Goal: Task Accomplishment & Management: Manage account settings

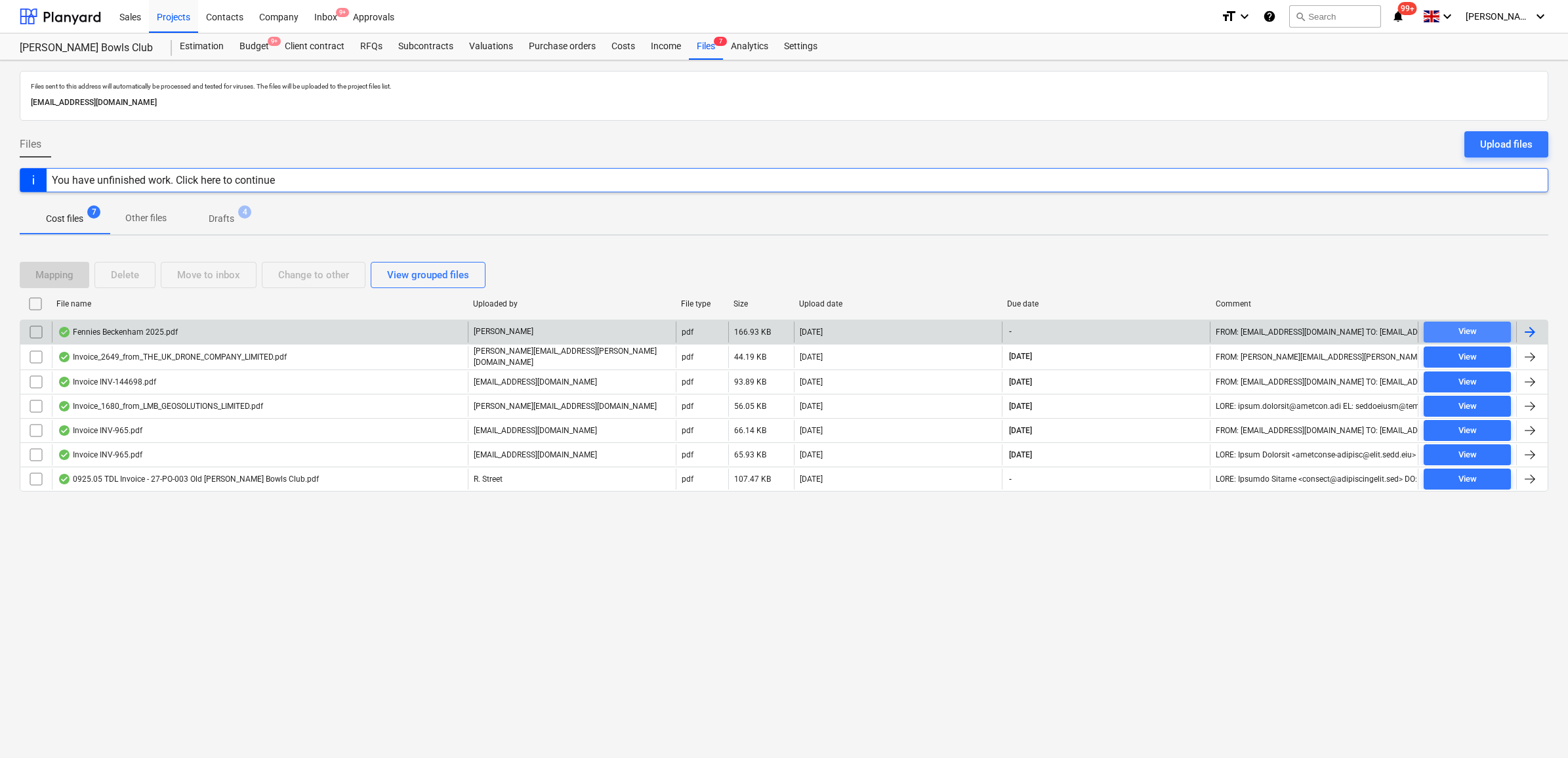
click at [1470, 328] on div "View" at bounding box center [1467, 332] width 18 height 15
click at [1524, 335] on div at bounding box center [1530, 332] width 15 height 15
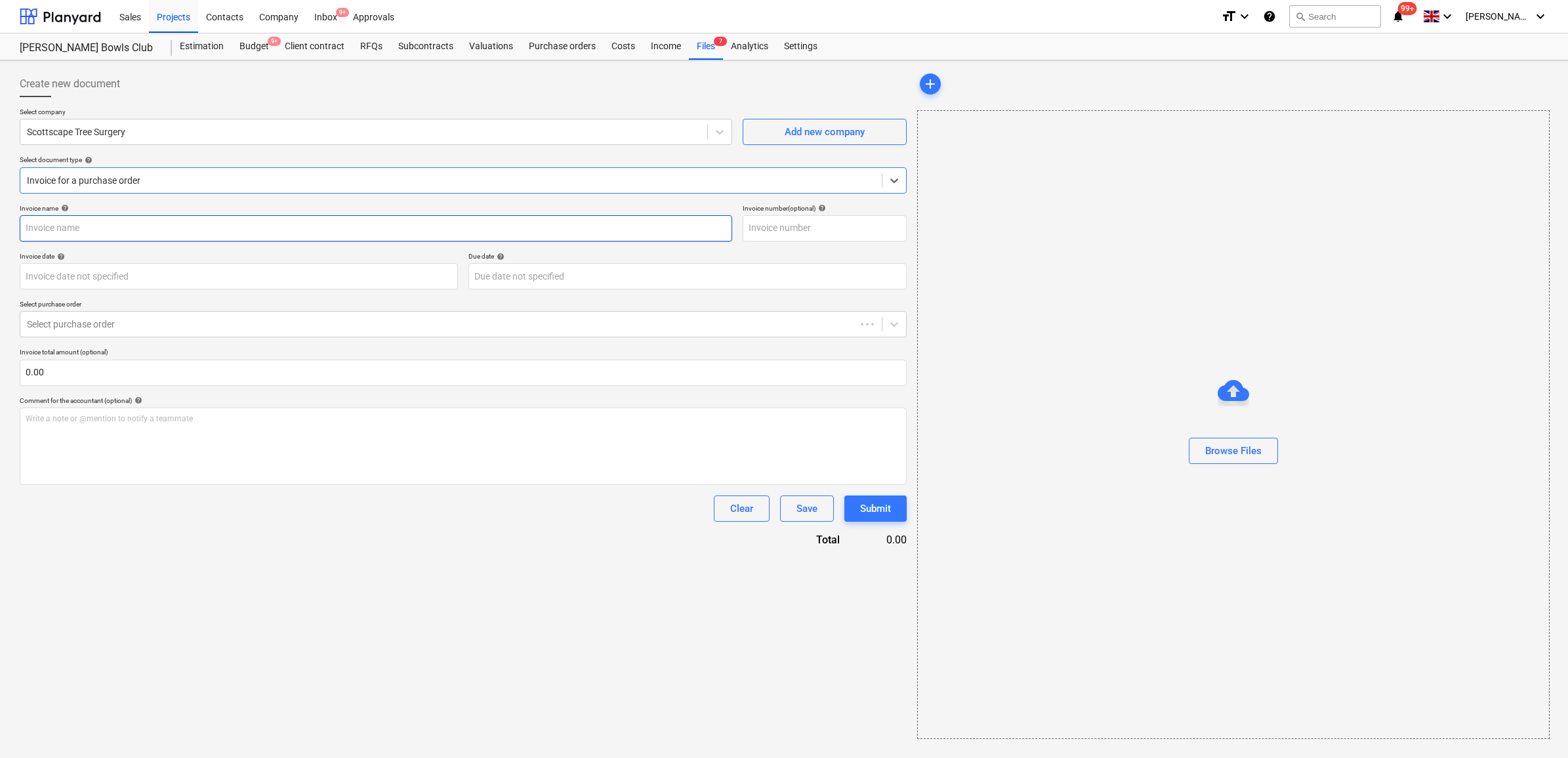
type input "5772"
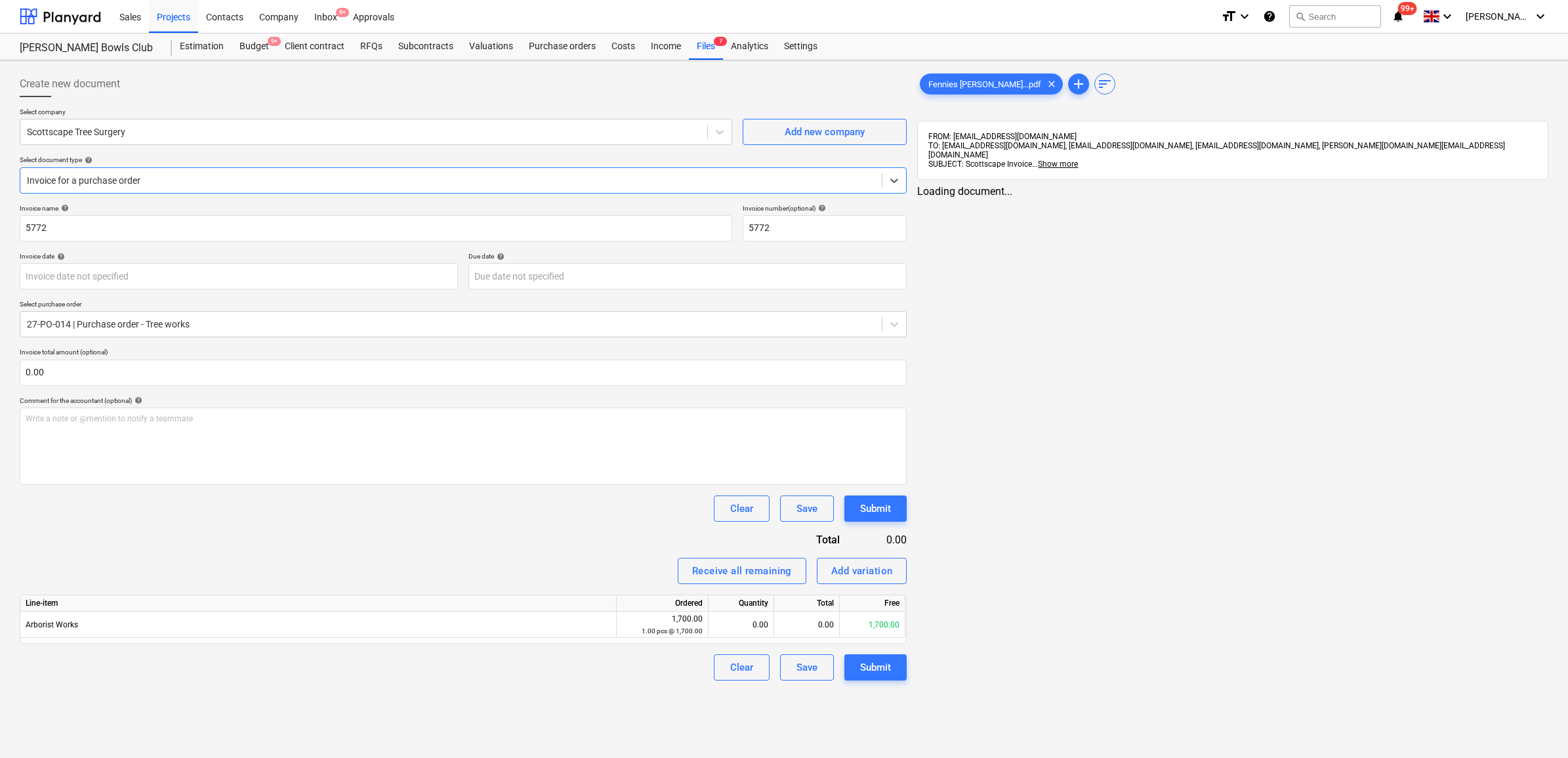
click at [389, 185] on div at bounding box center [451, 181] width 848 height 13
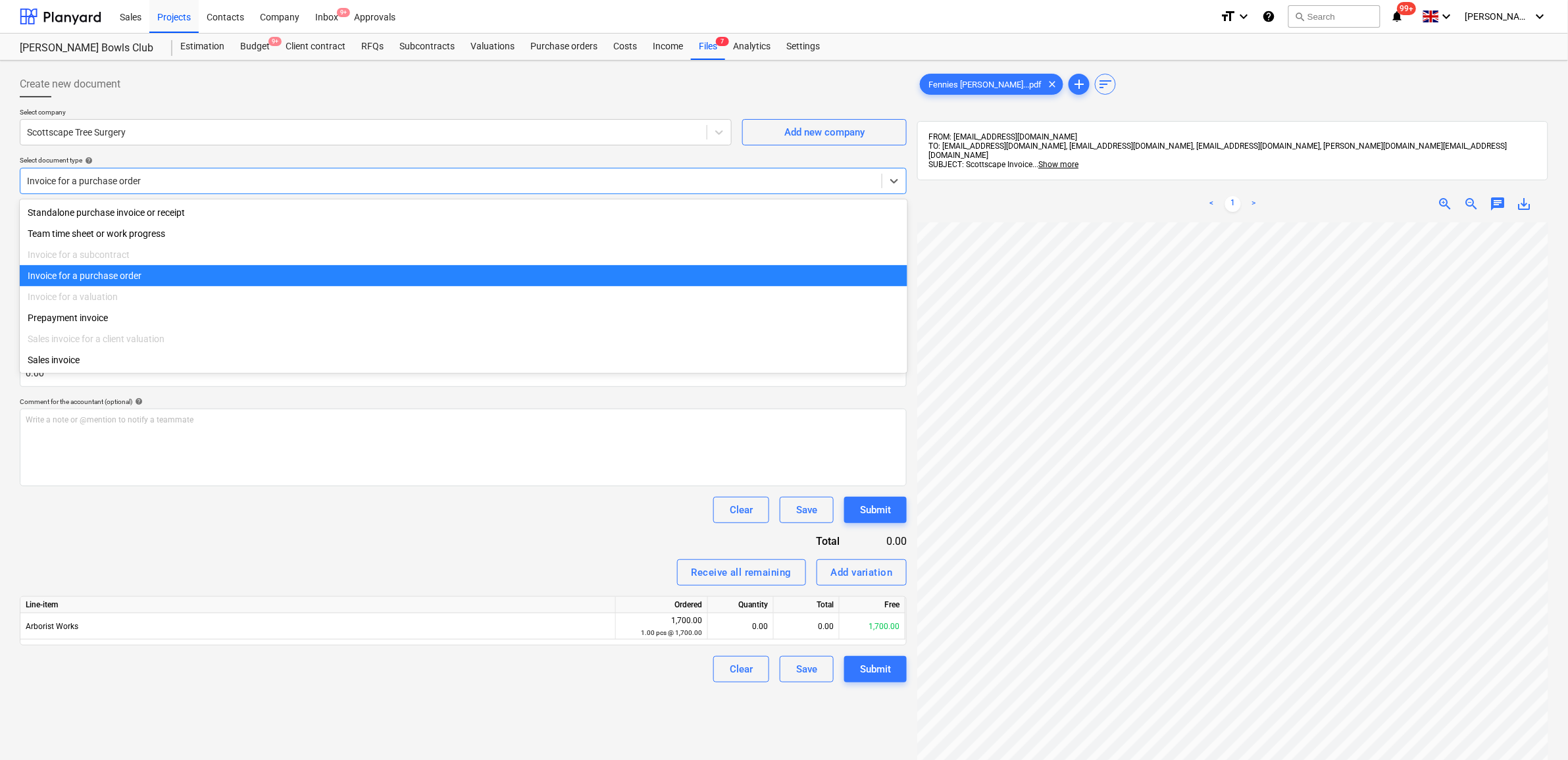
click at [277, 271] on div "Invoice for a purchase order" at bounding box center [463, 275] width 888 height 21
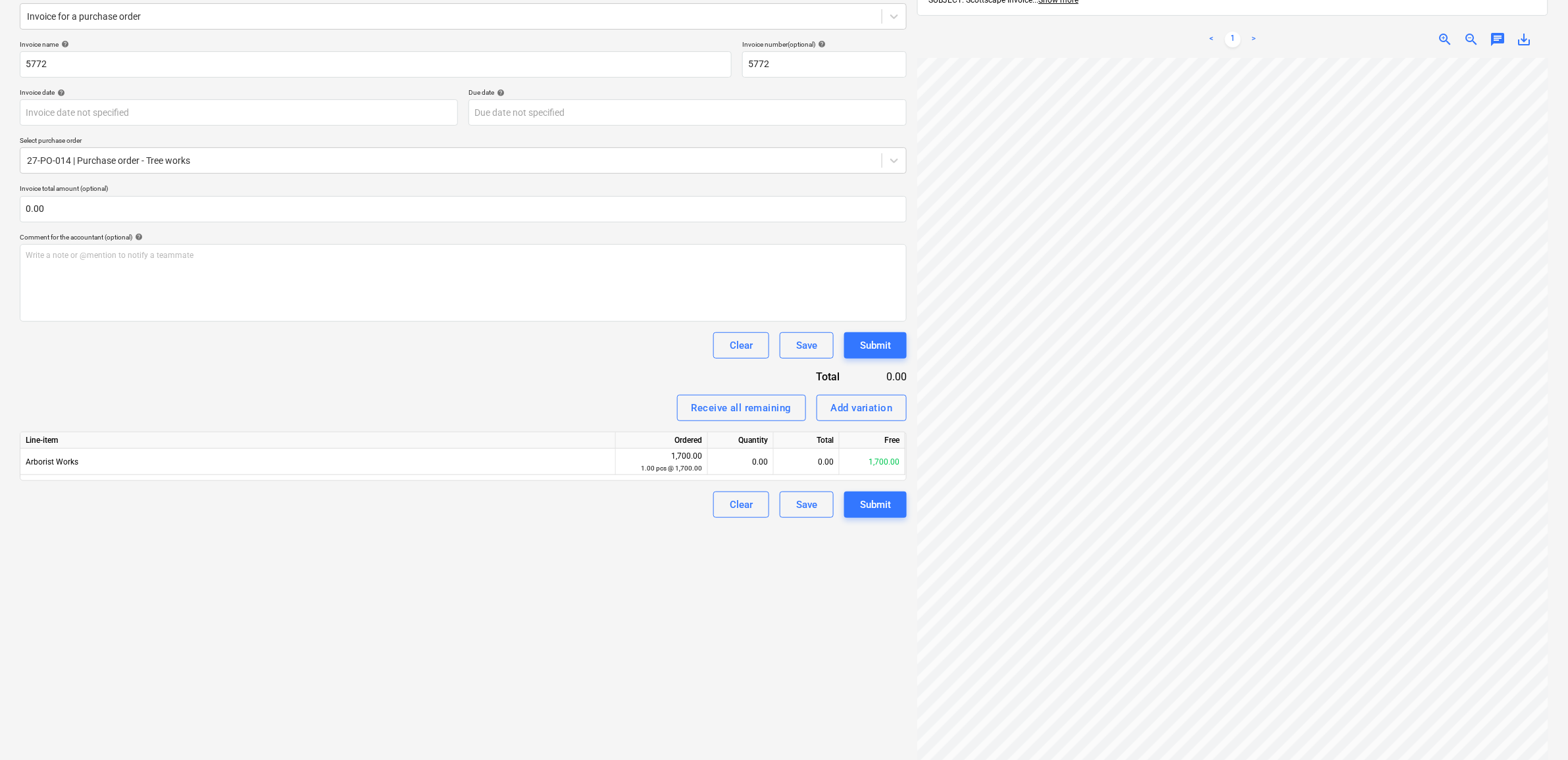
scroll to position [170, 28]
click at [803, 462] on div "0.00" at bounding box center [807, 462] width 66 height 26
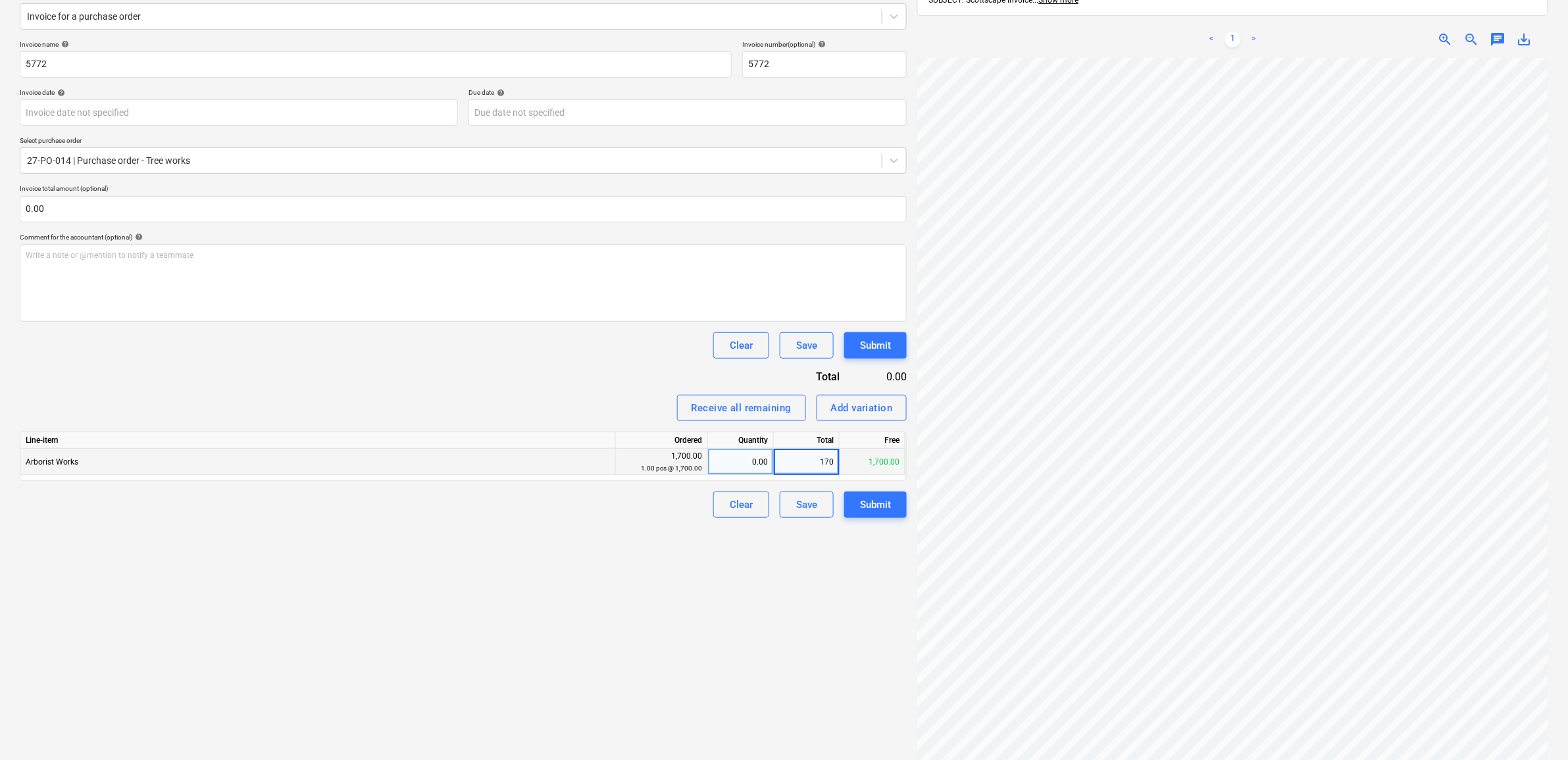
type input "1700"
click at [620, 594] on div "Create new document Select company Scottscape Tree Surgery Add new company Sele…" at bounding box center [463, 343] width 897 height 885
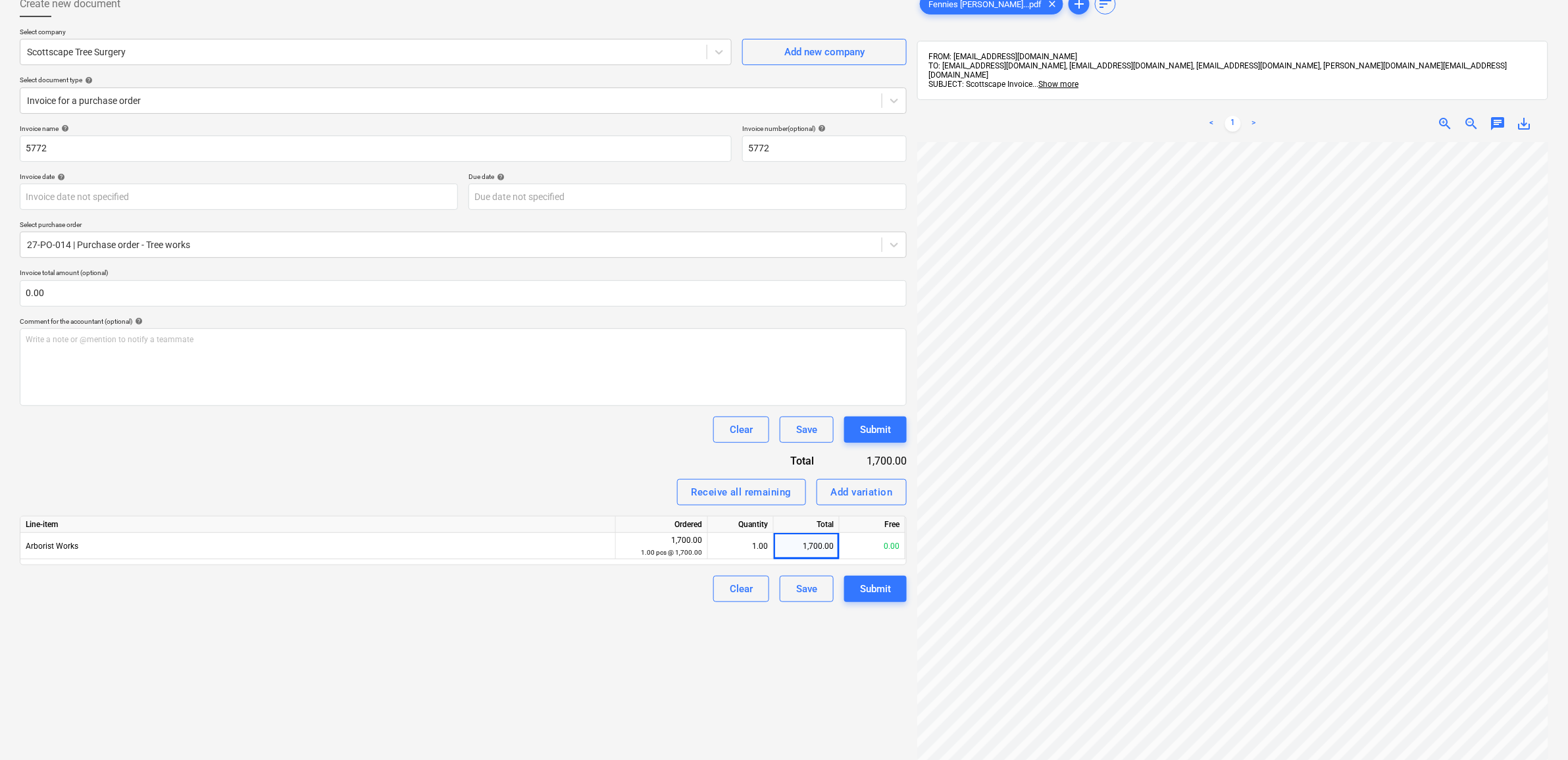
scroll to position [0, 0]
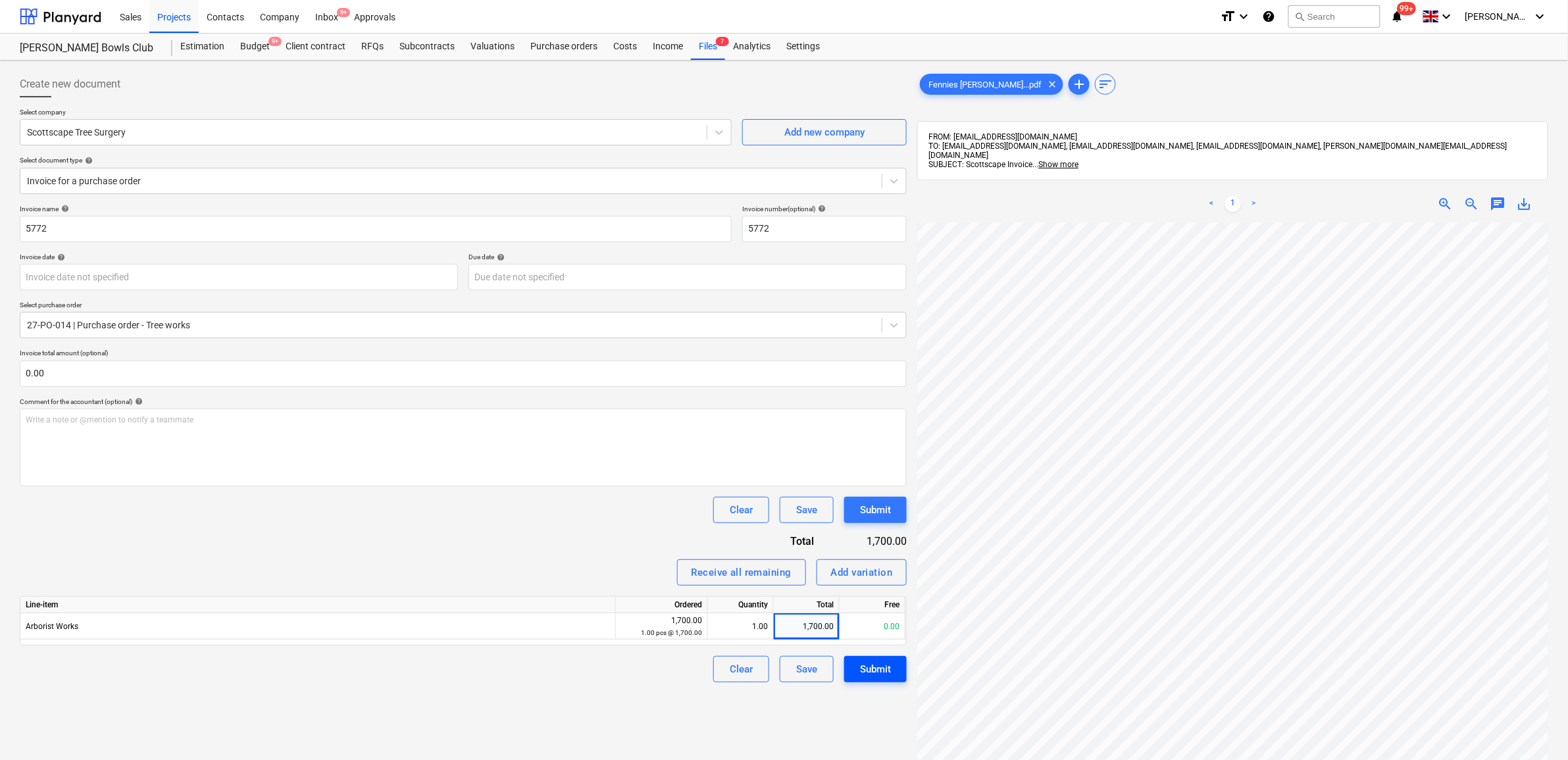
click at [871, 661] on div "Submit" at bounding box center [875, 668] width 31 height 17
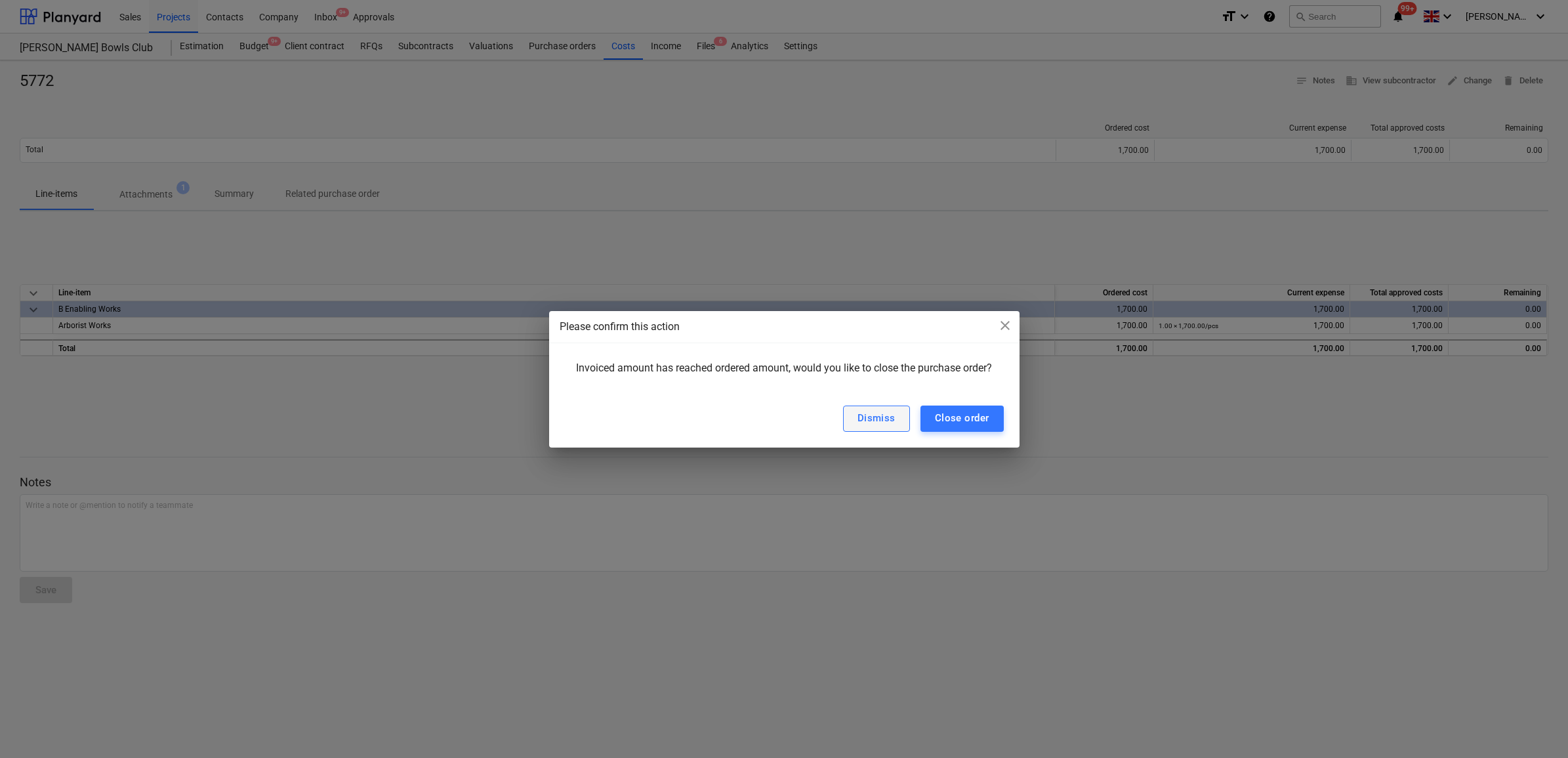
click at [890, 418] on div "Dismiss" at bounding box center [876, 418] width 38 height 17
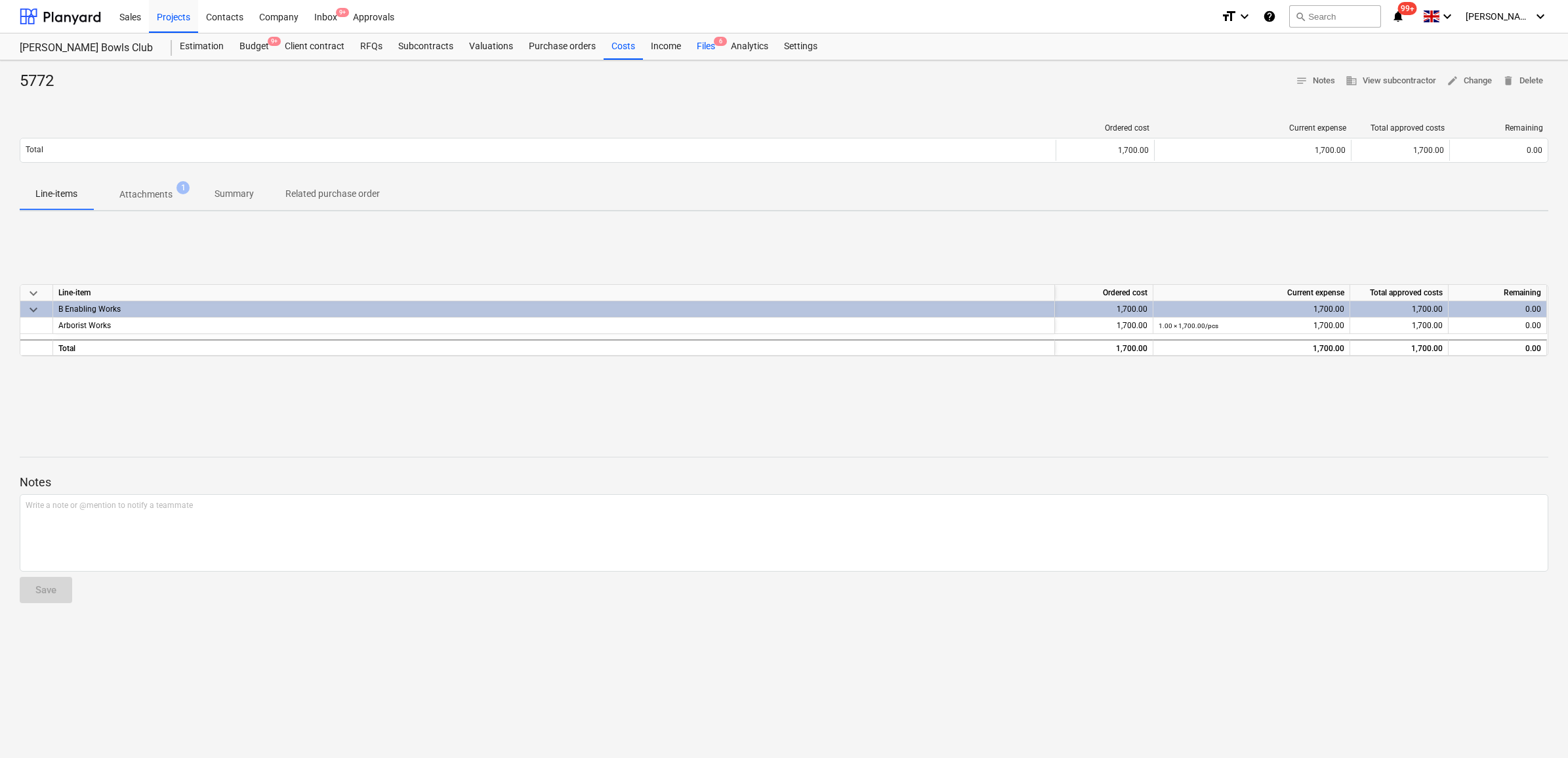
click at [699, 48] on div "Files 6" at bounding box center [705, 46] width 34 height 26
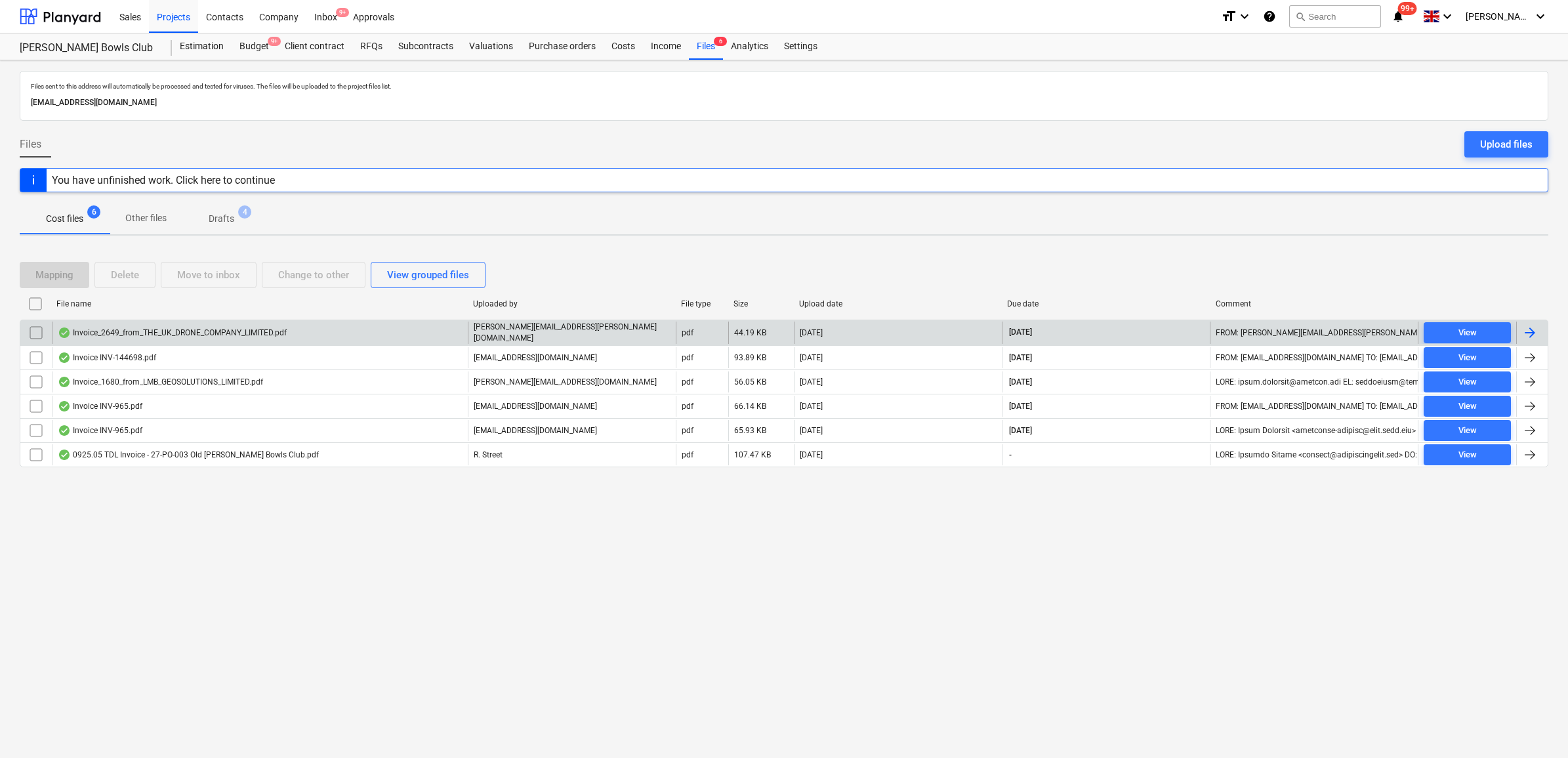
click at [1539, 335] on div at bounding box center [1532, 332] width 32 height 22
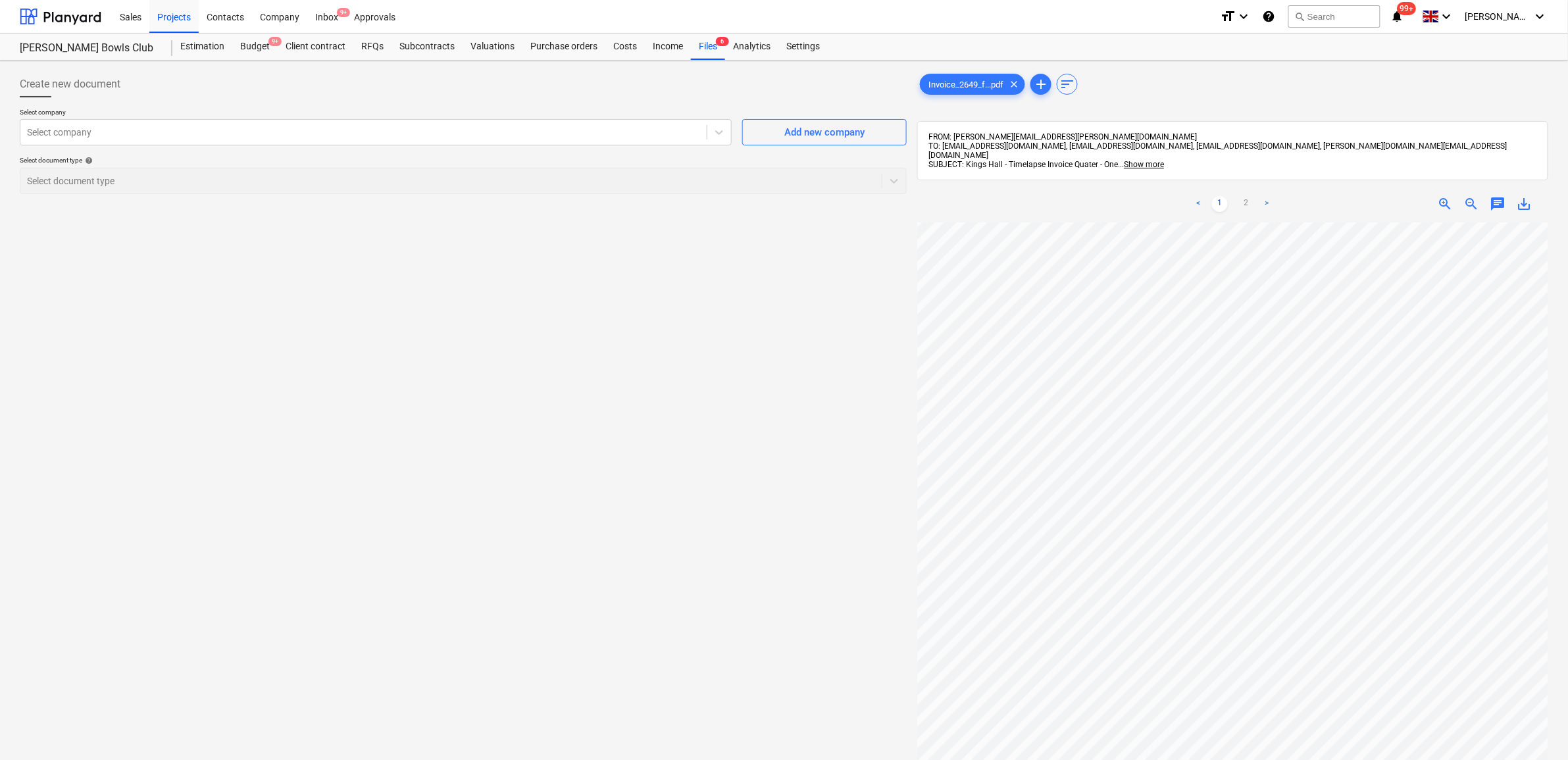
scroll to position [11, 80]
click at [844, 129] on div "Add new company" at bounding box center [824, 132] width 80 height 17
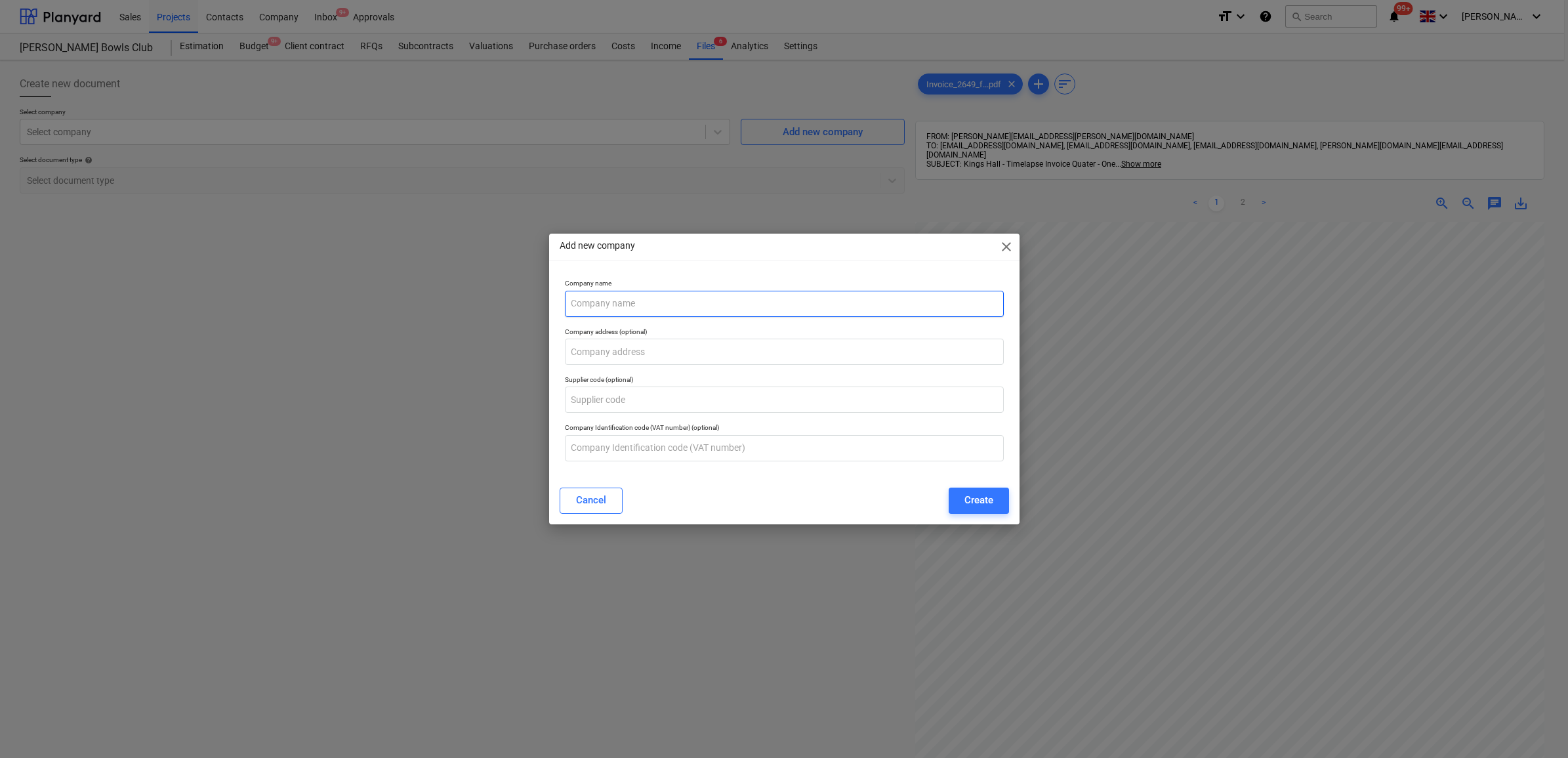
click at [663, 293] on input "text" at bounding box center [785, 303] width 439 height 26
type input "The Drone Company"
click at [981, 495] on div "Create" at bounding box center [979, 500] width 29 height 17
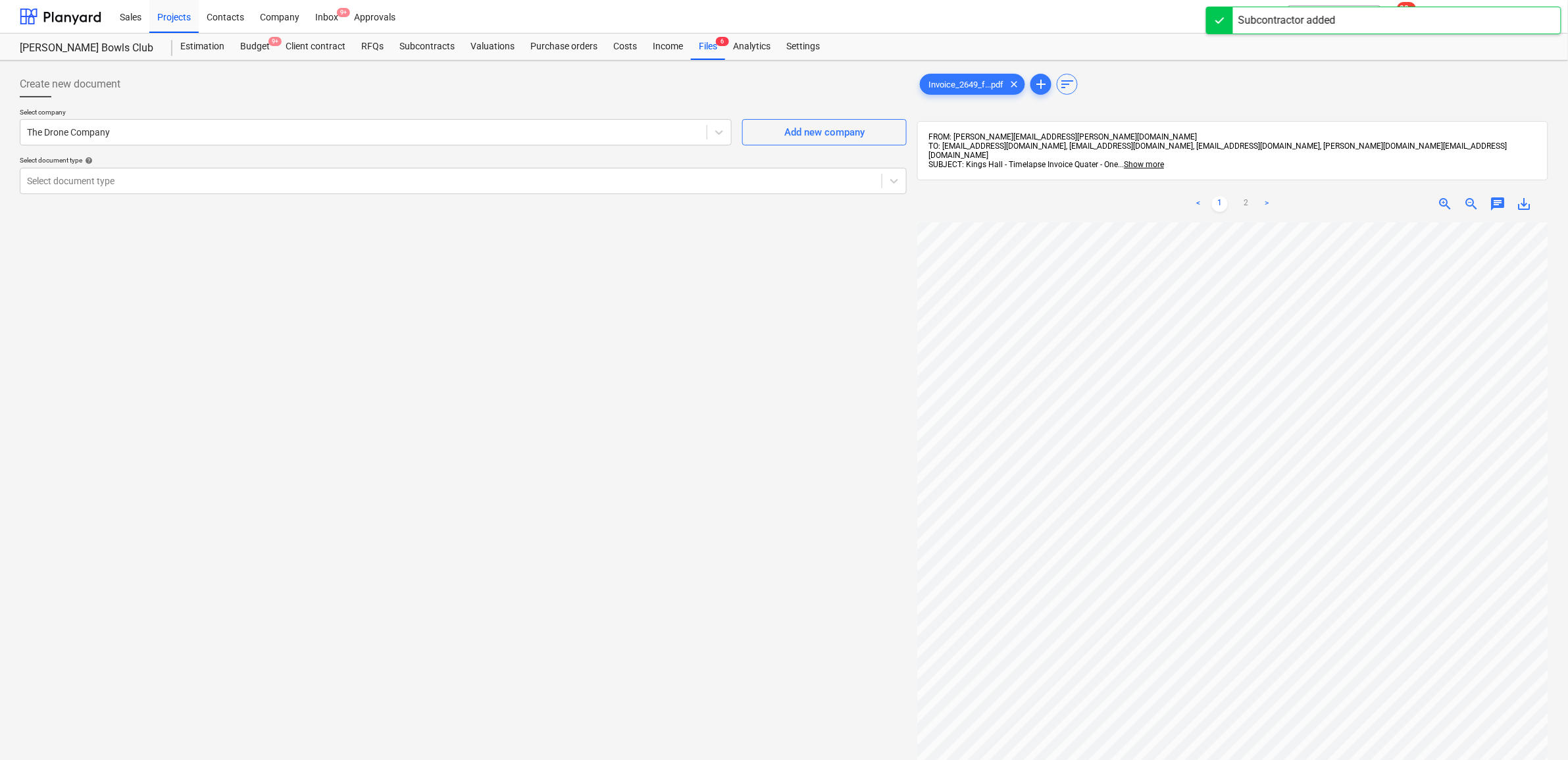
scroll to position [10, 1]
click at [566, 178] on div at bounding box center [451, 181] width 848 height 13
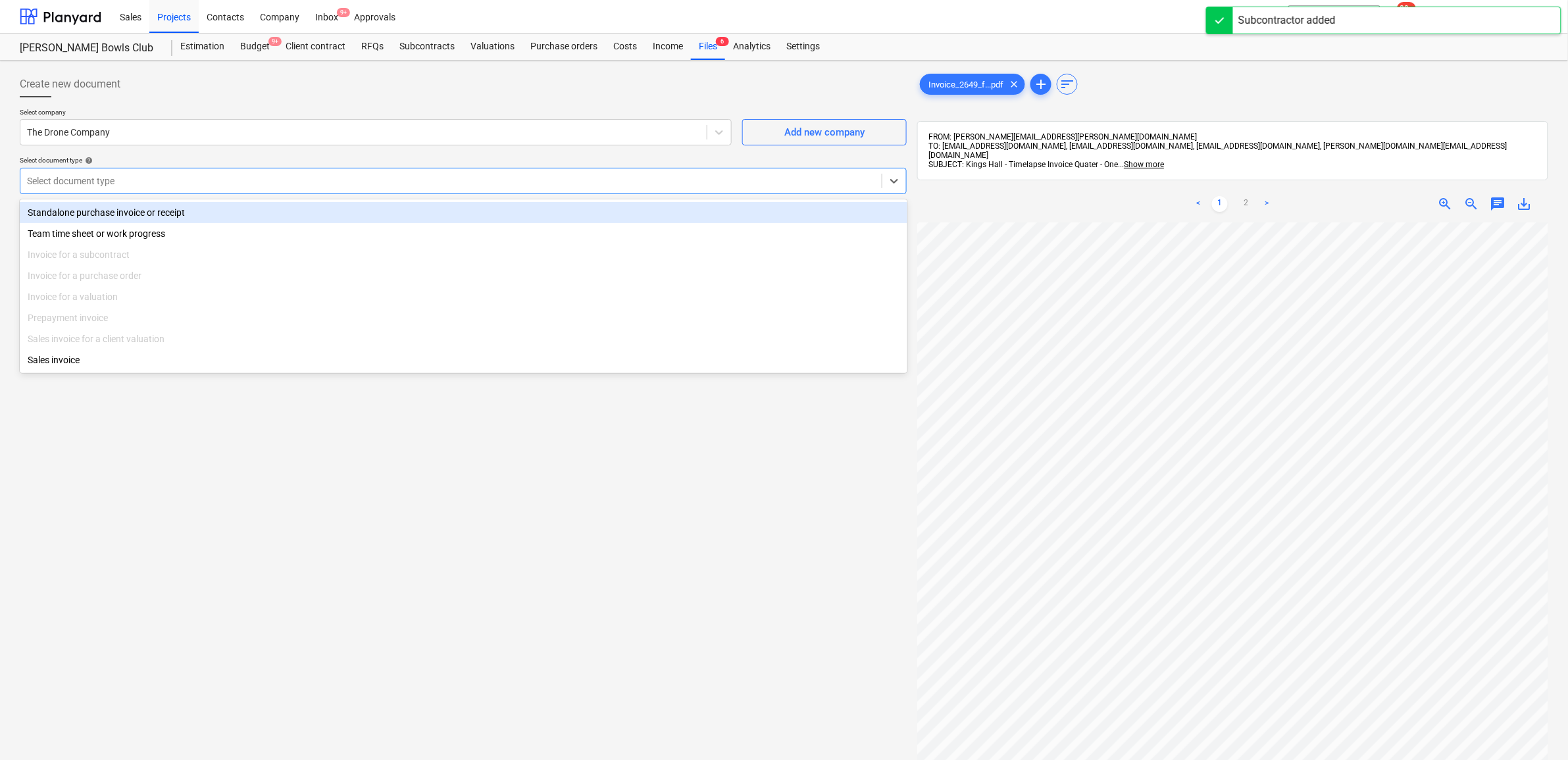
click at [524, 199] on div "Standalone purchase invoice or receipt Team time sheet or work progress Invoice…" at bounding box center [463, 286] width 888 height 174
click at [524, 201] on div "Standalone purchase invoice or receipt Team time sheet or work progress Invoice…" at bounding box center [463, 286] width 888 height 174
click at [526, 206] on div "Standalone purchase invoice or receipt" at bounding box center [463, 212] width 888 height 21
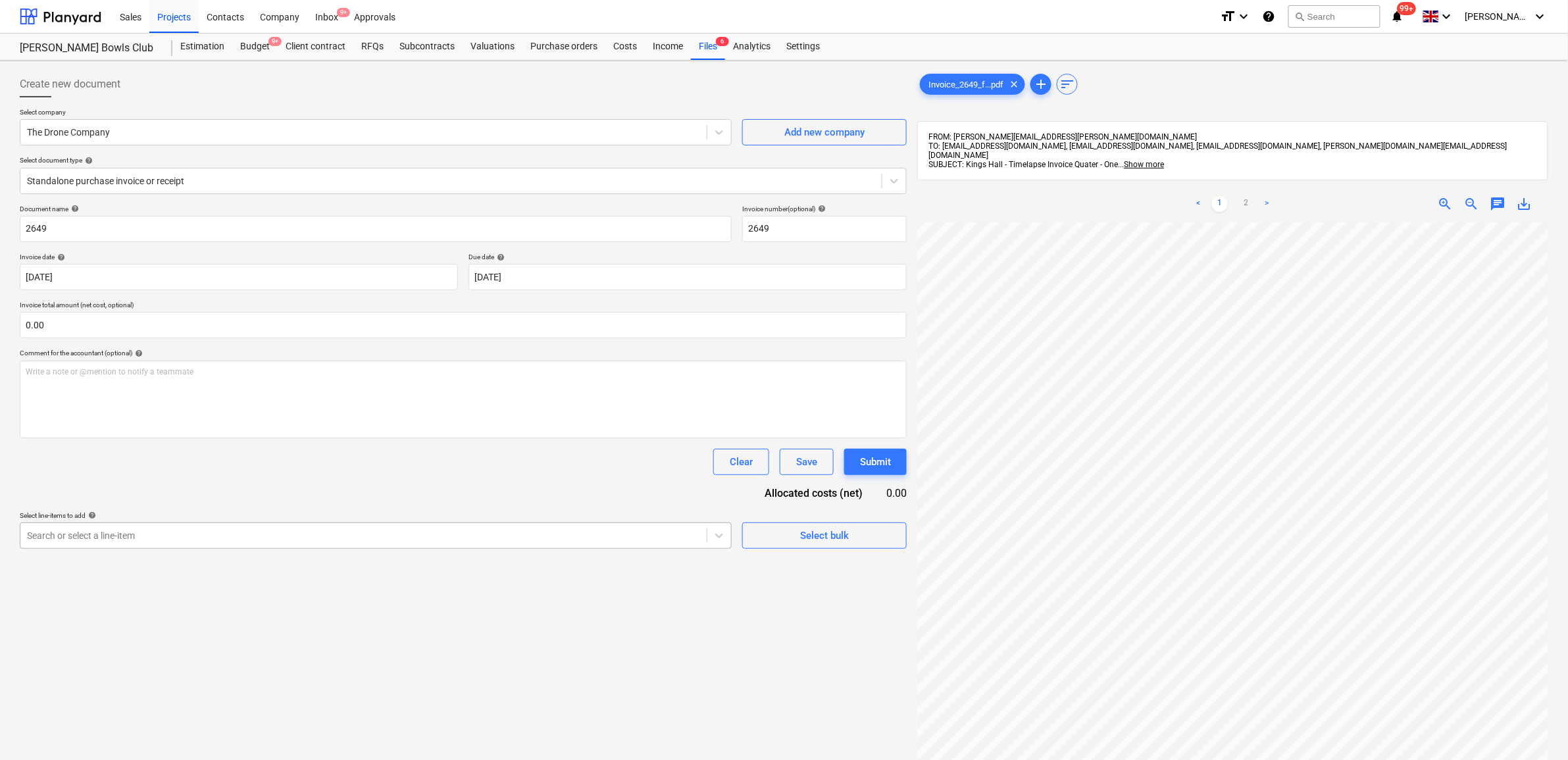
click at [380, 537] on div at bounding box center [364, 536] width 673 height 13
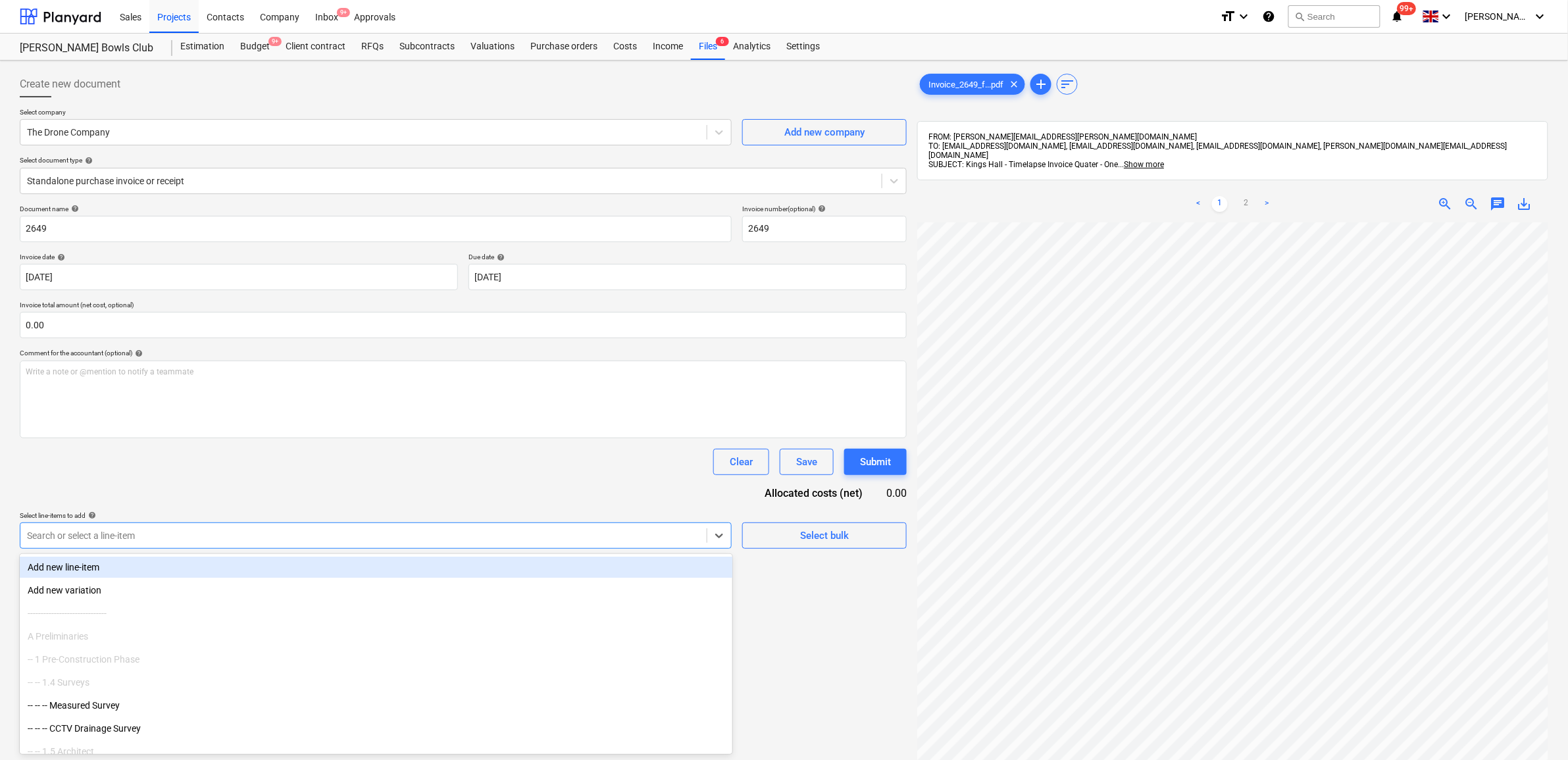
click at [309, 574] on div "Add new line-item" at bounding box center [376, 567] width 713 height 21
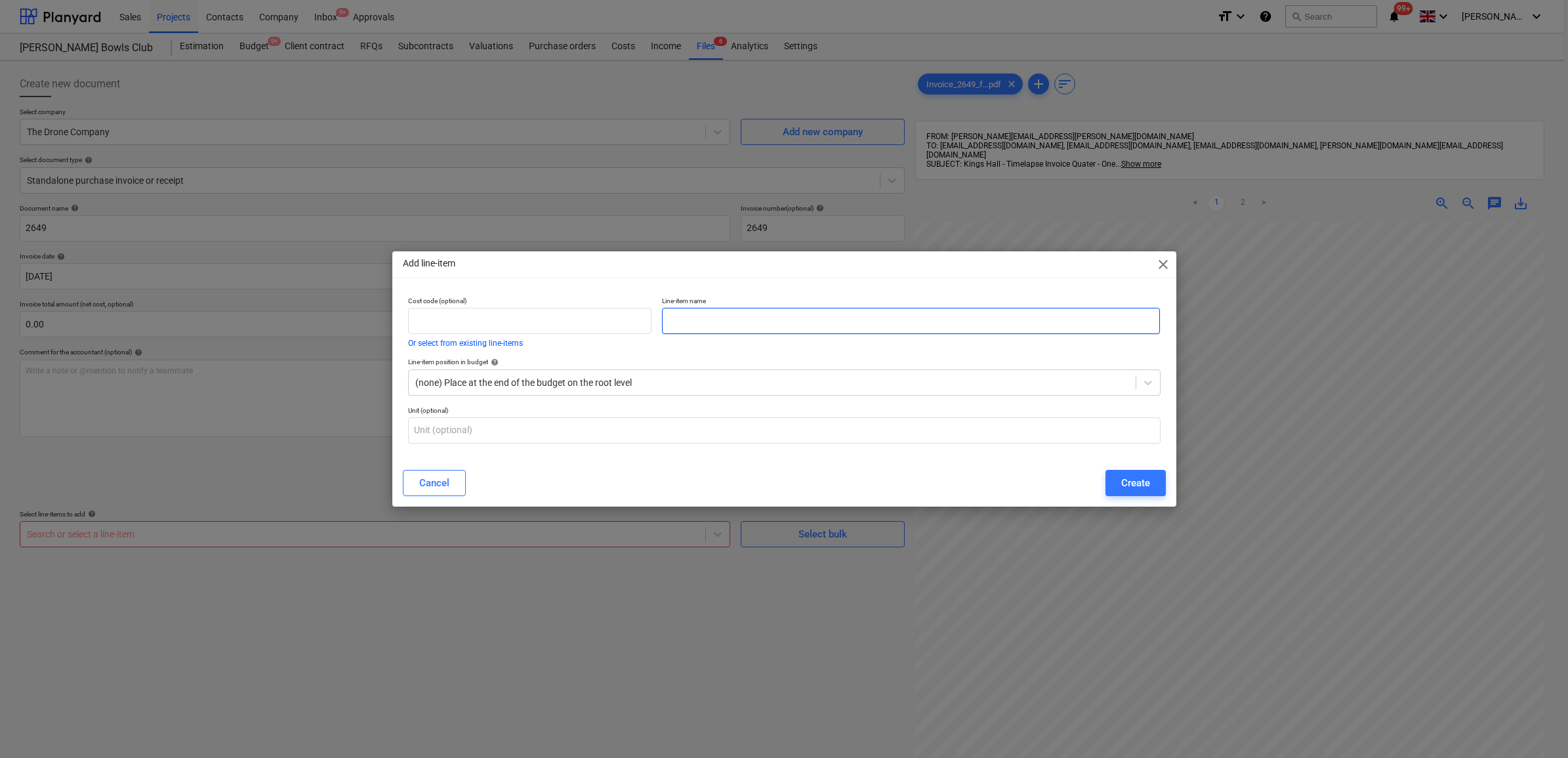
click at [711, 315] on input "text" at bounding box center [911, 320] width 498 height 26
type input "Time Lapse"
click at [1132, 475] on div "Create" at bounding box center [1135, 483] width 29 height 17
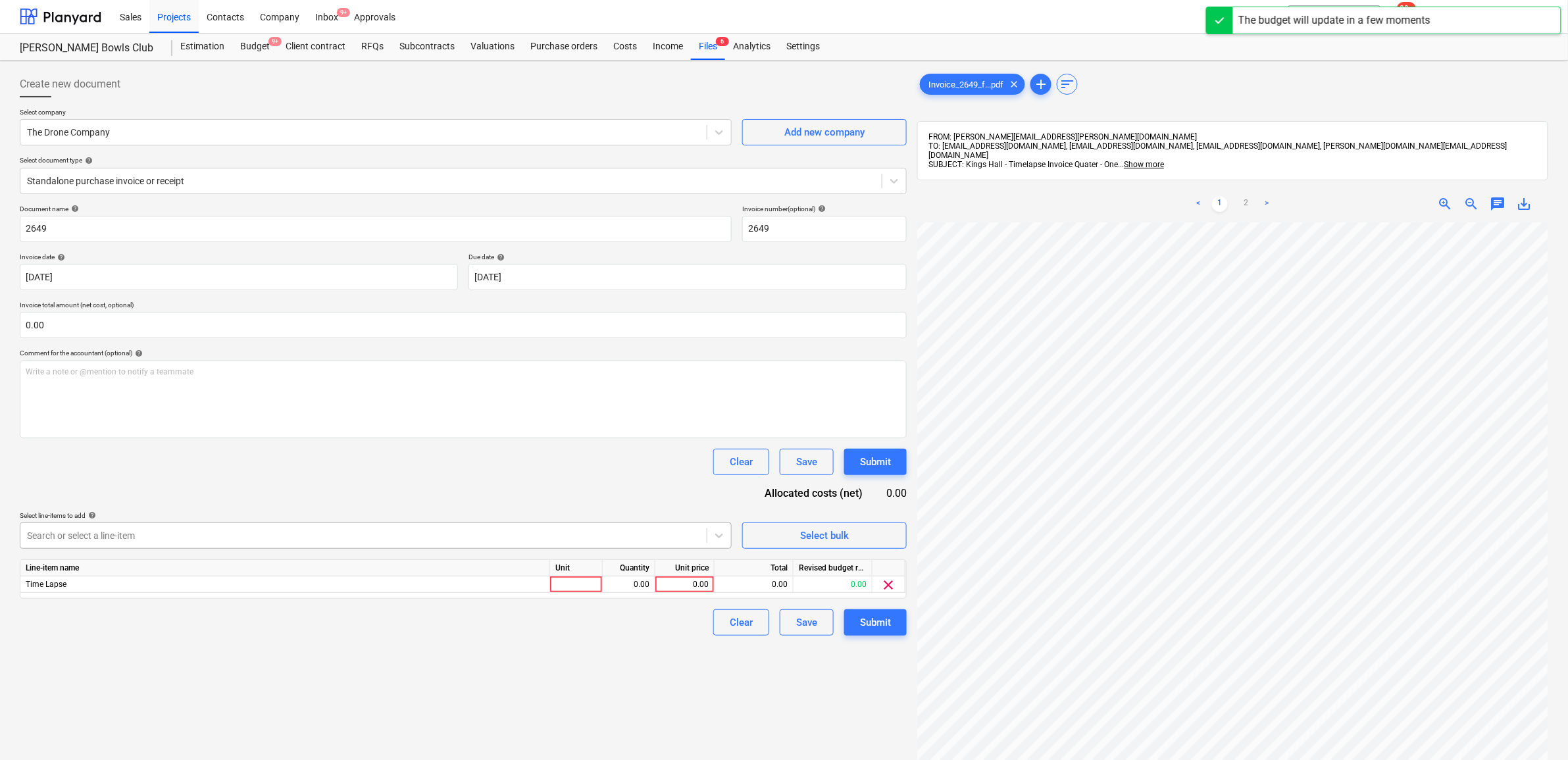
click at [558, 530] on div at bounding box center [364, 536] width 673 height 13
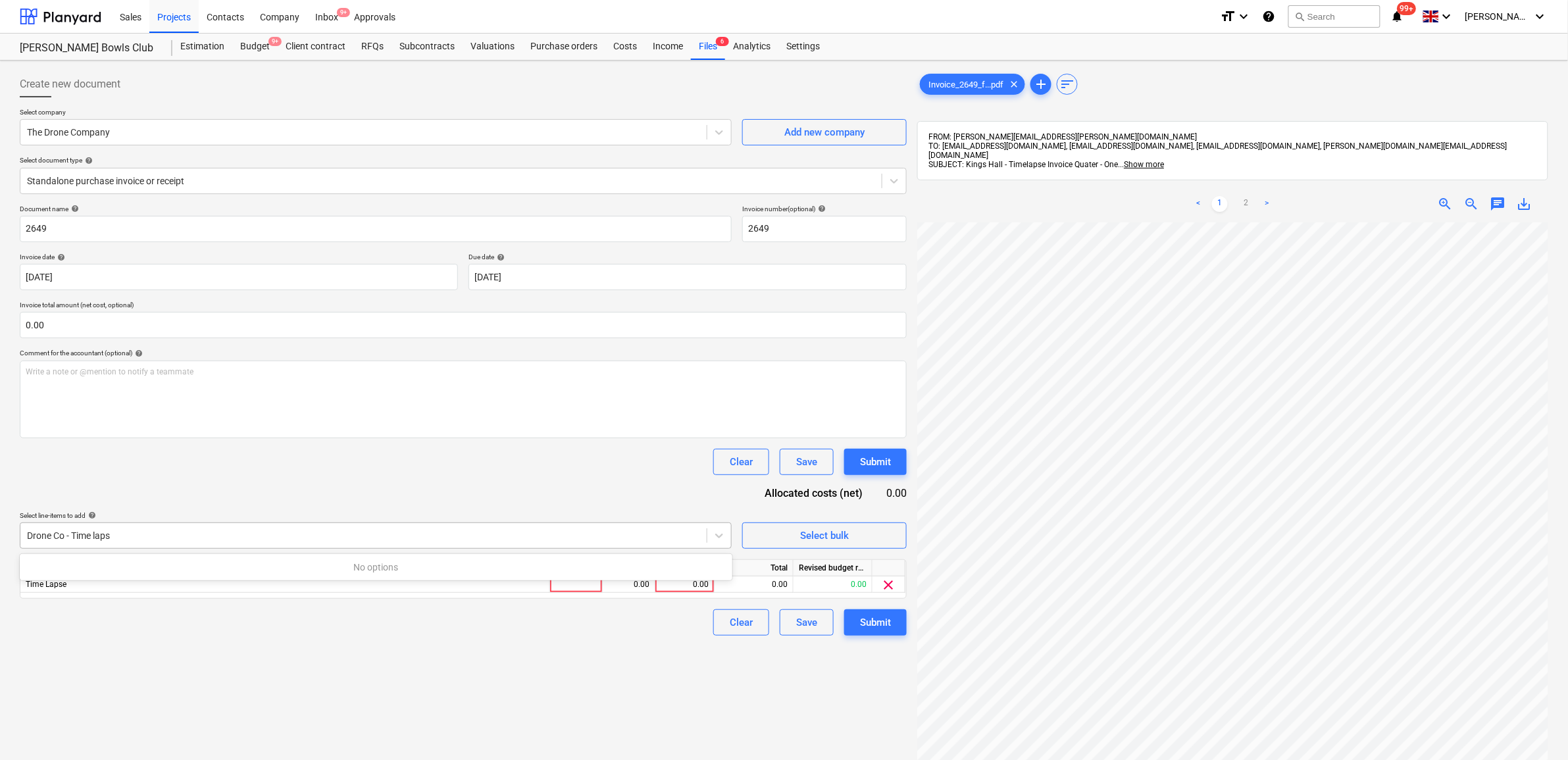
type input "Drone Co - Time lapse"
click at [685, 547] on div "Drone Co - Time lapse" at bounding box center [376, 535] width 712 height 26
drag, startPoint x: 182, startPoint y: 539, endPoint x: -7, endPoint y: 531, distance: 189.2
click at [0, 531] on html "Sales Projects Contacts Company Inbox 9+ Approvals format_size keyboard_arrow_d…" at bounding box center [784, 380] width 1568 height 760
drag, startPoint x: 159, startPoint y: 539, endPoint x: 5, endPoint y: 534, distance: 154.1
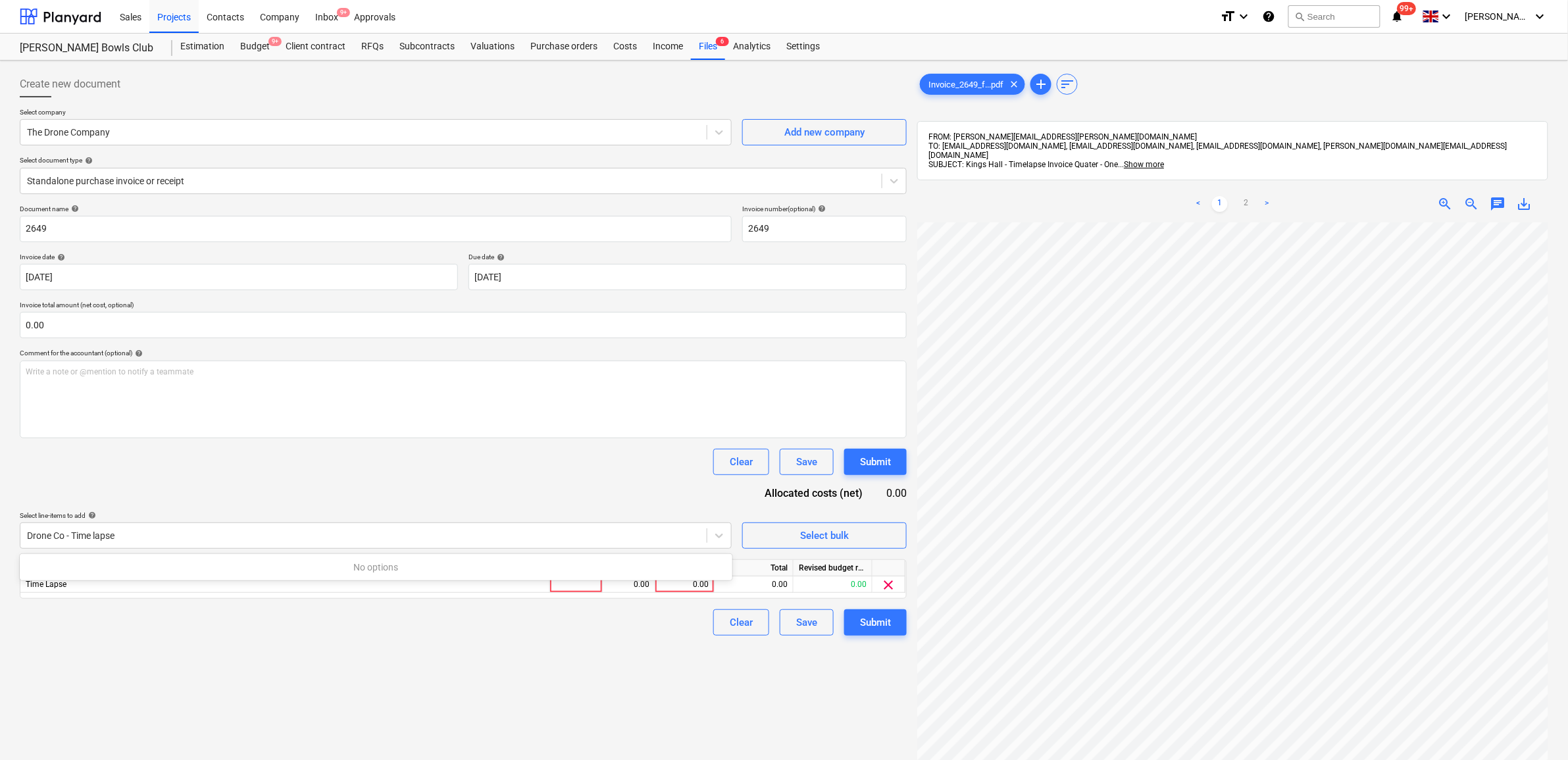
click at [5, 534] on div "Create new document Select company The Drone Company Add new company Select doc…" at bounding box center [784, 508] width 1568 height 895
drag, startPoint x: 116, startPoint y: 541, endPoint x: 13, endPoint y: 538, distance: 103.0
click at [13, 538] on div "Create new document Select company The Drone Company Add new company Select doc…" at bounding box center [784, 508] width 1568 height 895
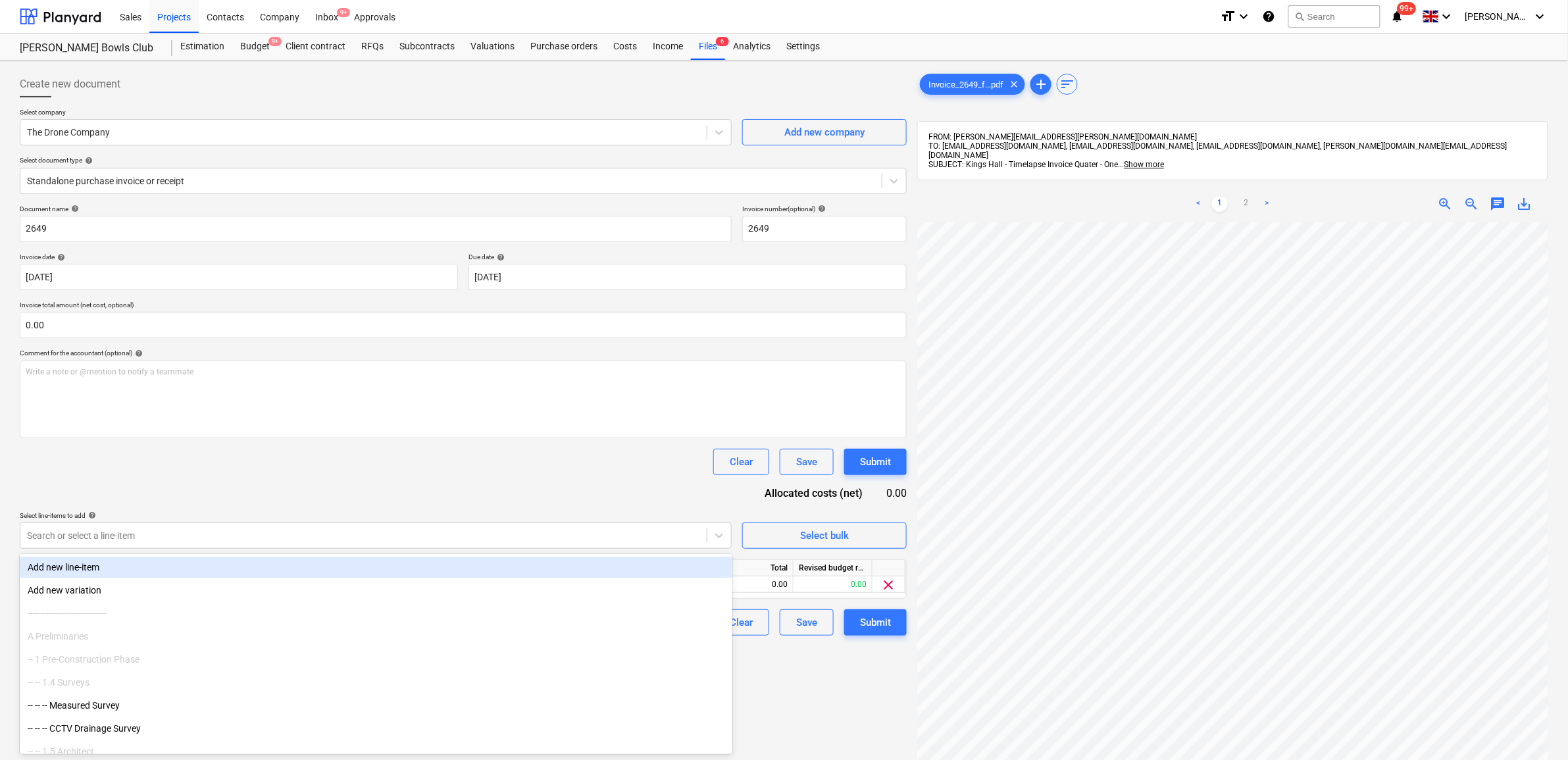
click at [421, 567] on div "Add new line-item" at bounding box center [376, 567] width 713 height 21
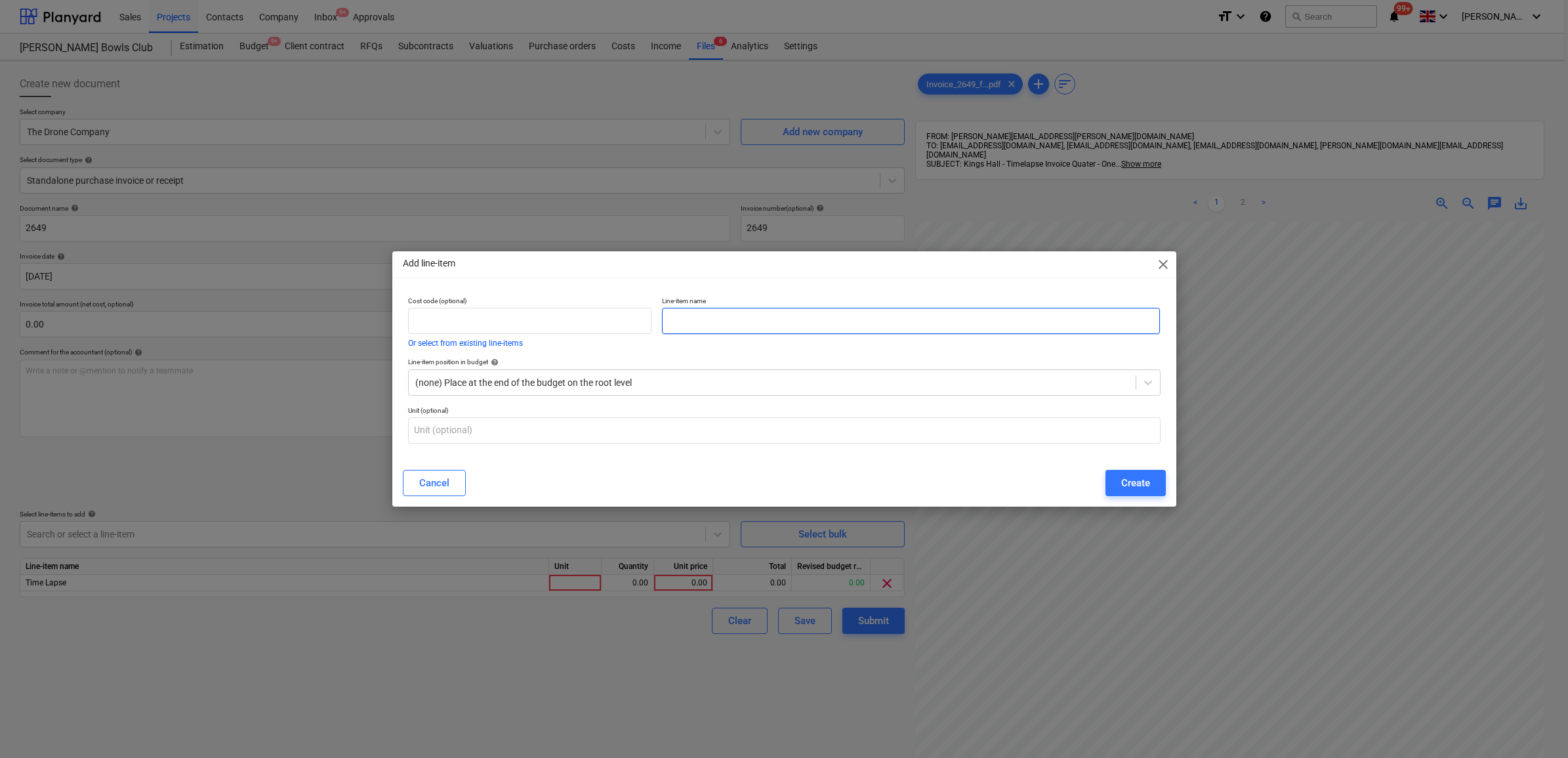
click at [677, 328] on input "text" at bounding box center [911, 320] width 498 height 26
paste input "Drone Co - Time lapse"
type input "Drone Co - Time lapse"
click at [685, 383] on div at bounding box center [772, 383] width 714 height 13
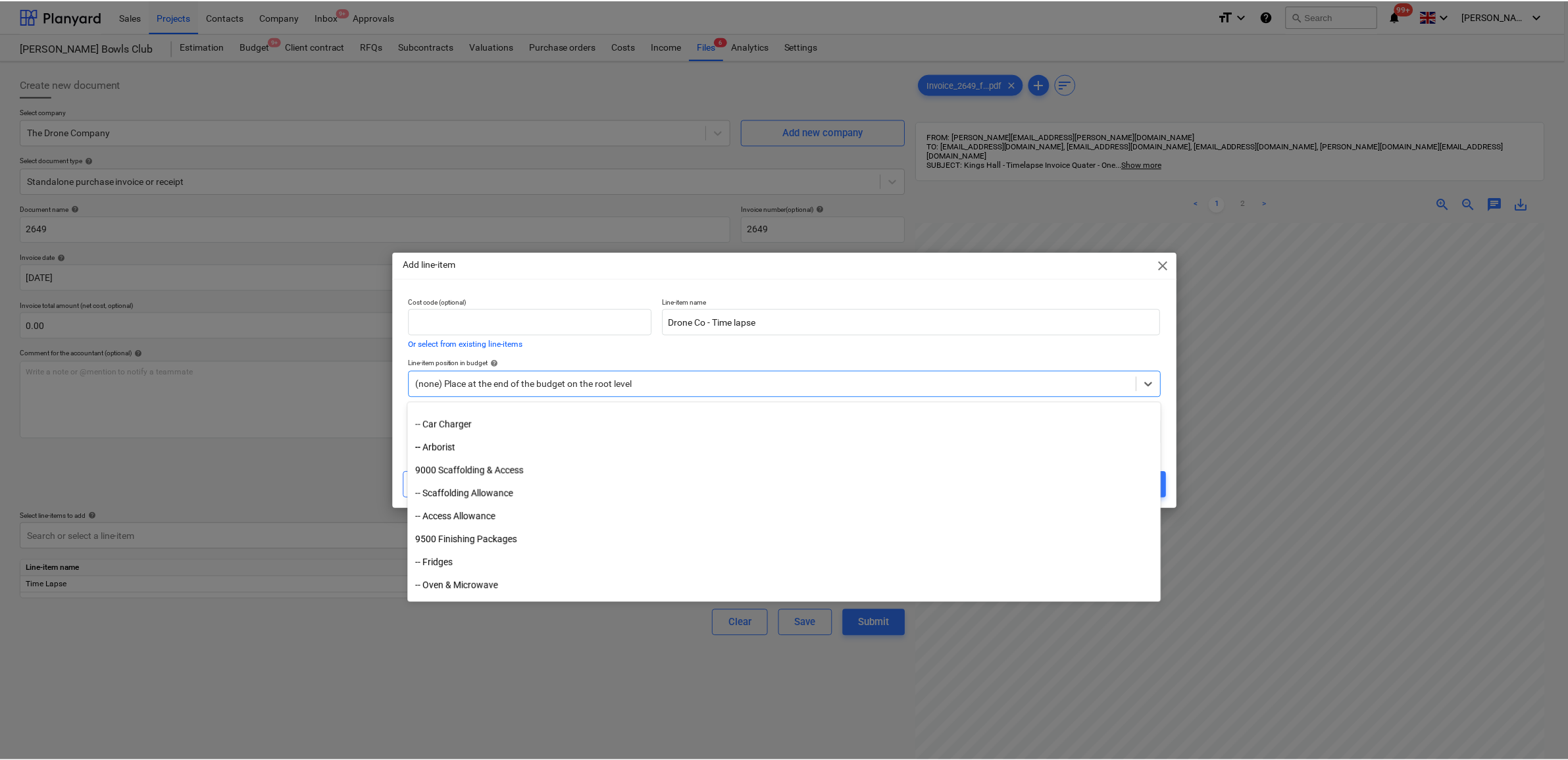
scroll to position [4247, 0]
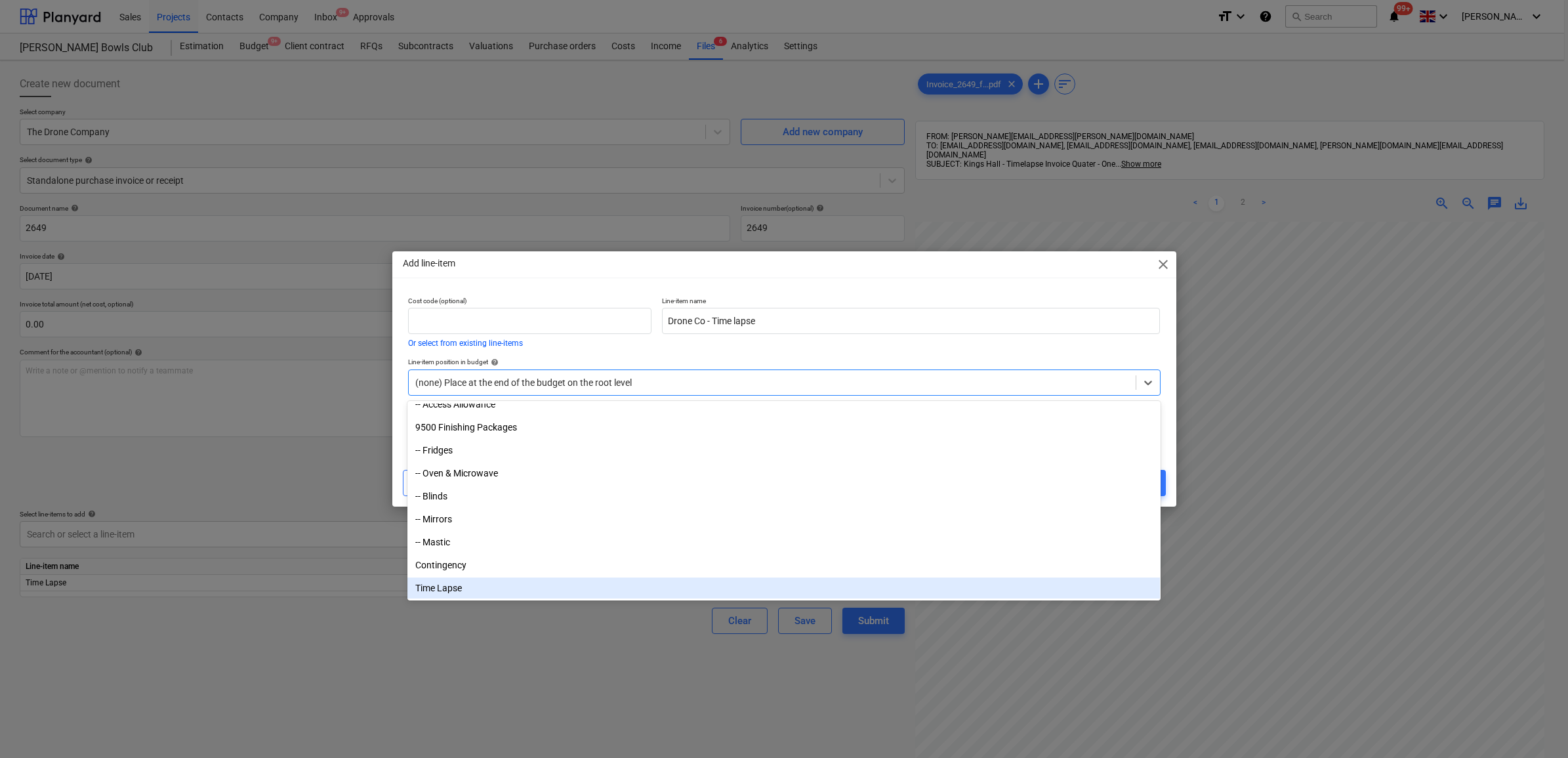
click at [532, 583] on div "Time Lapse" at bounding box center [783, 587] width 752 height 21
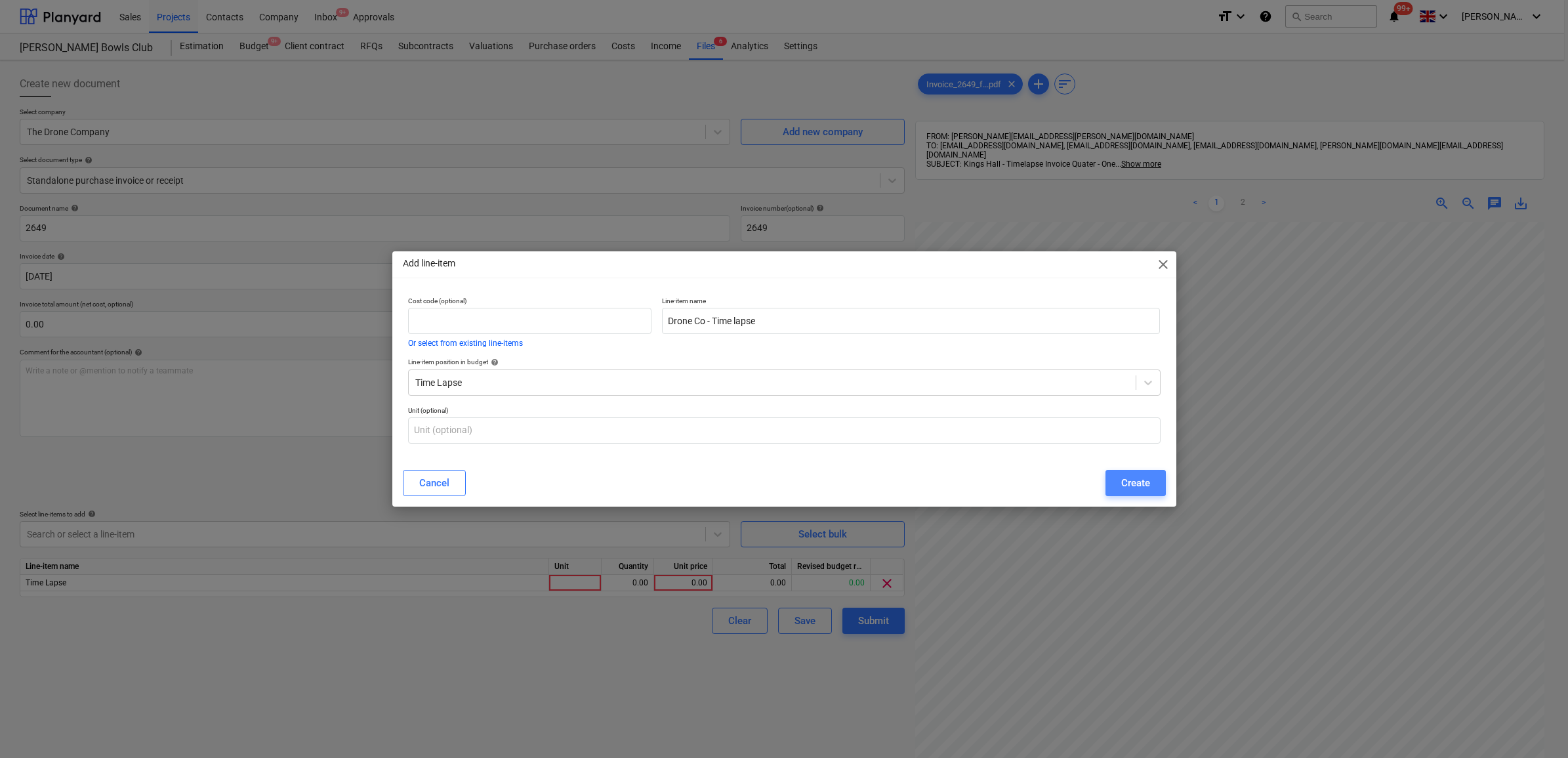
click at [1128, 483] on div "Create" at bounding box center [1135, 483] width 29 height 17
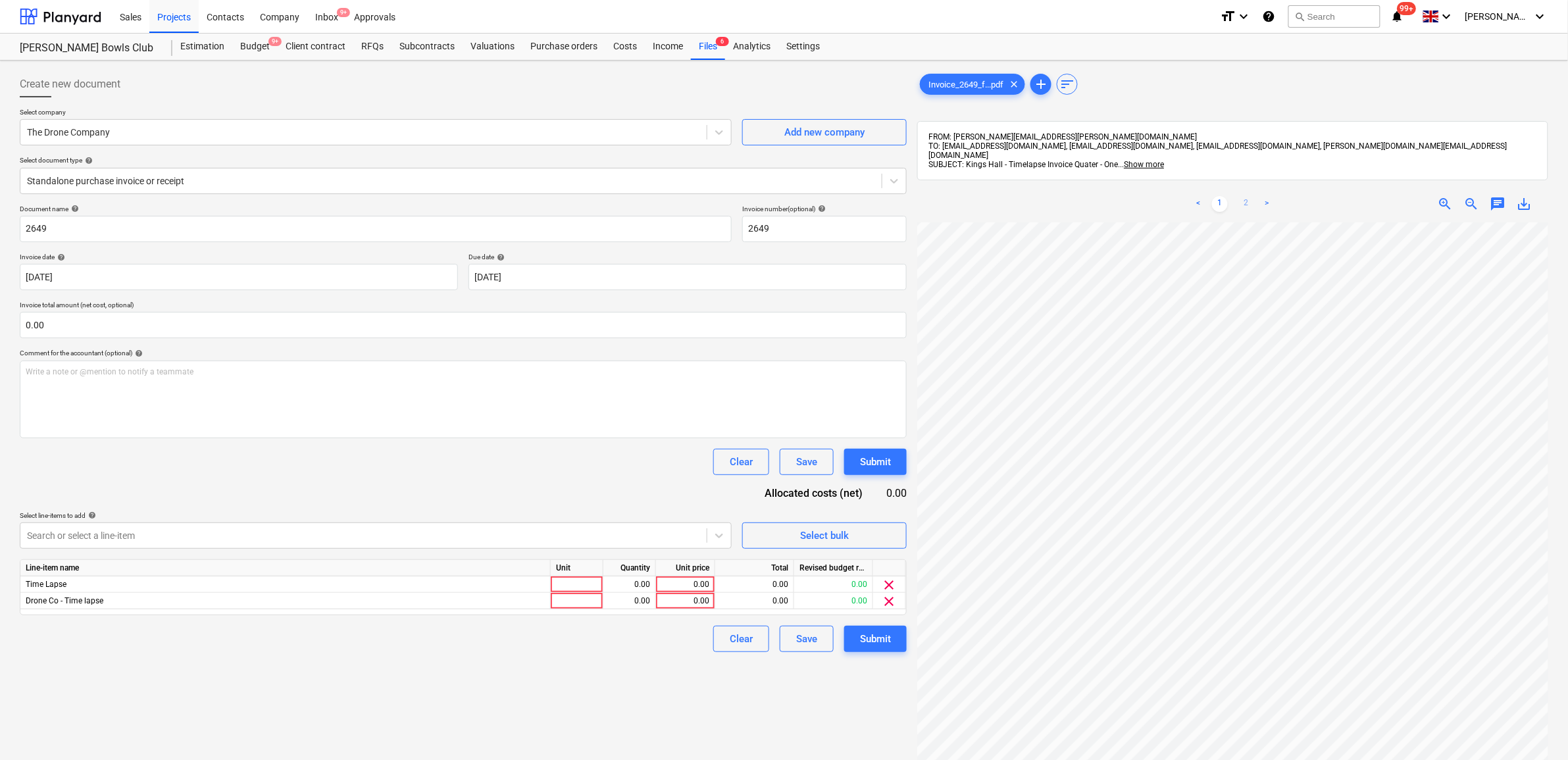
click at [1243, 199] on link "2" at bounding box center [1246, 203] width 15 height 15
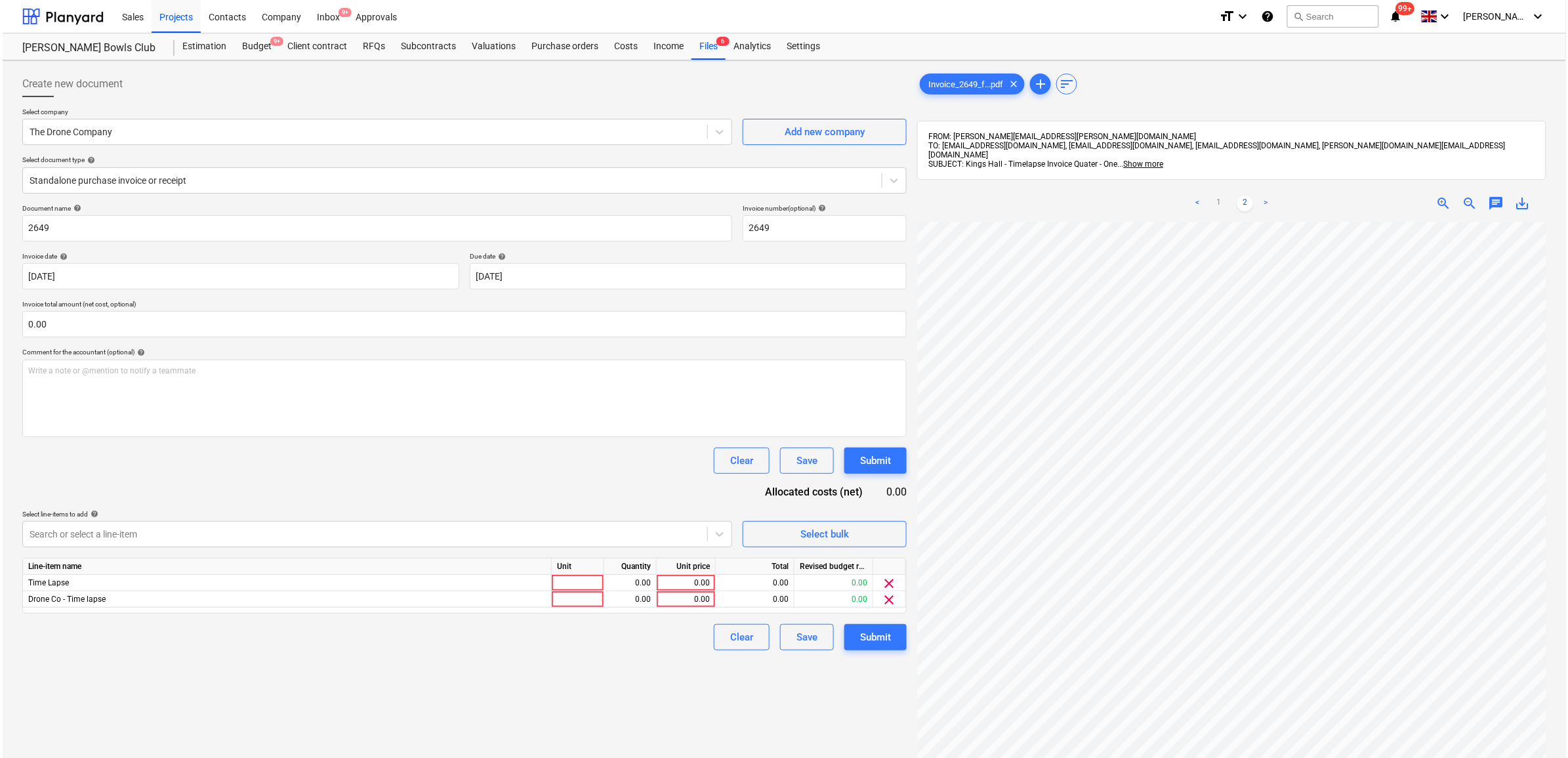
scroll to position [167, 80]
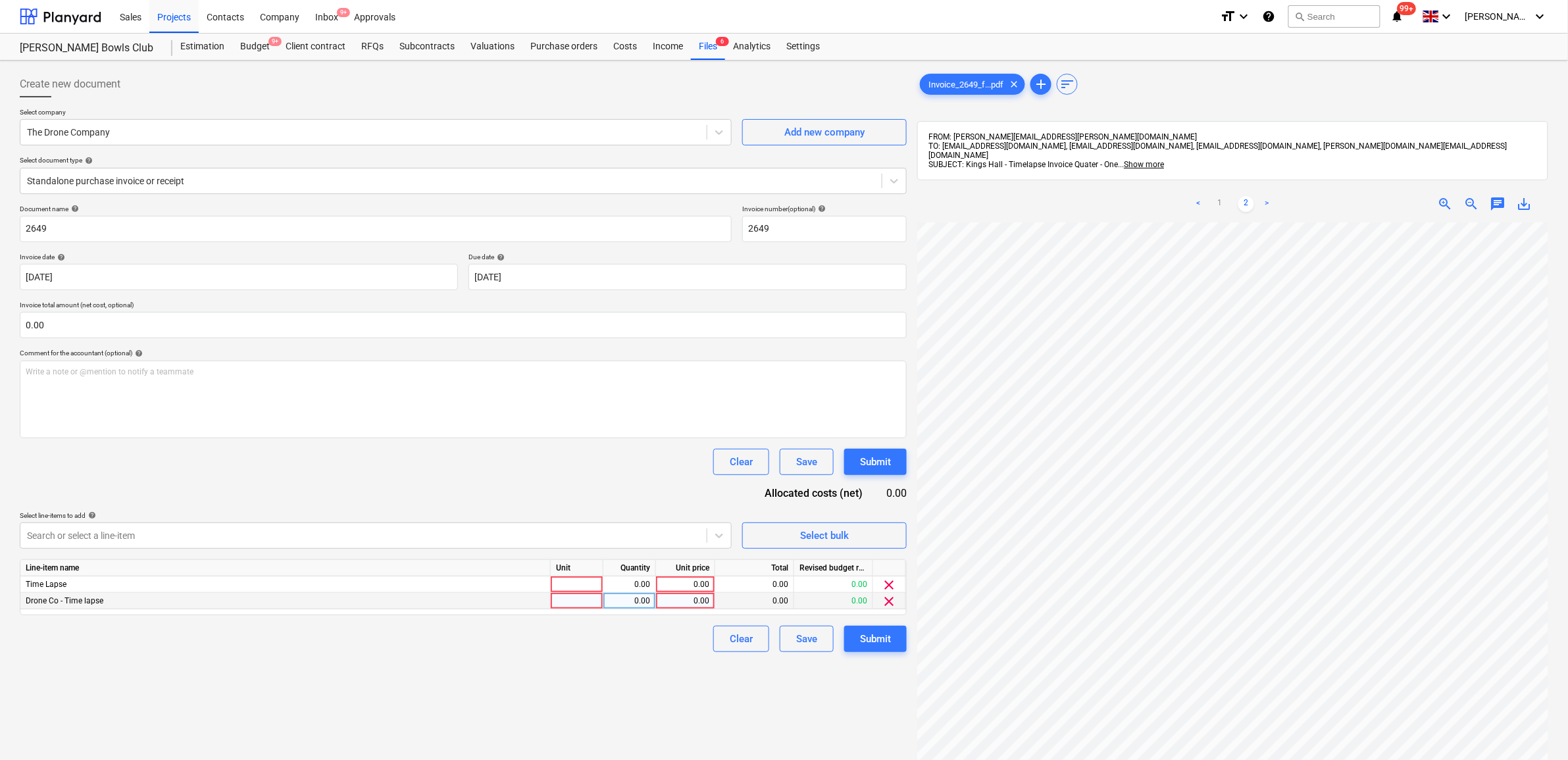
click at [689, 600] on div "0.00" at bounding box center [685, 601] width 48 height 16
type input "1500"
drag, startPoint x: 454, startPoint y: 655, endPoint x: 472, endPoint y: 659, distance: 18.4
click at [454, 656] on div "Create new document Select company The Drone Company Add new company Select doc…" at bounding box center [463, 508] width 897 height 885
click at [893, 586] on span "clear" at bounding box center [889, 584] width 15 height 15
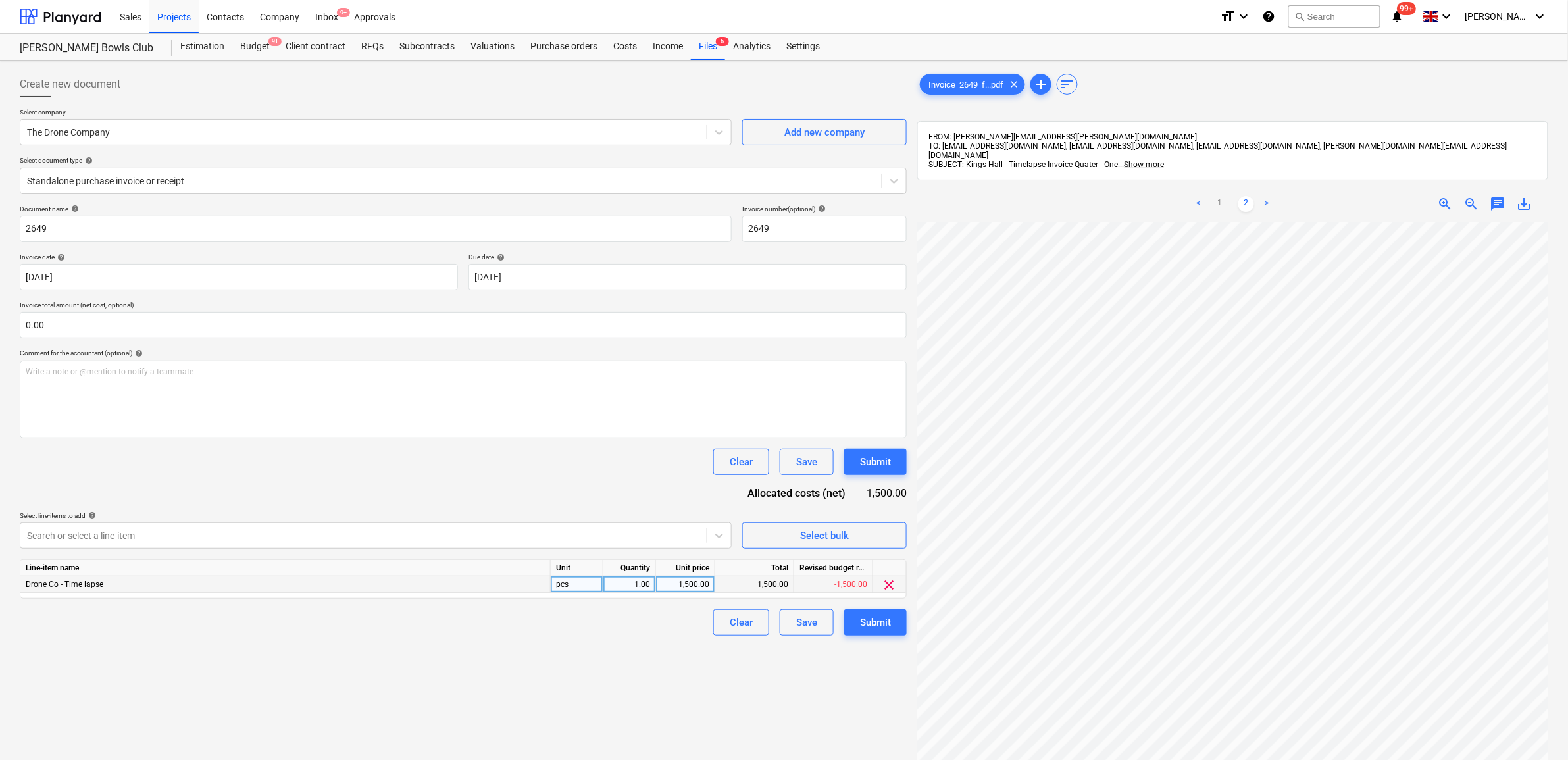
click at [665, 672] on div "Create new document Select company The Drone Company Add new company Select doc…" at bounding box center [463, 508] width 897 height 885
click at [864, 612] on button "Submit" at bounding box center [875, 622] width 63 height 26
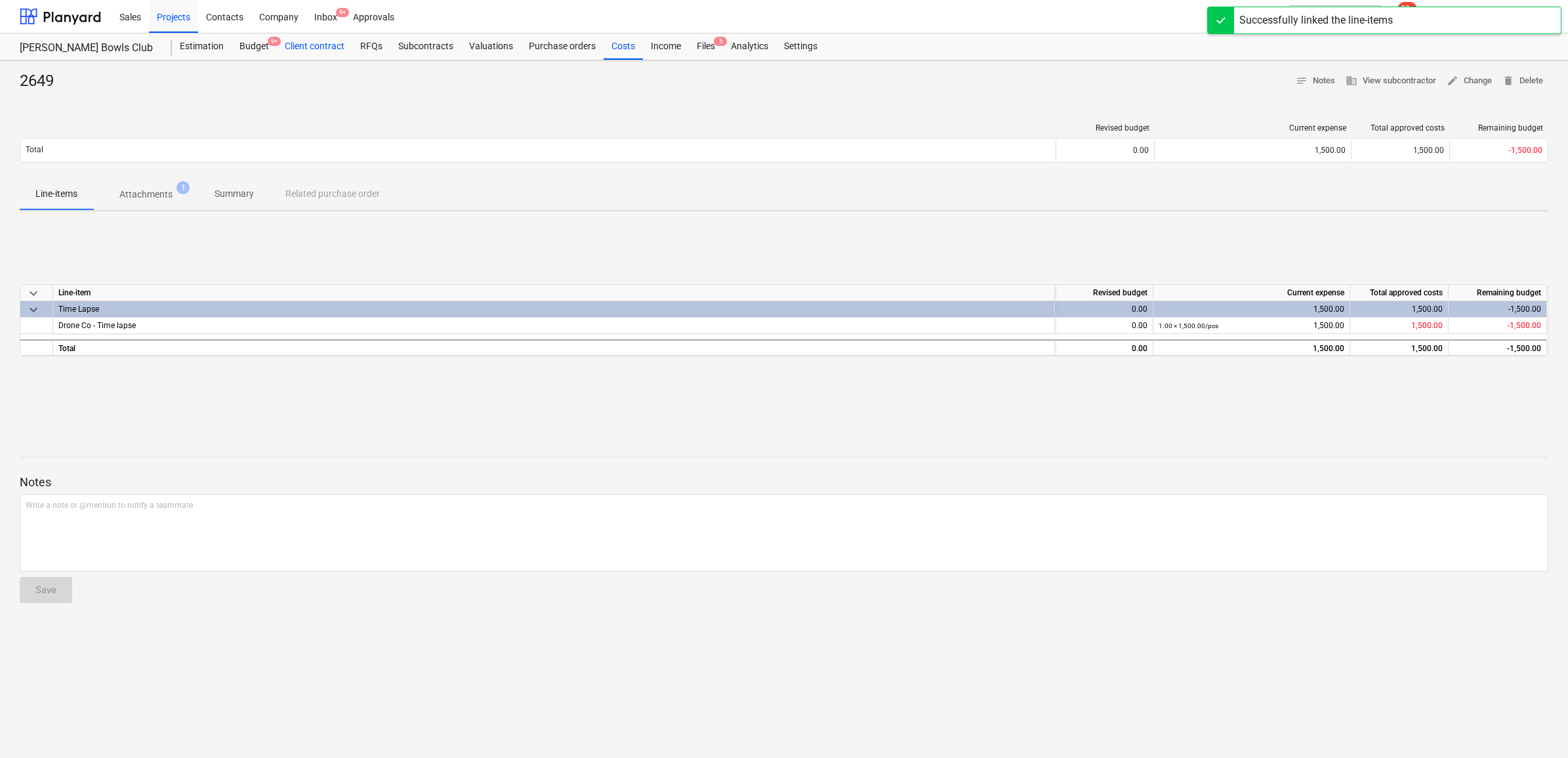
click at [269, 43] on span "9+" at bounding box center [275, 42] width 13 height 9
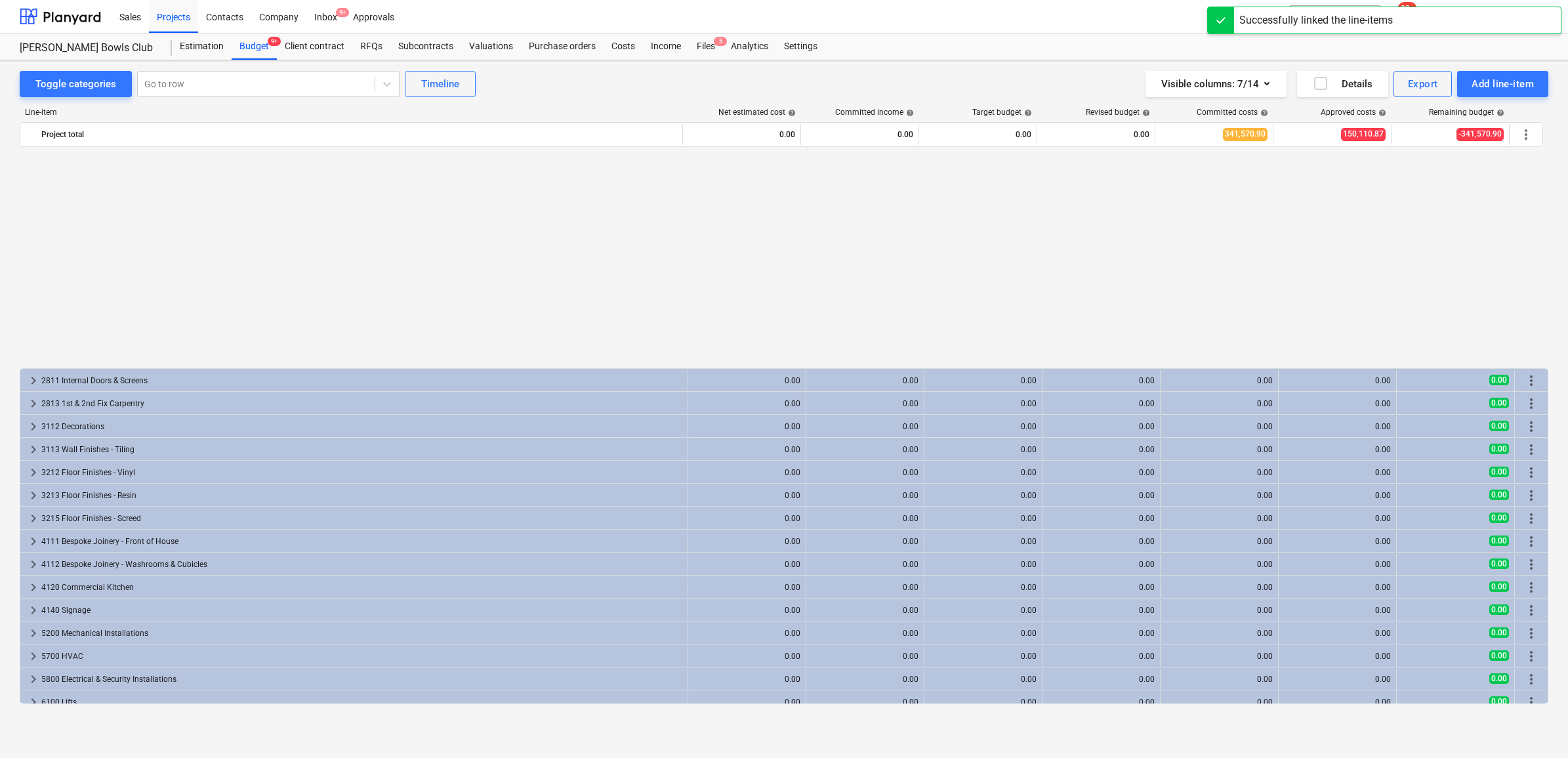
scroll to position [1584, 0]
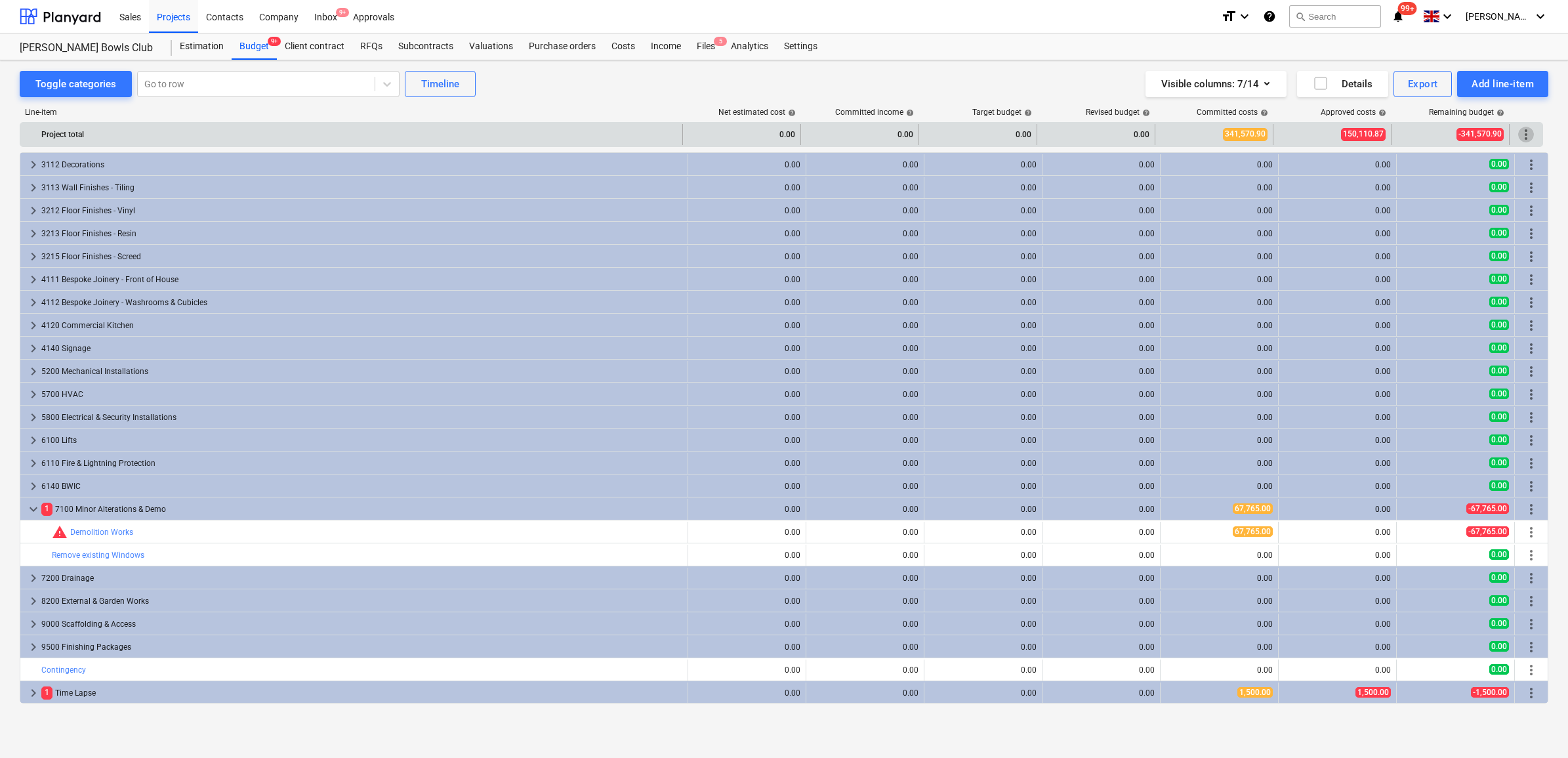
click at [1529, 134] on span "more_vert" at bounding box center [1526, 134] width 15 height 15
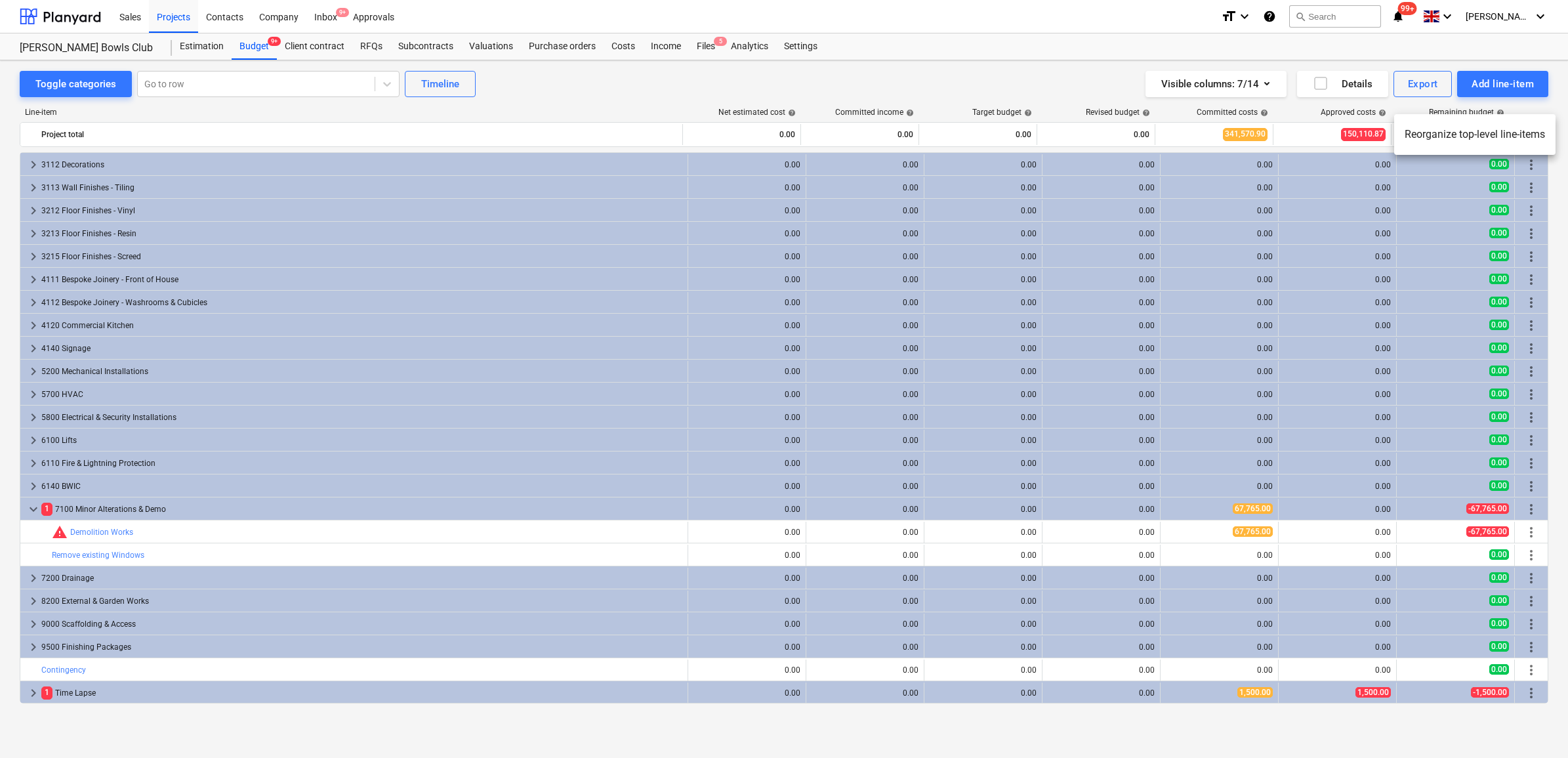
click at [1503, 132] on li "Reorganize top-level line-items" at bounding box center [1475, 134] width 161 height 30
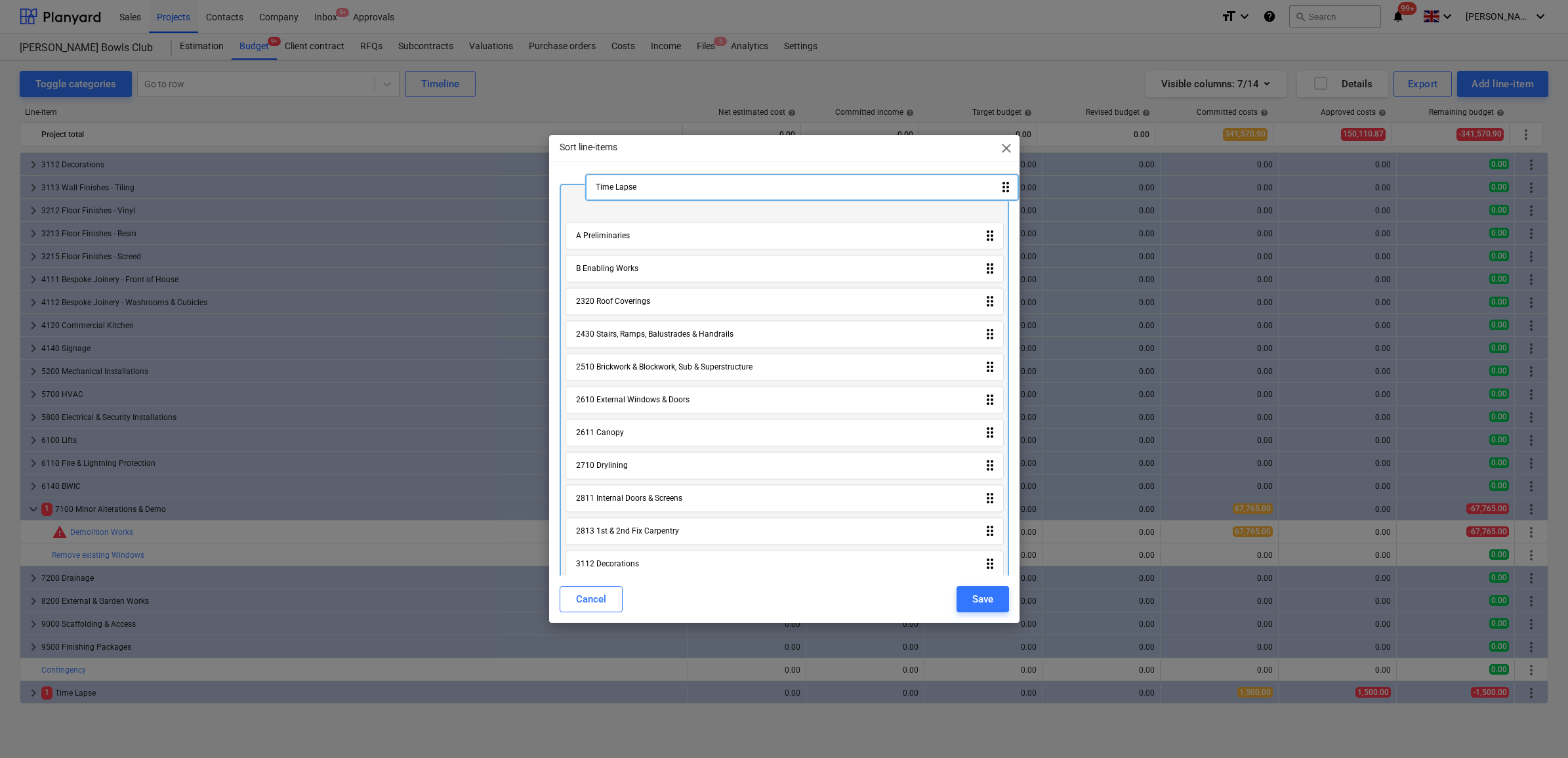
scroll to position [0, 0]
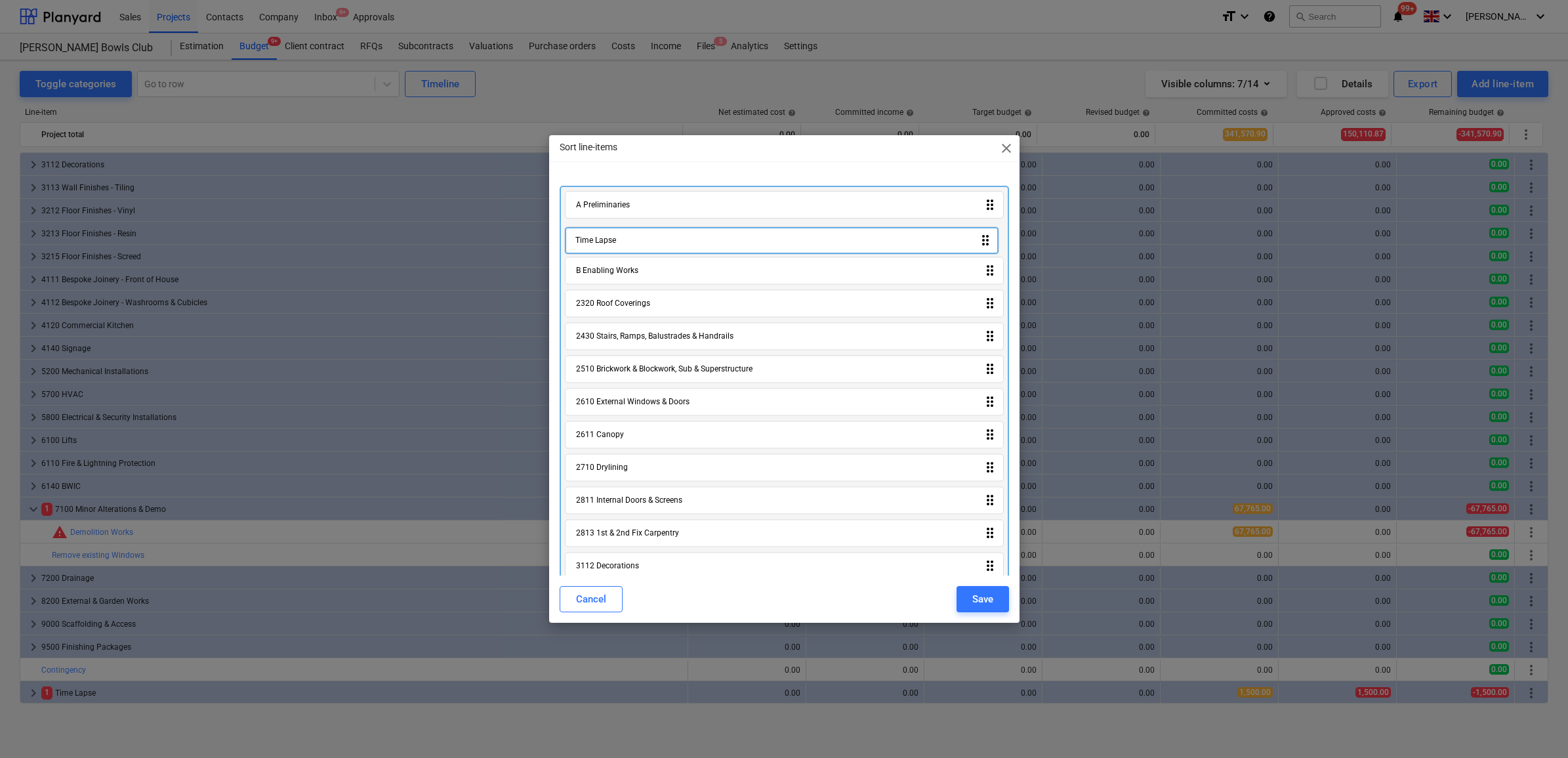
drag, startPoint x: 689, startPoint y: 553, endPoint x: 687, endPoint y: 235, distance: 318.0
click at [687, 235] on div "A Preliminaries drag_indicator B Enabling Works drag_indicator 2320 Roof Coveri…" at bounding box center [785, 716] width 450 height 1060
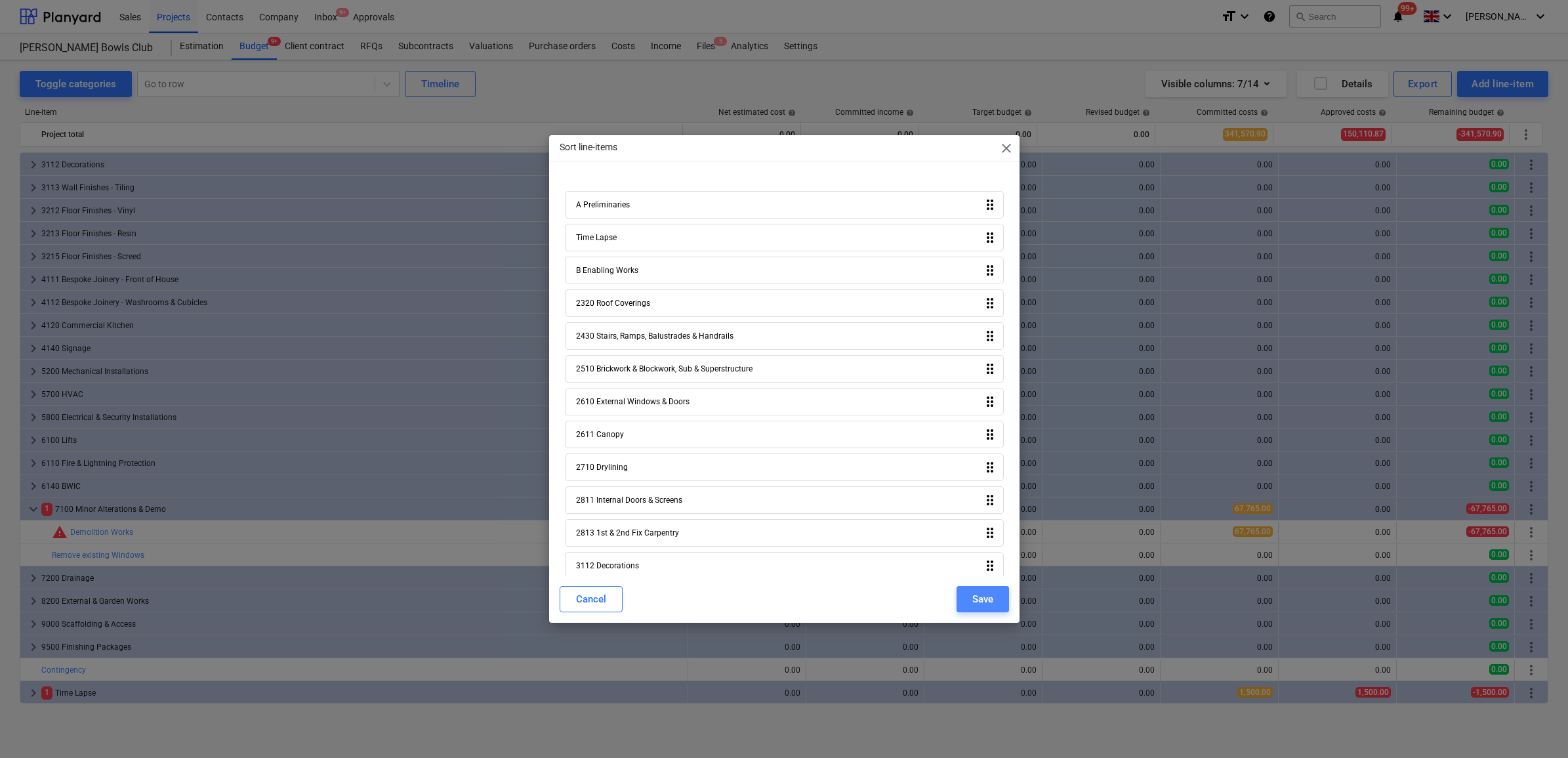
click at [970, 588] on button "Save" at bounding box center [983, 599] width 52 height 26
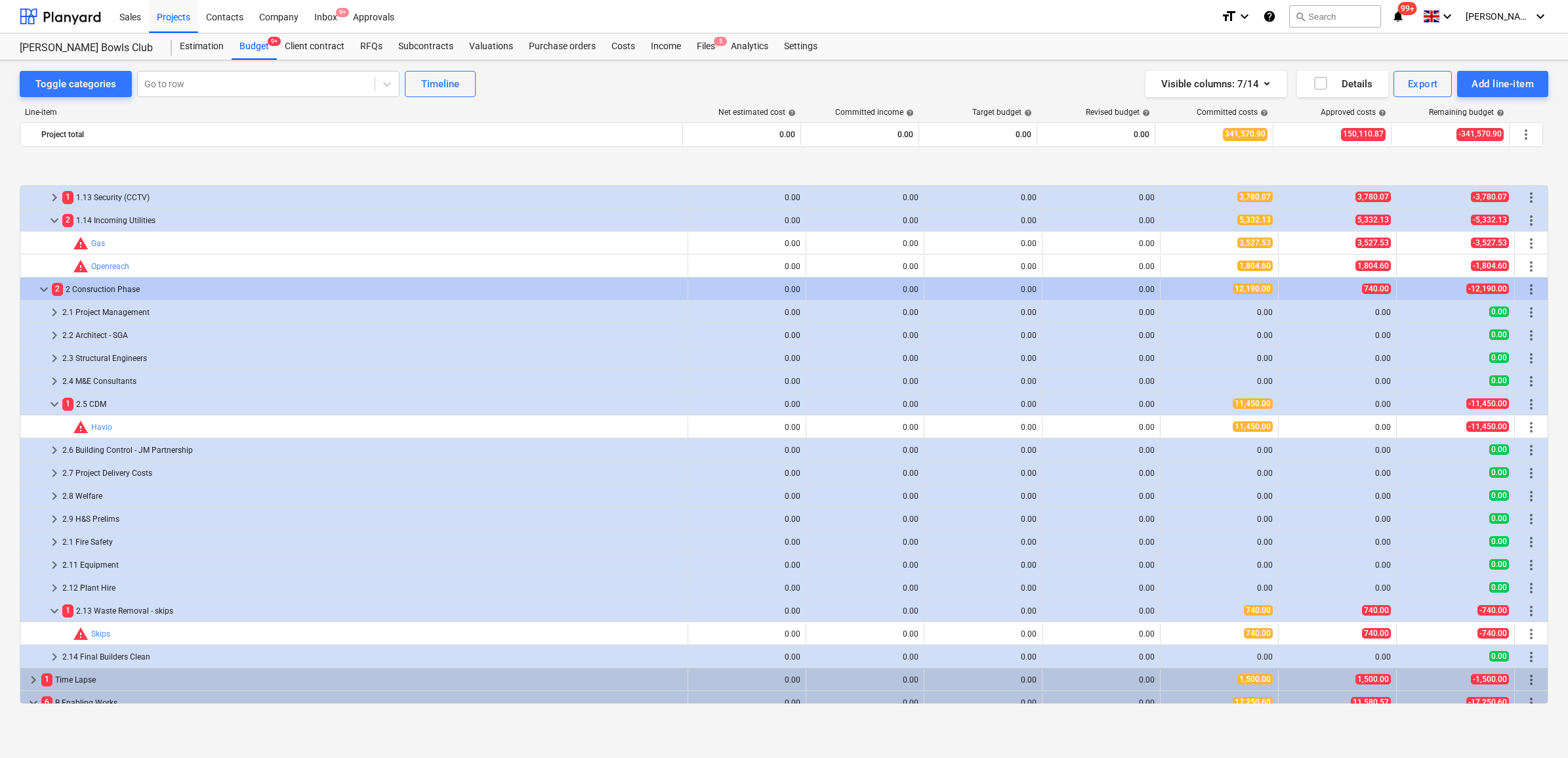
scroll to position [820, 0]
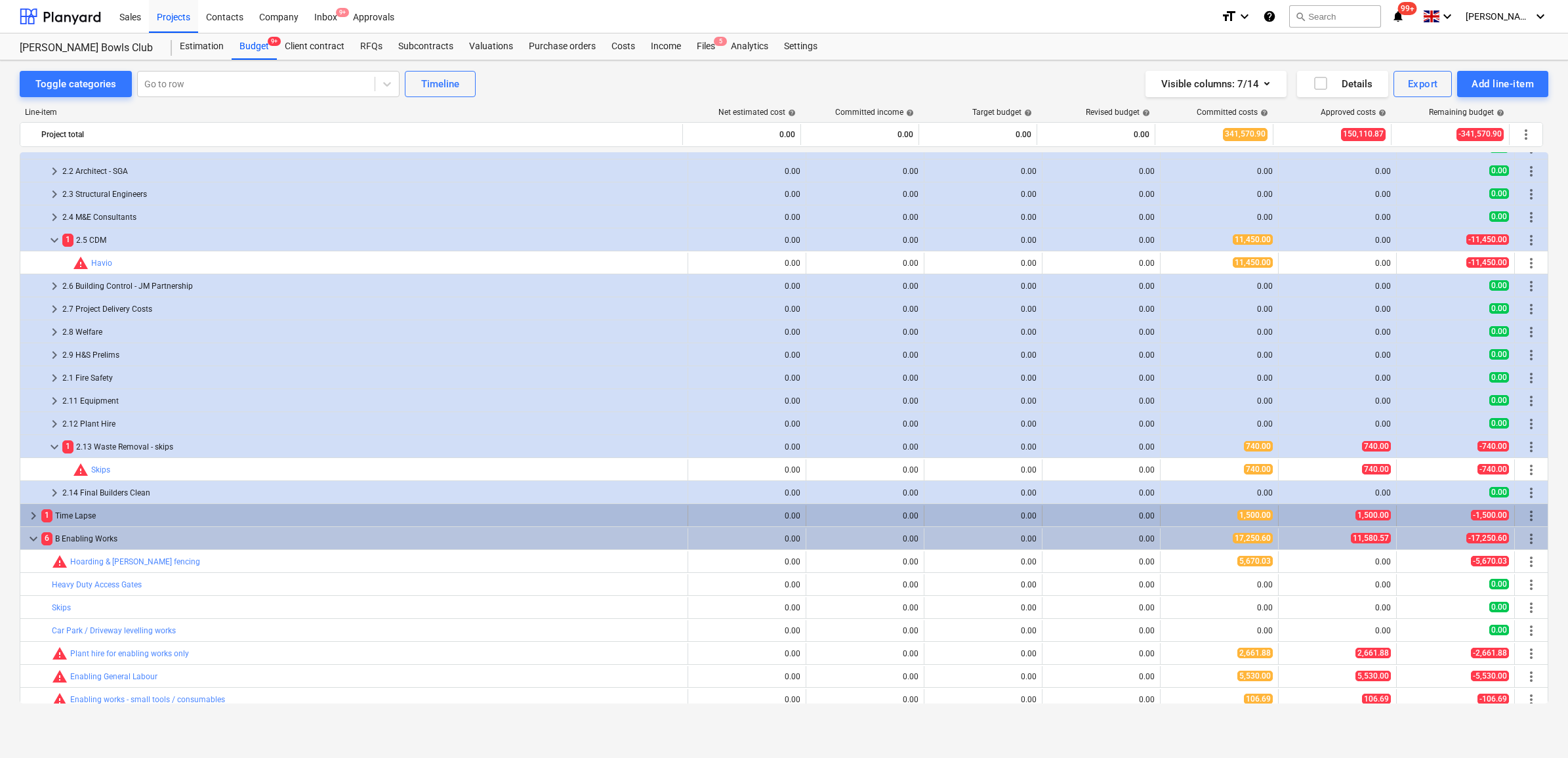
click at [1525, 512] on span "more_vert" at bounding box center [1531, 516] width 15 height 15
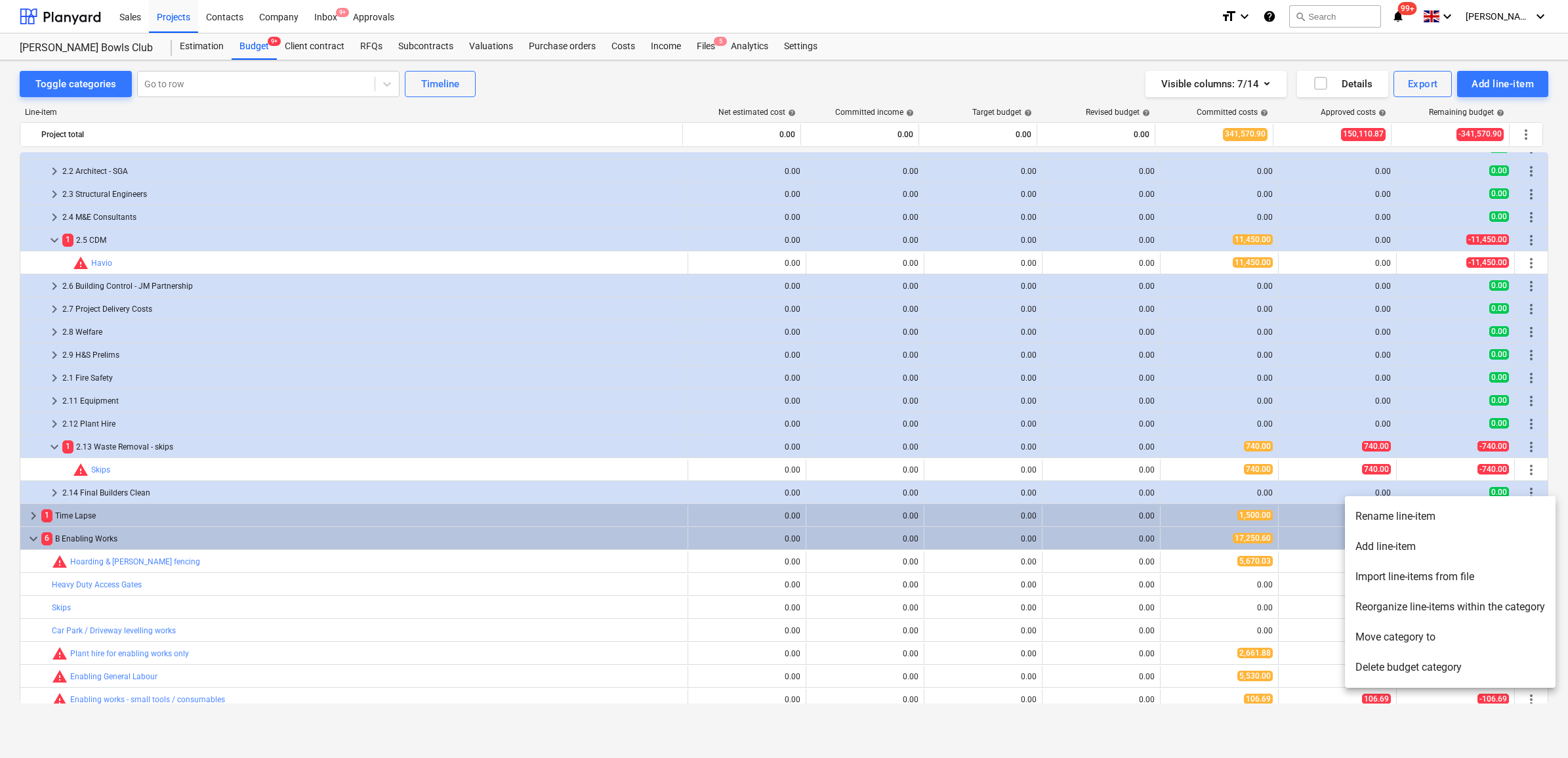
click at [1391, 641] on li "Move category to" at bounding box center [1451, 637] width 211 height 30
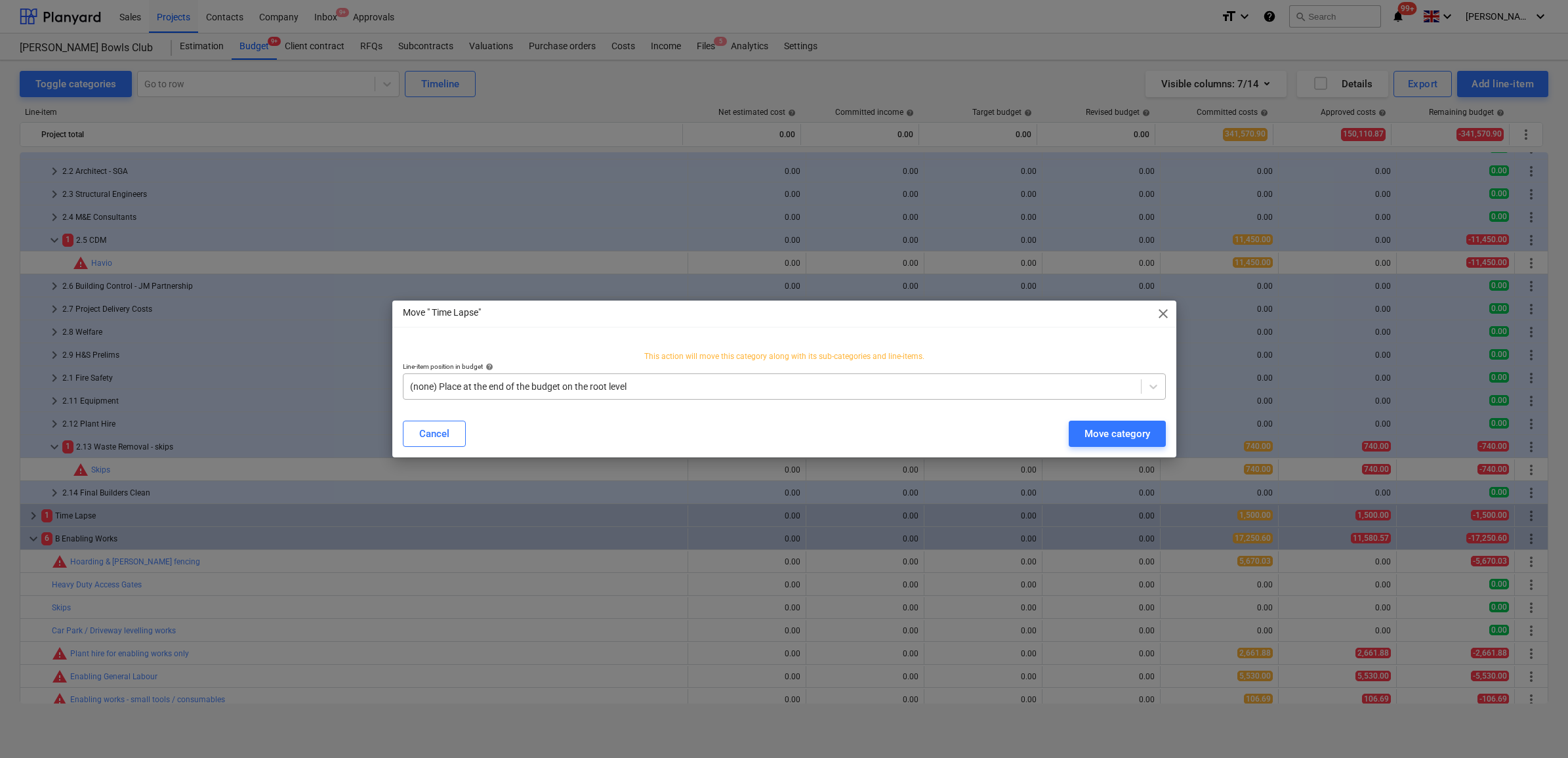
click at [805, 387] on div at bounding box center [772, 387] width 724 height 13
click at [1100, 432] on div "Move category" at bounding box center [1118, 433] width 66 height 17
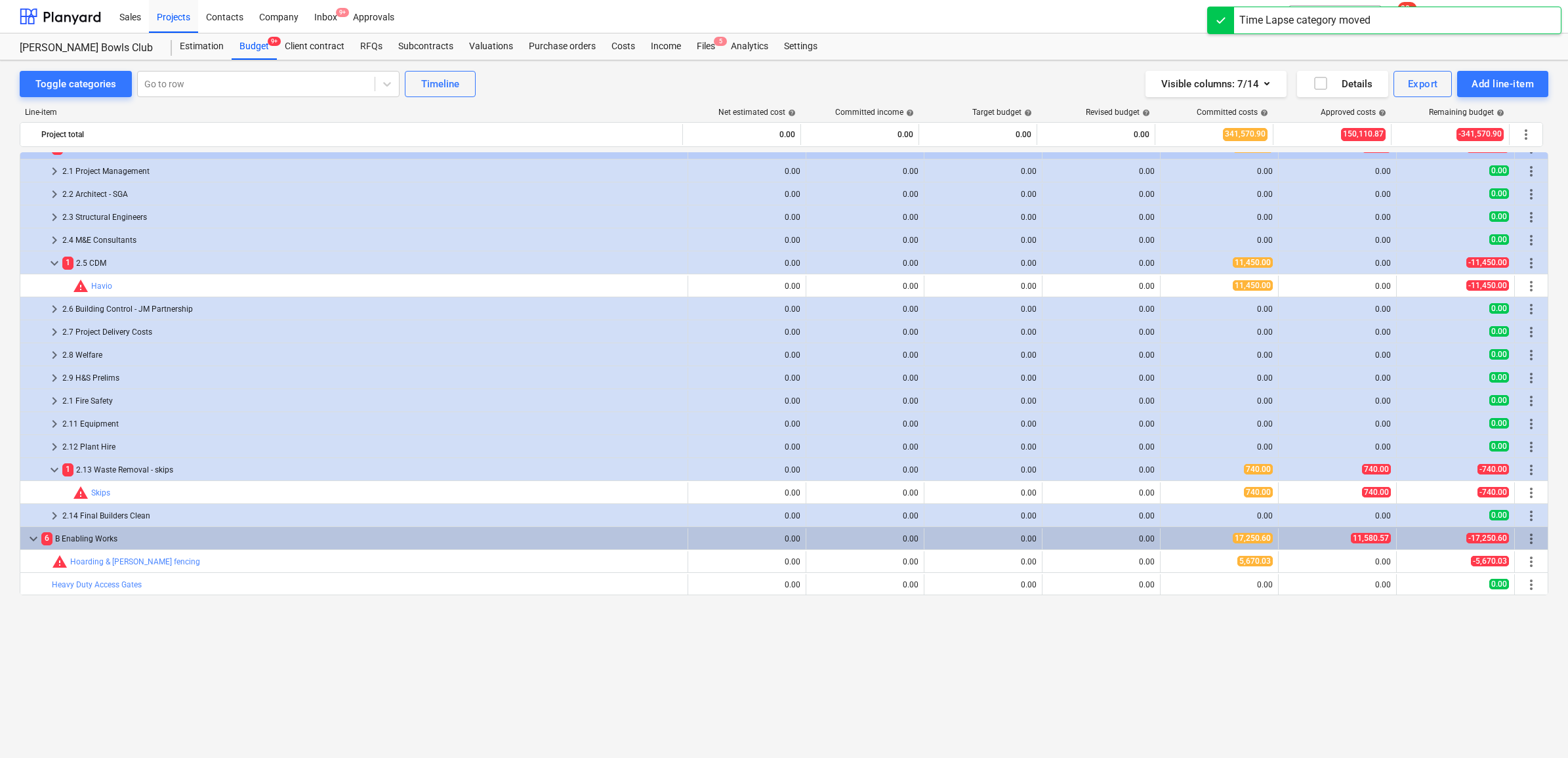
scroll to position [656, 0]
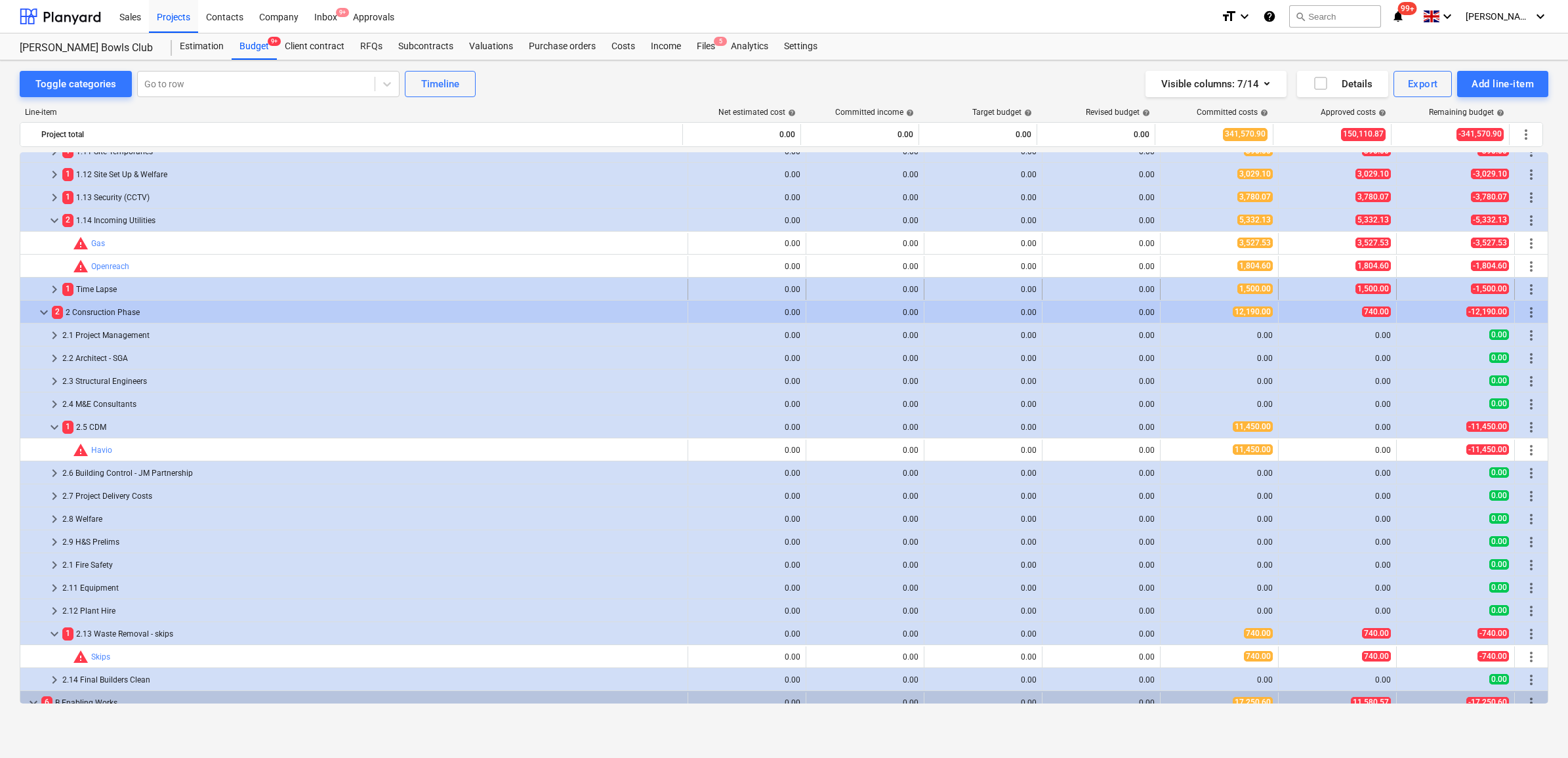
click at [1532, 292] on span "more_vert" at bounding box center [1531, 289] width 15 height 15
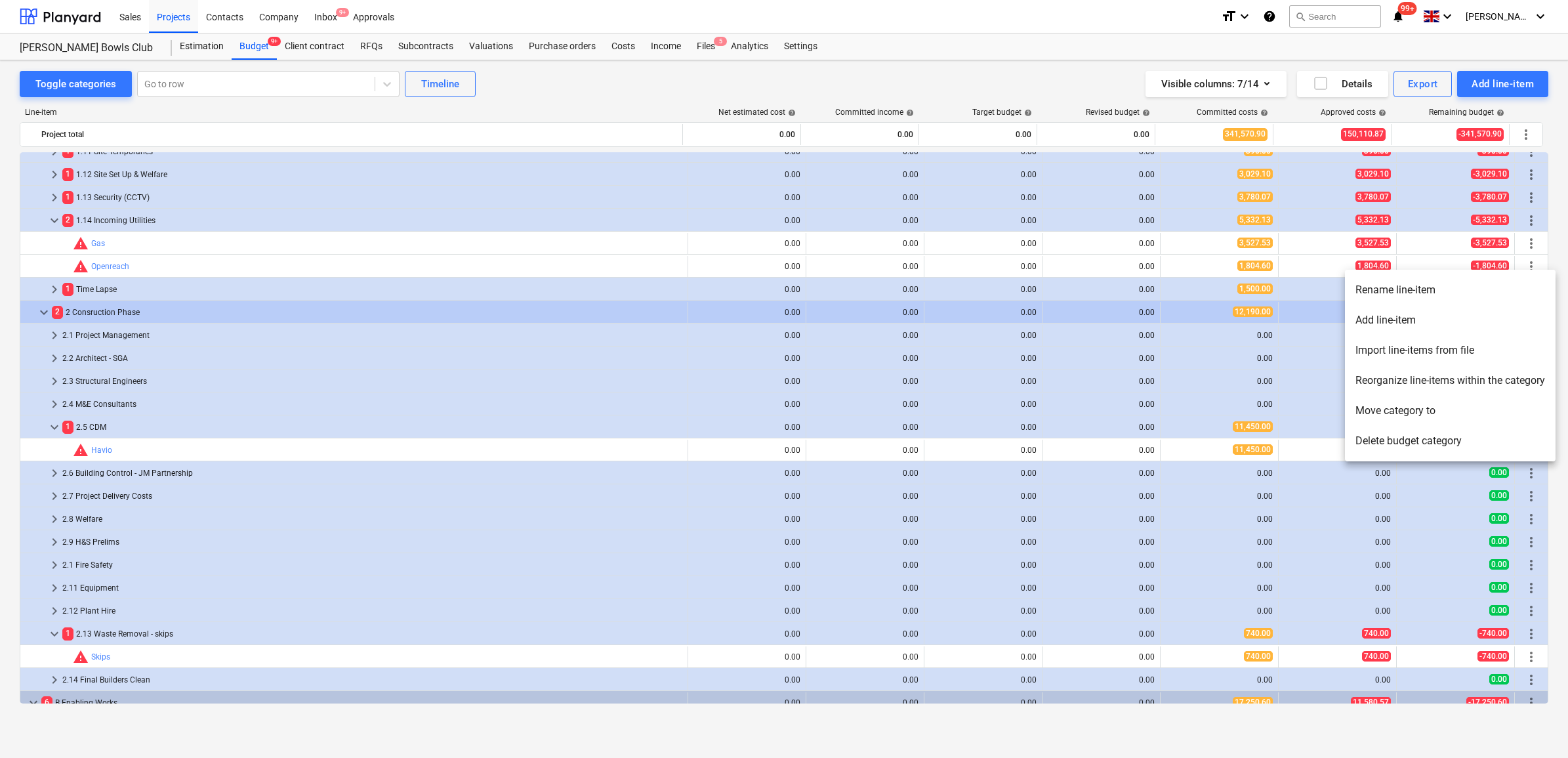
click at [1463, 295] on li "Rename line-item" at bounding box center [1451, 290] width 211 height 30
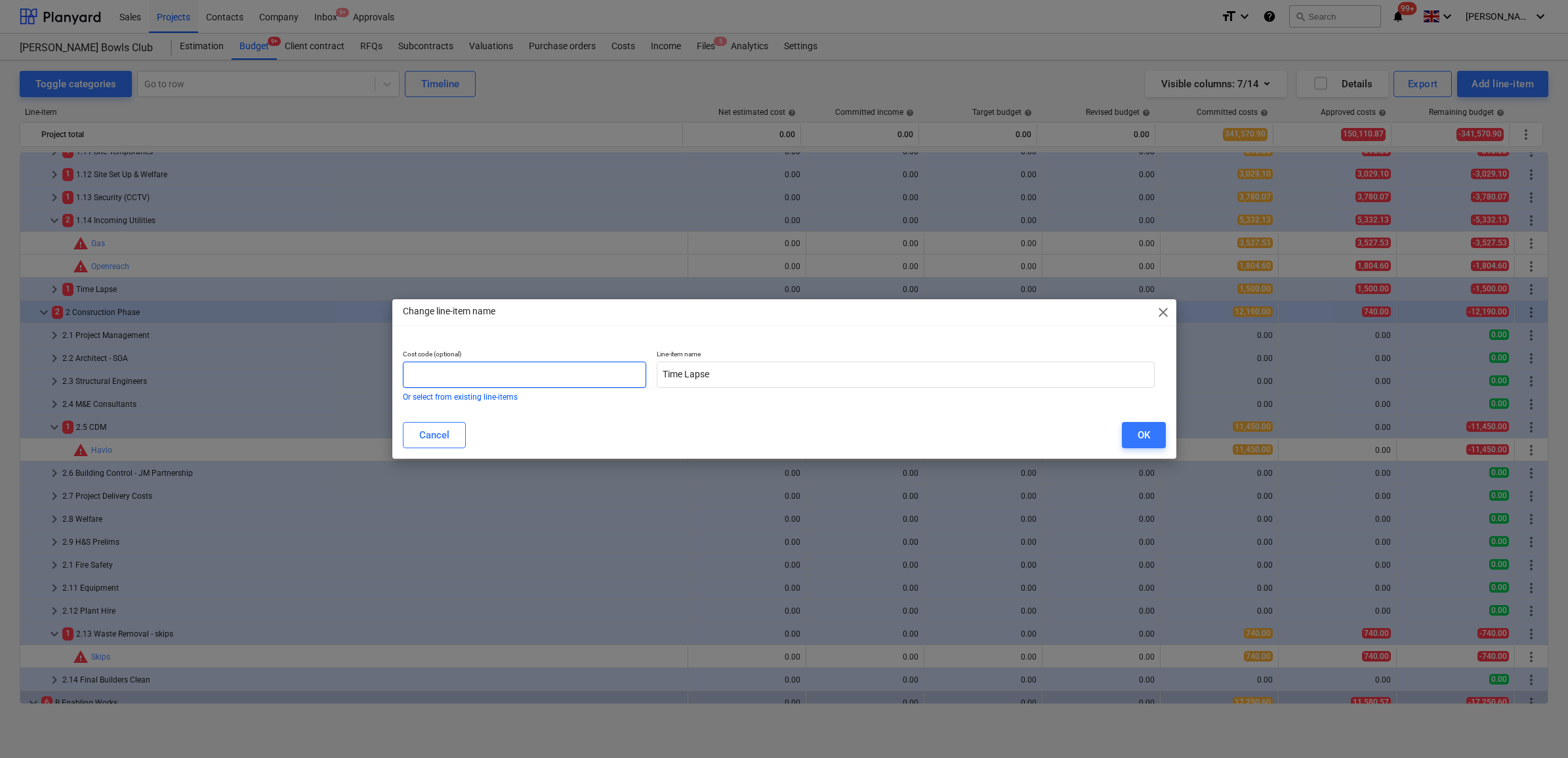
click at [607, 369] on input "text" at bounding box center [525, 375] width 244 height 26
type input "1.15"
click at [1155, 436] on button "OK" at bounding box center [1143, 434] width 44 height 26
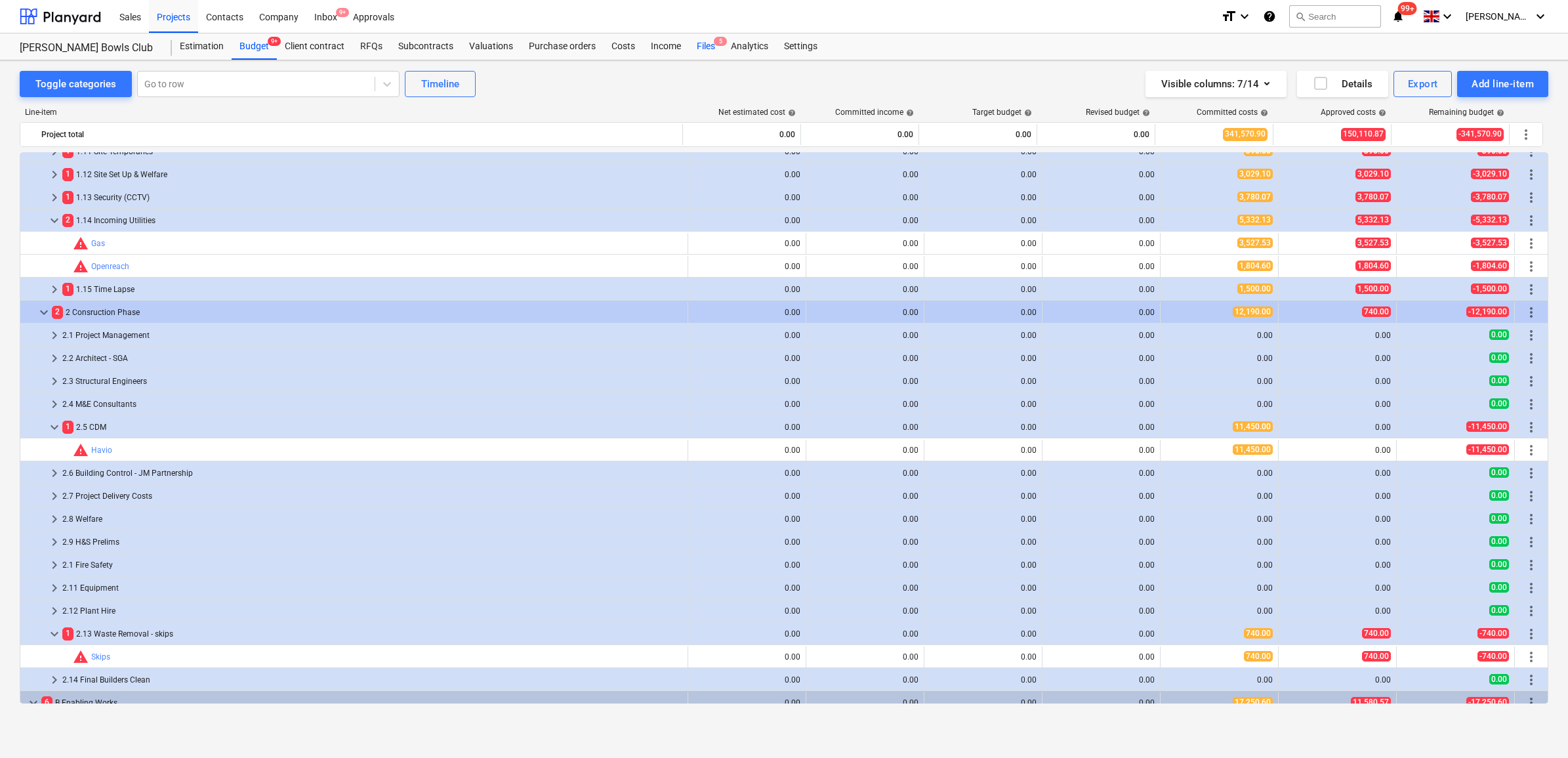
click at [714, 42] on span "5" at bounding box center [720, 42] width 13 height 9
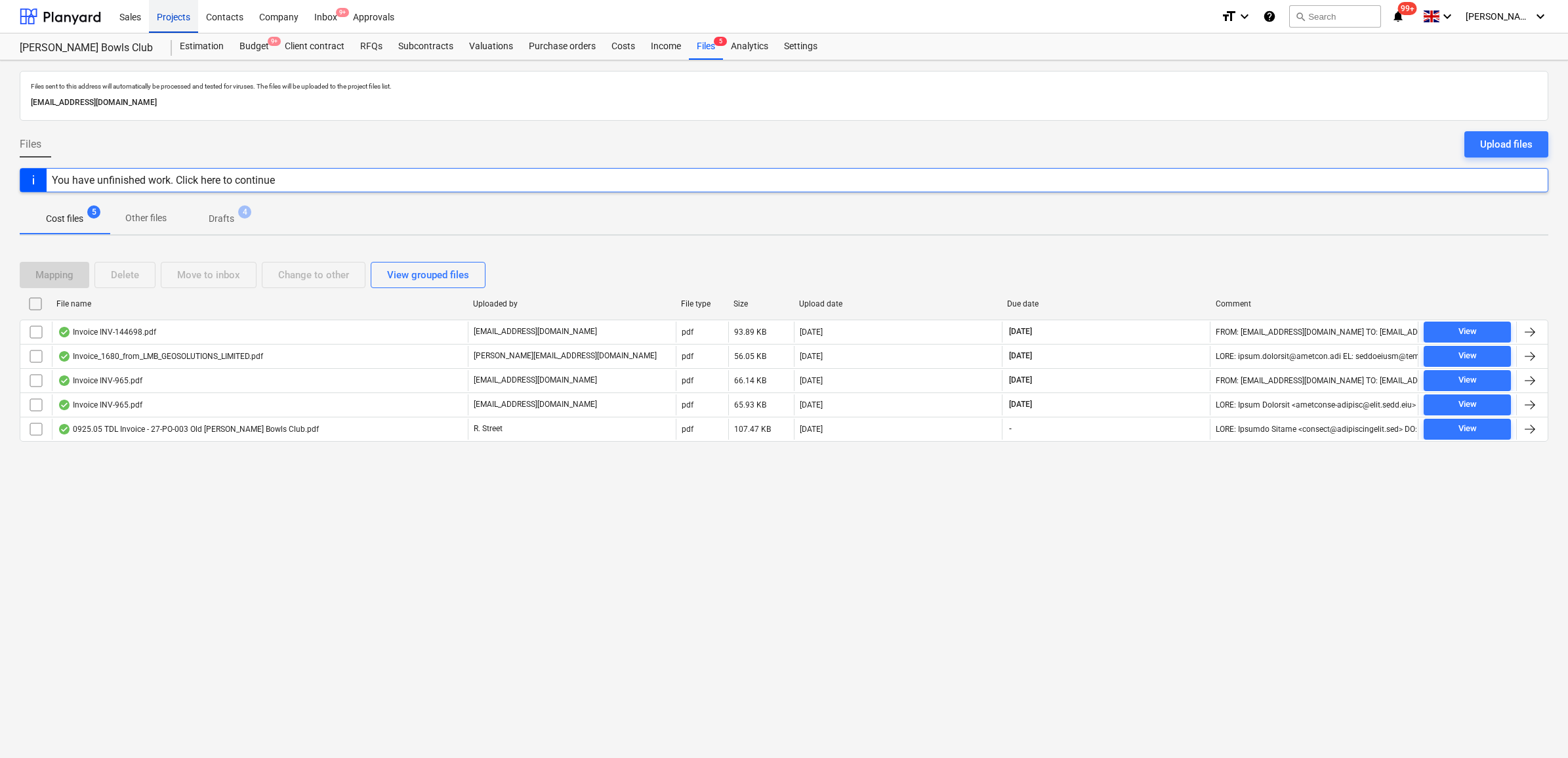
click at [178, 21] on div "Projects" at bounding box center [173, 16] width 49 height 34
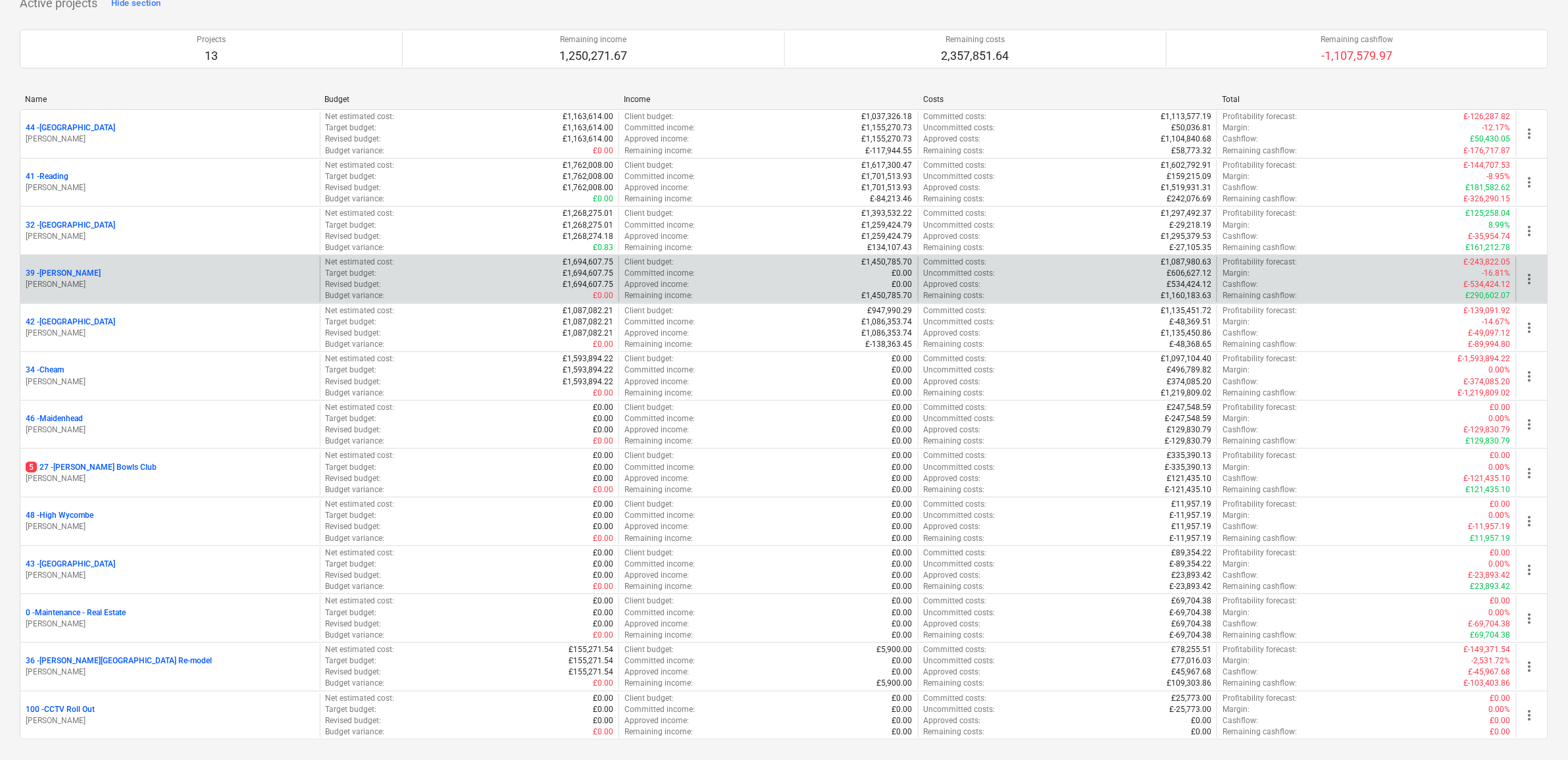
scroll to position [191, 0]
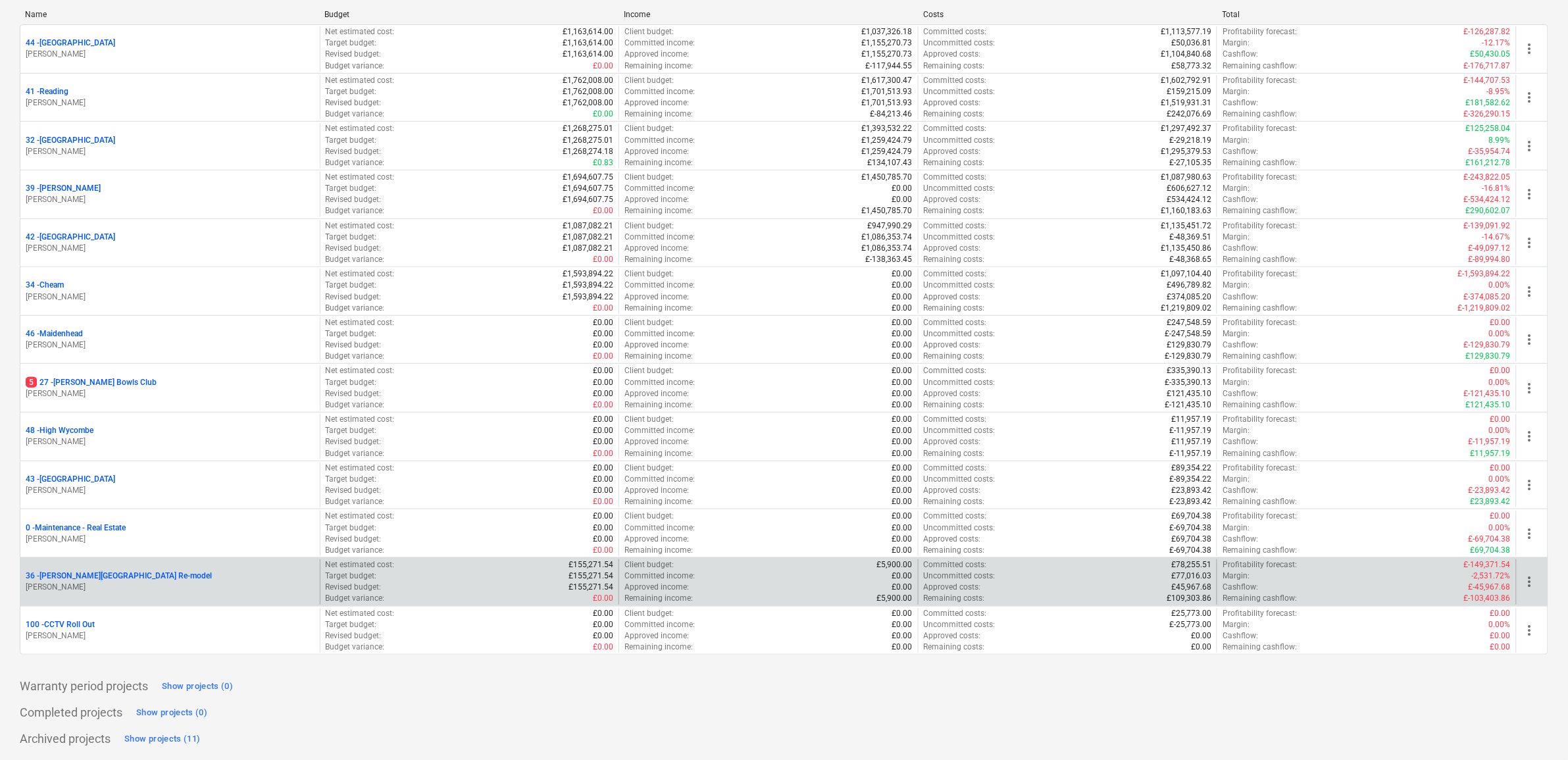
click at [92, 576] on p "36 - [PERSON_NAME][GEOGRAPHIC_DATA] Re-model" at bounding box center [118, 576] width 186 height 11
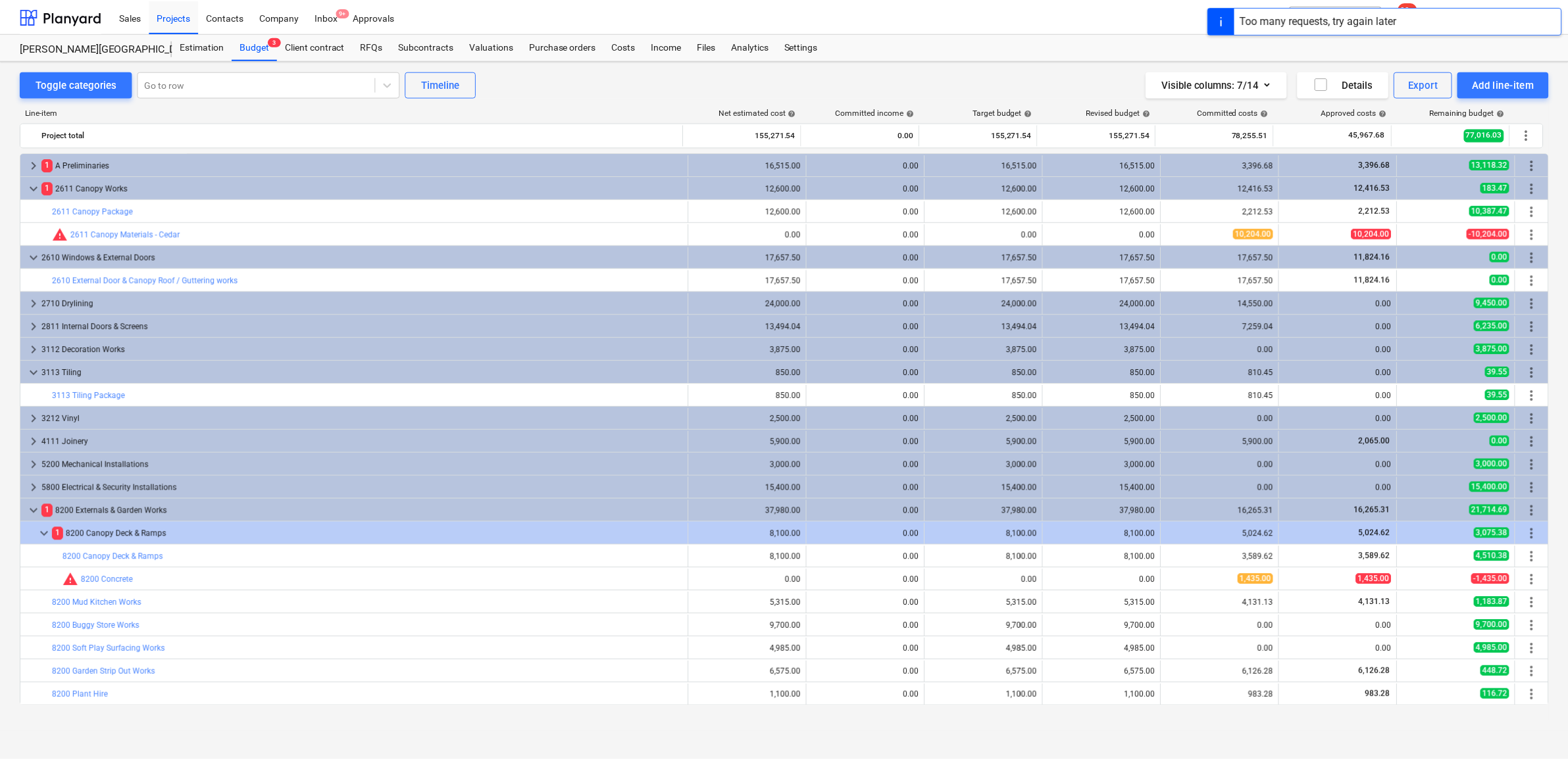
scroll to position [46, 0]
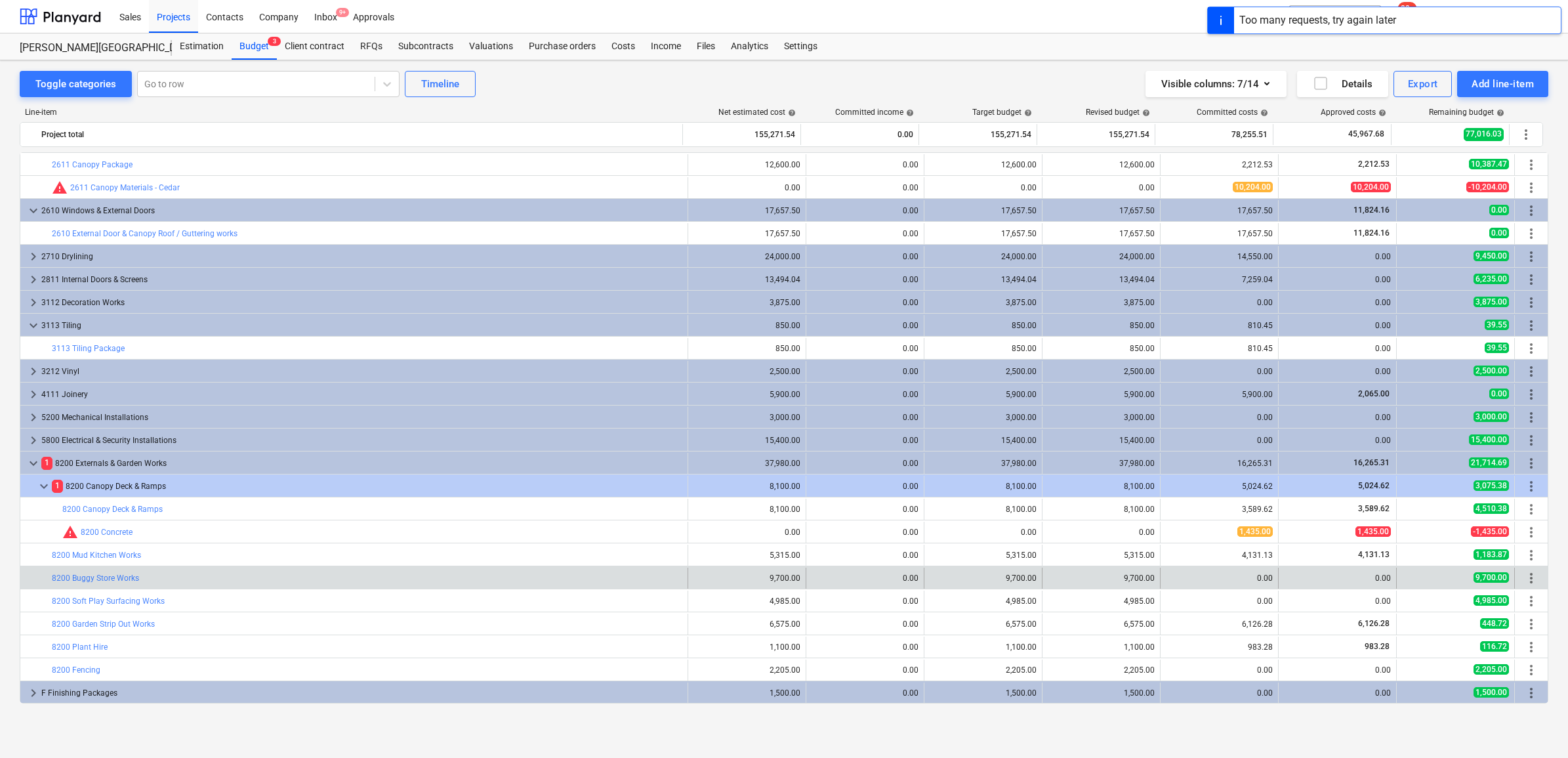
click at [111, 583] on div "bar_chart 8200 Buggy Store Works" at bounding box center [366, 577] width 630 height 21
click at [111, 581] on link "8200 Buggy Store Works" at bounding box center [95, 578] width 87 height 9
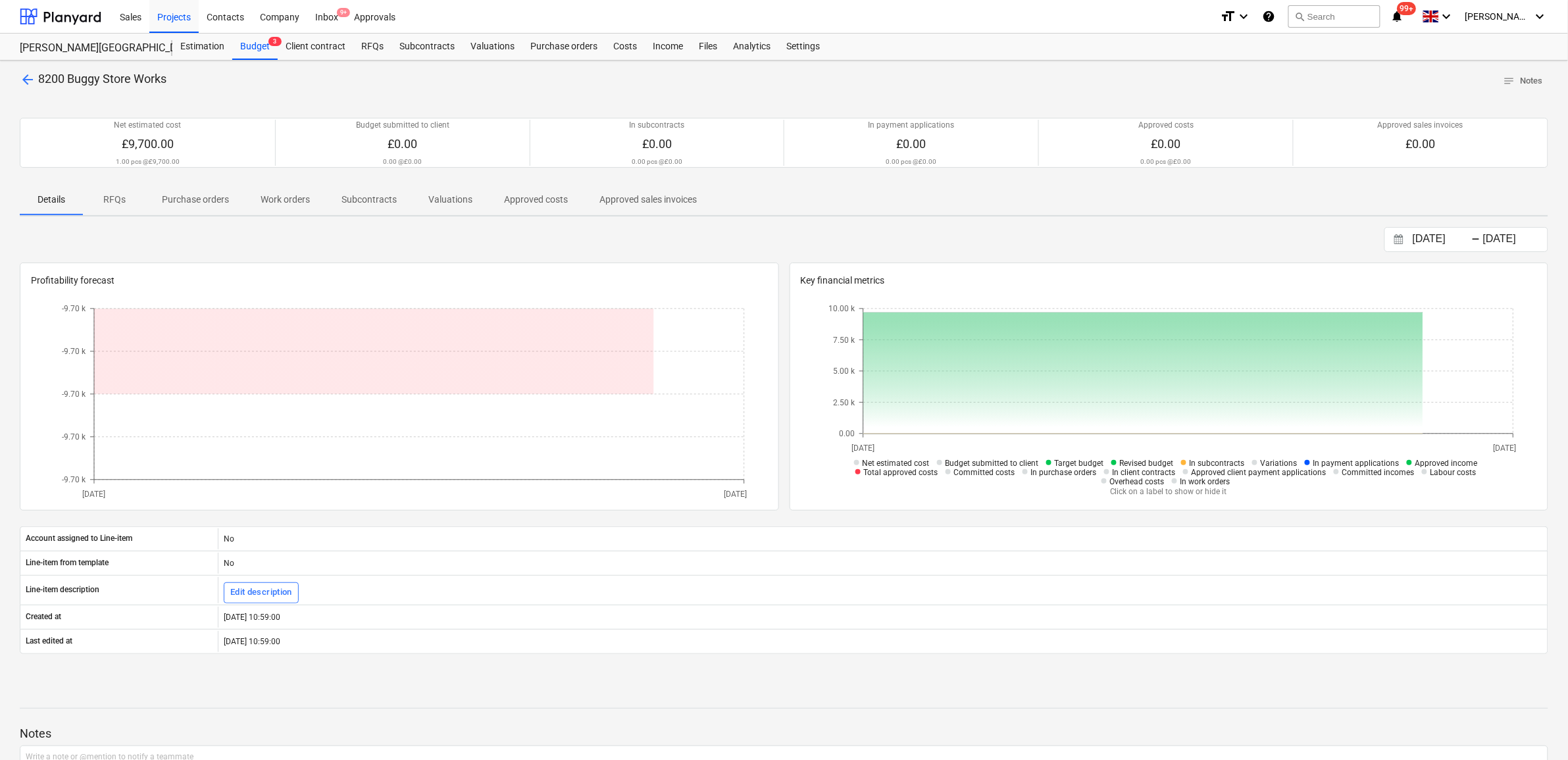
click at [199, 194] on p "Purchase orders" at bounding box center [195, 199] width 67 height 14
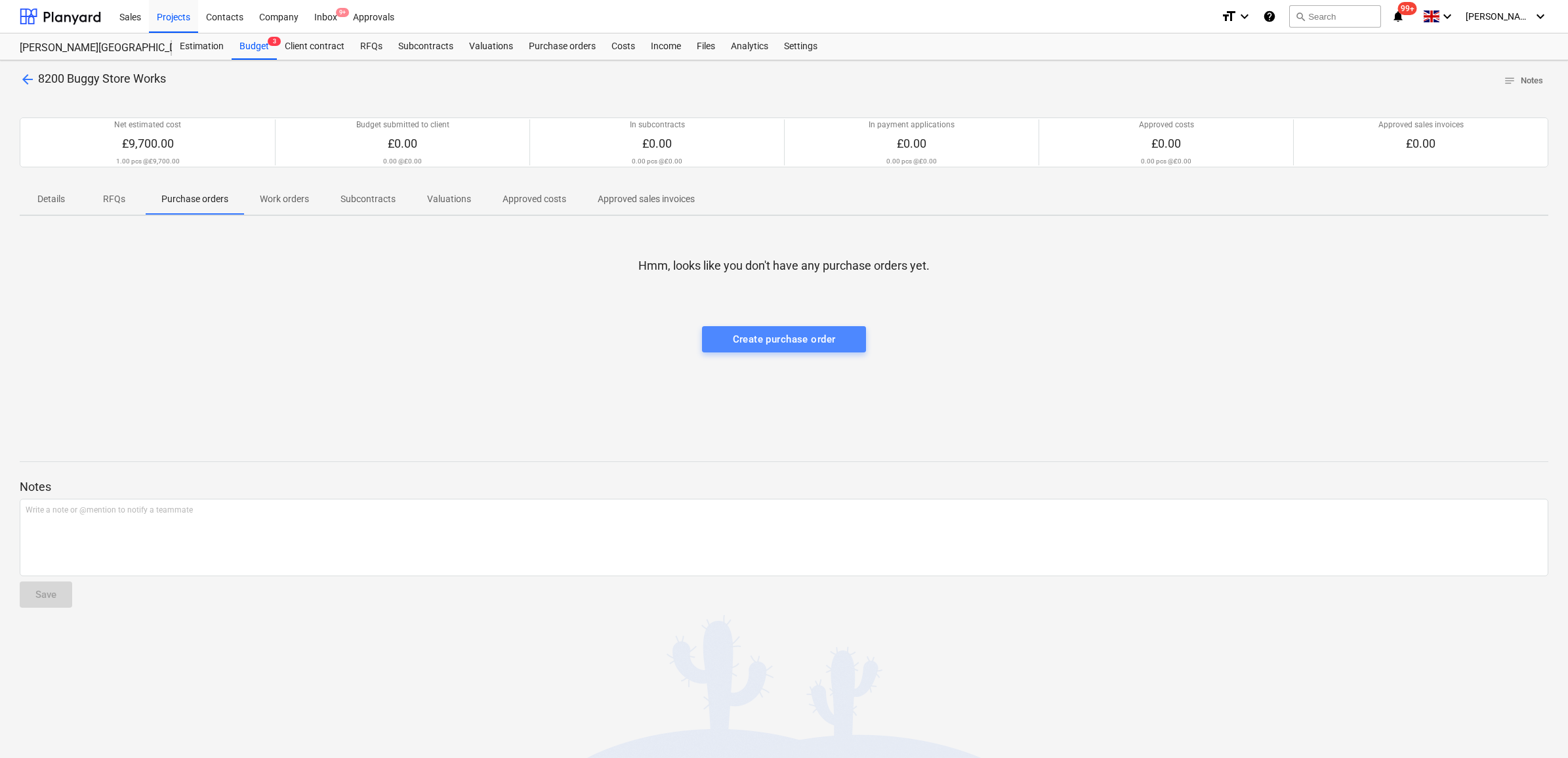
click at [756, 332] on div "Create purchase order" at bounding box center [784, 339] width 103 height 17
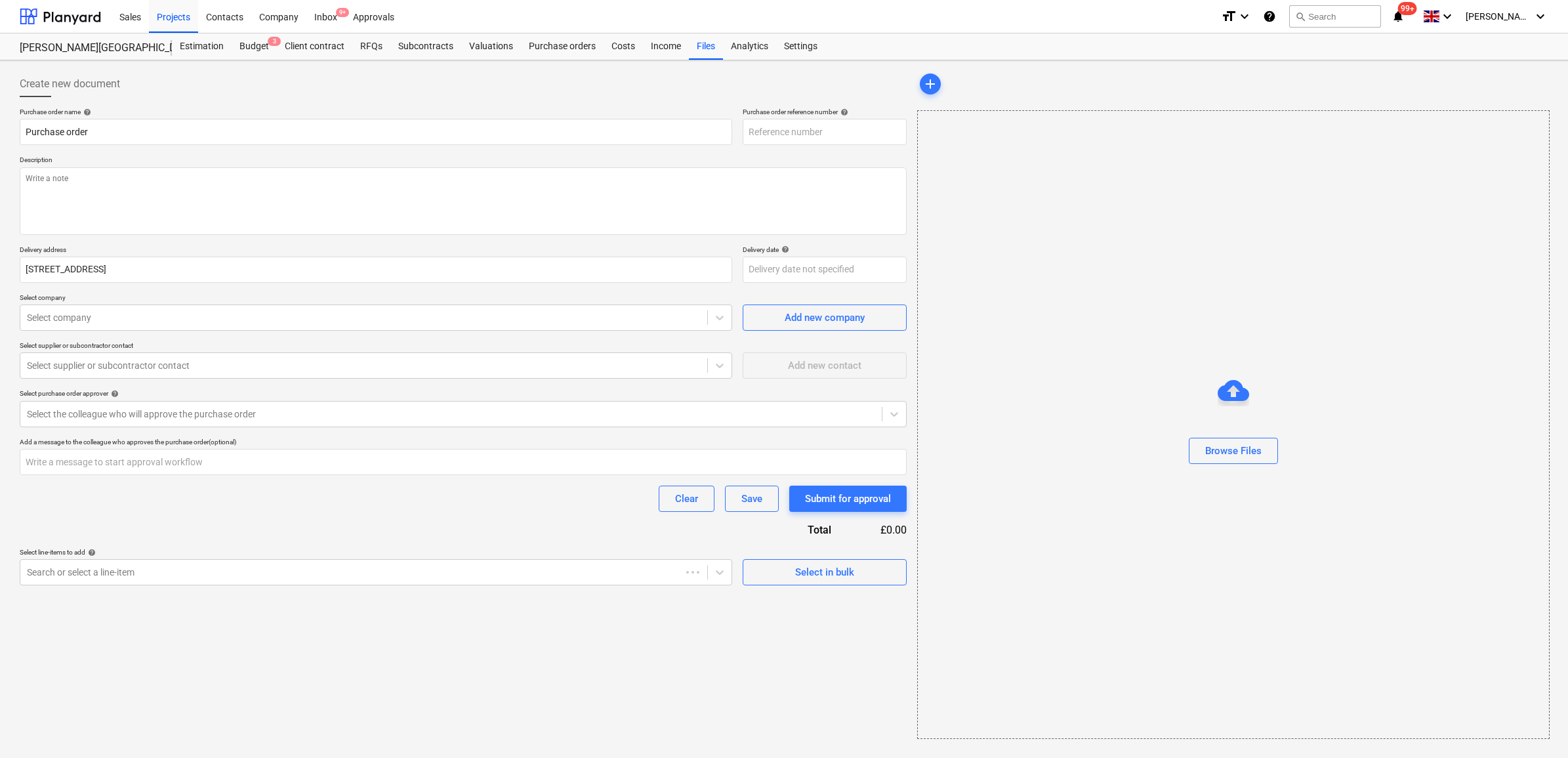
type textarea "x"
type input "36-PO-008"
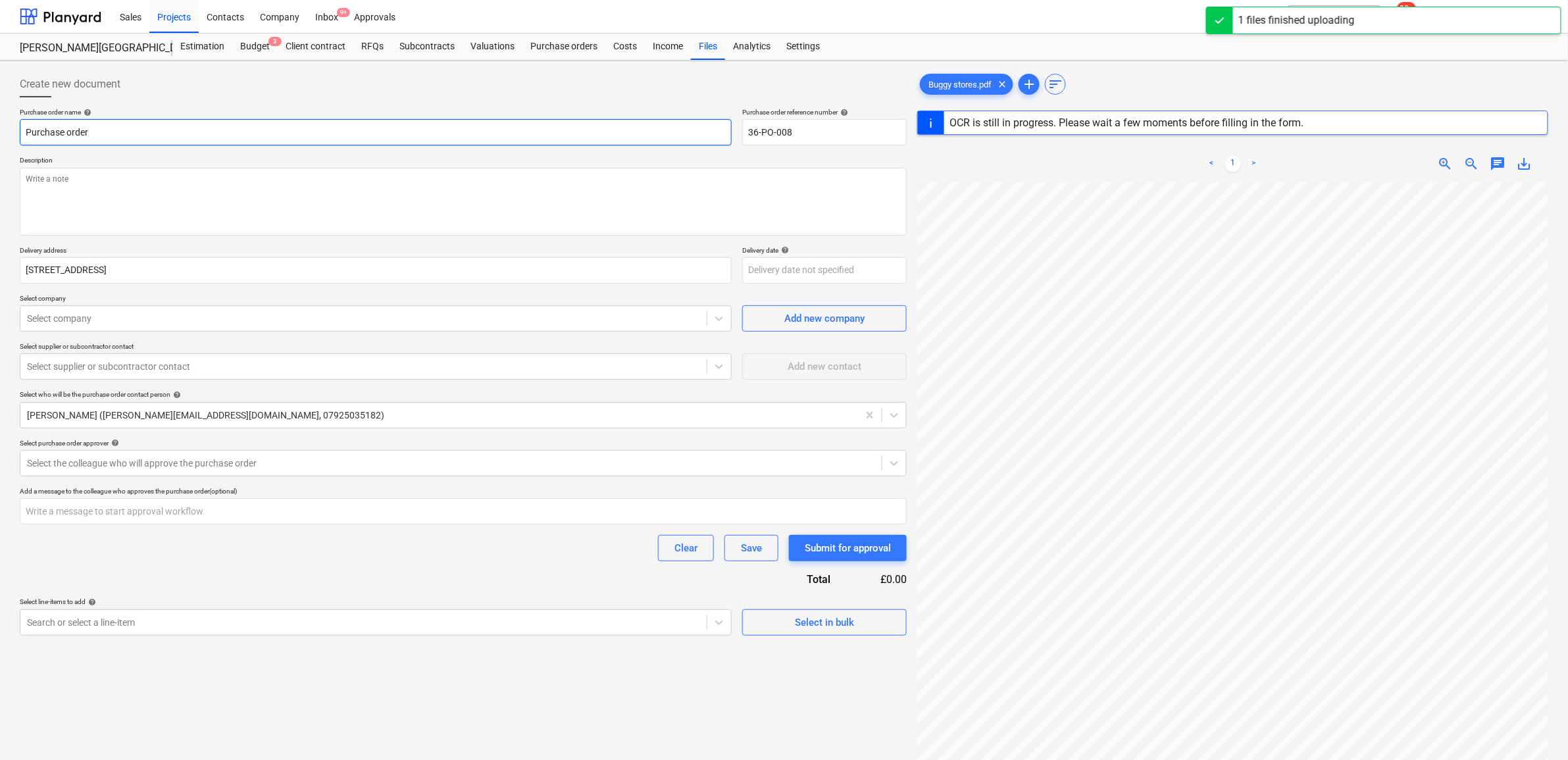
click at [139, 135] on input "Purchase order" at bounding box center [376, 132] width 712 height 26
click at [44, 181] on textarea at bounding box center [463, 201] width 887 height 68
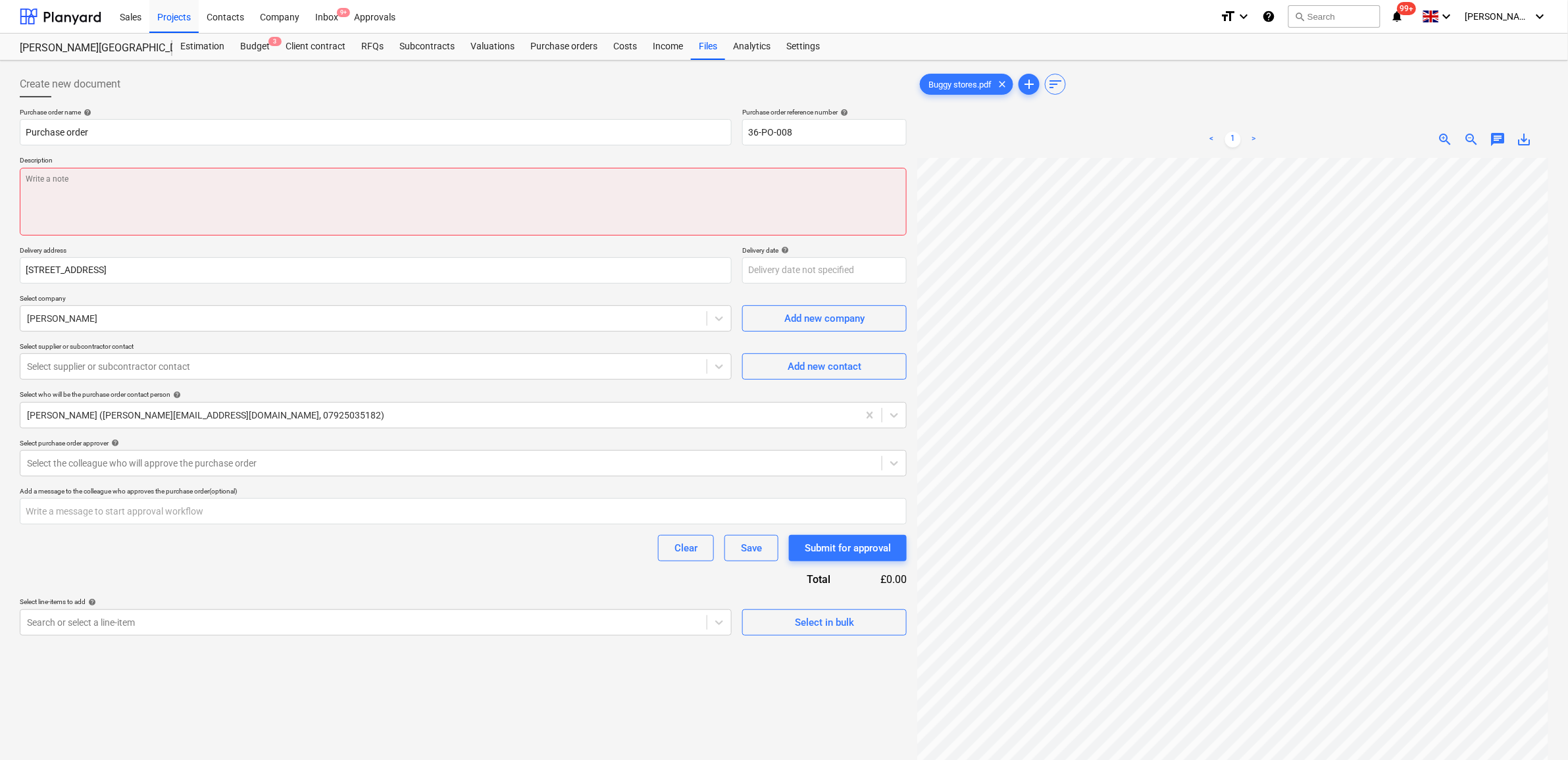
click at [183, 199] on textarea at bounding box center [463, 201] width 887 height 68
paste textarea "1no large Buggy Store powder coated framework with Digital Locks and adjustable…"
type textarea "x"
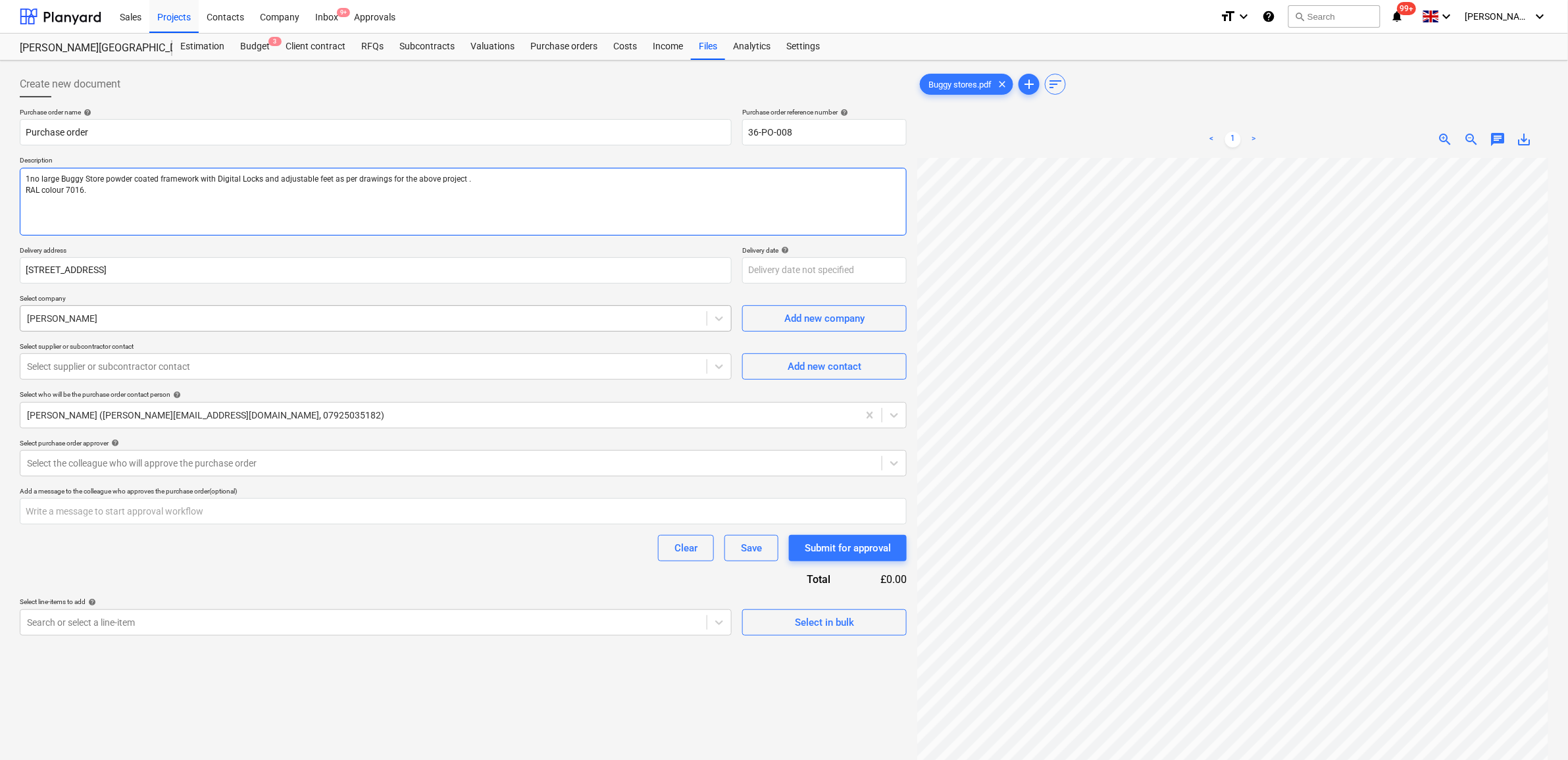
type textarea "1no large Buggy Store powder coated framework with Digital Locks and adjustable…"
type textarea "x"
click at [218, 324] on div at bounding box center [364, 318] width 673 height 13
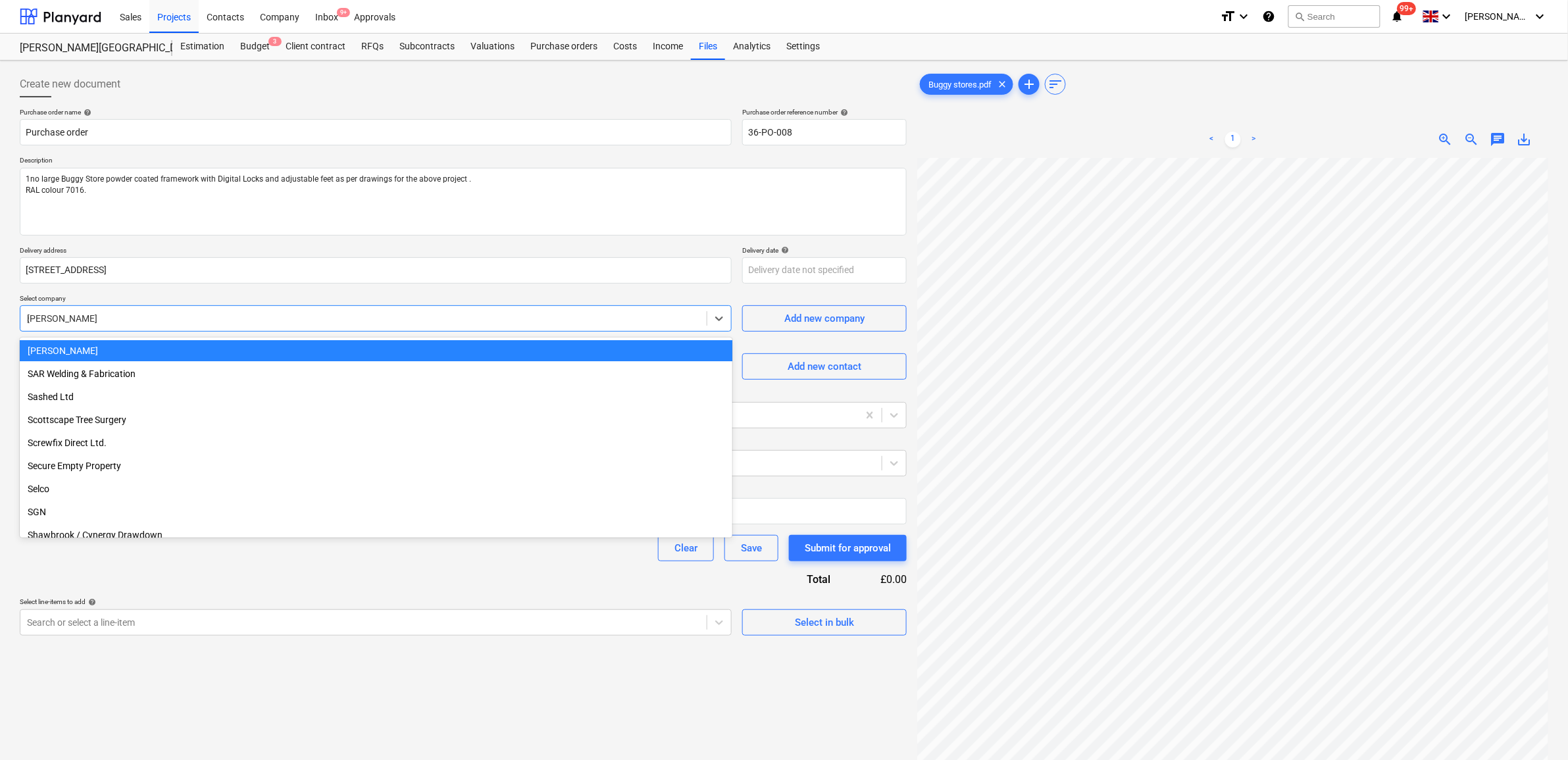
scroll to position [3856, 0]
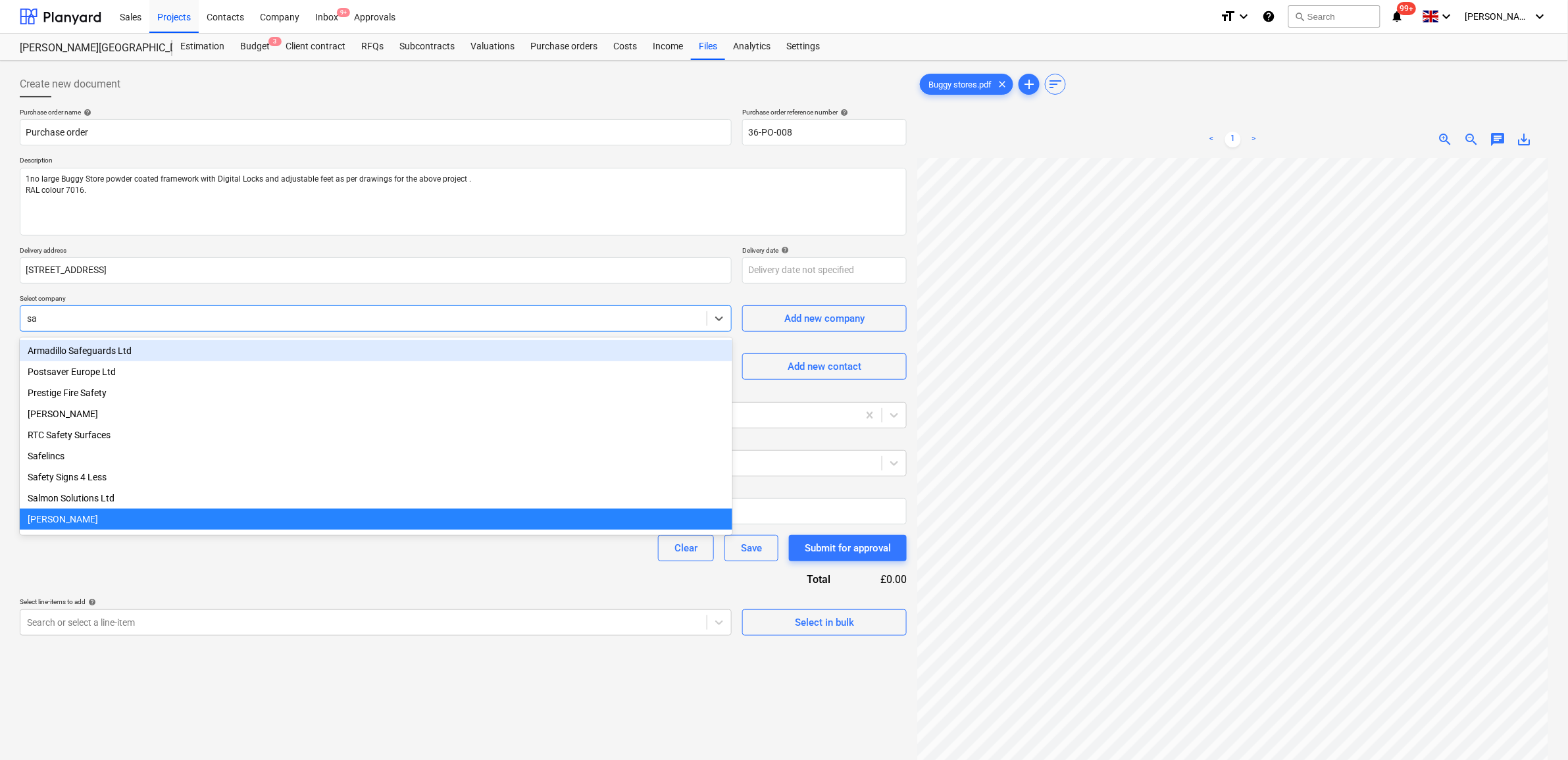
type input "sar"
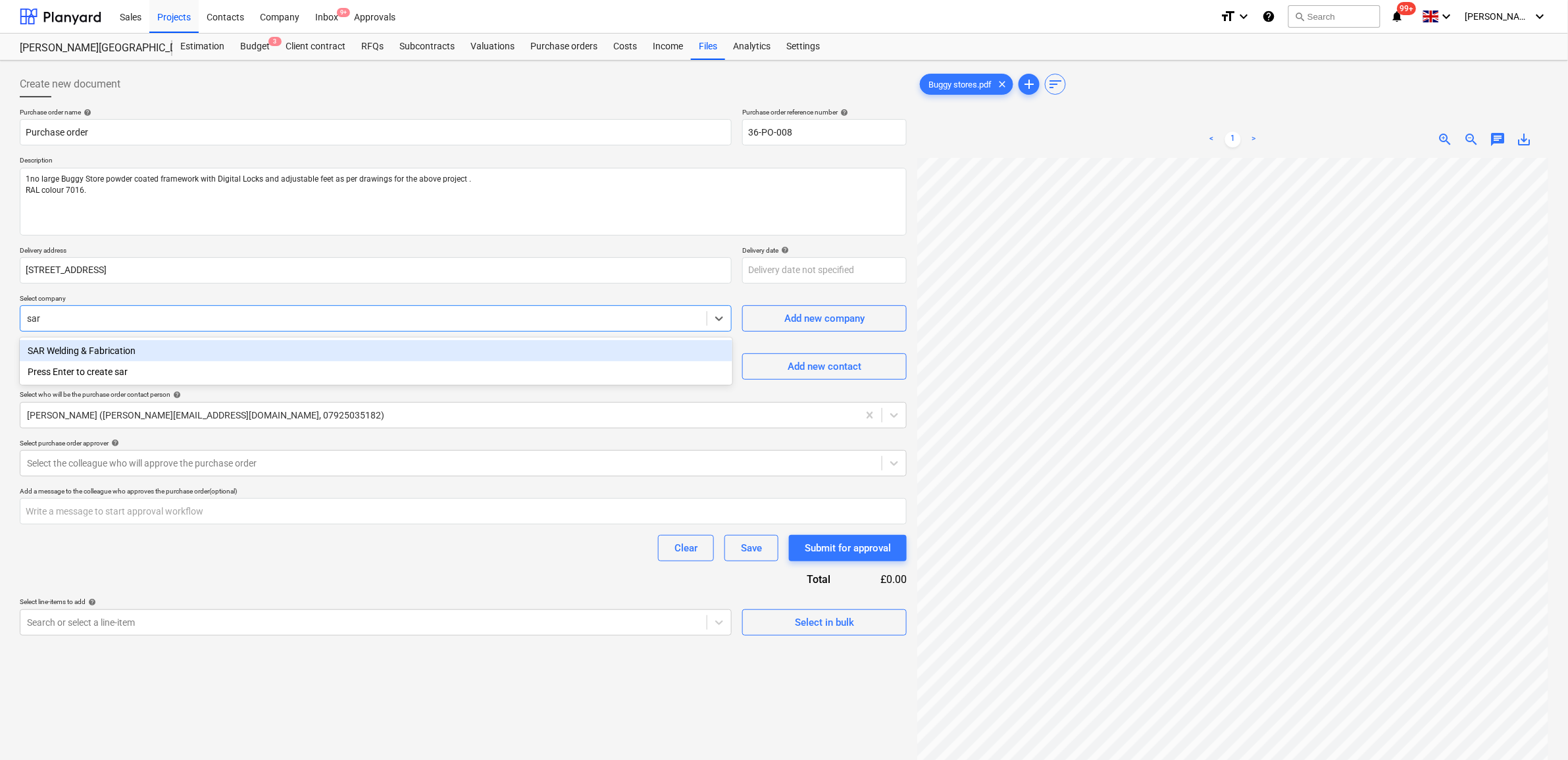
click at [188, 349] on div "SAR Welding & Fabrication" at bounding box center [376, 350] width 713 height 21
type textarea "x"
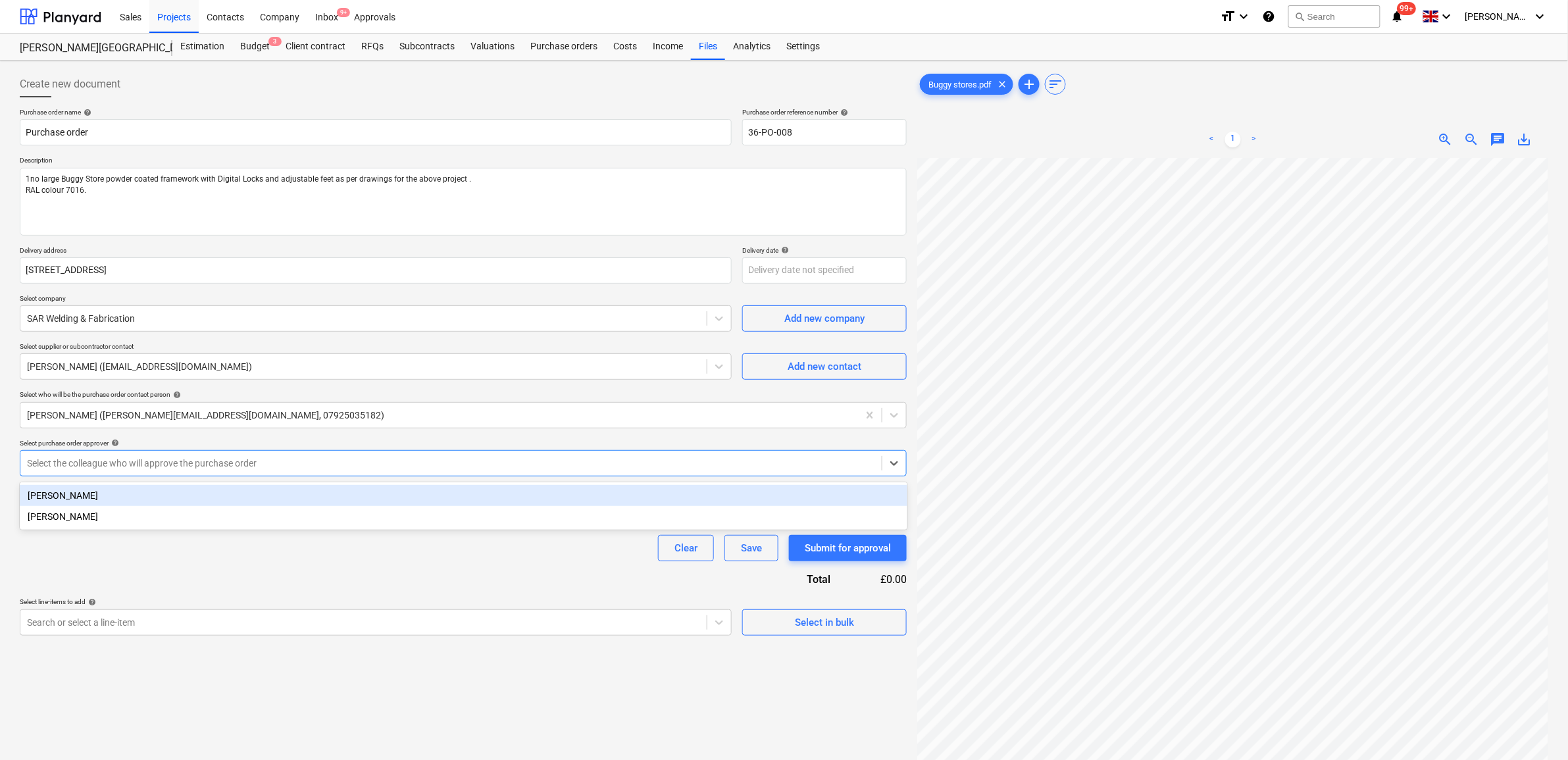
click at [166, 458] on div at bounding box center [451, 463] width 848 height 13
click at [173, 491] on div "[PERSON_NAME]" at bounding box center [463, 495] width 888 height 21
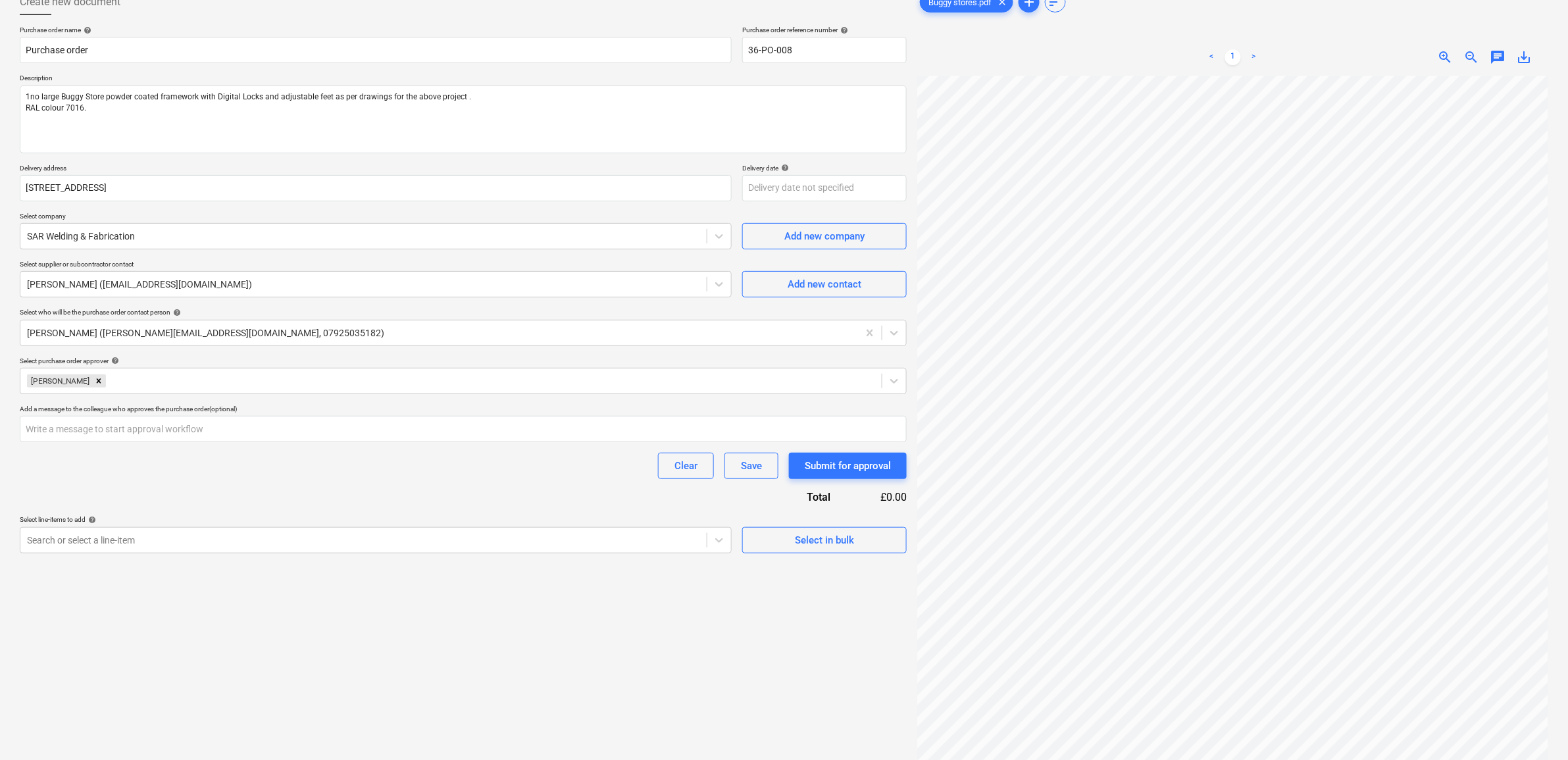
drag, startPoint x: 178, startPoint y: 525, endPoint x: 180, endPoint y: 509, distance: 16.1
click at [178, 517] on p "Select line-items to add help" at bounding box center [376, 520] width 712 height 11
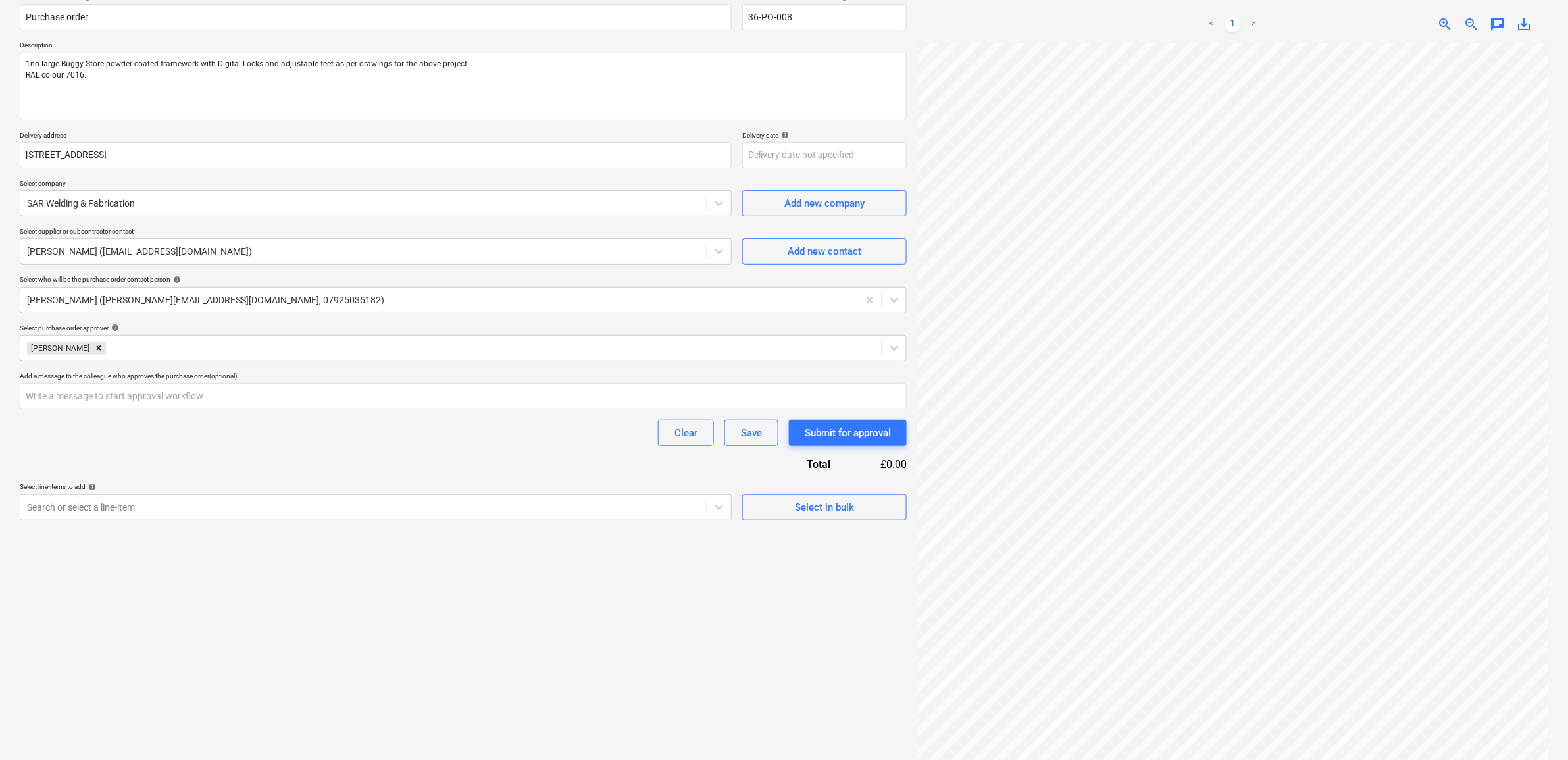
scroll to position [131, 0]
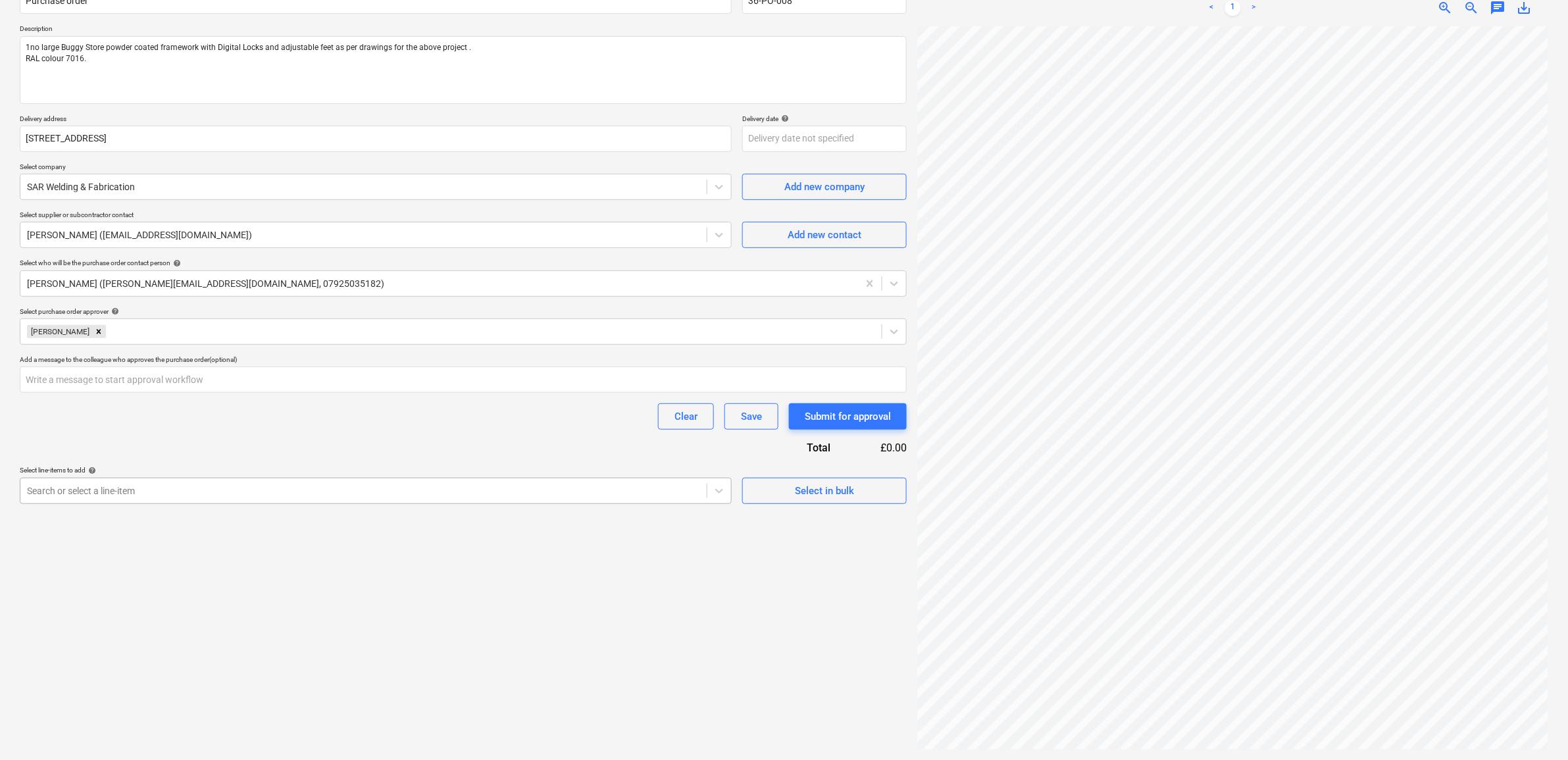
click at [363, 497] on div at bounding box center [364, 491] width 673 height 13
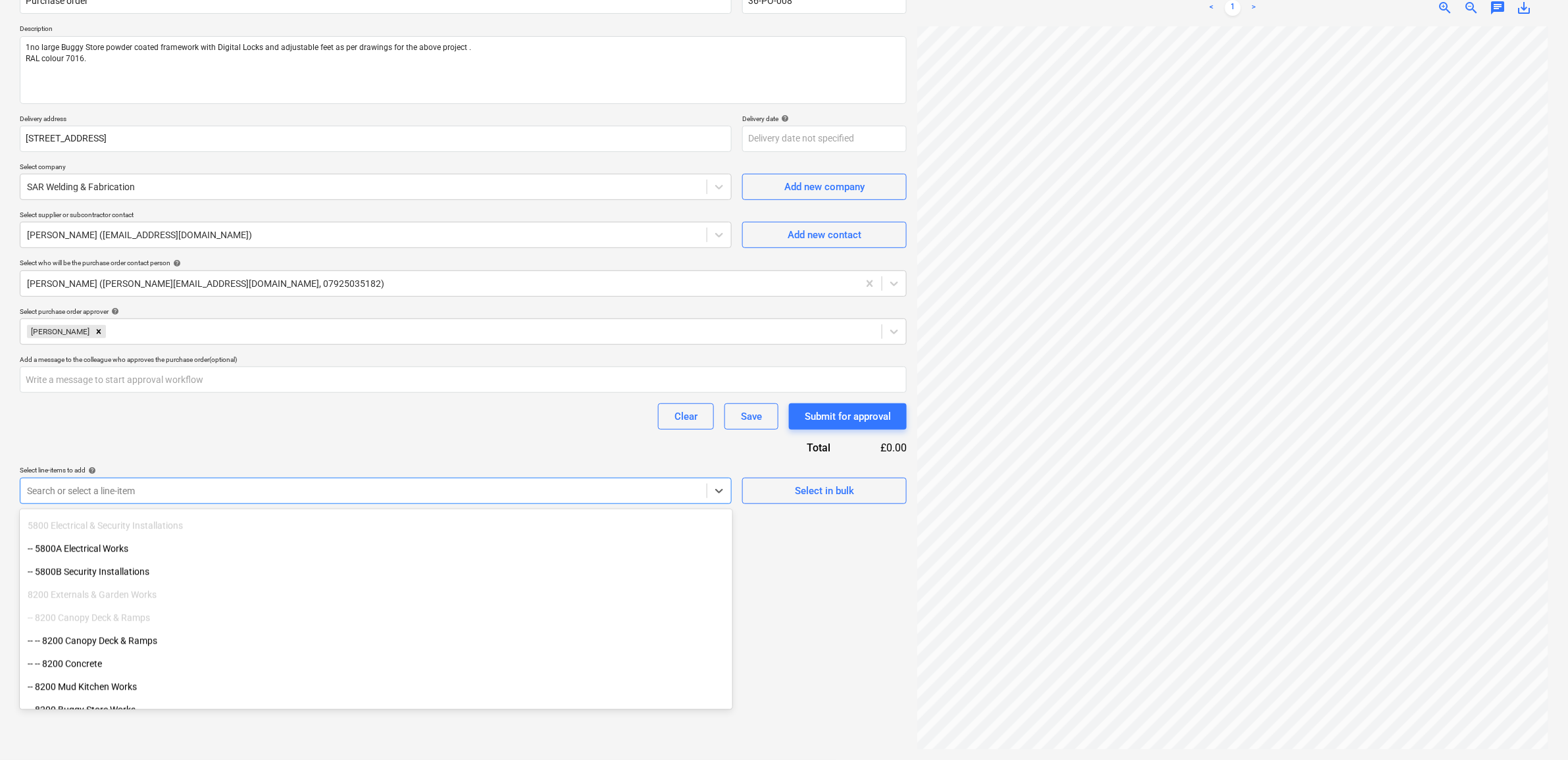
scroll to position [931, 0]
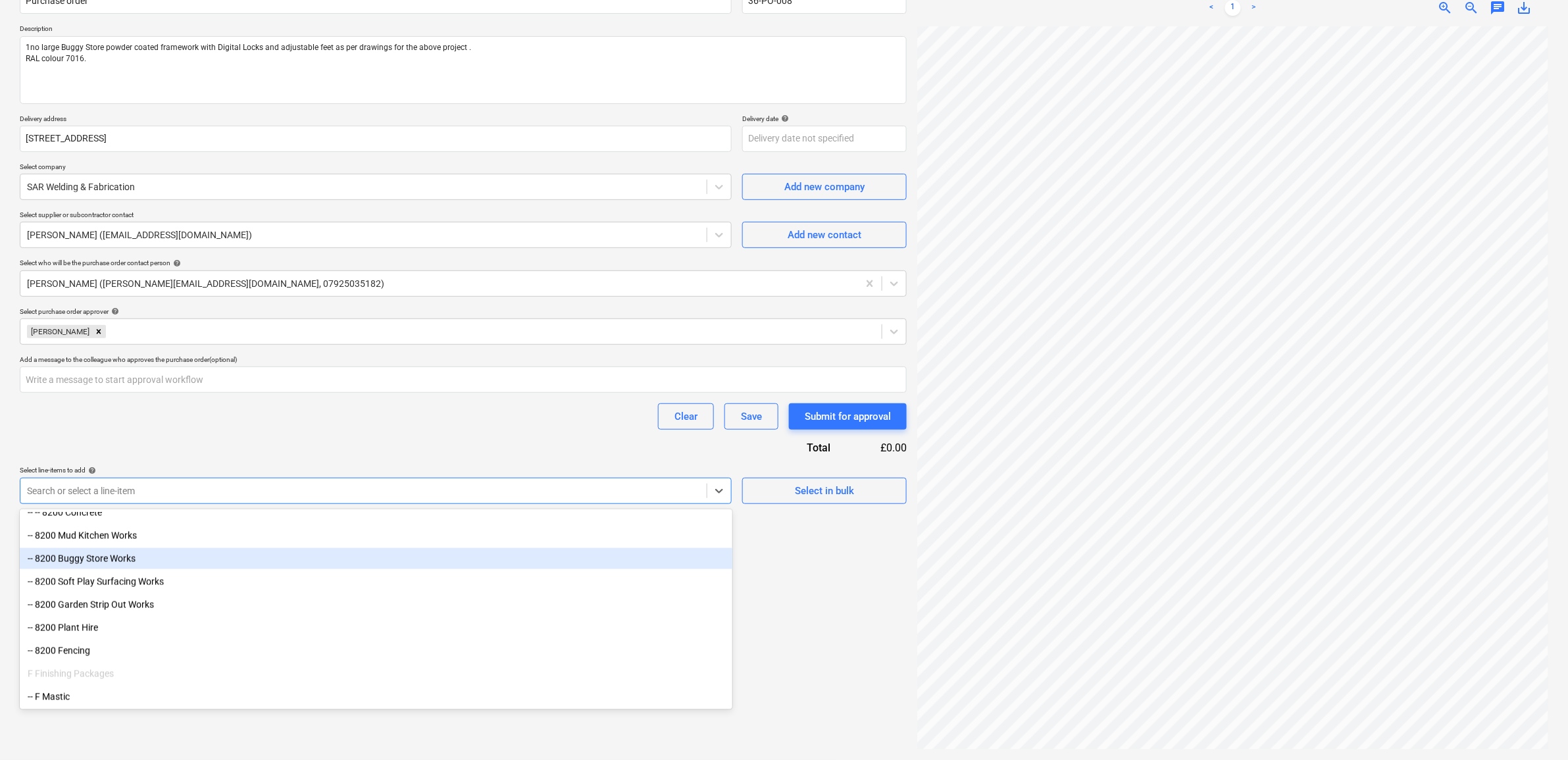
click at [141, 565] on div "-- 8200 Buggy Store Works" at bounding box center [376, 558] width 713 height 21
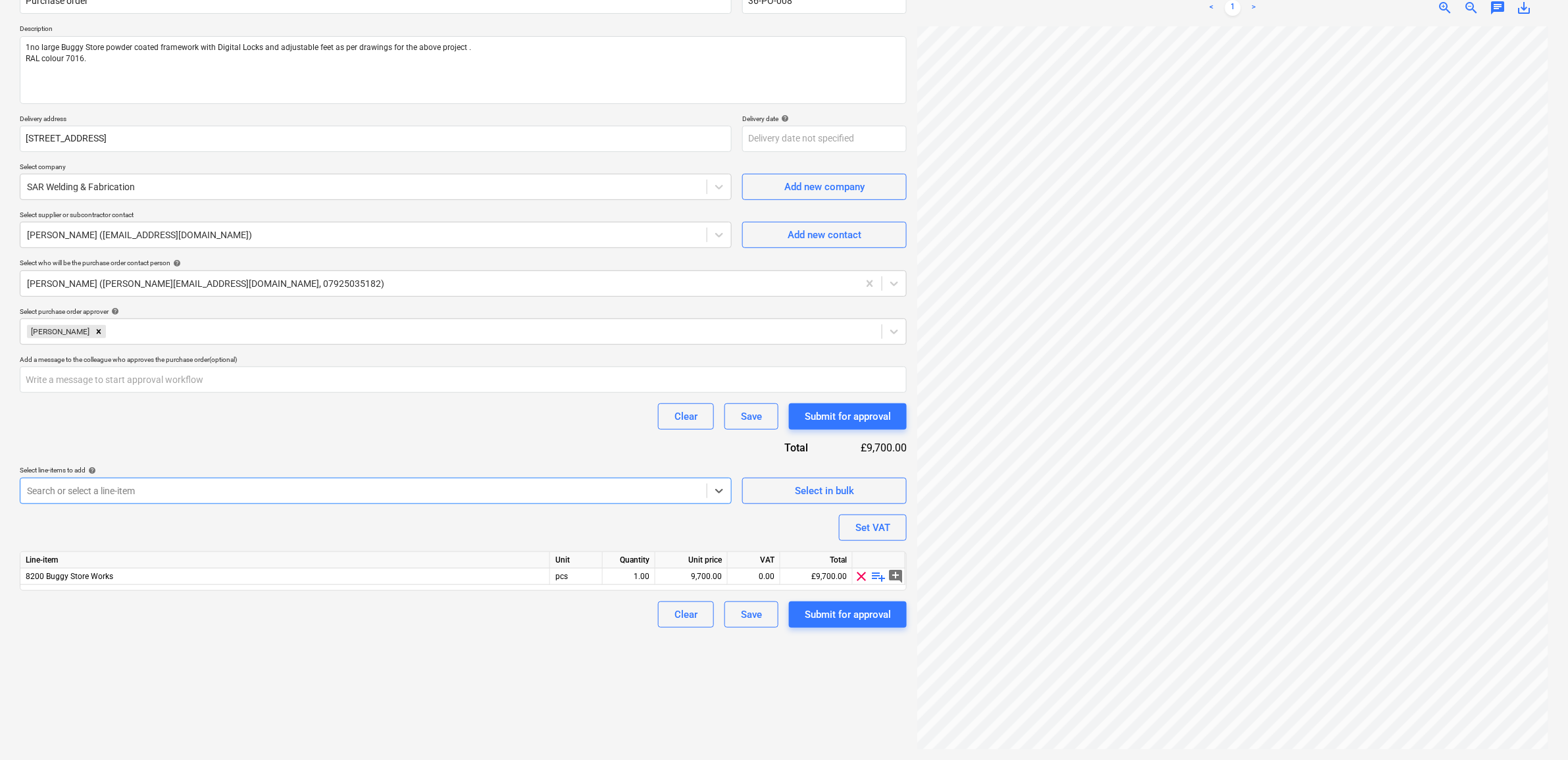
type textarea "x"
click at [185, 446] on div "Purchase order name help Purchase order Purchase order reference number help 36…" at bounding box center [463, 302] width 887 height 652
click at [710, 569] on div "9,700.00" at bounding box center [691, 576] width 61 height 16
type input "4565"
type textarea "x"
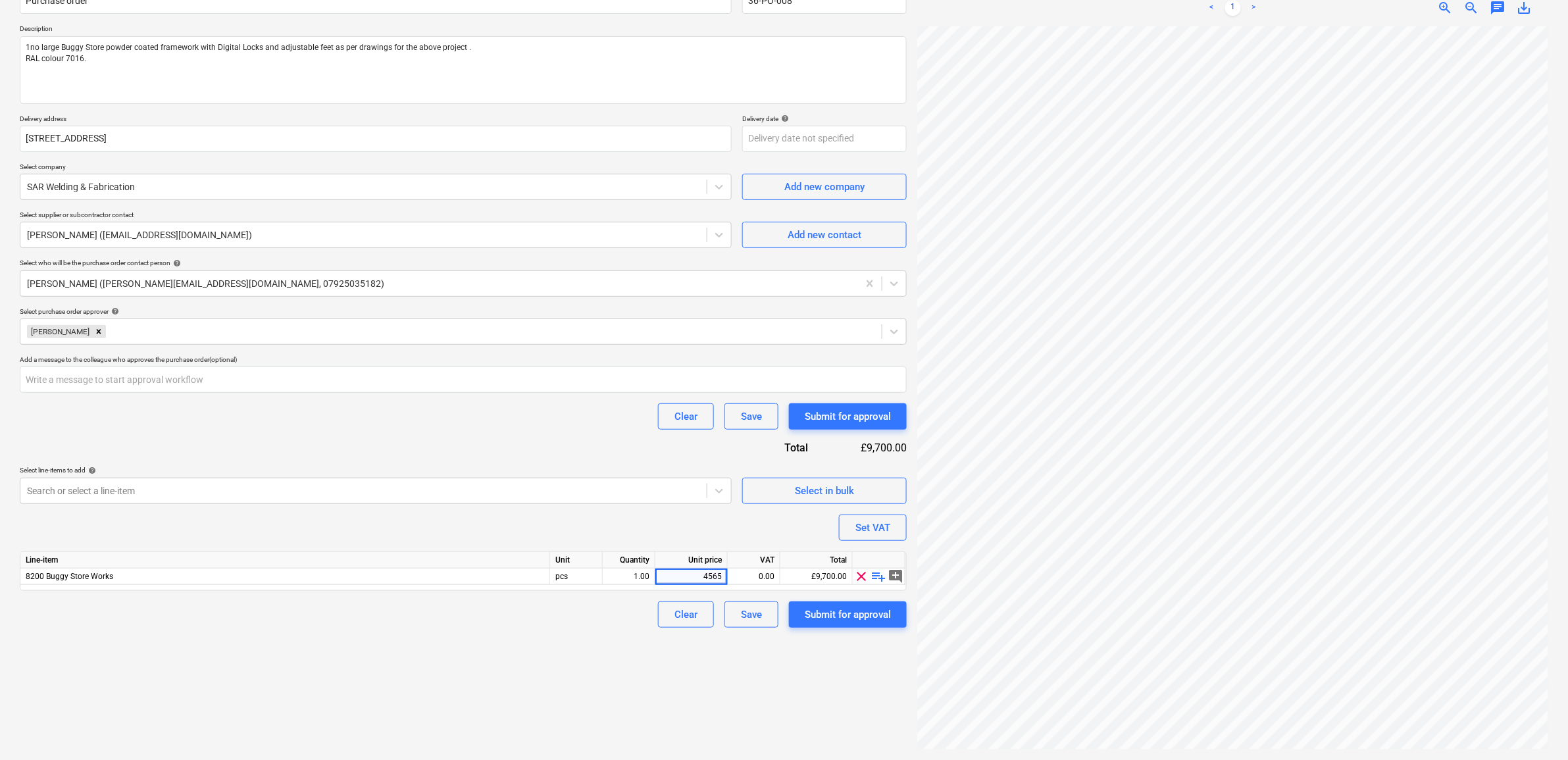
click at [738, 566] on div "VAT" at bounding box center [754, 560] width 53 height 16
click at [741, 576] on div "0.00" at bounding box center [754, 576] width 42 height 16
type input "20"
click at [520, 709] on div "Create new document Purchase order name help Purchase order Purchase order refe…" at bounding box center [463, 344] width 897 height 821
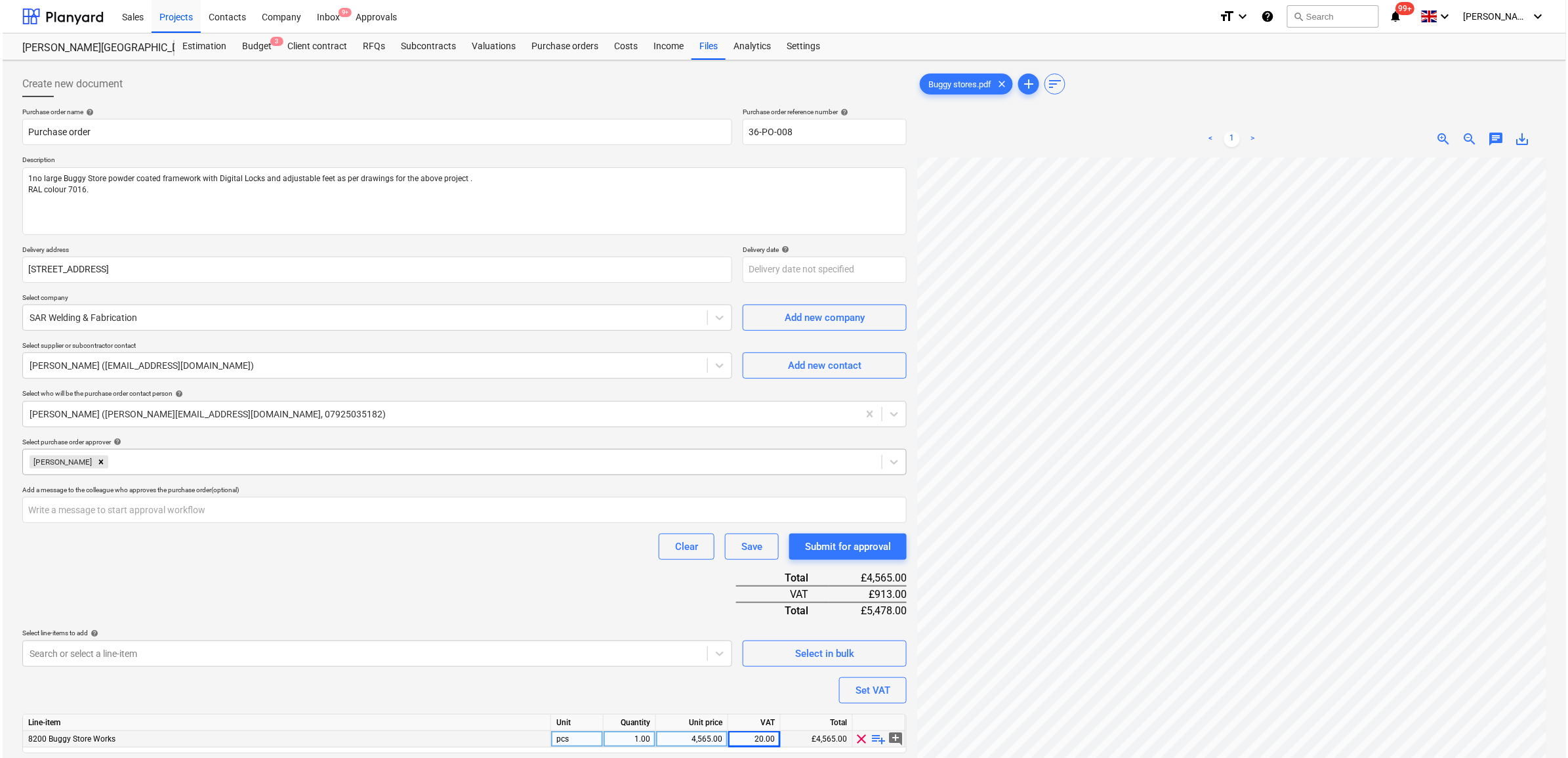
scroll to position [131, 0]
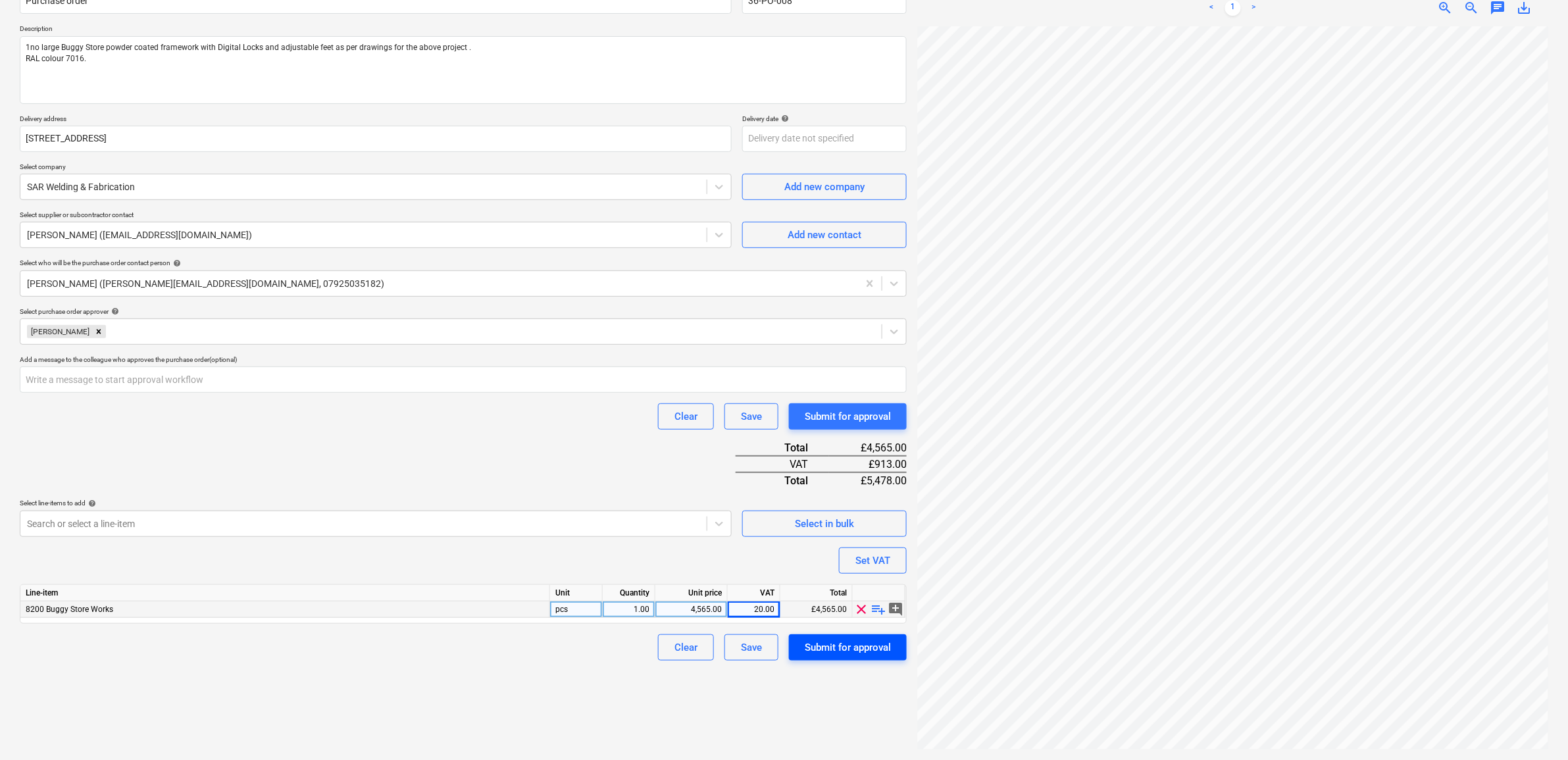
click at [849, 650] on div "Submit for approval" at bounding box center [848, 647] width 86 height 17
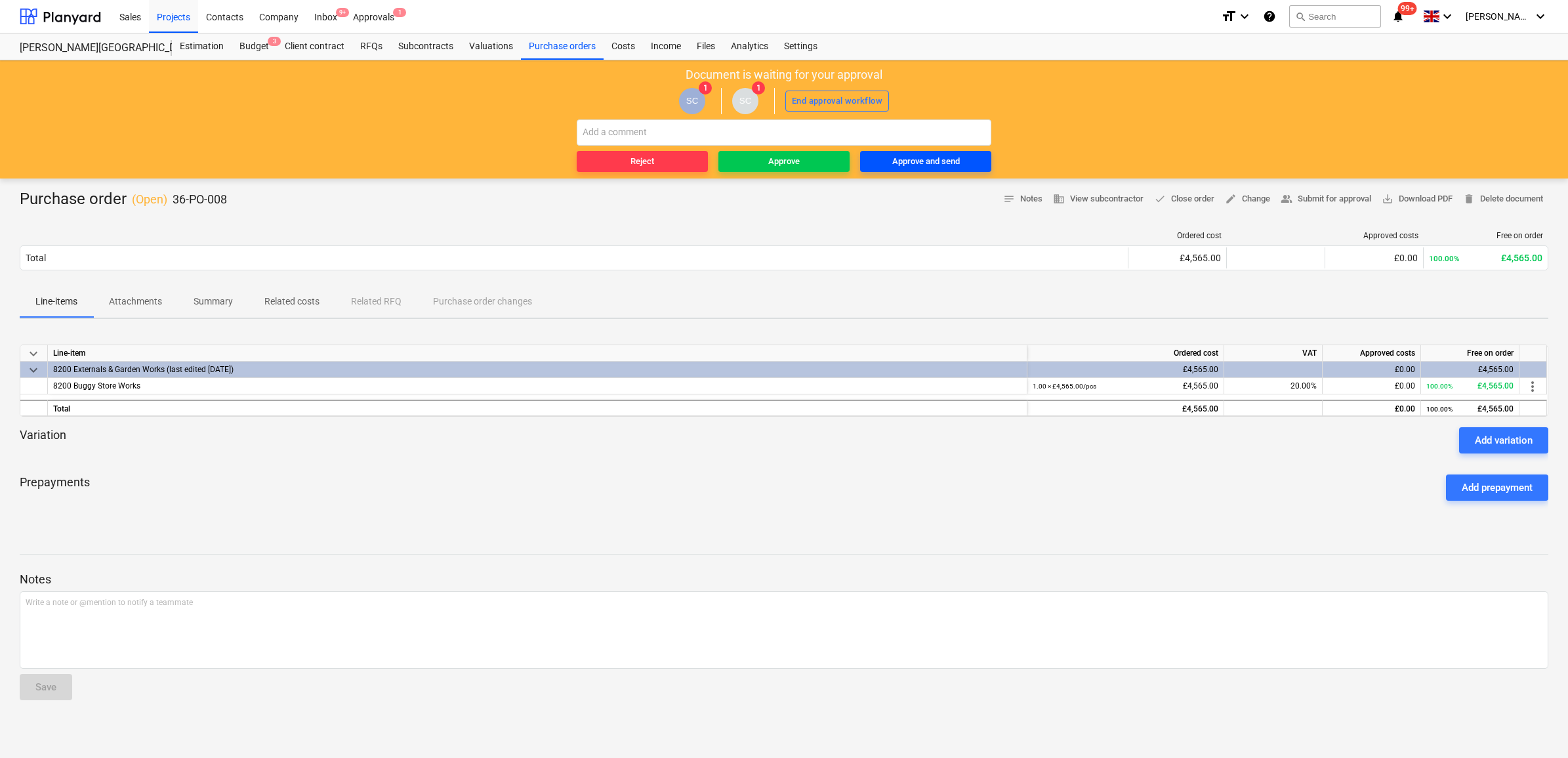
click at [948, 160] on div "Approve and send" at bounding box center [926, 162] width 68 height 15
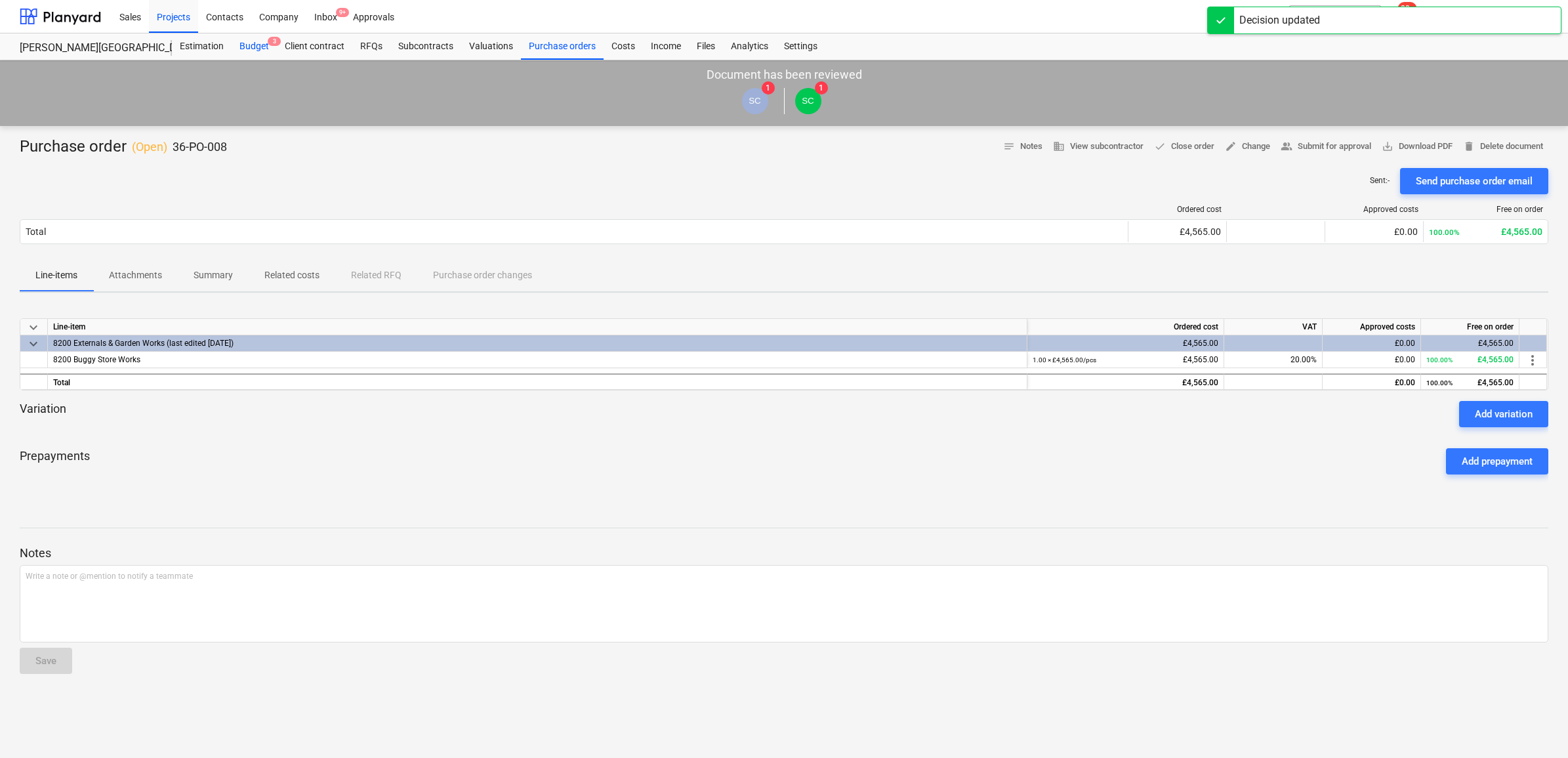
click at [243, 44] on div "Budget 3" at bounding box center [254, 46] width 45 height 26
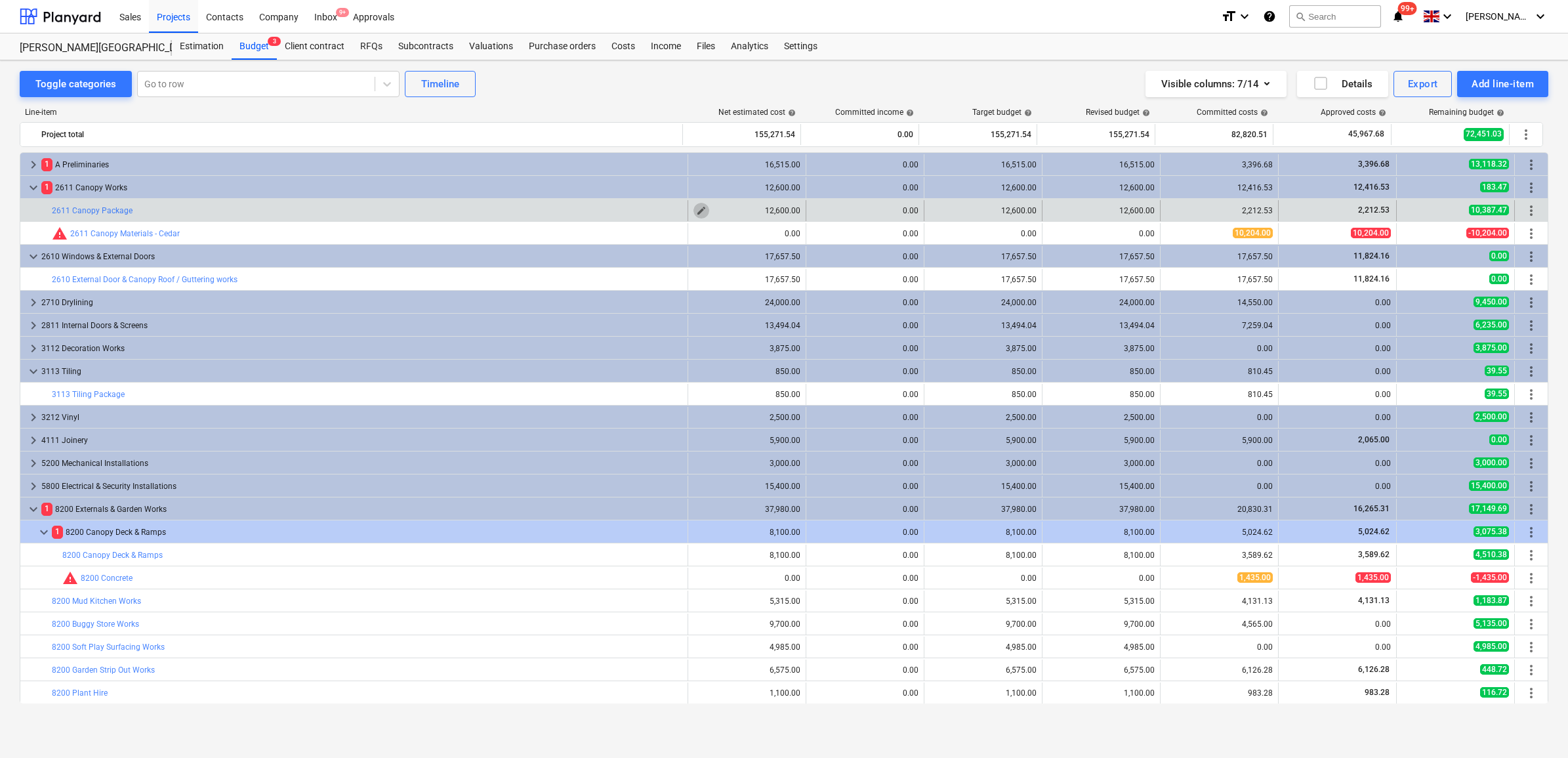
click at [696, 211] on span "edit" at bounding box center [701, 211] width 11 height 11
type textarea "x"
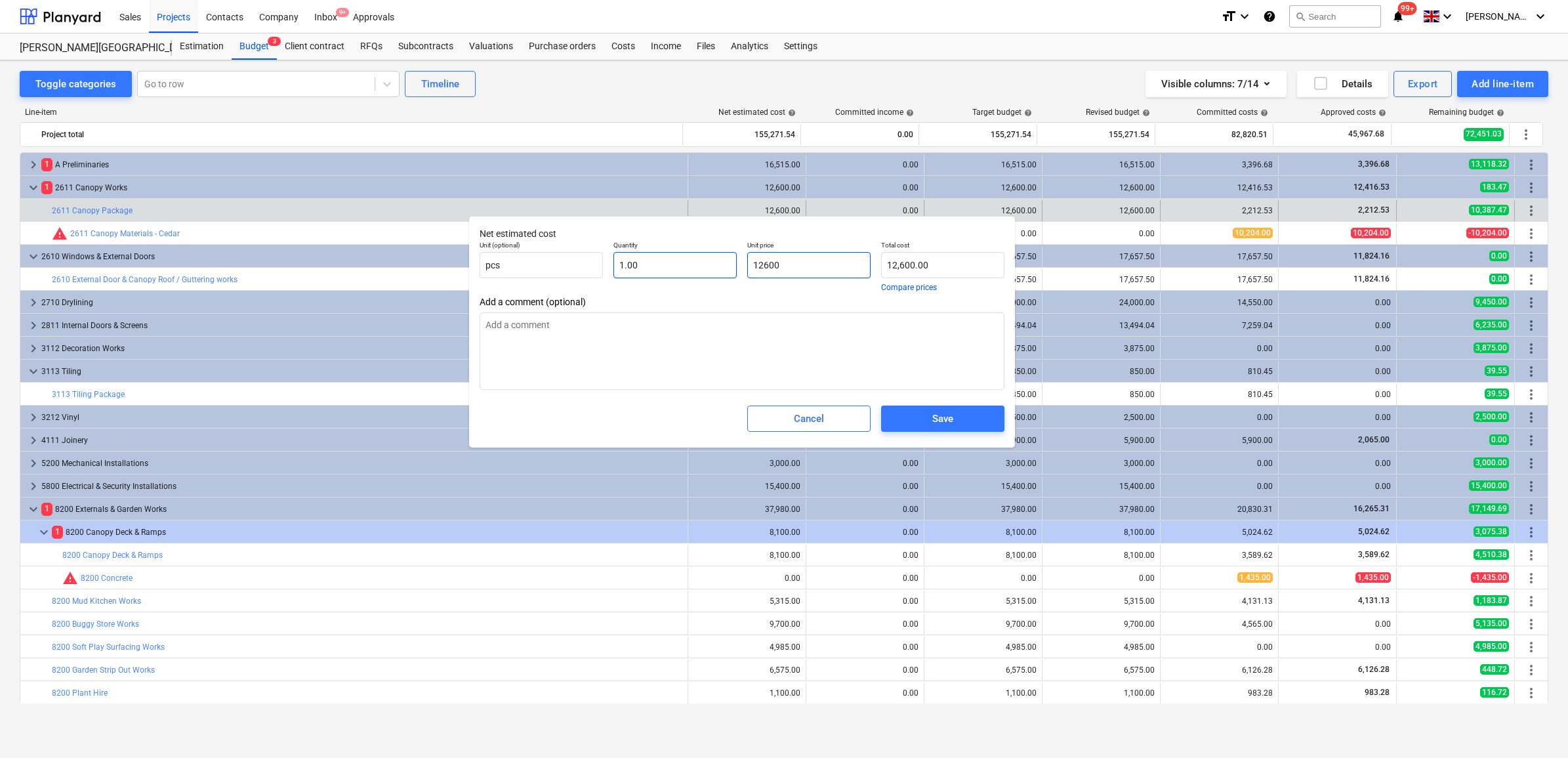
drag, startPoint x: 807, startPoint y: 259, endPoint x: 696, endPoint y: 252, distance: 111.2
click at [696, 252] on div "Unit (optional) pcs Quantity 1.00 Unit price 12600 Total cost 12,600.00 Compare…" at bounding box center [742, 266] width 536 height 61
type input "2"
type textarea "x"
type input "2.00"
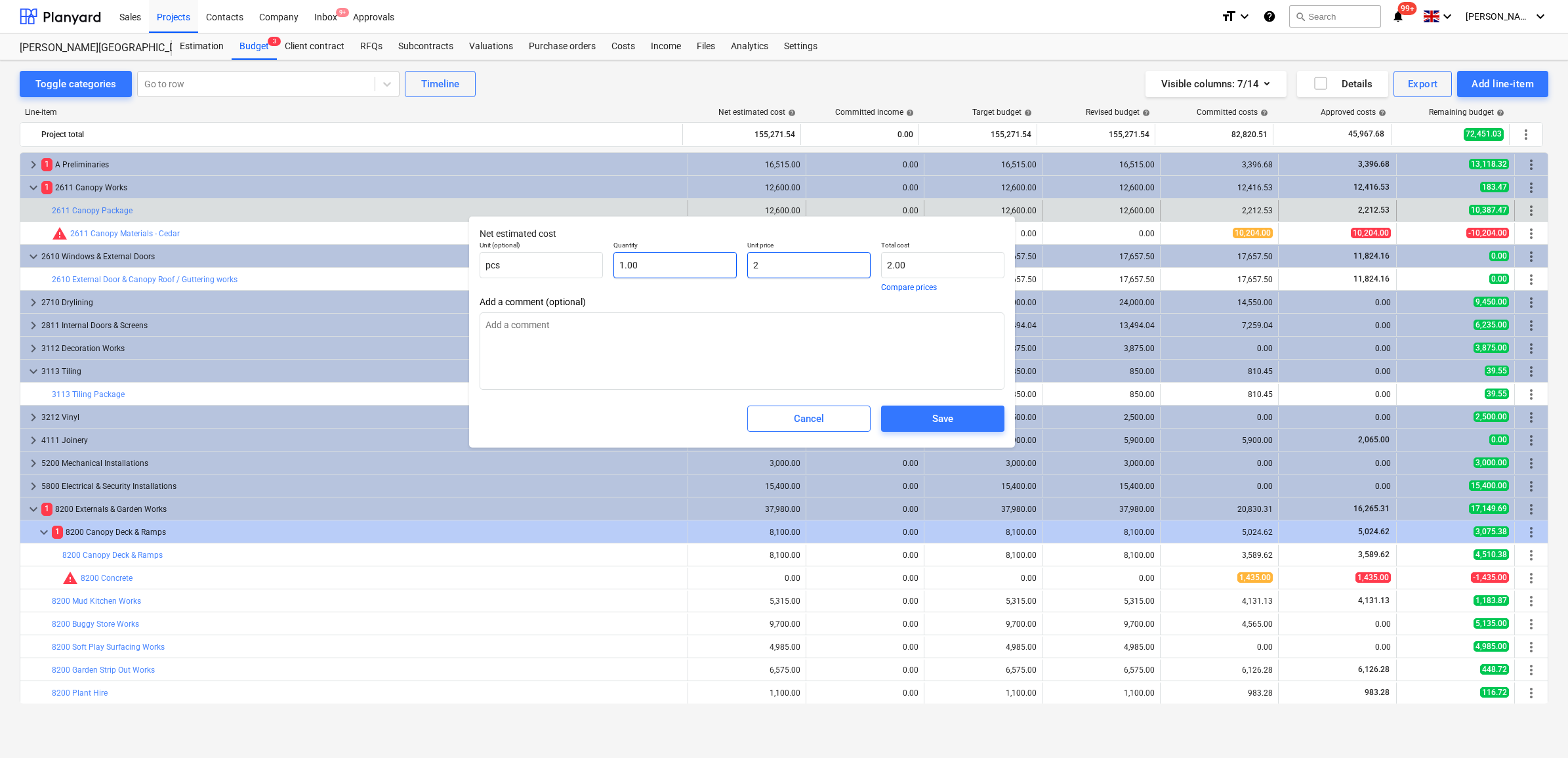
type textarea "x"
type input "23"
type input "23.00"
type textarea "x"
type input "239"
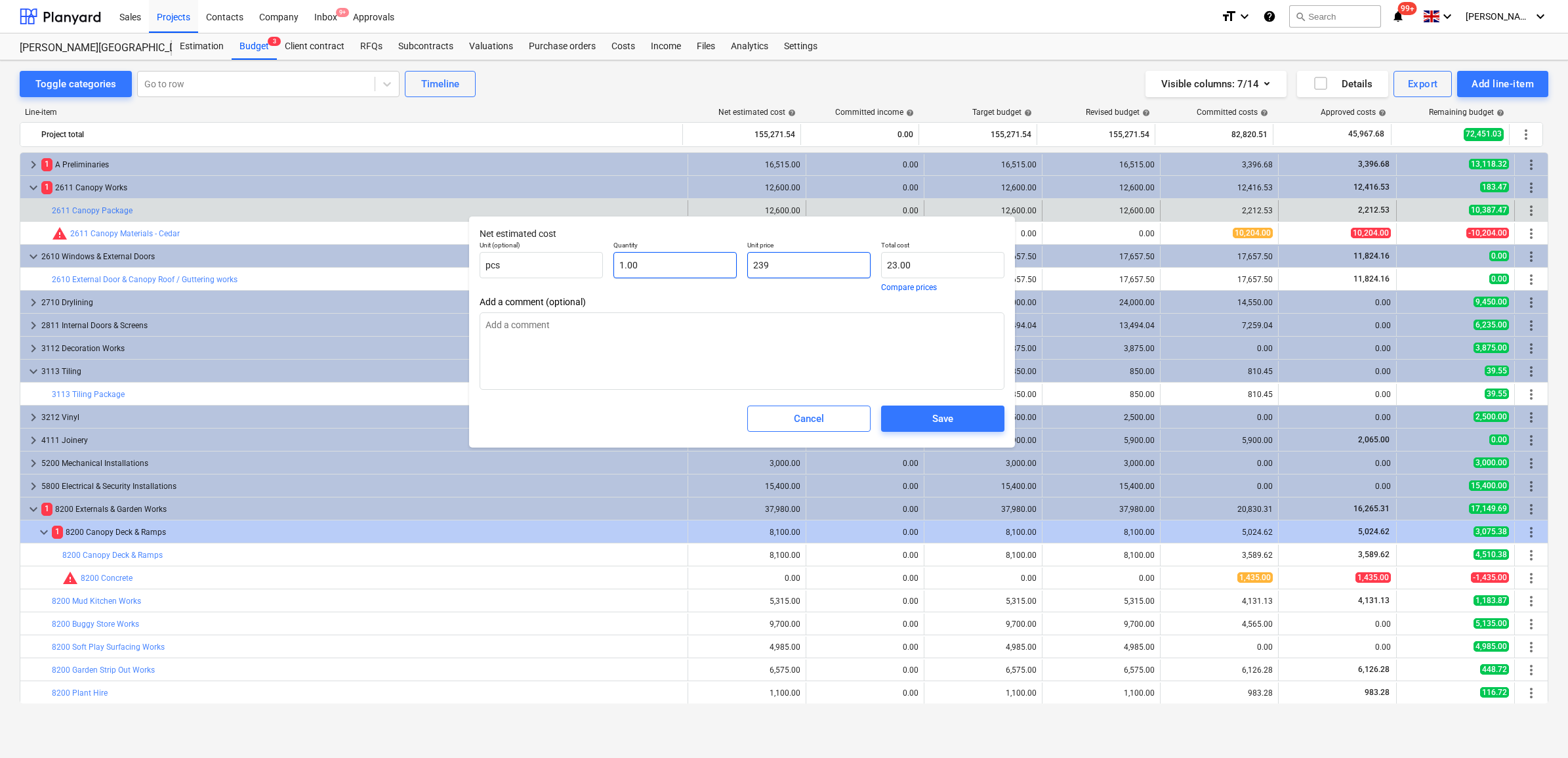
type input "239.00"
type textarea "x"
type input "2396"
type input "2,396.00"
drag, startPoint x: 796, startPoint y: 271, endPoint x: 709, endPoint y: 263, distance: 87.4
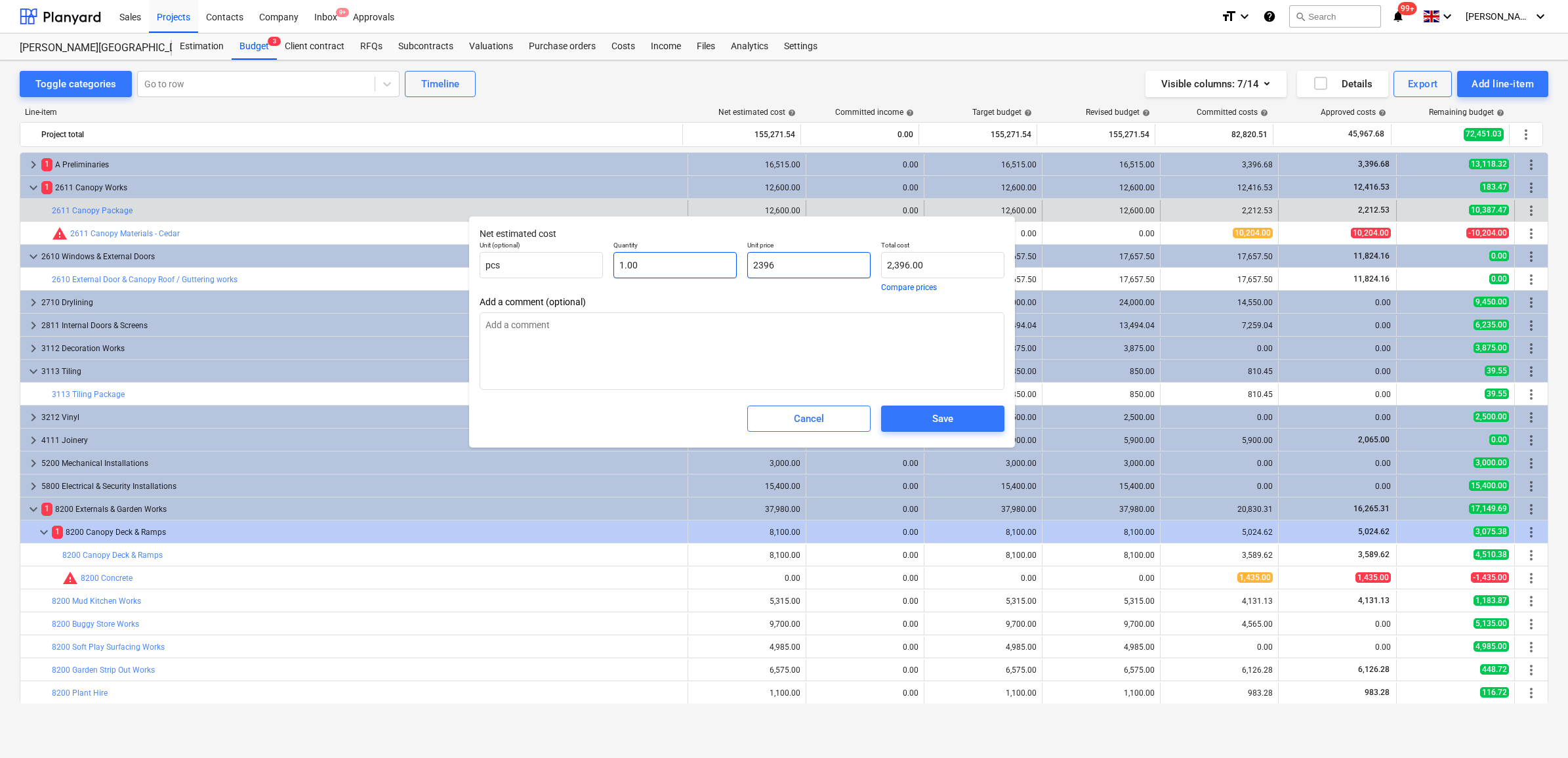
click at [709, 263] on div "Unit (optional) pcs Quantity 1.00 Unit price 2396 Total cost 2,396.00 Compare p…" at bounding box center [742, 266] width 536 height 61
type input "2396"
type textarea "x"
type input "2,396.00"
click at [952, 424] on div "Save" at bounding box center [942, 418] width 21 height 17
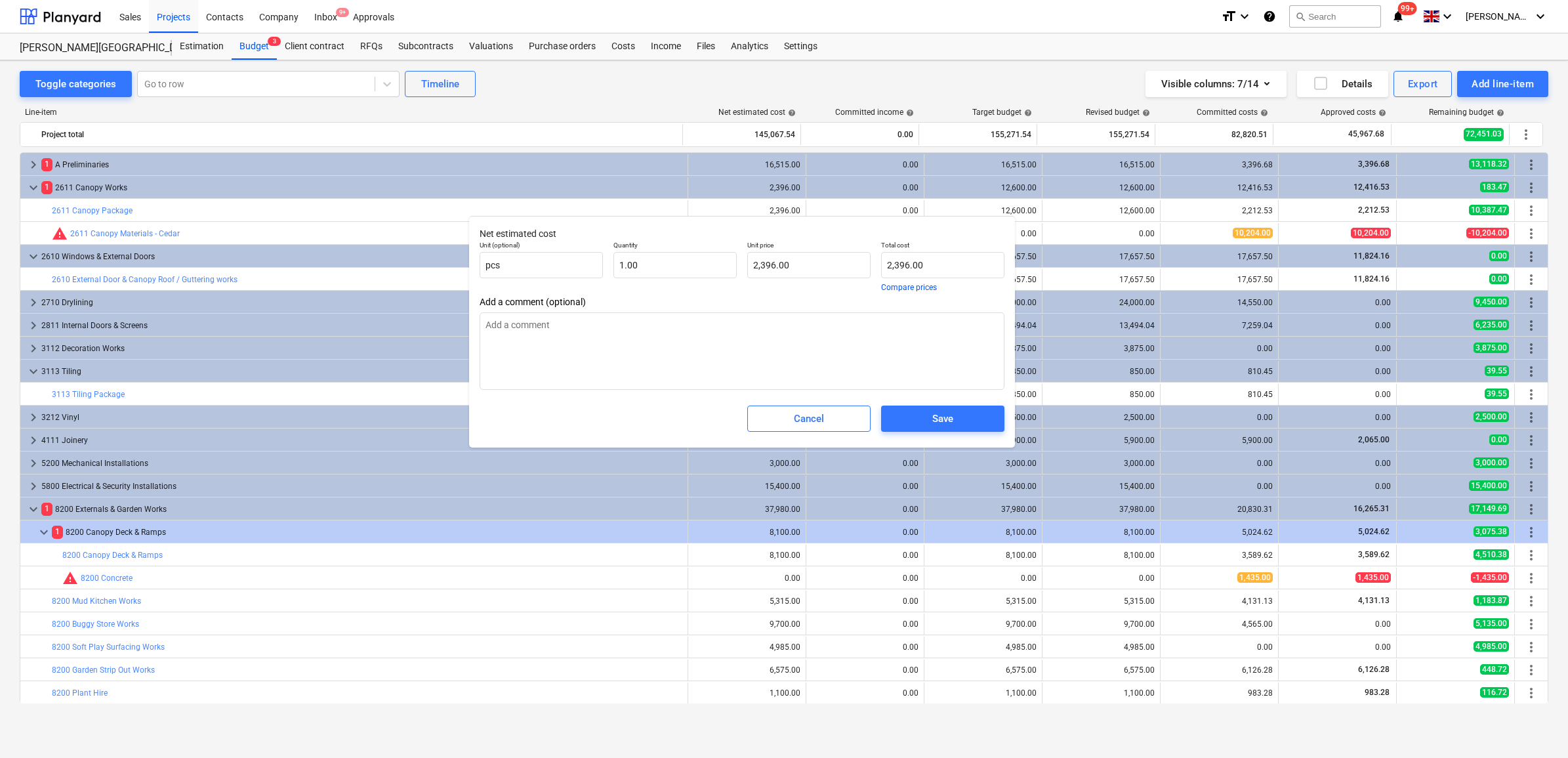
type textarea "x"
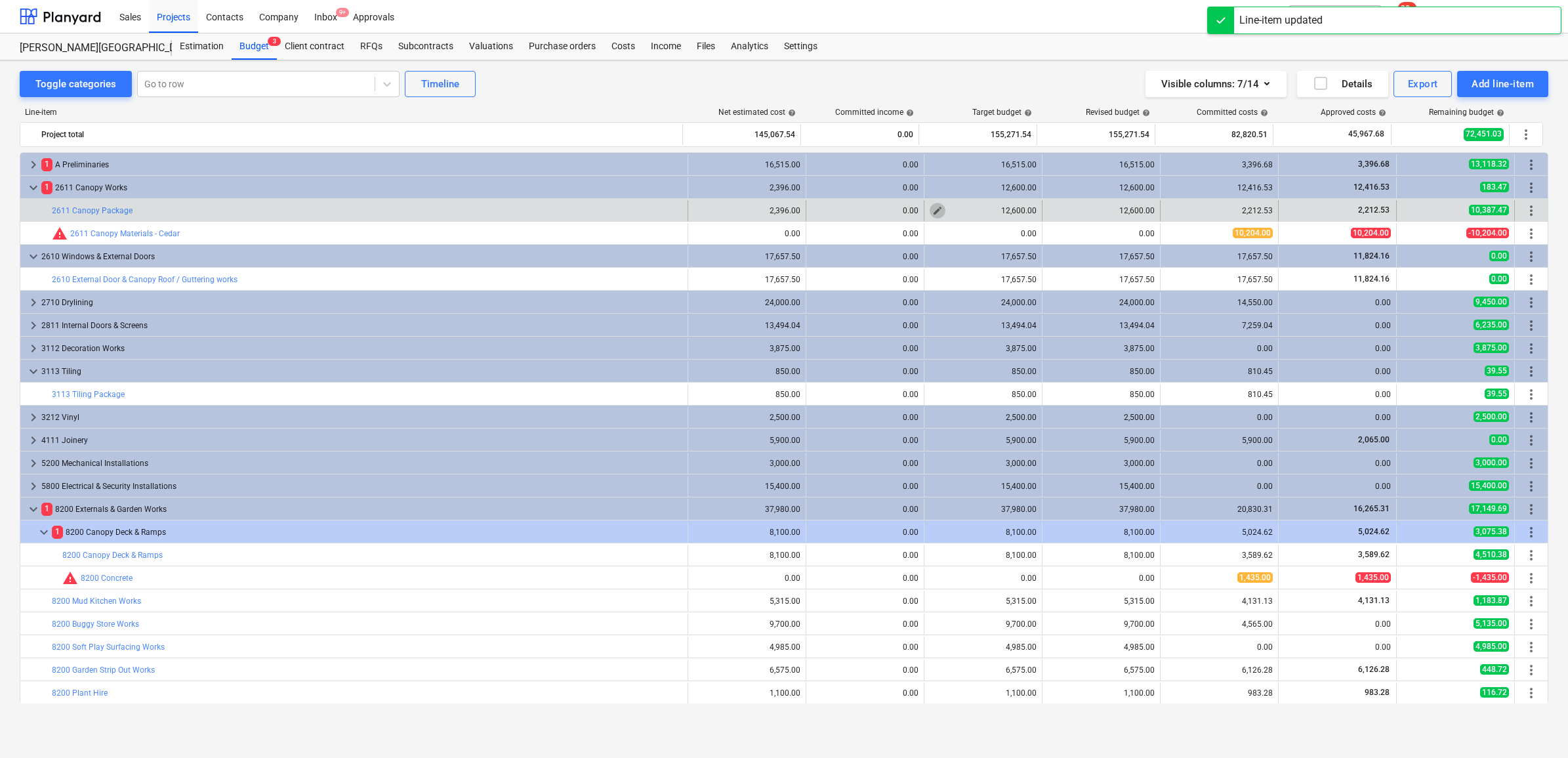
click at [937, 211] on span "edit" at bounding box center [938, 211] width 11 height 11
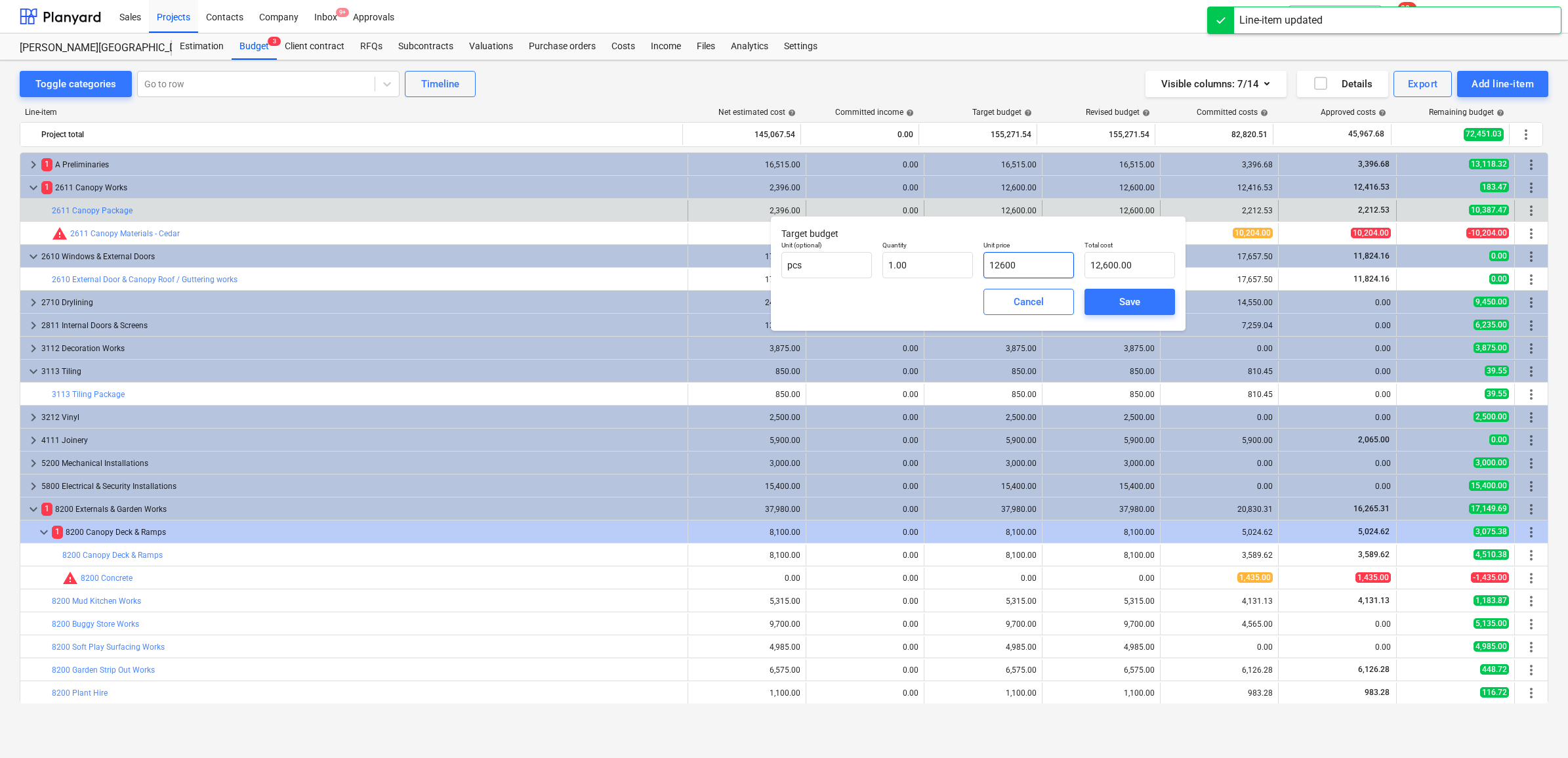
drag, startPoint x: 1032, startPoint y: 258, endPoint x: 982, endPoint y: 254, distance: 50.2
click at [982, 254] on div "Unit price 12600" at bounding box center [1028, 259] width 101 height 48
paste input "2396"
type input "2396"
type input "2,396.00"
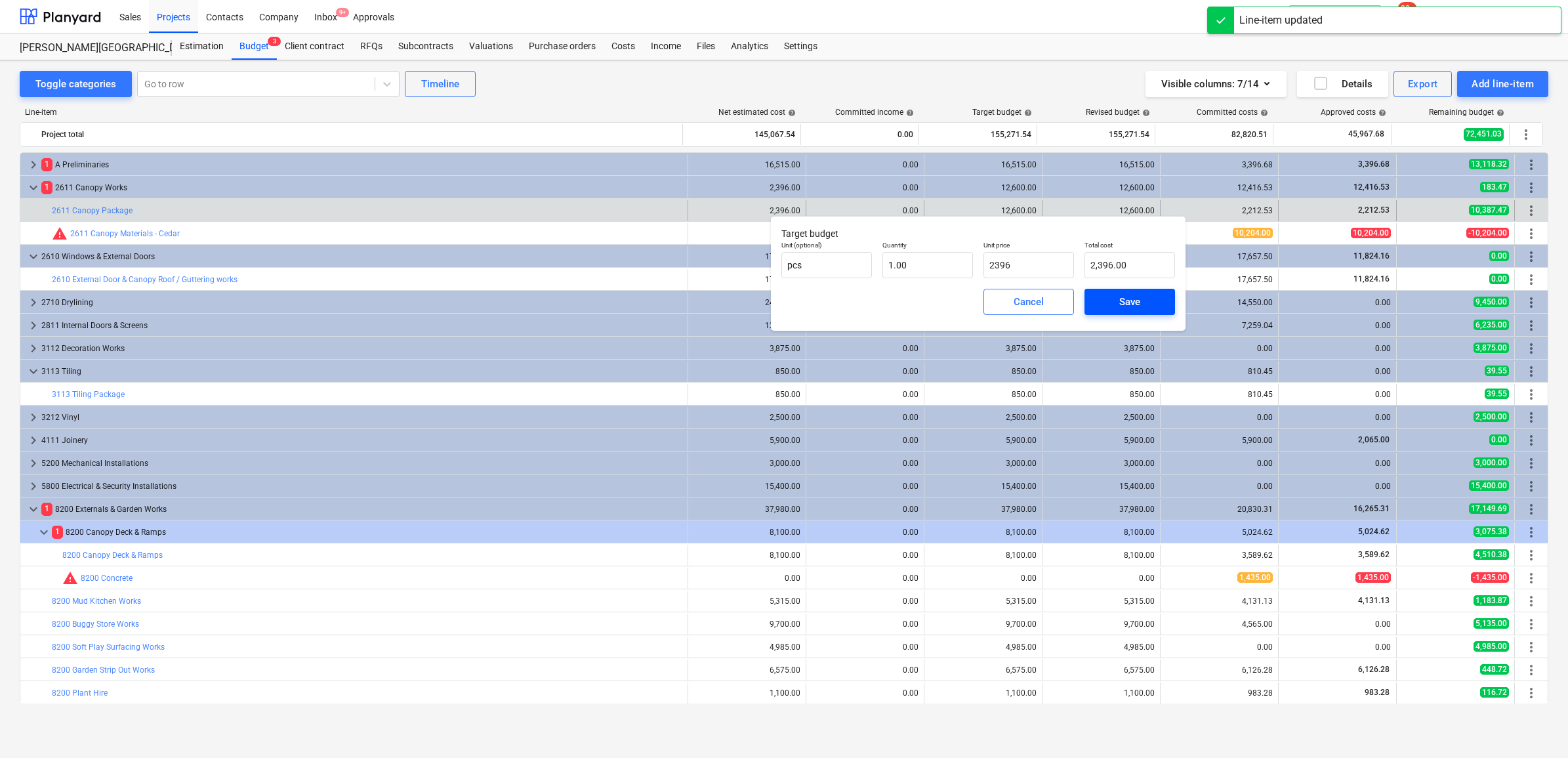
type input "2,396.00"
click at [1106, 305] on span "Save" at bounding box center [1130, 301] width 59 height 17
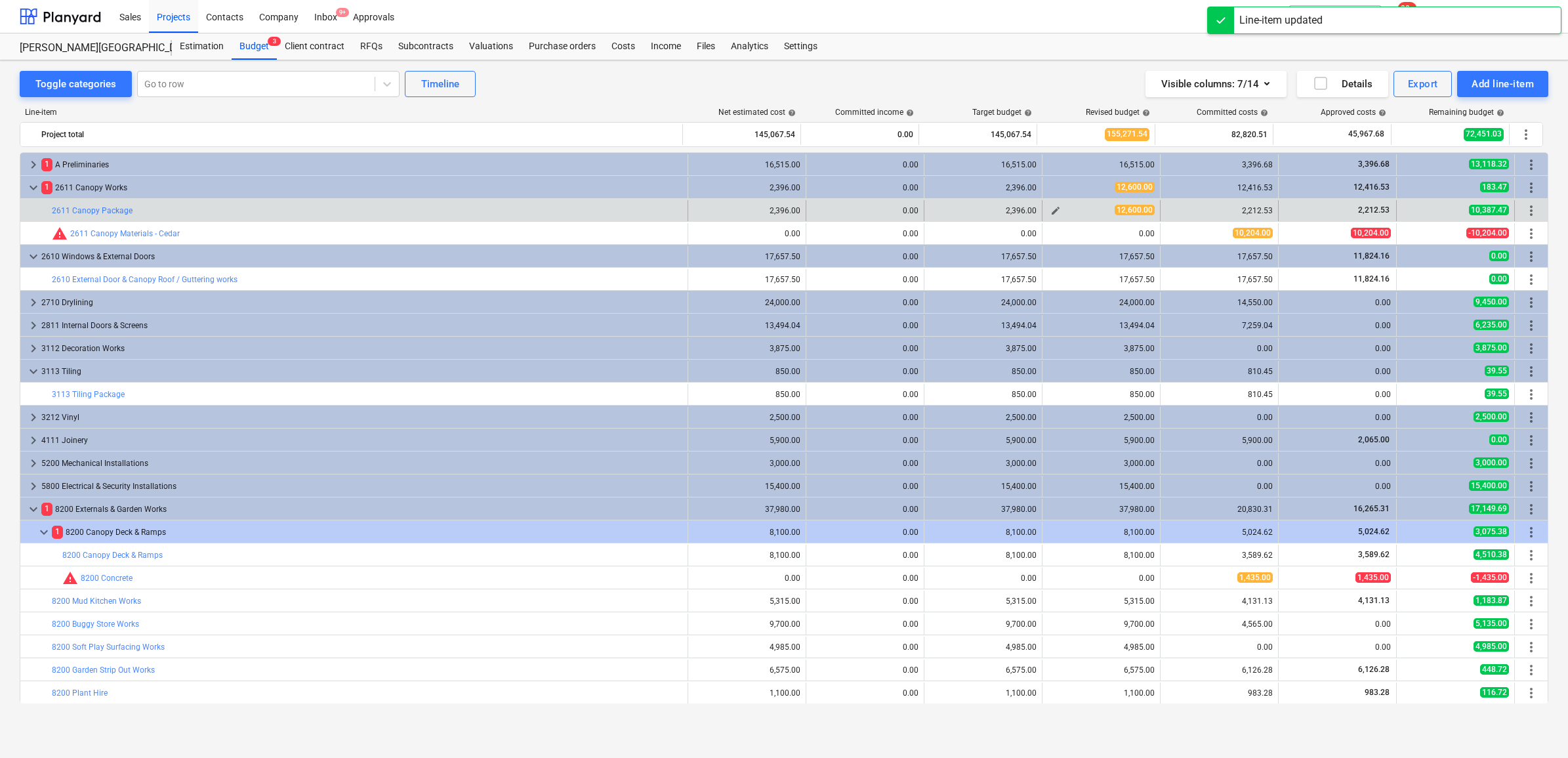
click at [1055, 208] on span "edit" at bounding box center [1056, 211] width 11 height 11
type textarea "x"
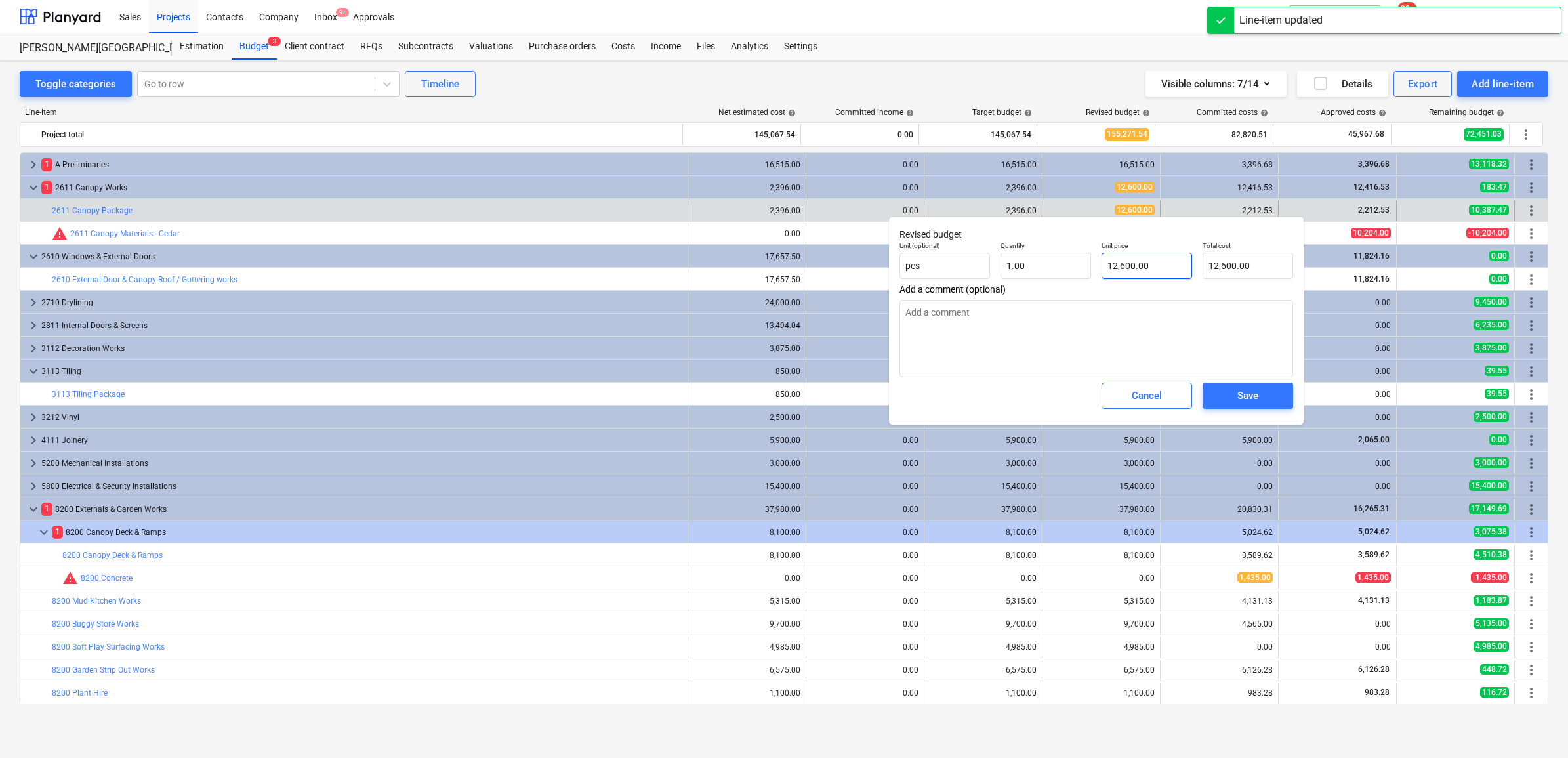
type input "12600"
drag, startPoint x: 1159, startPoint y: 261, endPoint x: 1089, endPoint y: 254, distance: 70.3
click at [1089, 254] on div "Unit (optional) pcs Quantity 1.00 Unit price 12600 Total cost 12,600.00" at bounding box center [1096, 260] width 404 height 48
paste input "2396"
type textarea "x"
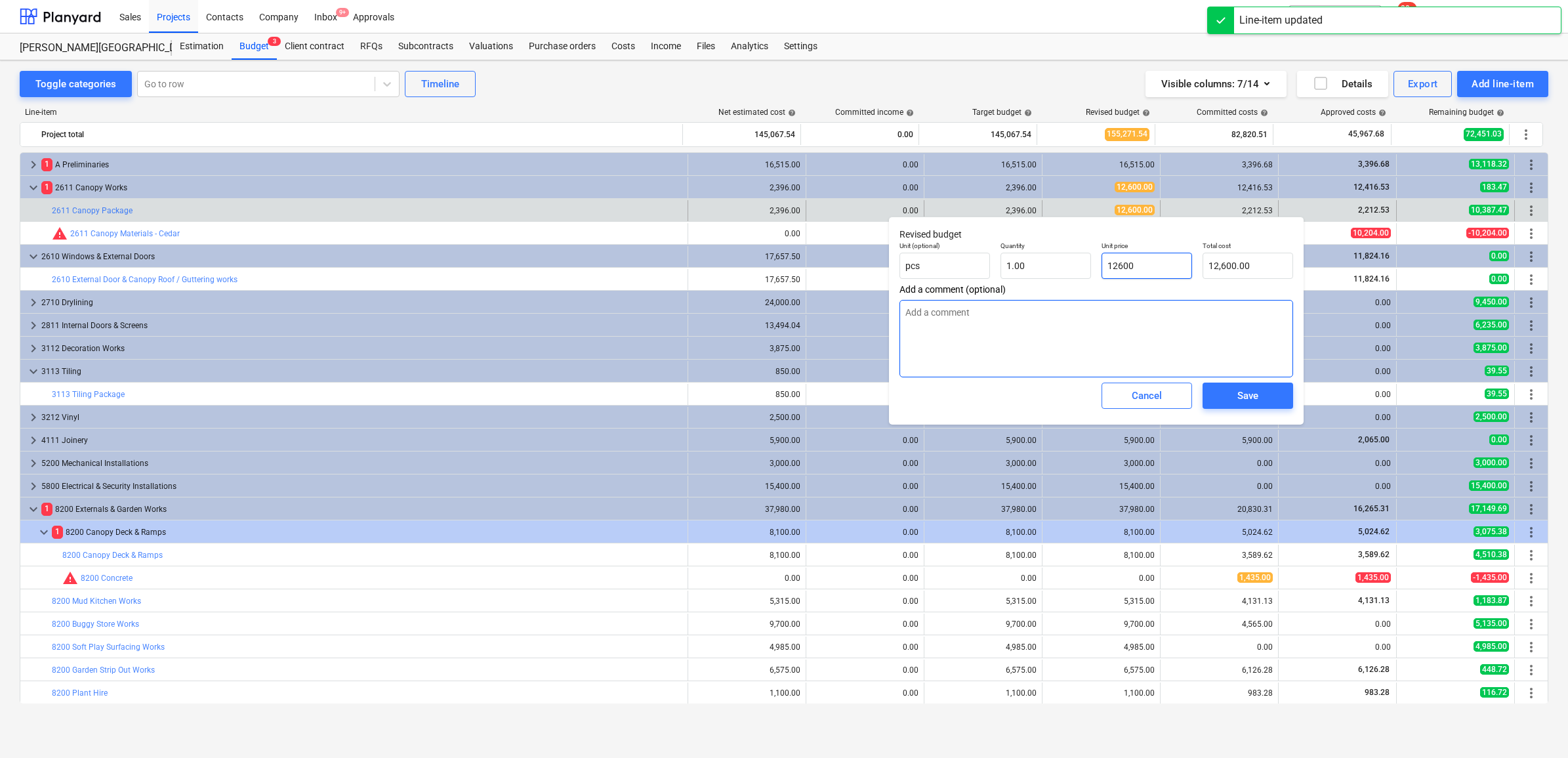
type input "2396"
type input "2,396.00"
type input "2396"
type textarea "x"
type input "2,396.00"
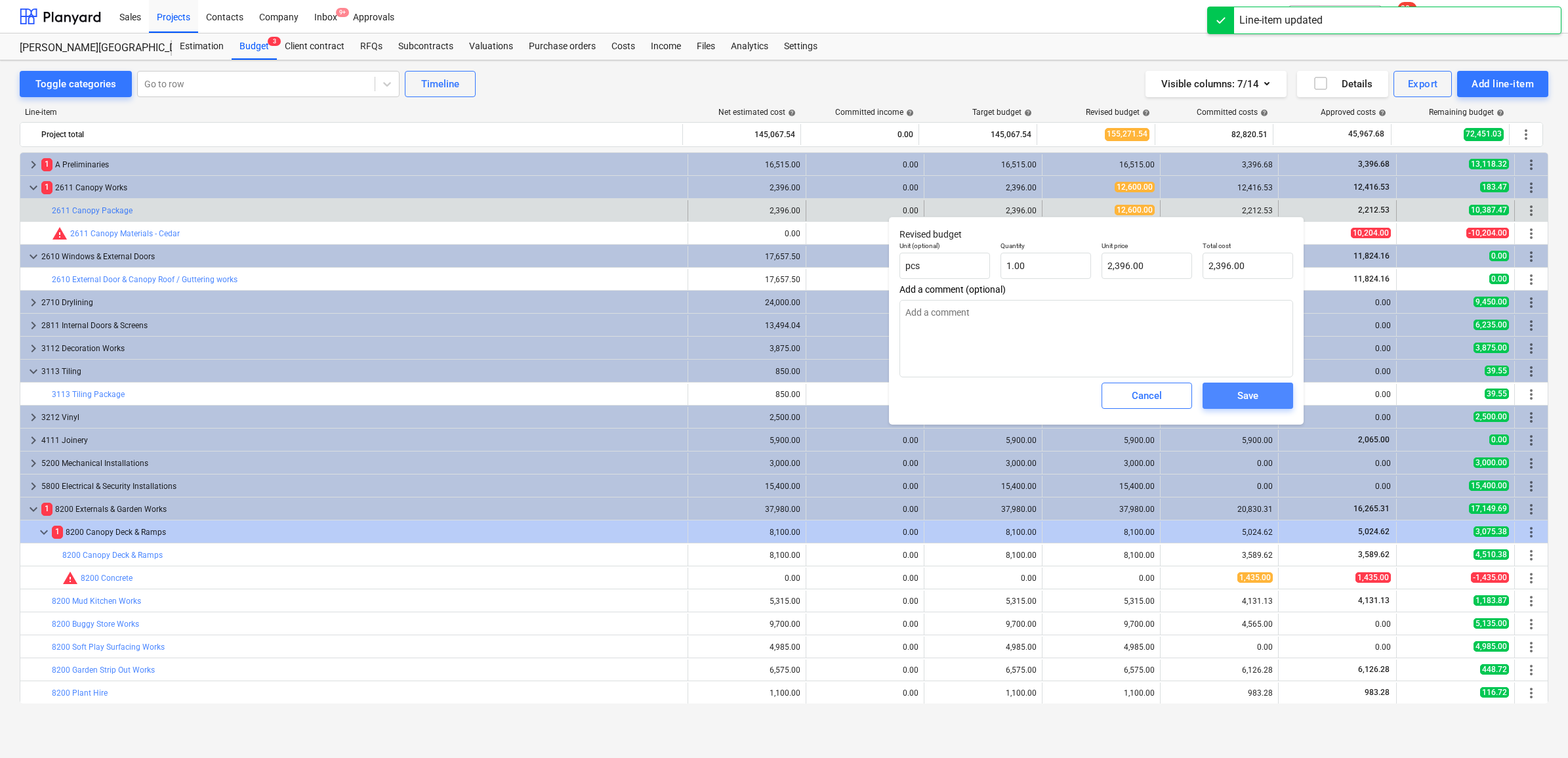
click at [1241, 395] on div "Save" at bounding box center [1247, 395] width 21 height 17
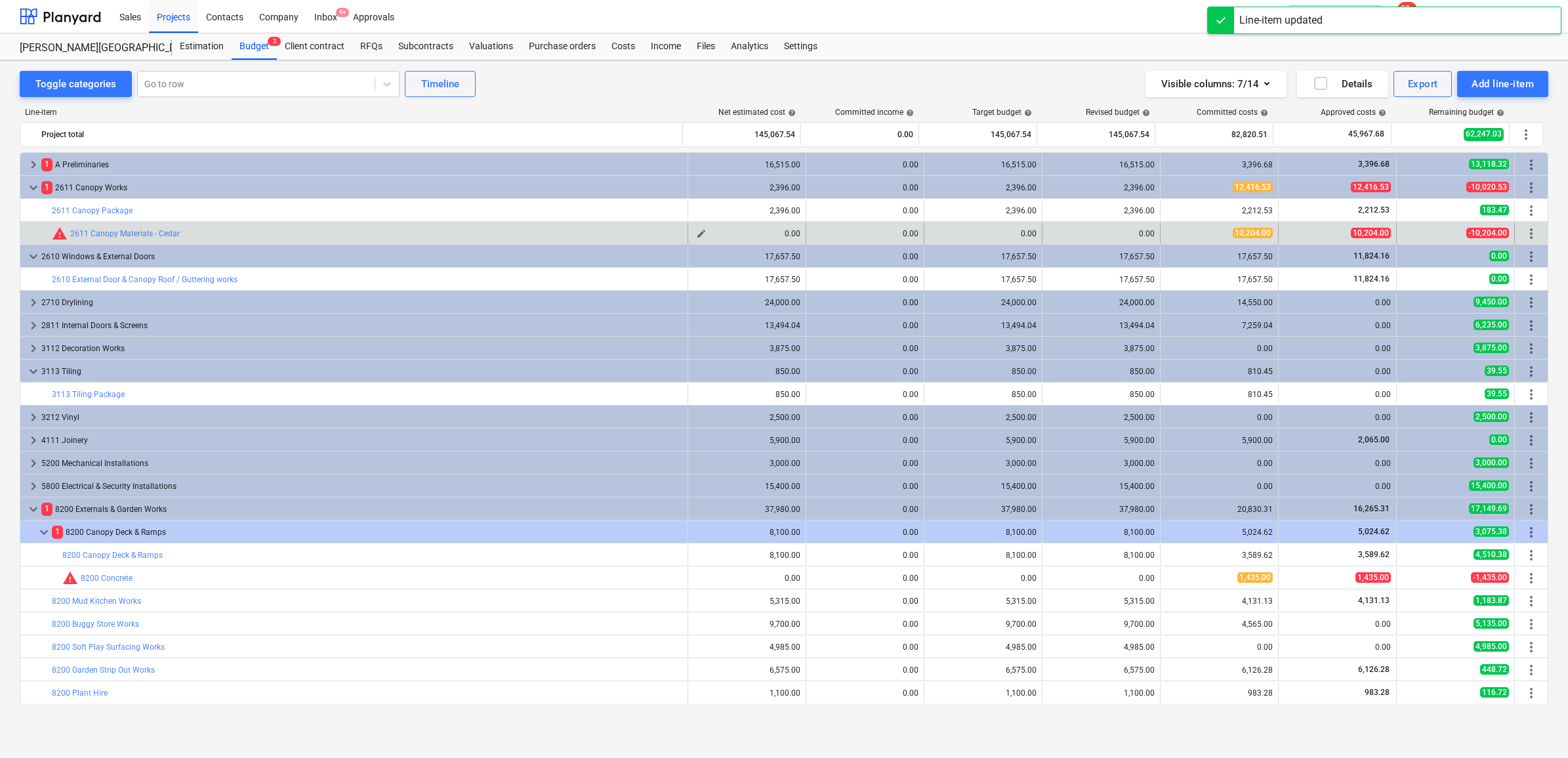
click at [697, 231] on span "edit" at bounding box center [701, 234] width 11 height 11
type textarea "x"
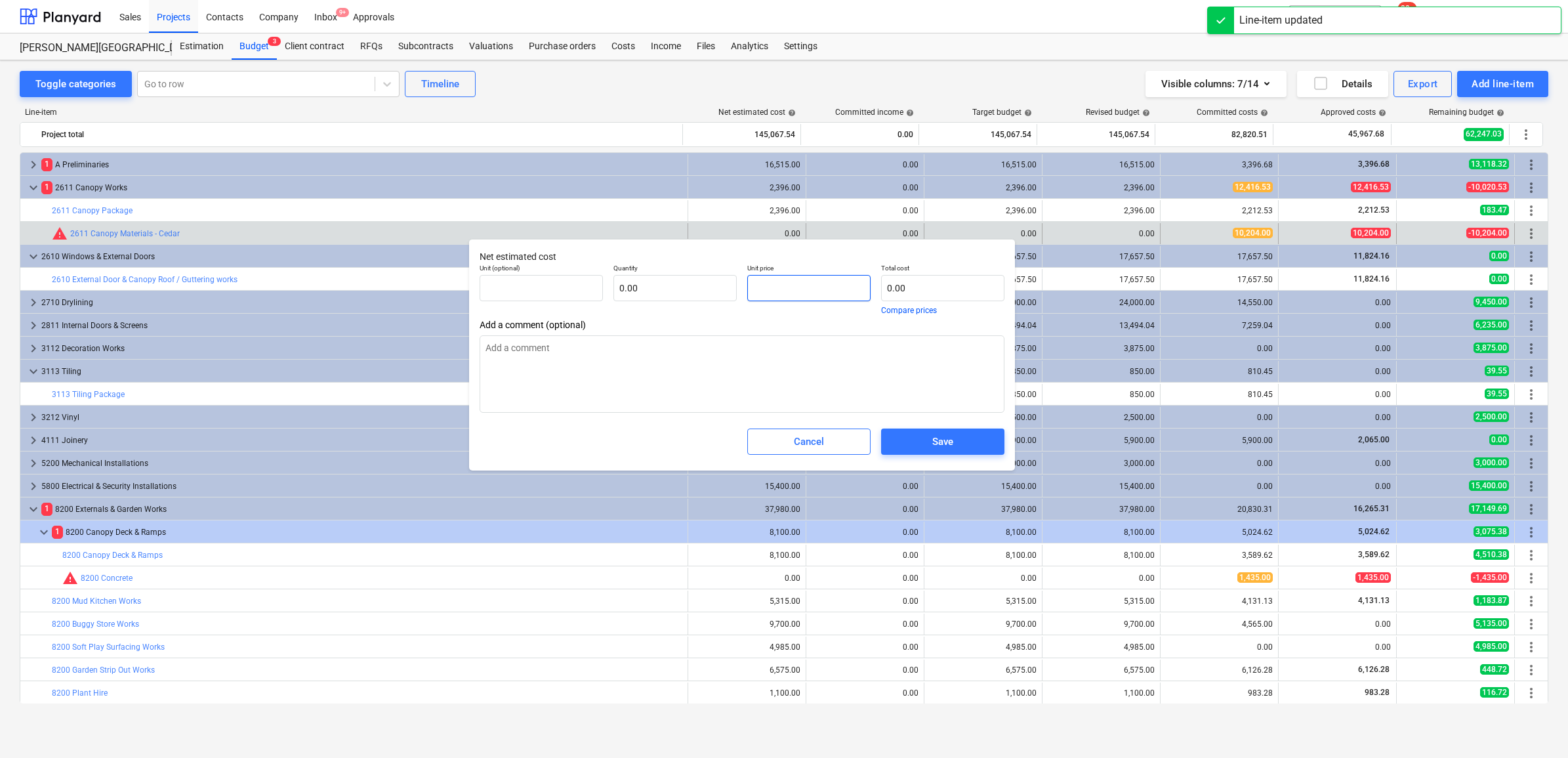
click at [832, 286] on input "text" at bounding box center [809, 288] width 124 height 26
type textarea "x"
type input "pcs"
type input "1"
type input "1.00"
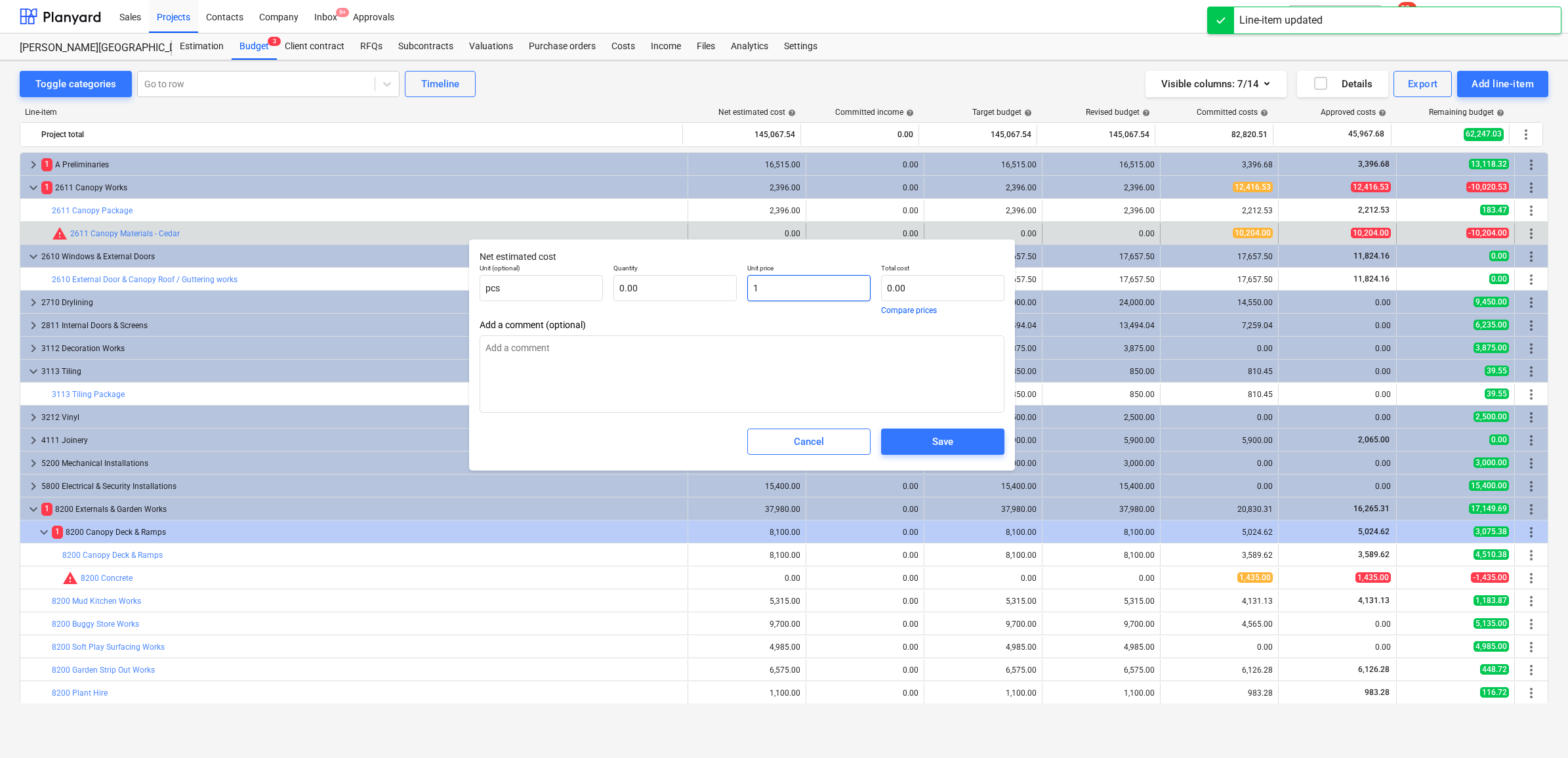
type input "1.00"
type textarea "x"
type input "10"
type input "10.00"
type textarea "x"
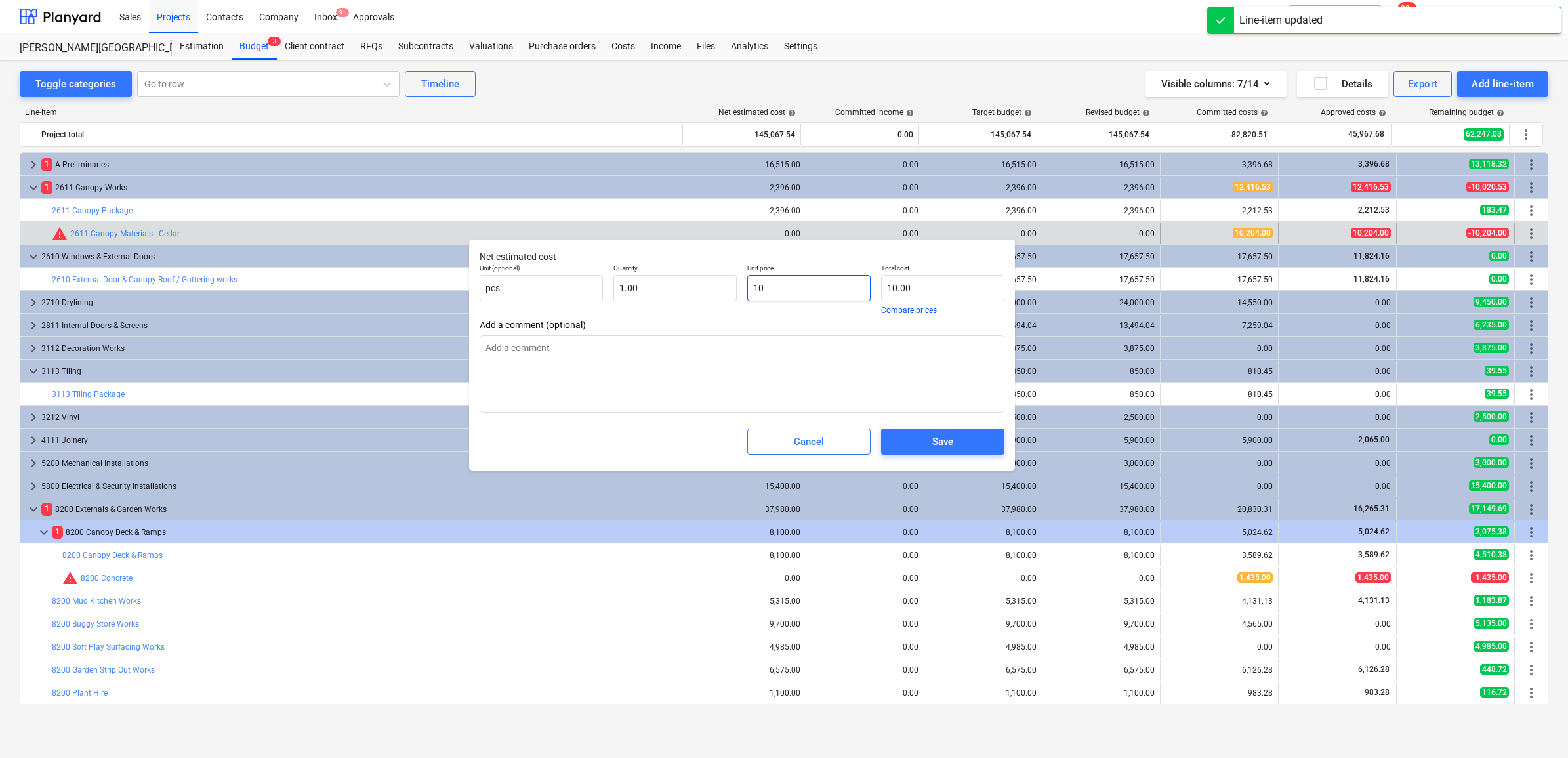
type input "102"
type input "102.00"
type textarea "x"
type input "1020"
type input "1,020.00"
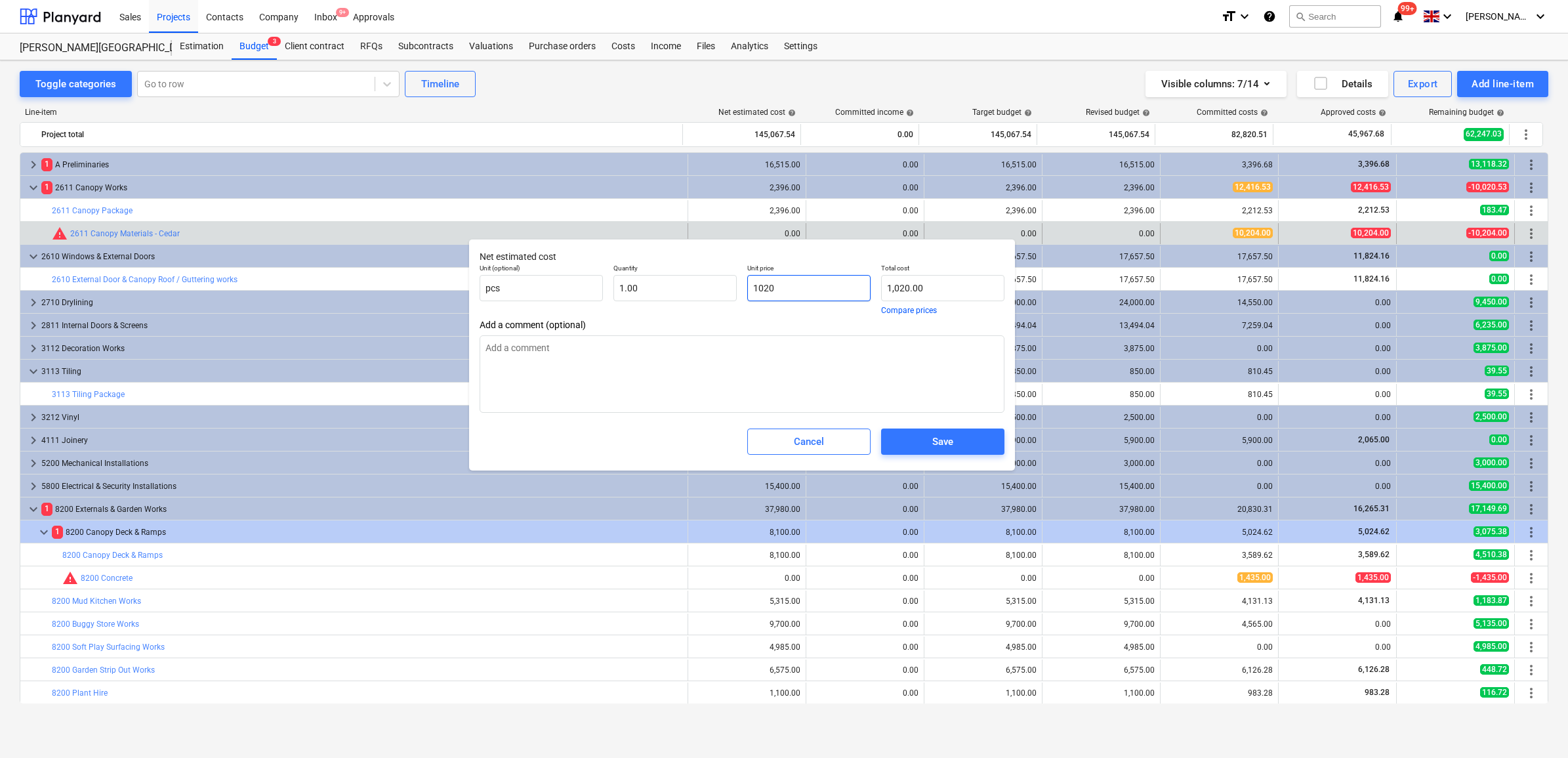
type textarea "x"
type input "10204"
type input "10,204.00"
drag, startPoint x: 816, startPoint y: 281, endPoint x: 667, endPoint y: 274, distance: 149.2
click at [667, 274] on div "Unit (optional) pcs Quantity 1.00 Unit price 10204 Total cost 10,204.00 Compare…" at bounding box center [742, 289] width 536 height 61
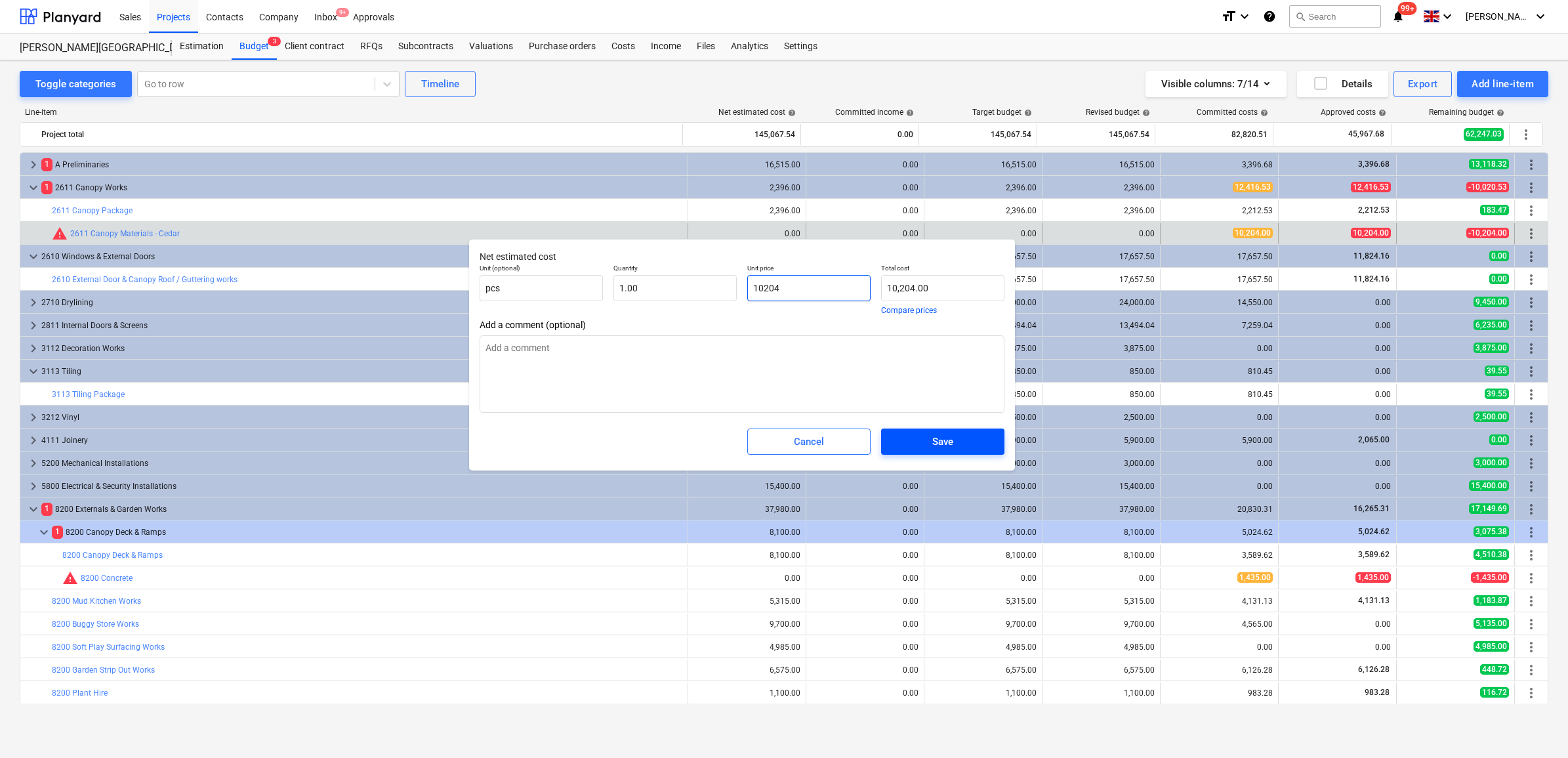
type input "10204"
type textarea "x"
type input "10,204.00"
click at [960, 446] on span "Save" at bounding box center [942, 441] width 92 height 17
type textarea "x"
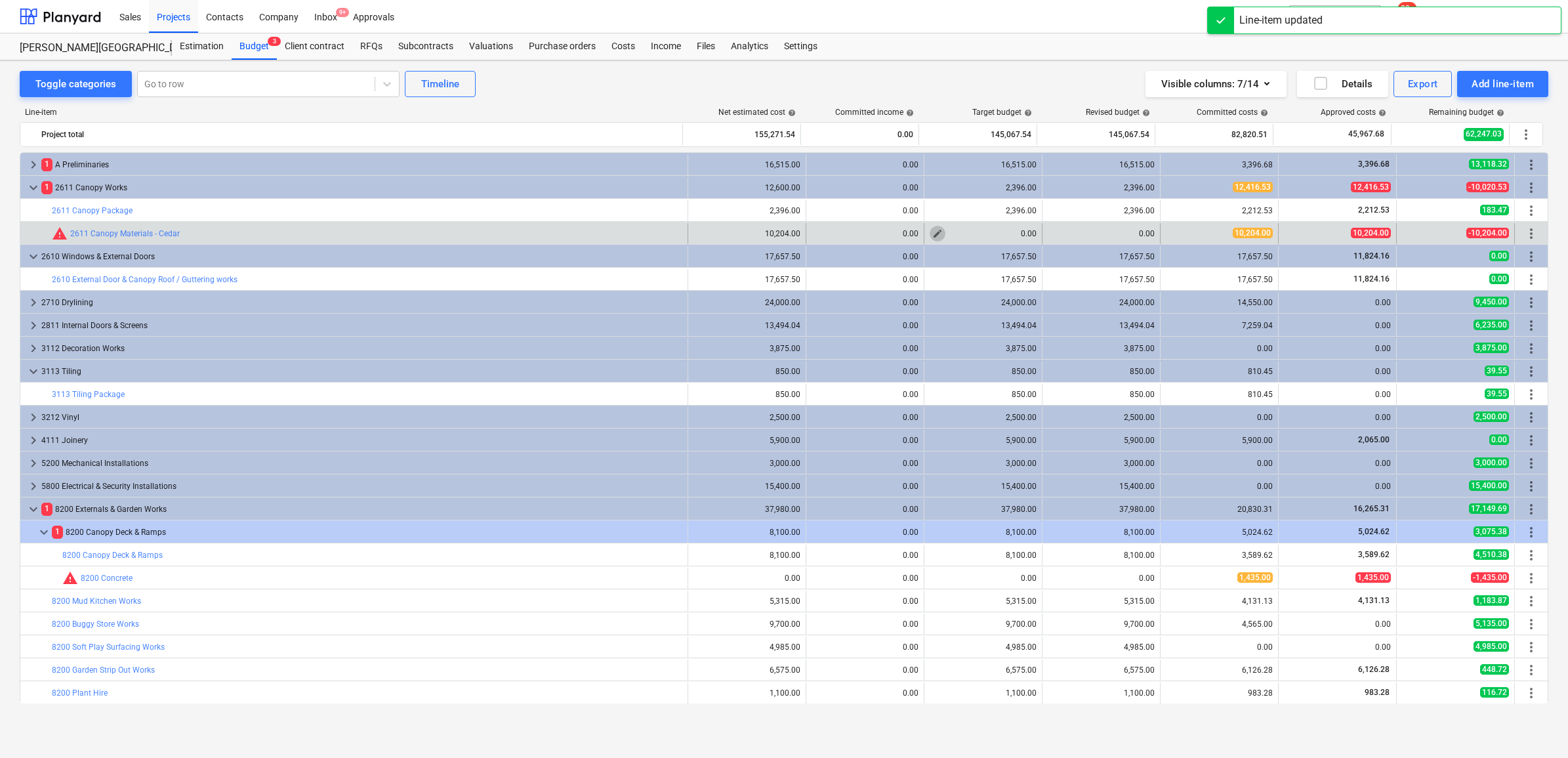
click at [932, 235] on span "edit" at bounding box center [938, 234] width 11 height 11
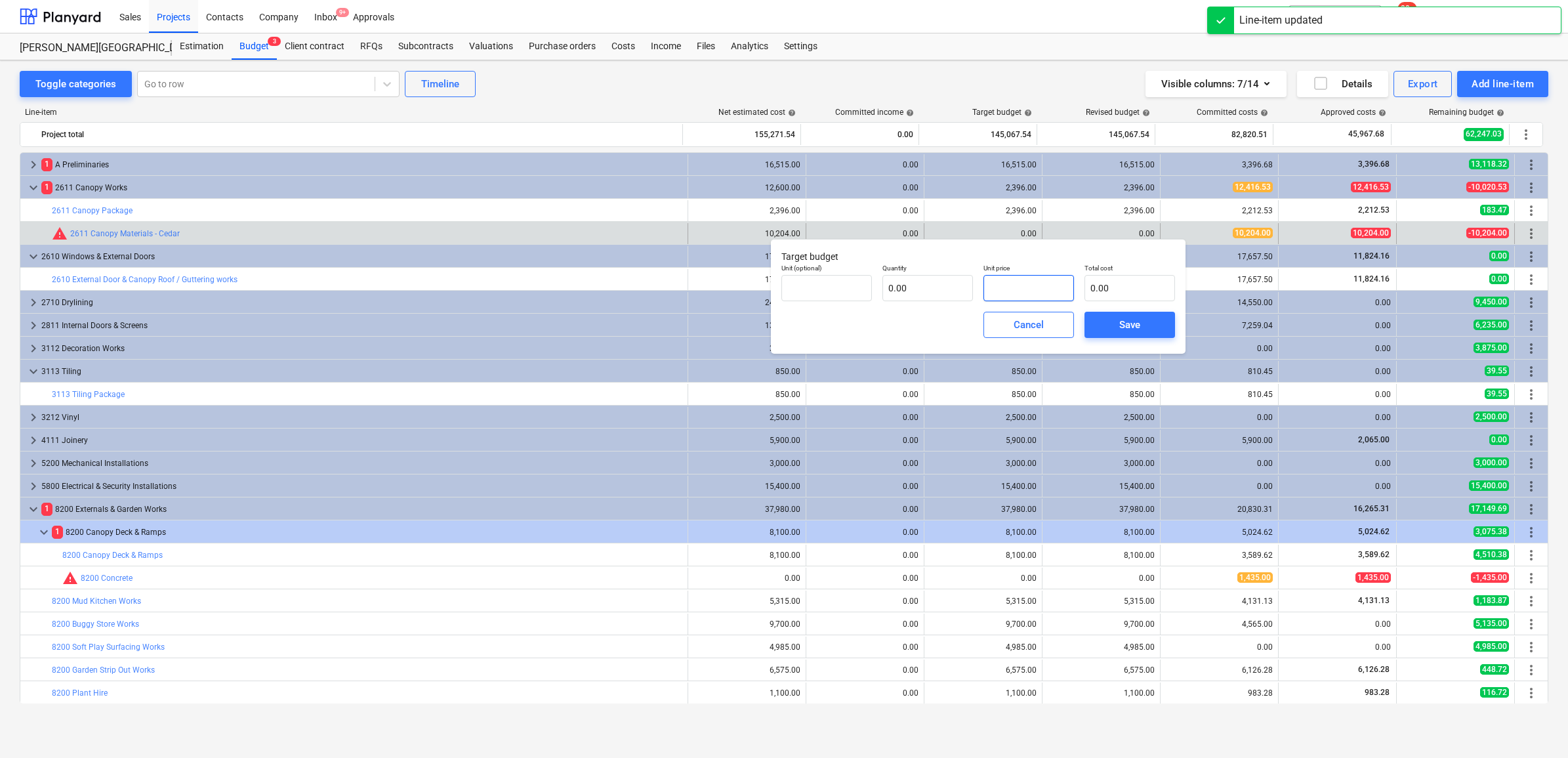
click at [1022, 287] on input "text" at bounding box center [1028, 288] width 91 height 26
paste input "10204"
type input "pcs"
type input "10204"
type input "1.00"
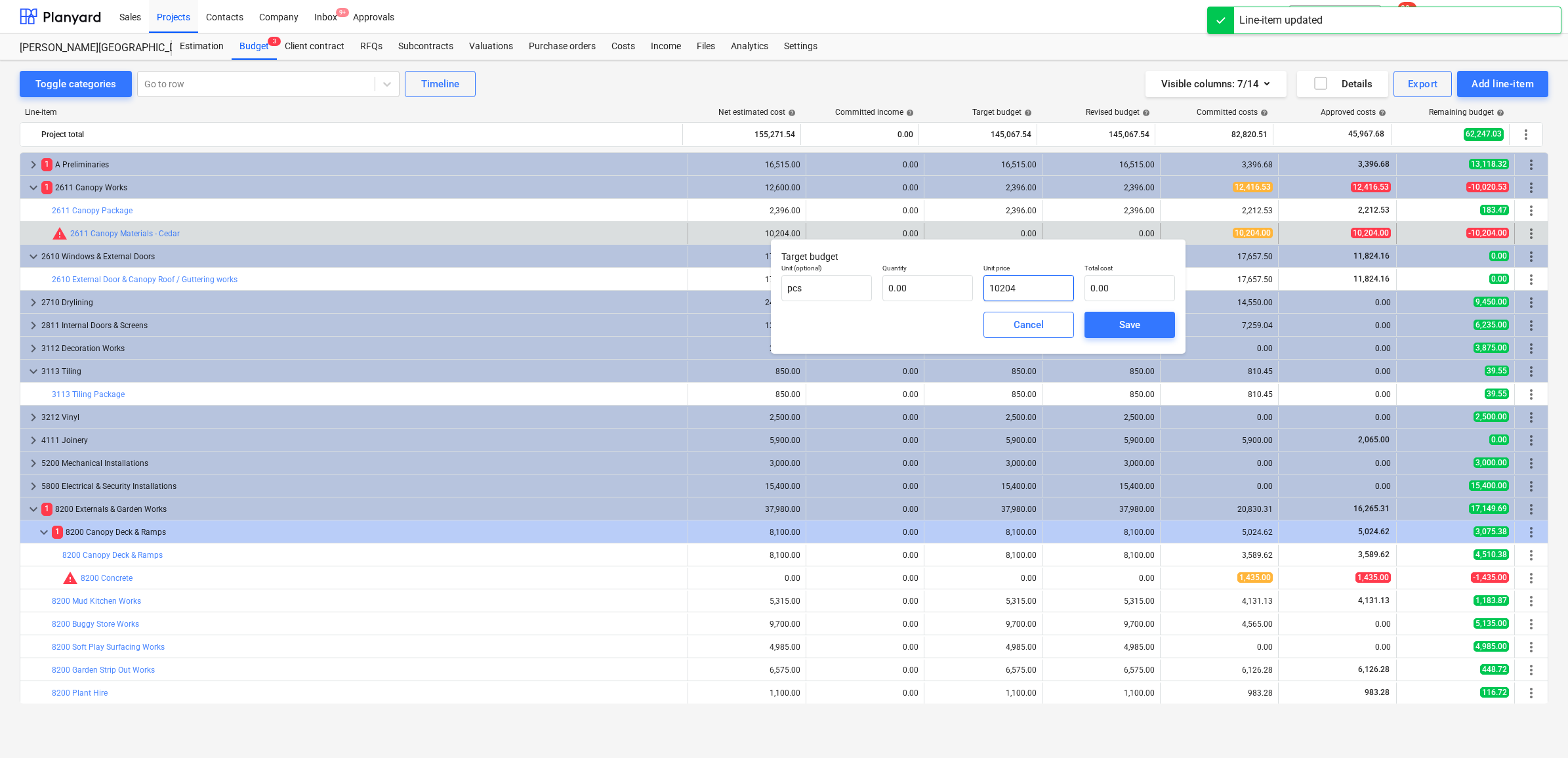
type input "10,204.00"
click at [1119, 333] on div "Save" at bounding box center [1129, 324] width 21 height 17
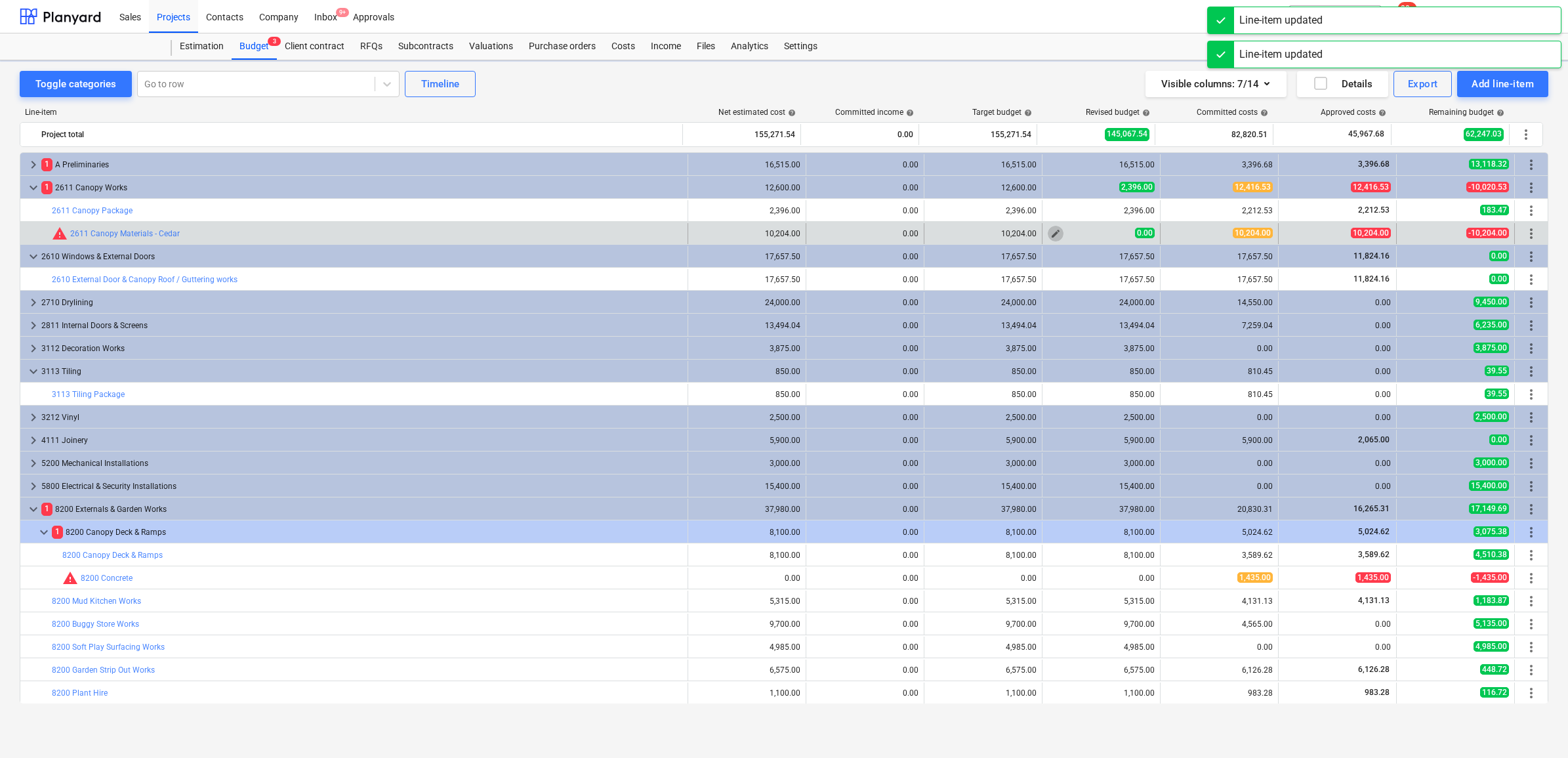
click at [1055, 232] on span "edit" at bounding box center [1056, 234] width 11 height 11
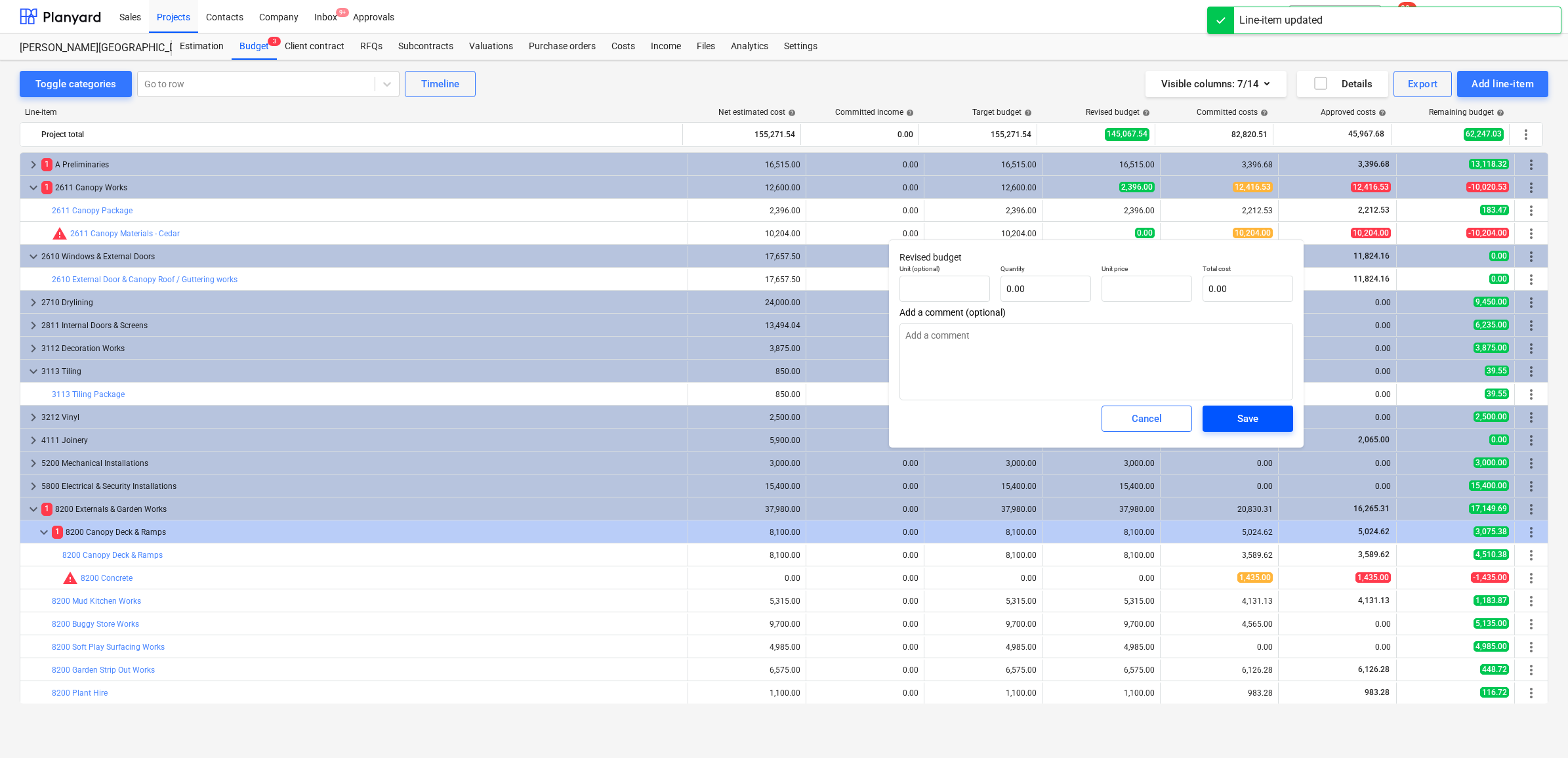
type textarea "x"
type input "pcs"
type input "10204"
type input "1.00"
type input "10,204.00"
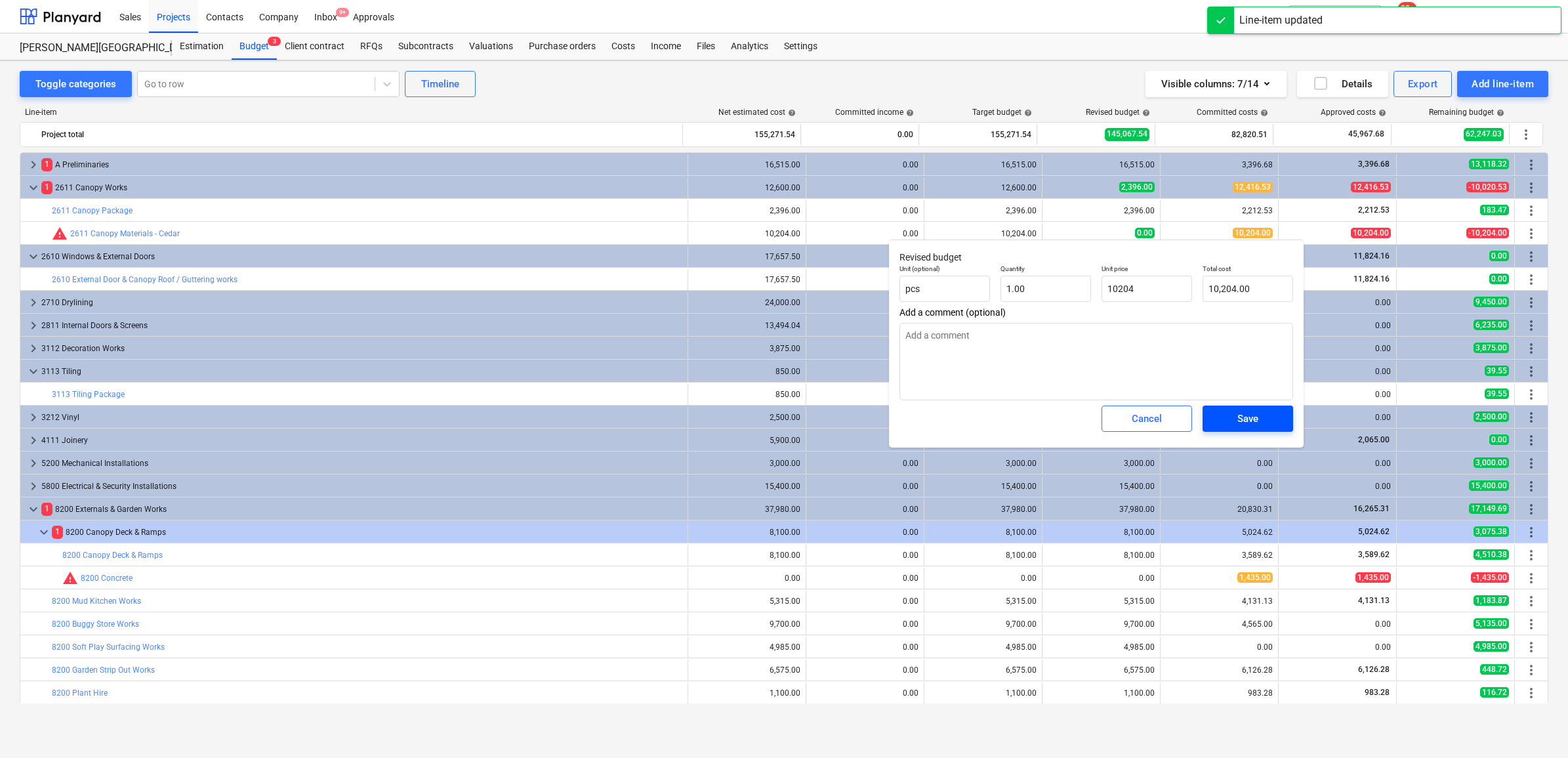
type input "10204"
type textarea "x"
type input "10,204.00"
click at [1257, 424] on div "Save" at bounding box center [1247, 418] width 21 height 17
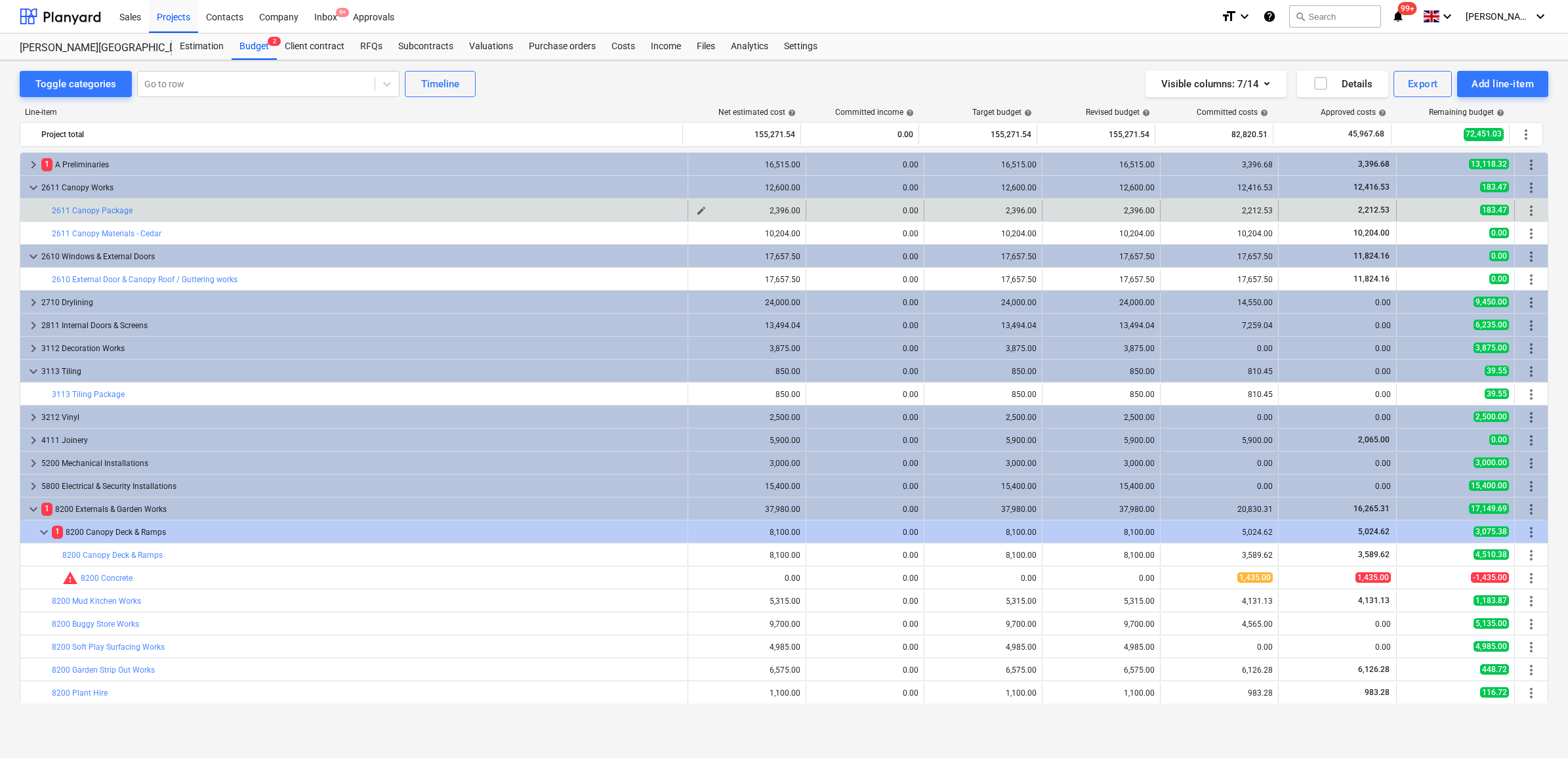
click at [697, 209] on span "edit" at bounding box center [701, 211] width 11 height 11
type textarea "x"
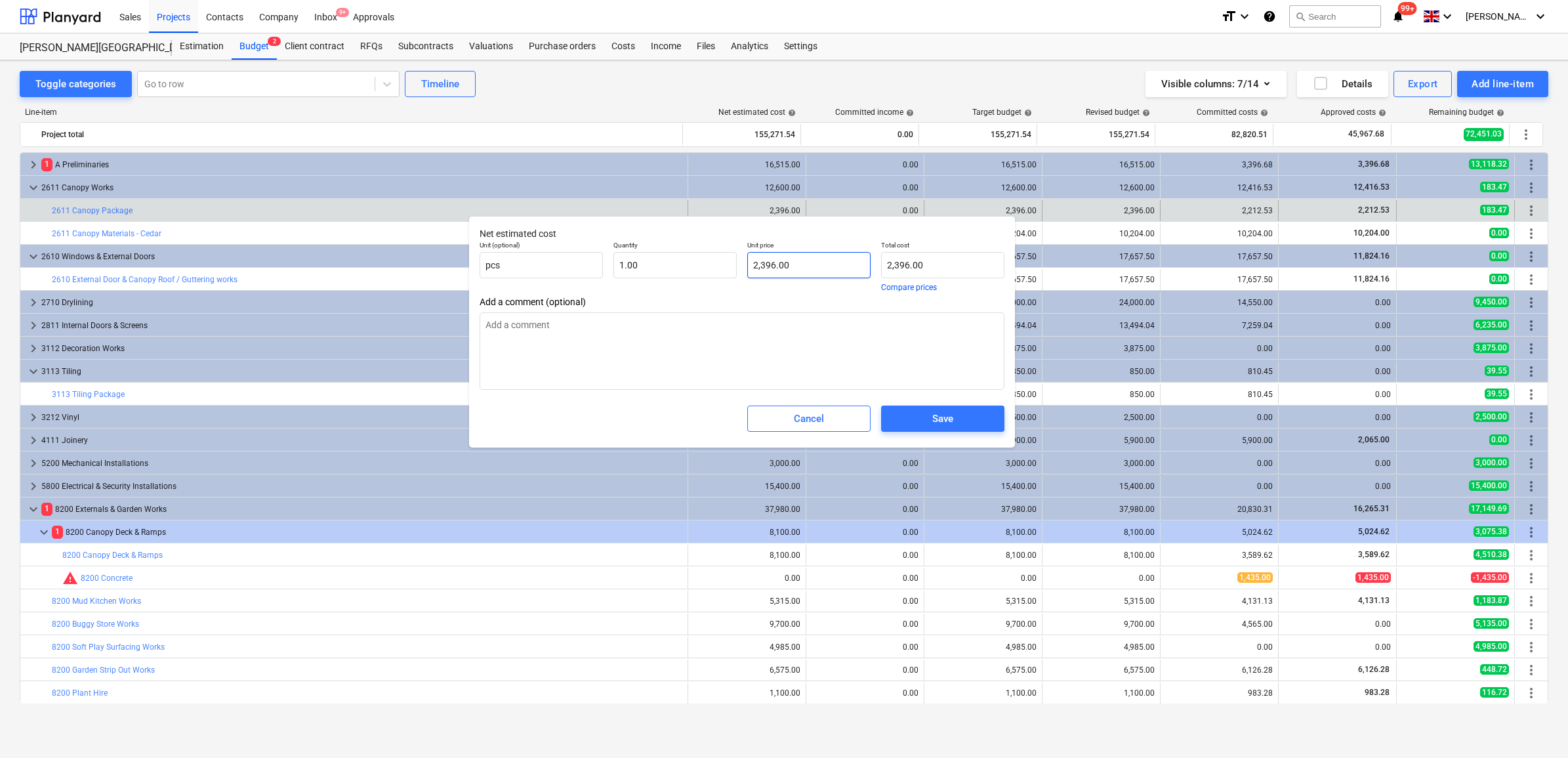
type input "2396"
drag, startPoint x: 812, startPoint y: 270, endPoint x: 687, endPoint y: 261, distance: 125.3
click at [687, 261] on div "Unit (optional) pcs Quantity 1.00 Unit price 2396 Total cost 2,396.00 Compare p…" at bounding box center [742, 266] width 536 height 61
type textarea "x"
type input "7"
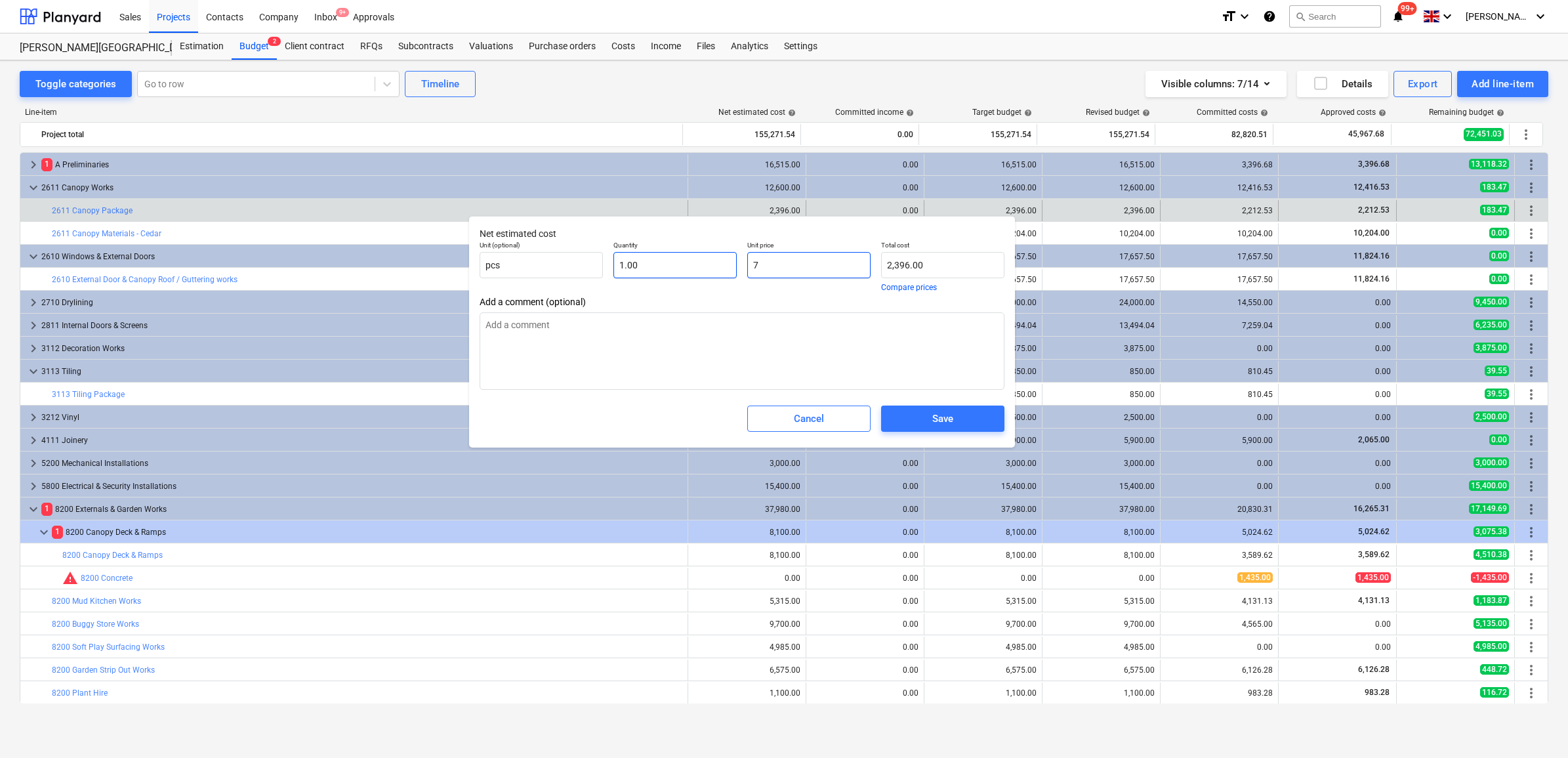
type input "7.00"
type textarea "x"
type input "73"
type input "73.00"
type textarea "x"
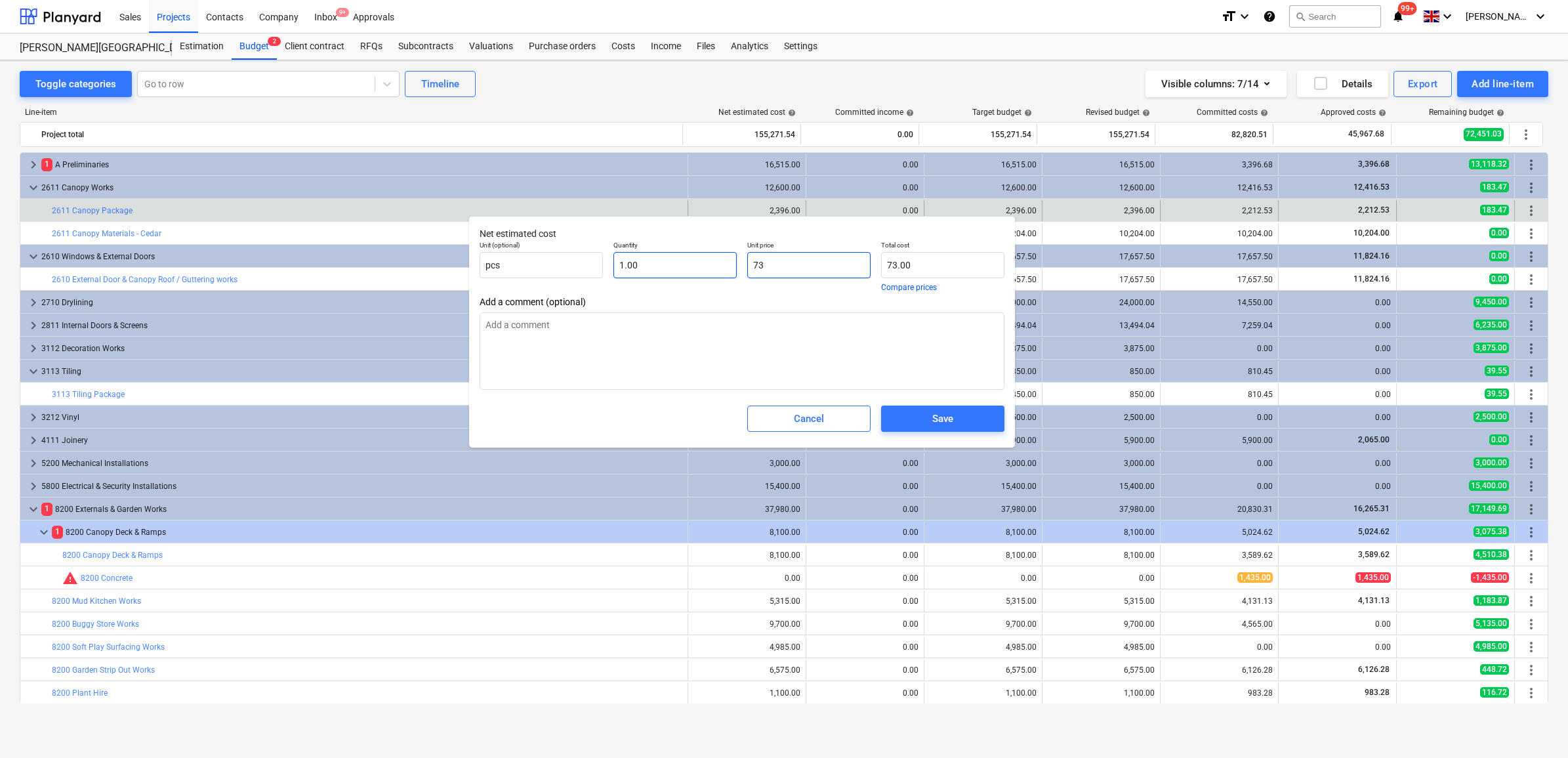
type input "738"
type input "738.00"
type textarea "x"
type input "7381"
type input "7,381.00"
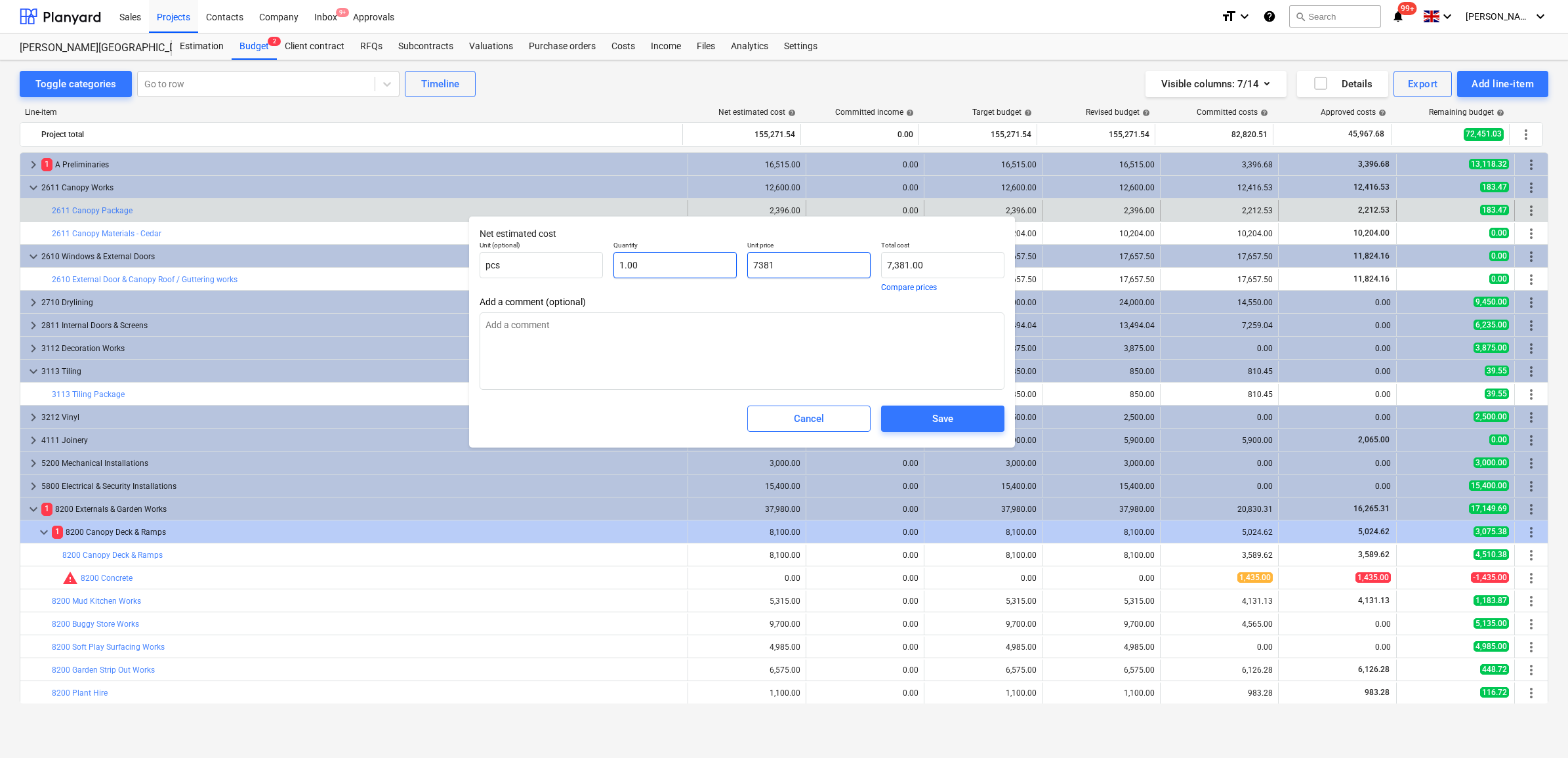
drag, startPoint x: 812, startPoint y: 261, endPoint x: 722, endPoint y: 252, distance: 90.4
click at [722, 252] on div "Unit (optional) pcs Quantity 1.00 Unit price 7381 Total cost 7,381.00 Compare p…" at bounding box center [742, 266] width 536 height 61
type input "7381"
type textarea "x"
type input "7,381.00"
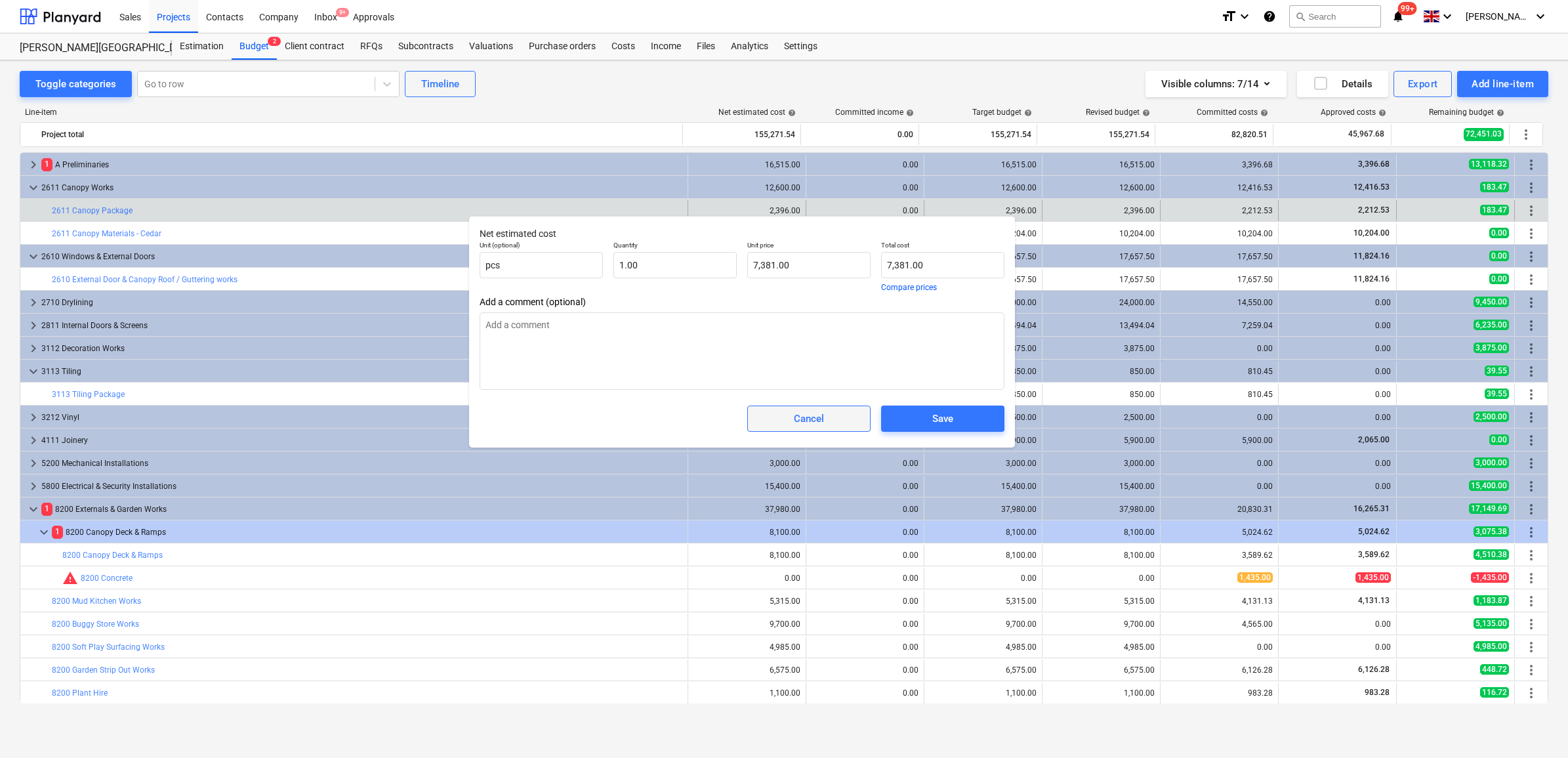
click at [803, 414] on div "Cancel" at bounding box center [809, 418] width 30 height 17
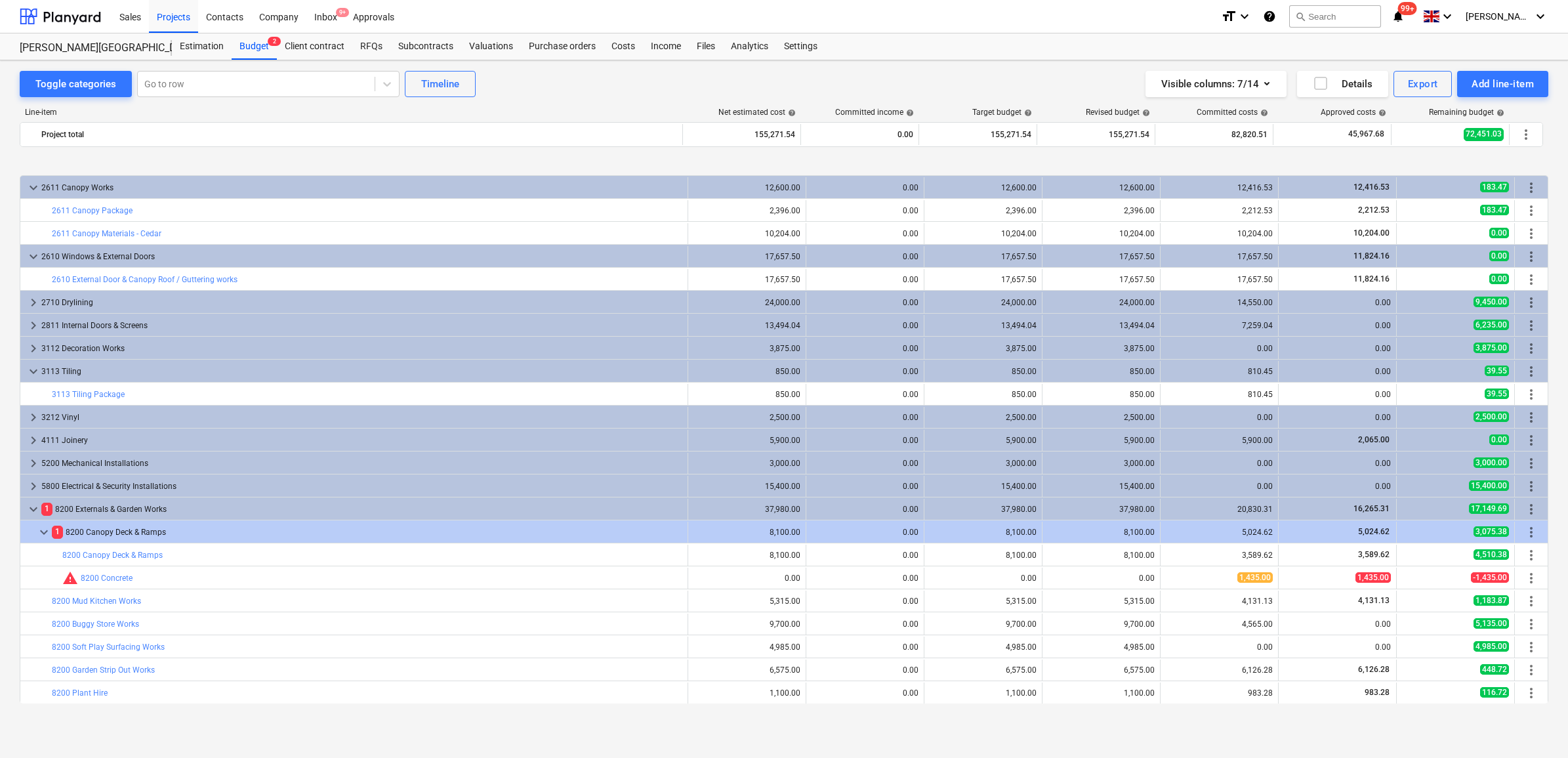
scroll to position [46, 0]
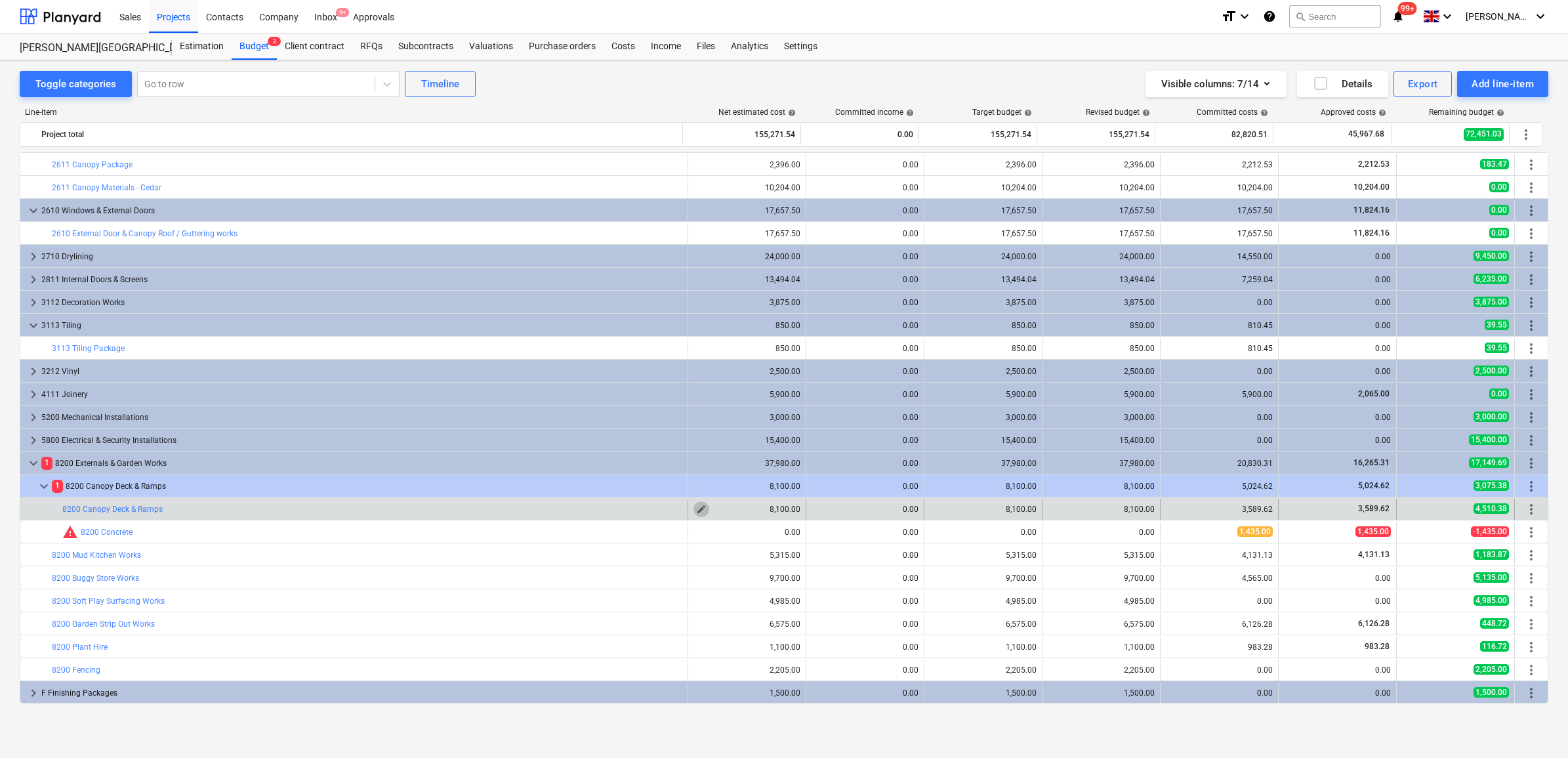
click at [693, 512] on button "edit" at bounding box center [701, 509] width 15 height 15
type textarea "x"
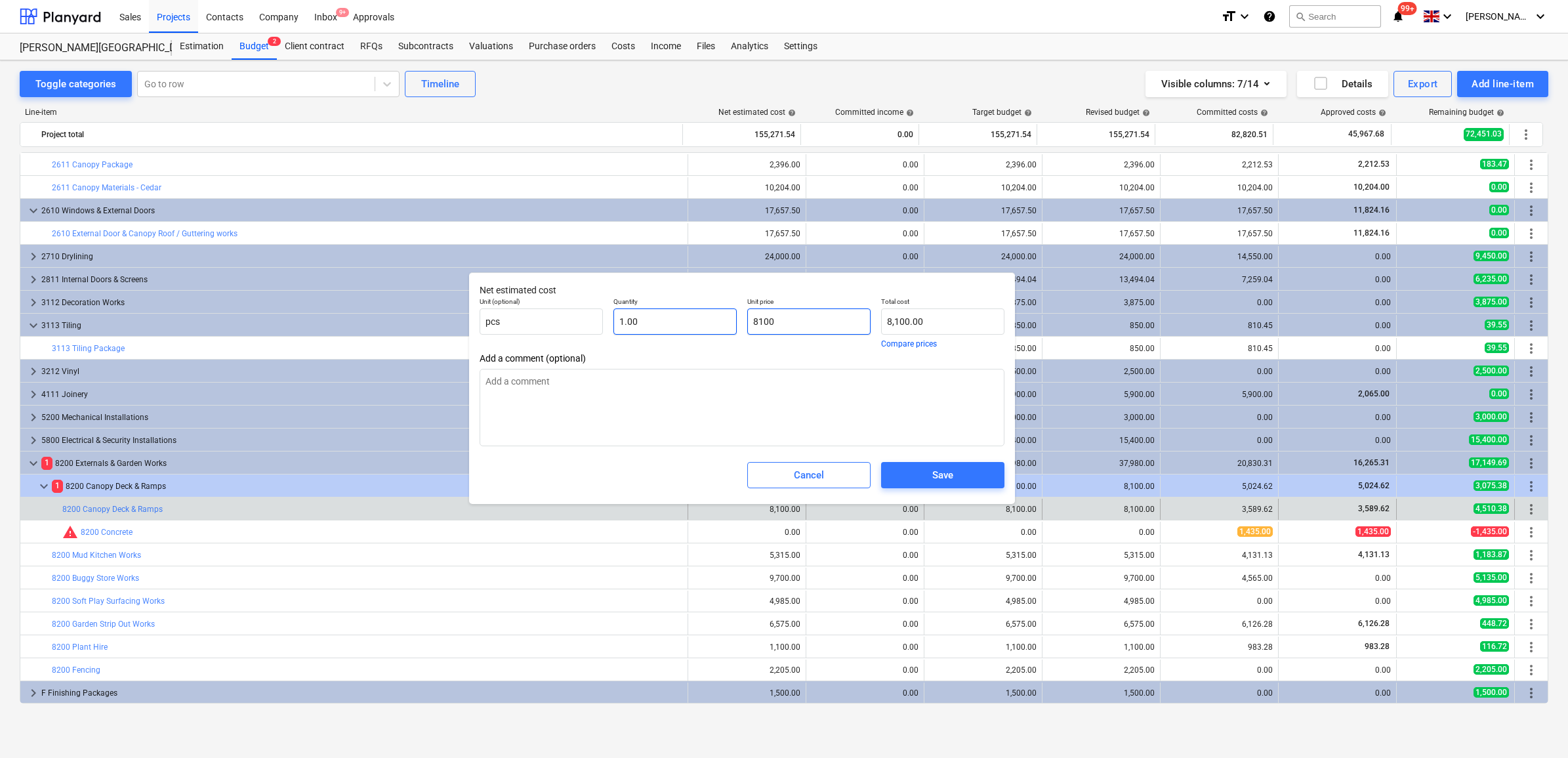
drag, startPoint x: 809, startPoint y: 317, endPoint x: 653, endPoint y: 318, distance: 156.0
click at [653, 318] on div "Unit (optional) pcs Quantity 1.00 Unit price 8100 Total cost 8,100.00 Compare p…" at bounding box center [742, 322] width 536 height 61
type input "1"
type textarea "x"
type input "1.00"
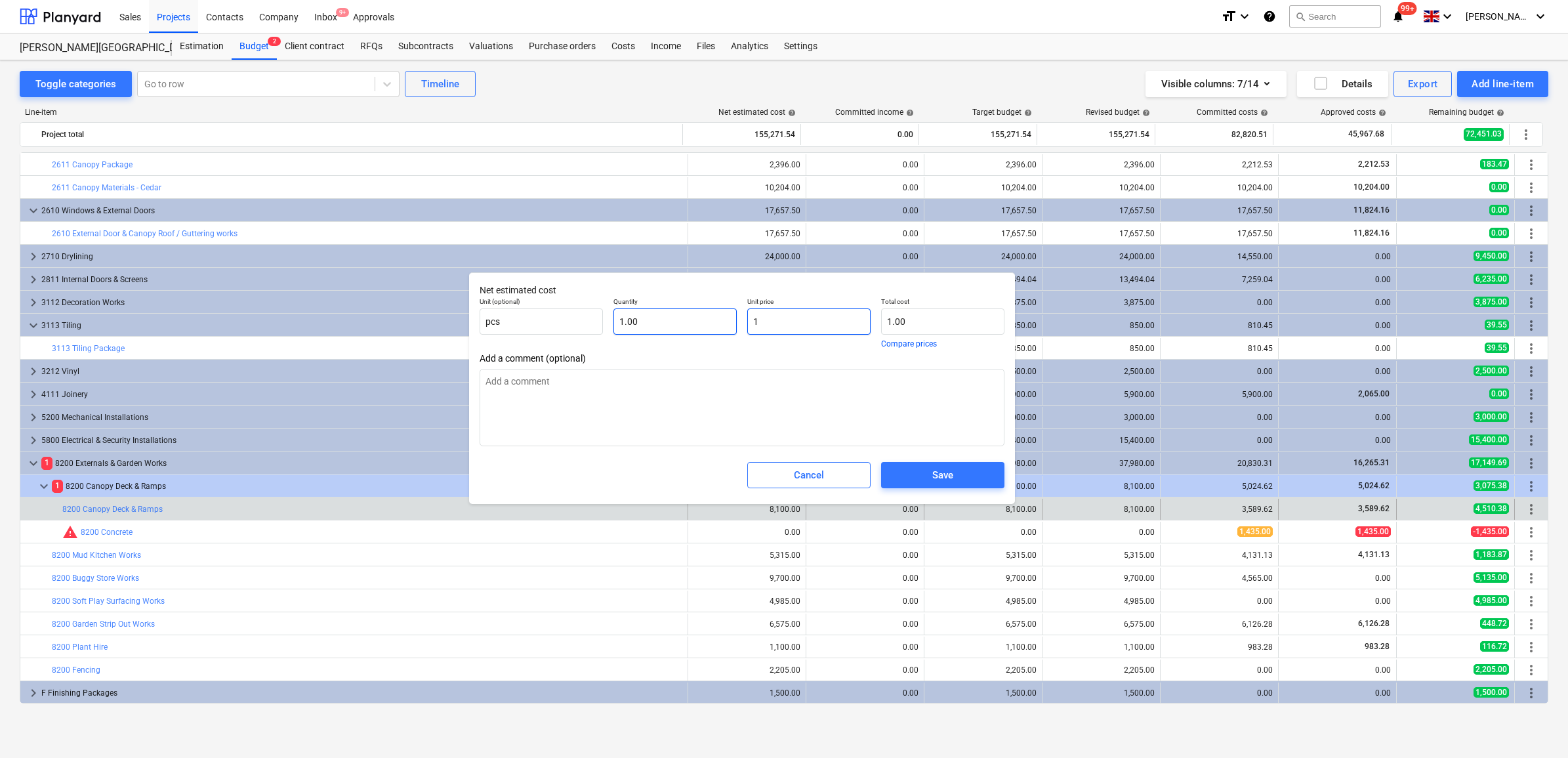
type textarea "x"
type input "11"
type input "11.00"
type textarea "x"
type input "110"
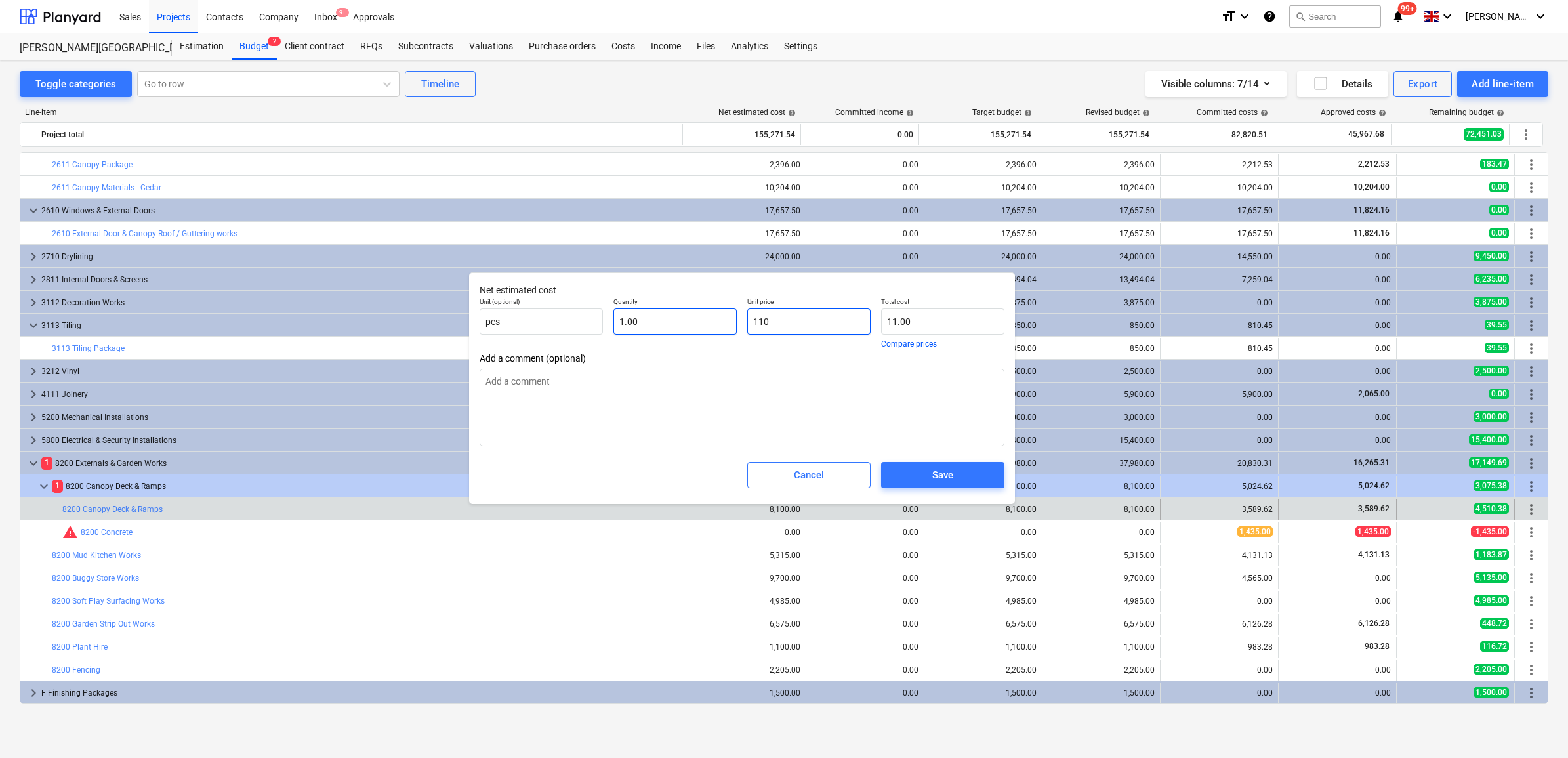
type input "110.00"
type textarea "x"
type input "1108"
type input "1,108.00"
type textarea "x"
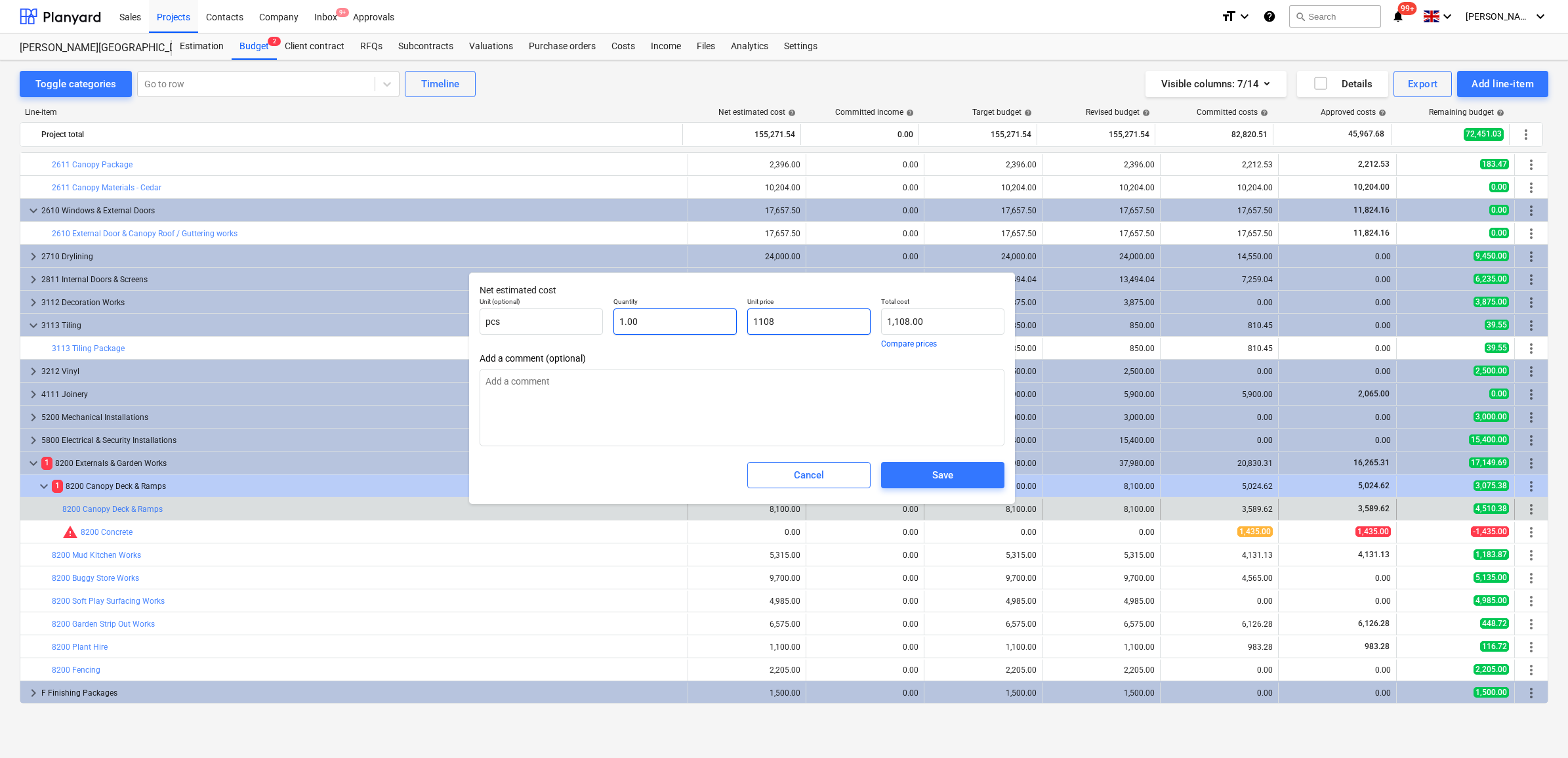
type input "11085"
type input "11,085.00"
drag, startPoint x: 831, startPoint y: 326, endPoint x: 618, endPoint y: 297, distance: 215.0
click at [618, 297] on div "Unit (optional) pcs Quantity 1.00 Unit price 11085 Total cost 11,085.00 Compare…" at bounding box center [742, 322] width 536 height 61
type input "11085"
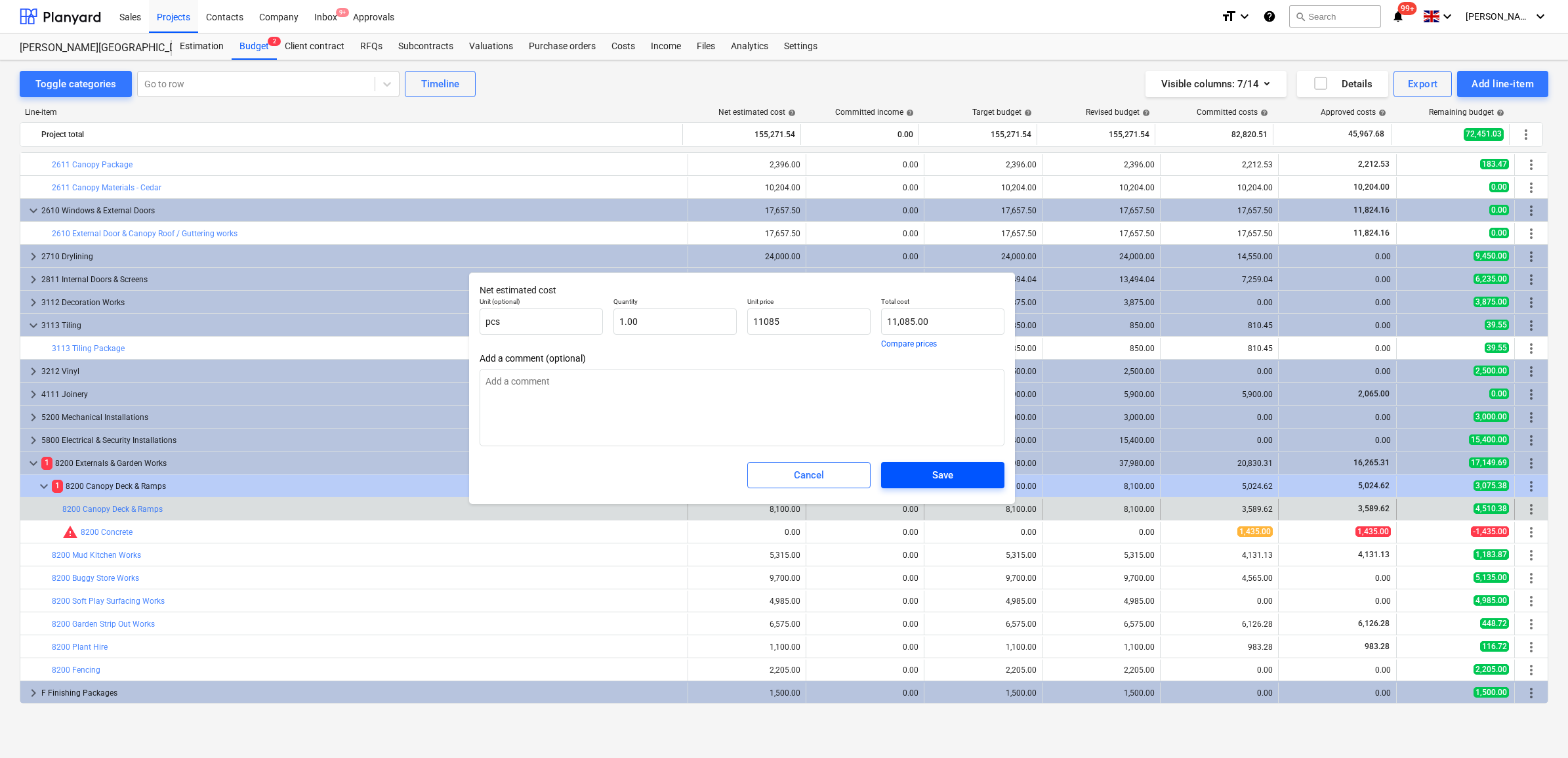
type textarea "x"
type input "11,085.00"
click at [915, 476] on span "Save" at bounding box center [942, 475] width 92 height 17
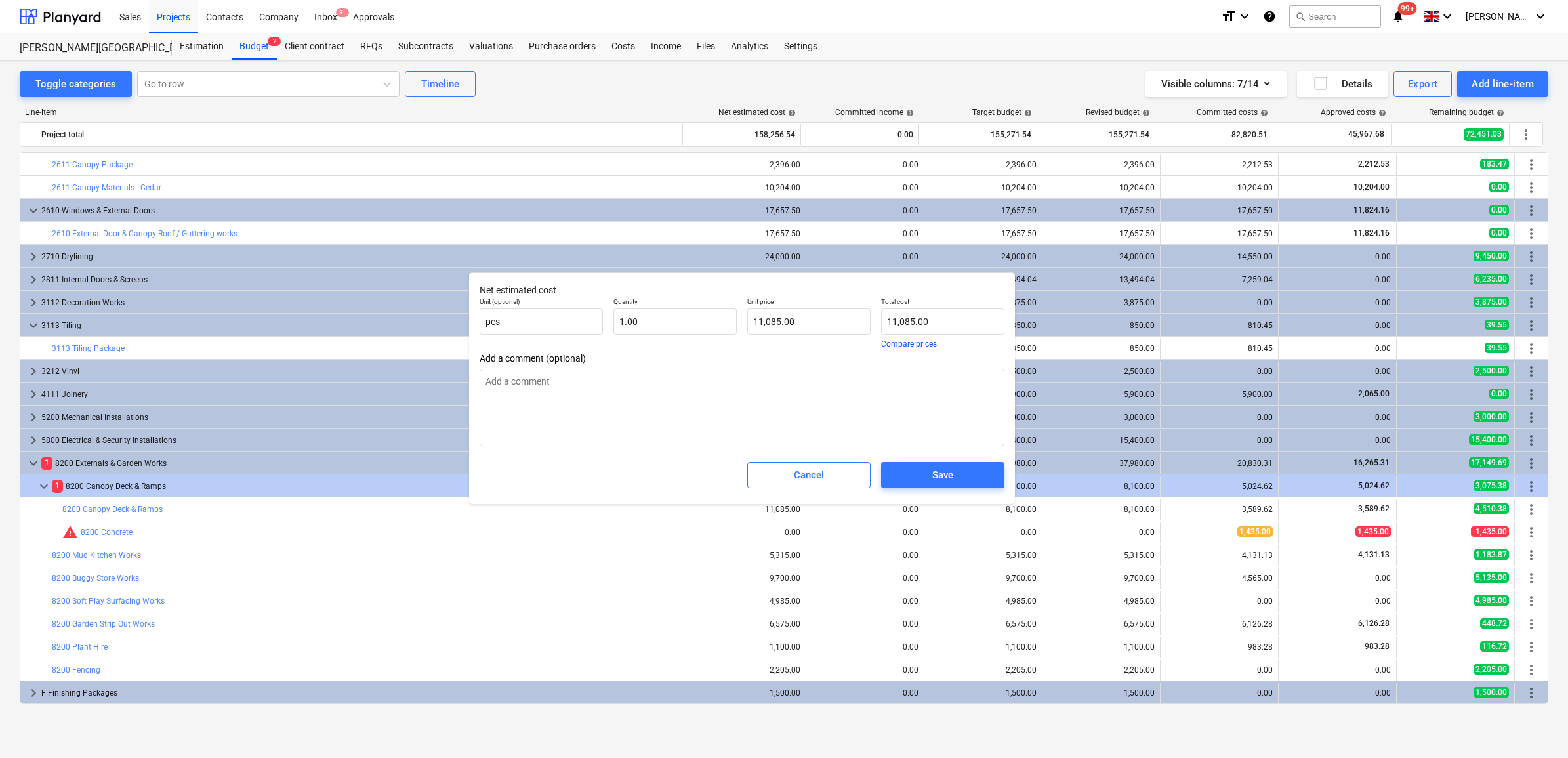
type textarea "x"
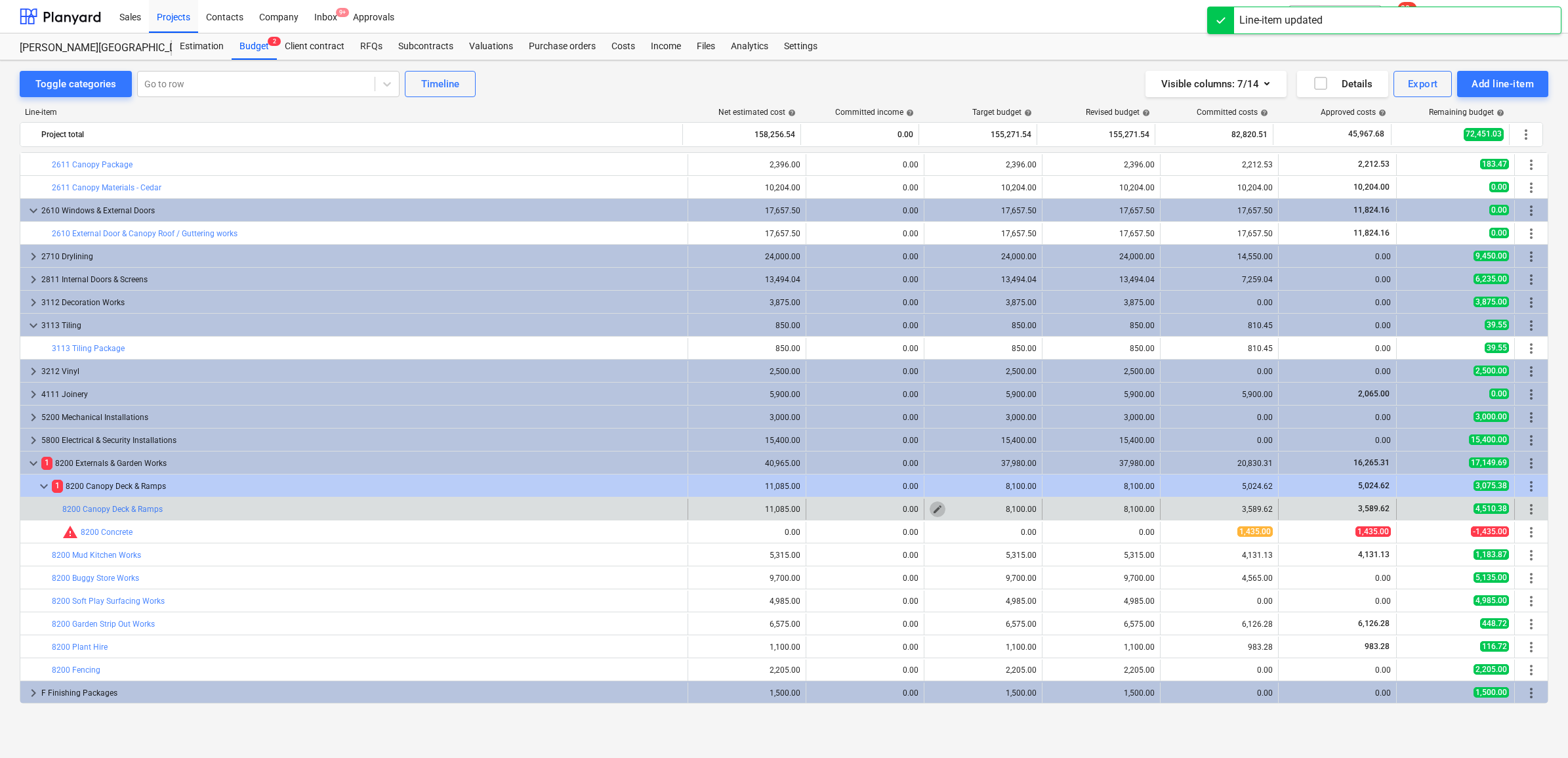
click at [935, 506] on span "edit" at bounding box center [938, 510] width 11 height 11
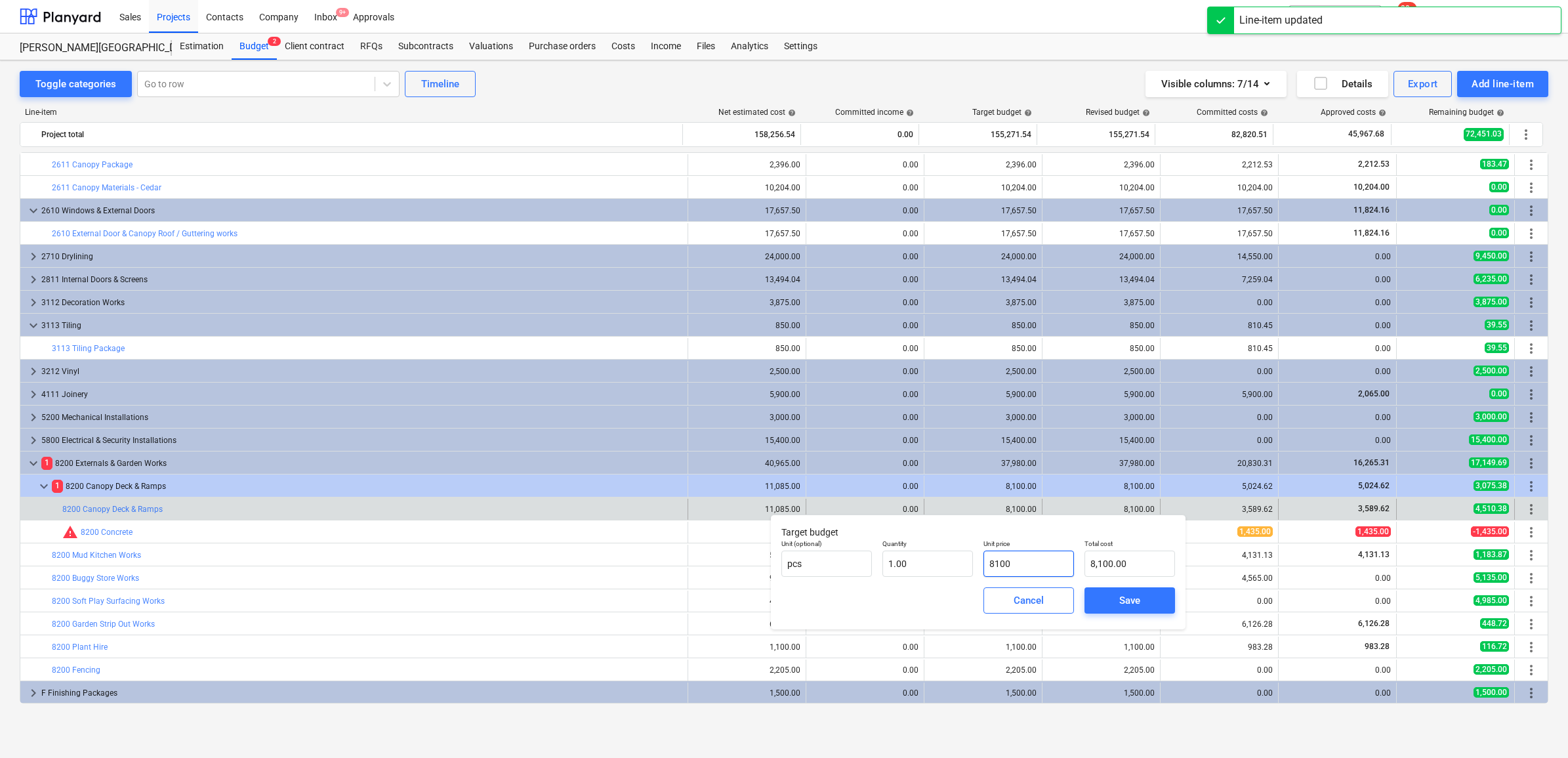
drag, startPoint x: 1052, startPoint y: 565, endPoint x: 981, endPoint y: 557, distance: 71.4
click at [981, 557] on div "Unit price 8100" at bounding box center [1028, 558] width 101 height 48
paste input "11085"
type input "11085"
type input "11,085.00"
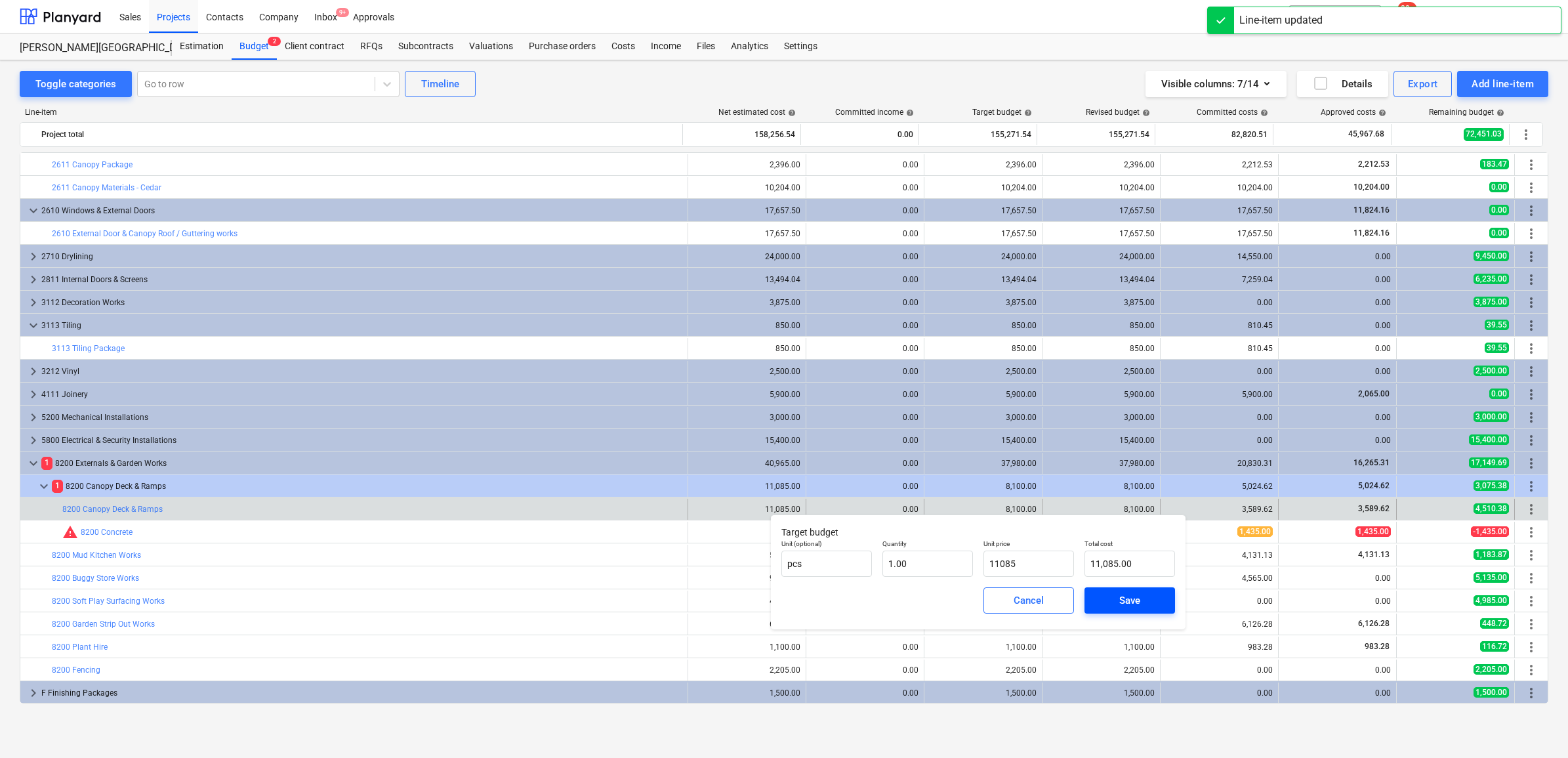
type input "11,085.00"
click at [1106, 599] on span "Save" at bounding box center [1130, 600] width 59 height 17
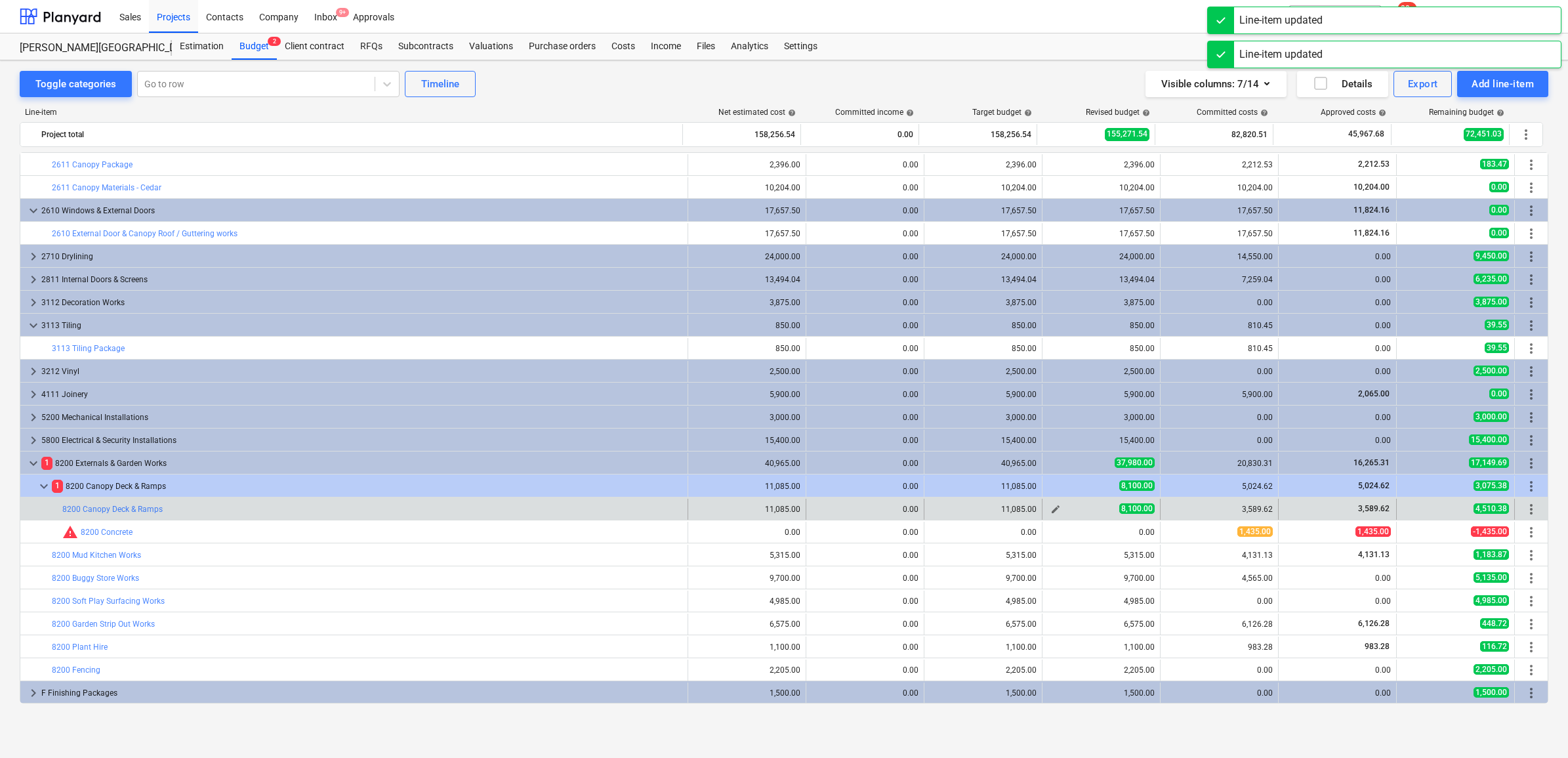
click at [1053, 509] on span "edit" at bounding box center [1056, 510] width 11 height 11
type textarea "x"
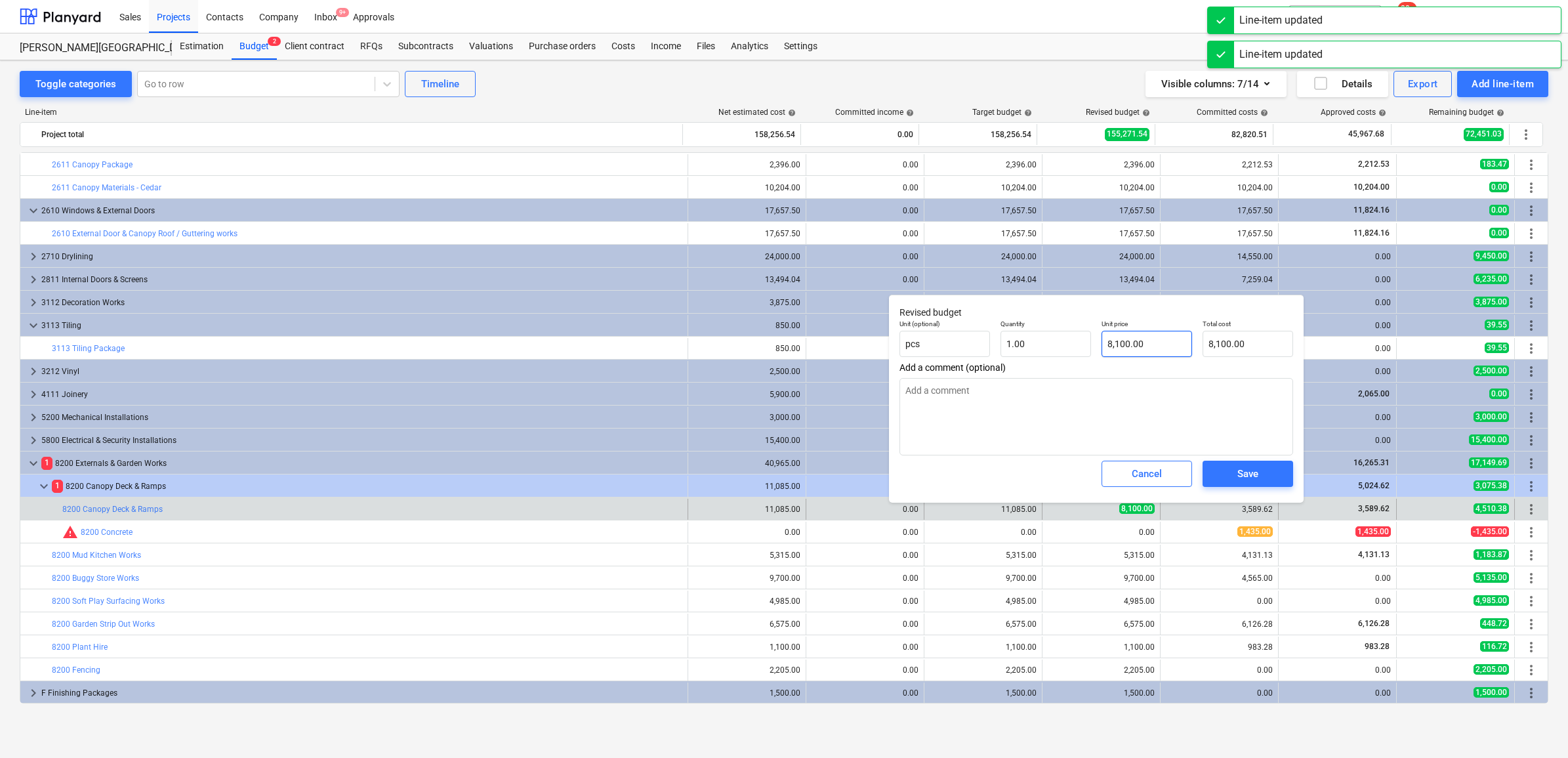
type input "8100"
drag, startPoint x: 1167, startPoint y: 349, endPoint x: 1097, endPoint y: 356, distance: 70.3
click at [1094, 349] on div "Unit (optional) pcs Quantity 1.00 Unit price 8100 Total cost 8,100.00" at bounding box center [1096, 338] width 404 height 48
paste input "11085"
type textarea "x"
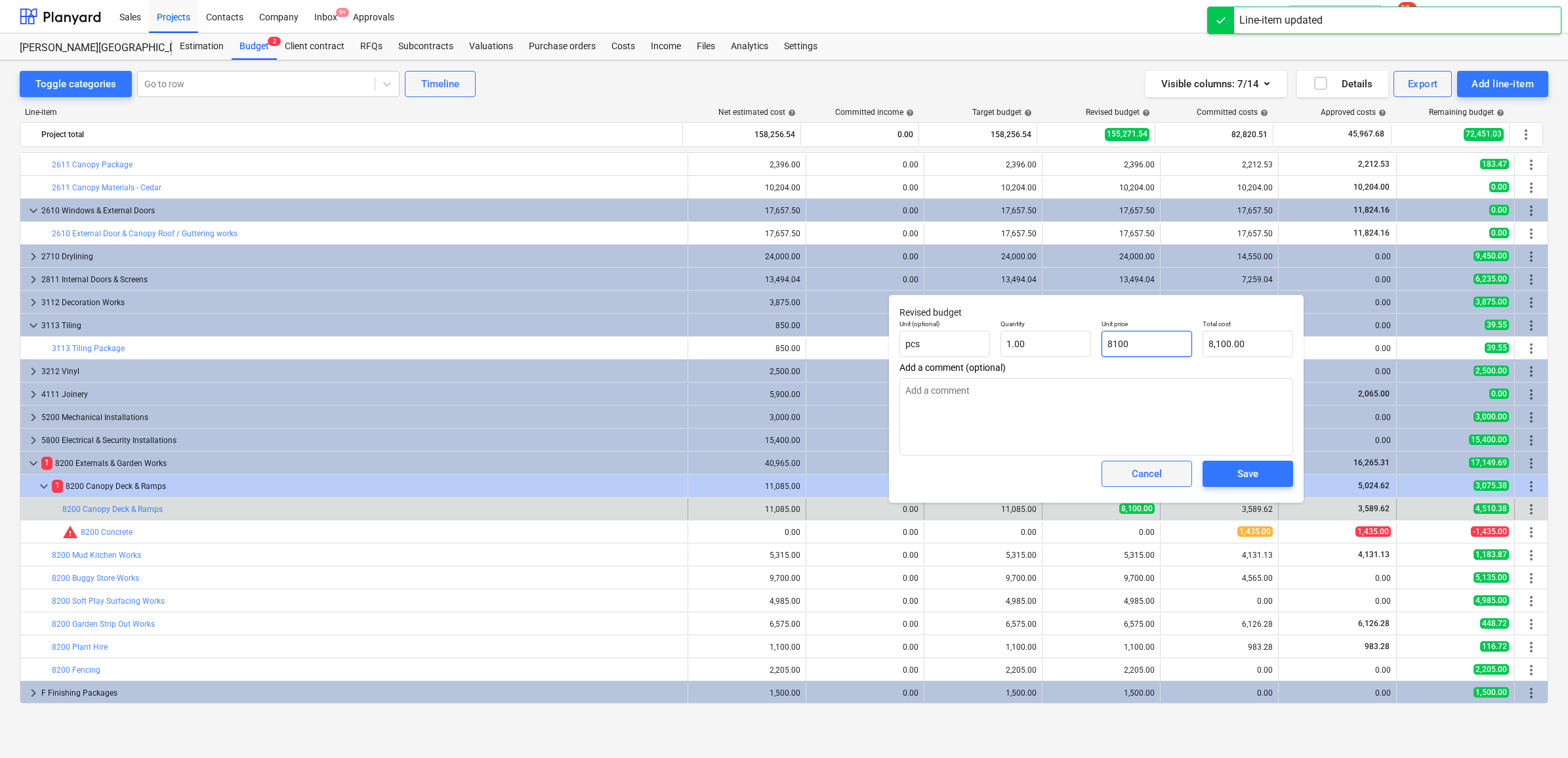
type input "11085"
type input "11,085.00"
type input "11085"
type textarea "x"
type input "11,085.00"
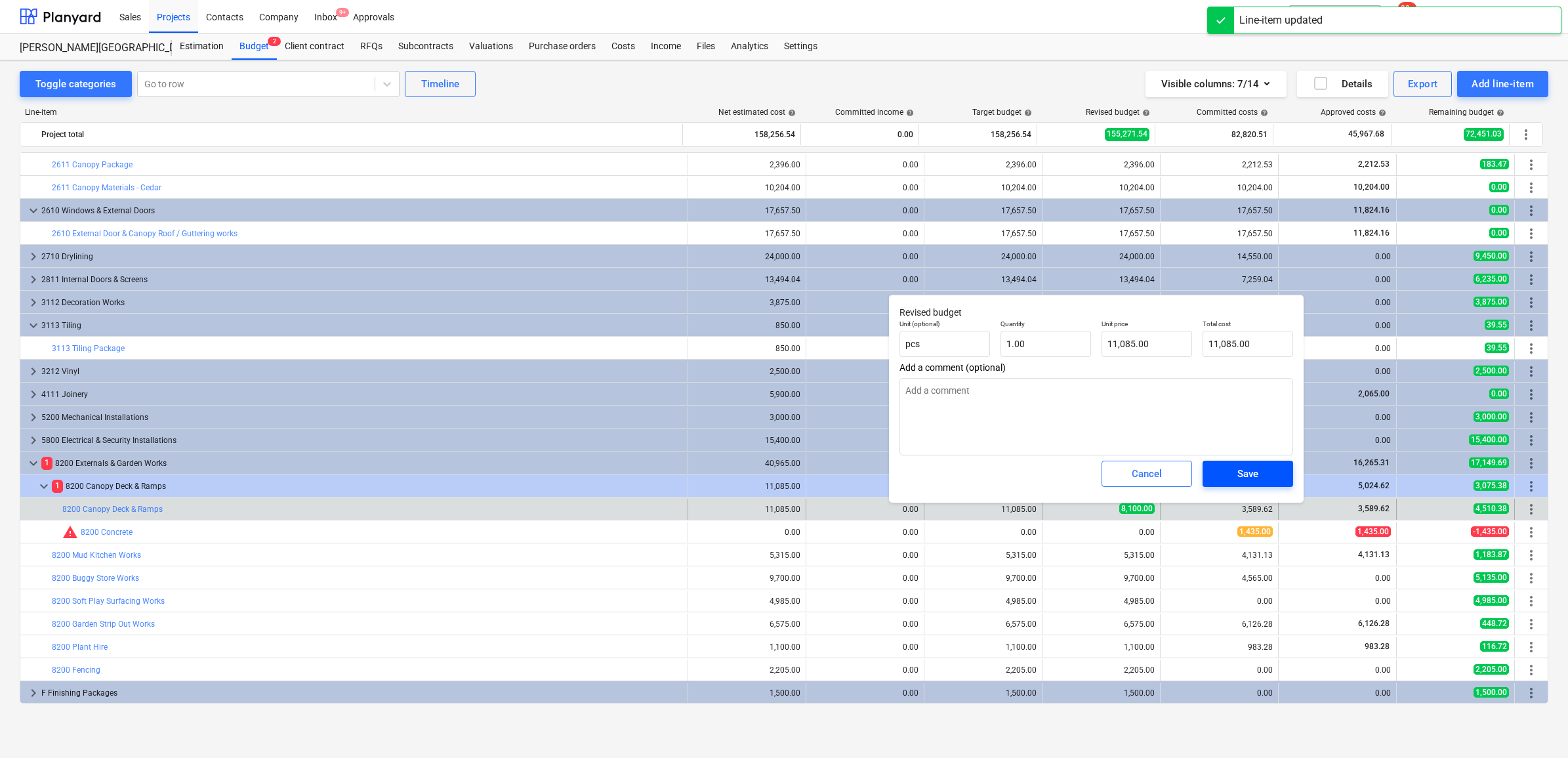
click at [1225, 471] on span "Save" at bounding box center [1248, 473] width 59 height 17
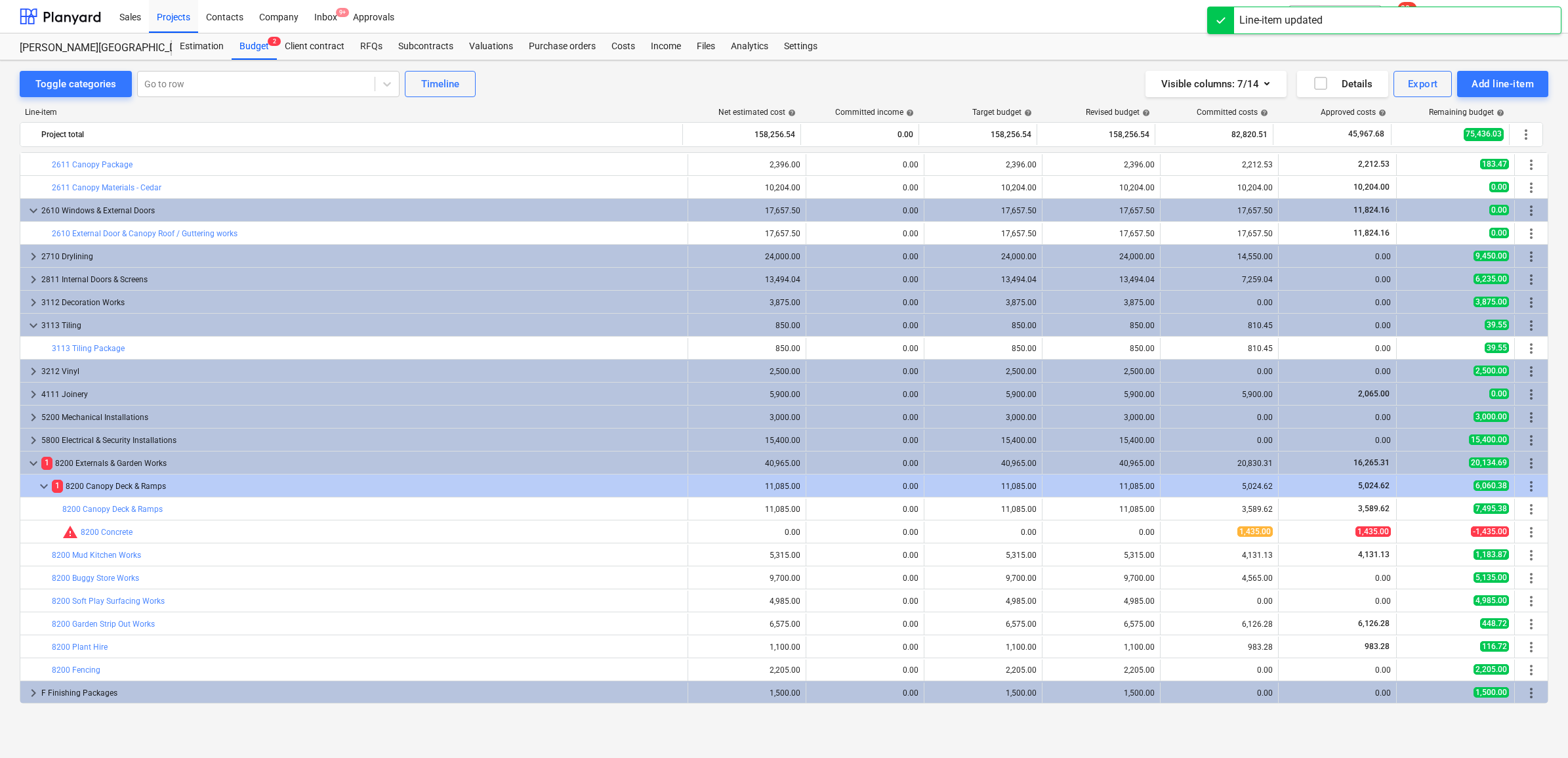
scroll to position [0, 0]
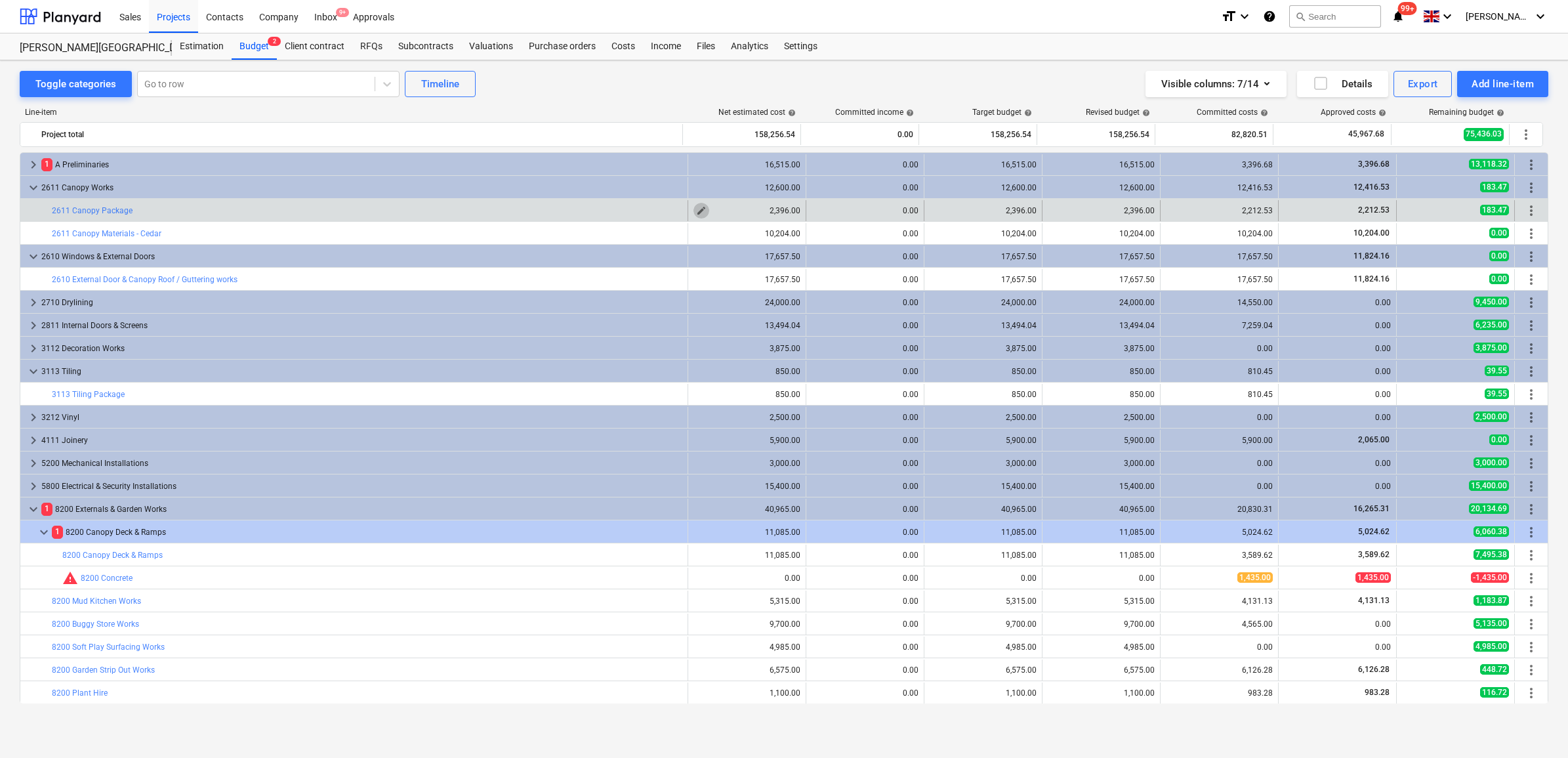
click at [700, 208] on span "edit" at bounding box center [701, 211] width 11 height 11
type textarea "x"
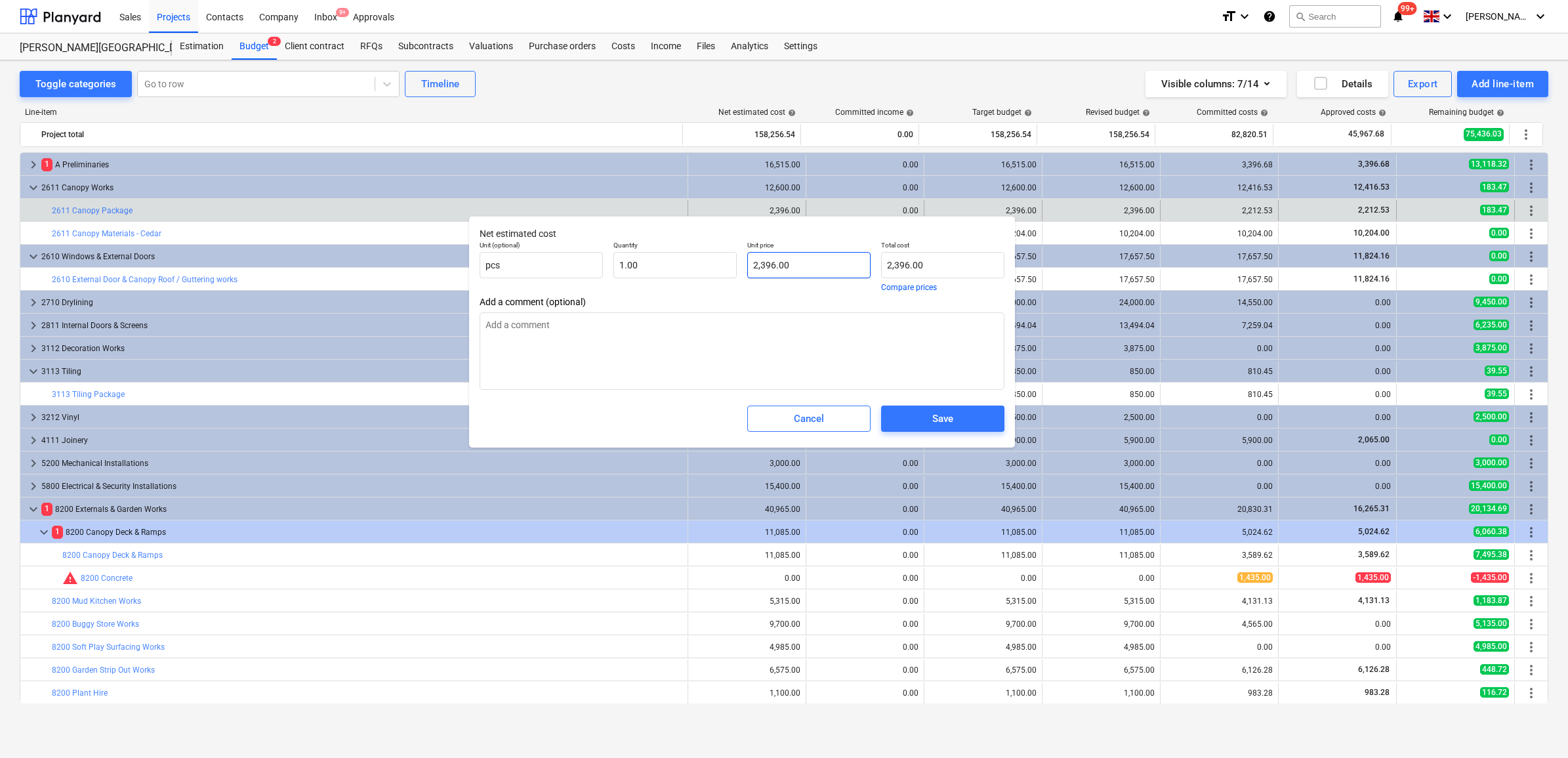
type input "2396"
drag, startPoint x: 805, startPoint y: 263, endPoint x: 709, endPoint y: 252, distance: 96.6
click at [716, 252] on div "Unit (optional) pcs Quantity 1.00 Unit price 2396 Total cost 2,396.00 Compare p…" at bounding box center [742, 266] width 536 height 61
type textarea "x"
type input "4"
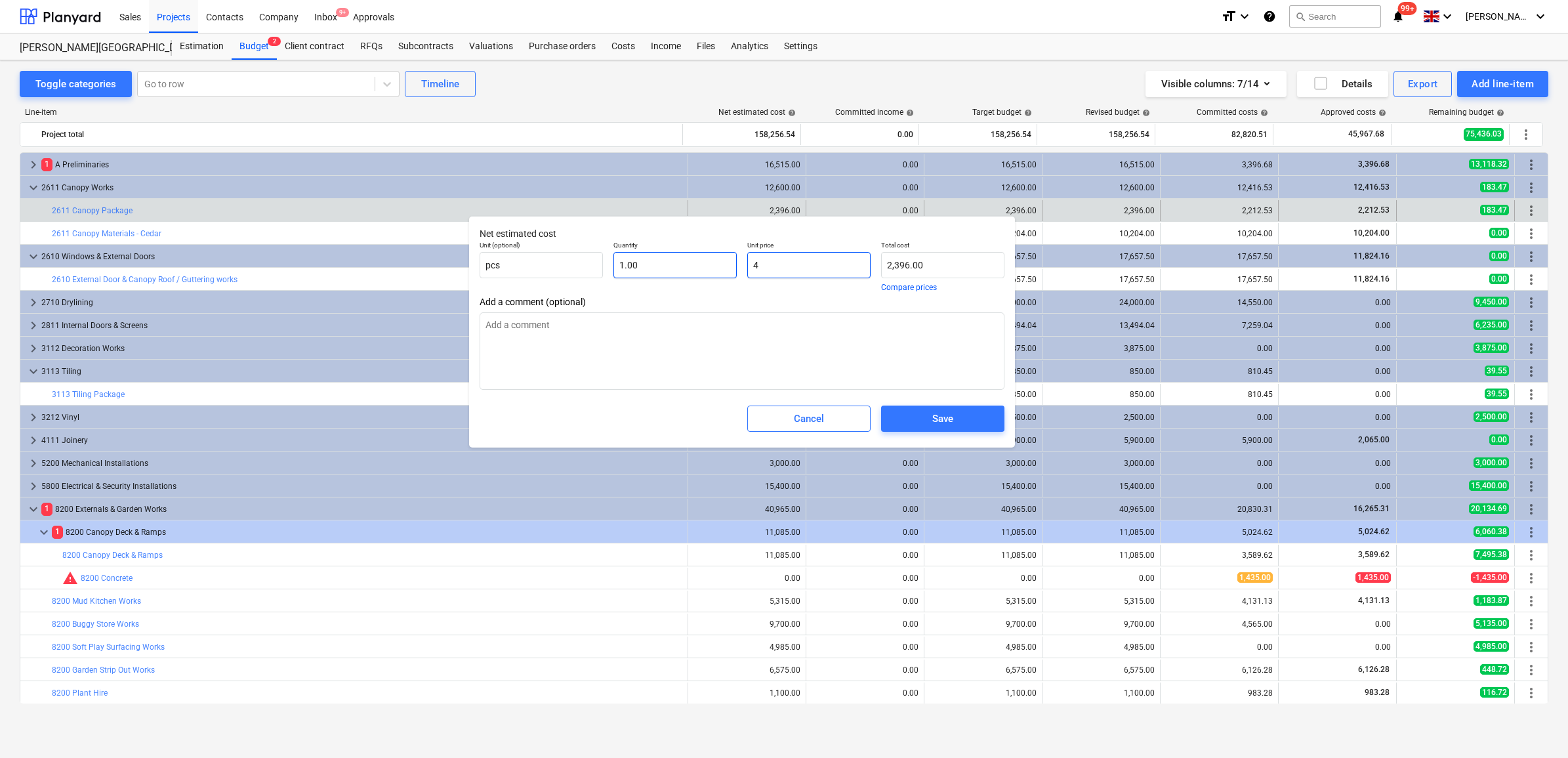
type input "4.00"
type textarea "x"
type input "43"
type input "43.00"
type textarea "x"
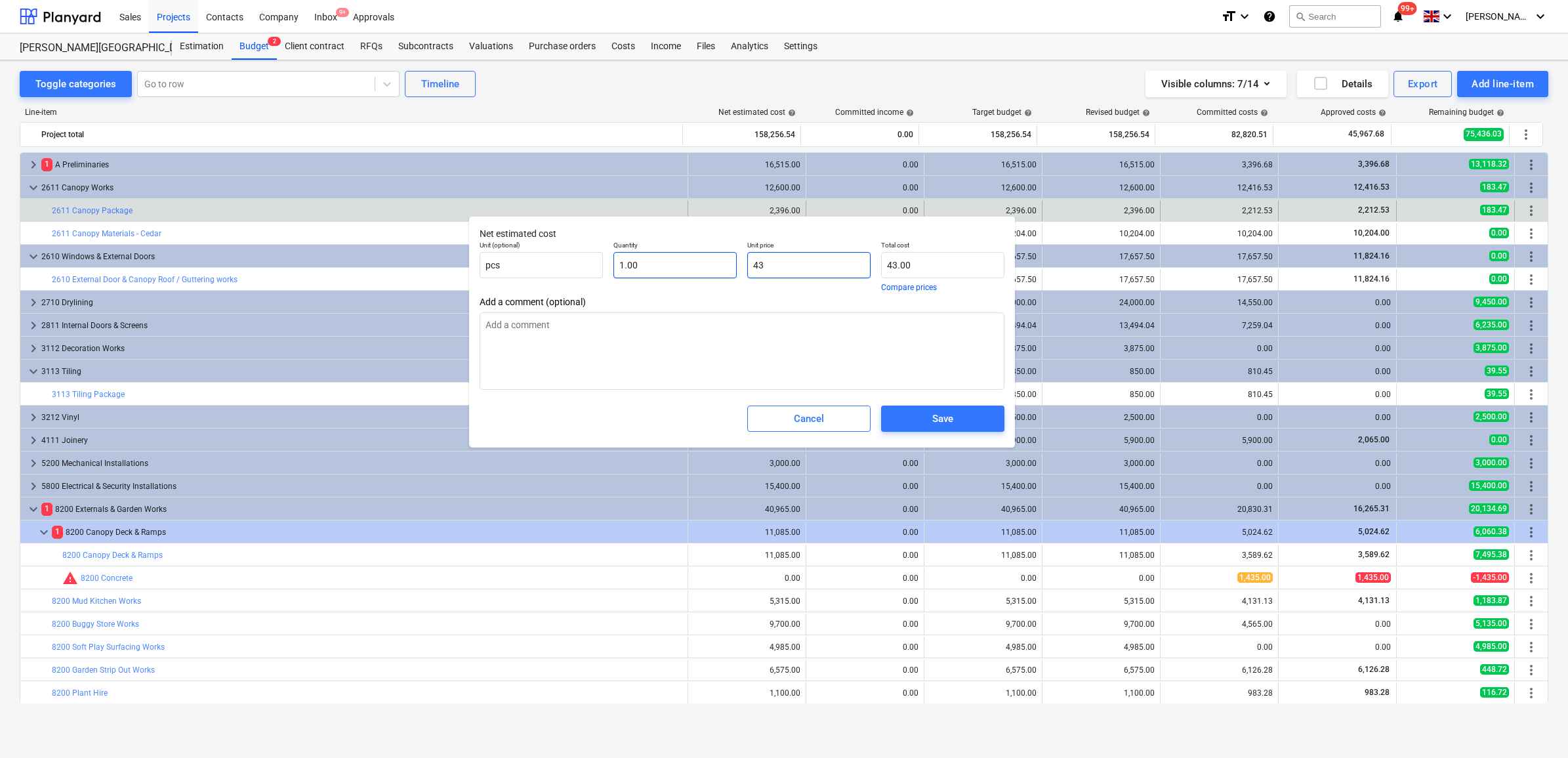
type input "439"
type input "439.00"
type textarea "x"
type input "4396"
type input "4,396.00"
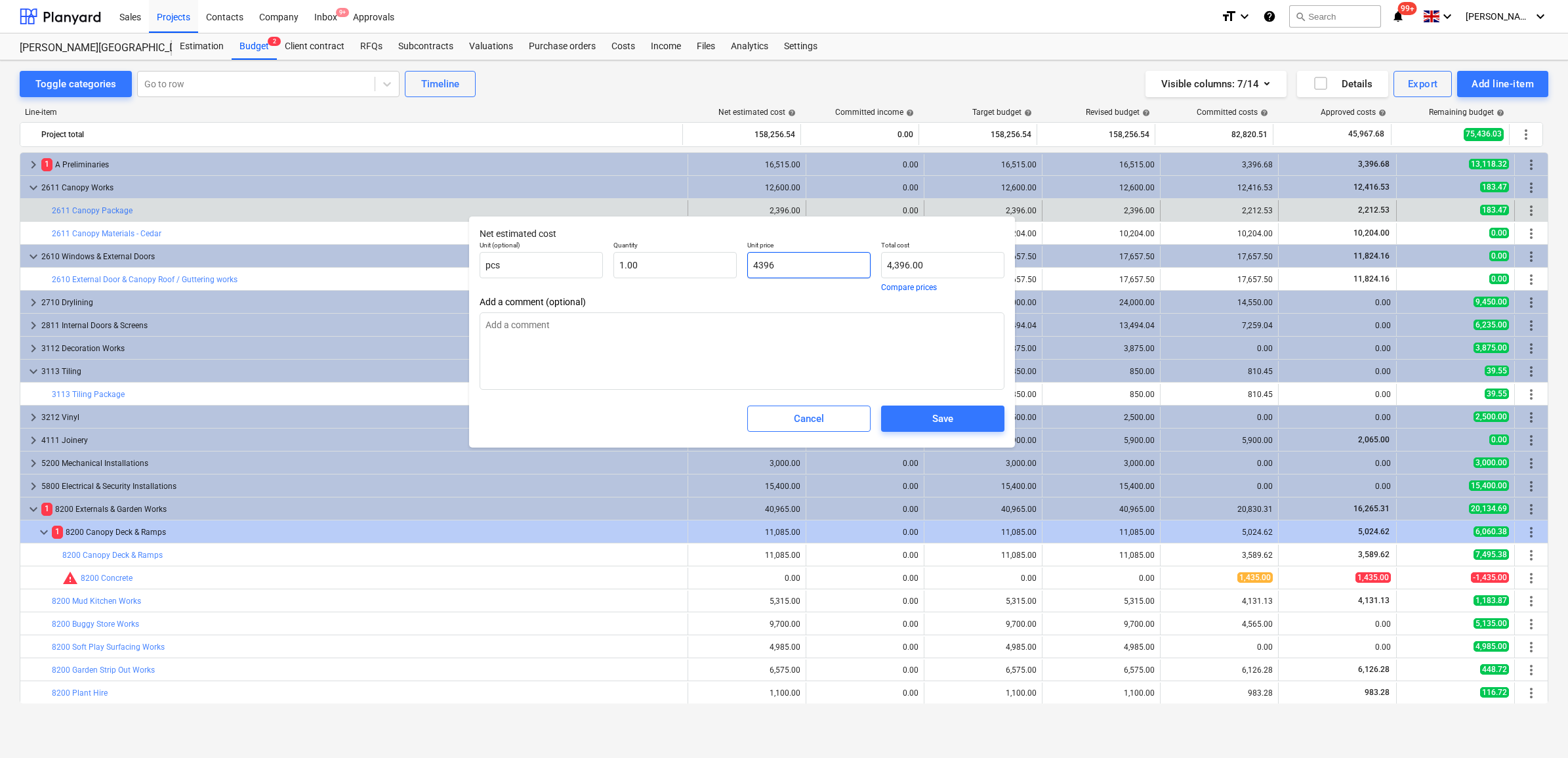
drag, startPoint x: 842, startPoint y: 263, endPoint x: 664, endPoint y: 244, distance: 179.0
click at [664, 244] on div "Unit (optional) pcs Quantity 1.00 Unit price 4396 Total cost 4,396.00 Compare p…" at bounding box center [742, 266] width 536 height 61
type input "4396"
type textarea "x"
type input "4,396.00"
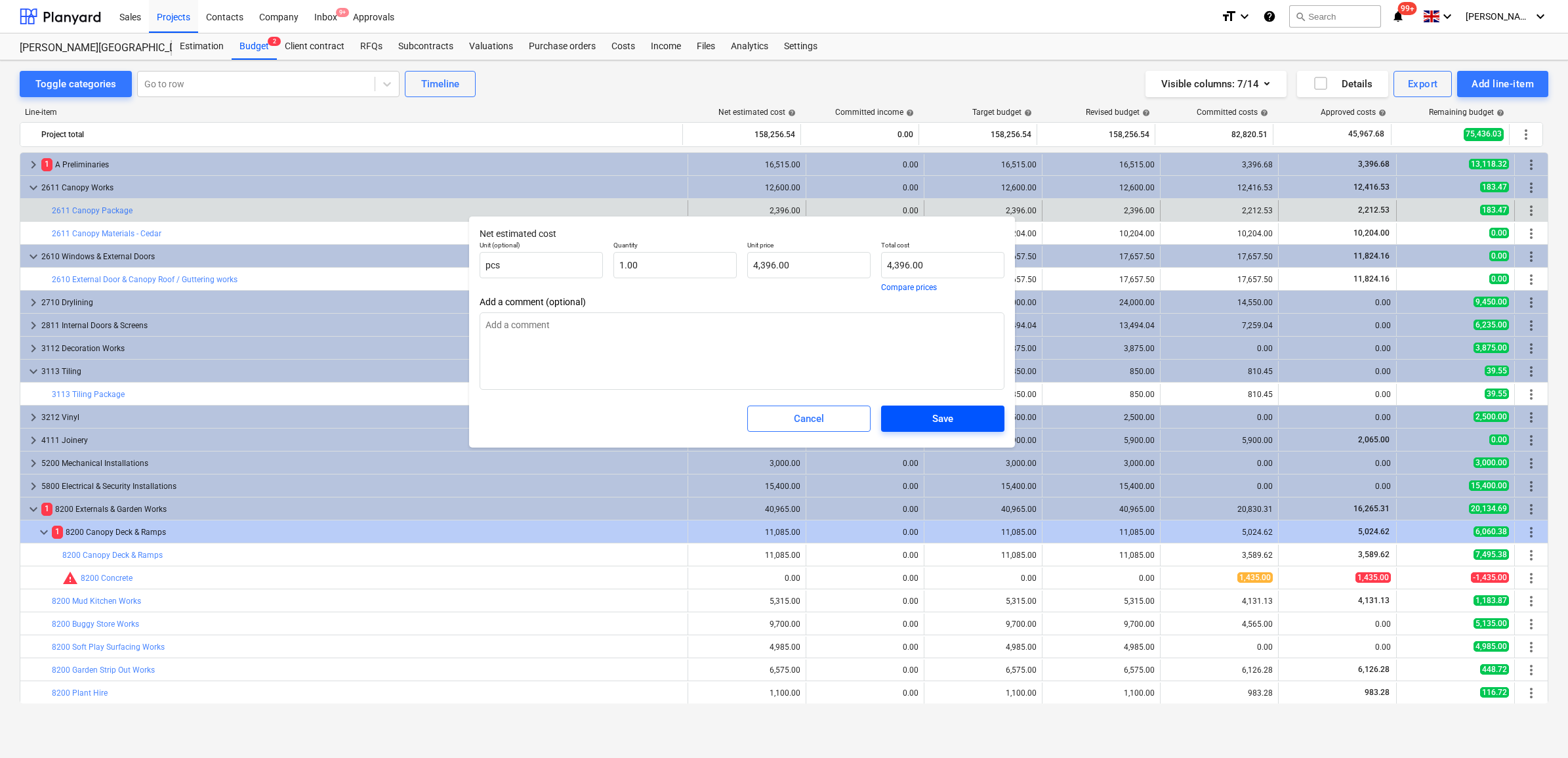
click at [966, 421] on span "Save" at bounding box center [942, 418] width 92 height 17
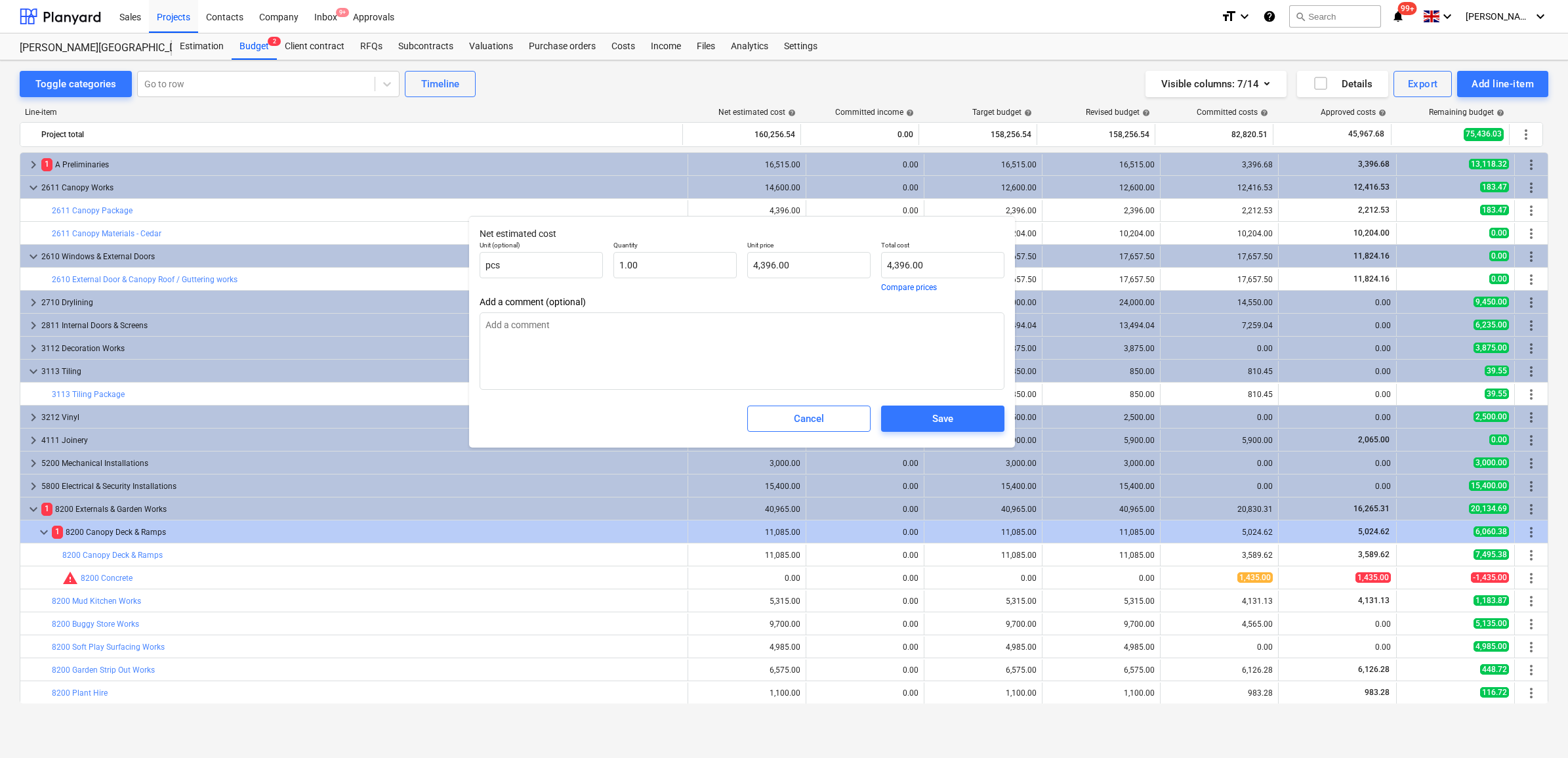
type textarea "x"
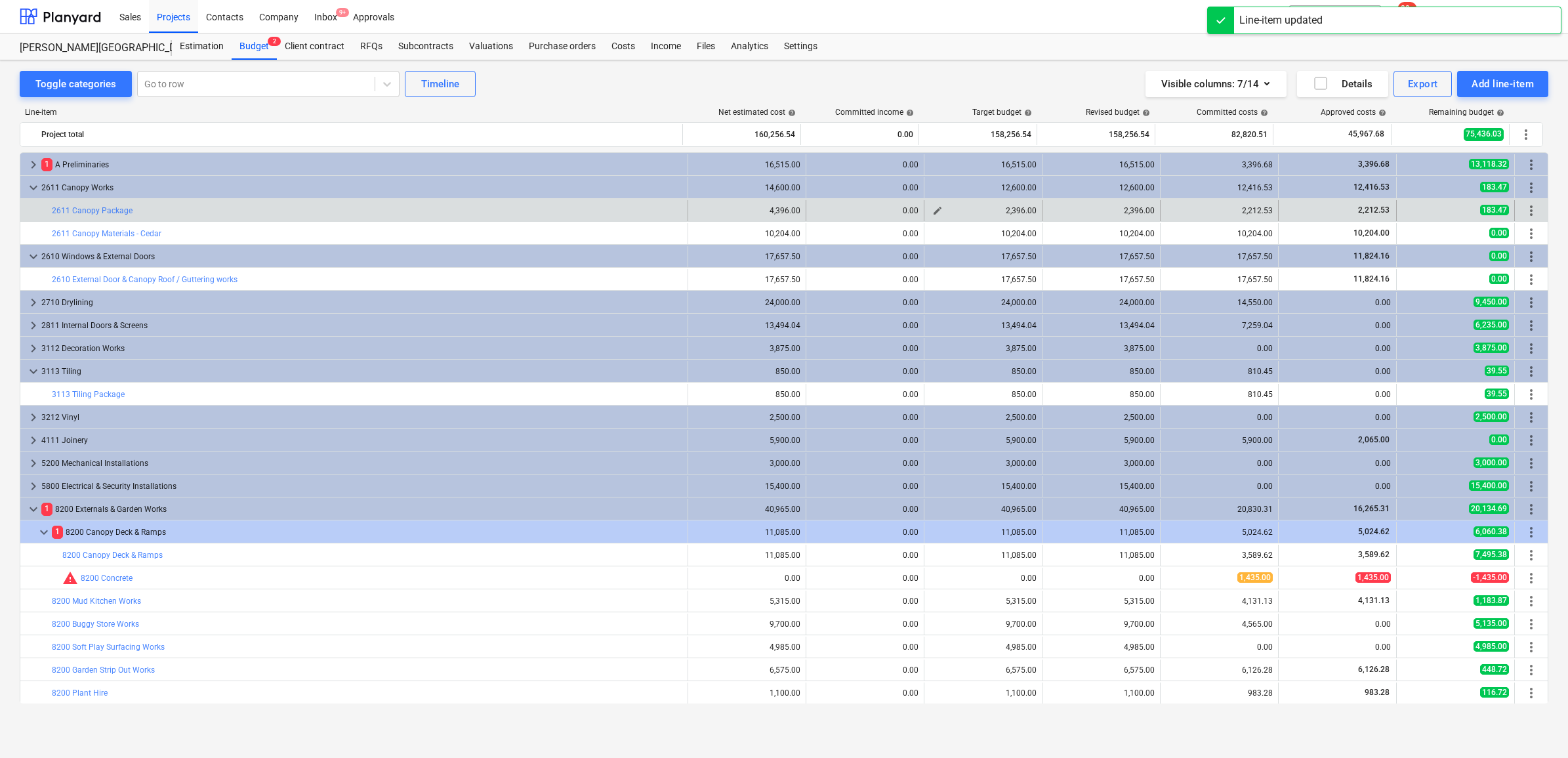
click at [937, 207] on span "edit" at bounding box center [938, 211] width 11 height 11
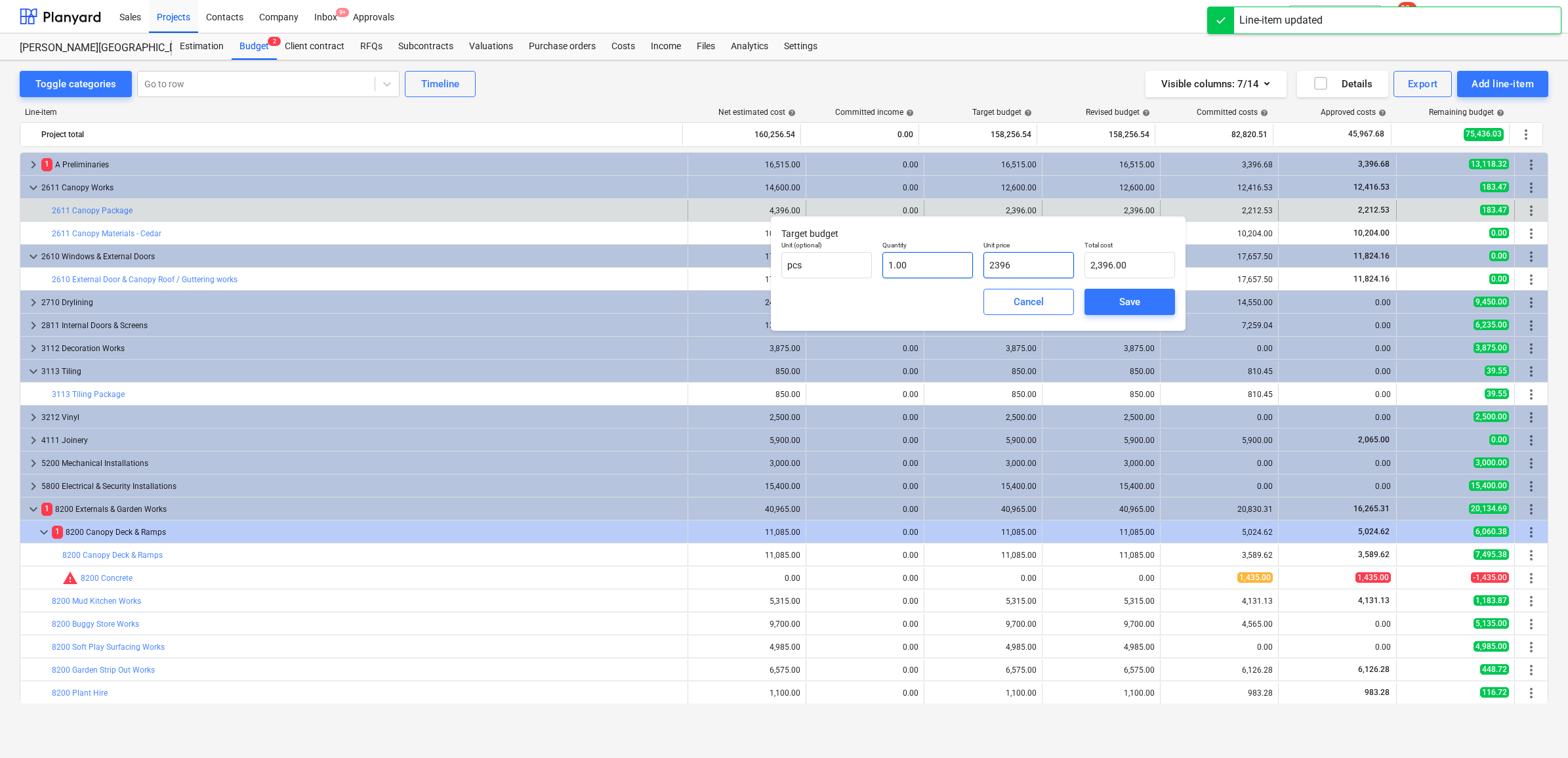
drag, startPoint x: 1044, startPoint y: 269, endPoint x: 926, endPoint y: 254, distance: 118.9
click at [926, 254] on div "Unit (optional) pcs Quantity 1.00 Unit price 2396 Total cost 2,396.00" at bounding box center [978, 259] width 404 height 48
paste input "4"
type input "4396"
type input "4,396.00"
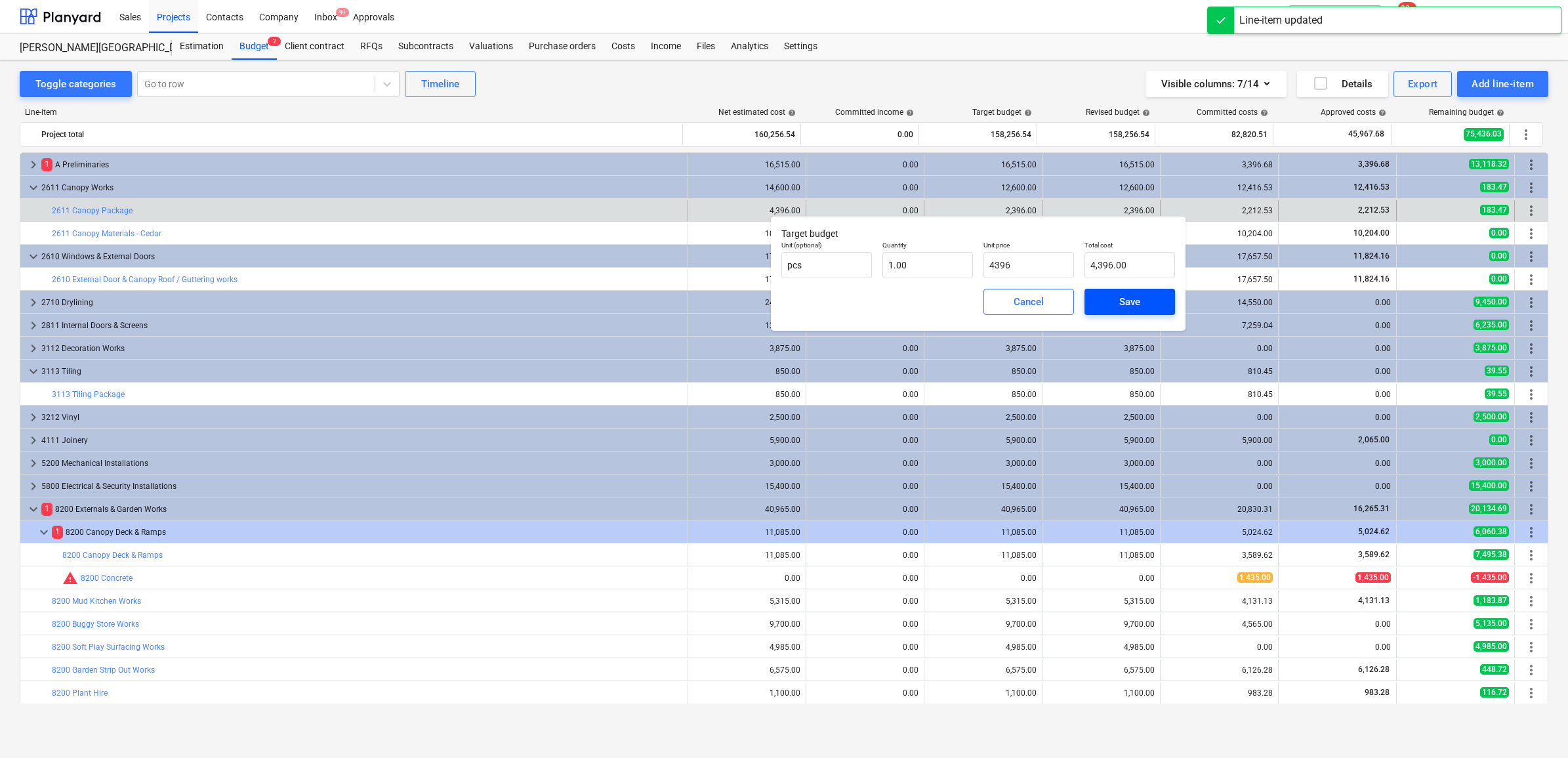
type input "4,396.00"
click at [1120, 309] on div "Save" at bounding box center [1129, 301] width 21 height 17
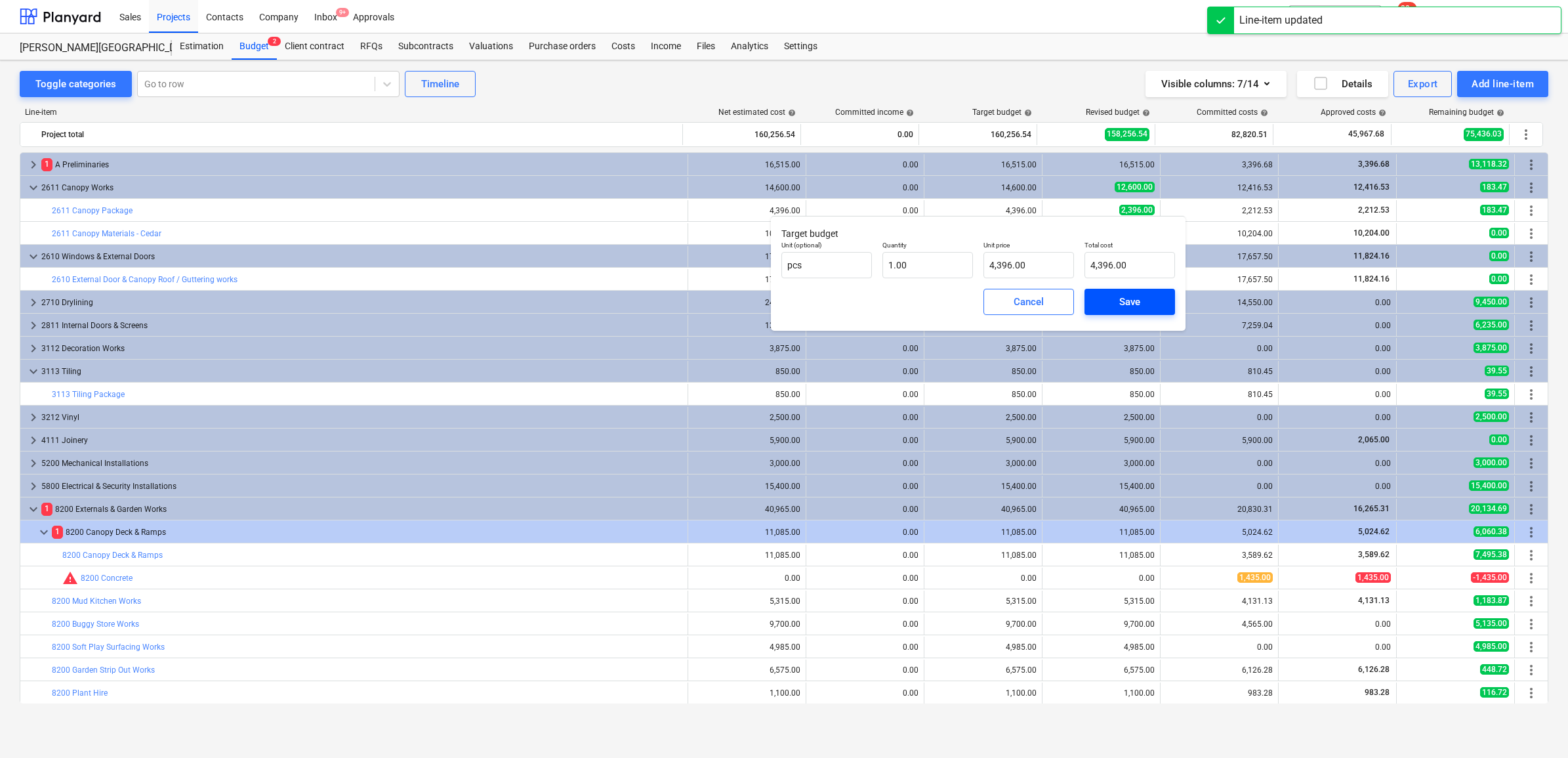
click at [1119, 297] on div "Save" at bounding box center [1129, 301] width 21 height 17
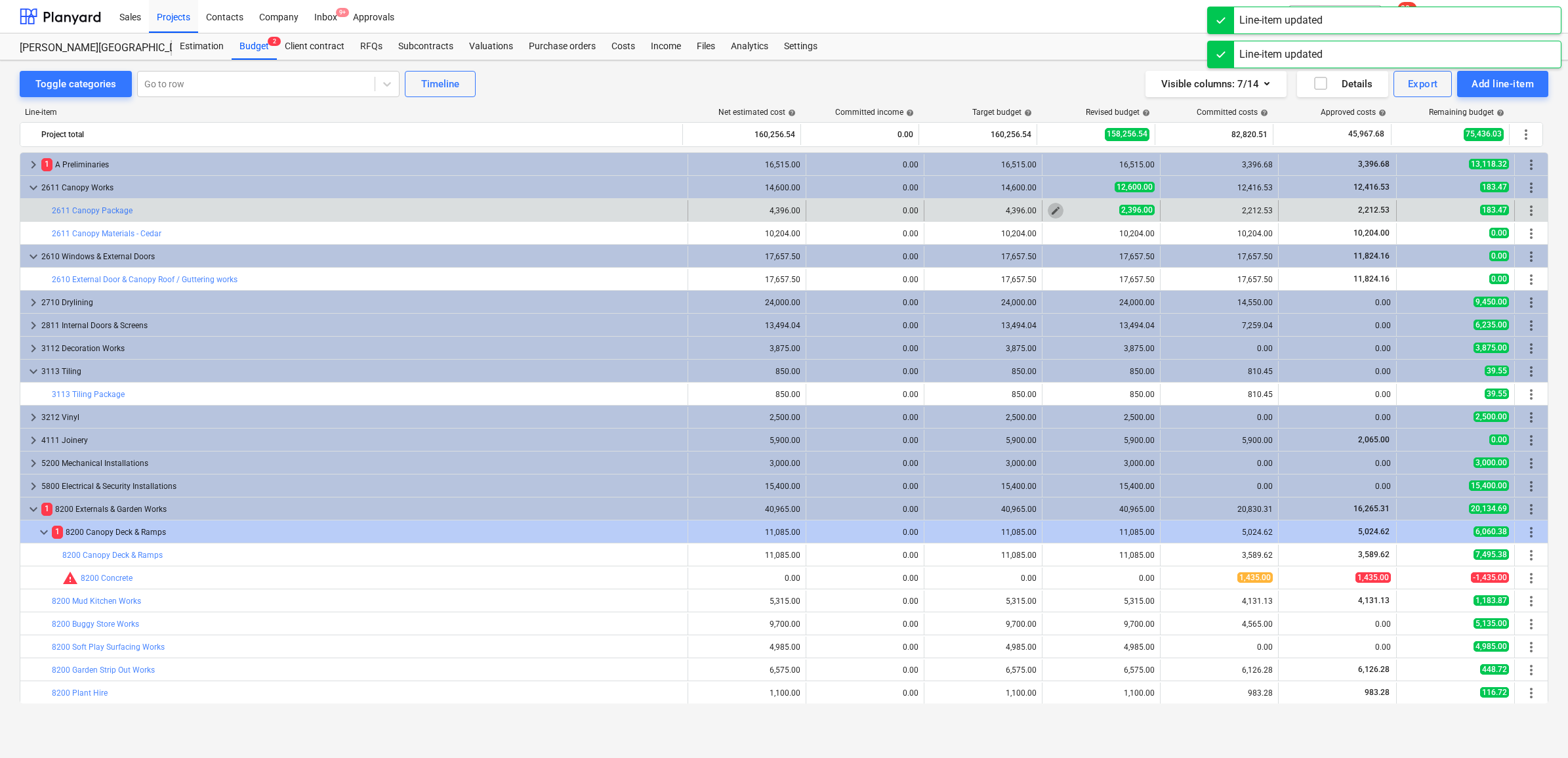
click at [1050, 208] on span "edit" at bounding box center [1056, 211] width 11 height 11
type textarea "x"
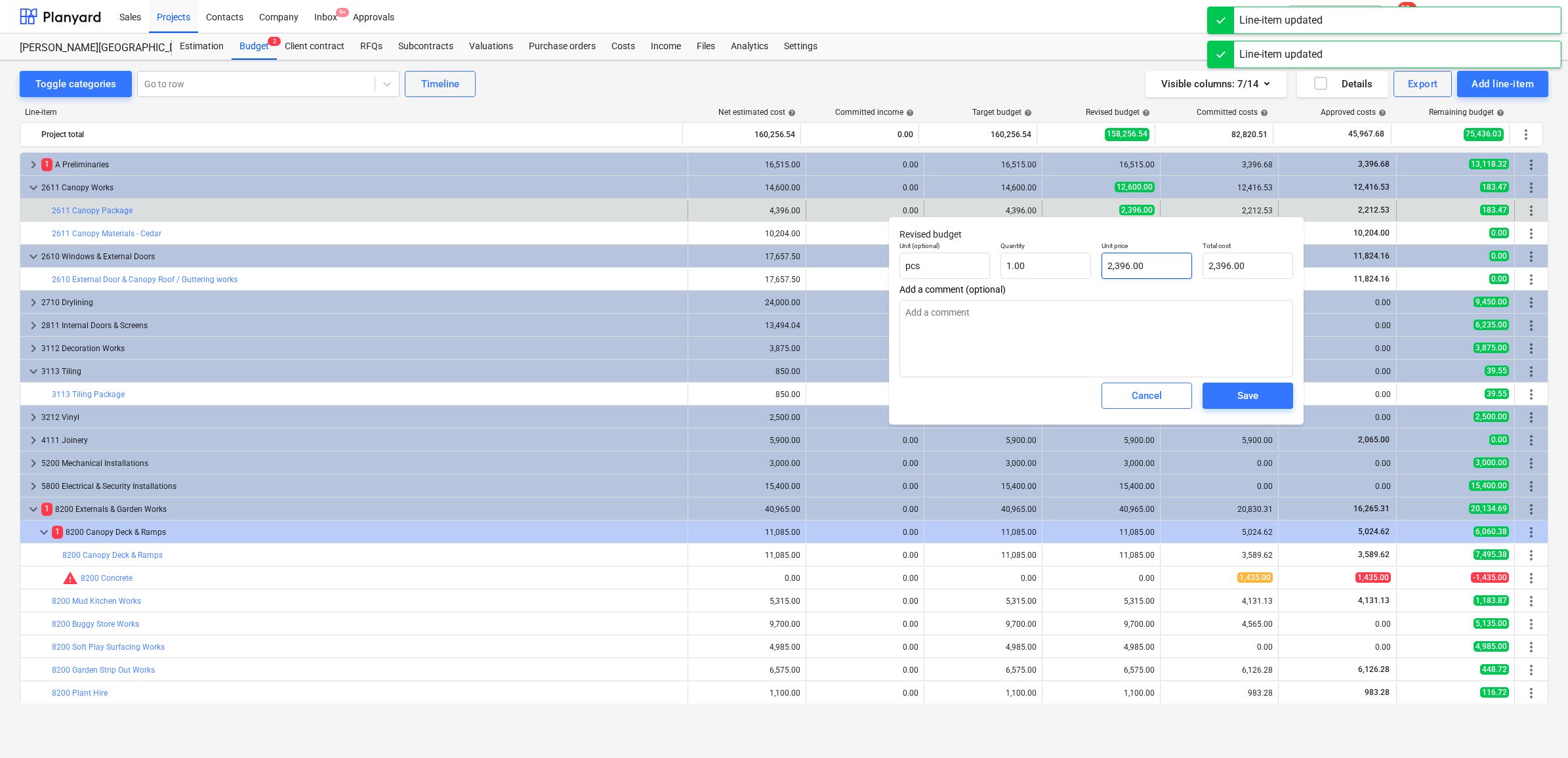
type input "2396"
drag, startPoint x: 1155, startPoint y: 261, endPoint x: 1091, endPoint y: 254, distance: 64.4
click at [1091, 254] on div "Unit (optional) pcs Quantity 1.00 Unit price 2396 Total cost 2,396.00" at bounding box center [1096, 260] width 404 height 48
paste input "4"
type textarea "x"
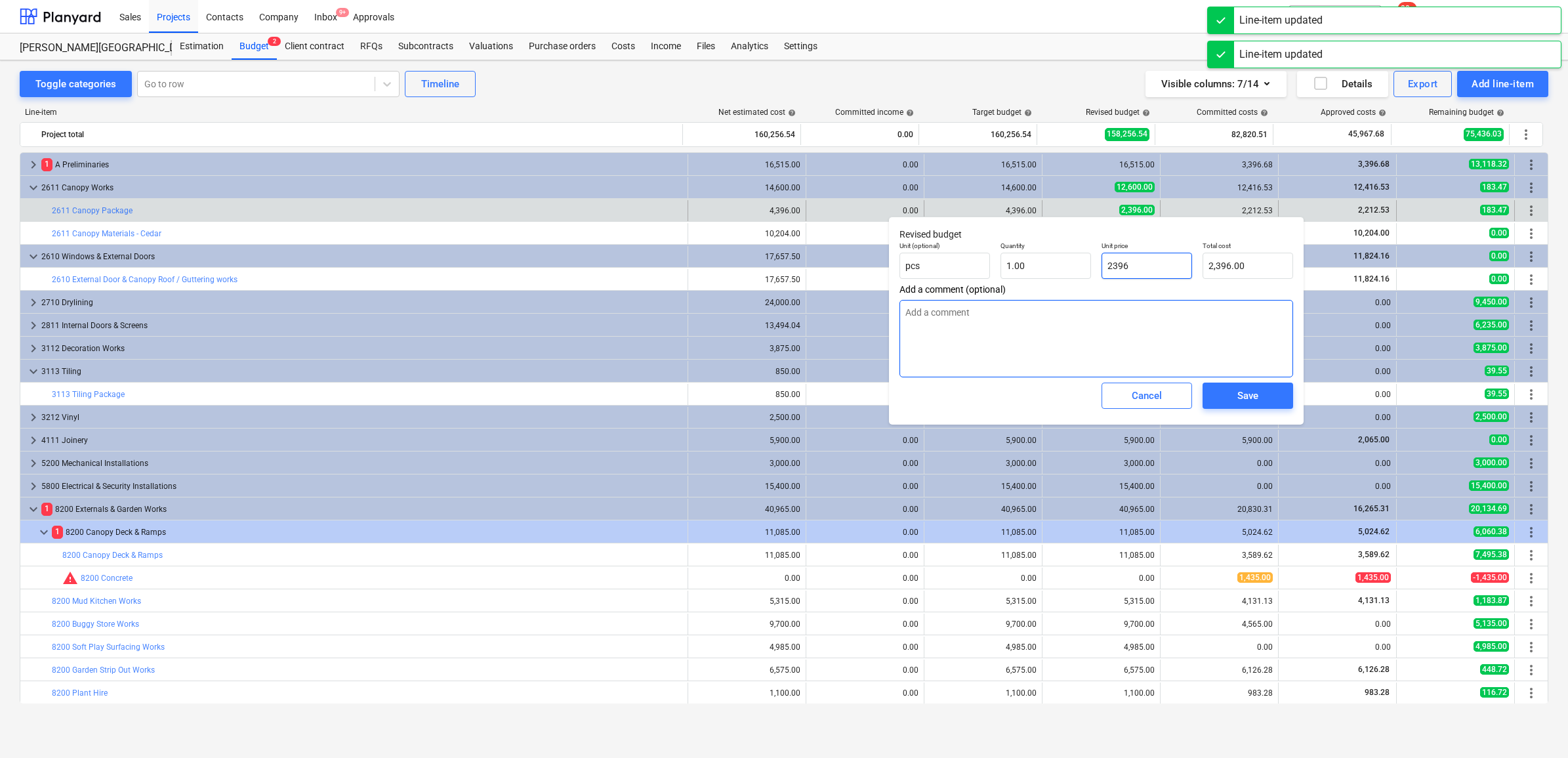
type input "4396"
type input "4,396.00"
type input "4396"
type textarea "x"
type input "4,396.00"
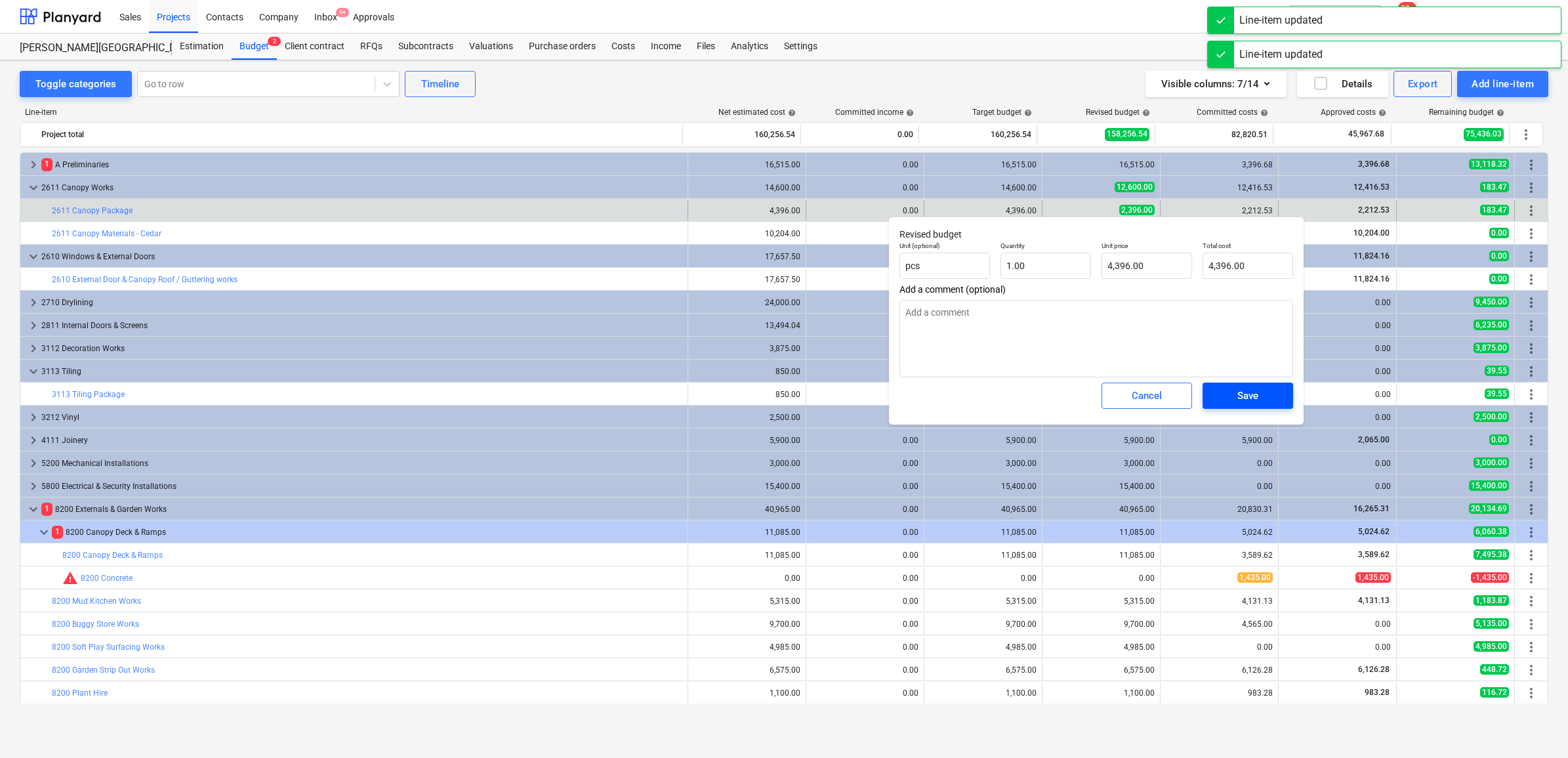
click at [1237, 401] on div "Save" at bounding box center [1247, 395] width 21 height 17
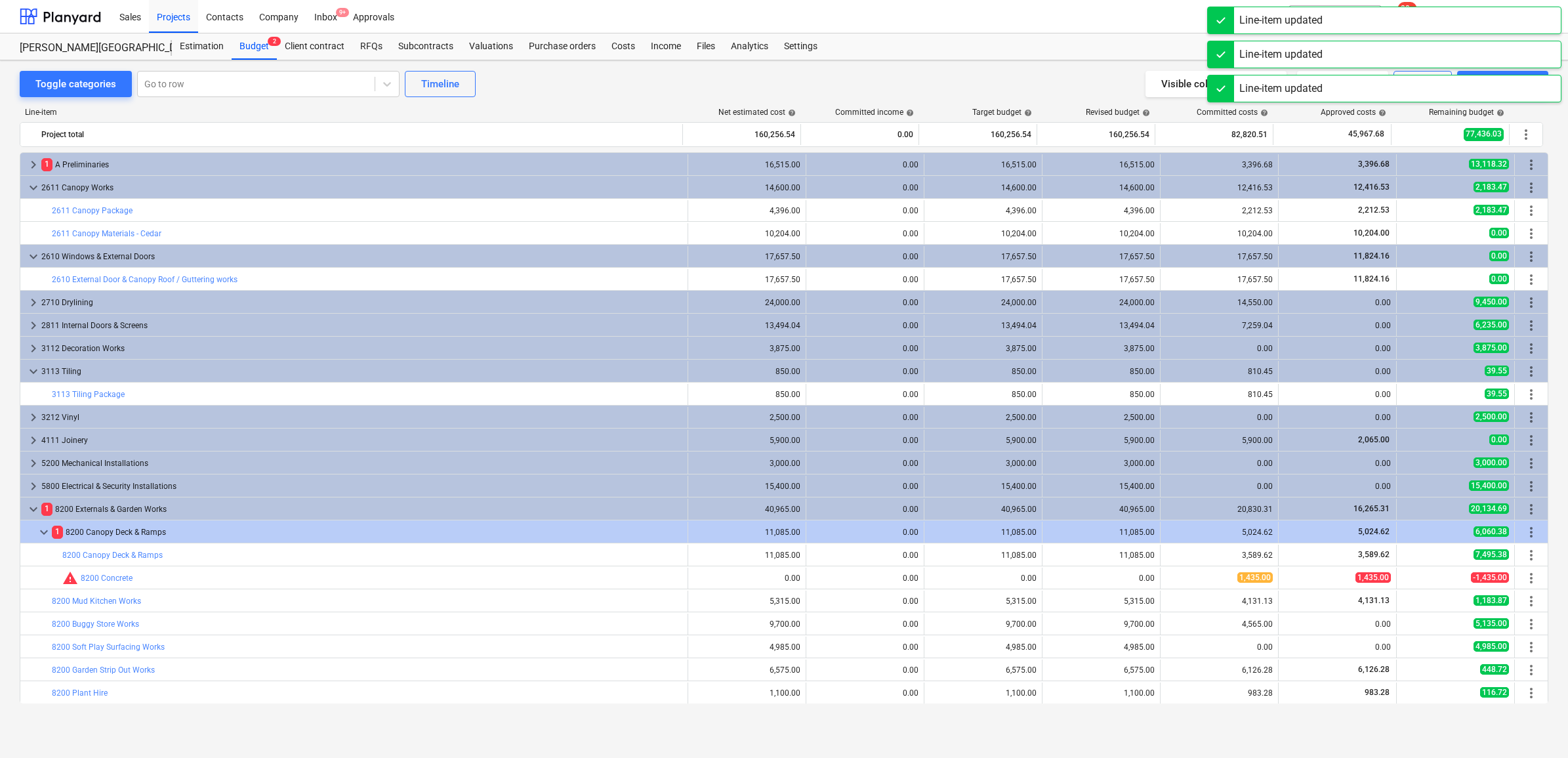
scroll to position [46, 0]
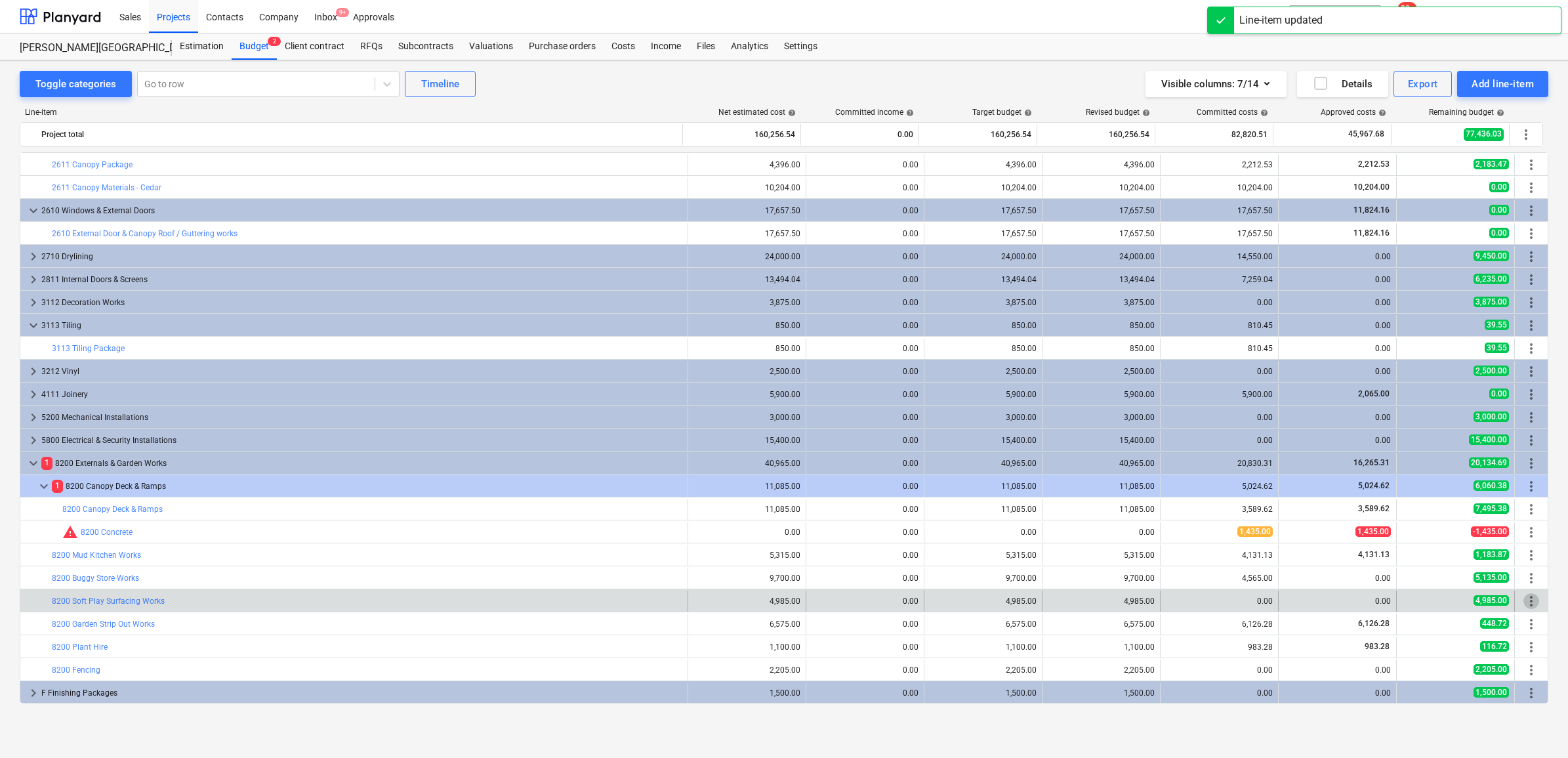
click at [1526, 600] on span "more_vert" at bounding box center [1531, 601] width 15 height 15
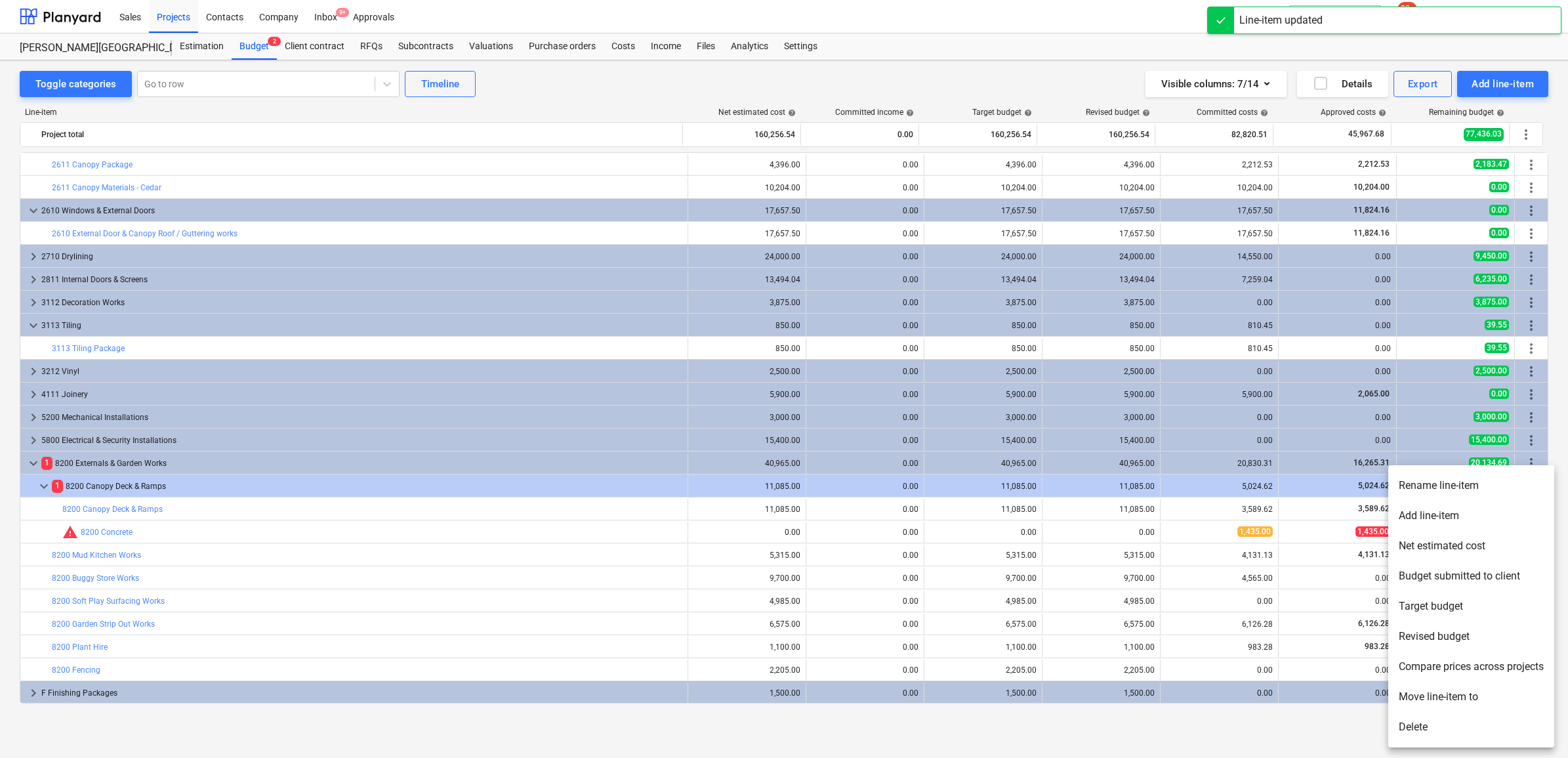
click at [1431, 726] on li "Delete" at bounding box center [1471, 726] width 166 height 30
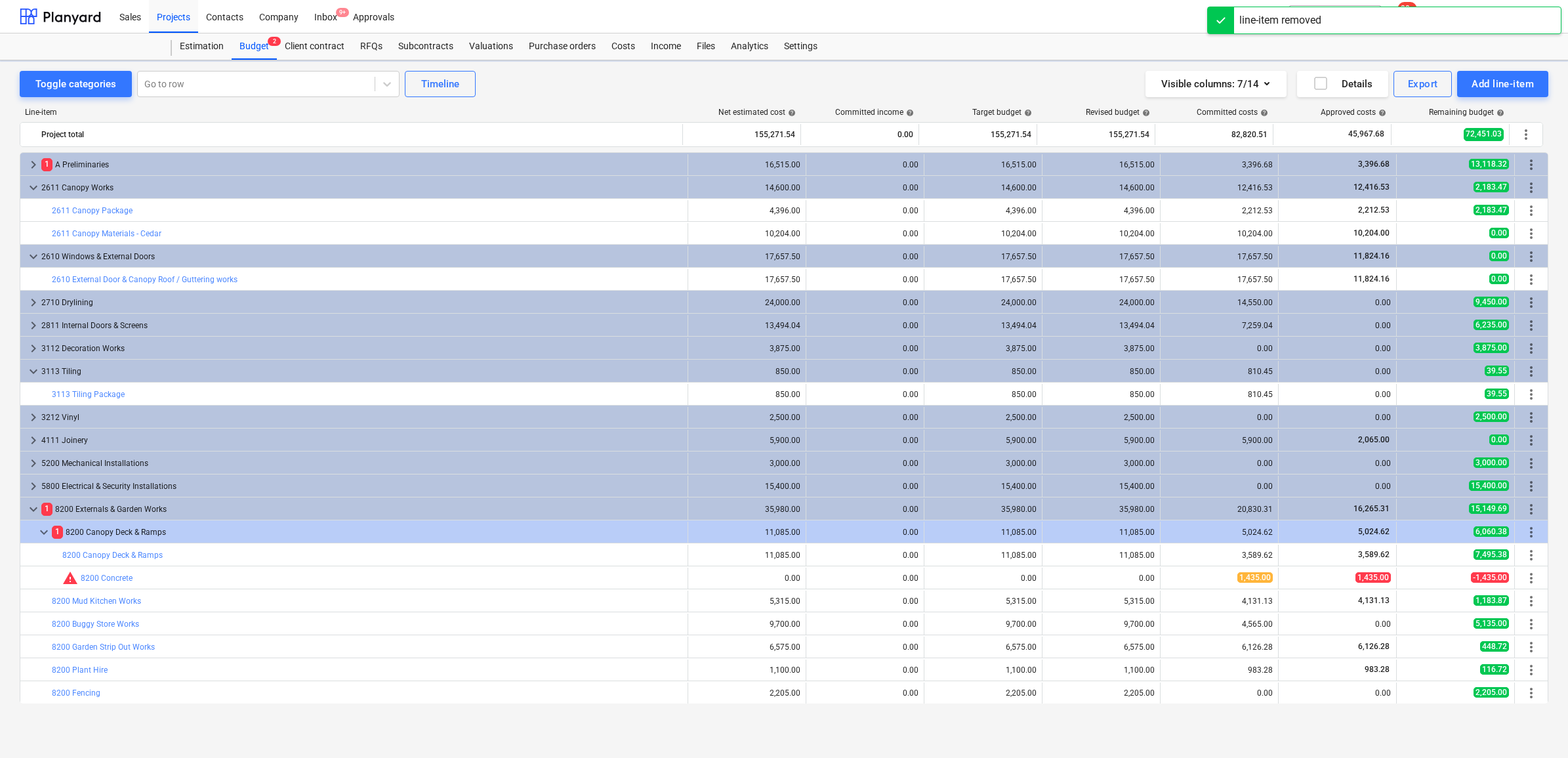
scroll to position [23, 0]
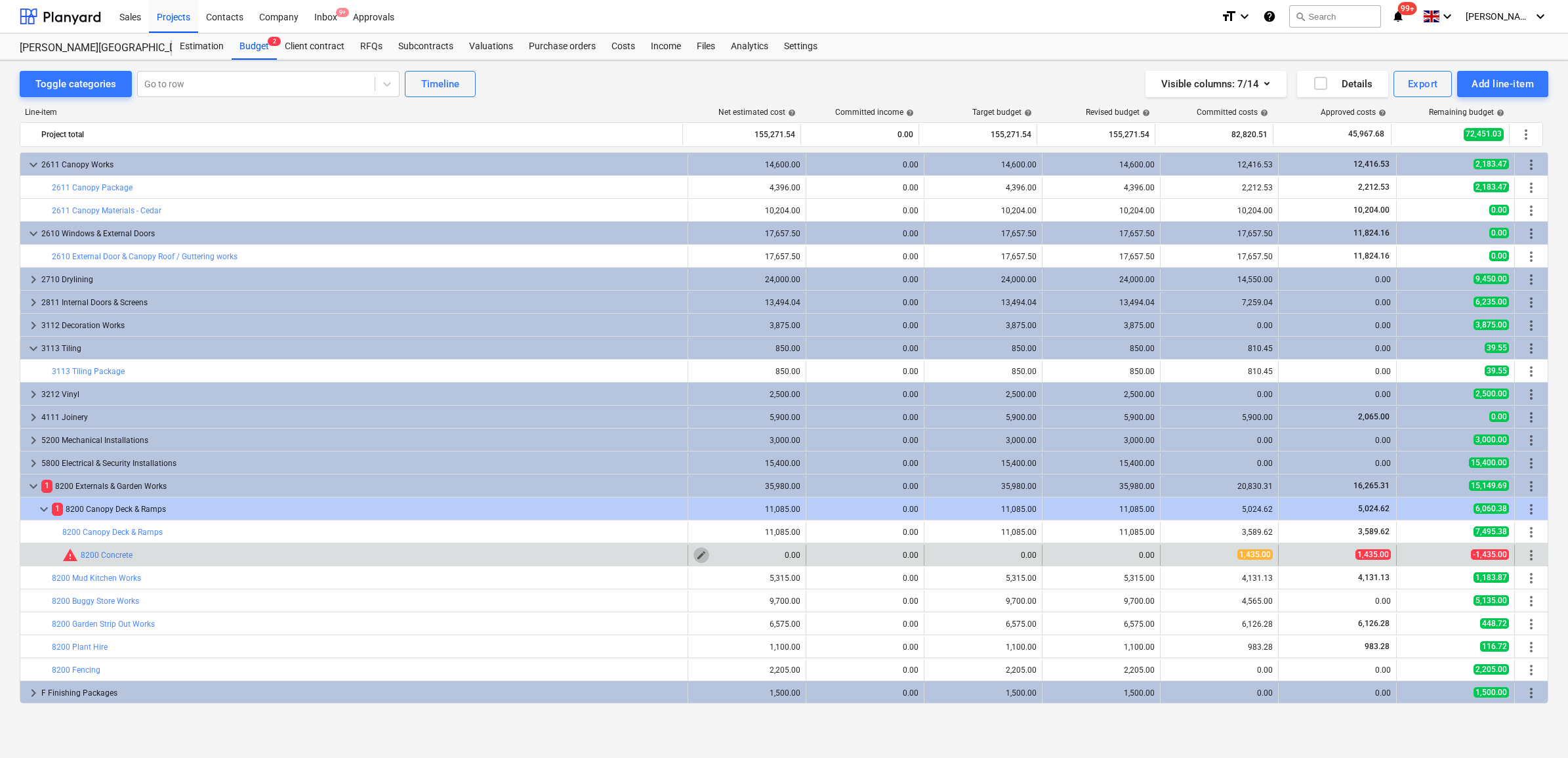
click at [696, 556] on span "edit" at bounding box center [701, 555] width 11 height 11
type textarea "x"
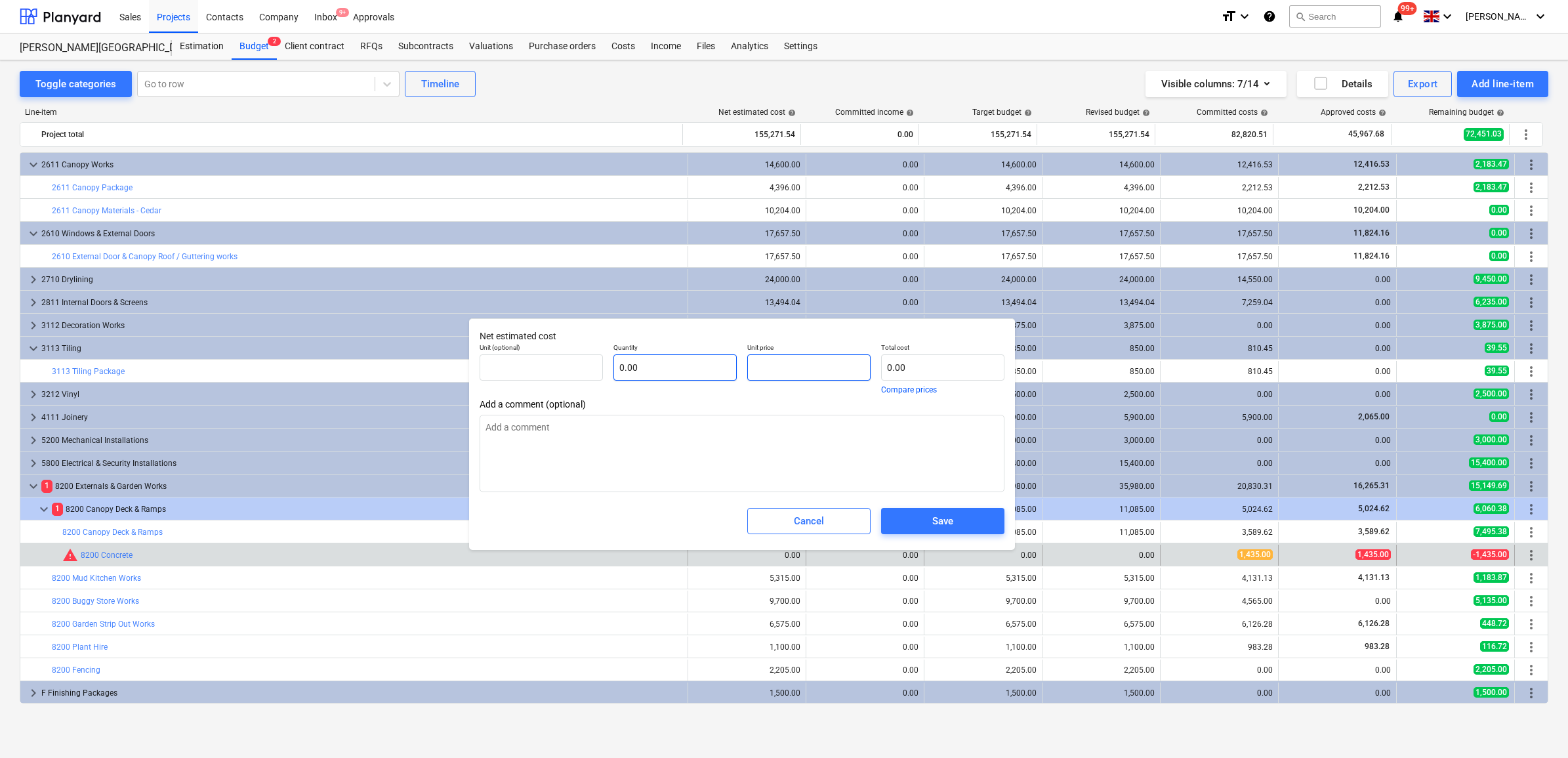
drag, startPoint x: 801, startPoint y: 374, endPoint x: 633, endPoint y: 364, distance: 168.3
click at [633, 364] on div "Unit (optional) Quantity 0.00 Unit price Total cost 0.00 Compare prices" at bounding box center [742, 368] width 536 height 61
type textarea "x"
type input "0.00"
click at [775, 523] on span "Cancel" at bounding box center [809, 520] width 91 height 17
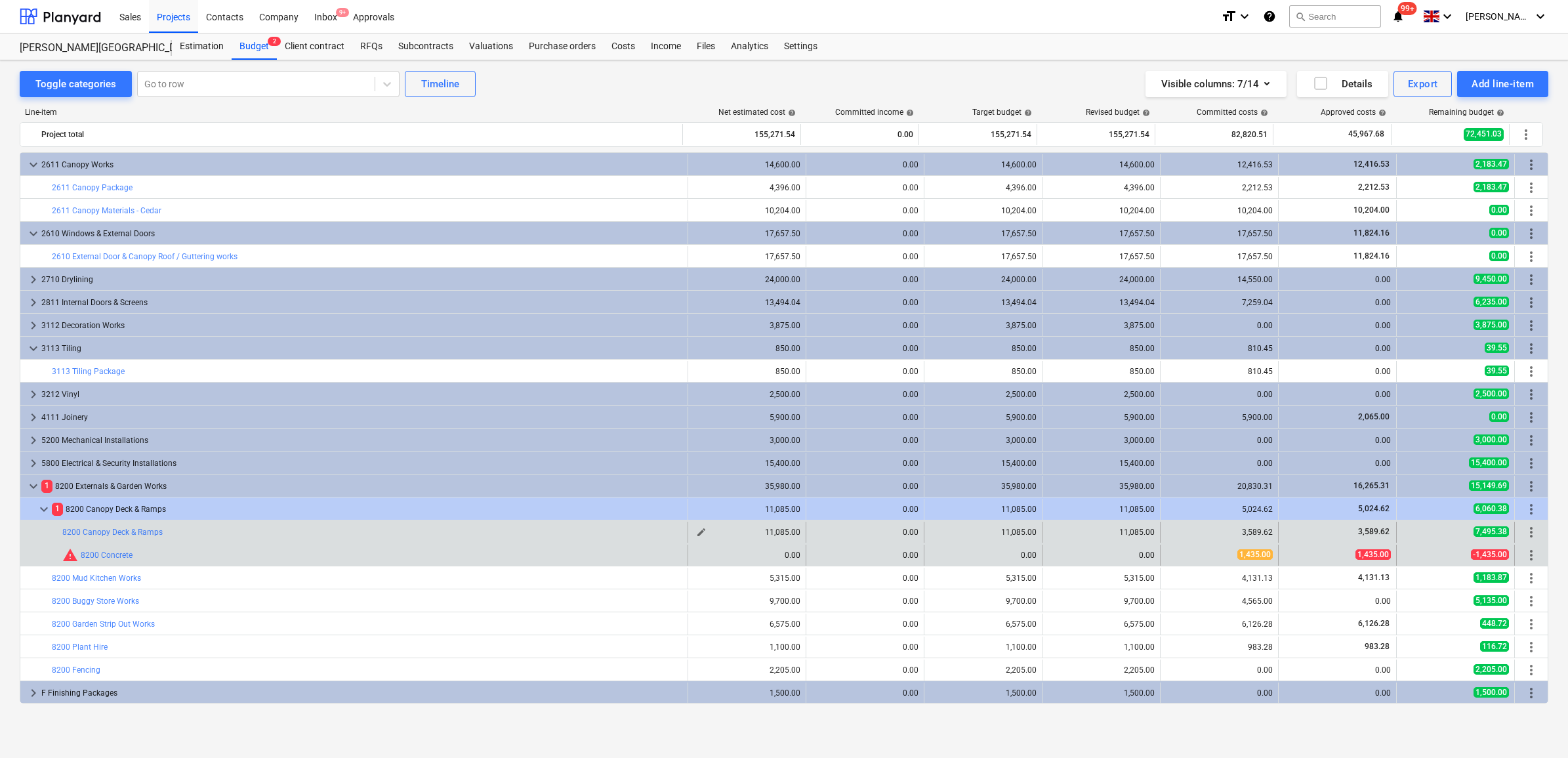
click at [696, 528] on span "edit" at bounding box center [701, 532] width 11 height 11
type textarea "x"
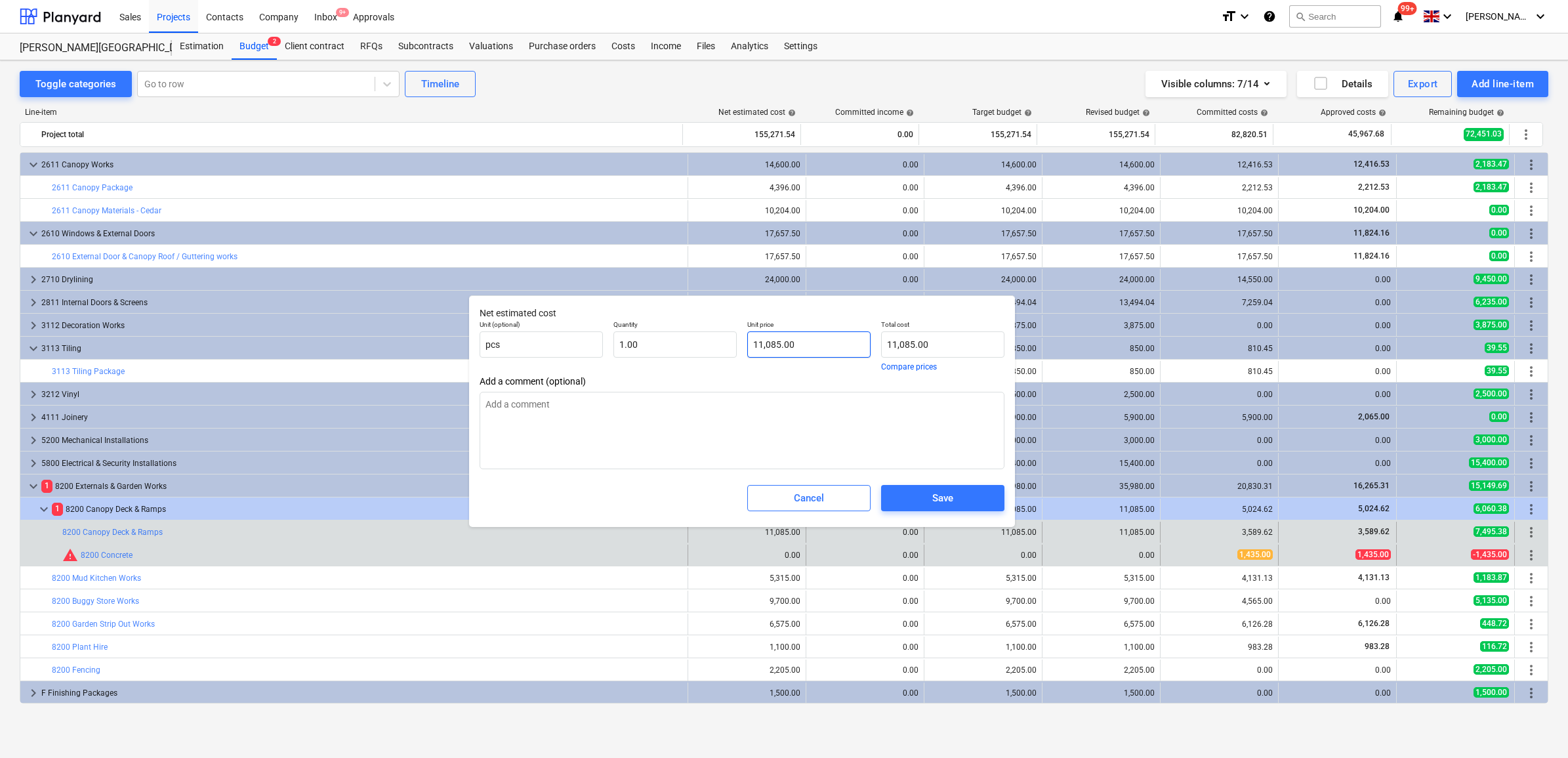
type input "11085"
drag, startPoint x: 812, startPoint y: 352, endPoint x: 607, endPoint y: 342, distance: 205.2
click at [607, 342] on div "Unit (optional) pcs Quantity 1.00 Unit price 11085 Total cost 11,085.00 Compare…" at bounding box center [742, 345] width 536 height 61
type textarea "x"
type input "9"
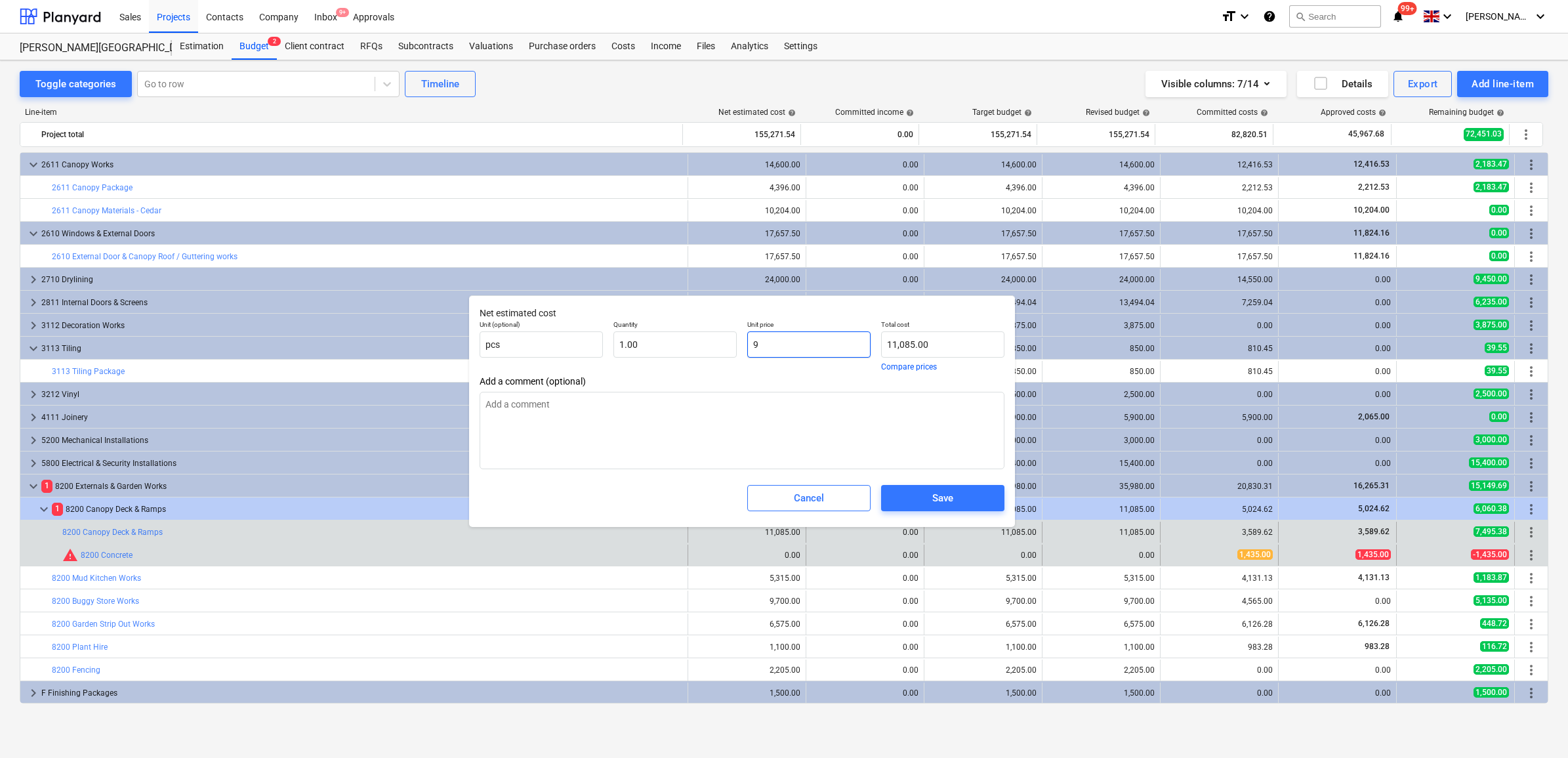
type input "9.00"
type textarea "x"
type input "96"
type input "96.00"
type input "965"
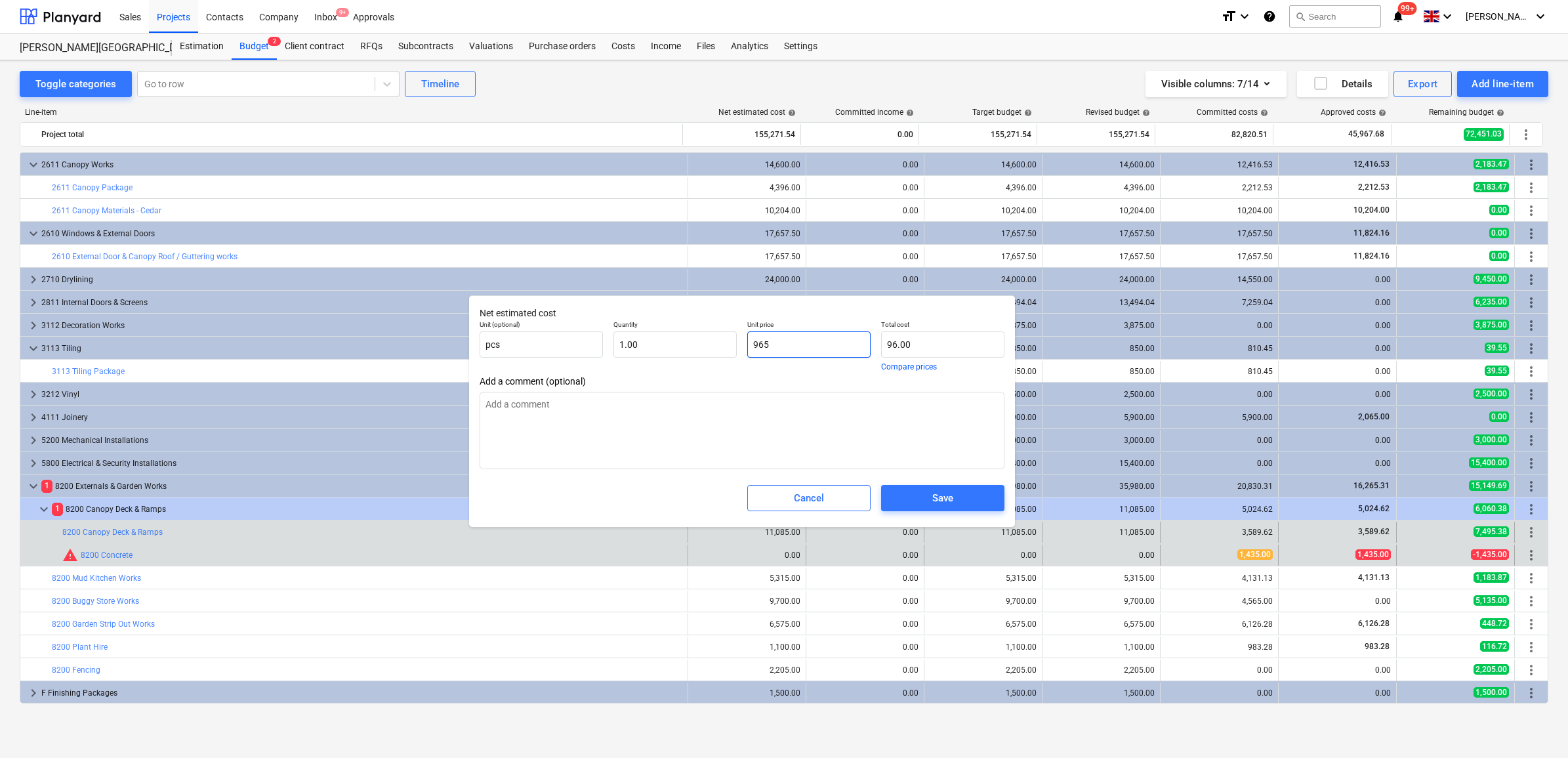
type textarea "x"
type input "9656"
type input "9,656.00"
type textarea "x"
type input "965"
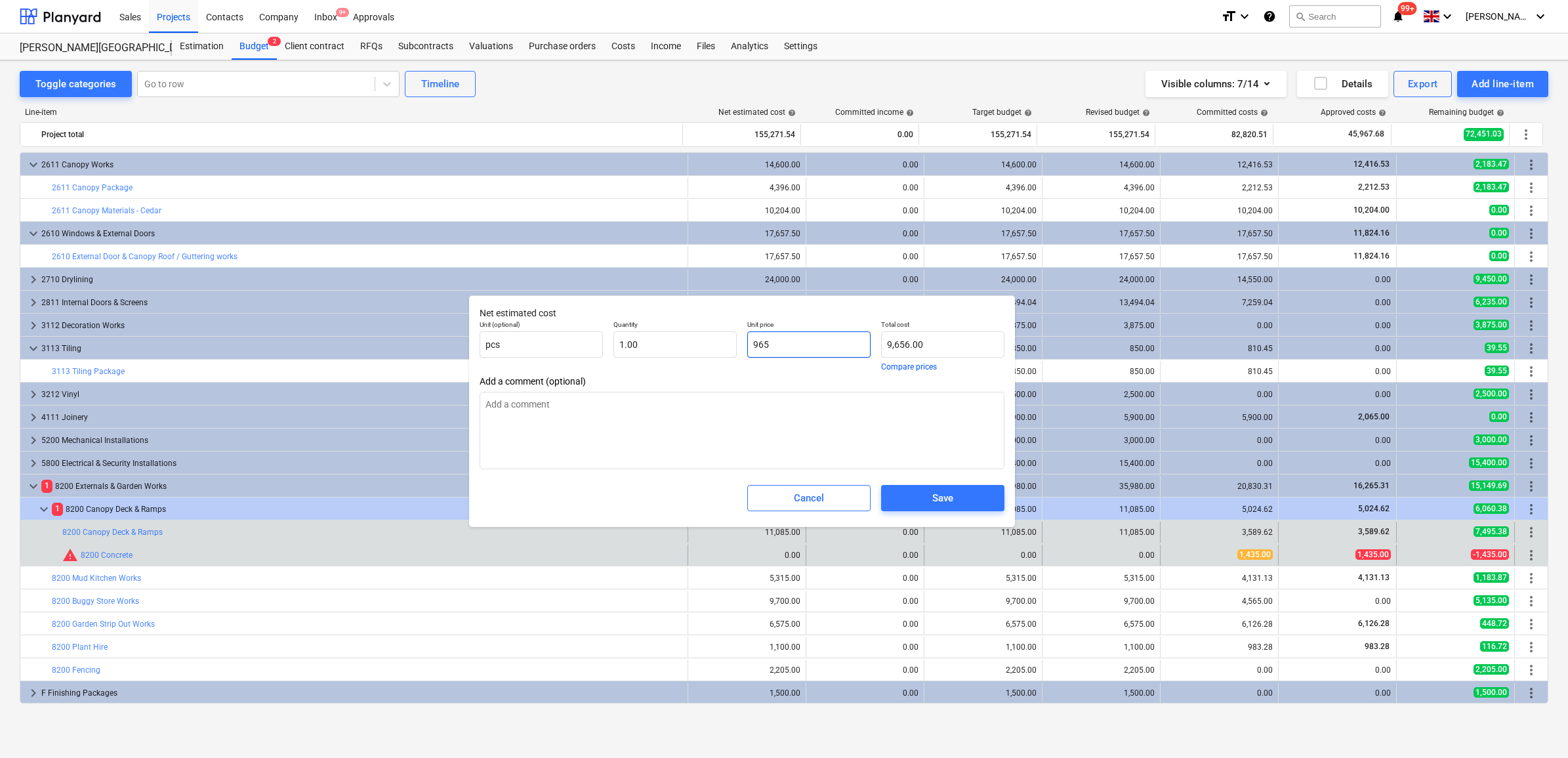
type input "965.00"
type textarea "x"
type input "9650"
type input "9,650.00"
drag, startPoint x: 785, startPoint y: 352, endPoint x: 730, endPoint y: 348, distance: 55.1
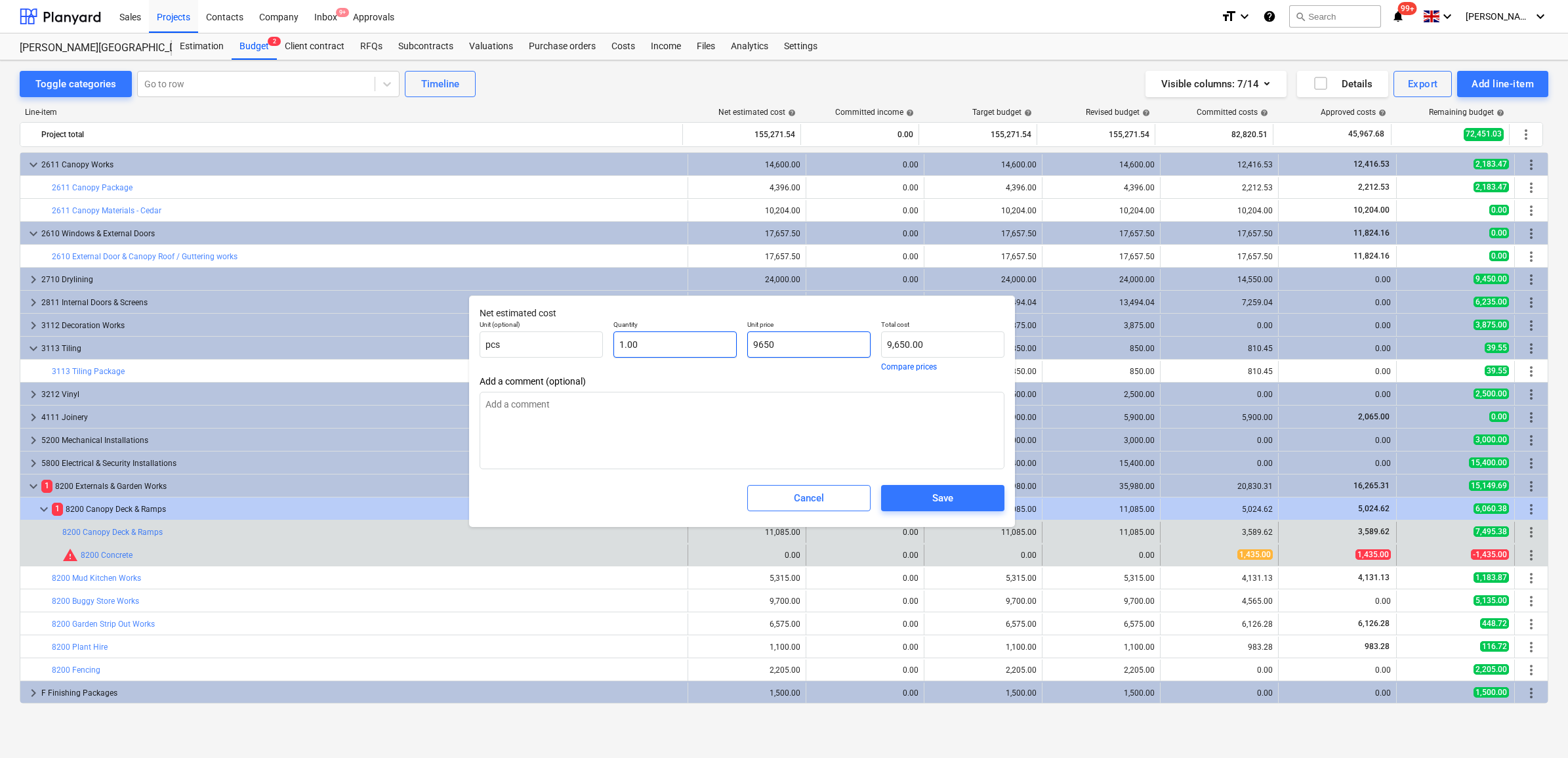
click at [730, 348] on div "Unit (optional) pcs Quantity 1.00 Unit price 9650 Total cost 9,650.00 Compare p…" at bounding box center [742, 345] width 536 height 61
type input "9650"
type textarea "x"
type input "9,650.00"
click at [942, 501] on div "Save" at bounding box center [942, 498] width 21 height 17
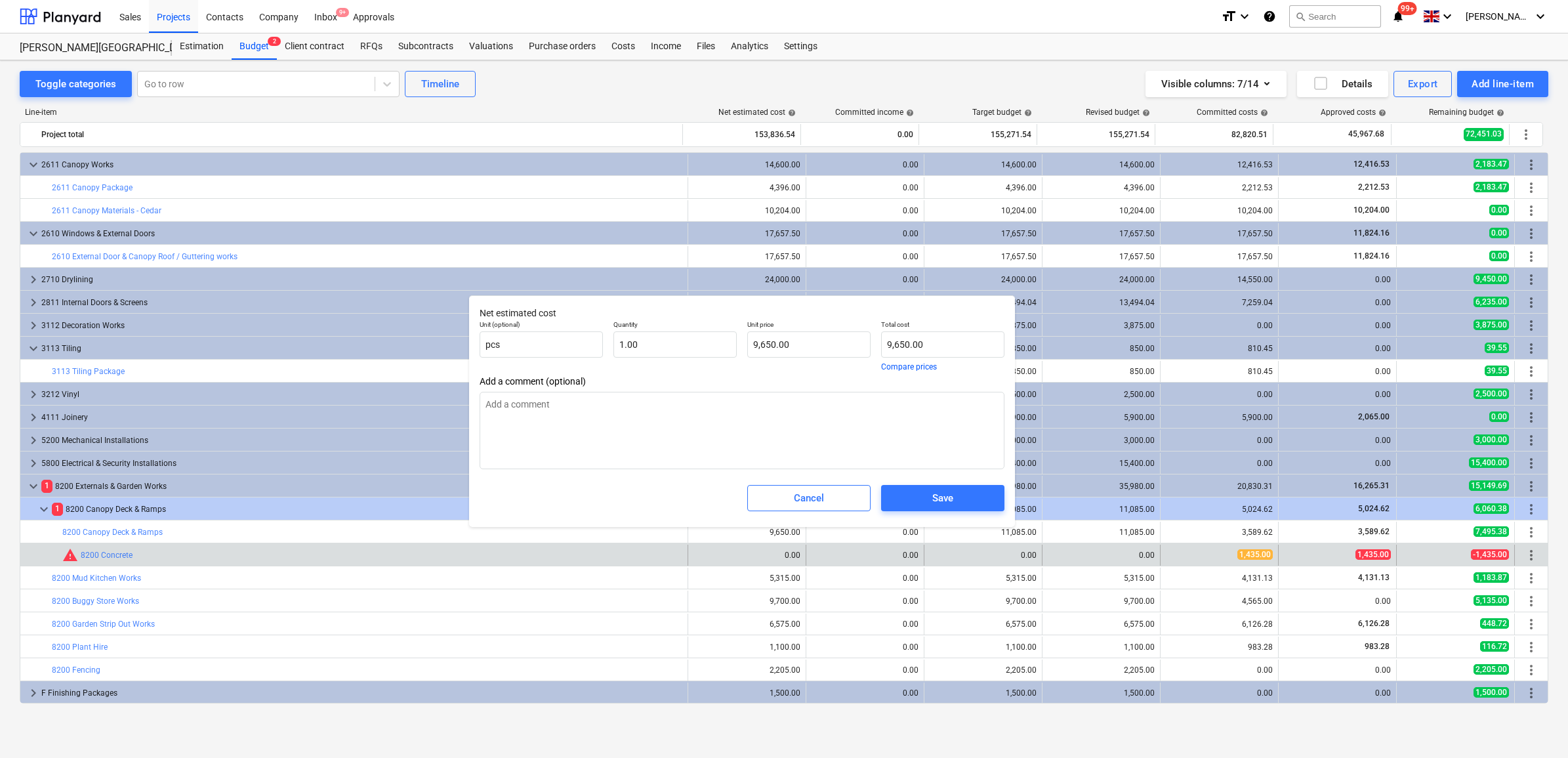
type textarea "x"
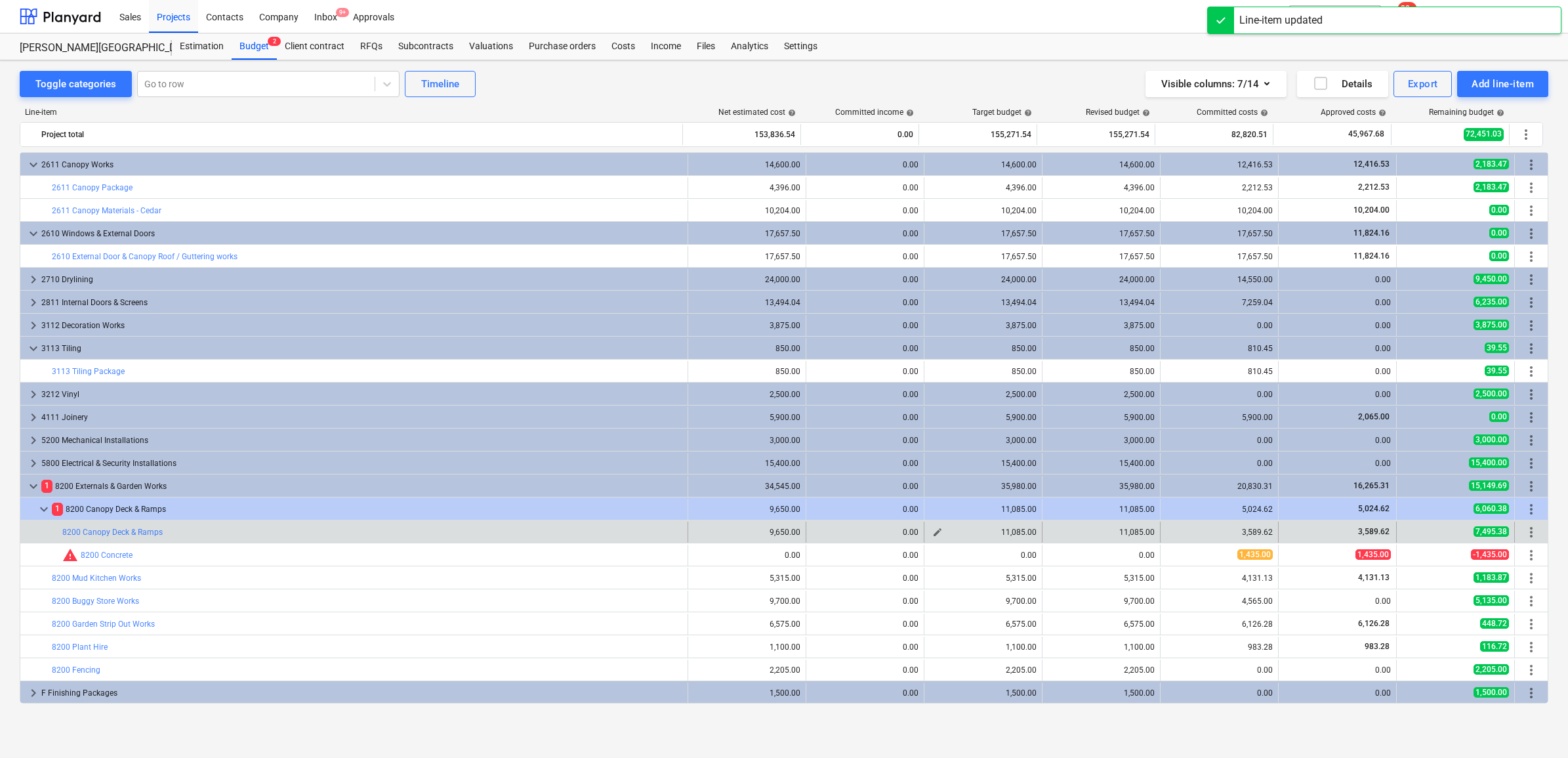
click at [932, 530] on span "edit" at bounding box center [938, 532] width 11 height 11
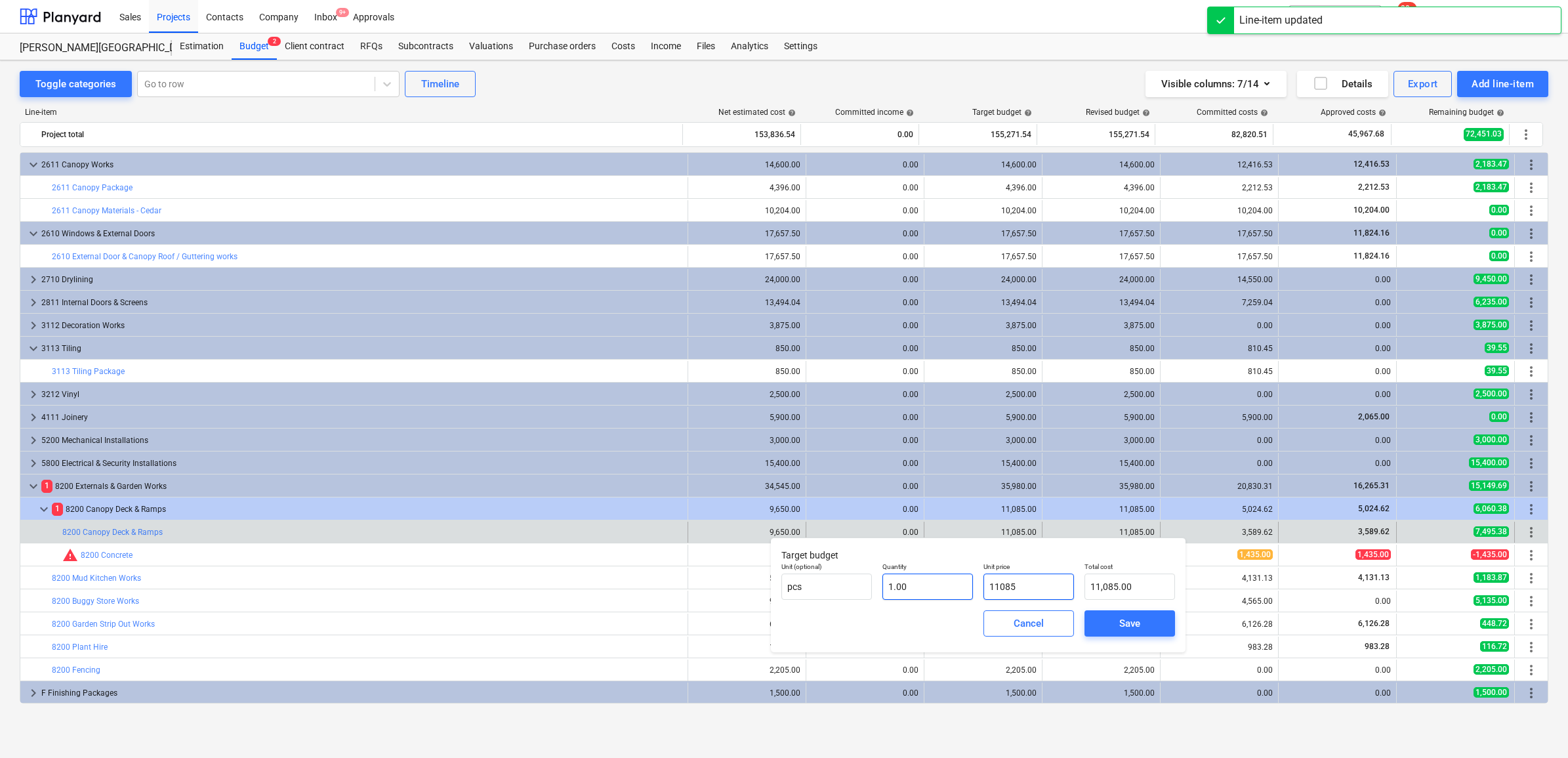
drag, startPoint x: 1060, startPoint y: 585, endPoint x: 939, endPoint y: 579, distance: 121.1
click at [939, 579] on div "Unit (optional) pcs Quantity 1.00 Unit price 11085 Total cost 11,085.00" at bounding box center [978, 581] width 404 height 48
paste input "9650"
type input "9650"
type input "9,650.00"
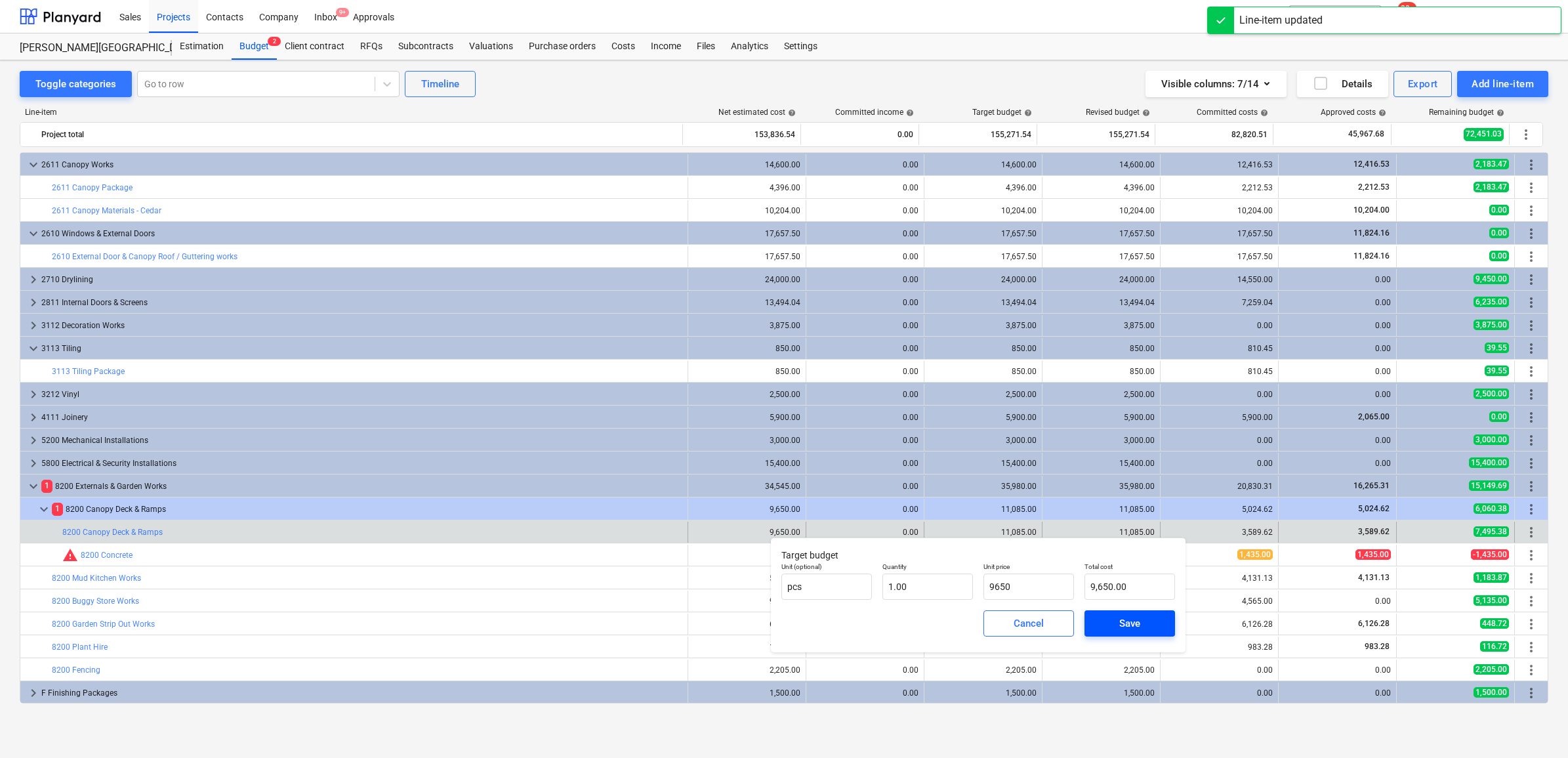
type input "9,650.00"
click at [1097, 621] on button "Save" at bounding box center [1130, 623] width 91 height 26
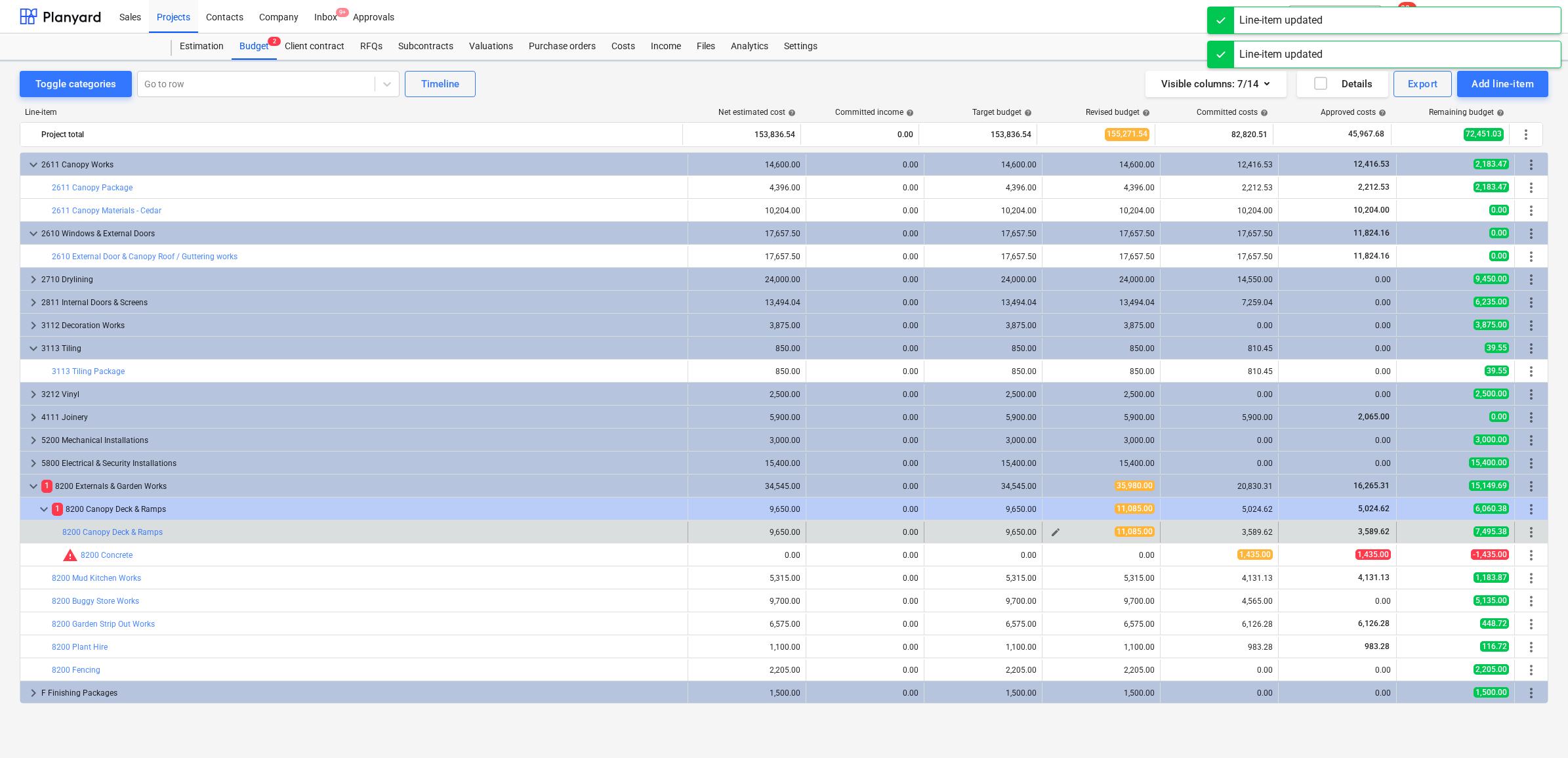
click at [1052, 532] on span "edit" at bounding box center [1056, 532] width 11 height 11
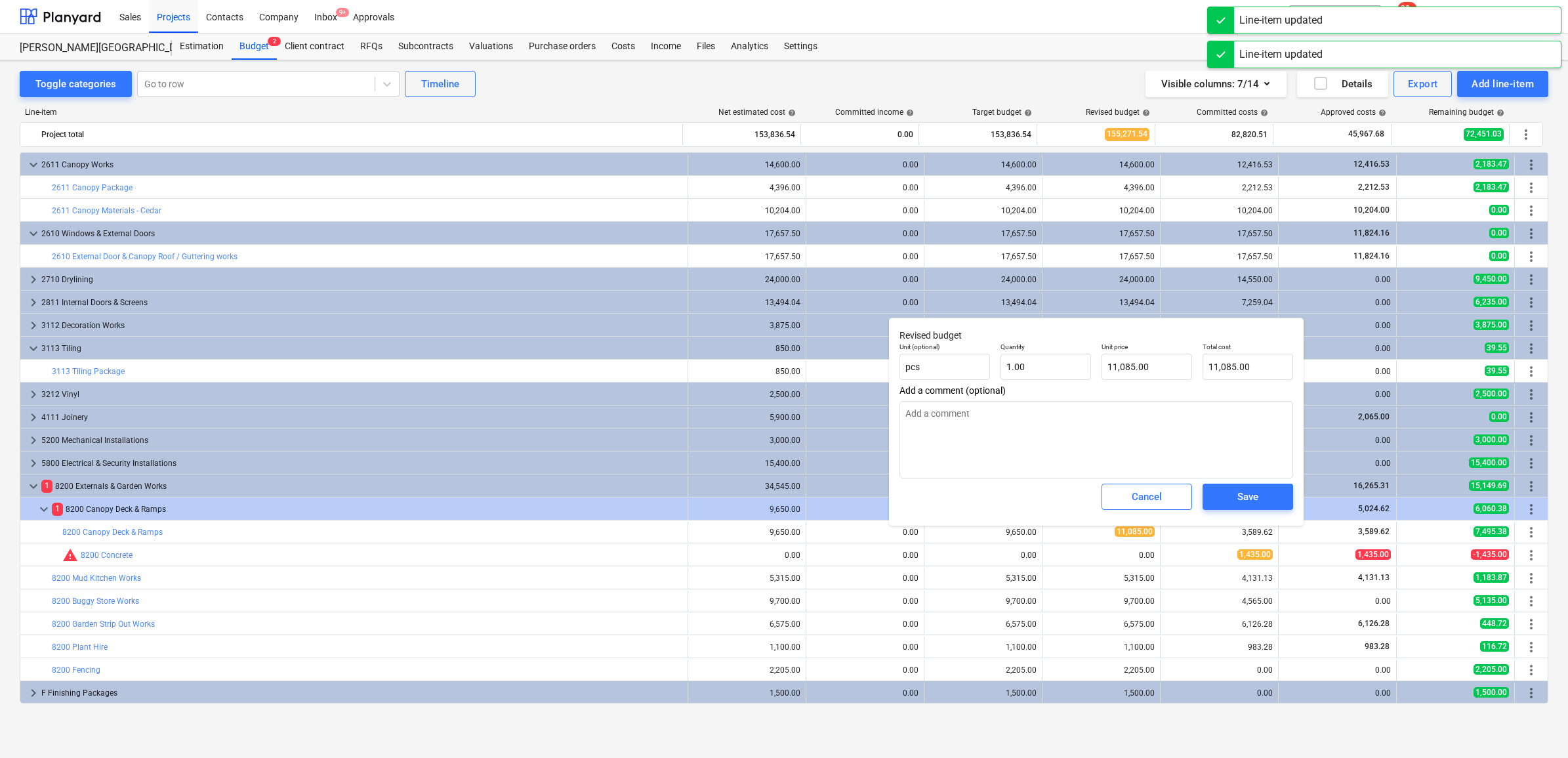
type textarea "x"
type input "11085"
drag, startPoint x: 1155, startPoint y: 359, endPoint x: 1087, endPoint y: 359, distance: 68.0
click at [1087, 359] on div "Unit (optional) pcs Quantity 1.00 Unit price 11085 Total cost 11,085.00" at bounding box center [1096, 361] width 404 height 48
paste input "9650"
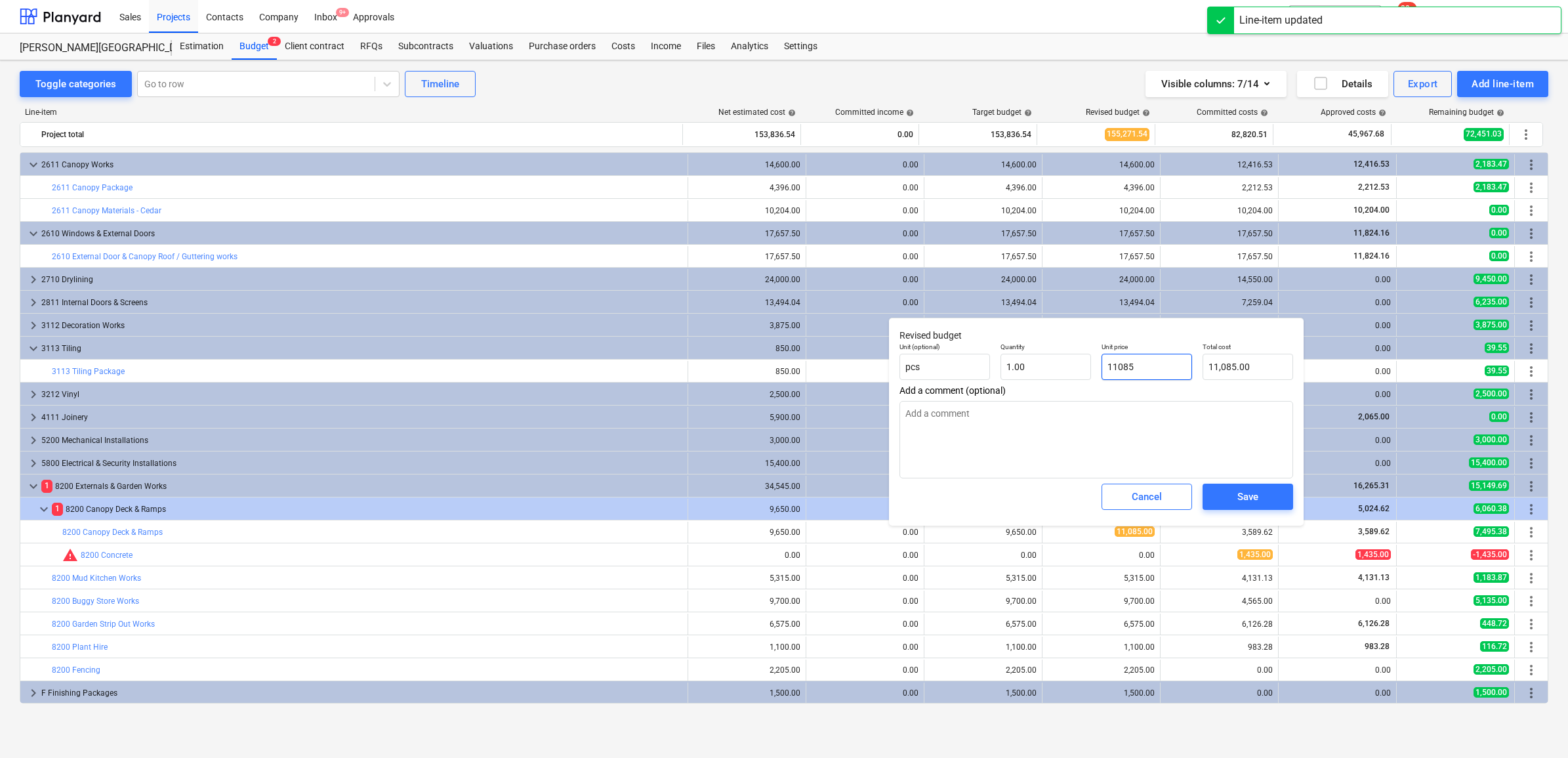
type textarea "x"
type input "9650"
type input "9,650.00"
type input "9650"
type textarea "x"
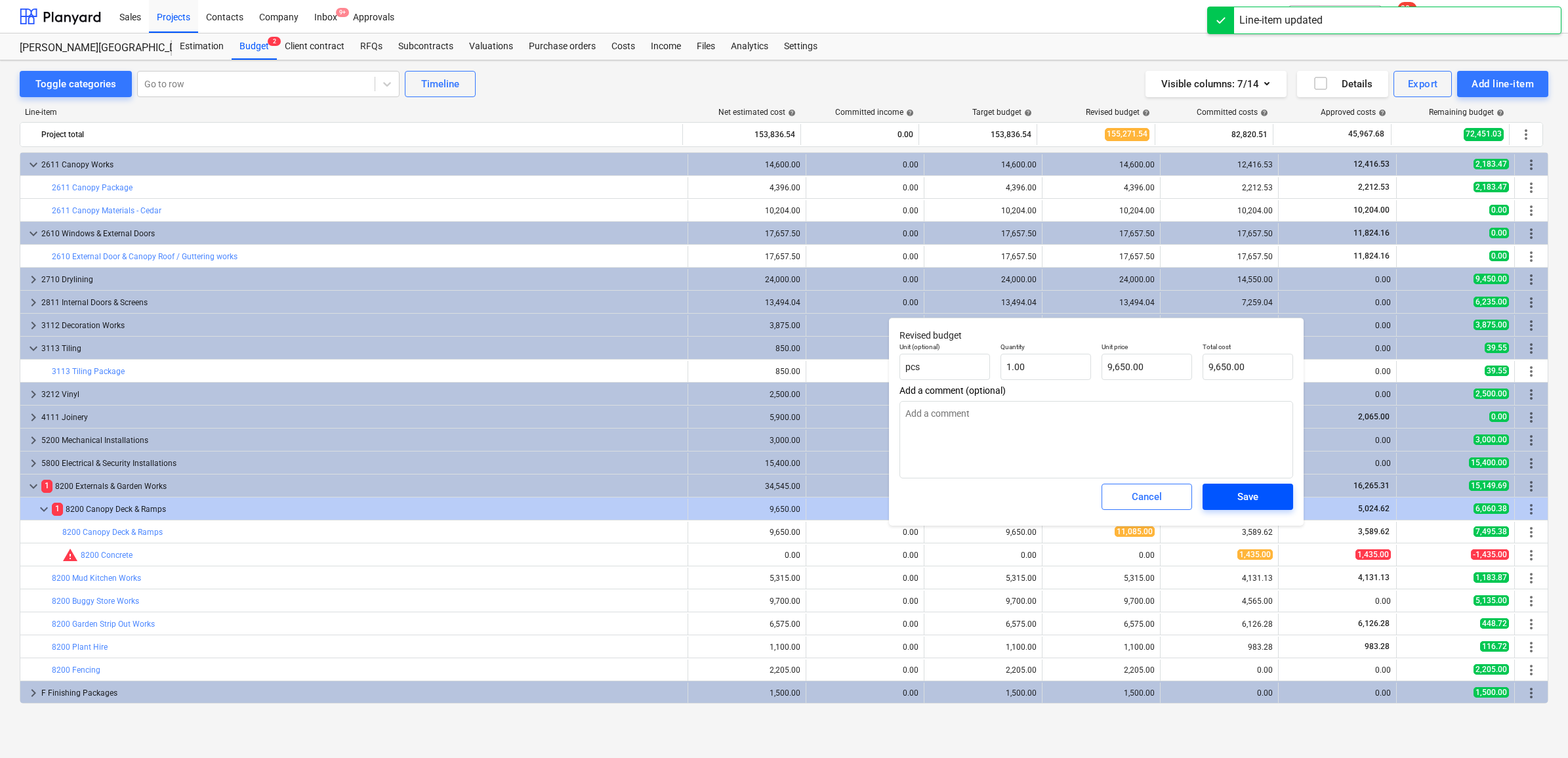
click at [1245, 500] on div "Save" at bounding box center [1247, 496] width 21 height 17
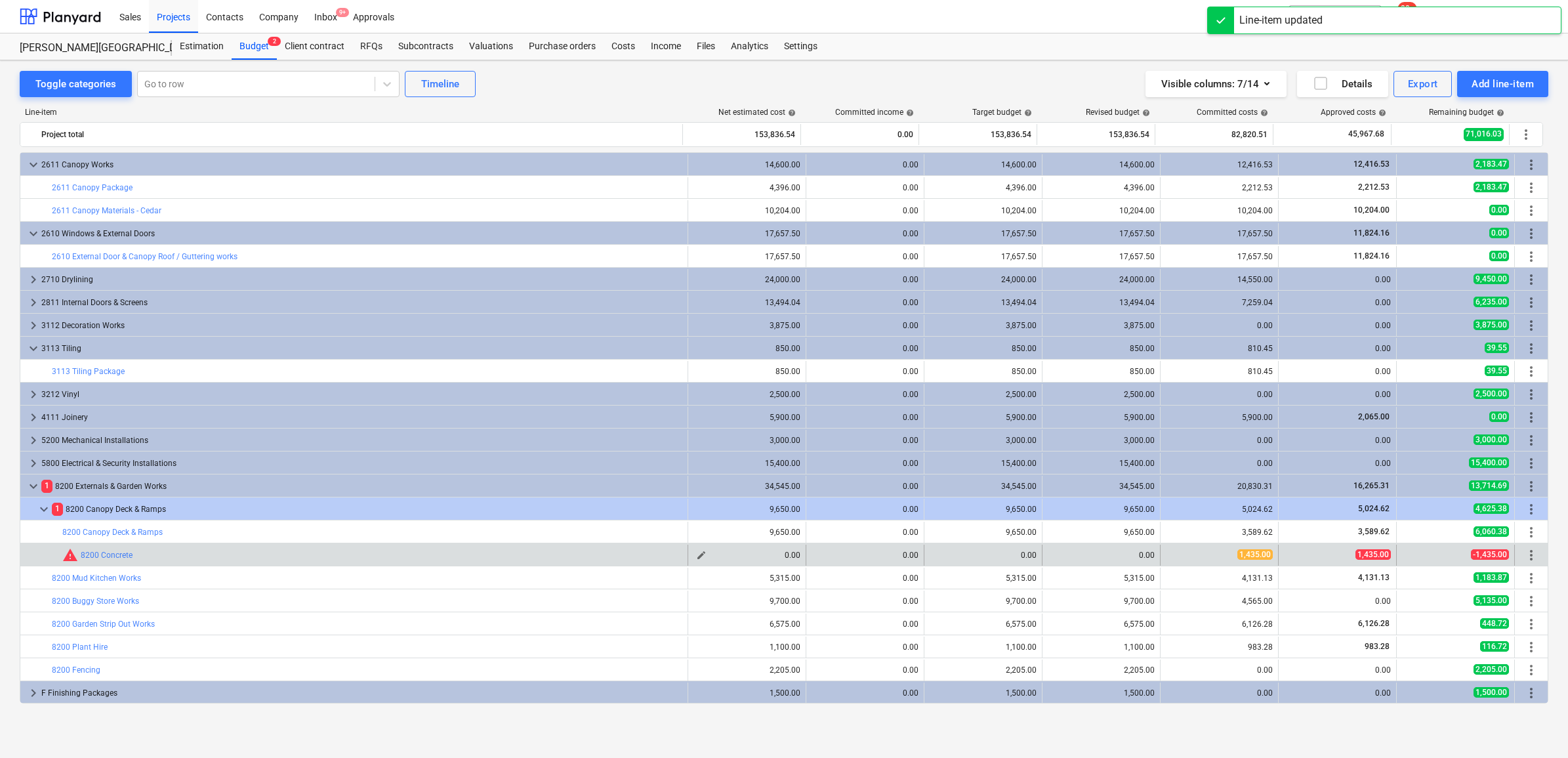
click at [702, 555] on span "edit" at bounding box center [701, 555] width 11 height 11
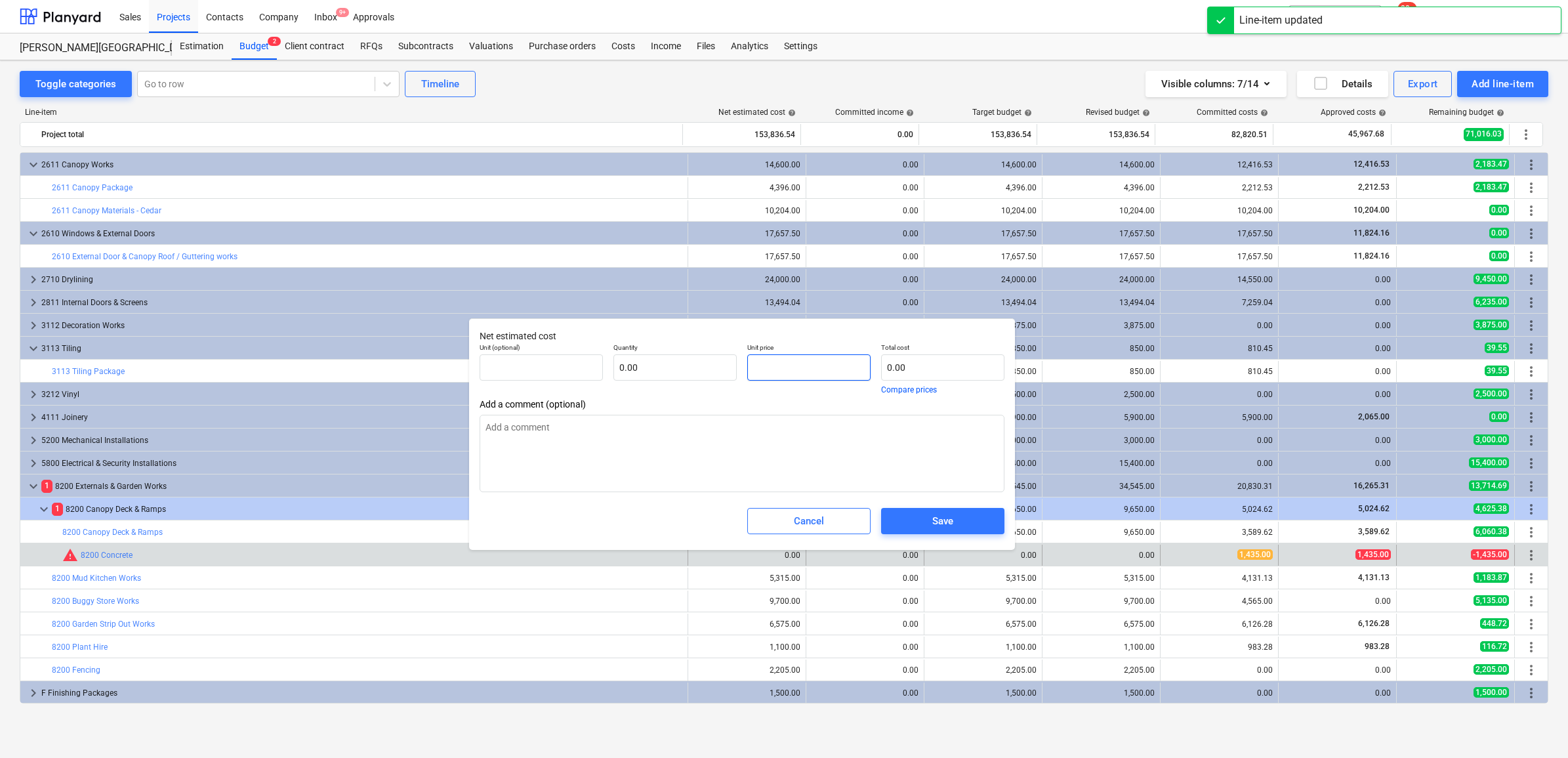
click at [819, 368] on input "text" at bounding box center [809, 367] width 124 height 26
drag, startPoint x: 773, startPoint y: 361, endPoint x: 742, endPoint y: 354, distance: 31.8
click at [742, 354] on div "Unit price 1435" at bounding box center [808, 368] width 134 height 61
click at [944, 516] on div "Save" at bounding box center [942, 520] width 21 height 17
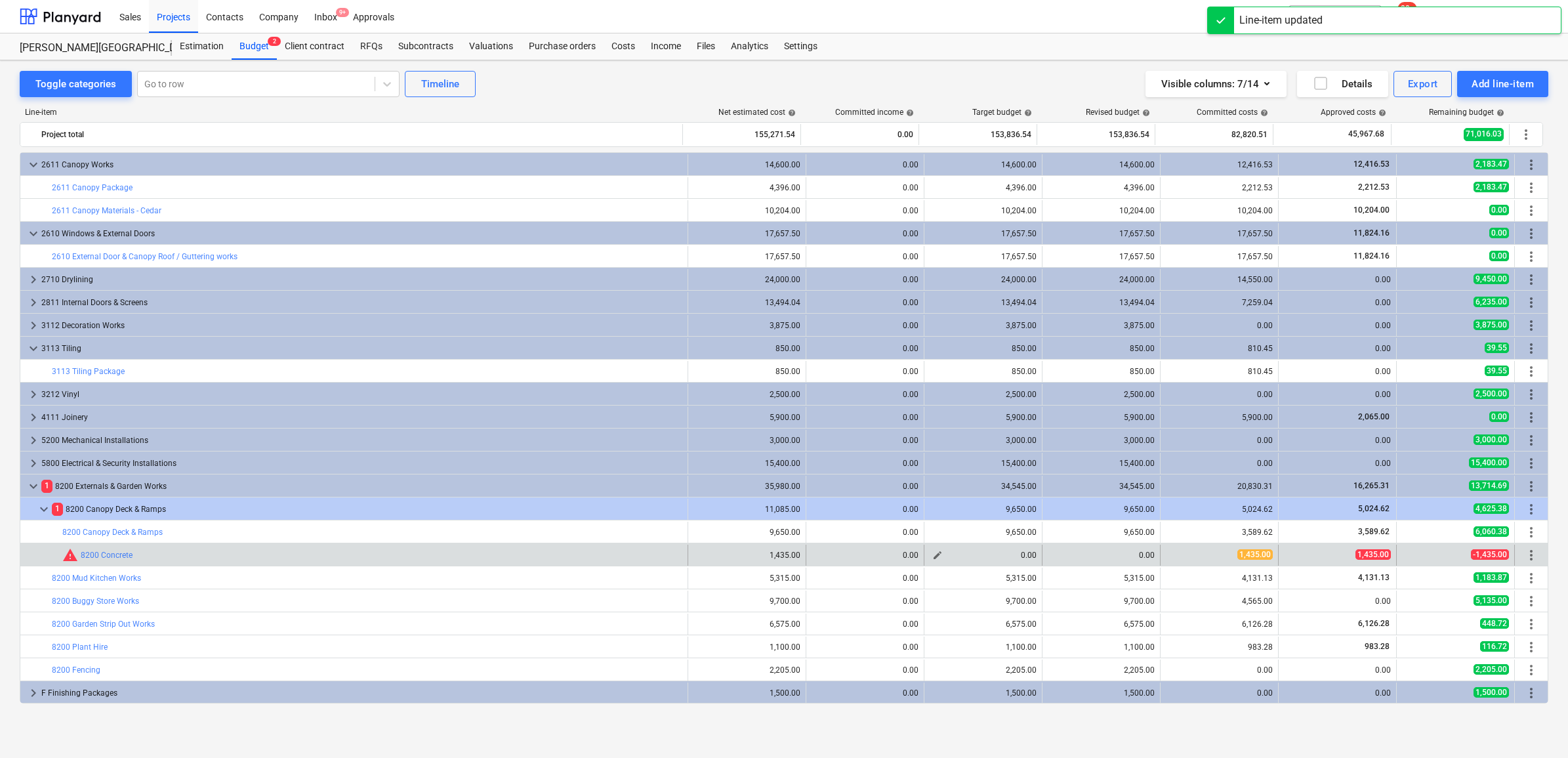
click at [936, 557] on span "edit" at bounding box center [938, 555] width 11 height 11
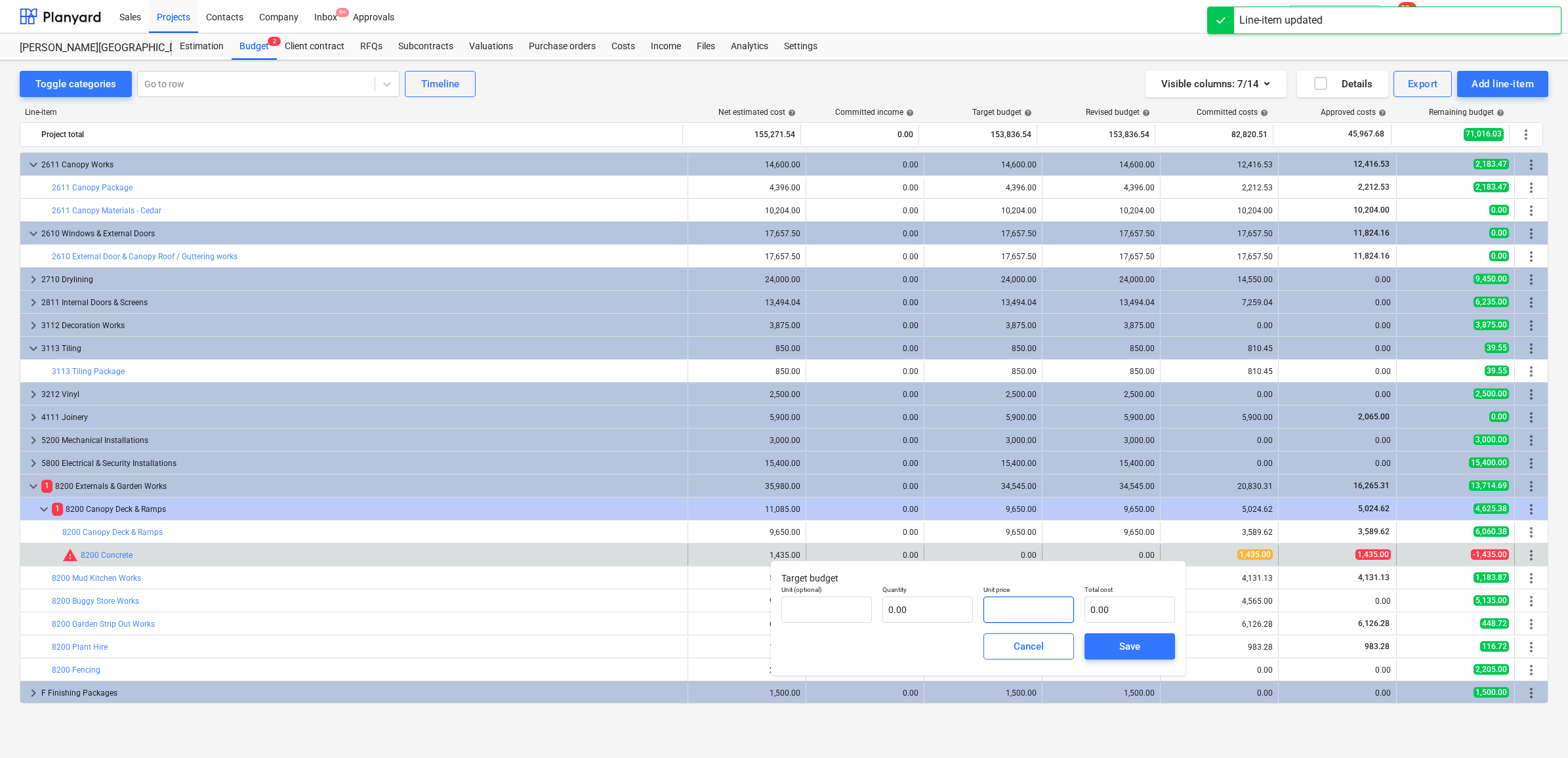
click at [1029, 608] on input "text" at bounding box center [1028, 609] width 91 height 26
paste input "1435"
click at [1113, 654] on span "Save" at bounding box center [1130, 646] width 59 height 17
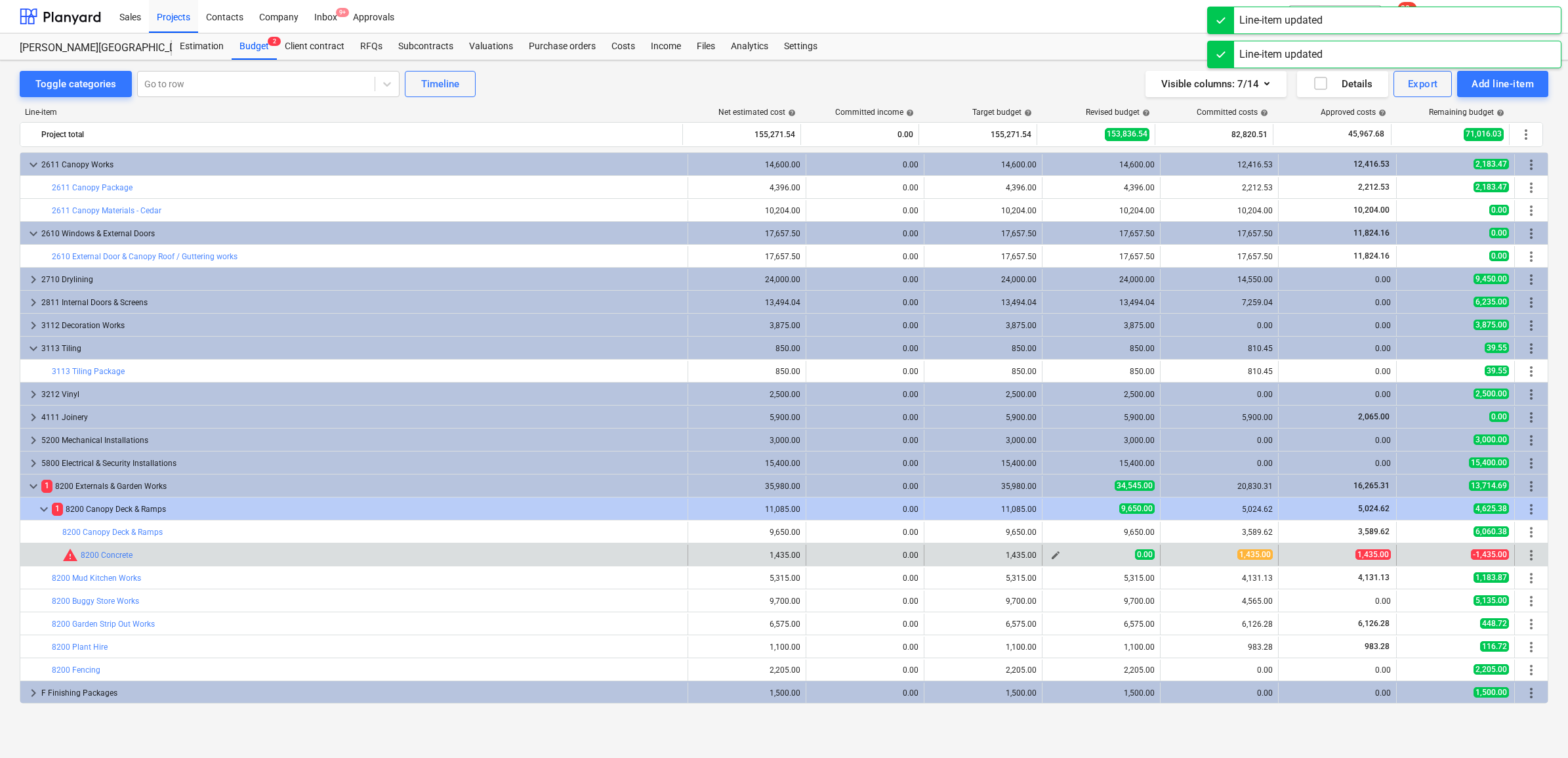
click at [1050, 555] on span "edit" at bounding box center [1056, 555] width 11 height 11
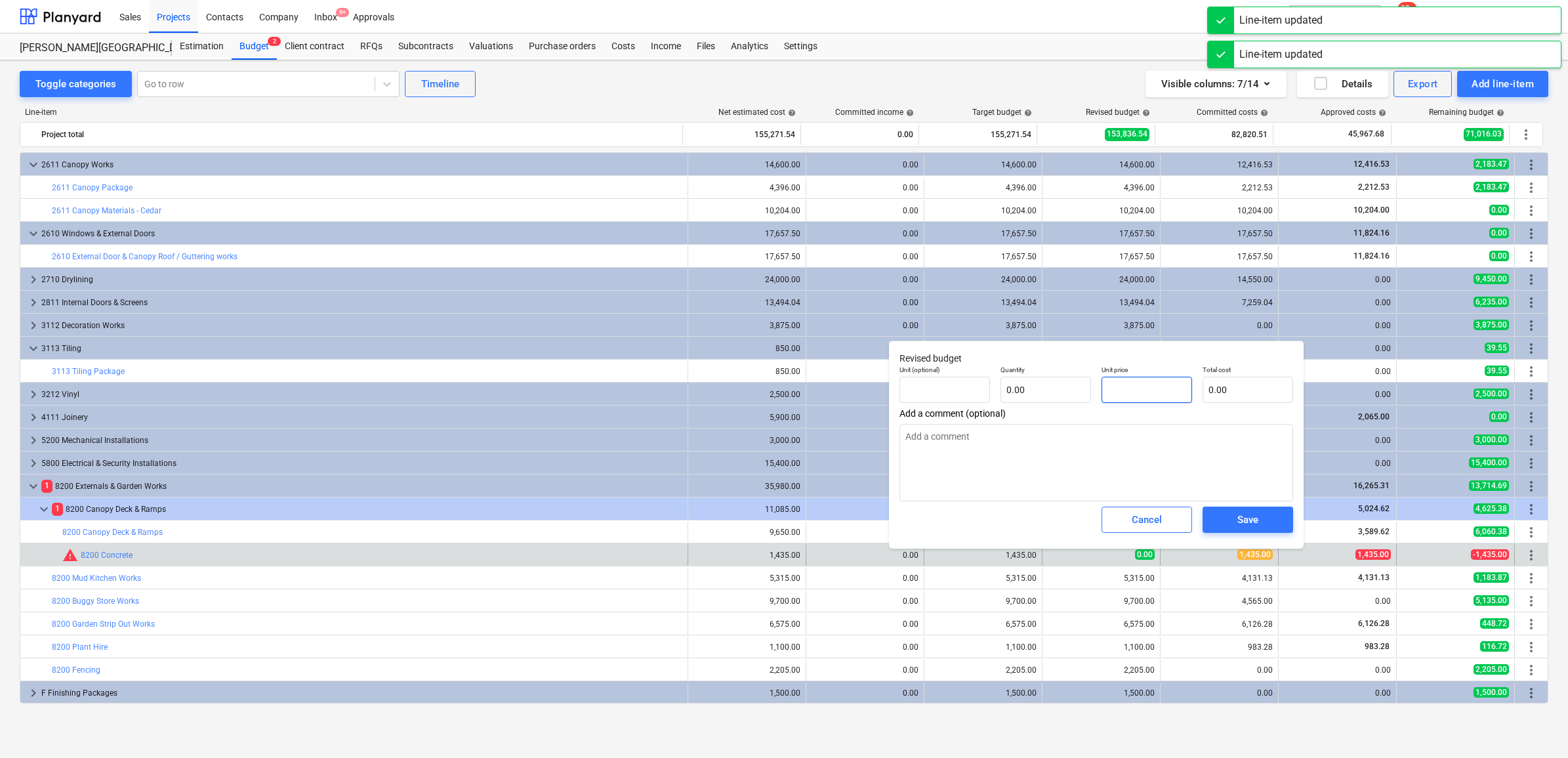
click at [1149, 382] on input "text" at bounding box center [1146, 389] width 91 height 26
paste input "1435"
click at [1234, 516] on span "Save" at bounding box center [1248, 519] width 59 height 17
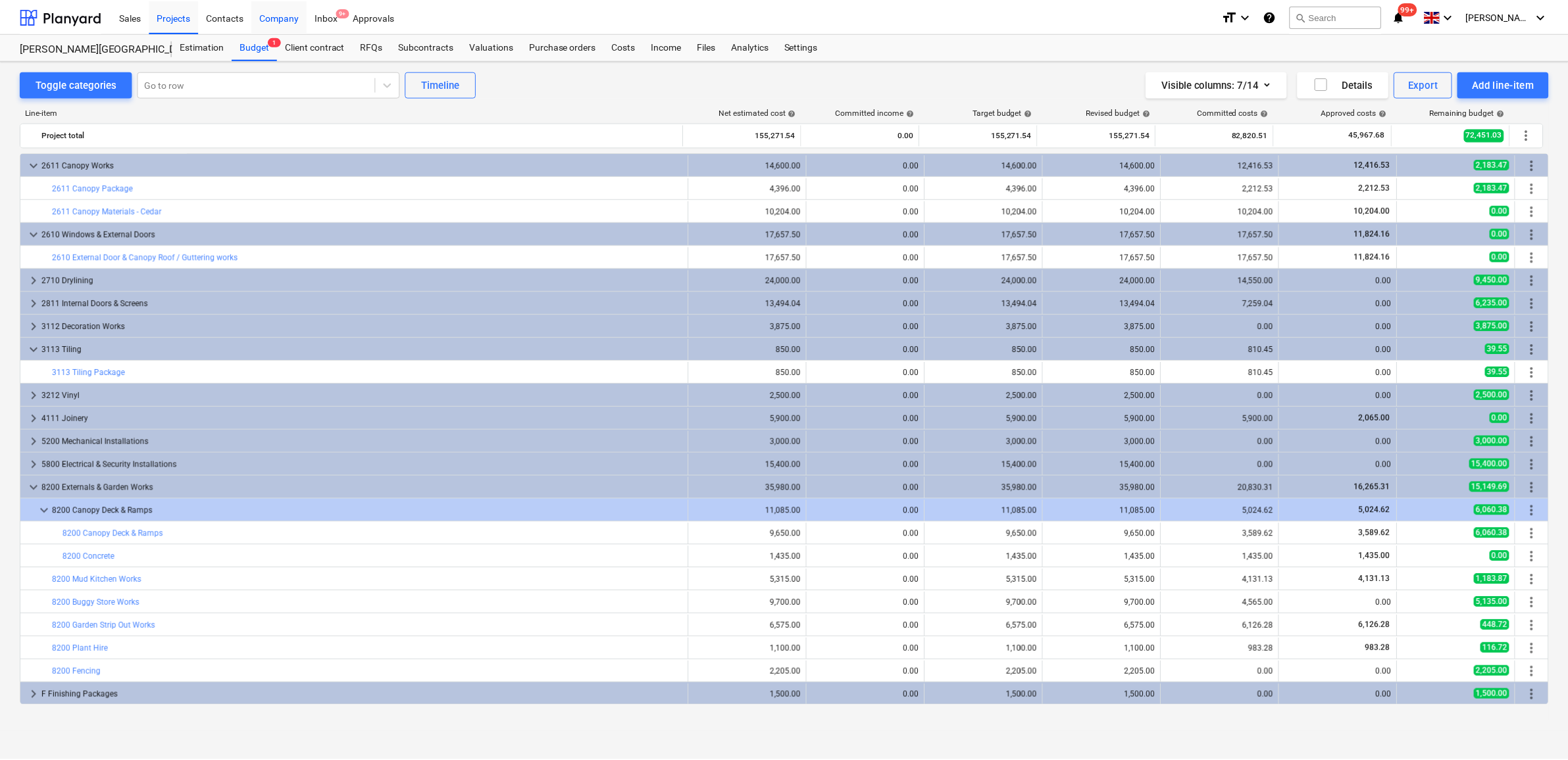
scroll to position [0, 0]
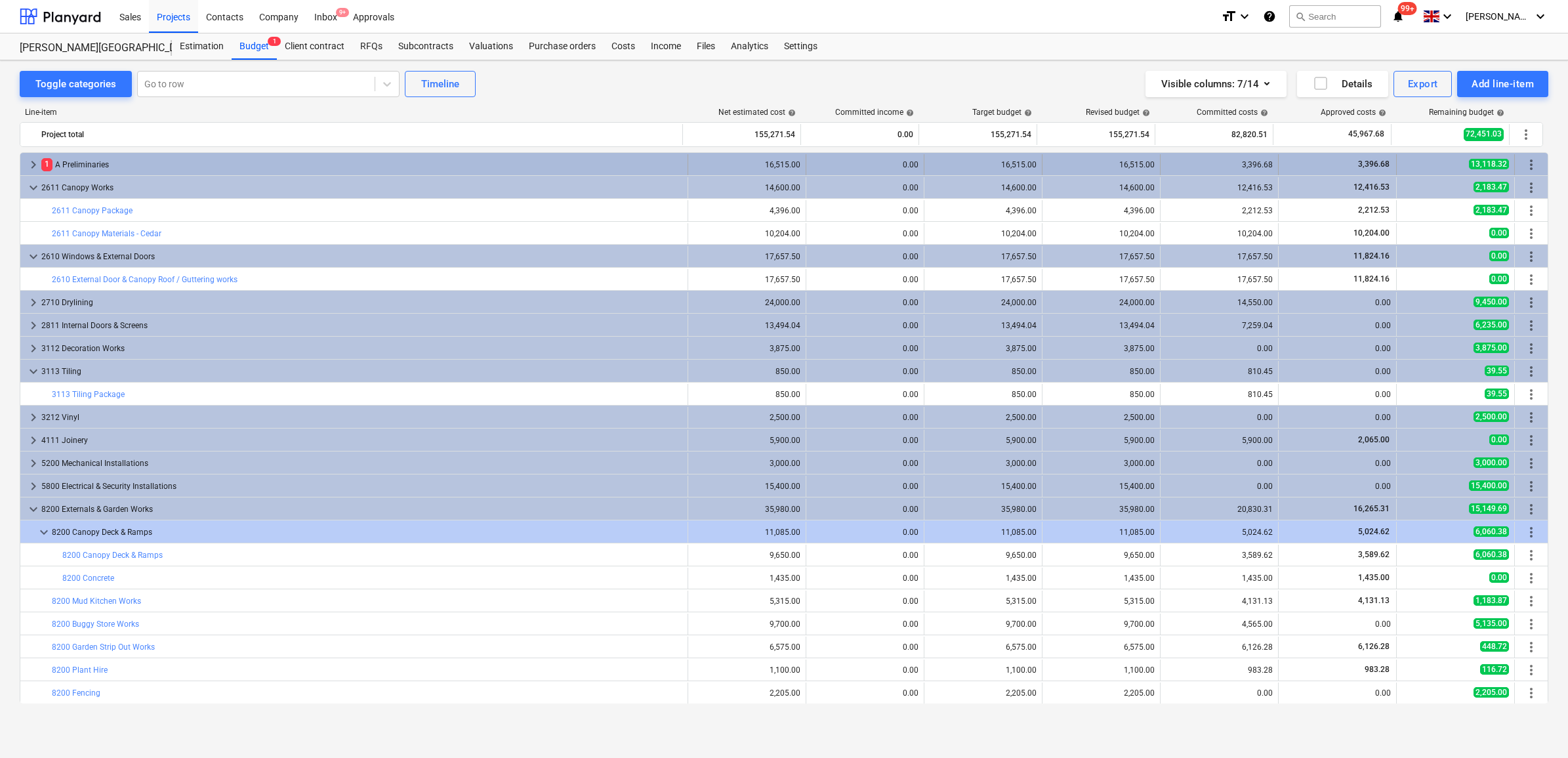
click at [246, 169] on div "1 A Preliminaries" at bounding box center [362, 164] width 641 height 21
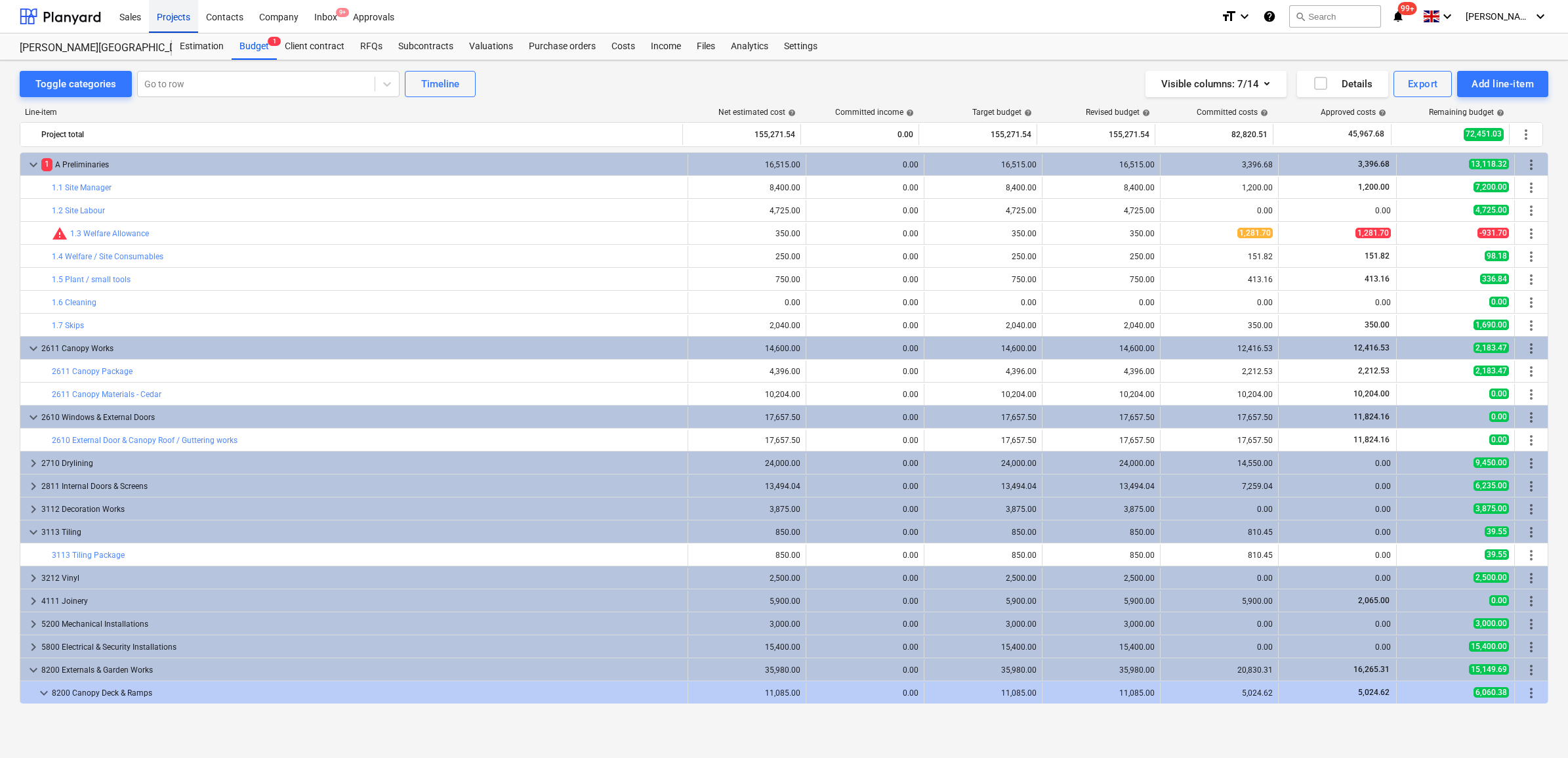
click at [168, 19] on div "Projects" at bounding box center [173, 16] width 49 height 34
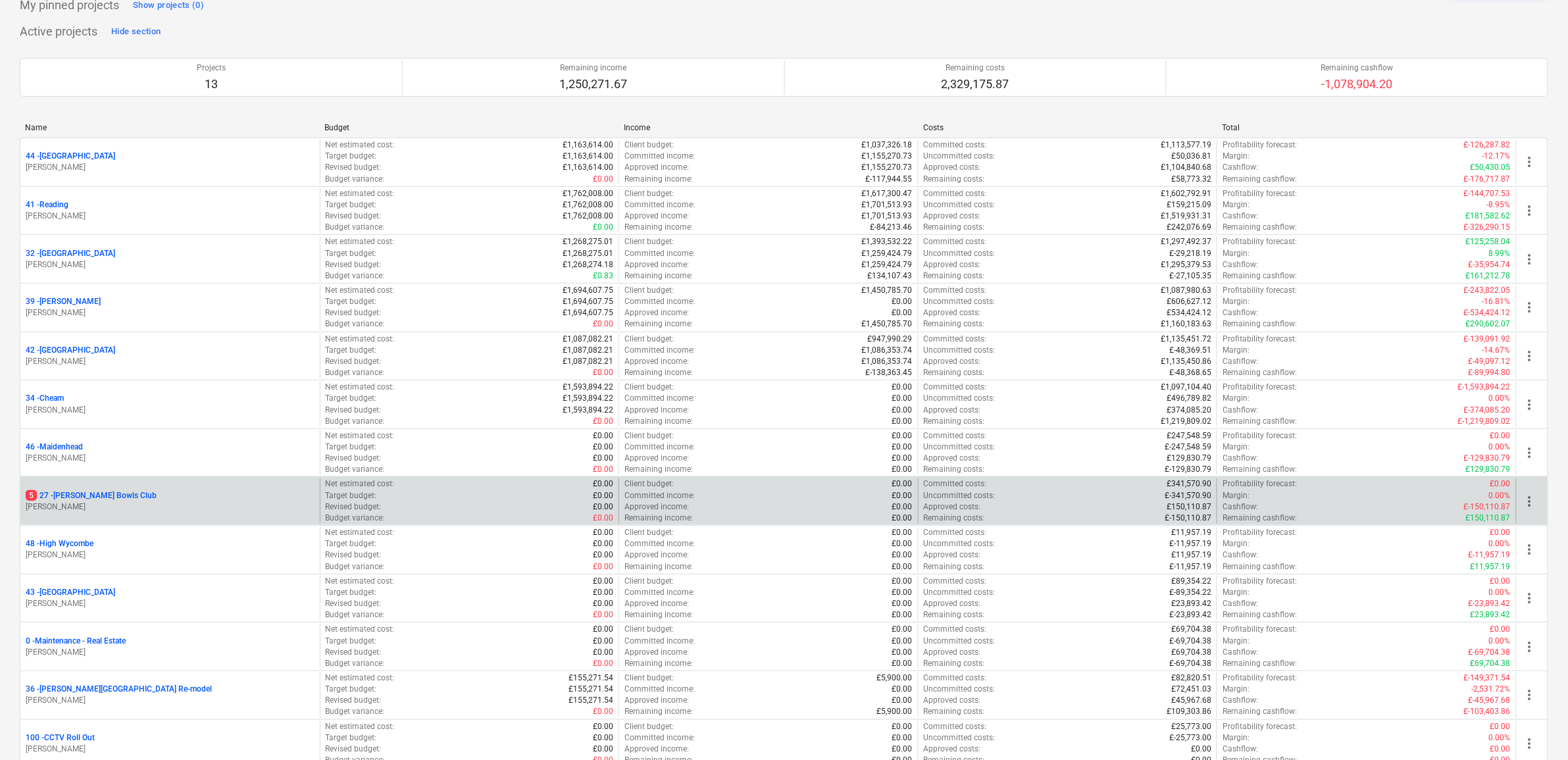
scroll to position [164, 0]
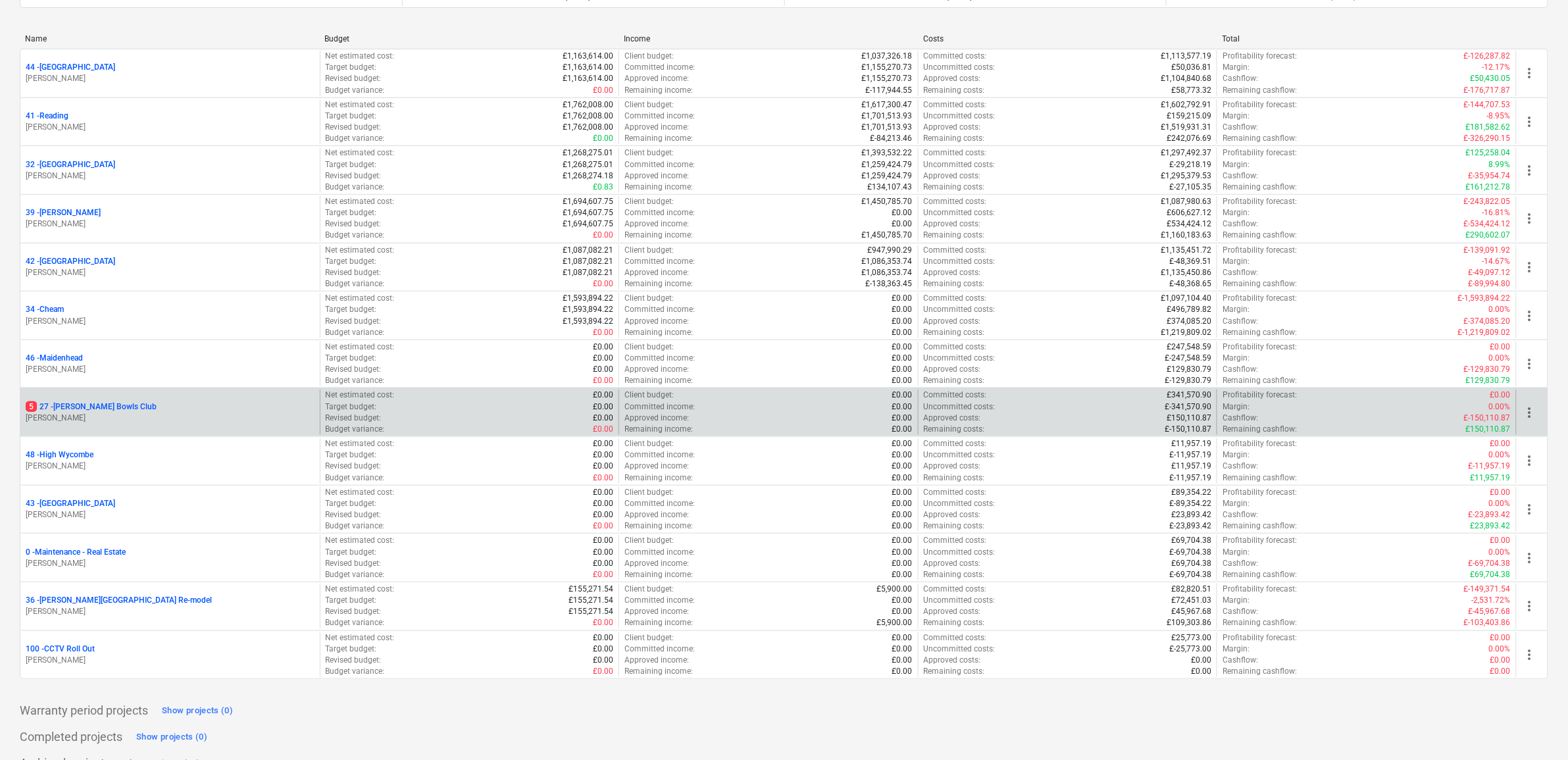
click at [122, 403] on p "5 27 - [PERSON_NAME] Bowls Club" at bounding box center [91, 407] width 131 height 11
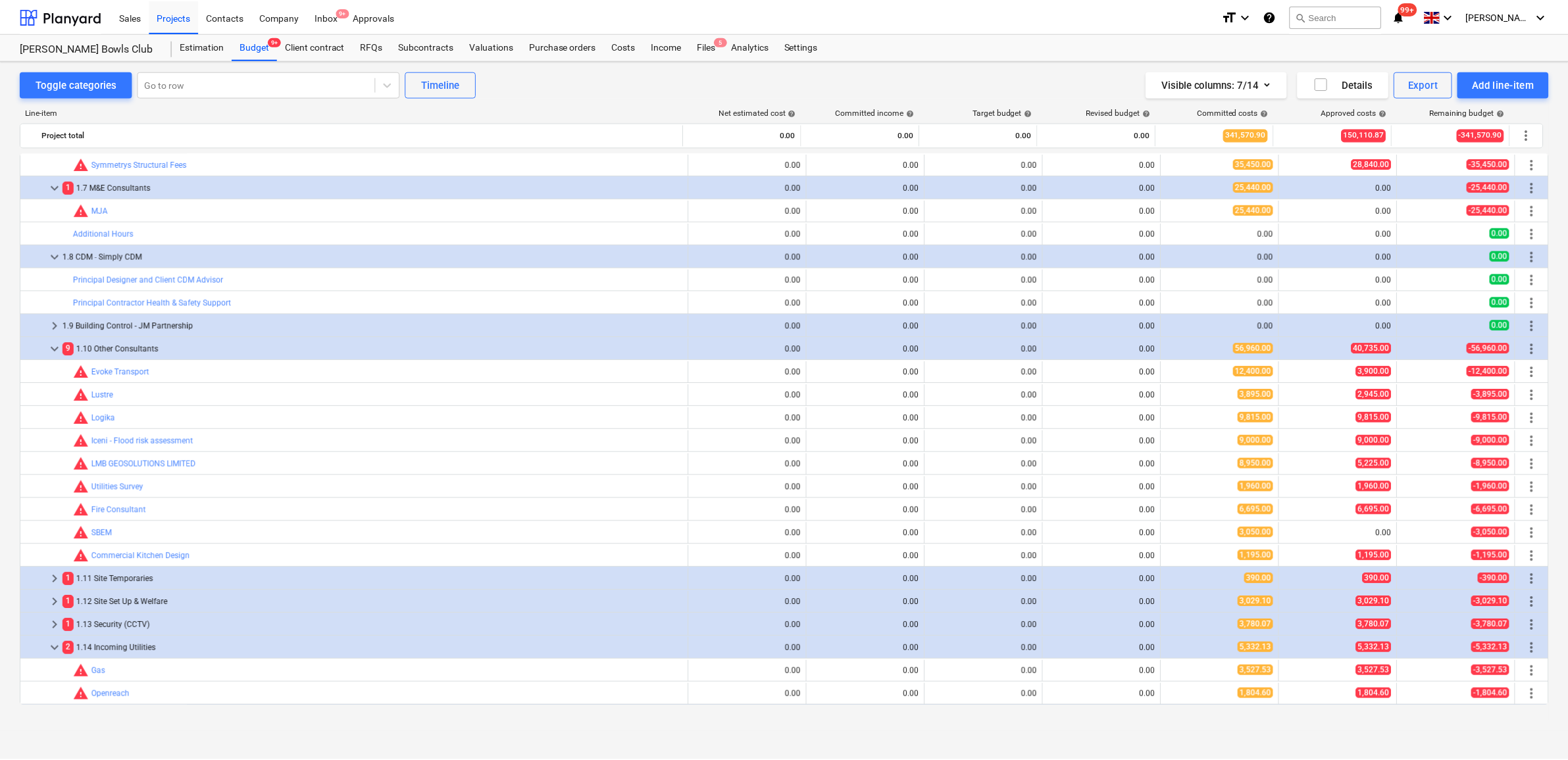
scroll to position [82, 0]
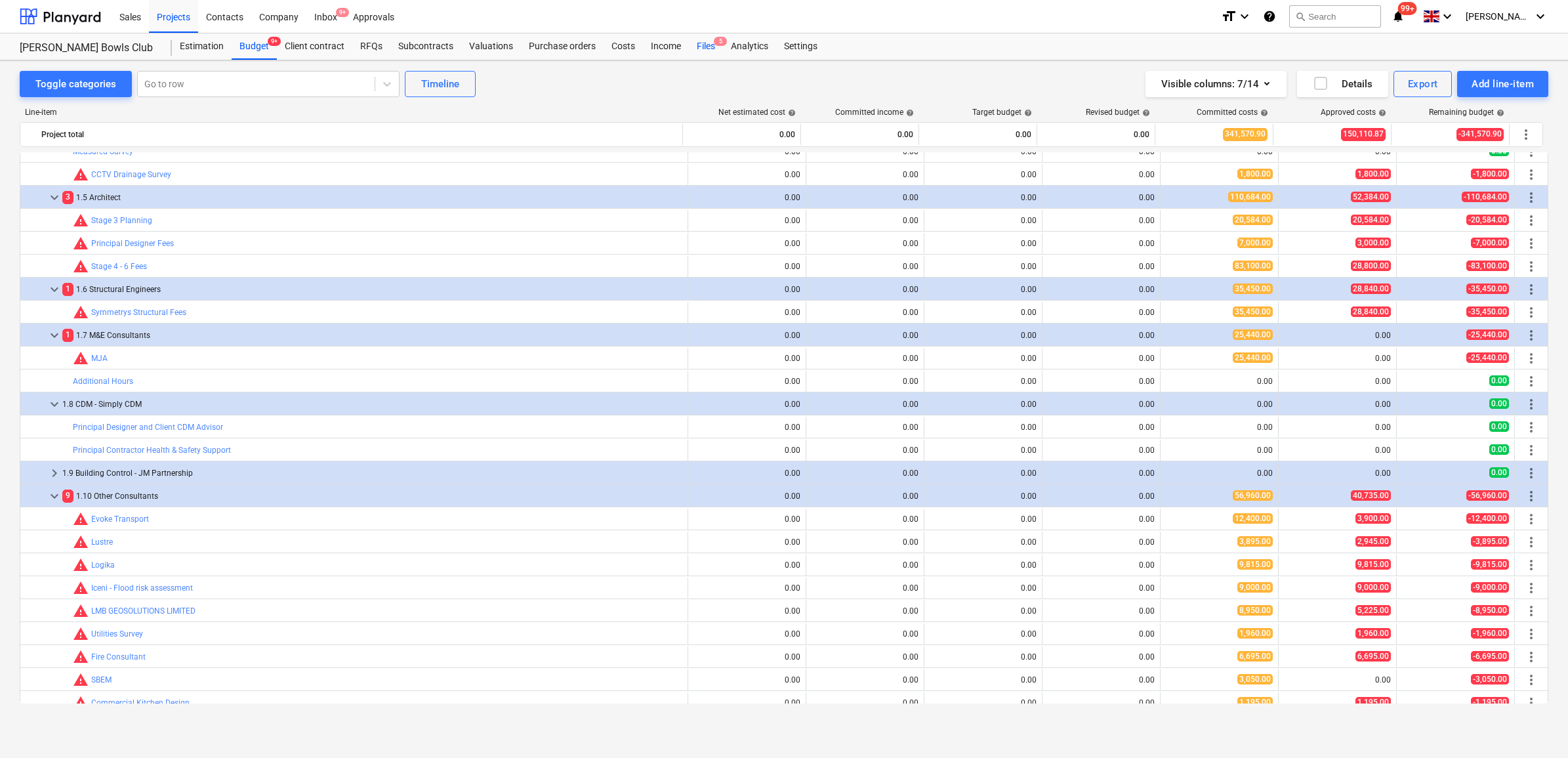
click at [701, 44] on div "Files 5" at bounding box center [705, 46] width 34 height 26
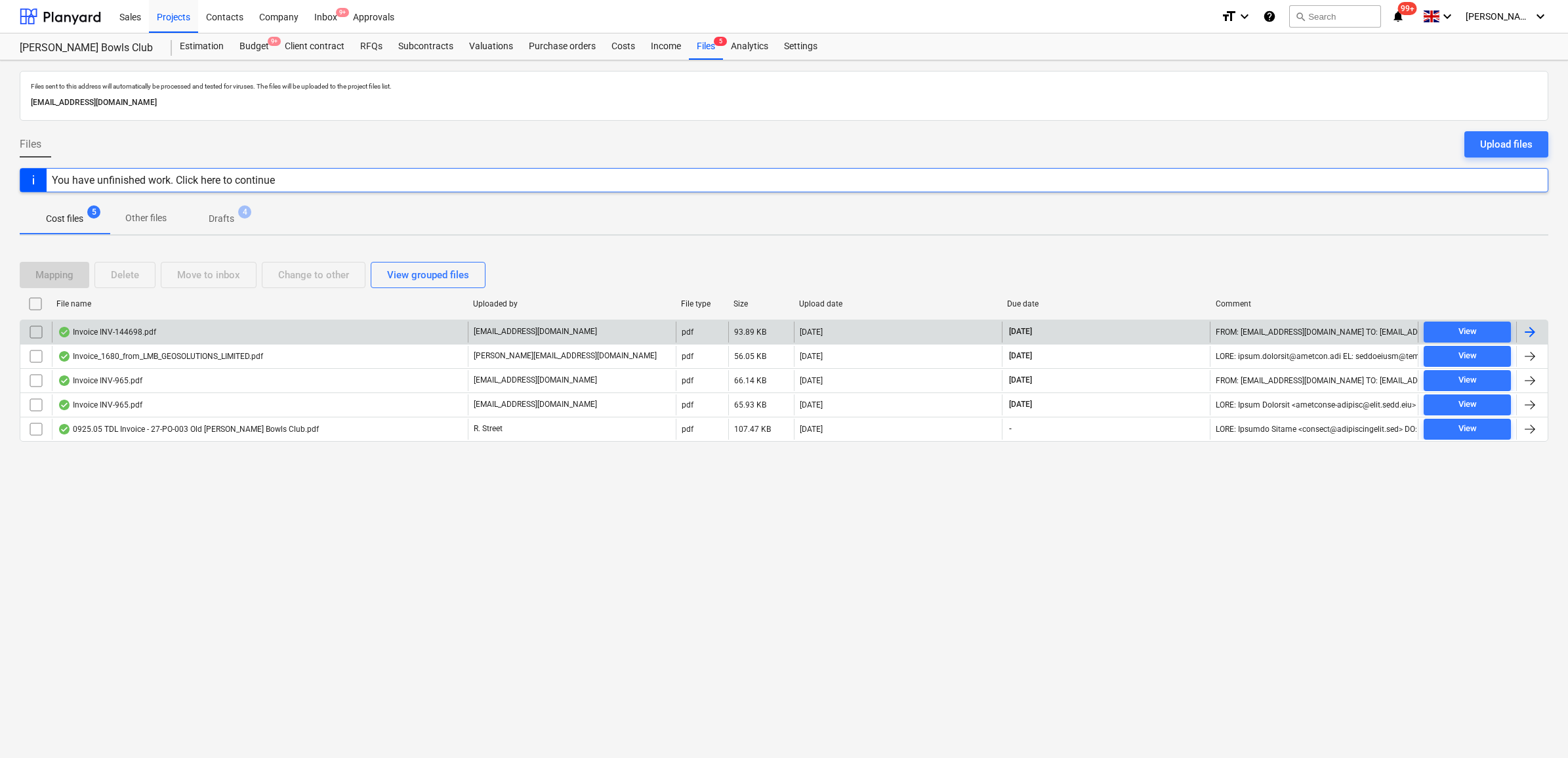
click at [1529, 332] on div at bounding box center [1530, 332] width 15 height 15
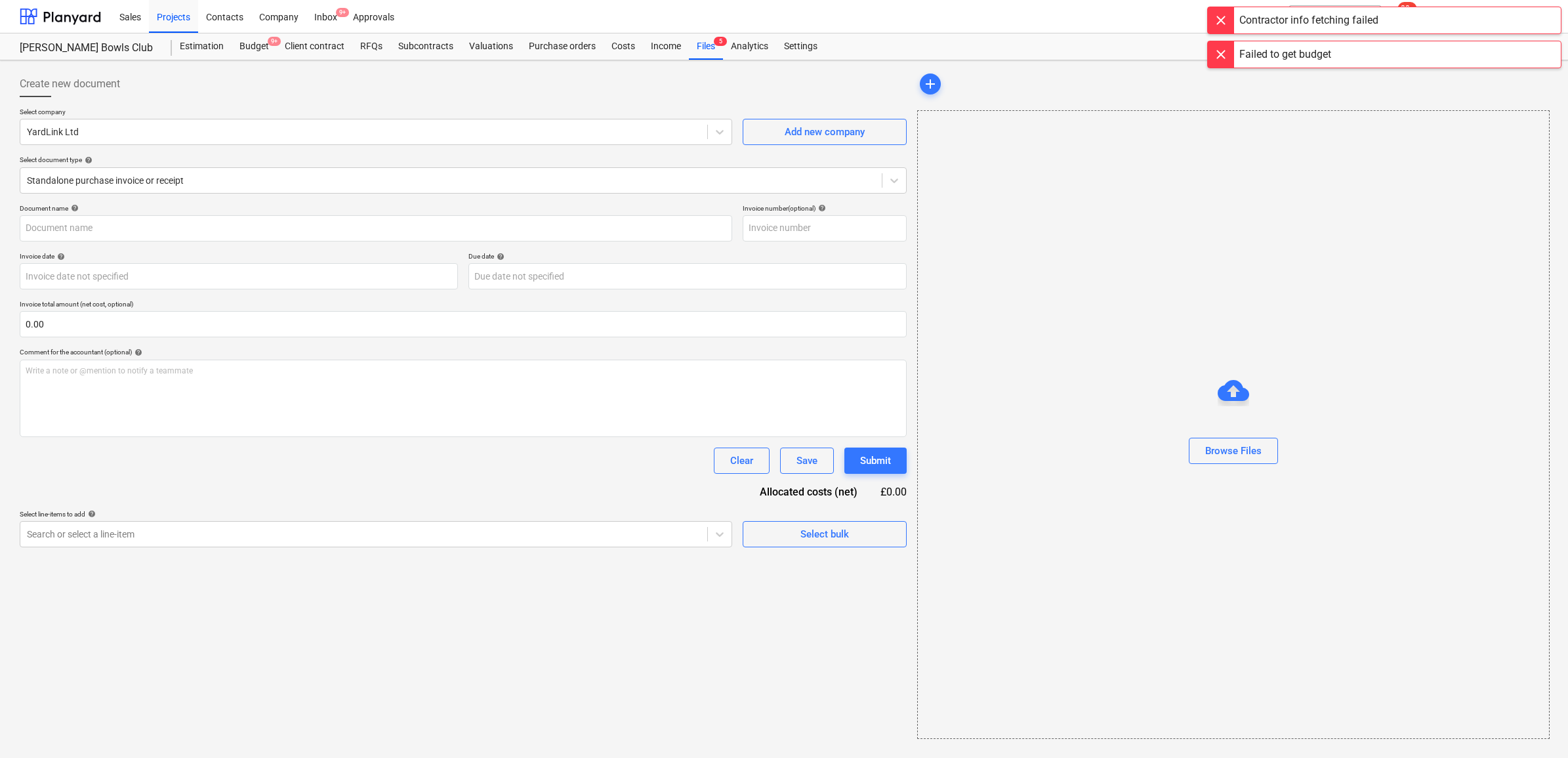
click at [1002, 94] on div "add" at bounding box center [1232, 84] width 631 height 26
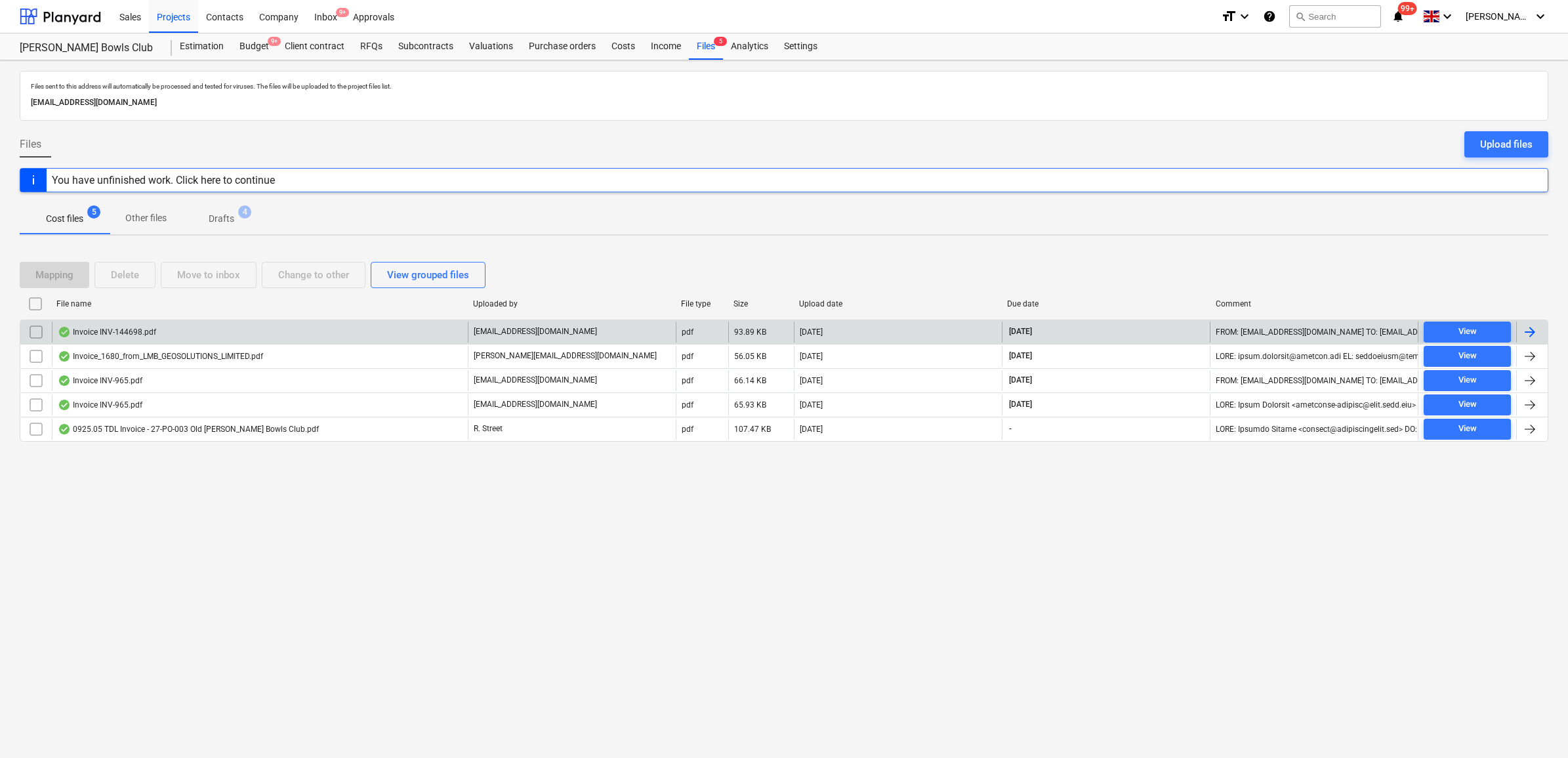
click at [1534, 332] on div at bounding box center [1530, 332] width 15 height 15
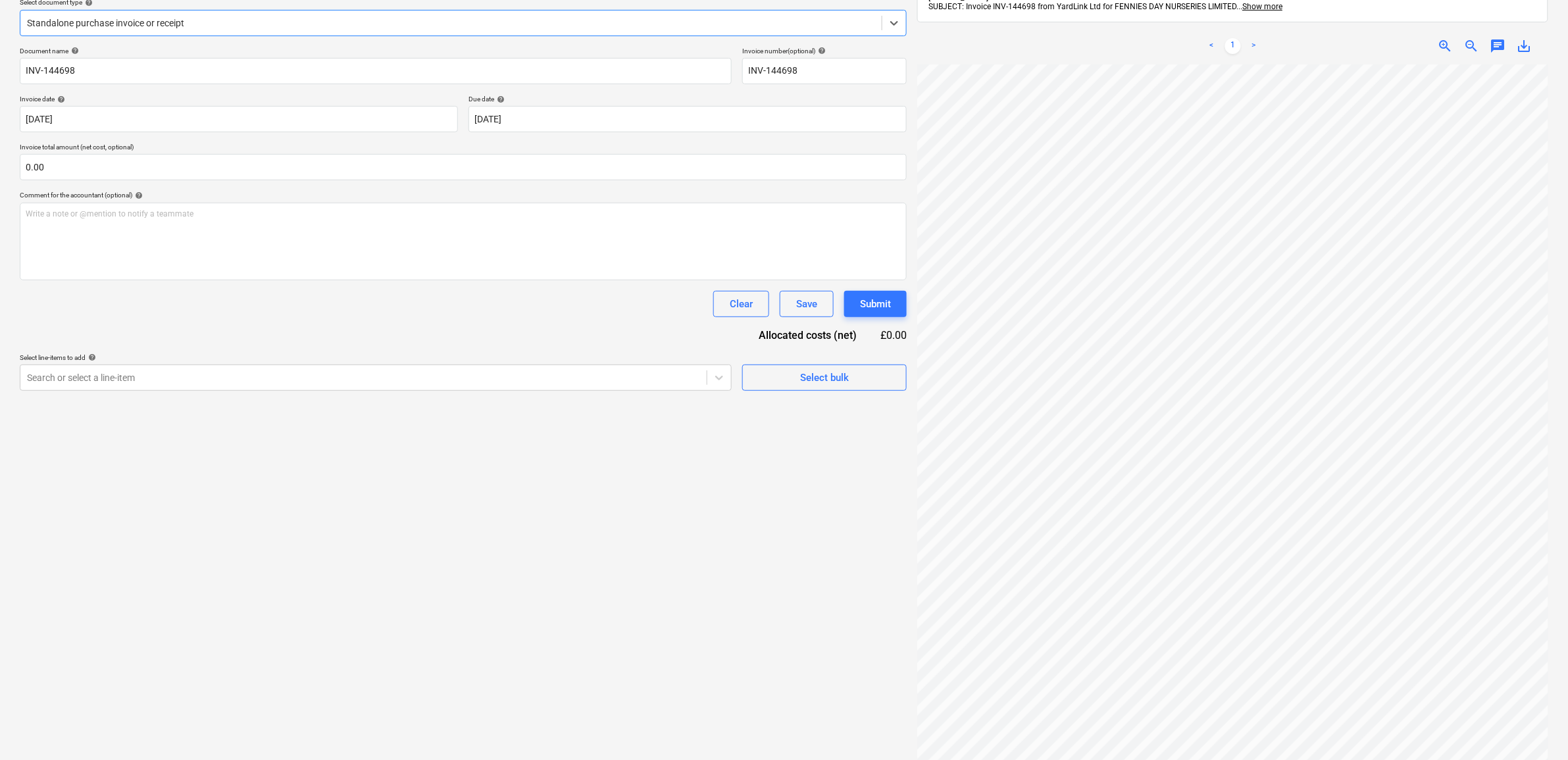
scroll to position [164, 0]
click at [629, 379] on div "Search or select a line-item" at bounding box center [363, 371] width 686 height 18
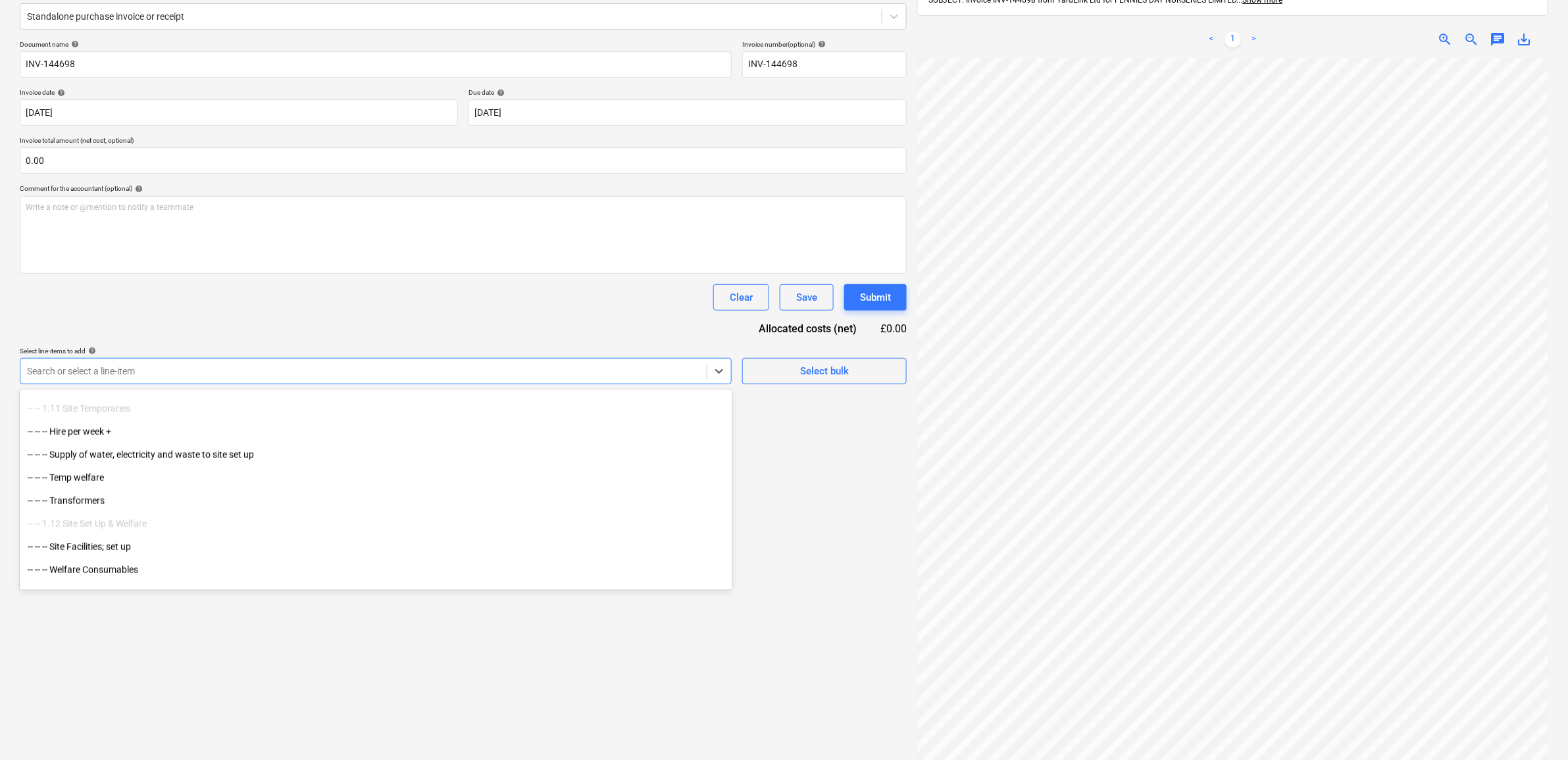
scroll to position [740, 0]
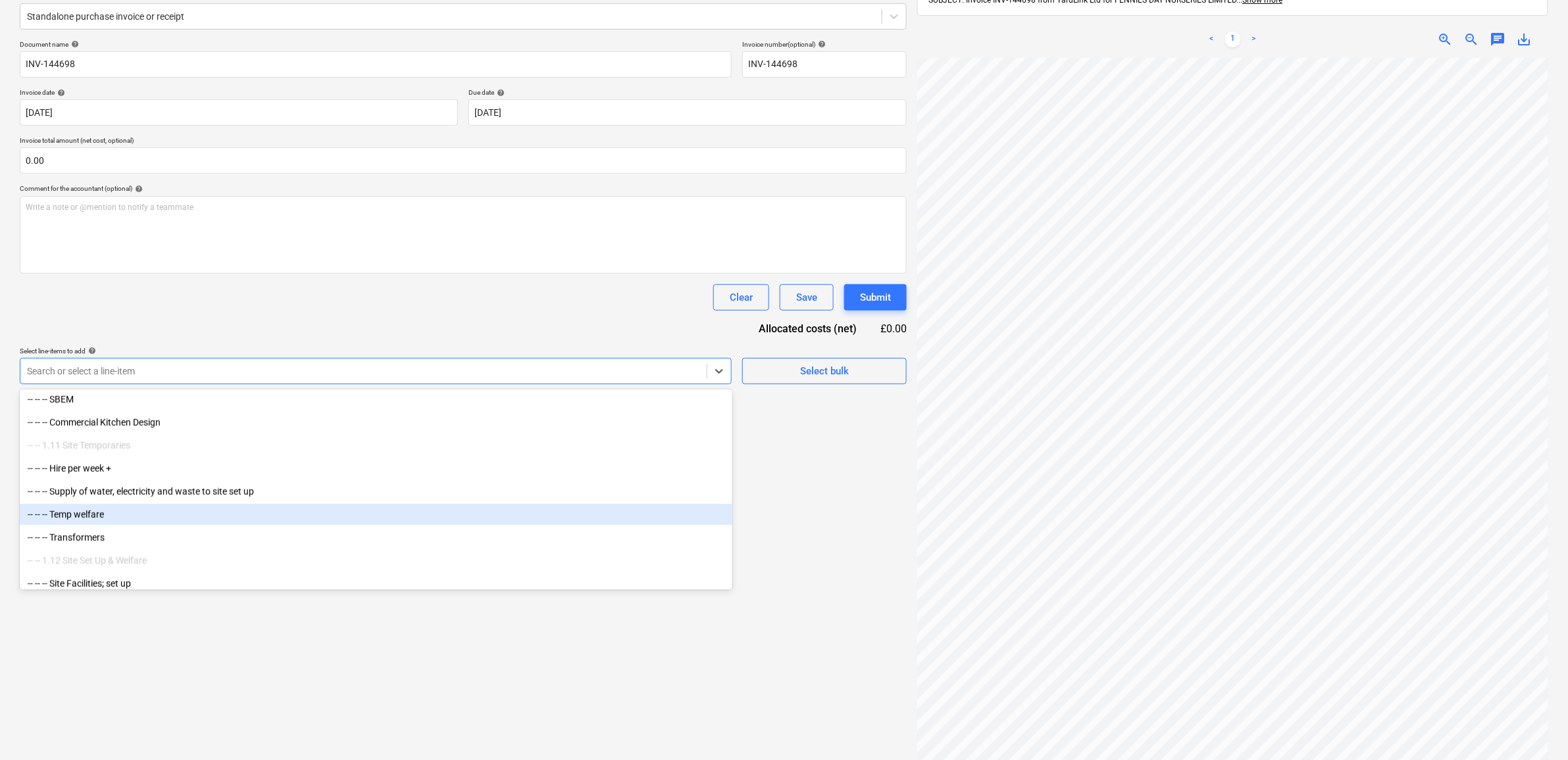
click at [160, 504] on div "-- -- -- Temp welfare" at bounding box center [376, 514] width 713 height 21
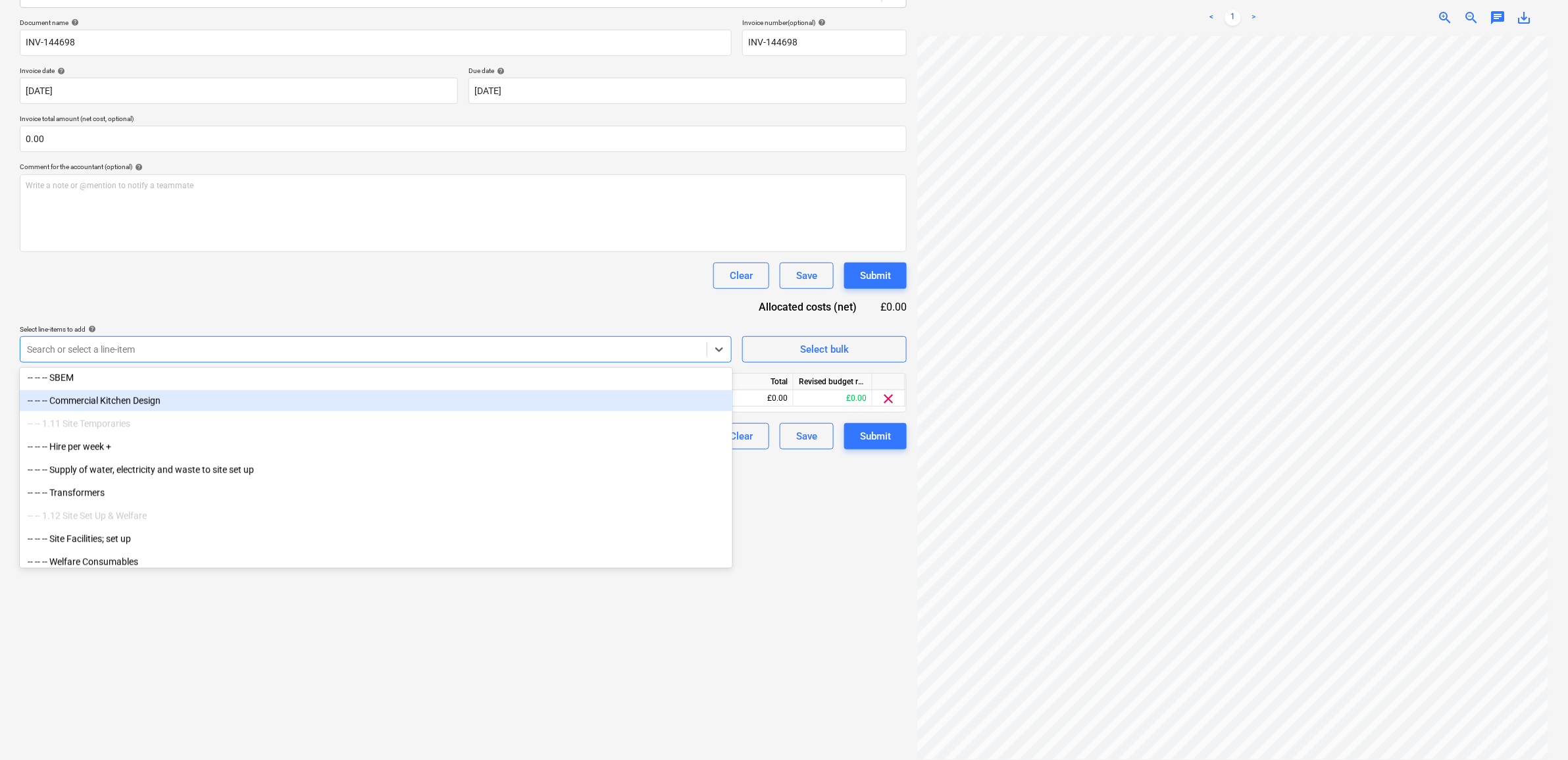
scroll to position [823, 0]
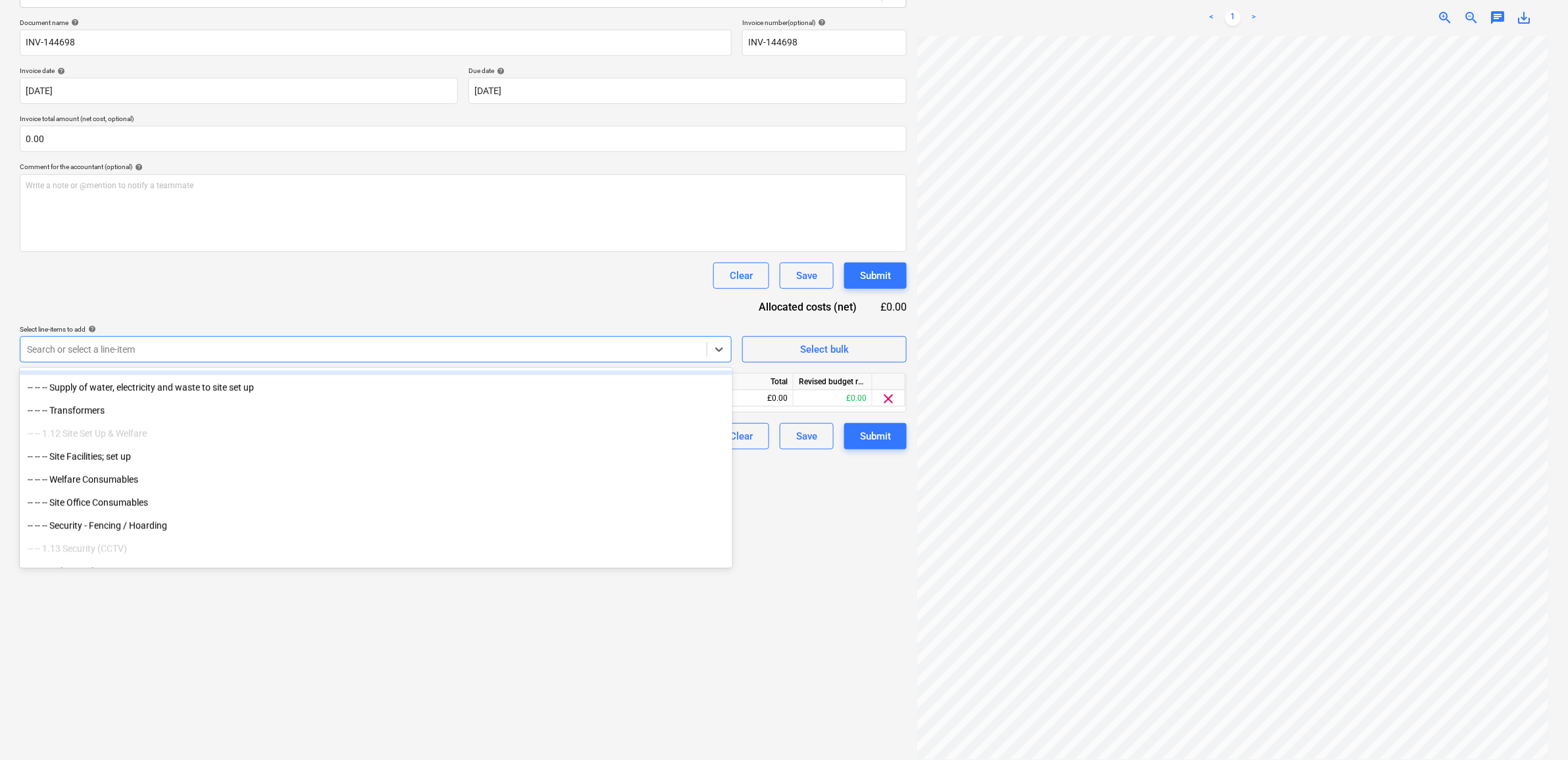
click at [356, 291] on div "Document name help INV-144698 Invoice number (optional) help INV-144698 Invoice…" at bounding box center [463, 234] width 887 height 431
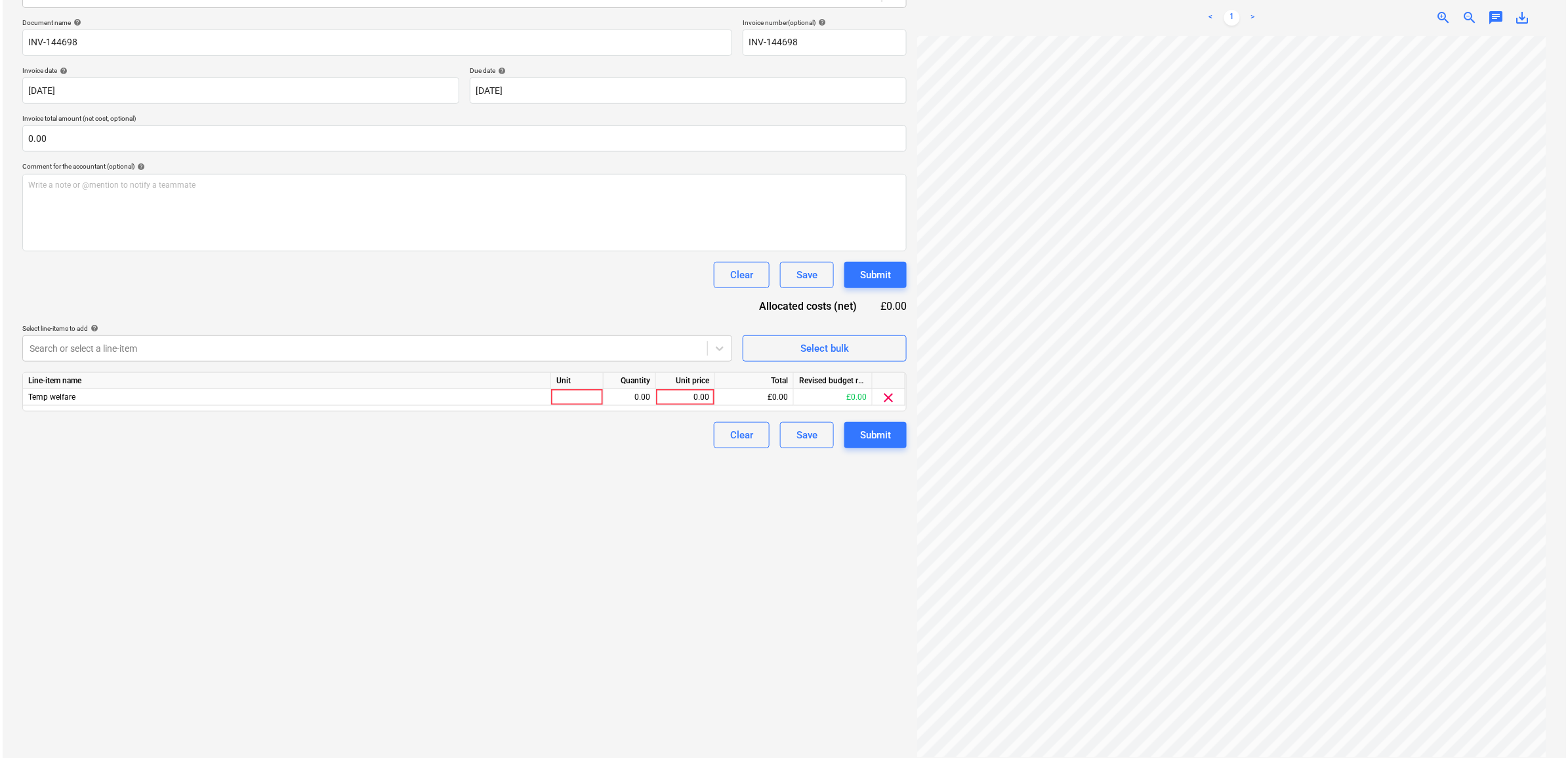
scroll to position [23, 60]
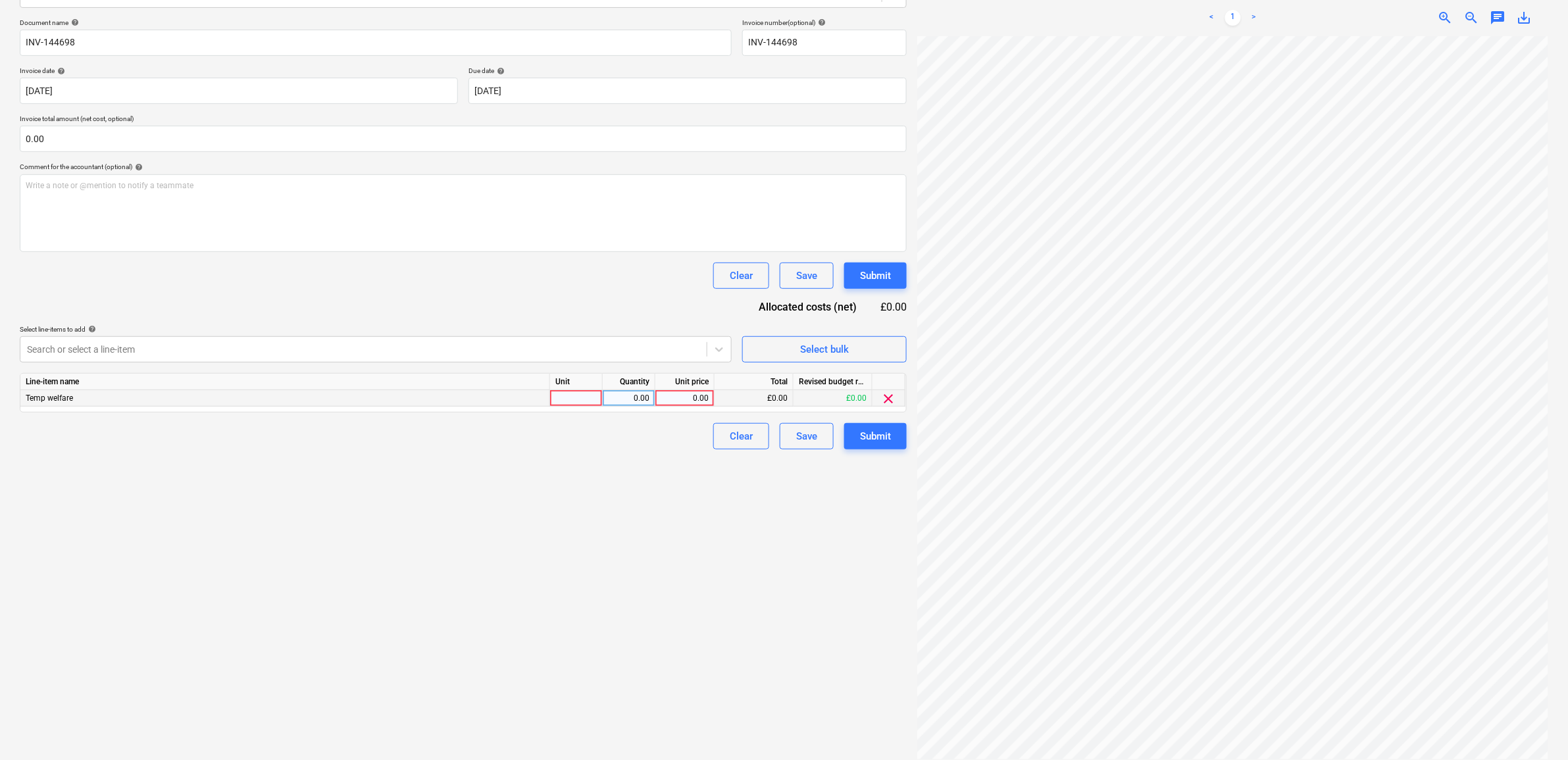
click at [687, 392] on div "0.00" at bounding box center [684, 399] width 48 height 16
drag, startPoint x: 656, startPoint y: 603, endPoint x: 667, endPoint y: 598, distance: 12.1
click at [656, 603] on div "Create new document Select company YardLink Ltd Add new company Select document…" at bounding box center [463, 322] width 897 height 885
click at [899, 439] on button "Submit" at bounding box center [875, 436] width 63 height 26
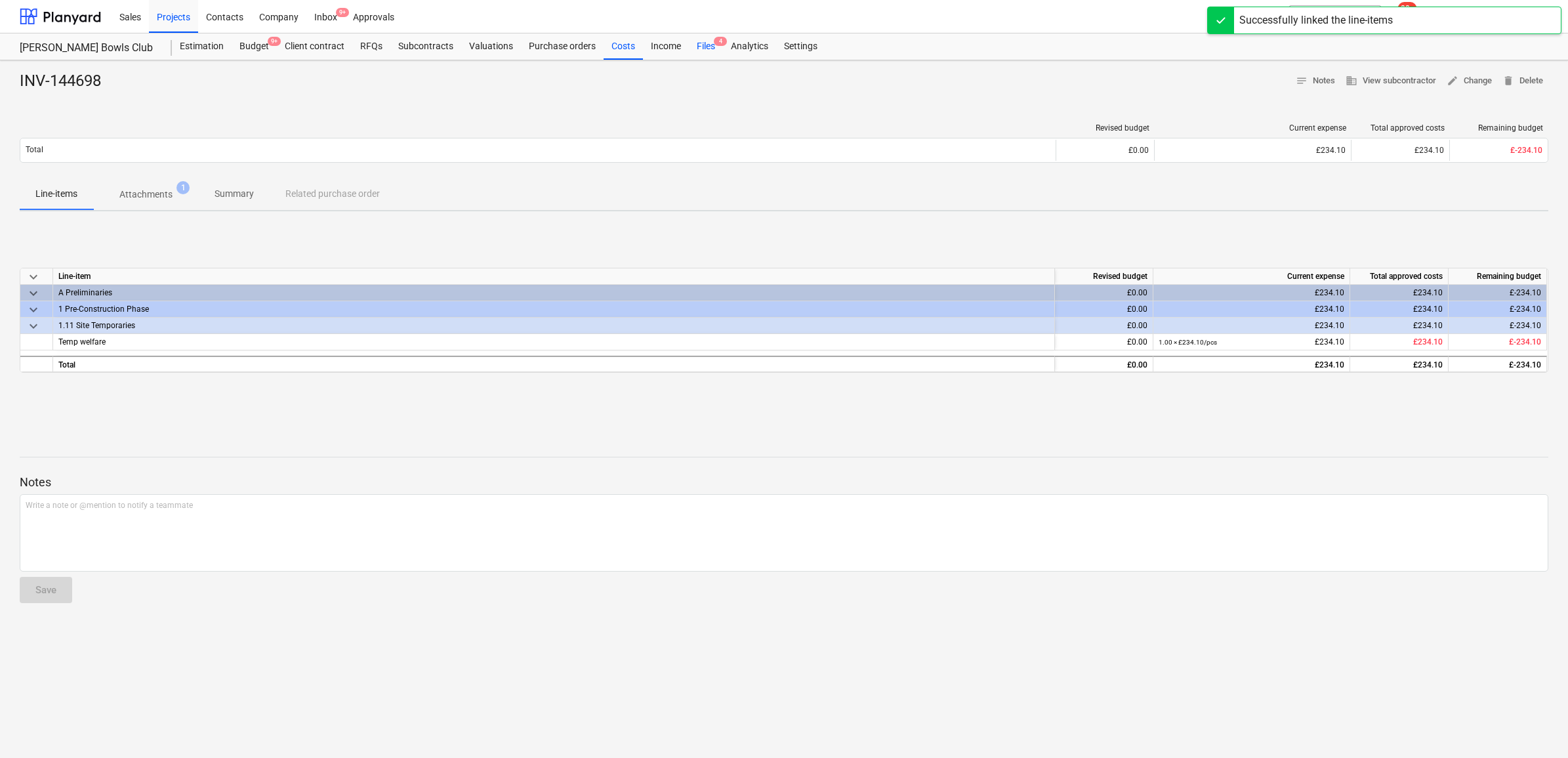
drag, startPoint x: 701, startPoint y: 49, endPoint x: 707, endPoint y: 50, distance: 6.1
click at [701, 49] on div "Files 4" at bounding box center [705, 46] width 34 height 26
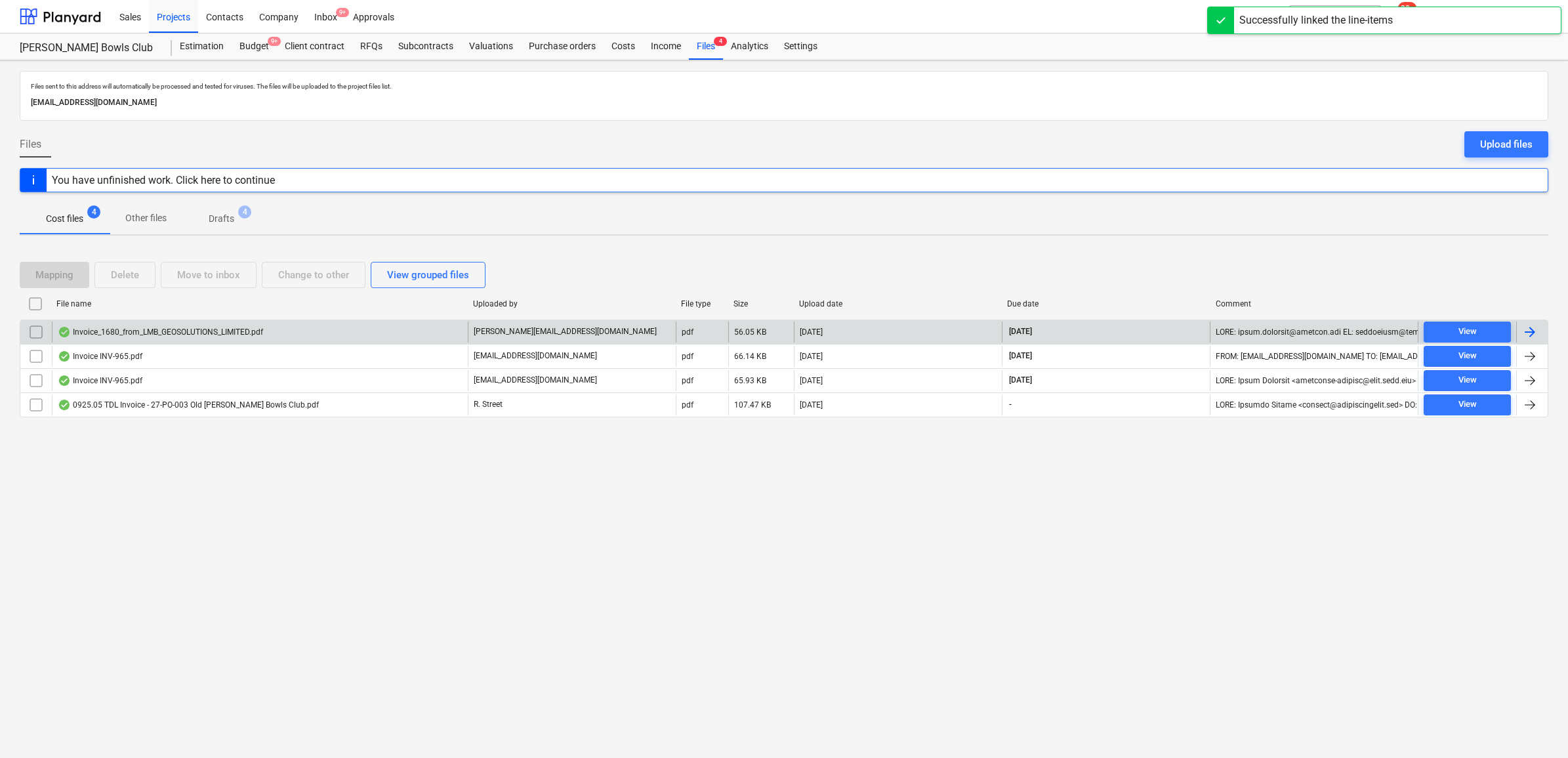
click at [1533, 327] on div at bounding box center [1530, 332] width 15 height 15
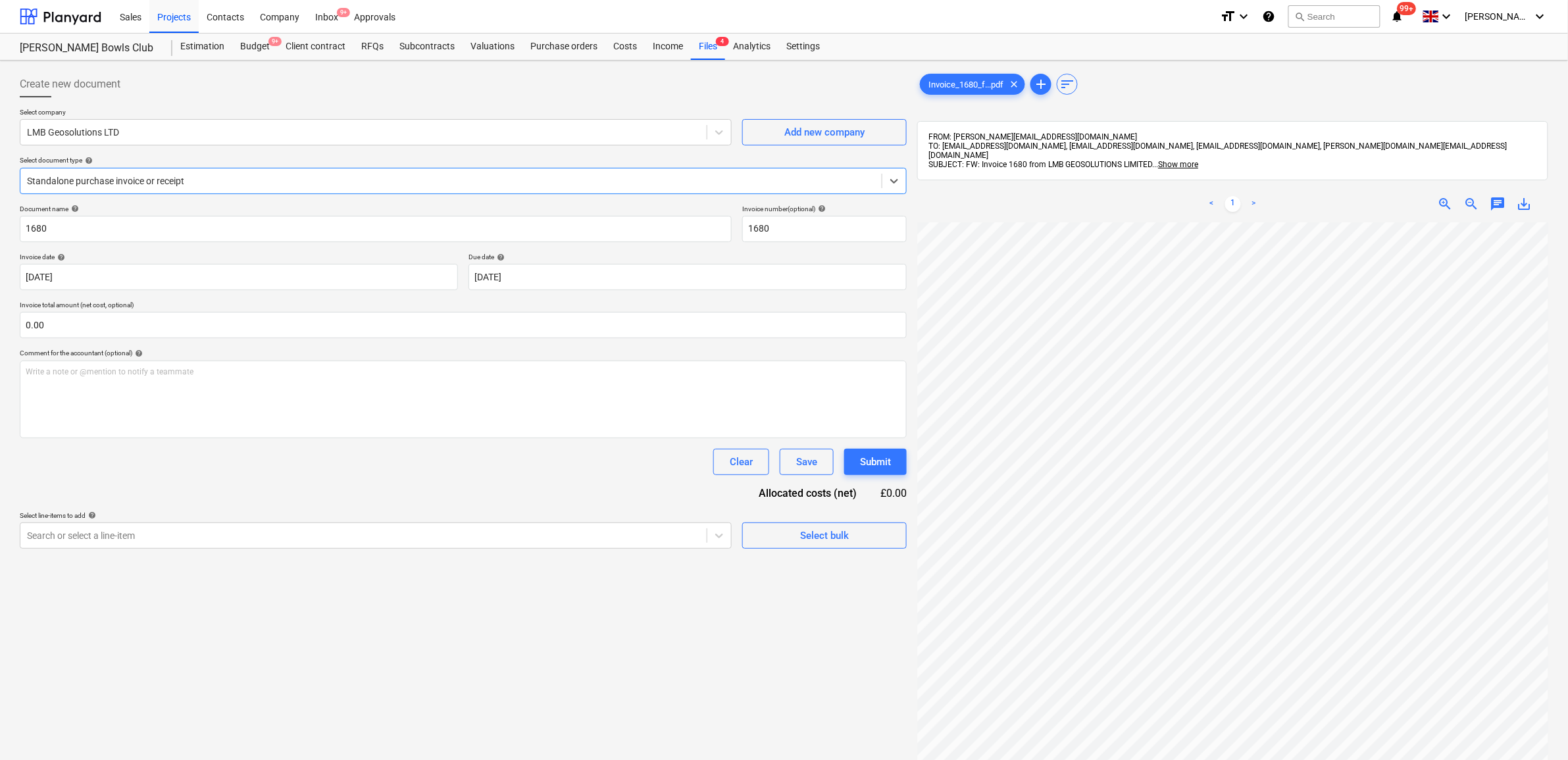
click at [557, 168] on div "Standalone purchase invoice or receipt" at bounding box center [463, 180] width 887 height 26
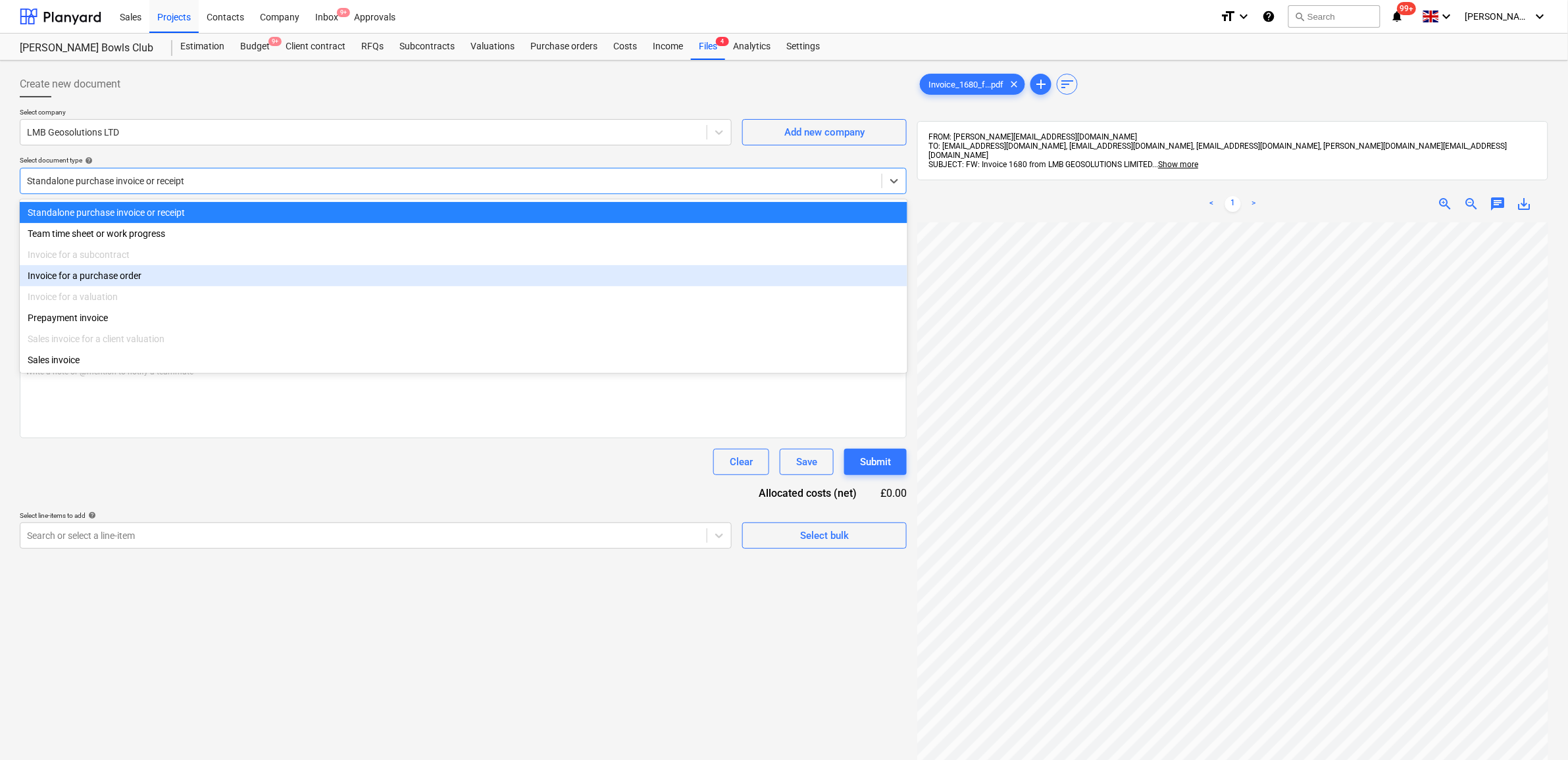
click at [218, 271] on div "Invoice for a purchase order" at bounding box center [463, 275] width 888 height 21
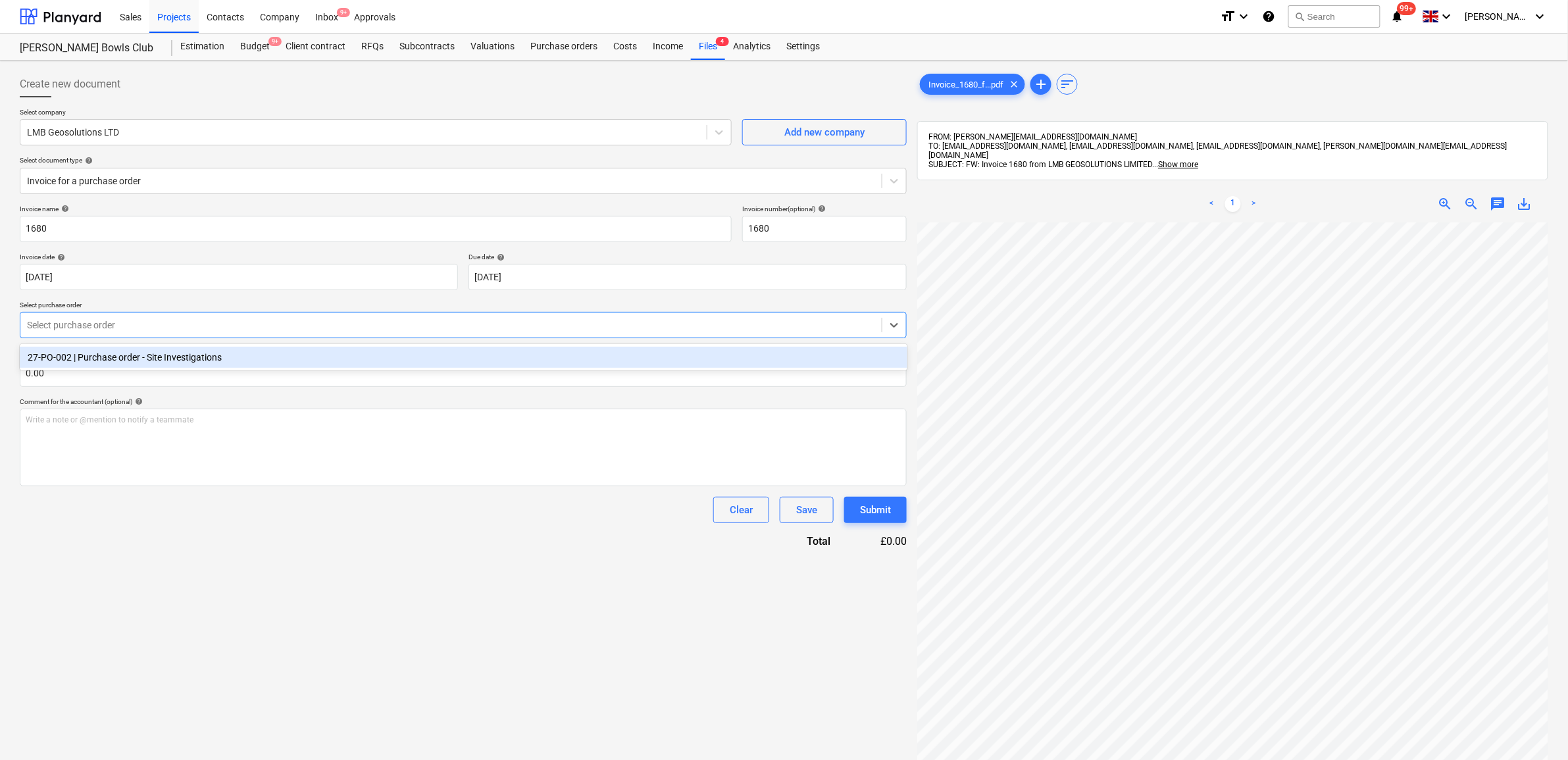
click at [230, 318] on div at bounding box center [451, 325] width 848 height 13
click at [228, 347] on div "27-PO-002 | Purchase order - Site Investigations" at bounding box center [463, 357] width 888 height 21
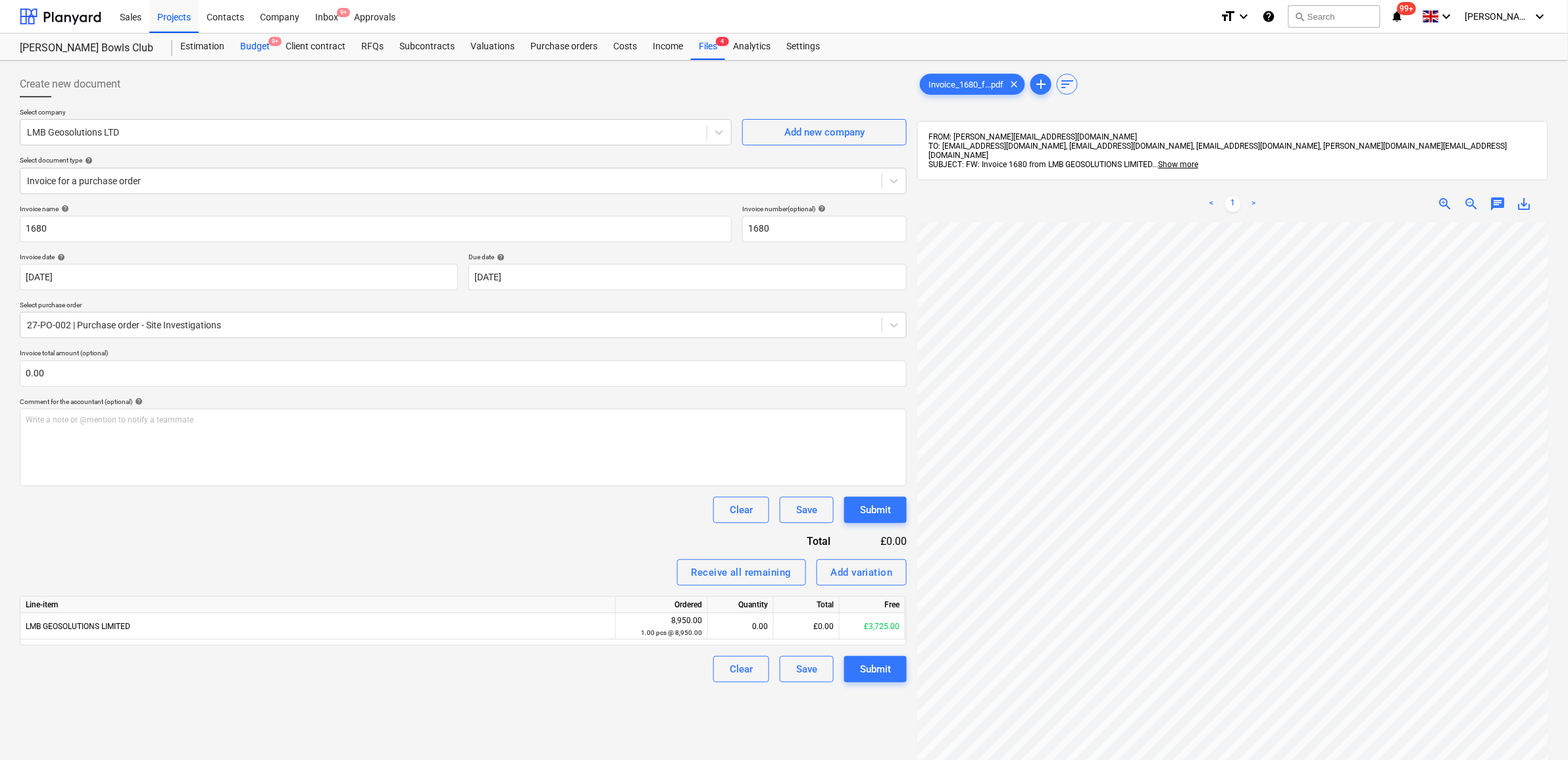
click at [255, 43] on div "Budget 9+" at bounding box center [254, 46] width 45 height 26
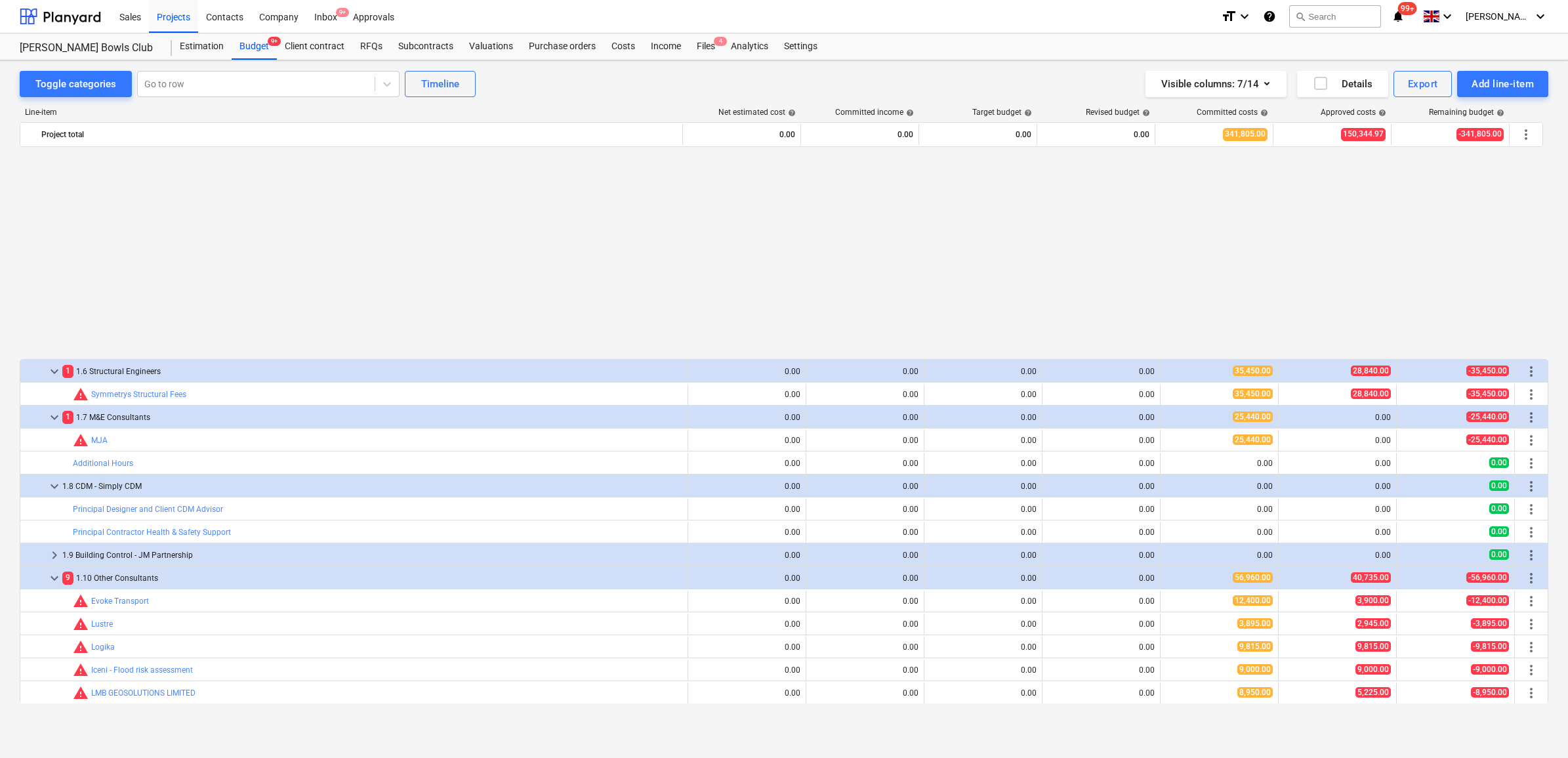
scroll to position [246, 0]
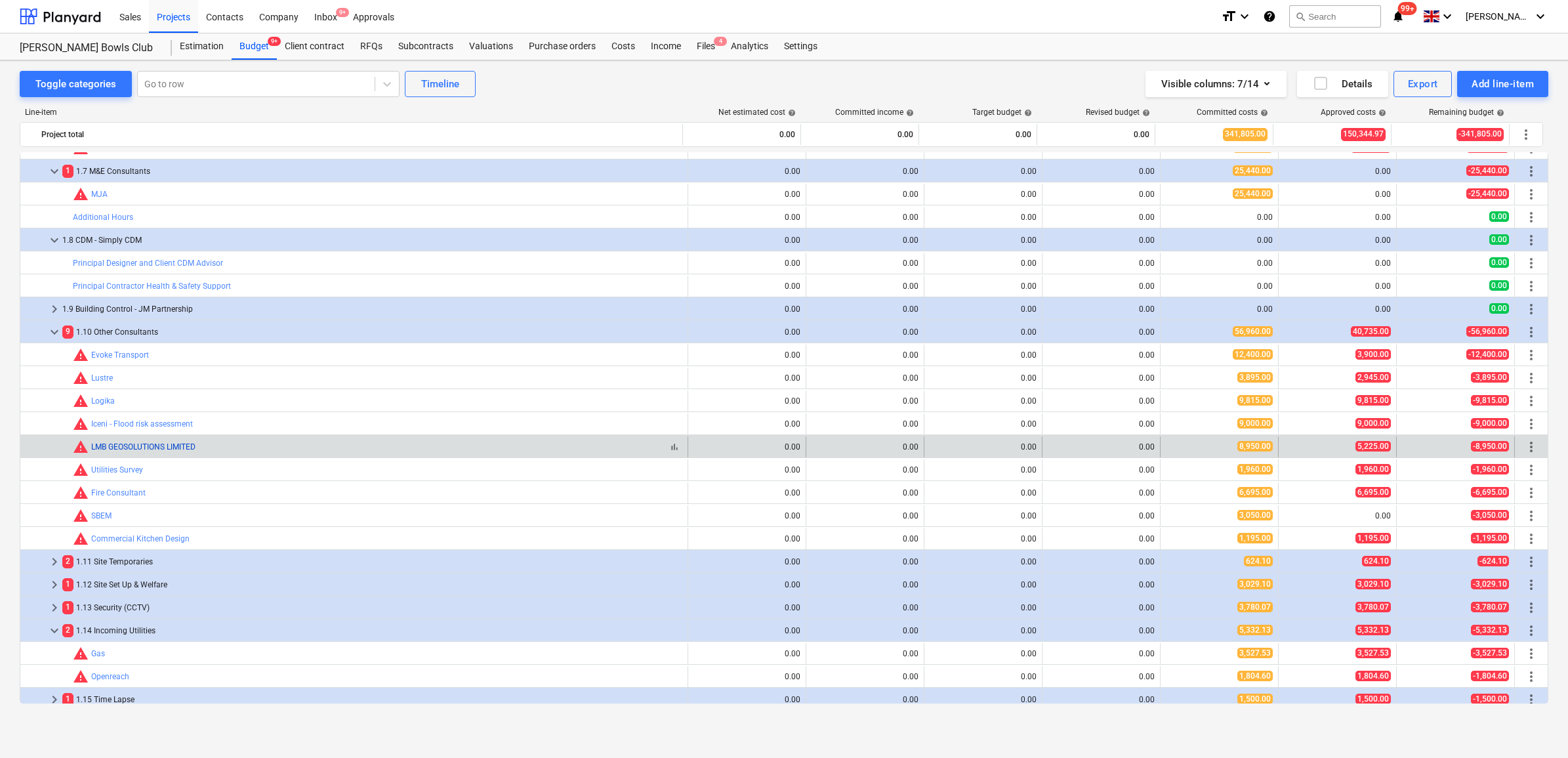
click at [144, 448] on link "LMB GEOSOLUTIONS LIMITED" at bounding box center [143, 447] width 104 height 9
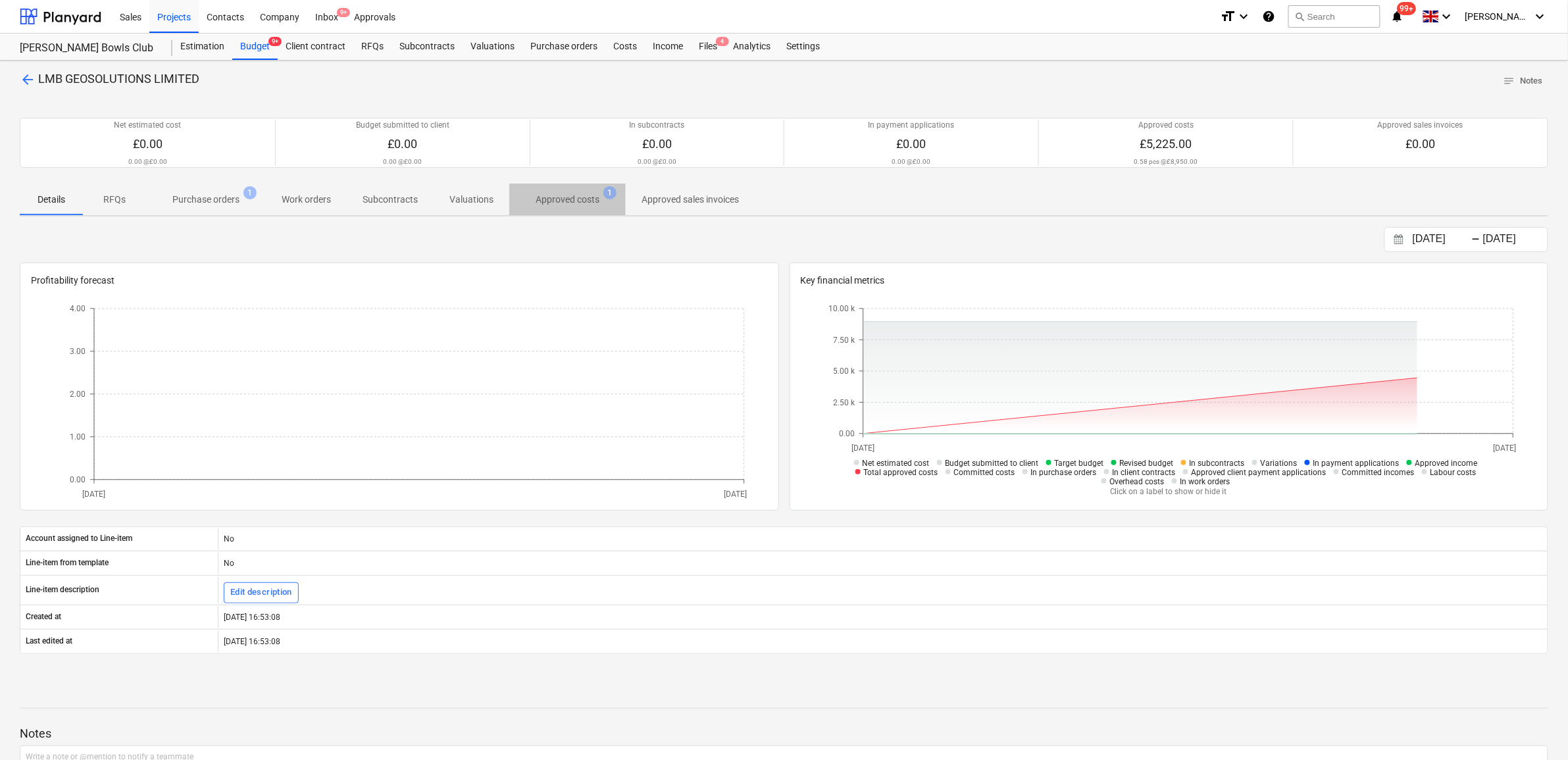
click at [584, 196] on p "Approved costs" at bounding box center [568, 199] width 64 height 14
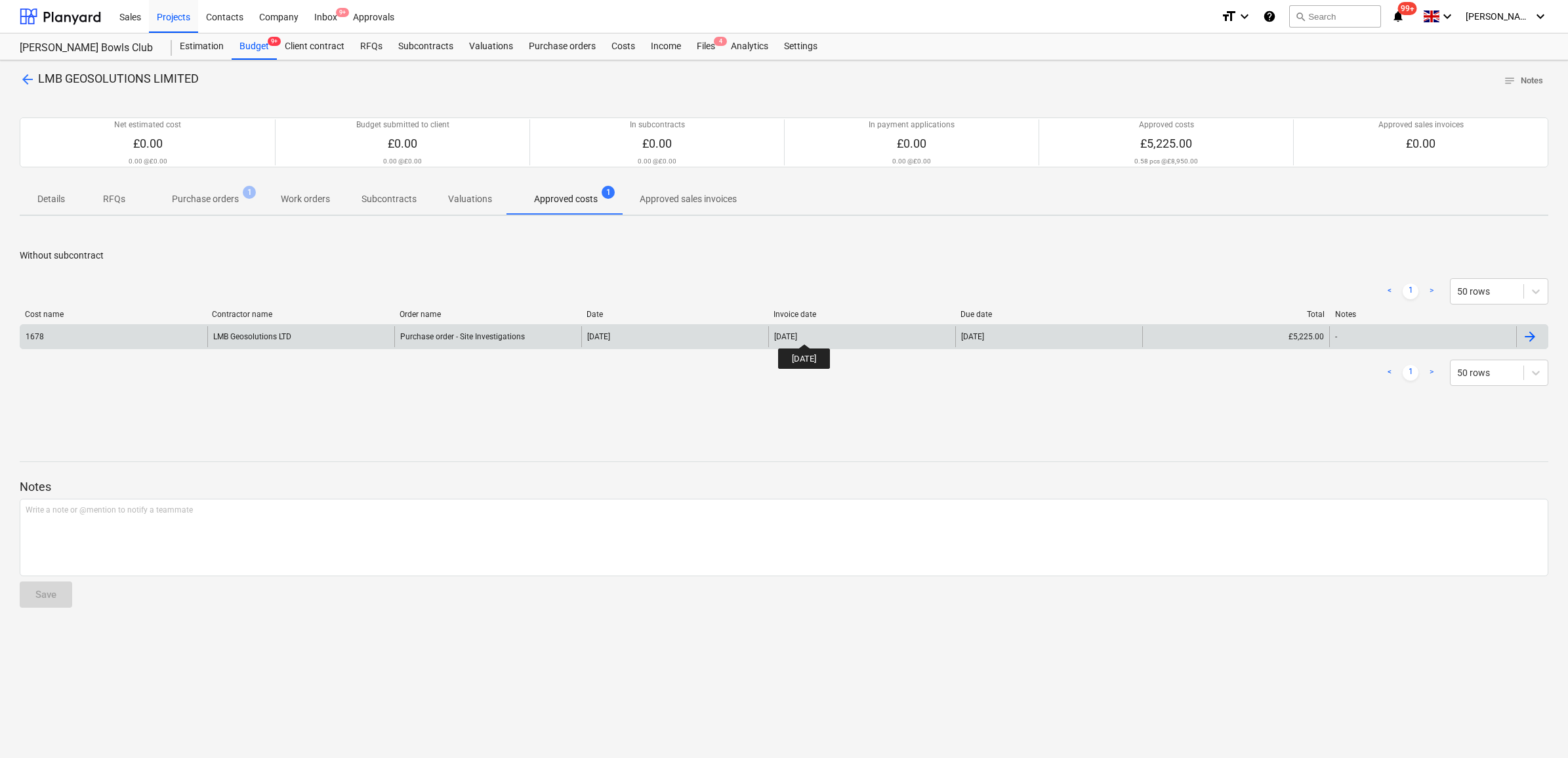
click at [797, 332] on div "[DATE]" at bounding box center [785, 337] width 23 height 9
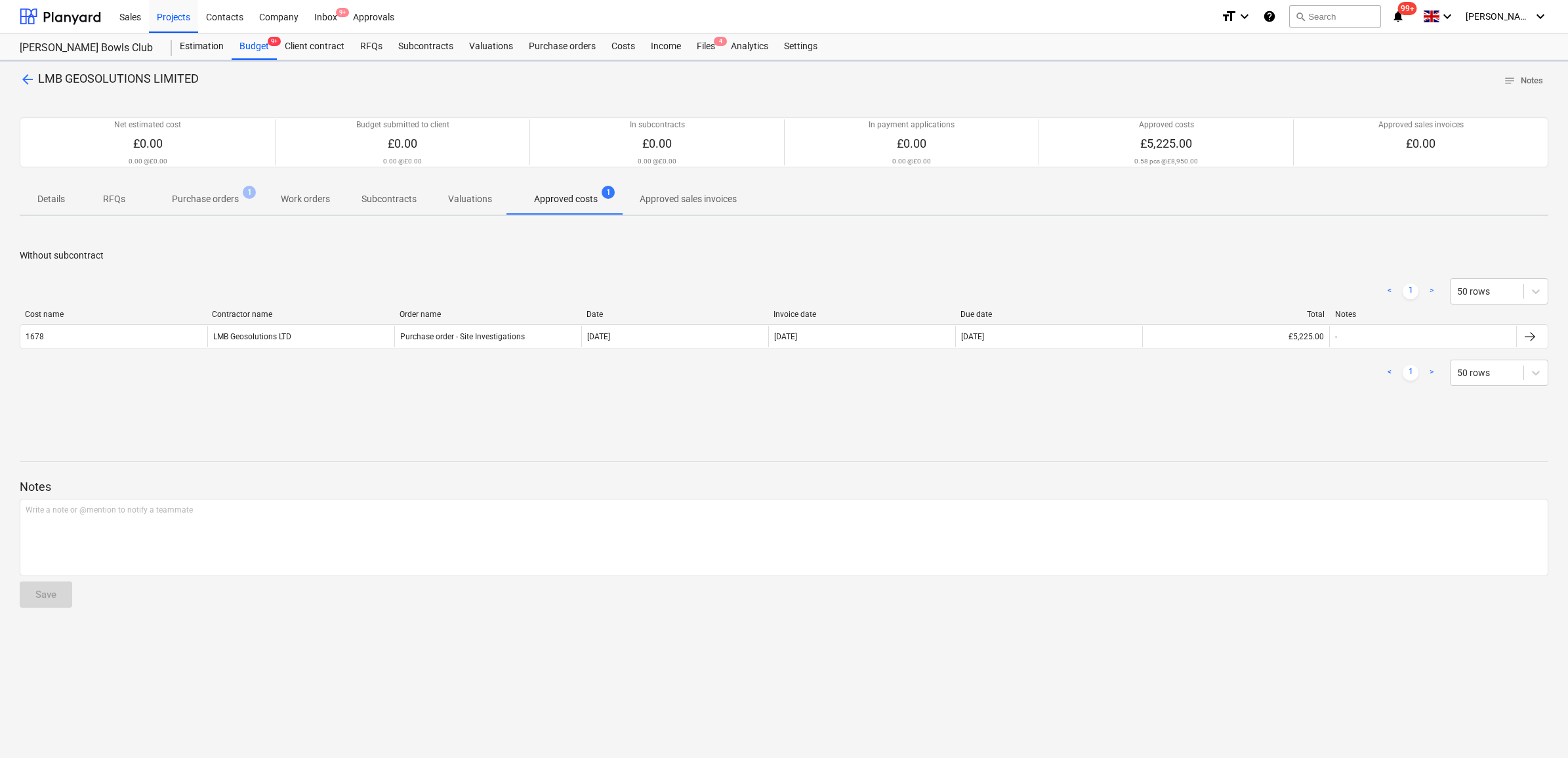
click at [230, 205] on p "Purchase orders" at bounding box center [205, 199] width 67 height 14
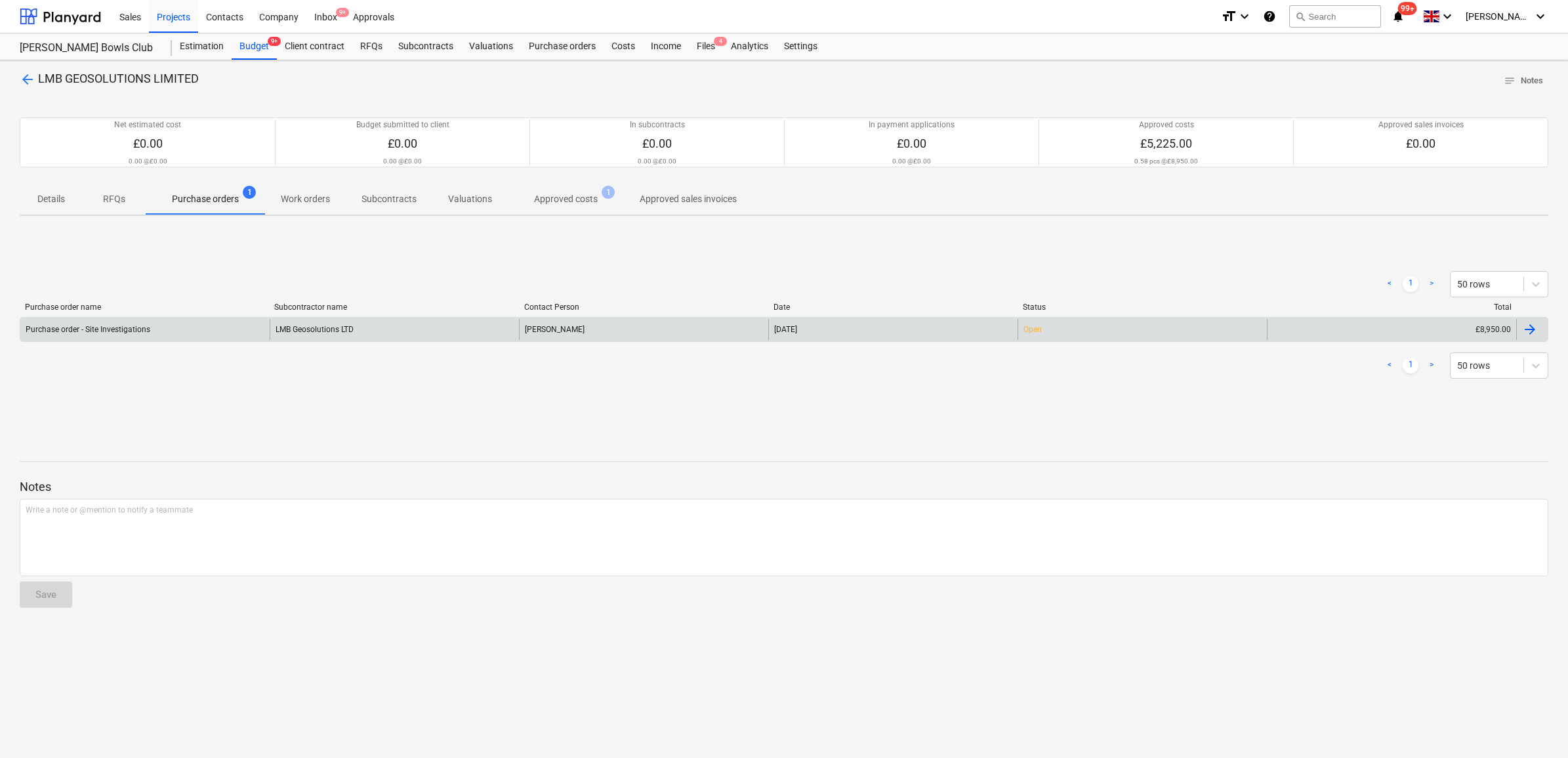
click at [291, 325] on div "LMB Geosolutions LTD" at bounding box center [394, 329] width 249 height 21
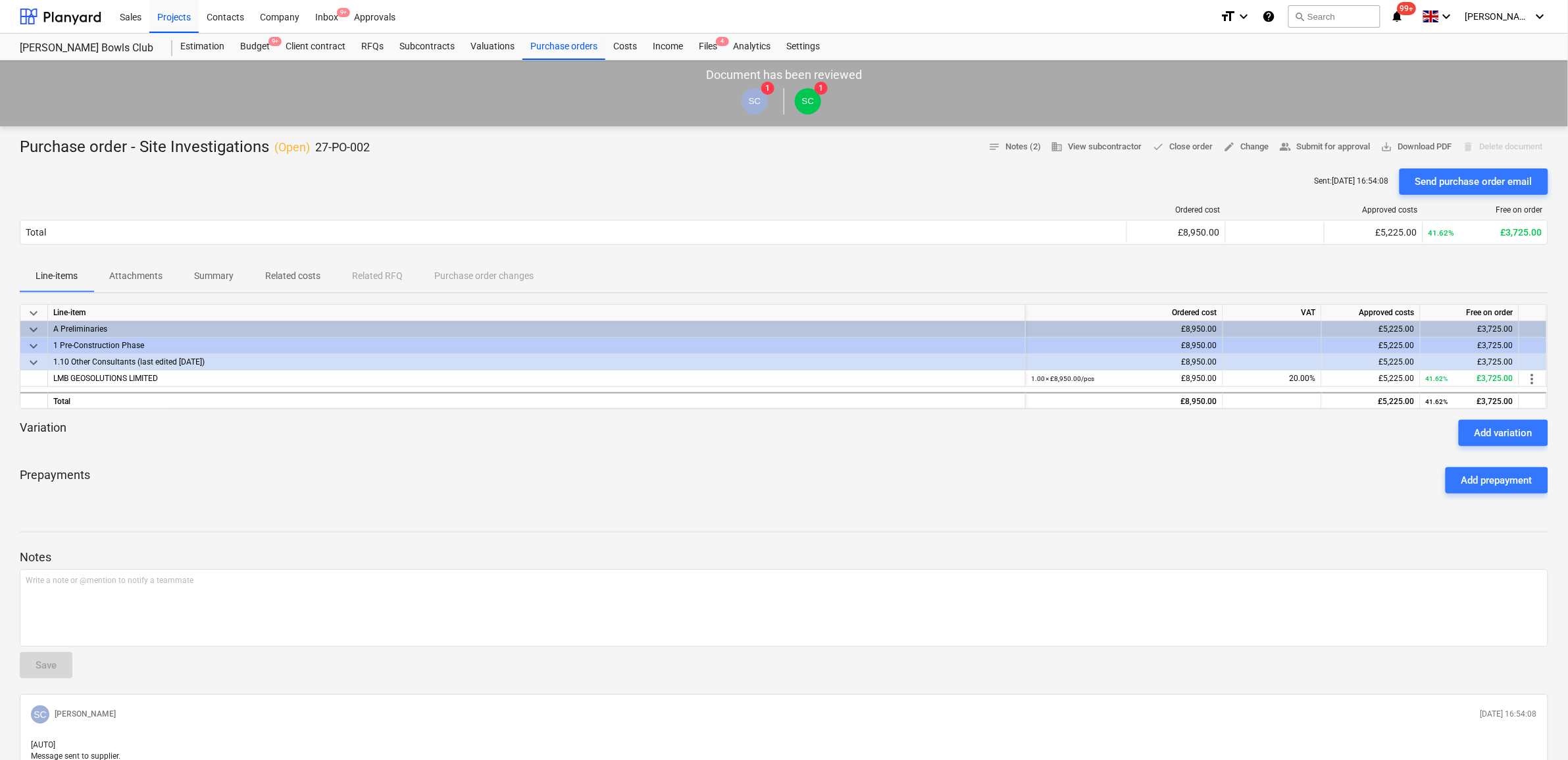
click at [139, 270] on p "Attachments" at bounding box center [135, 276] width 53 height 14
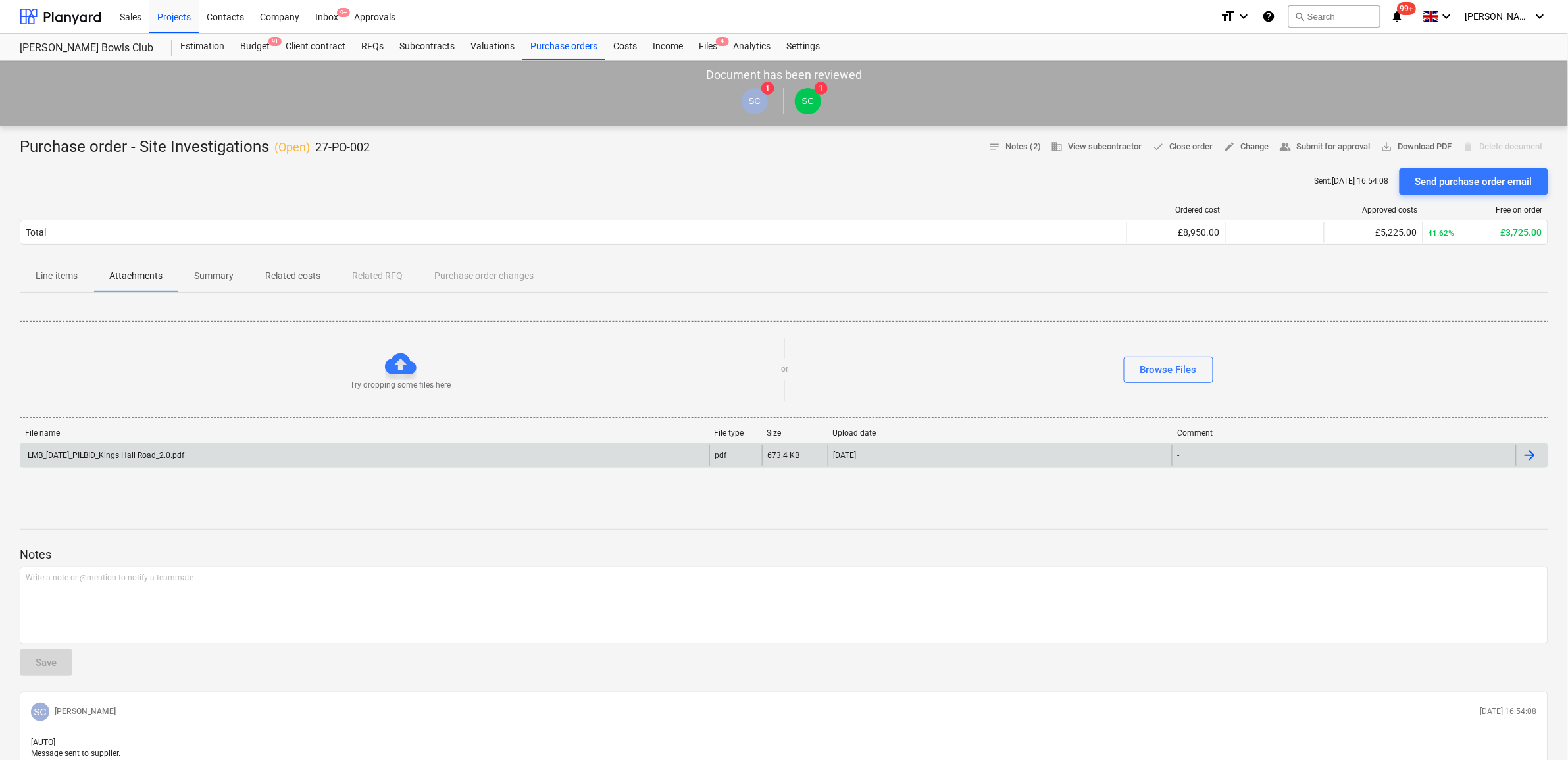
click at [194, 456] on div "LMB_[DATE]_PILBID_Kings Hall Road_2.0.pdf" at bounding box center [364, 455] width 689 height 21
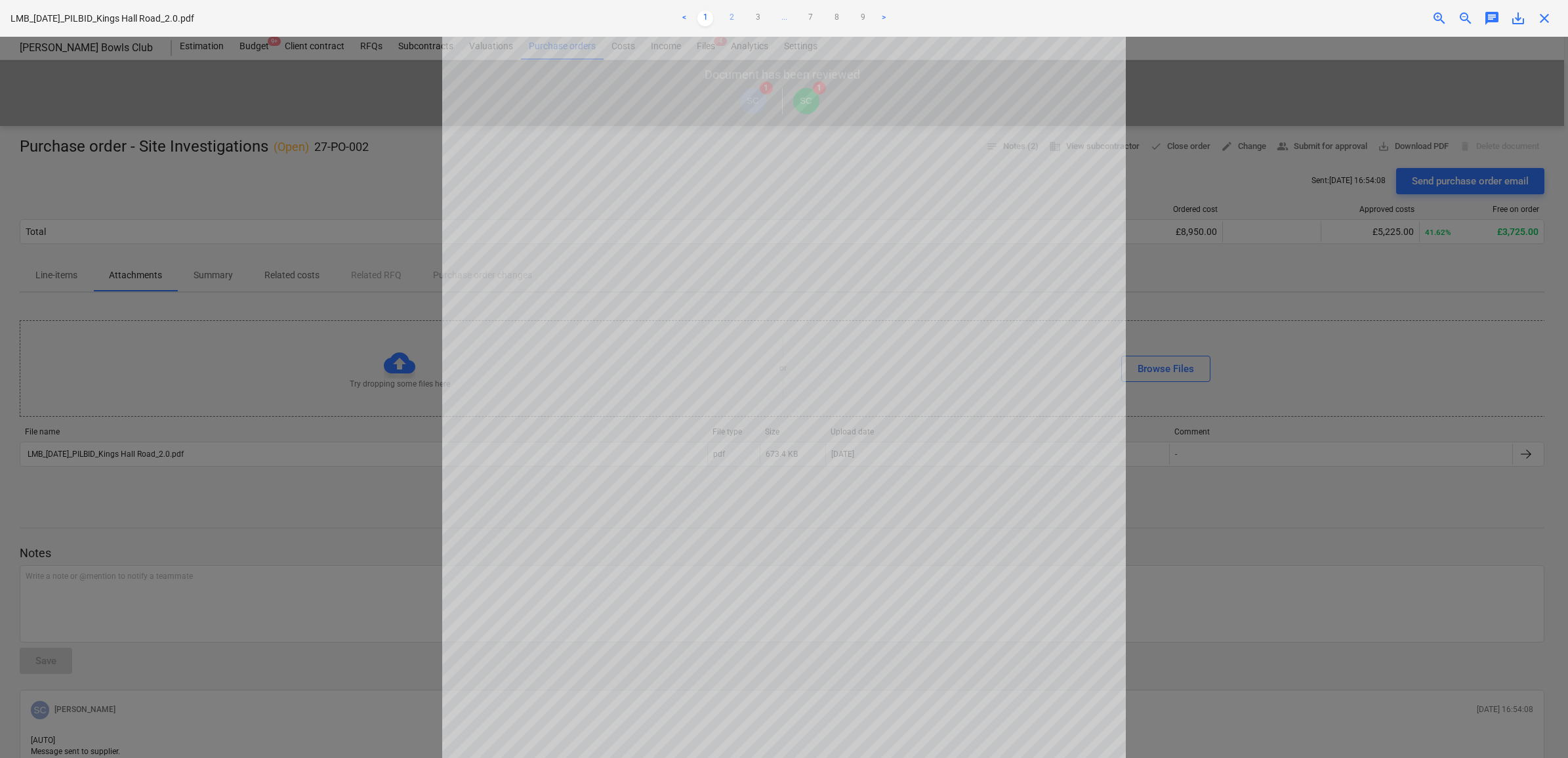
click at [732, 16] on link "2" at bounding box center [731, 18] width 15 height 15
click at [753, 15] on link "3" at bounding box center [757, 18] width 15 height 15
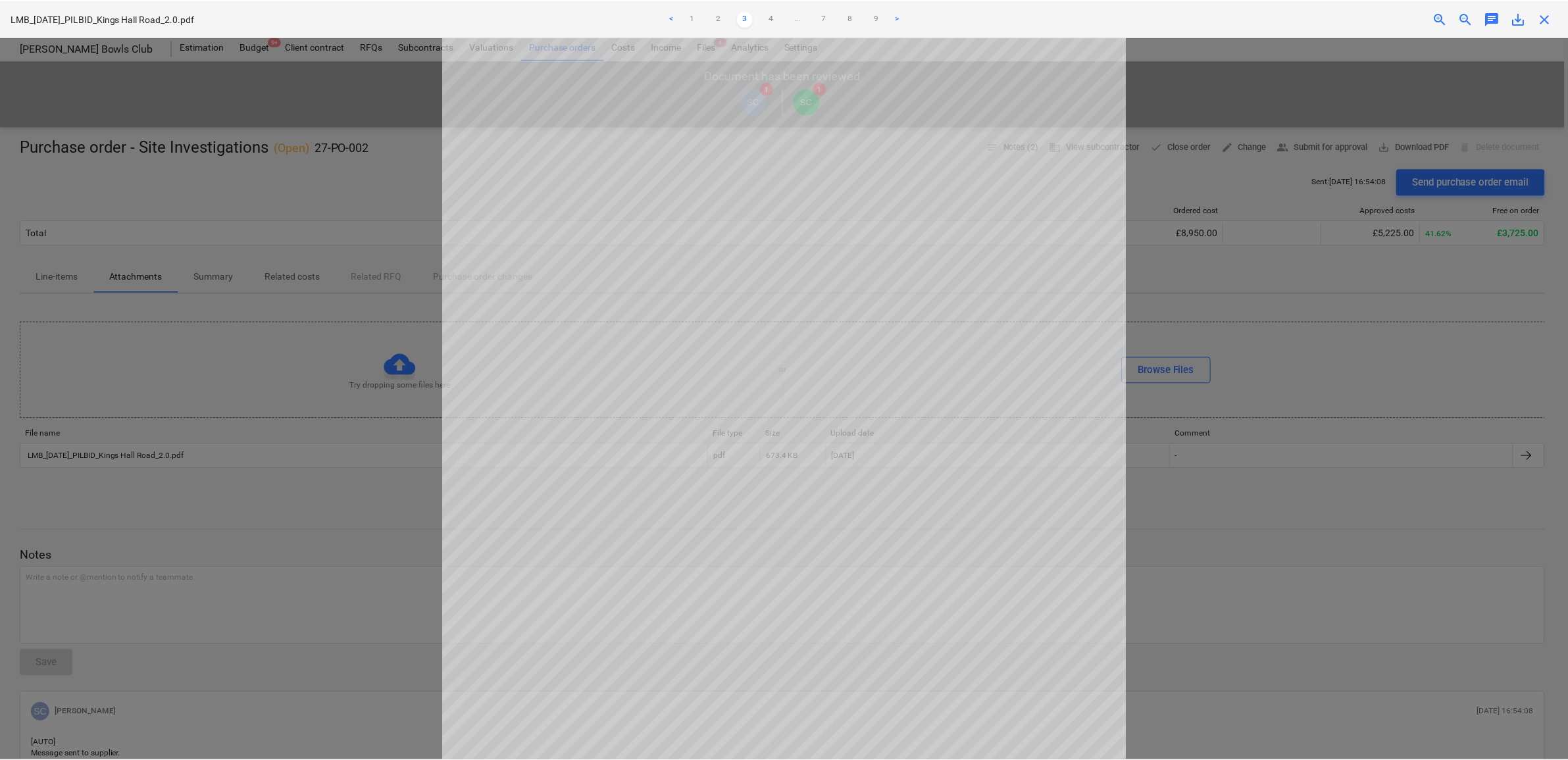
scroll to position [1, 0]
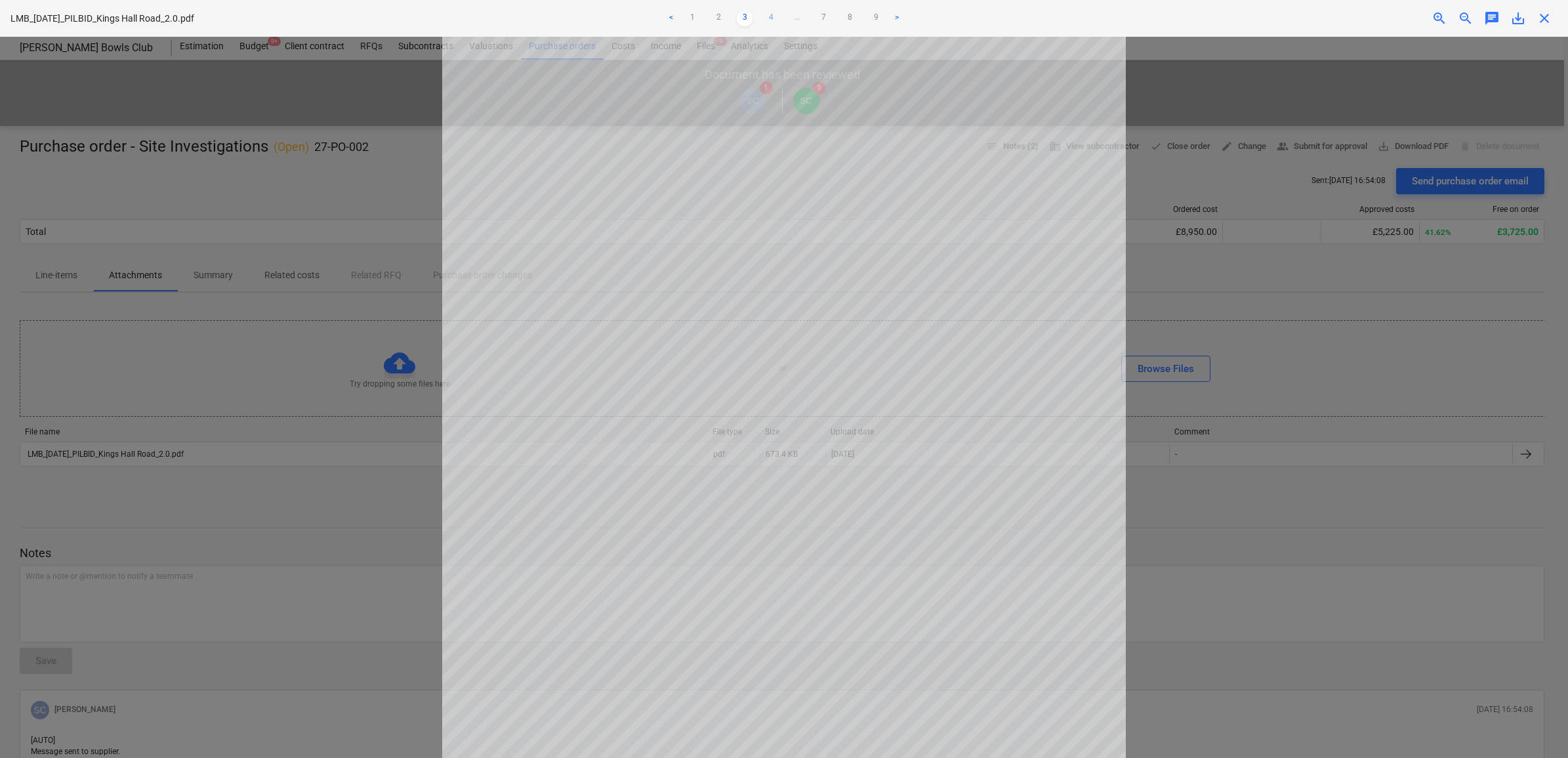
click at [767, 15] on link "4" at bounding box center [771, 18] width 15 height 15
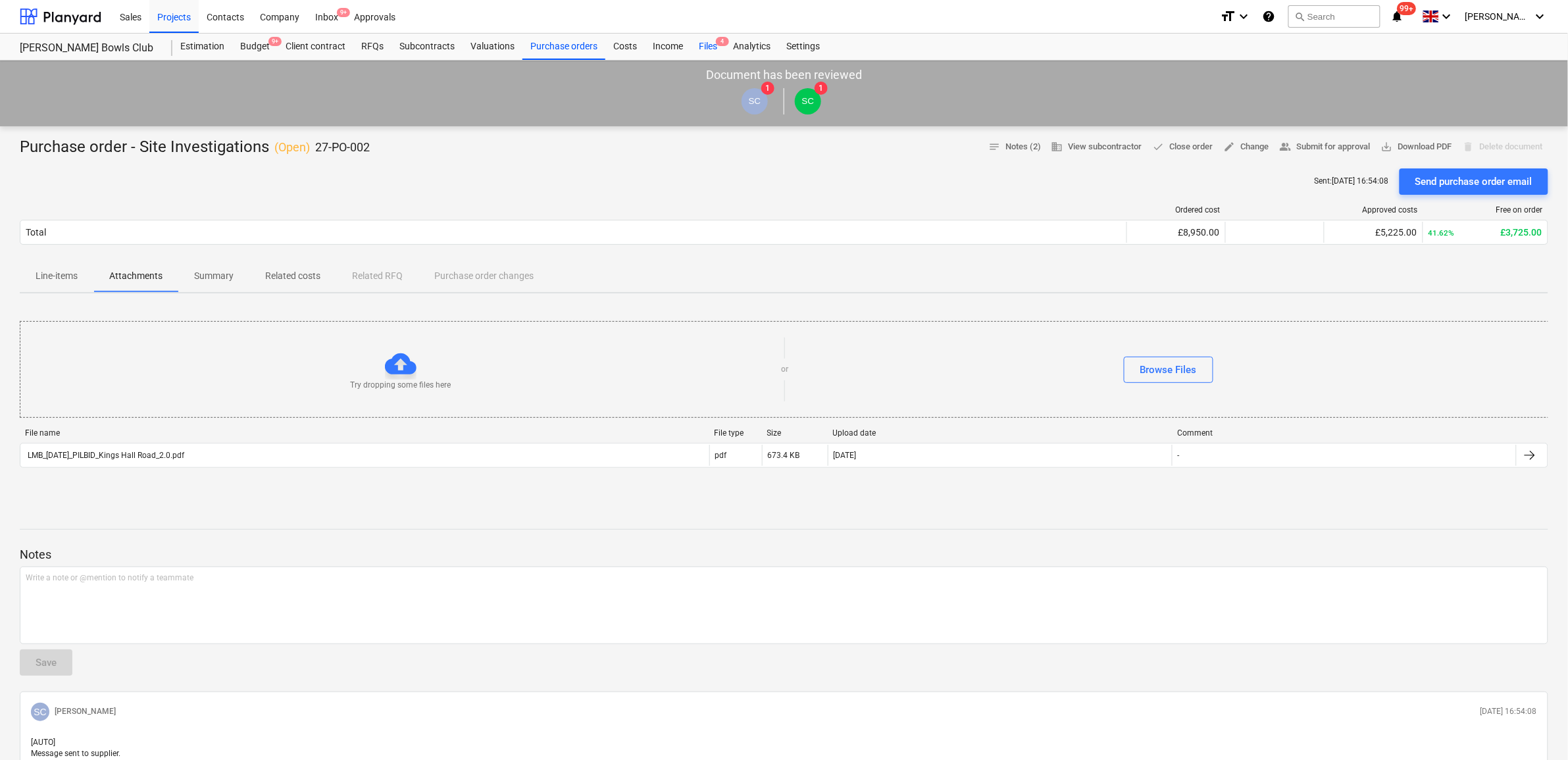
click at [702, 43] on div "Files 4" at bounding box center [708, 46] width 34 height 26
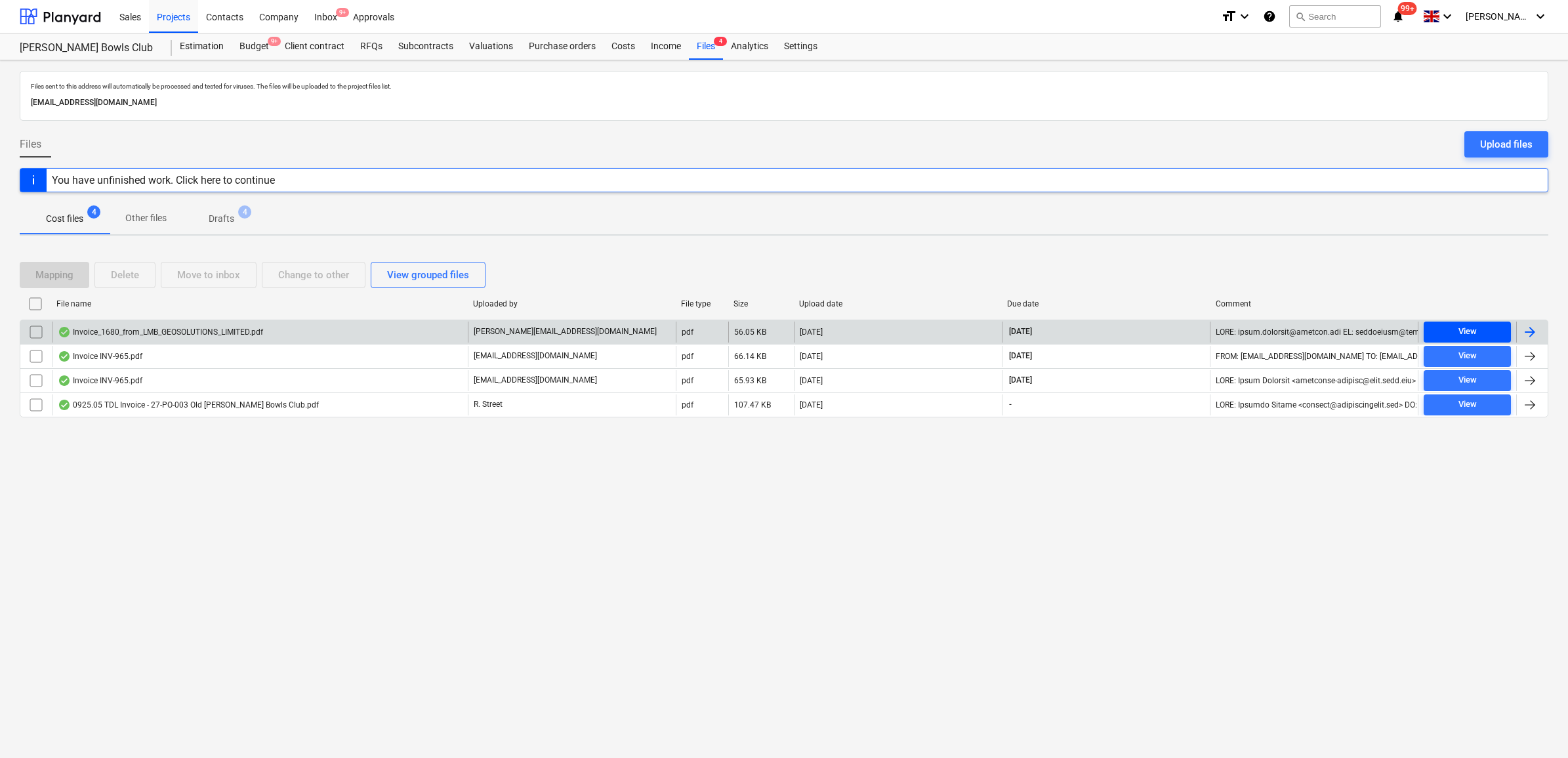
click at [1494, 332] on span "View" at bounding box center [1467, 332] width 77 height 15
click at [1526, 330] on div at bounding box center [1530, 332] width 15 height 15
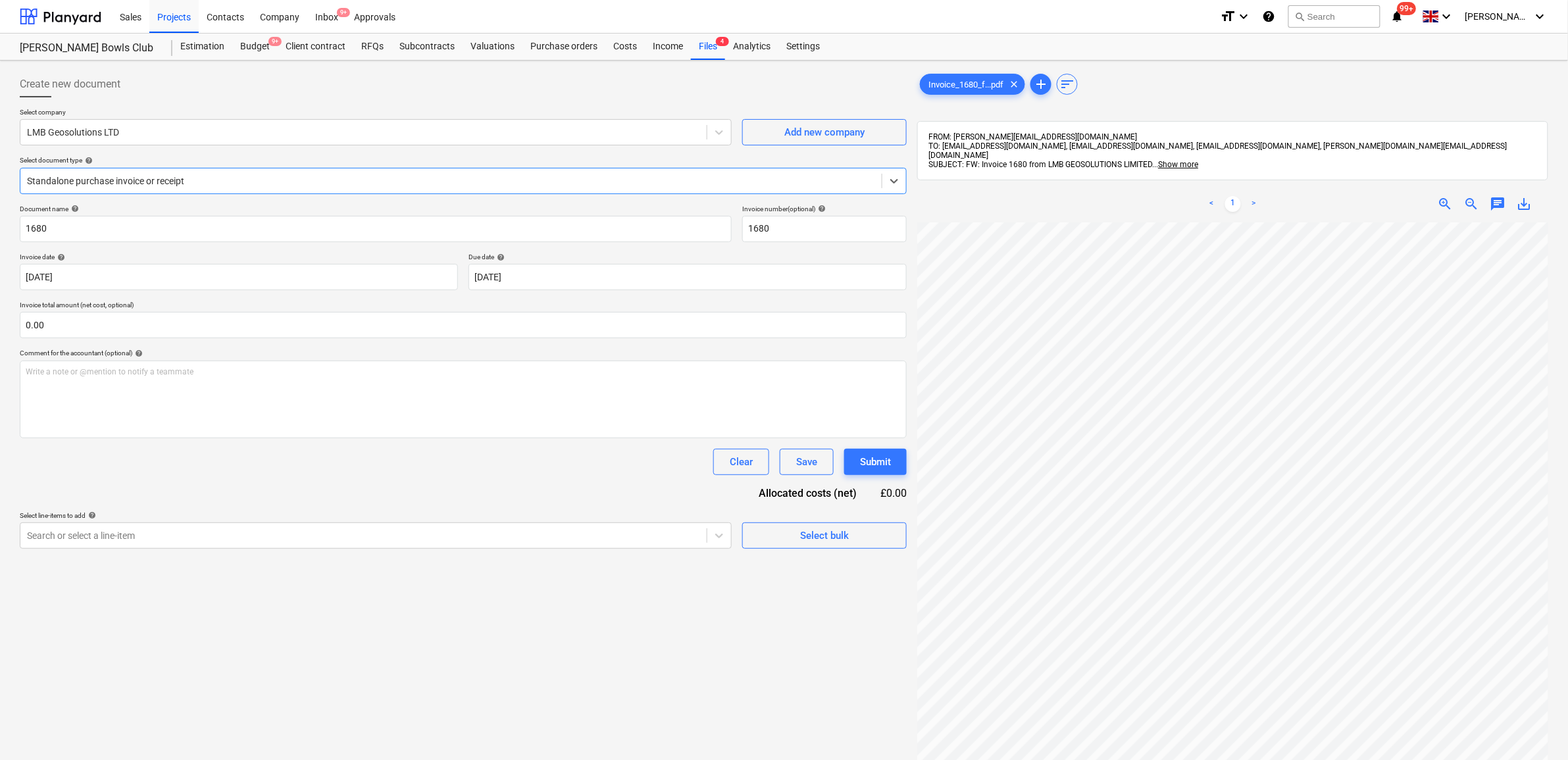
click at [261, 184] on div at bounding box center [451, 181] width 848 height 13
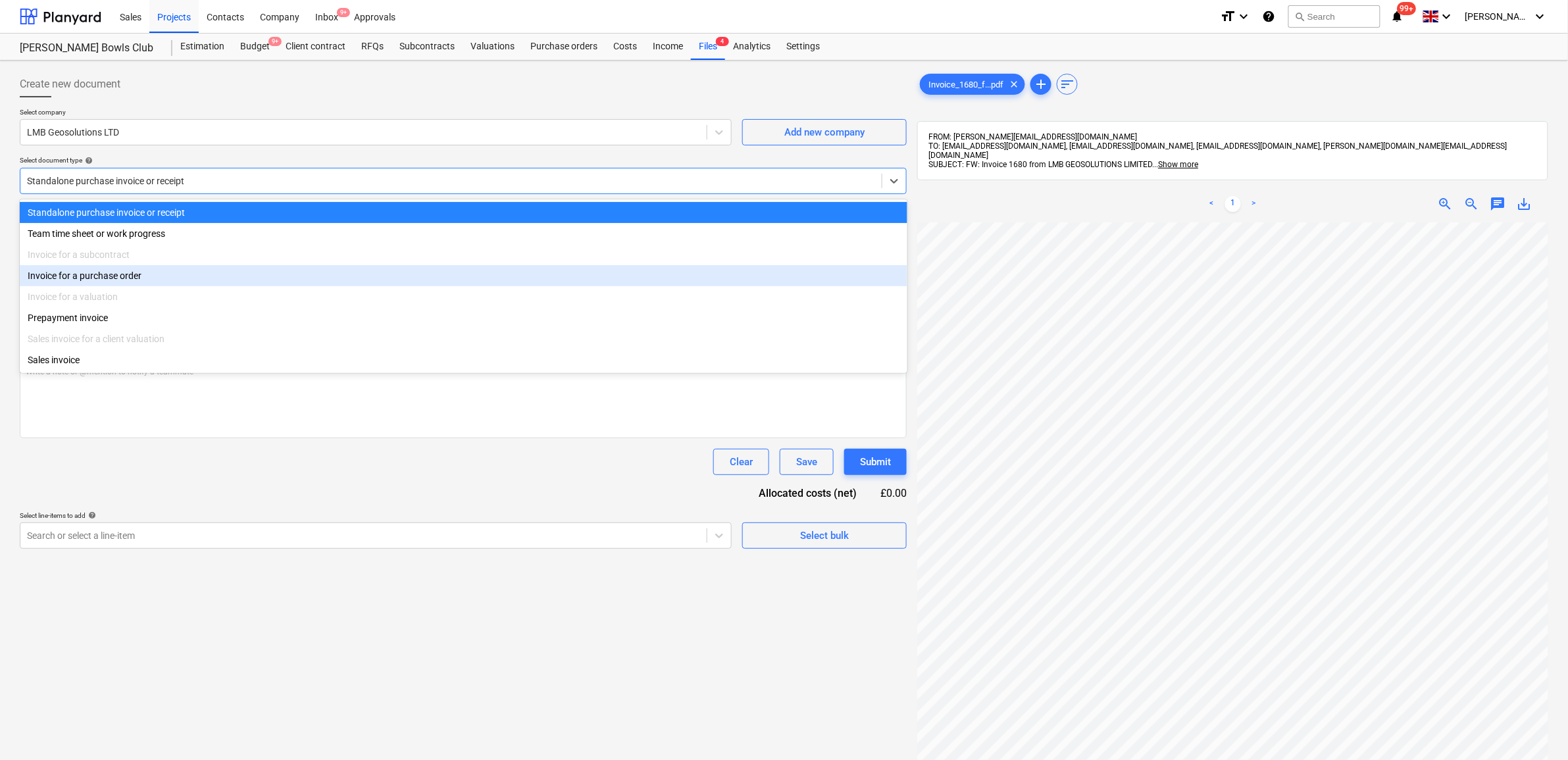
click at [218, 271] on div "Invoice for a purchase order" at bounding box center [463, 275] width 888 height 21
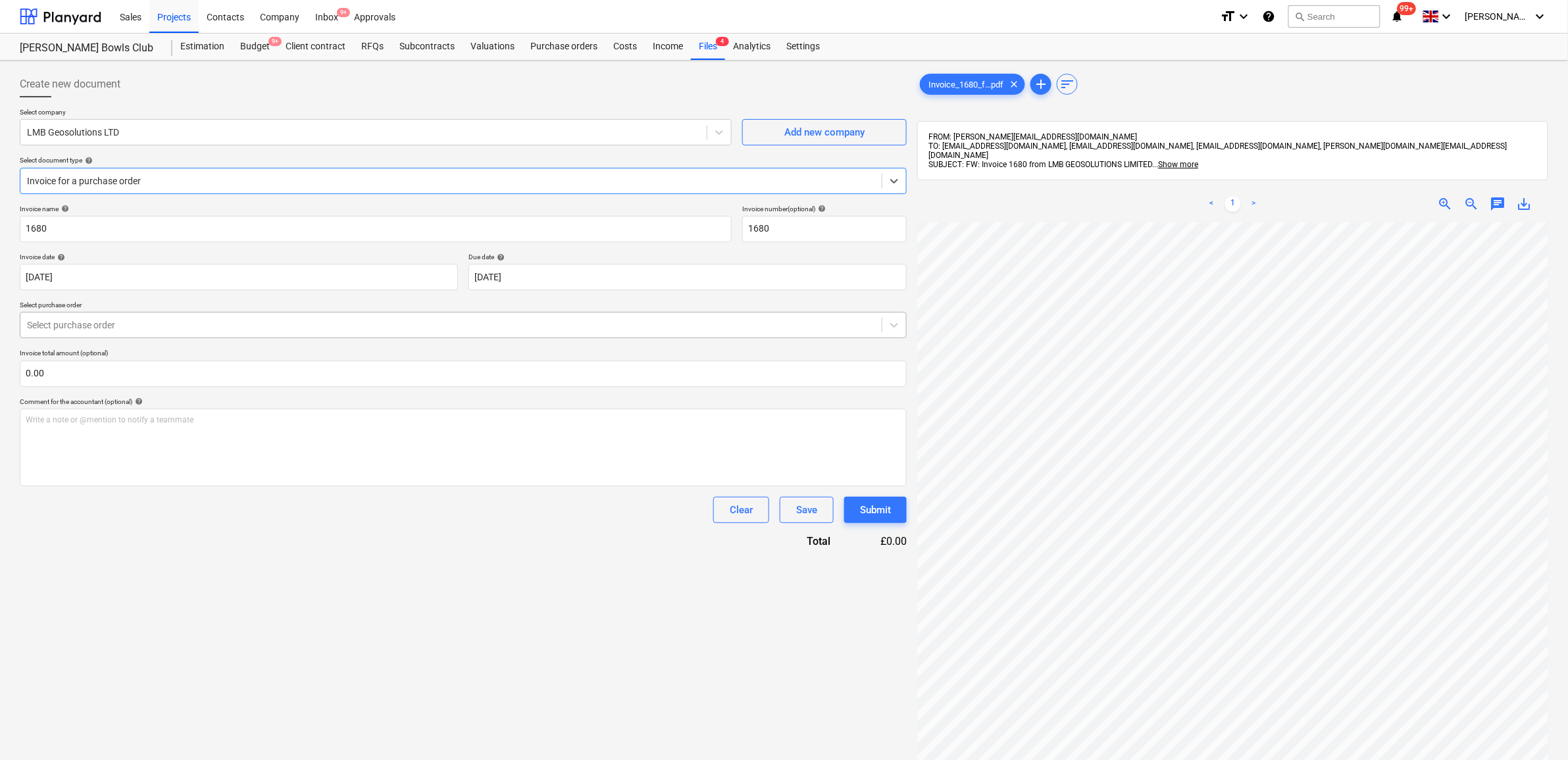
click at [209, 333] on div "Select purchase order" at bounding box center [450, 324] width 861 height 18
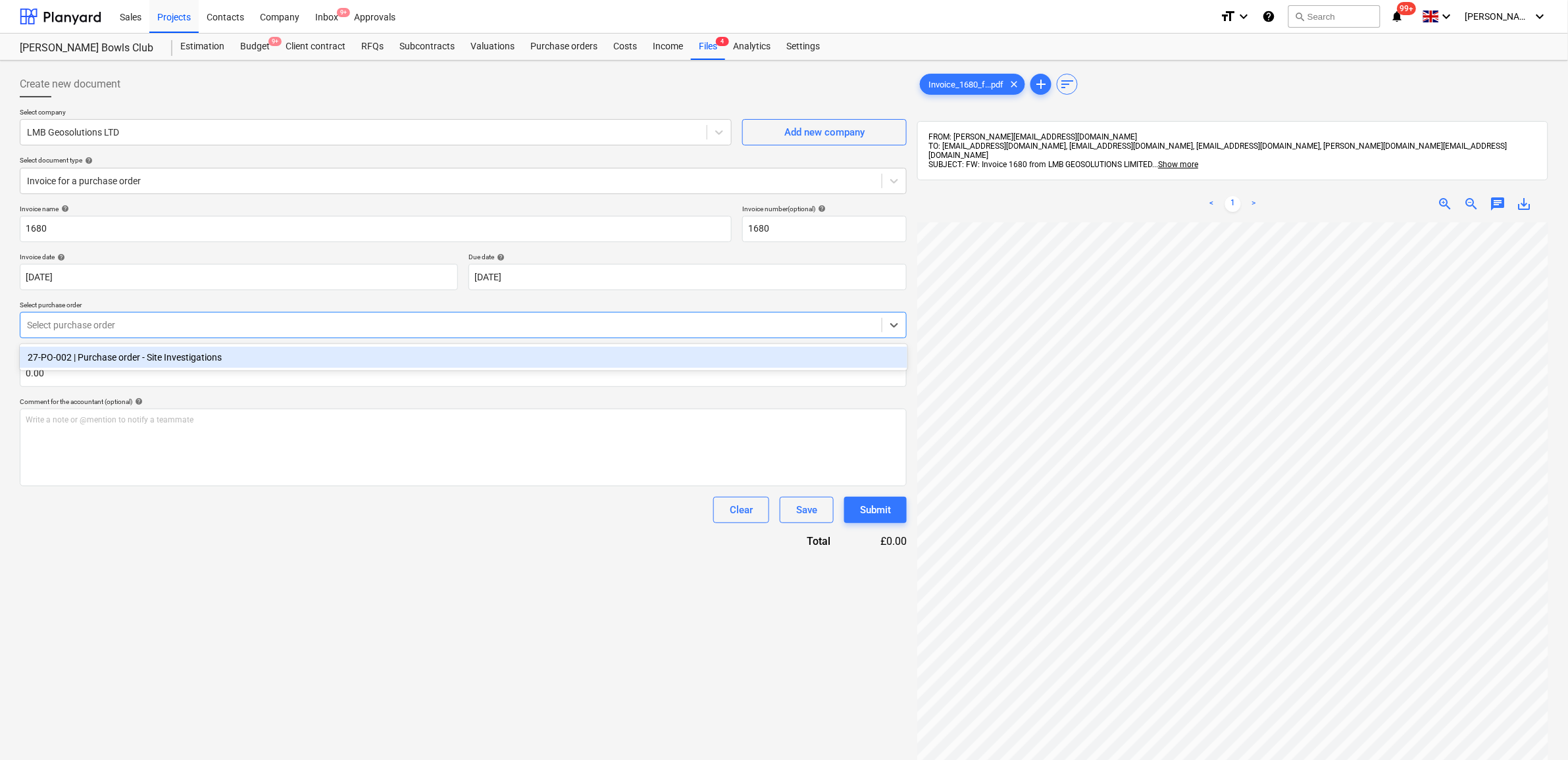
click at [211, 361] on div "27-PO-002 | Purchase order - Site Investigations" at bounding box center [463, 357] width 888 height 21
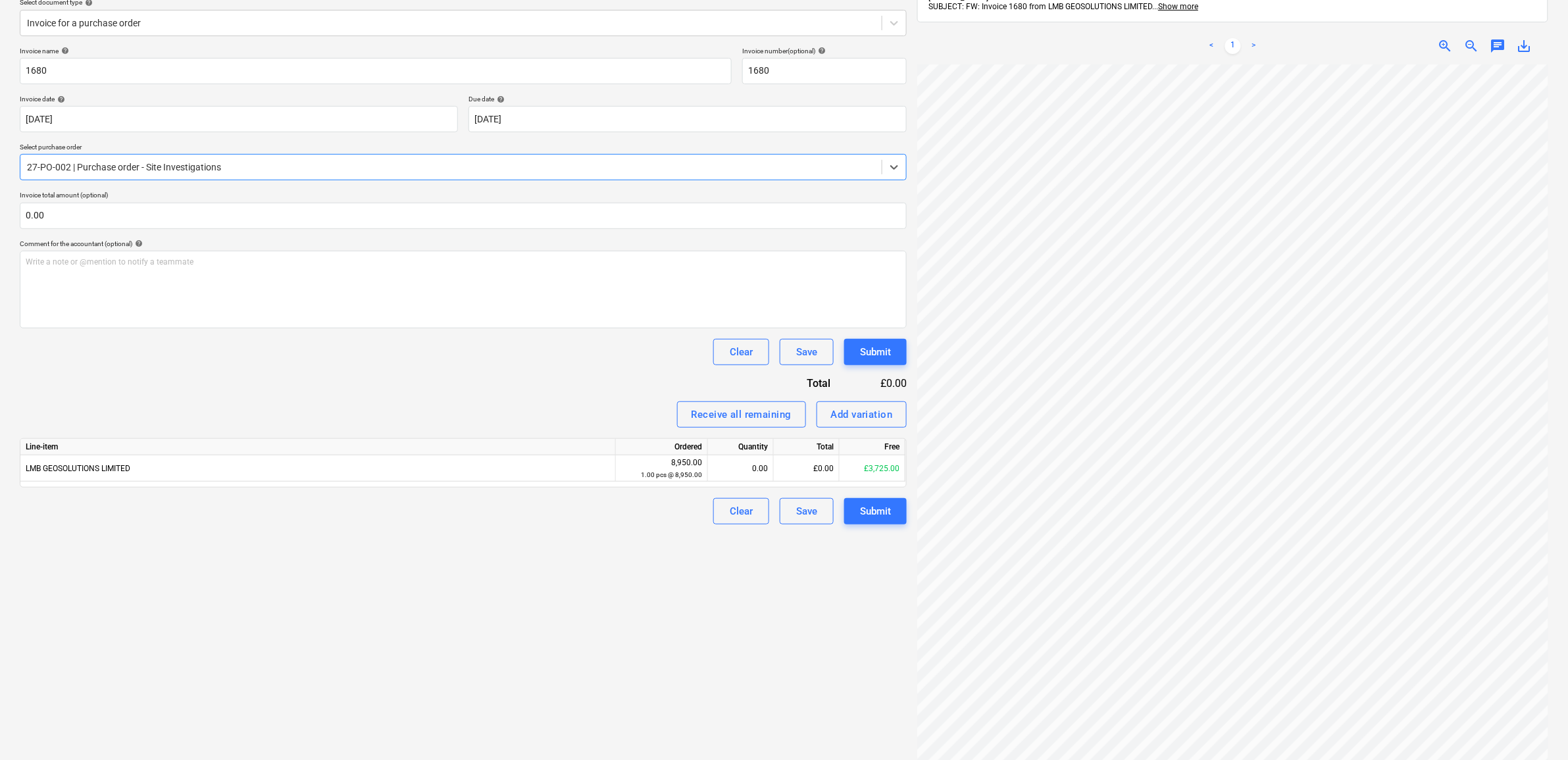
scroll to position [164, 0]
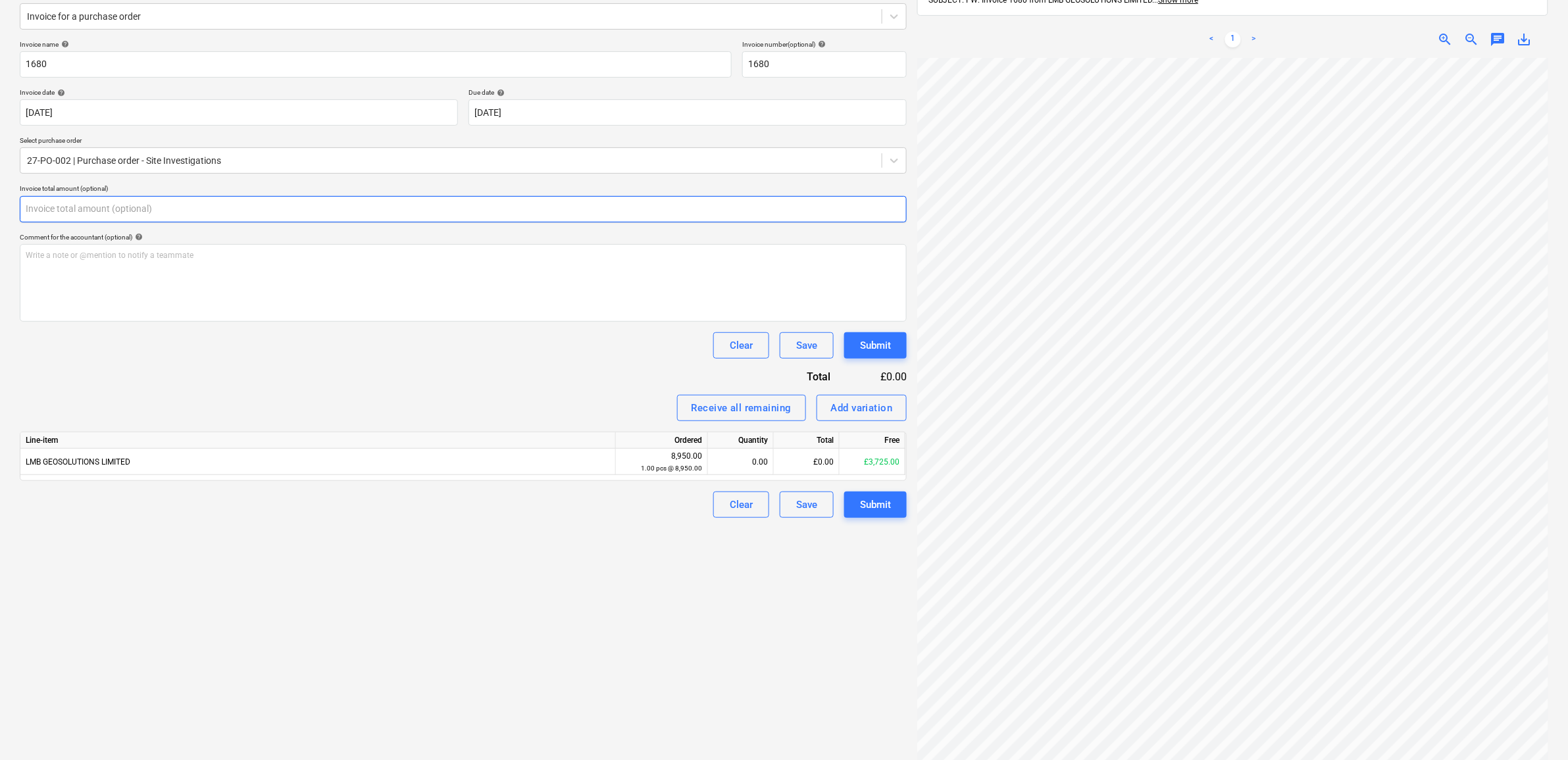
click at [58, 209] on input "text" at bounding box center [463, 209] width 887 height 26
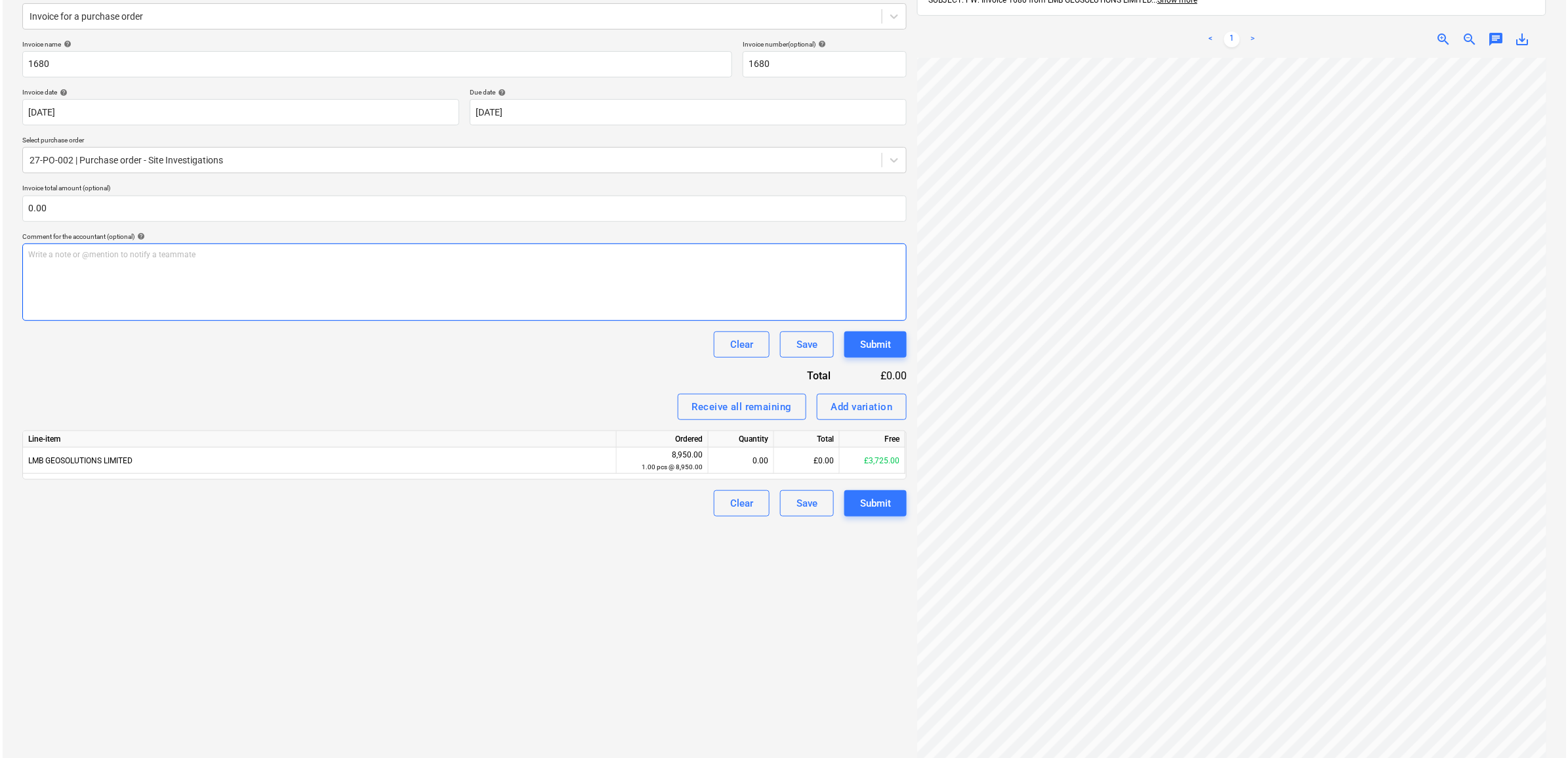
scroll to position [4, 49]
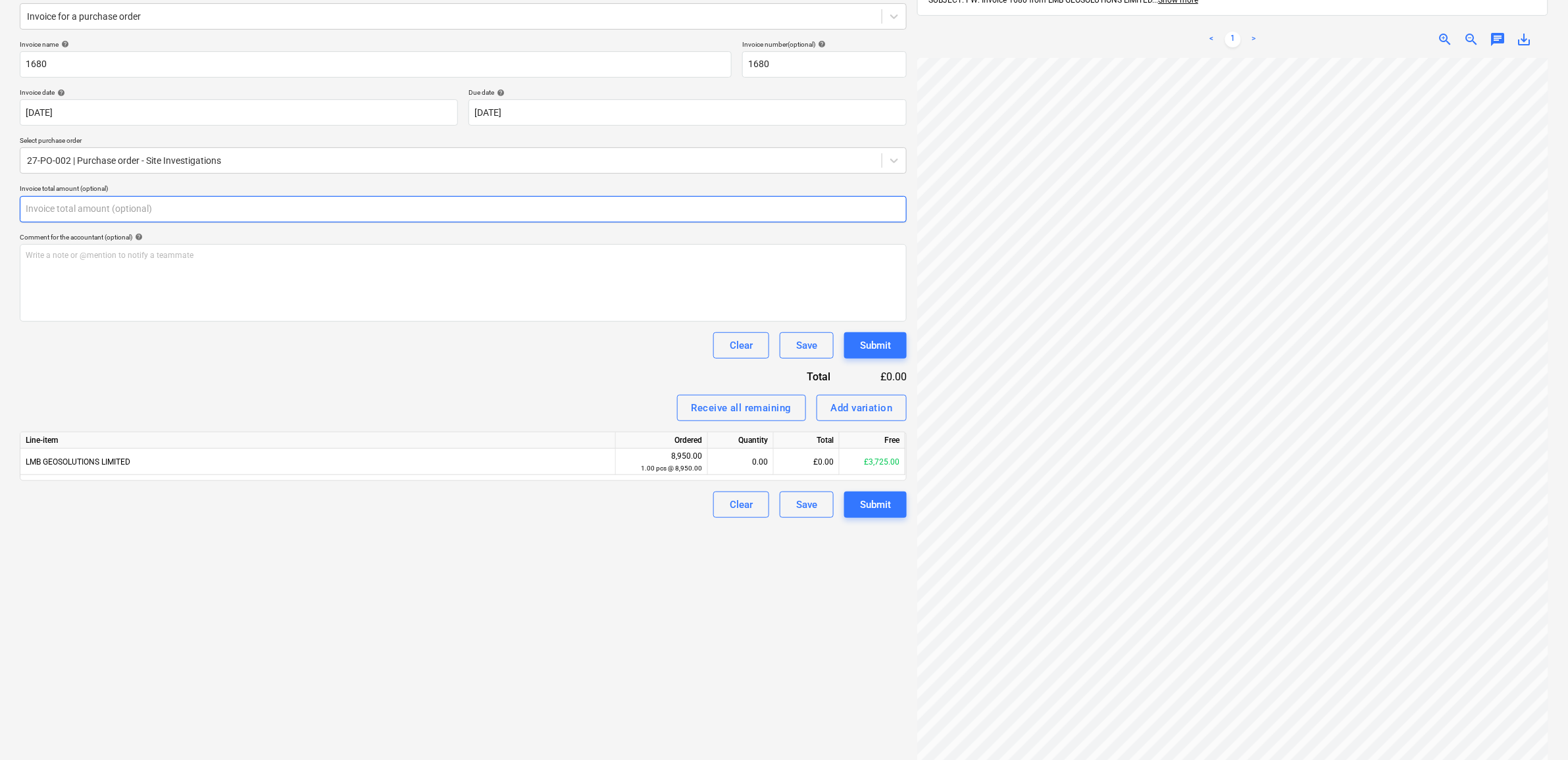
click at [113, 215] on input "text" at bounding box center [463, 209] width 887 height 26
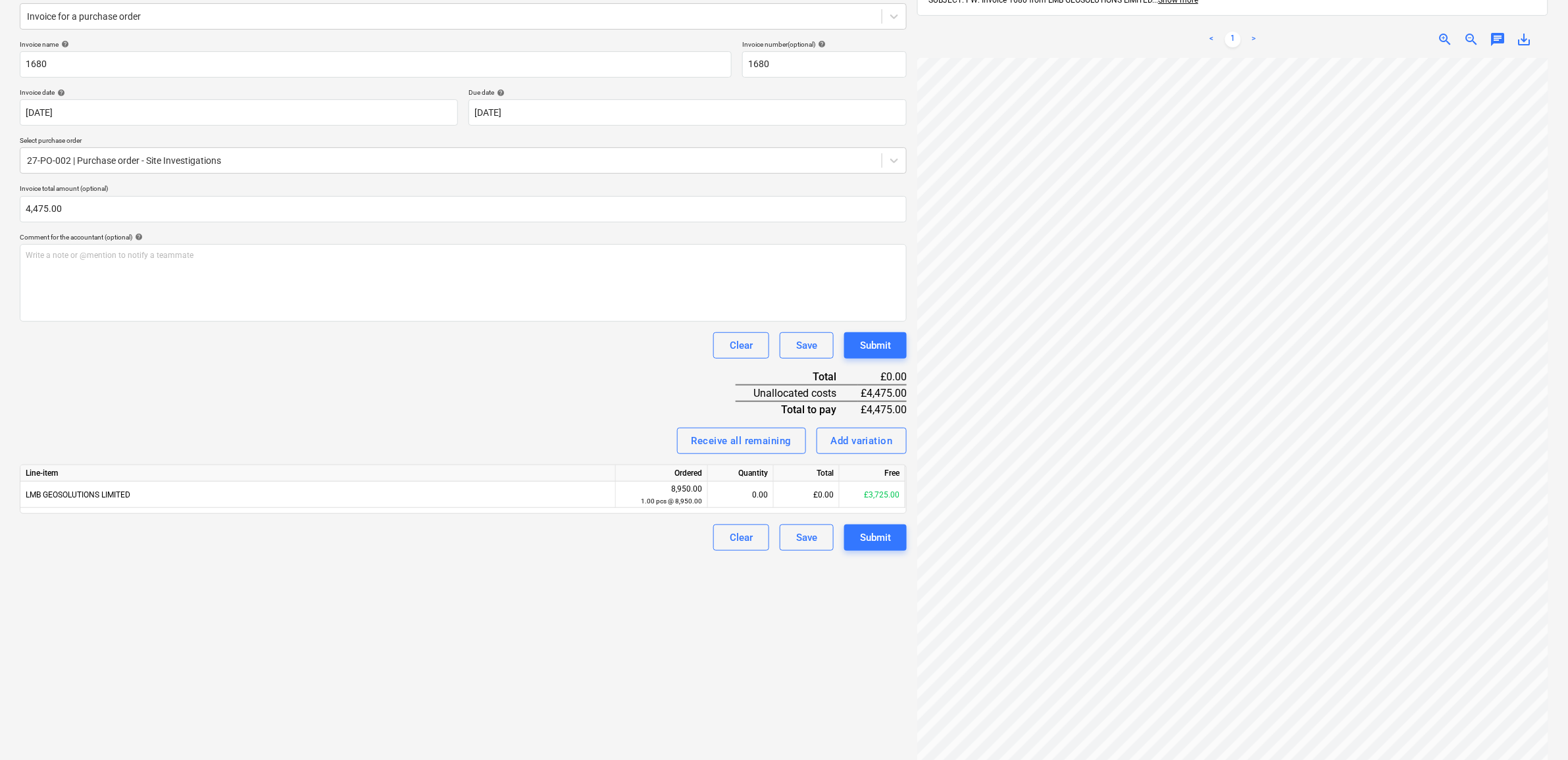
click at [232, 380] on div "Invoice name help 1680 Invoice number (optional) help 1680 Invoice date help [D…" at bounding box center [463, 296] width 887 height 510
click at [813, 488] on div "£0.00" at bounding box center [807, 494] width 66 height 26
click at [642, 627] on div "Create new document Select company LMB Geosolutions LTD Add new company Select …" at bounding box center [463, 343] width 897 height 885
click at [846, 442] on div "Add variation" at bounding box center [862, 440] width 62 height 17
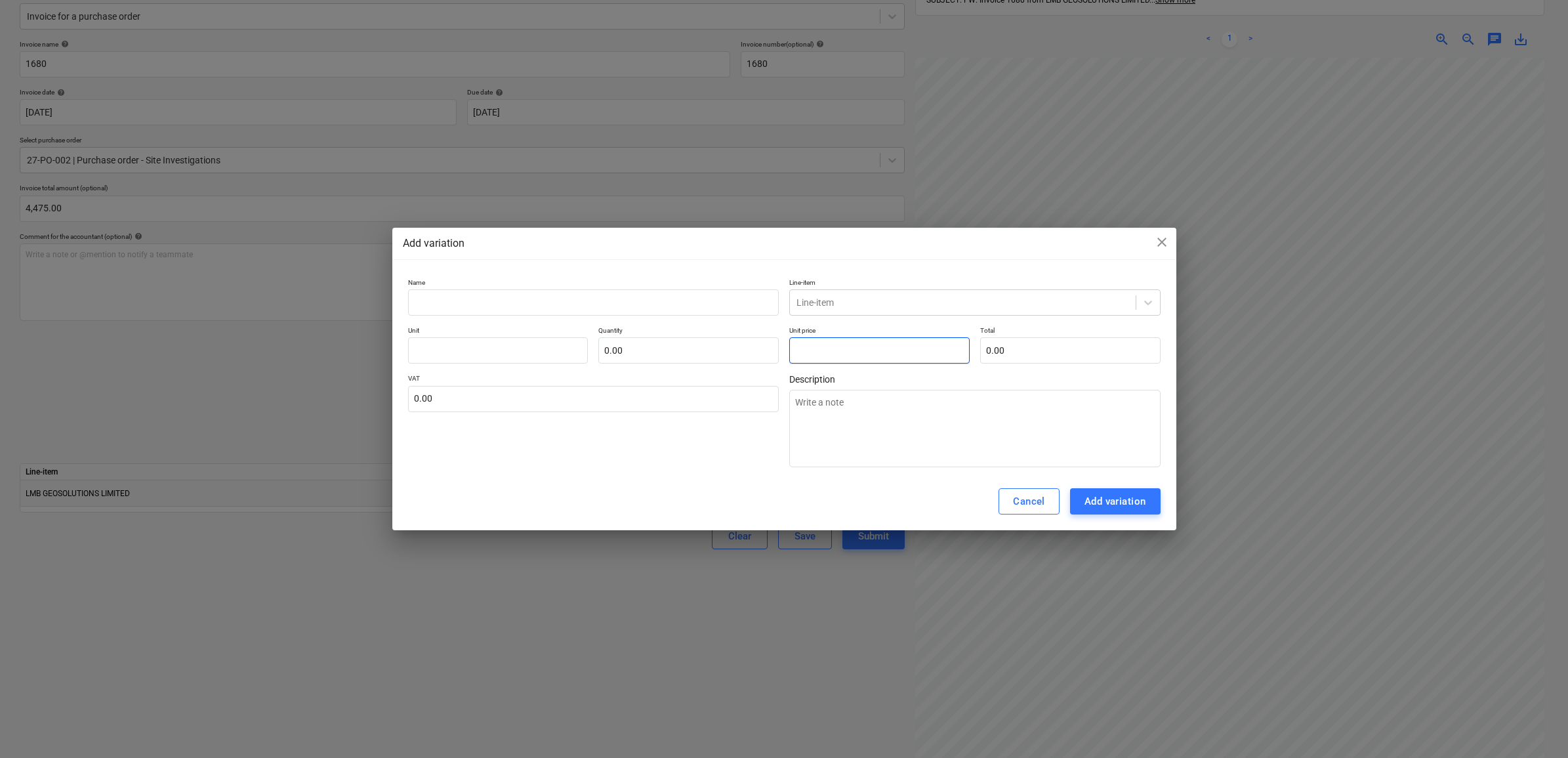
click at [856, 350] on input "text" at bounding box center [879, 350] width 181 height 26
click at [579, 304] on input "text" at bounding box center [593, 302] width 371 height 26
click at [1046, 296] on div at bounding box center [963, 303] width 333 height 13
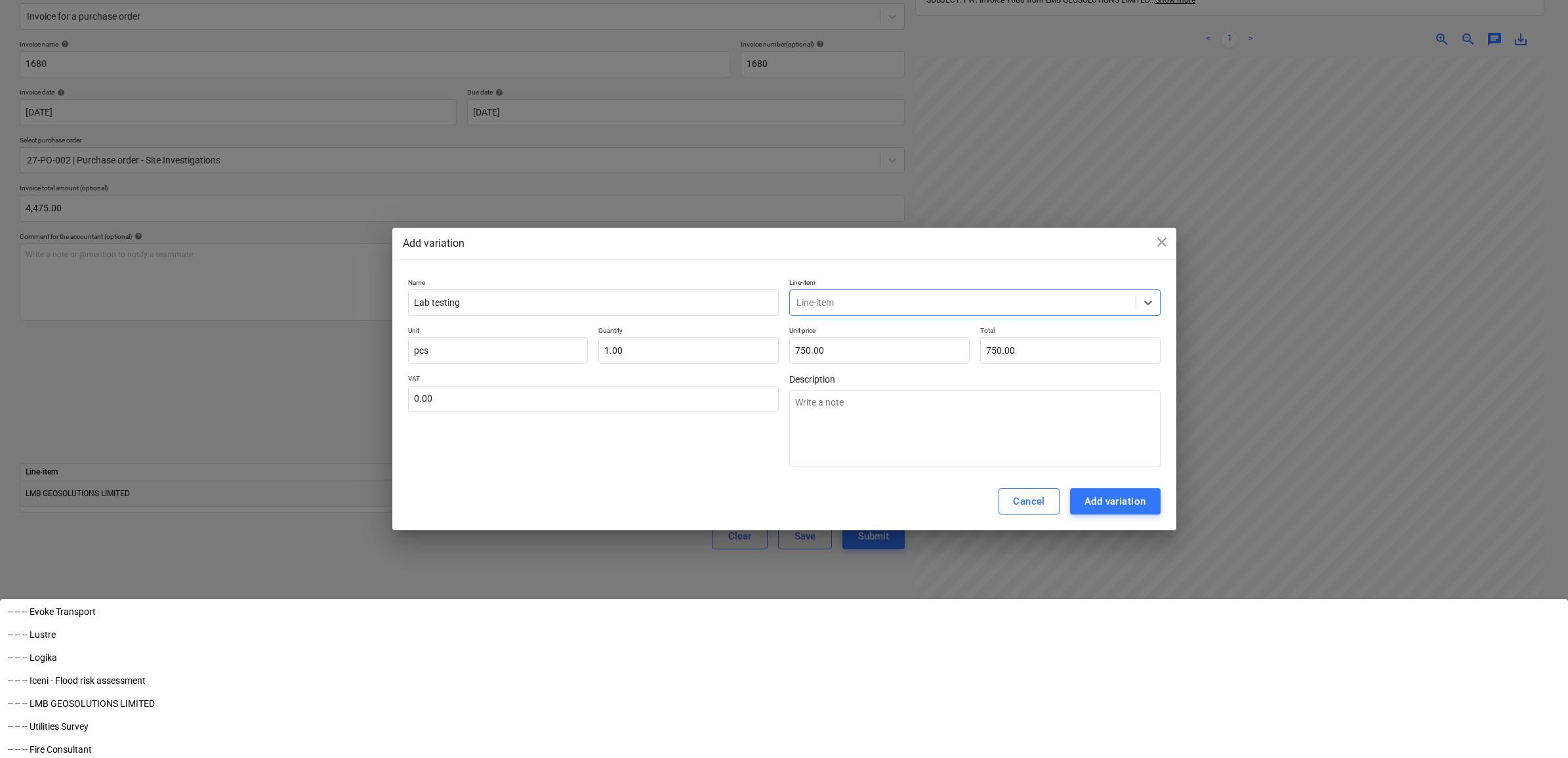
scroll to position [574, 0]
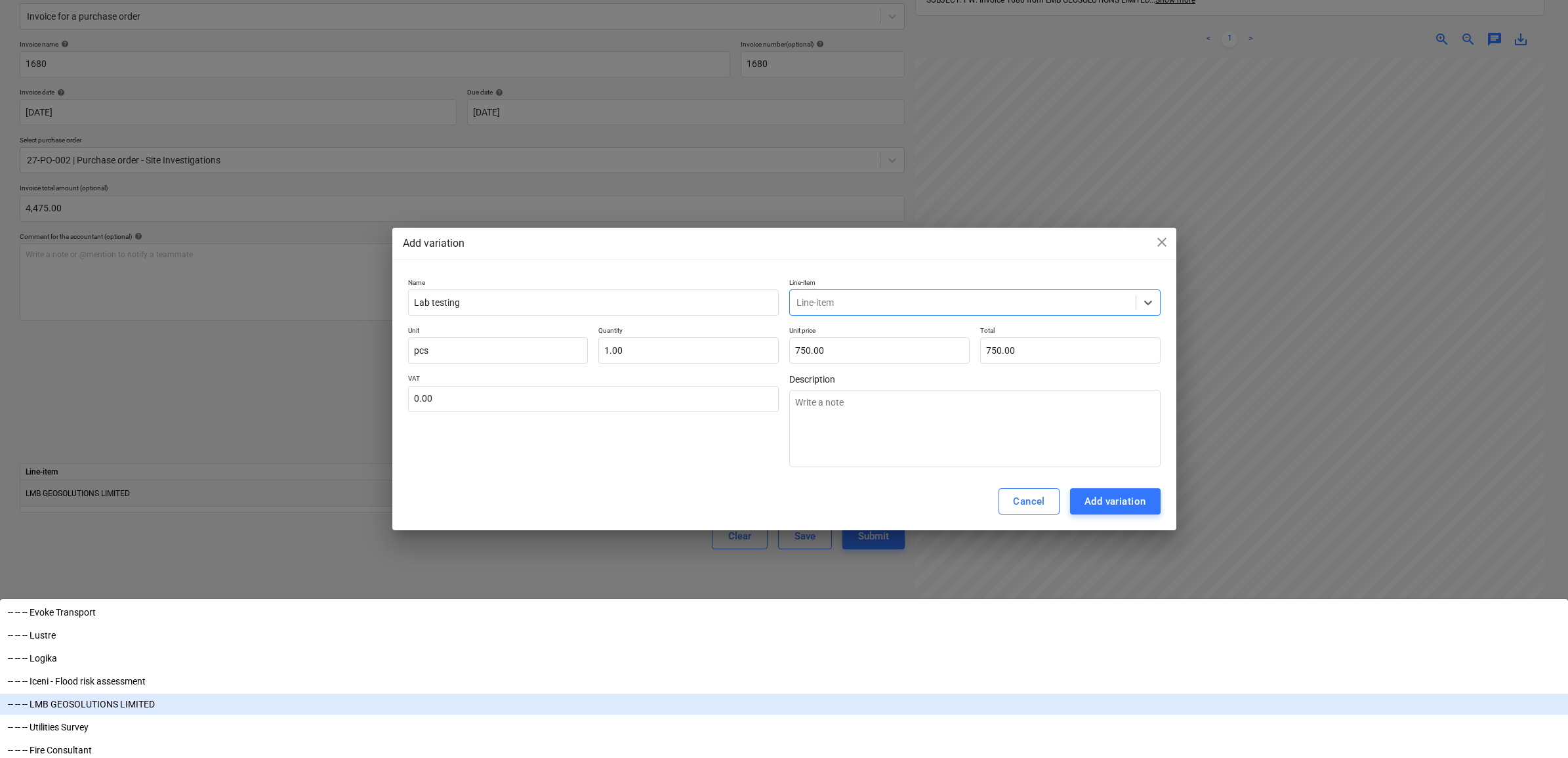
click at [875, 694] on div "-- -- -- LMB GEOSOLUTIONS LIMITED" at bounding box center [784, 704] width 1568 height 21
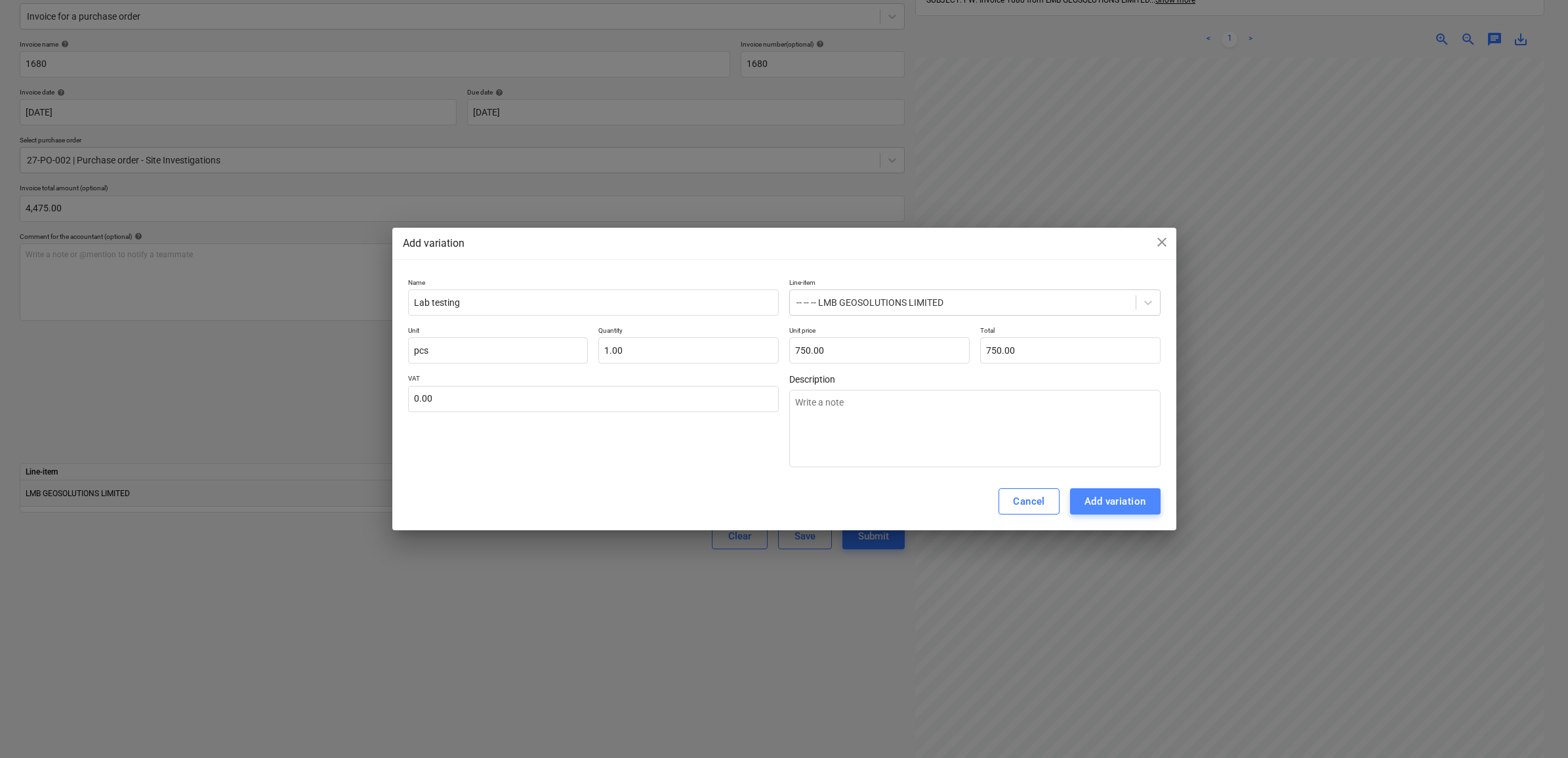
click at [1126, 503] on div "Add variation" at bounding box center [1116, 501] width 62 height 17
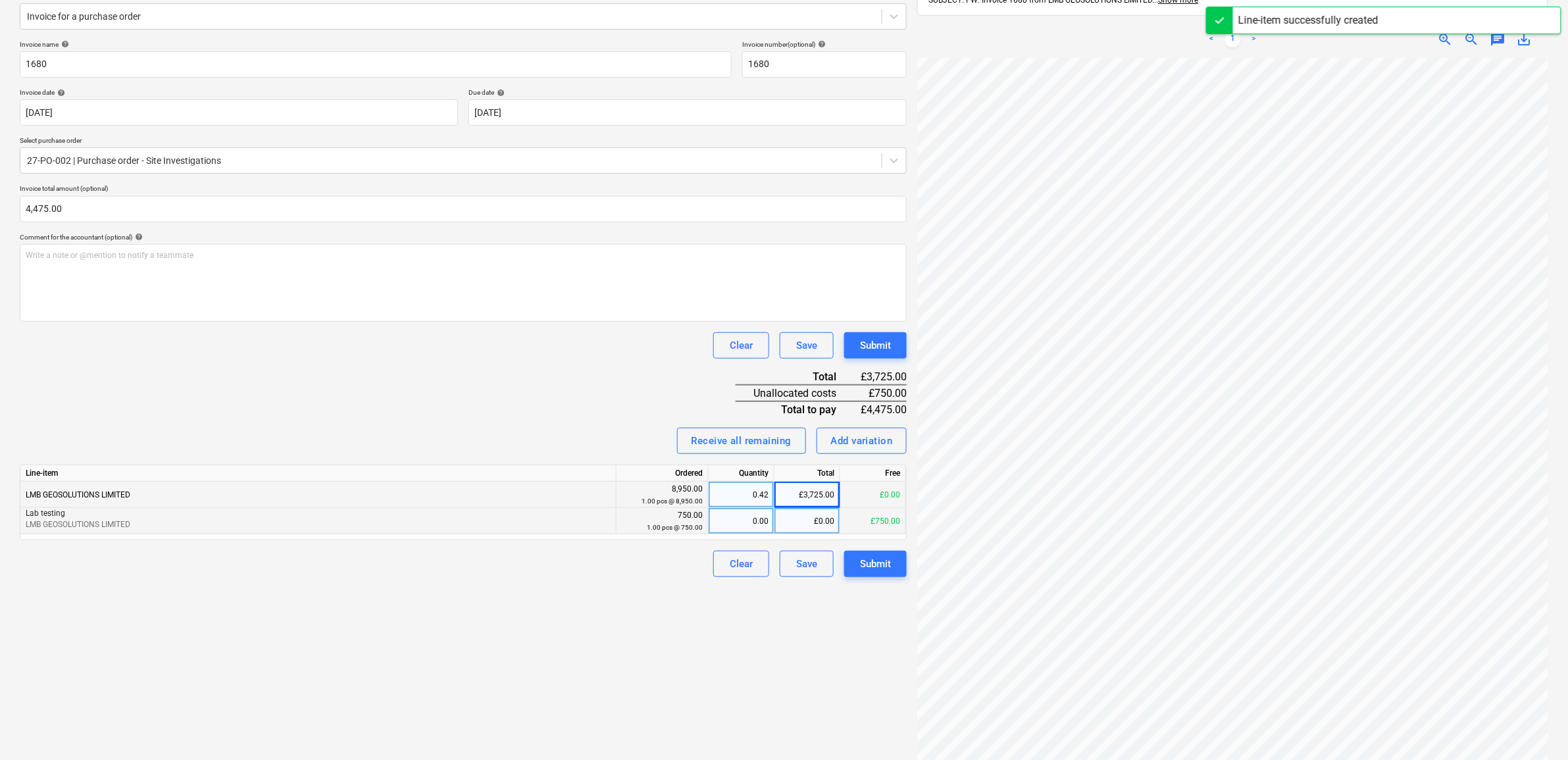
click at [814, 528] on div "£0.00" at bounding box center [807, 521] width 66 height 26
click at [557, 696] on div "Create new document Select company LMB Geosolutions LTD Add new company Select …" at bounding box center [463, 343] width 897 height 885
click at [889, 559] on div "Submit" at bounding box center [875, 563] width 31 height 17
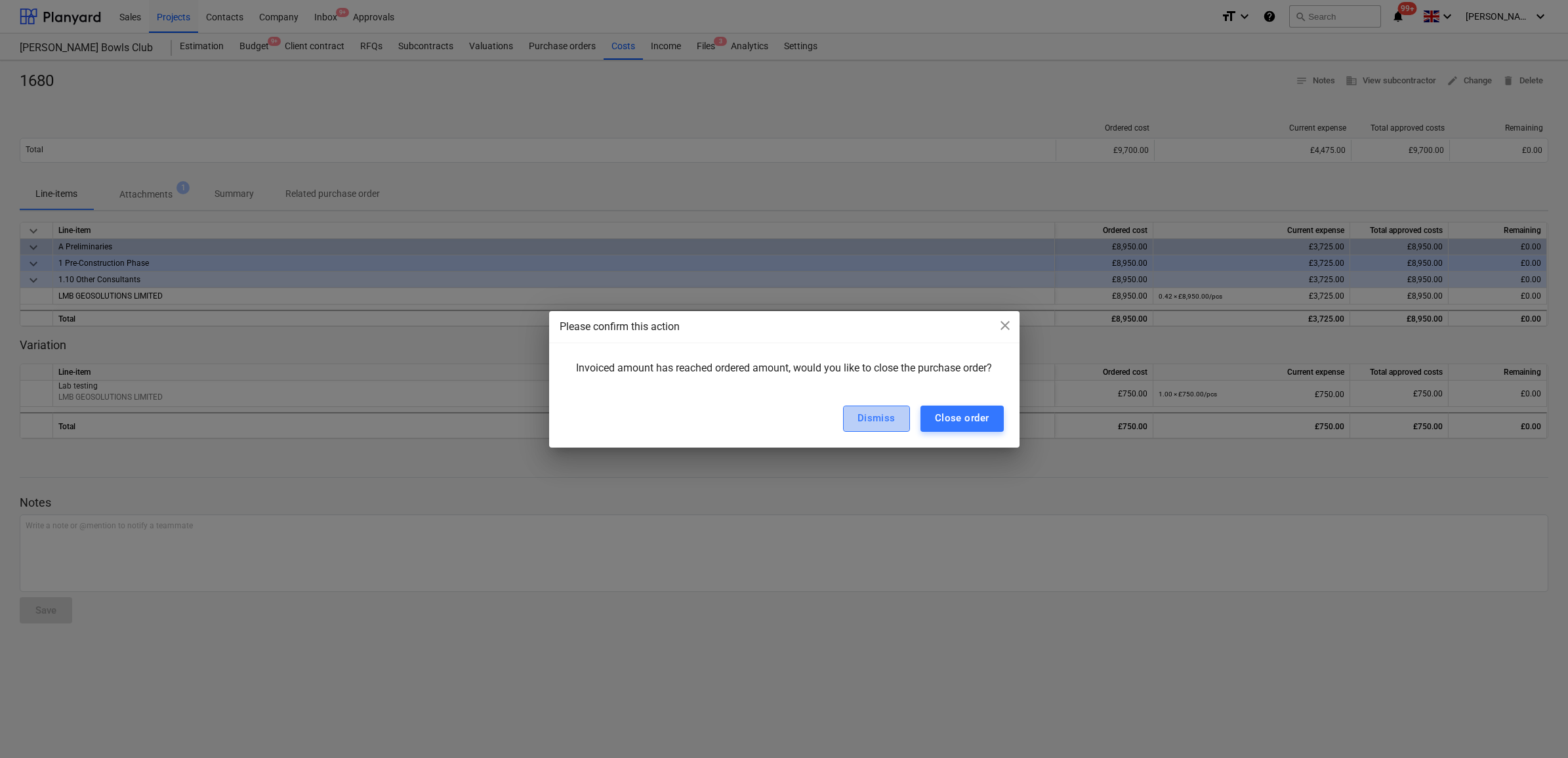
click at [885, 408] on button "Dismiss" at bounding box center [877, 418] width 67 height 26
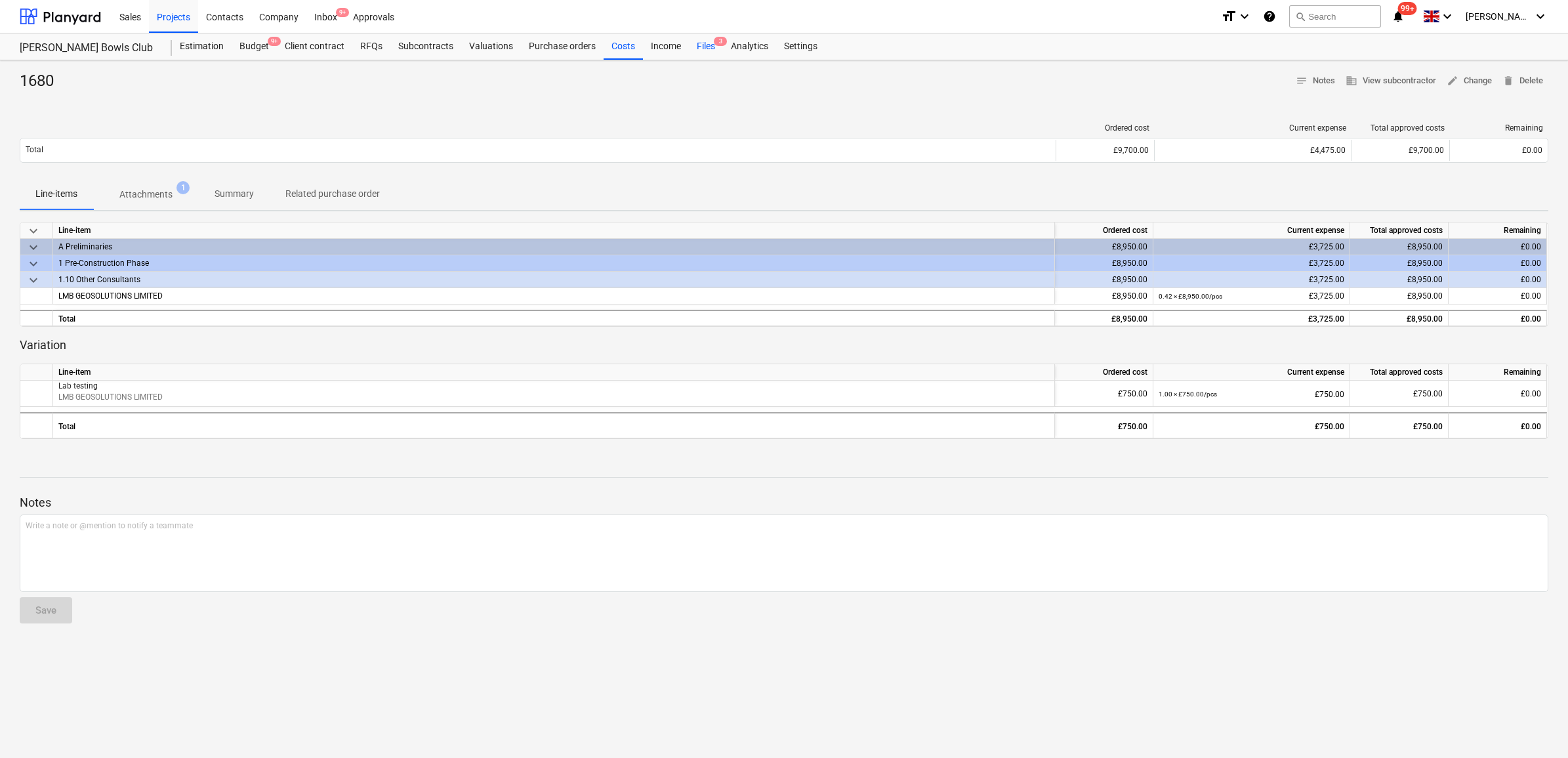
click at [716, 44] on span "3" at bounding box center [720, 42] width 13 height 9
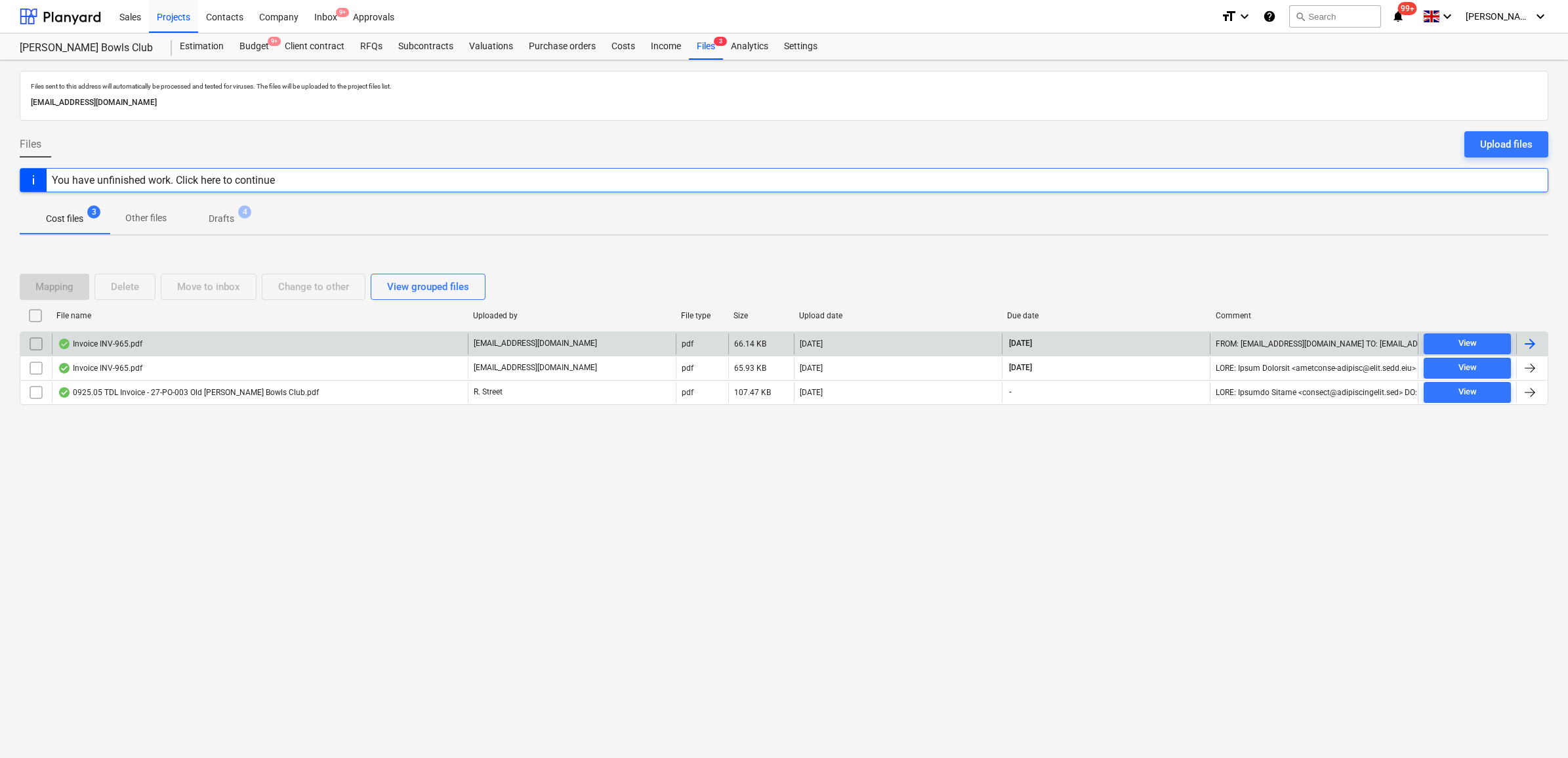
click at [1529, 351] on div at bounding box center [1530, 343] width 15 height 15
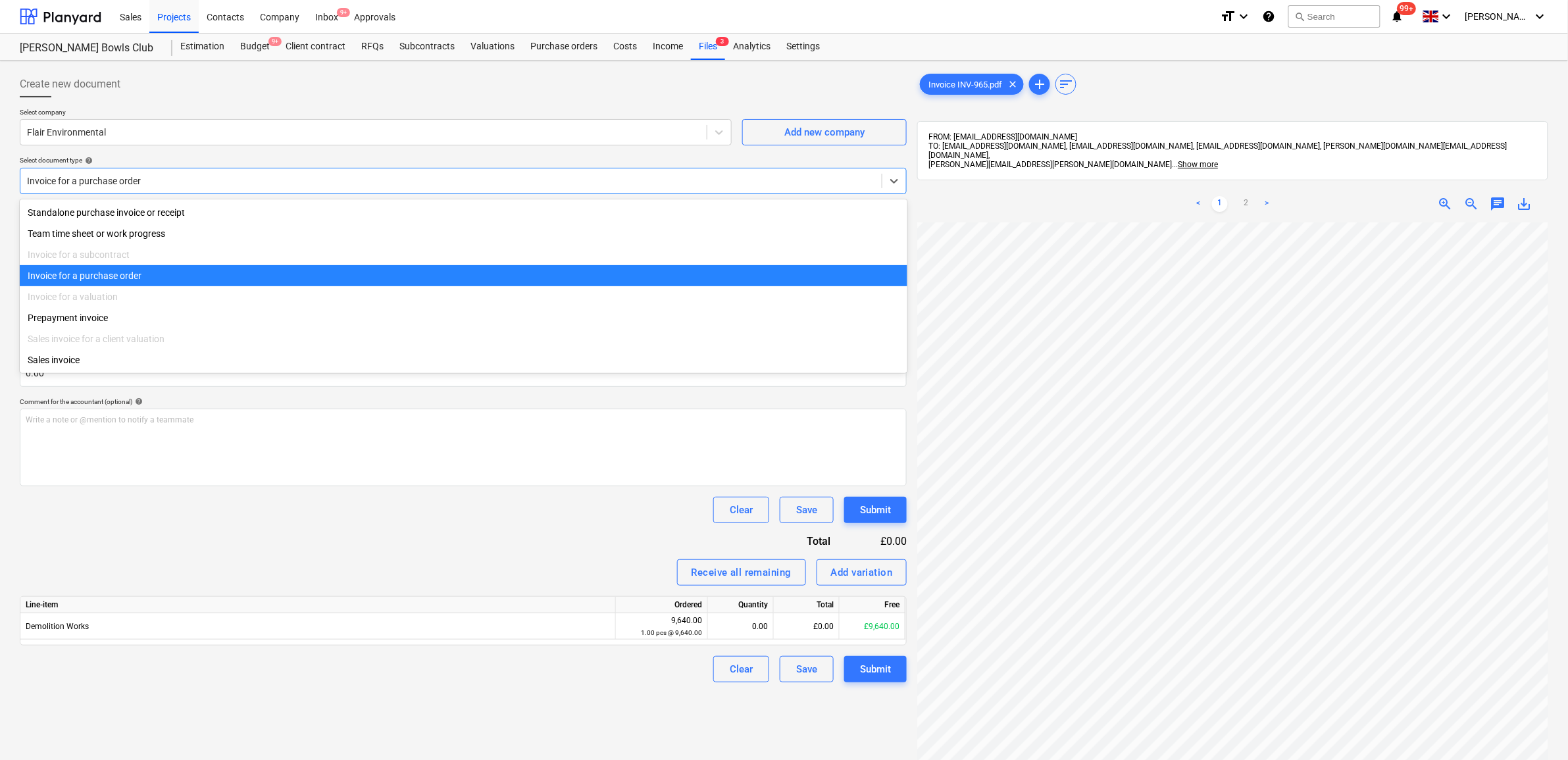
click at [182, 181] on div at bounding box center [451, 181] width 848 height 13
click at [142, 278] on div "Invoice for a purchase order" at bounding box center [463, 275] width 888 height 21
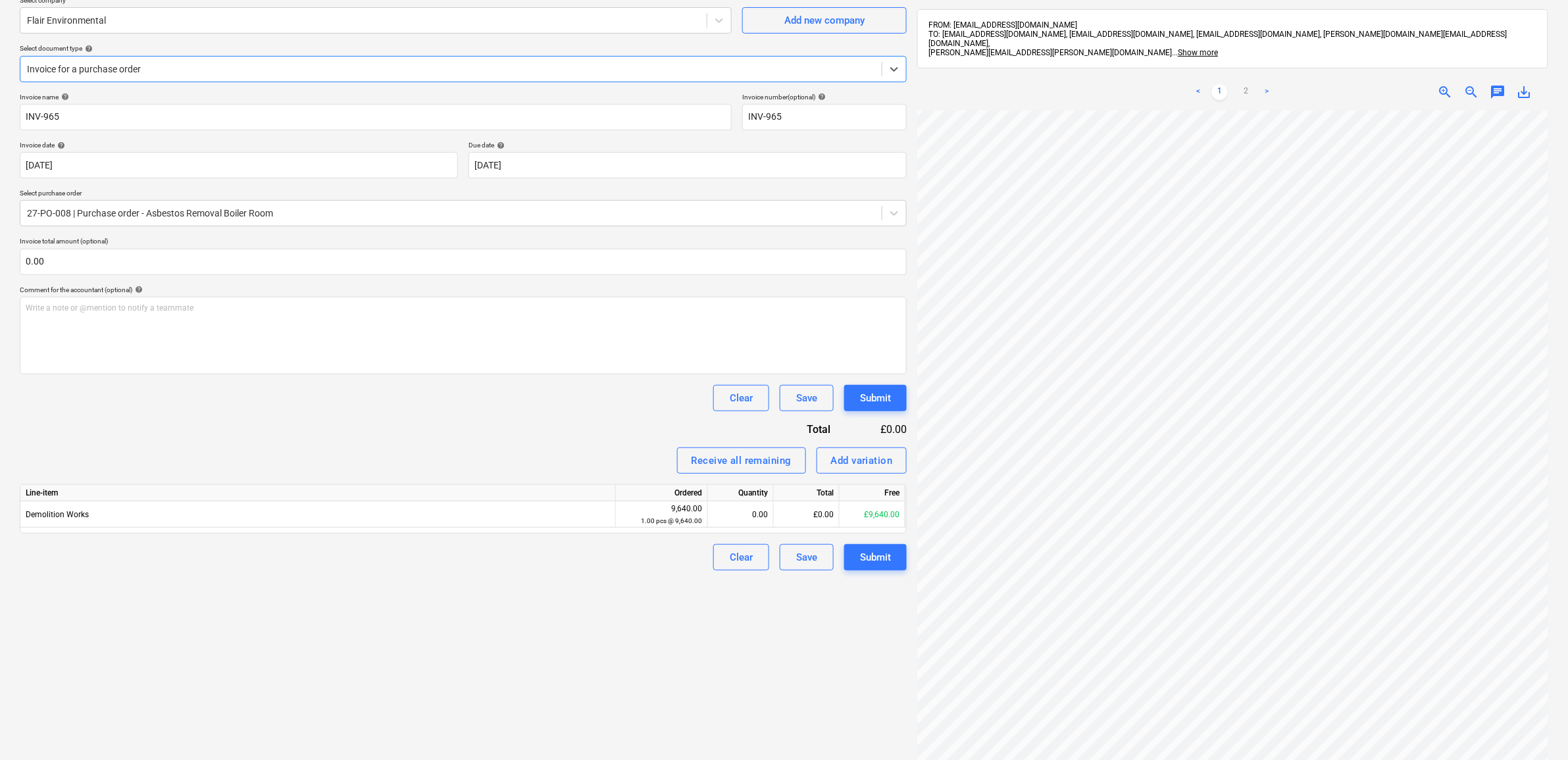
scroll to position [82, 0]
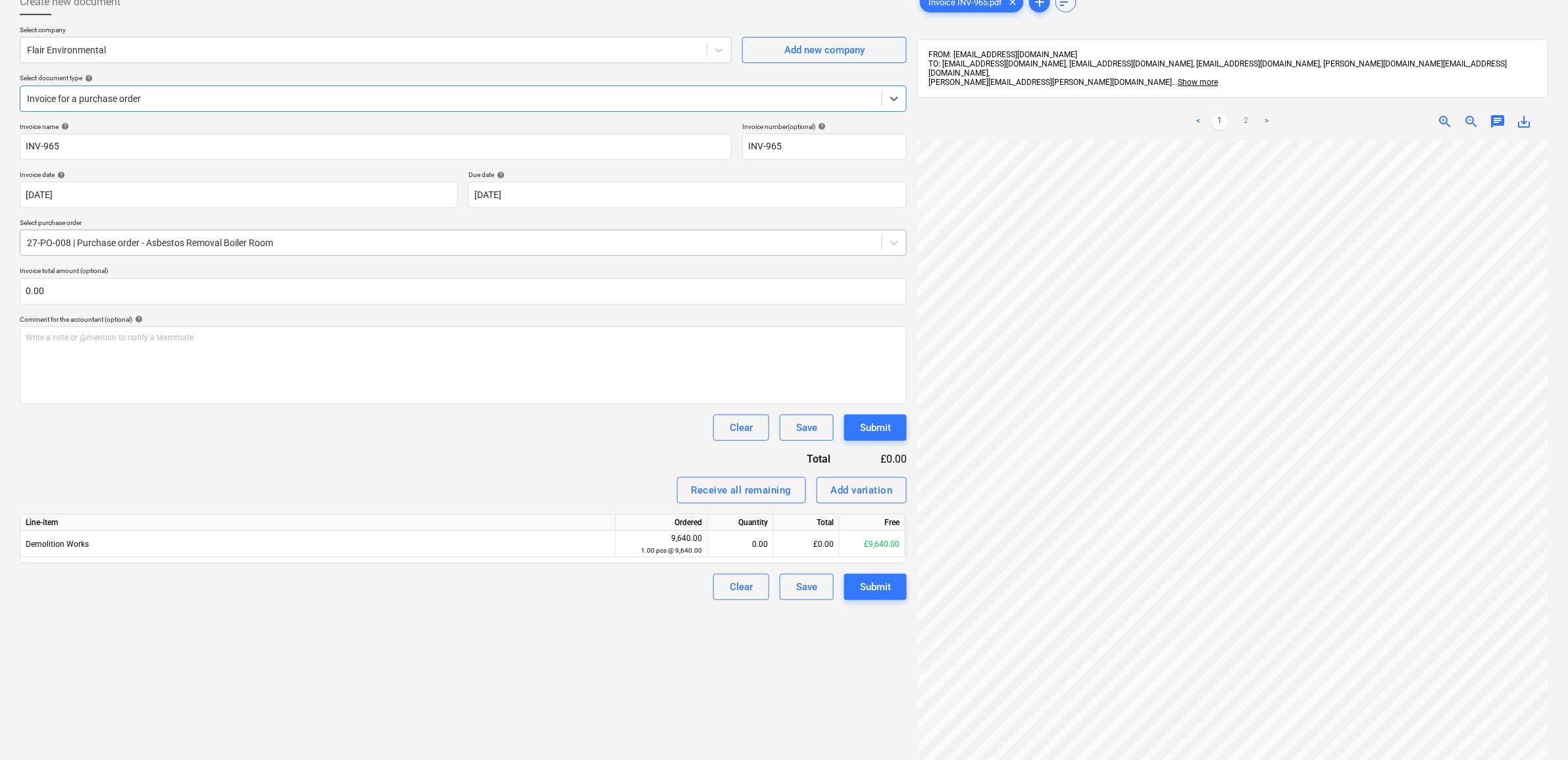
click at [337, 244] on div at bounding box center [451, 243] width 848 height 13
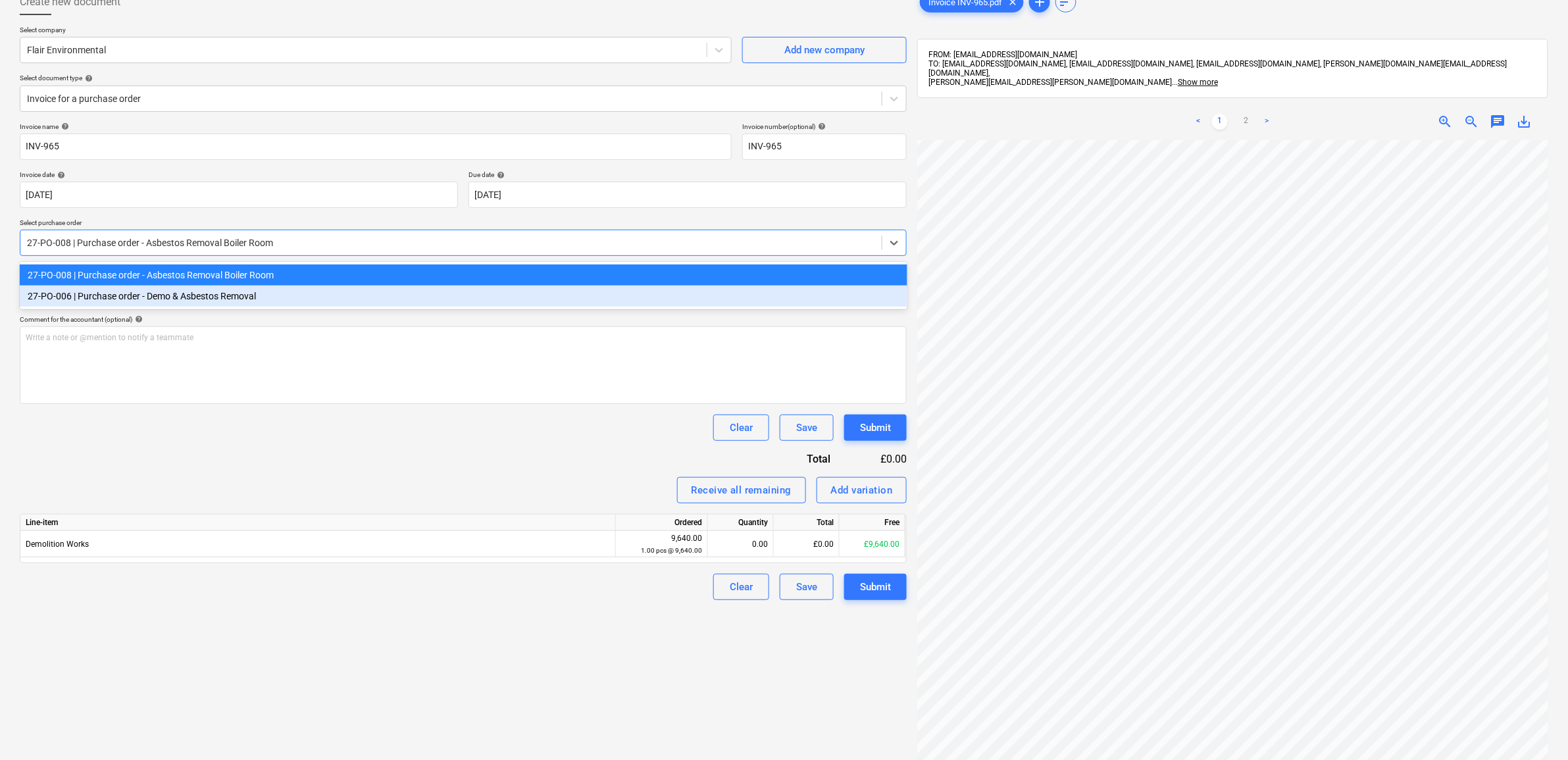
click at [314, 295] on div "27-PO-006 | Purchase order - Demo & Asbestos Removal" at bounding box center [463, 296] width 888 height 21
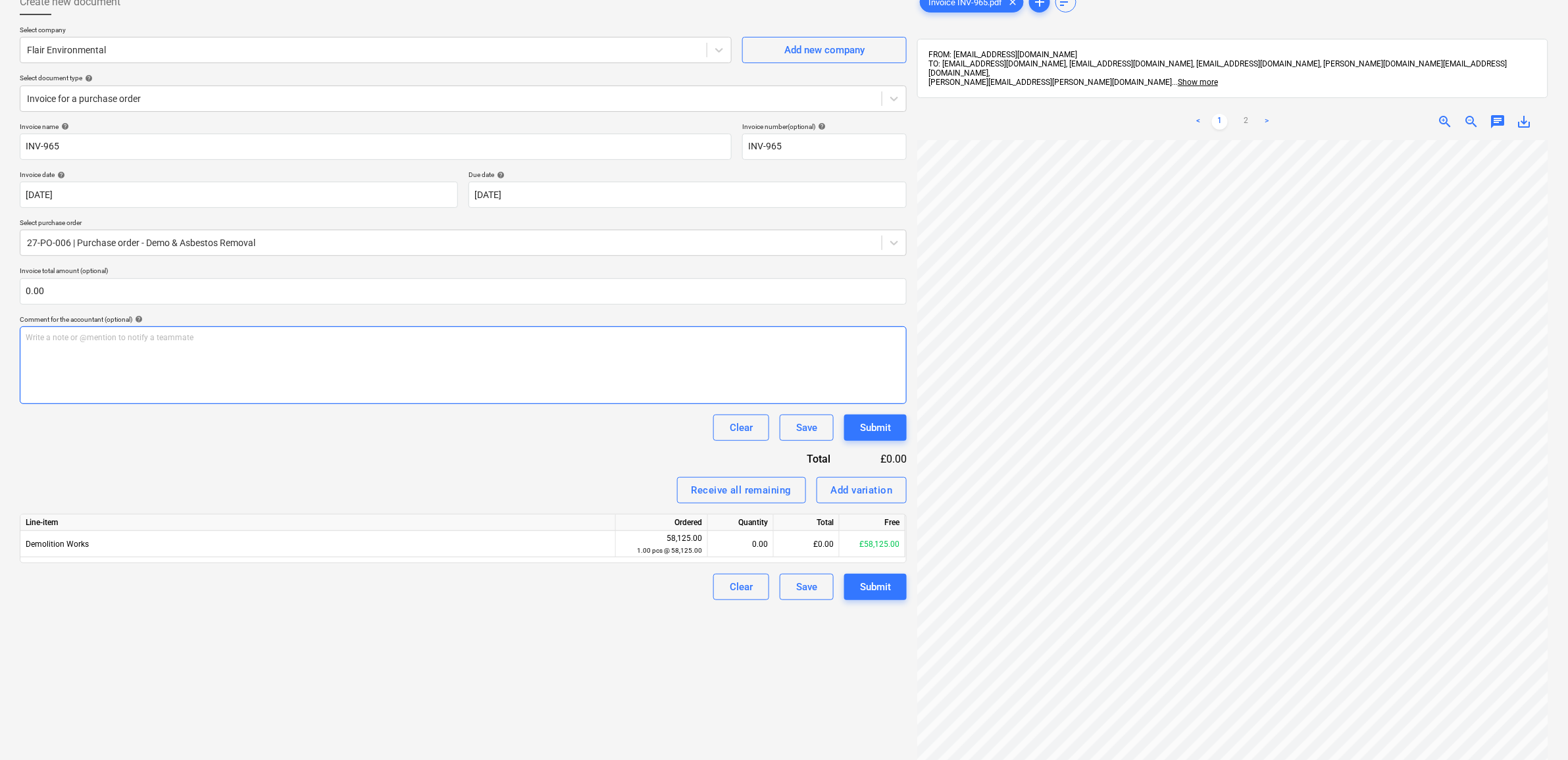
scroll to position [81, 61]
click at [291, 244] on div at bounding box center [451, 243] width 848 height 13
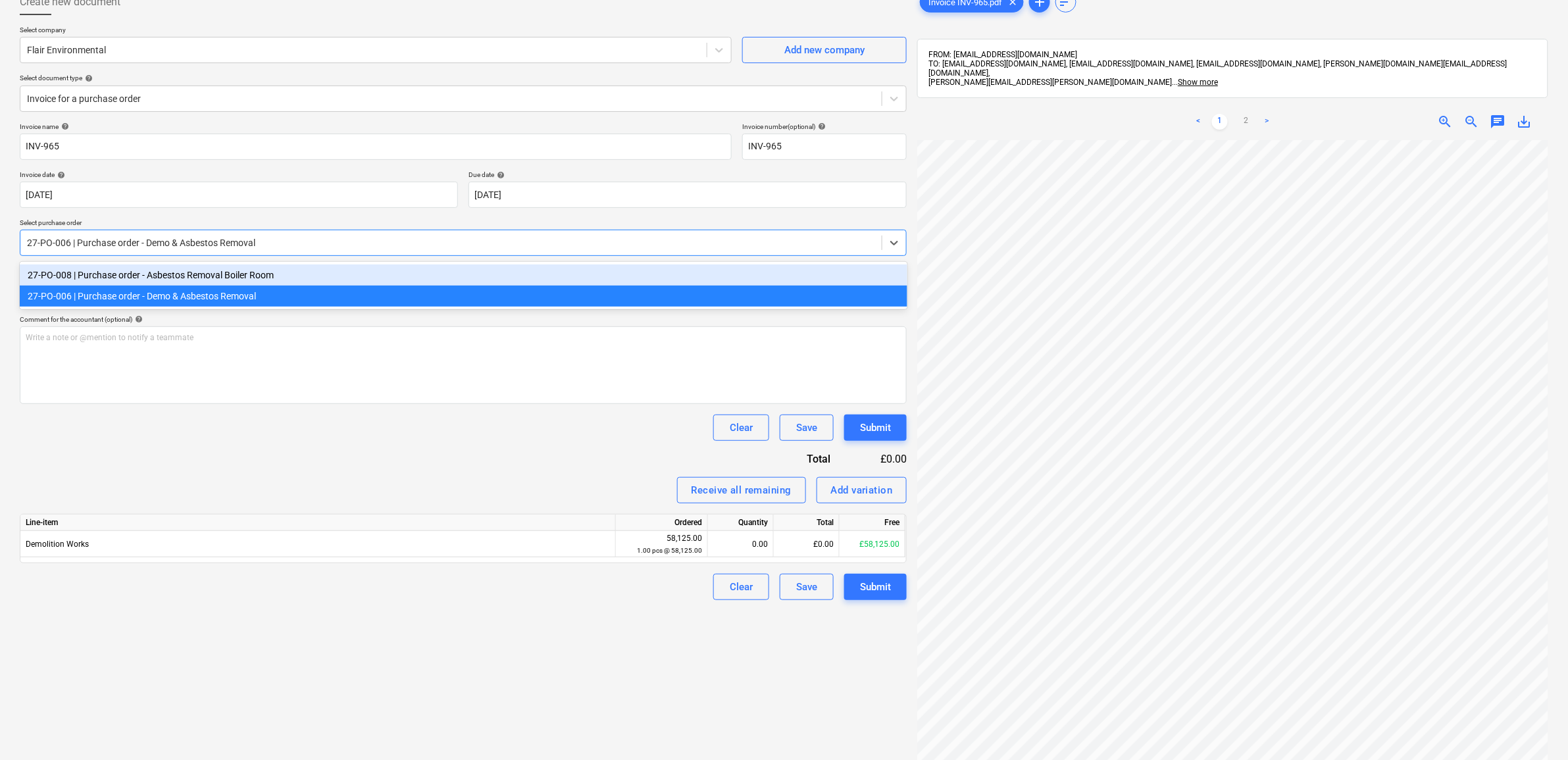
click at [290, 269] on div "27-PO-008 | Purchase order - Asbestos Removal Boiler Room" at bounding box center [463, 275] width 888 height 21
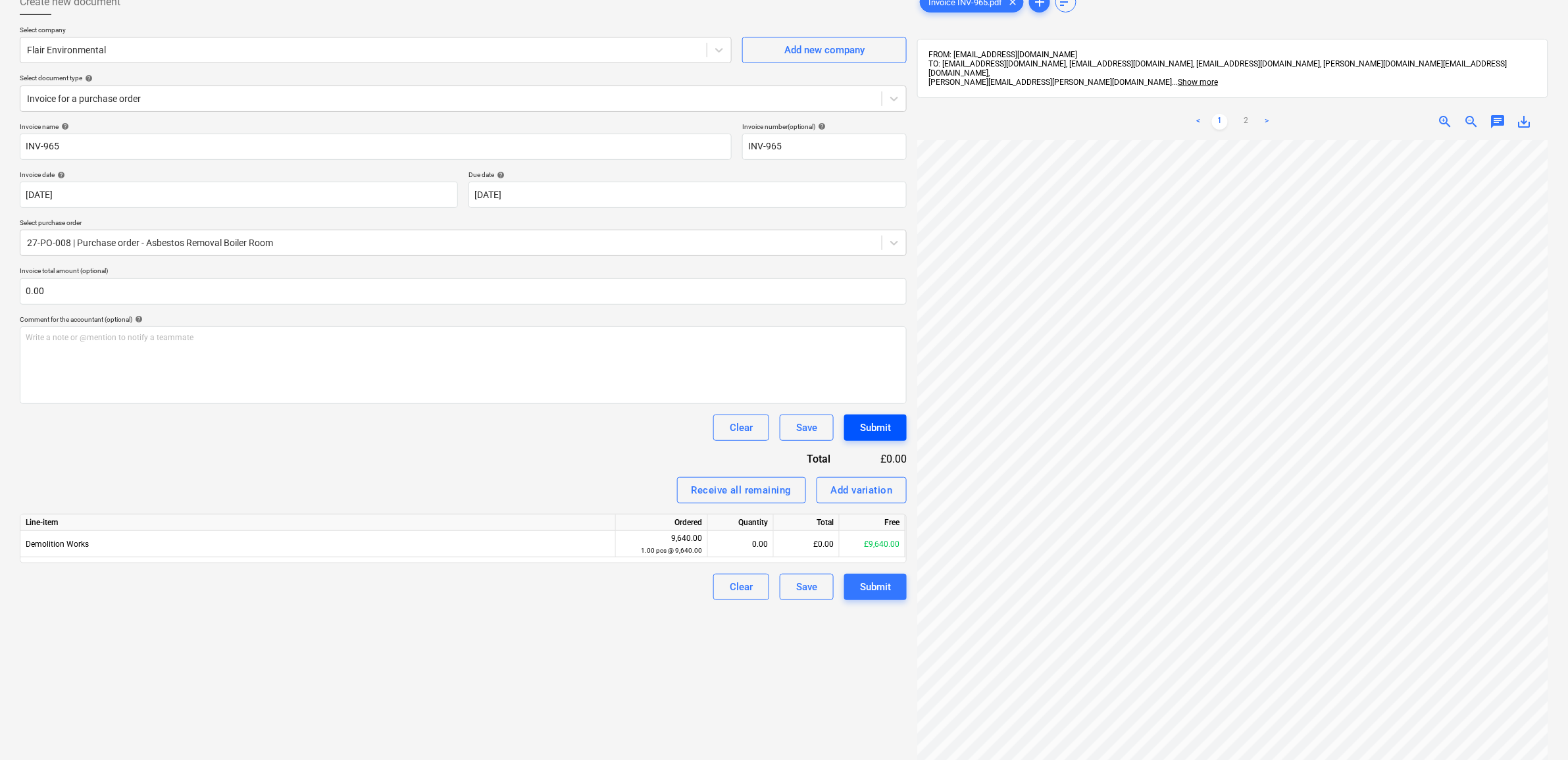
scroll to position [84, 15]
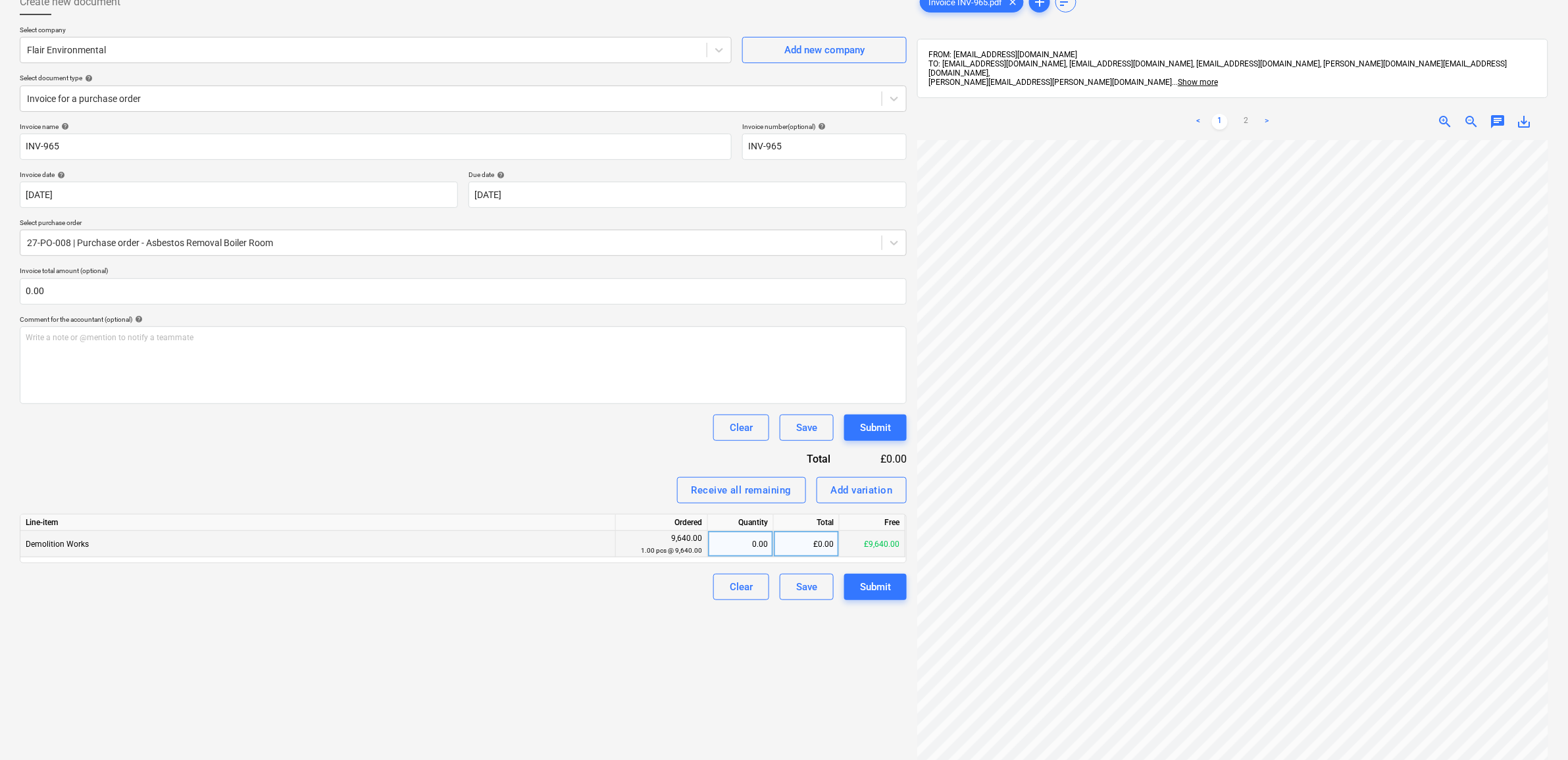
click at [811, 539] on div "£0.00" at bounding box center [807, 544] width 66 height 26
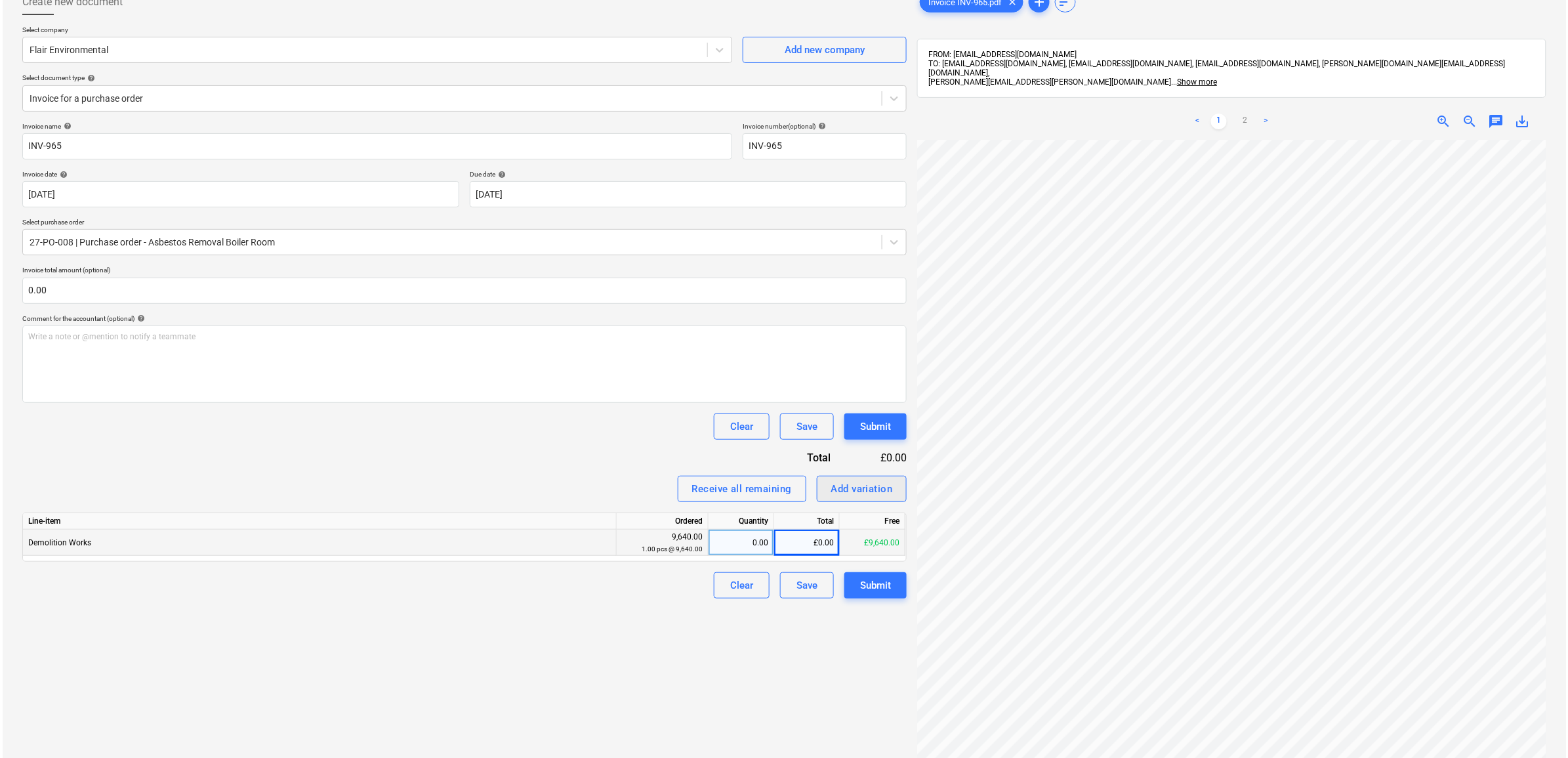
scroll to position [135, 60]
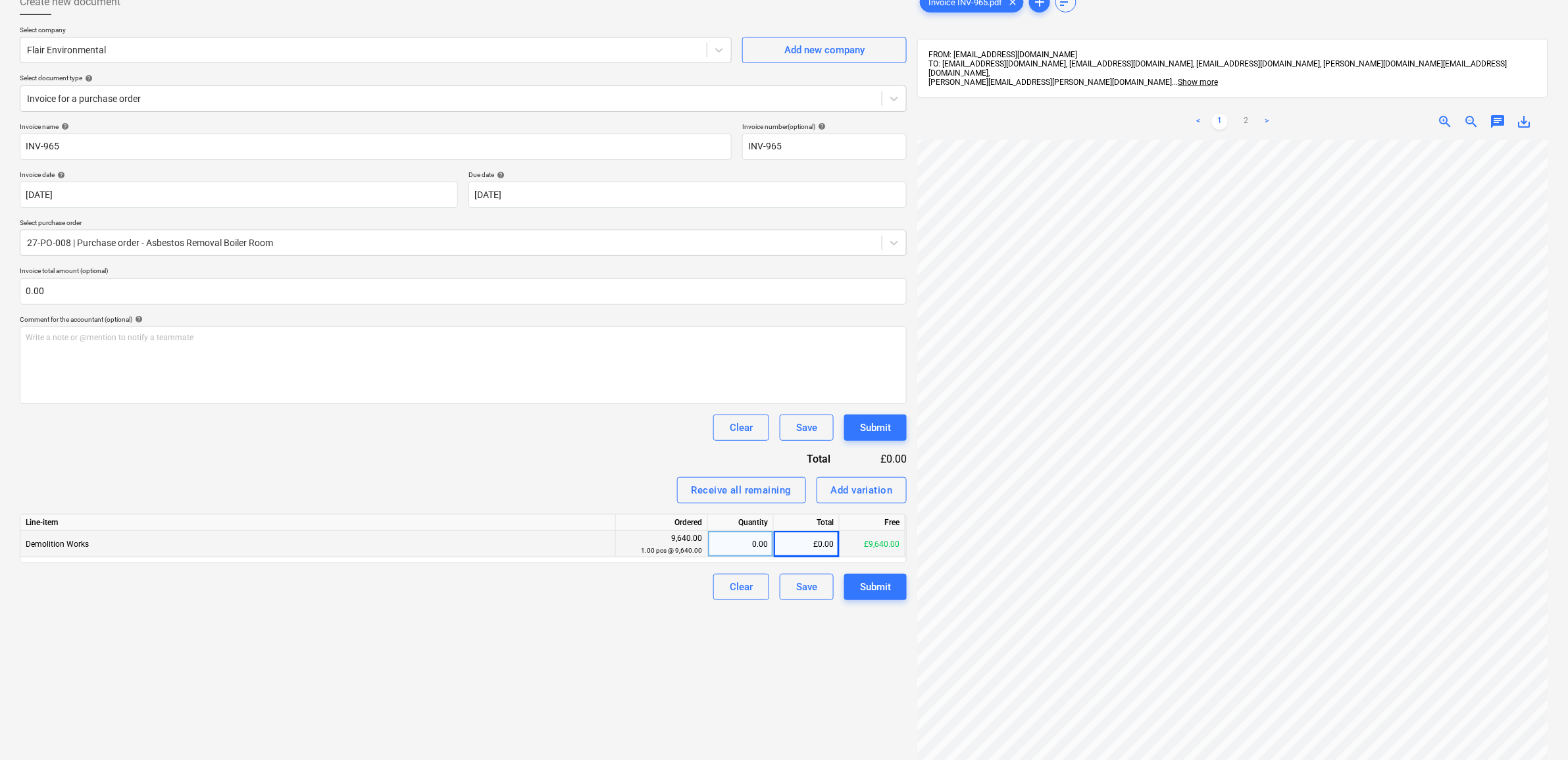
click at [800, 539] on div "£0.00" at bounding box center [807, 544] width 66 height 26
click at [547, 662] on div "Create new document Select company Flair Environmental Add new company Select d…" at bounding box center [463, 426] width 897 height 885
click at [867, 490] on div "Add variation" at bounding box center [862, 489] width 62 height 17
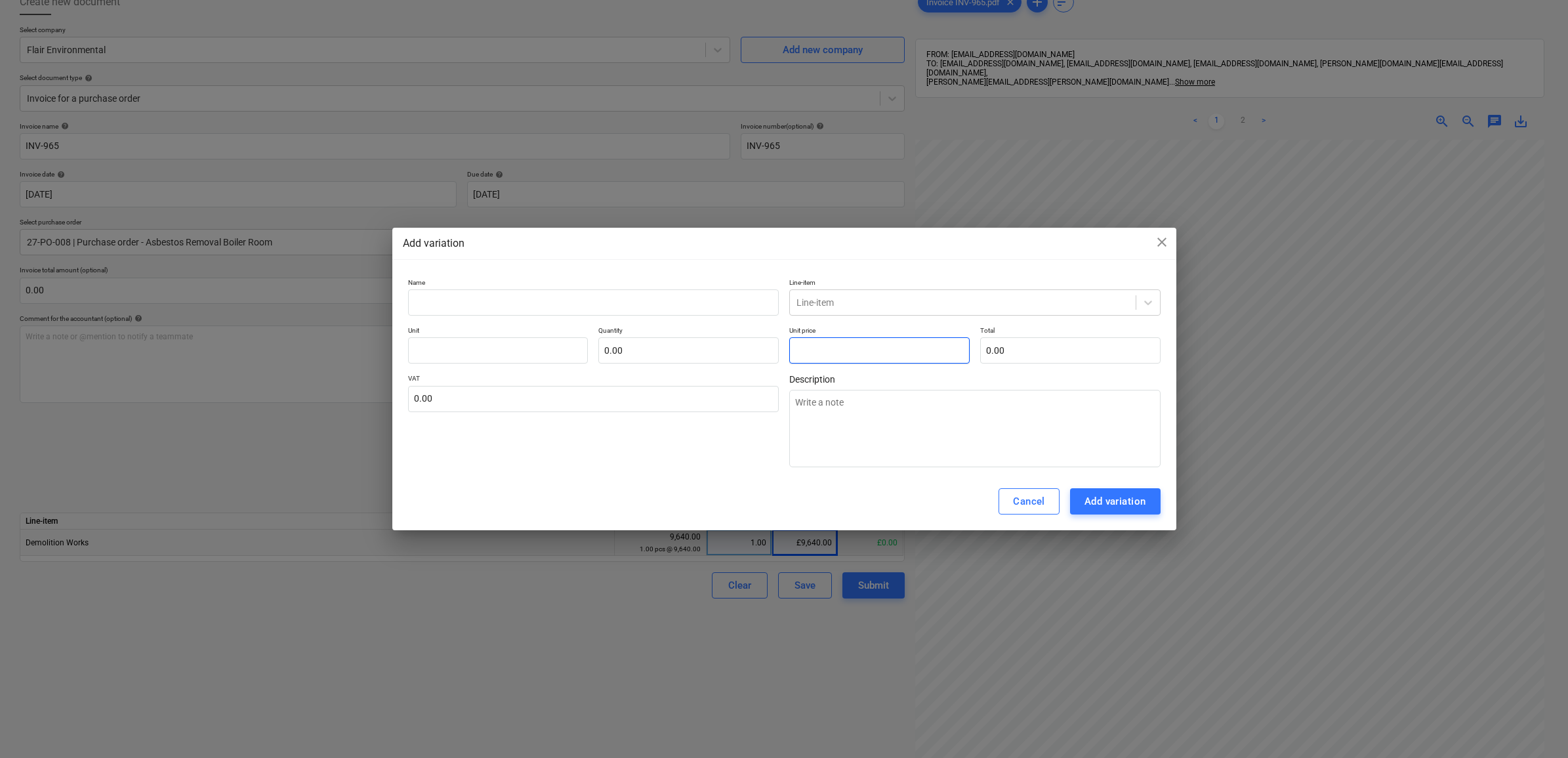
click at [814, 338] on input "text" at bounding box center [879, 350] width 181 height 26
click at [727, 301] on input "text" at bounding box center [593, 302] width 371 height 26
click at [873, 300] on div at bounding box center [963, 303] width 333 height 13
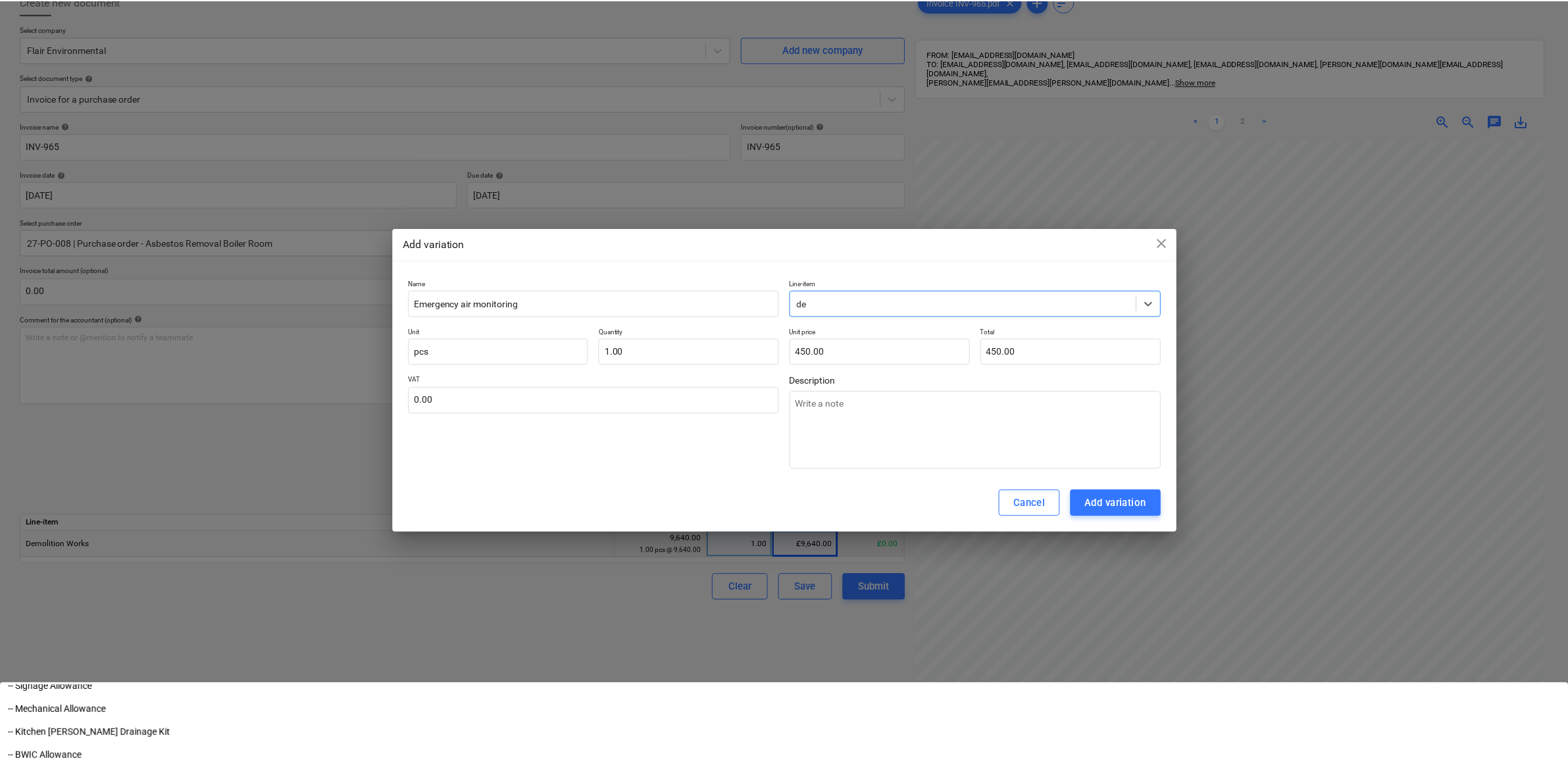
scroll to position [471, 0]
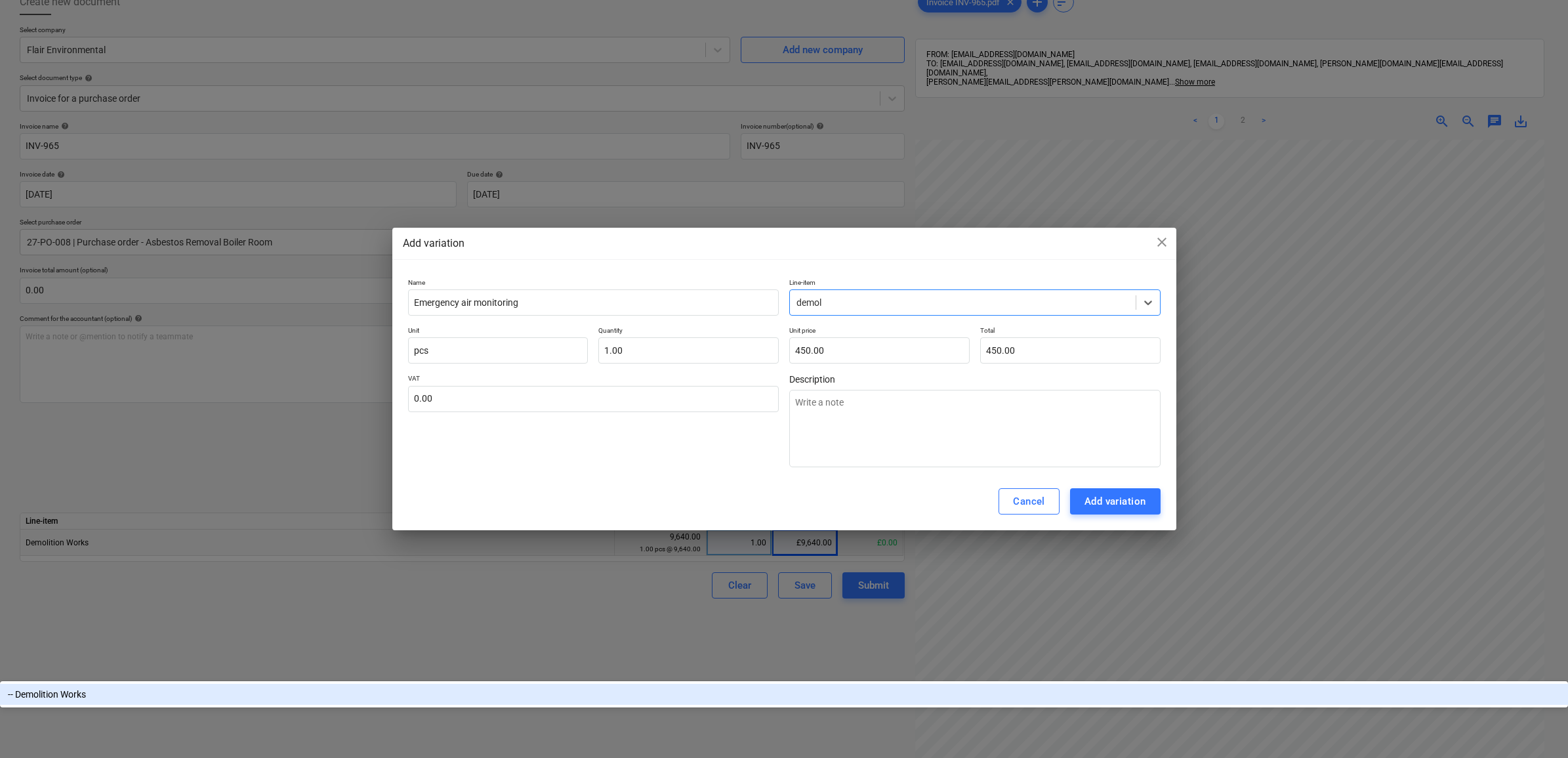
click at [845, 683] on div "-- Demolition Works" at bounding box center [784, 694] width 1568 height 21
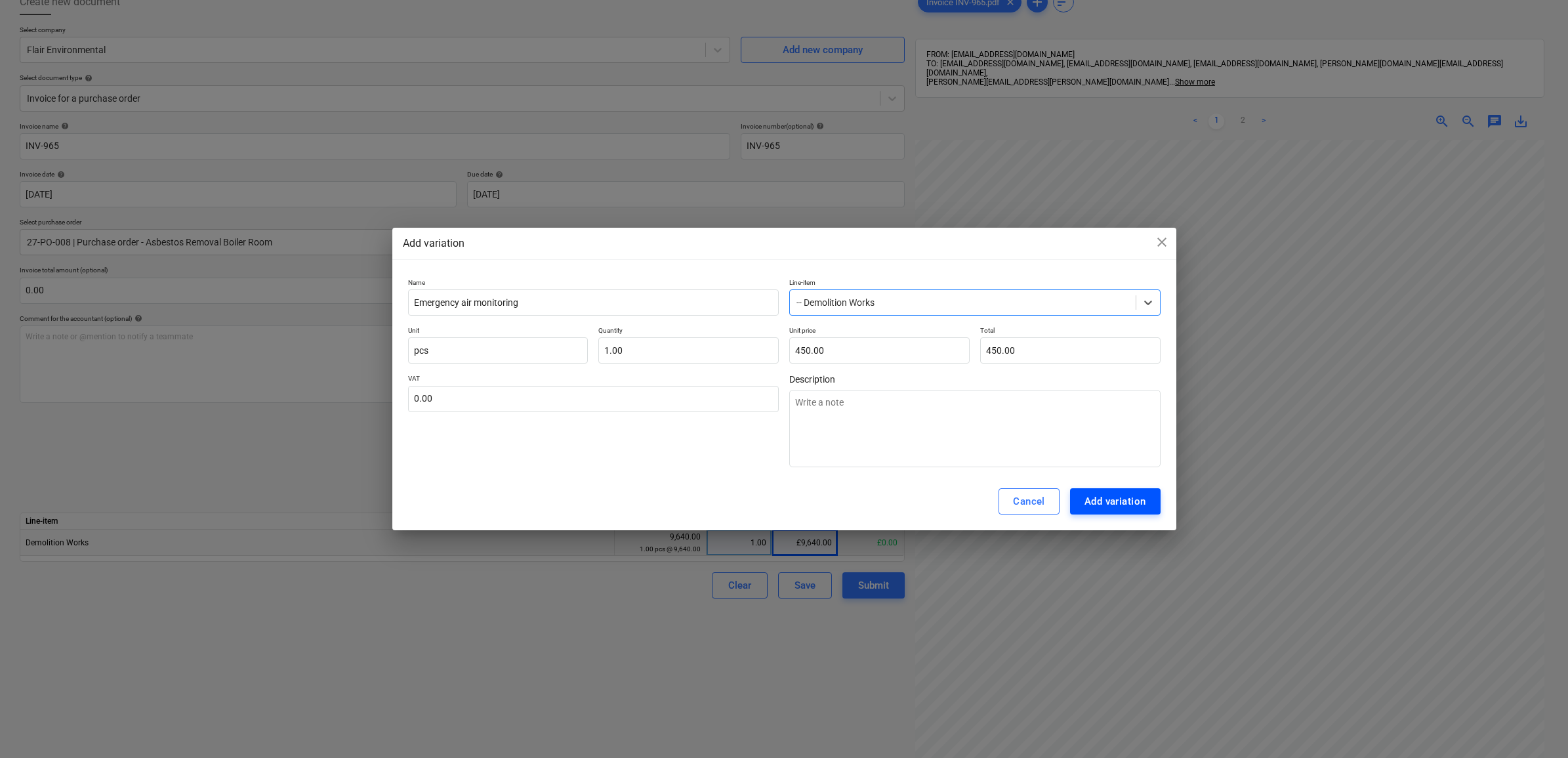
click at [1099, 498] on div "Add variation" at bounding box center [1116, 501] width 62 height 17
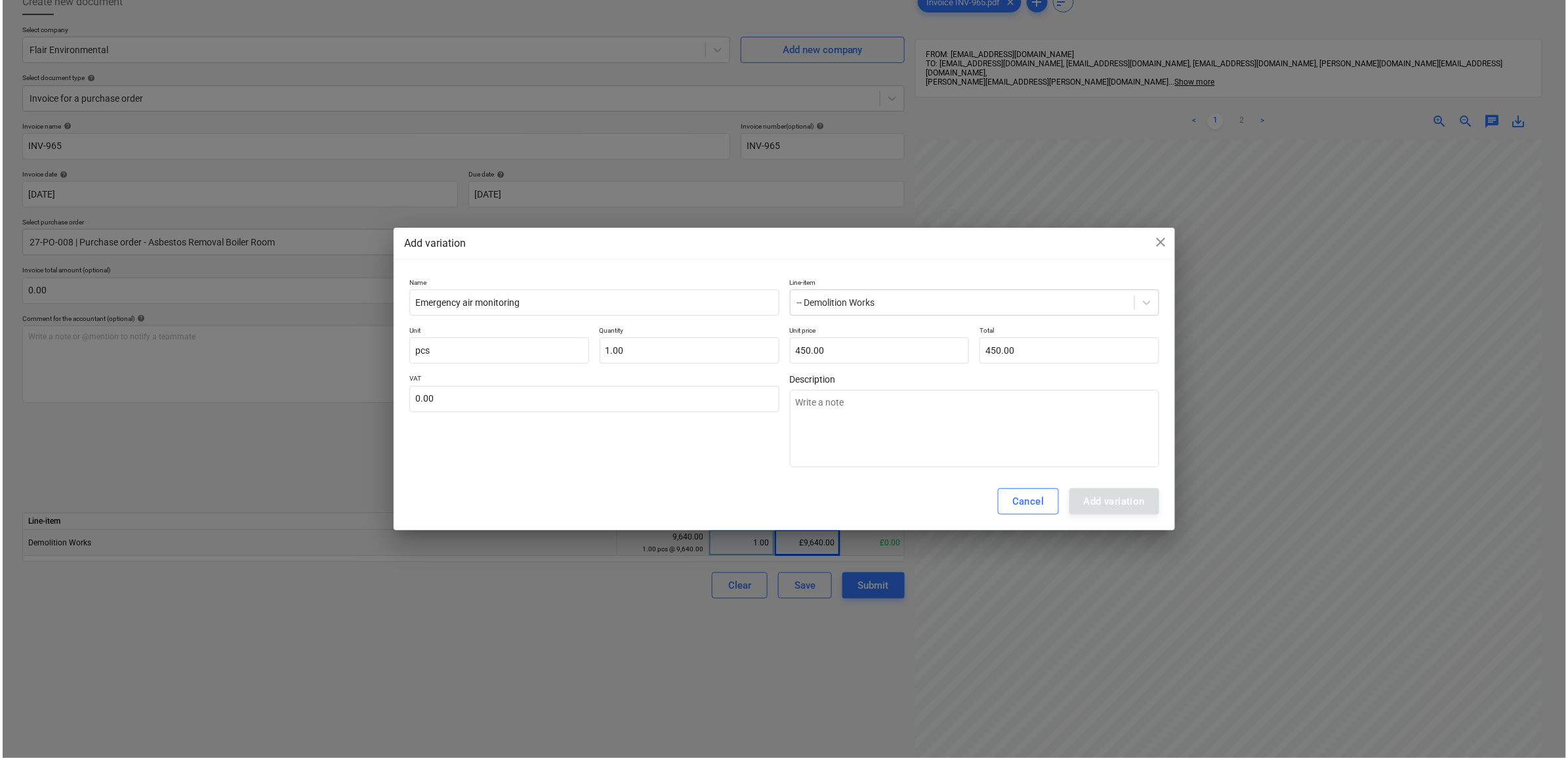
scroll to position [135, 59]
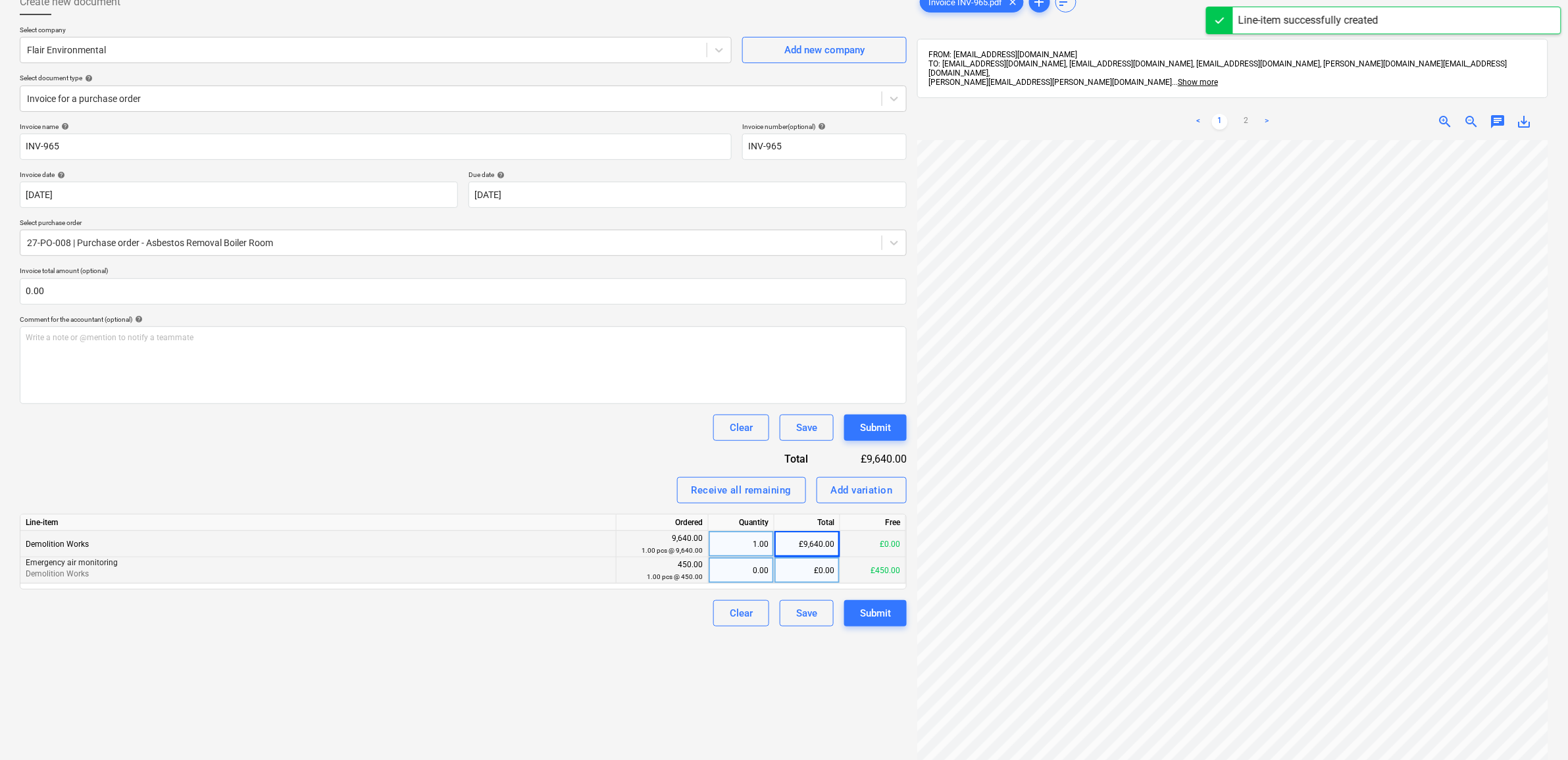
click at [818, 576] on div "£0.00" at bounding box center [807, 570] width 66 height 26
click at [580, 665] on div "Create new document Select company Flair Environmental Add new company Select d…" at bounding box center [463, 426] width 897 height 885
click at [865, 616] on div "Submit" at bounding box center [875, 613] width 31 height 17
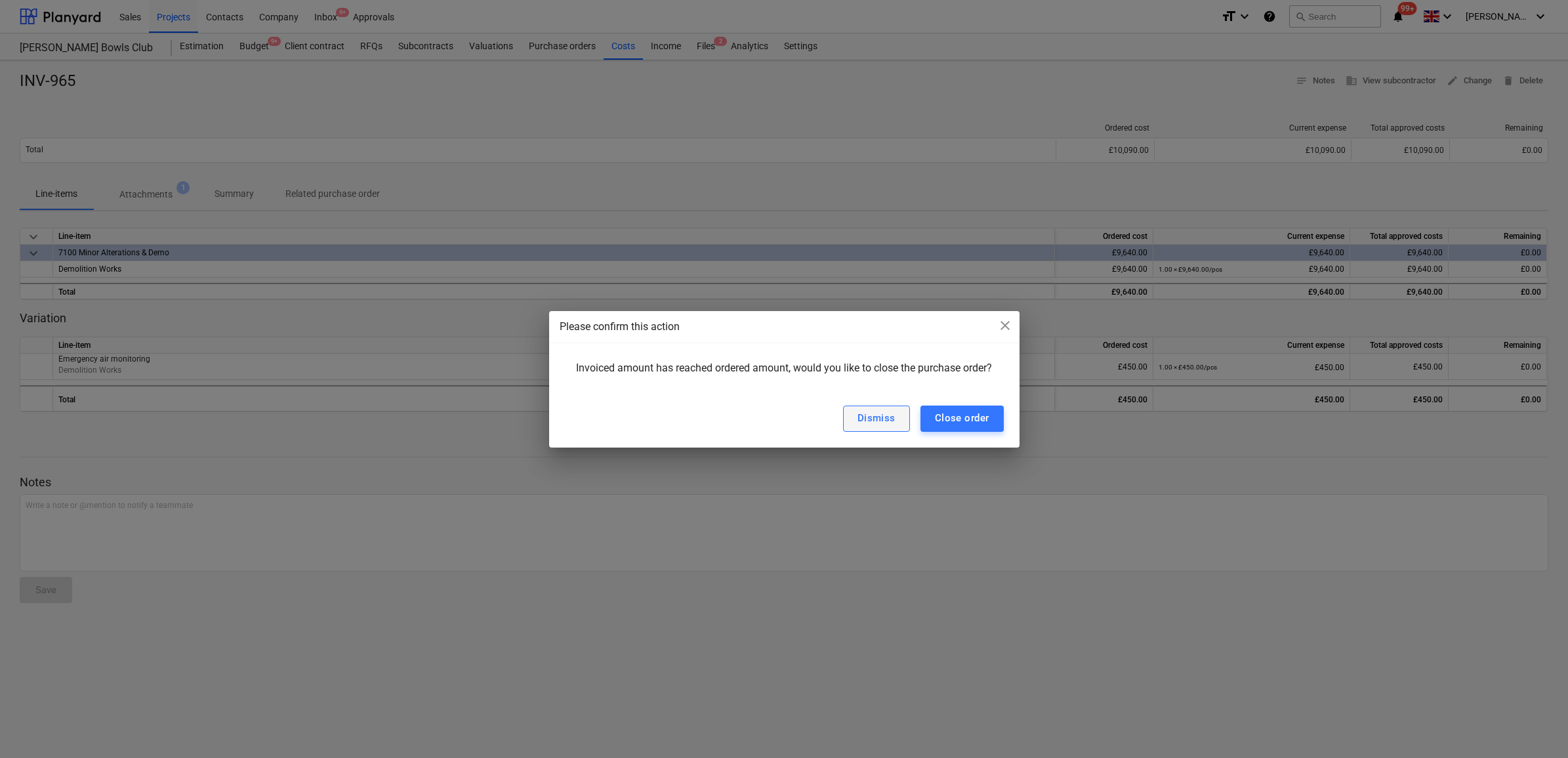
click at [889, 414] on div "Dismiss" at bounding box center [876, 418] width 38 height 17
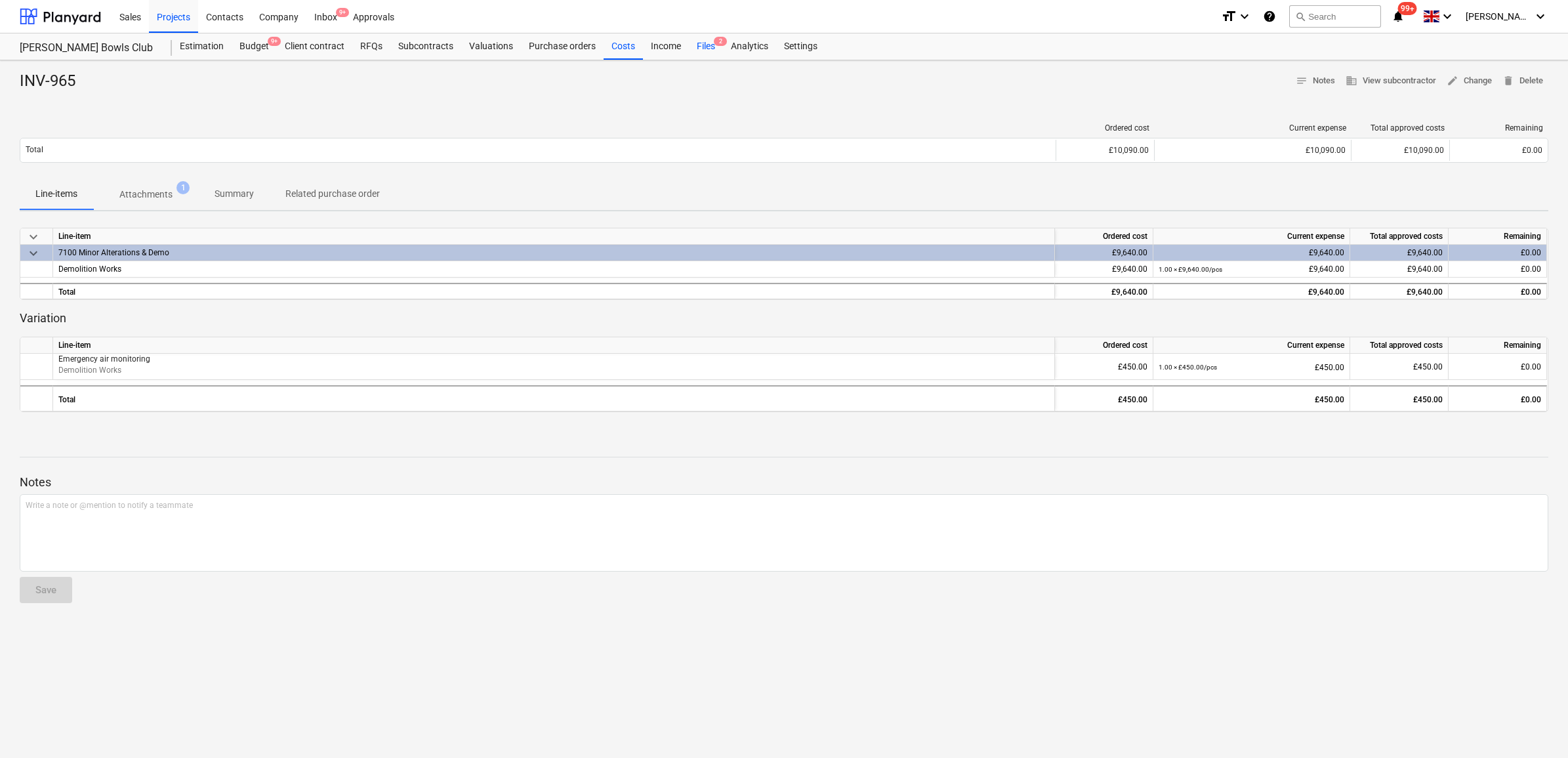
click at [709, 47] on div "Files 2" at bounding box center [705, 46] width 34 height 26
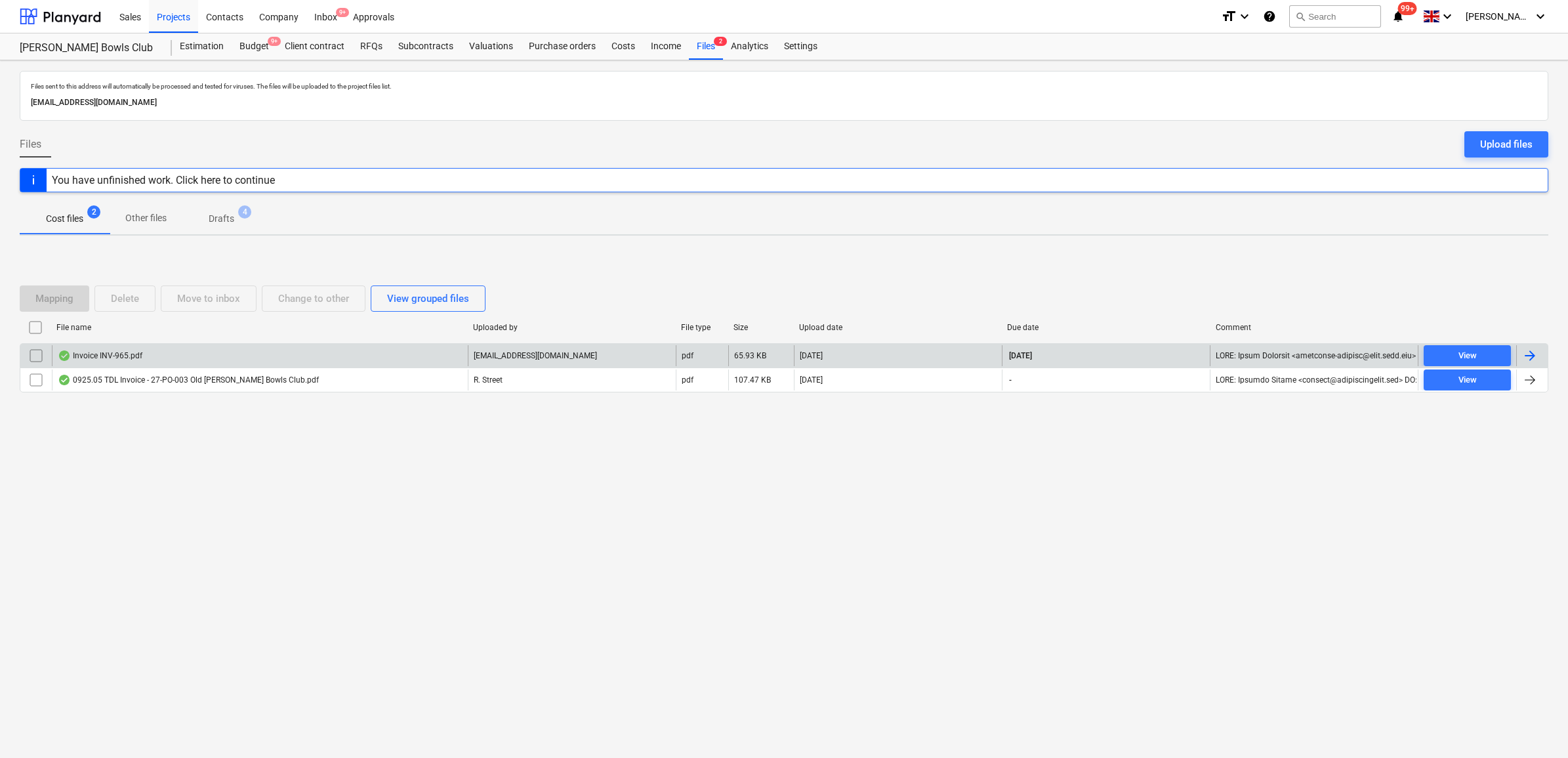
click at [1533, 355] on div at bounding box center [1530, 355] width 15 height 15
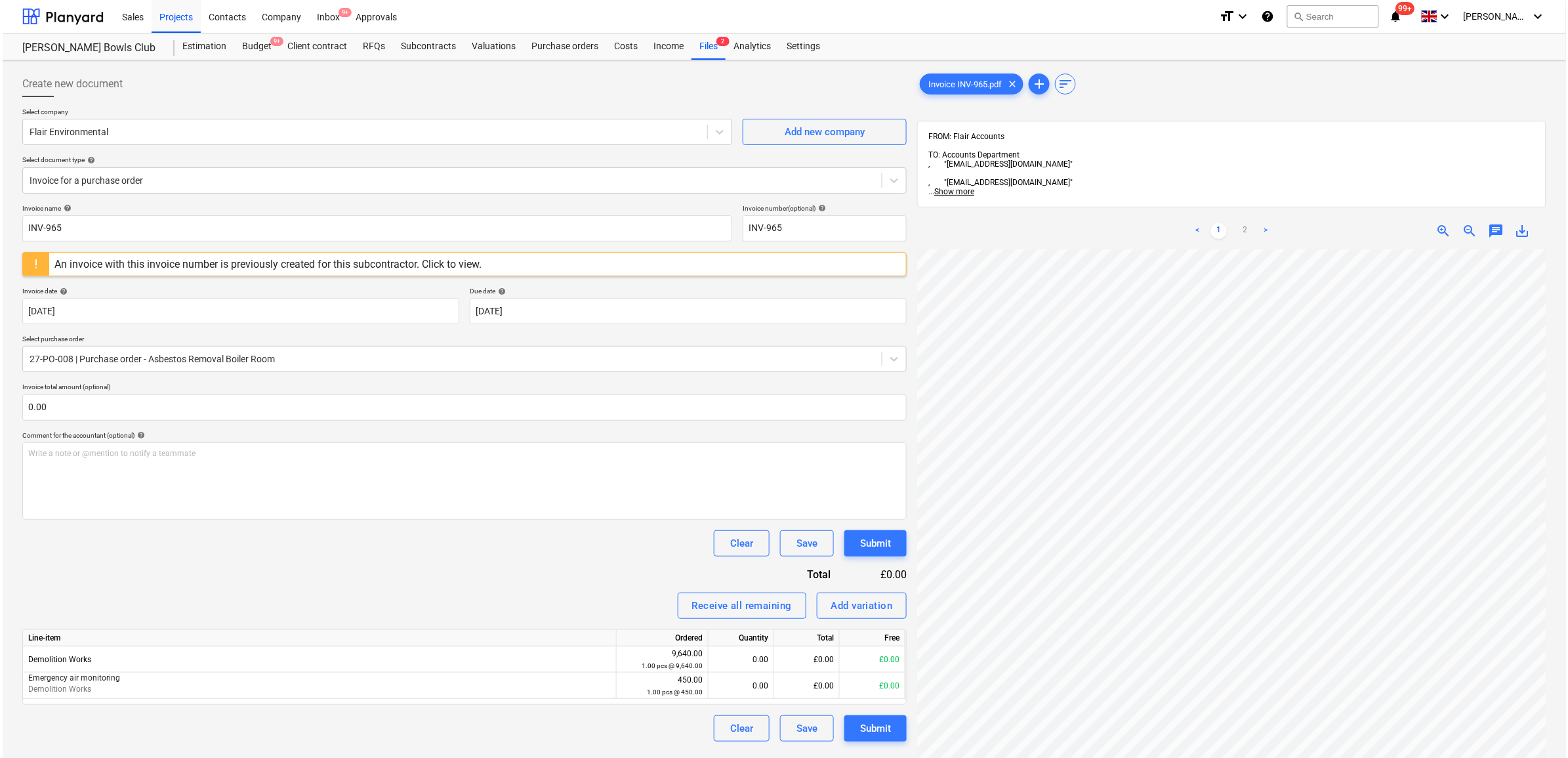
scroll to position [90, 0]
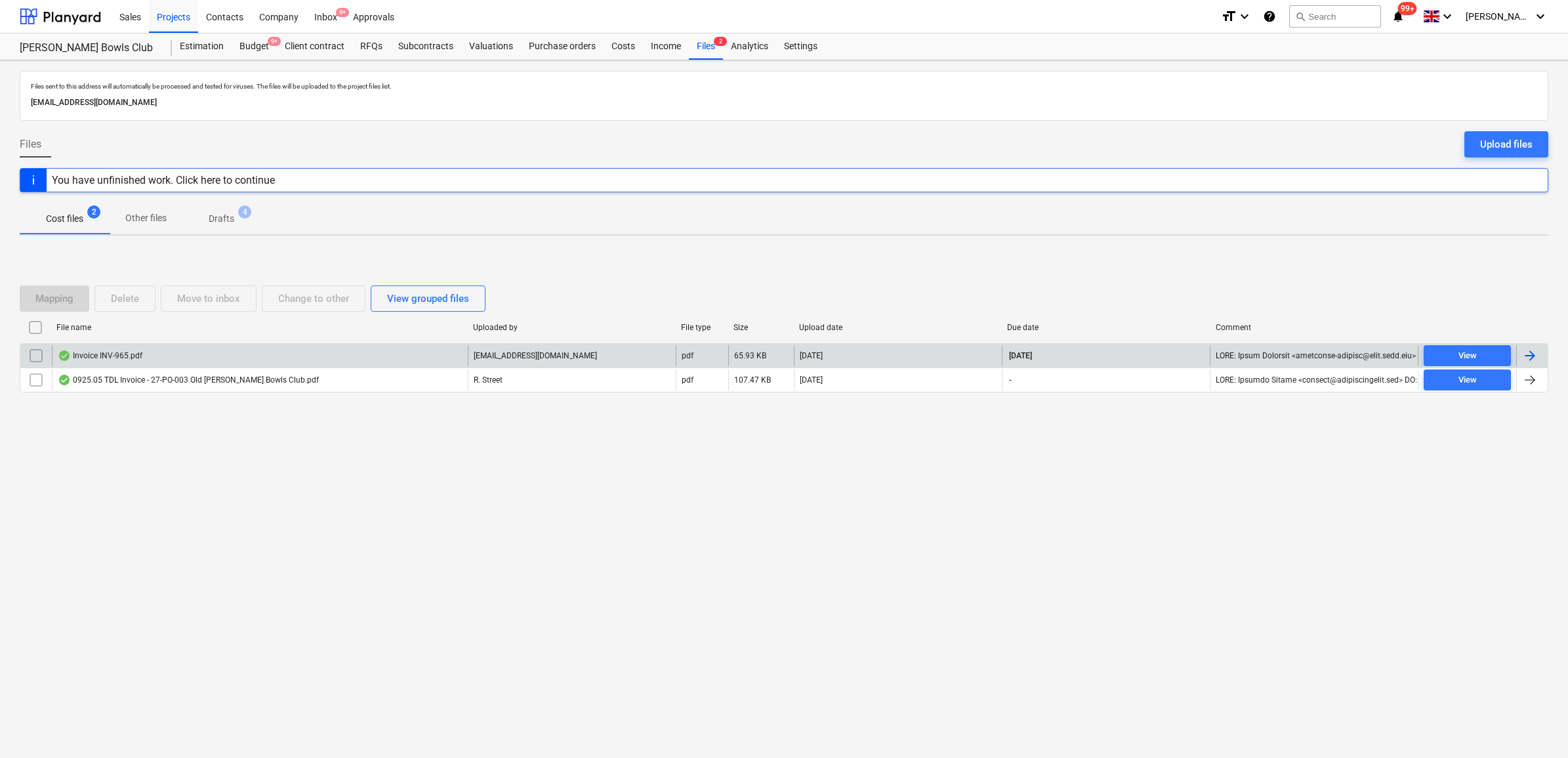
click at [31, 353] on input "checkbox" at bounding box center [36, 355] width 21 height 21
click at [117, 297] on div "Delete" at bounding box center [125, 298] width 28 height 17
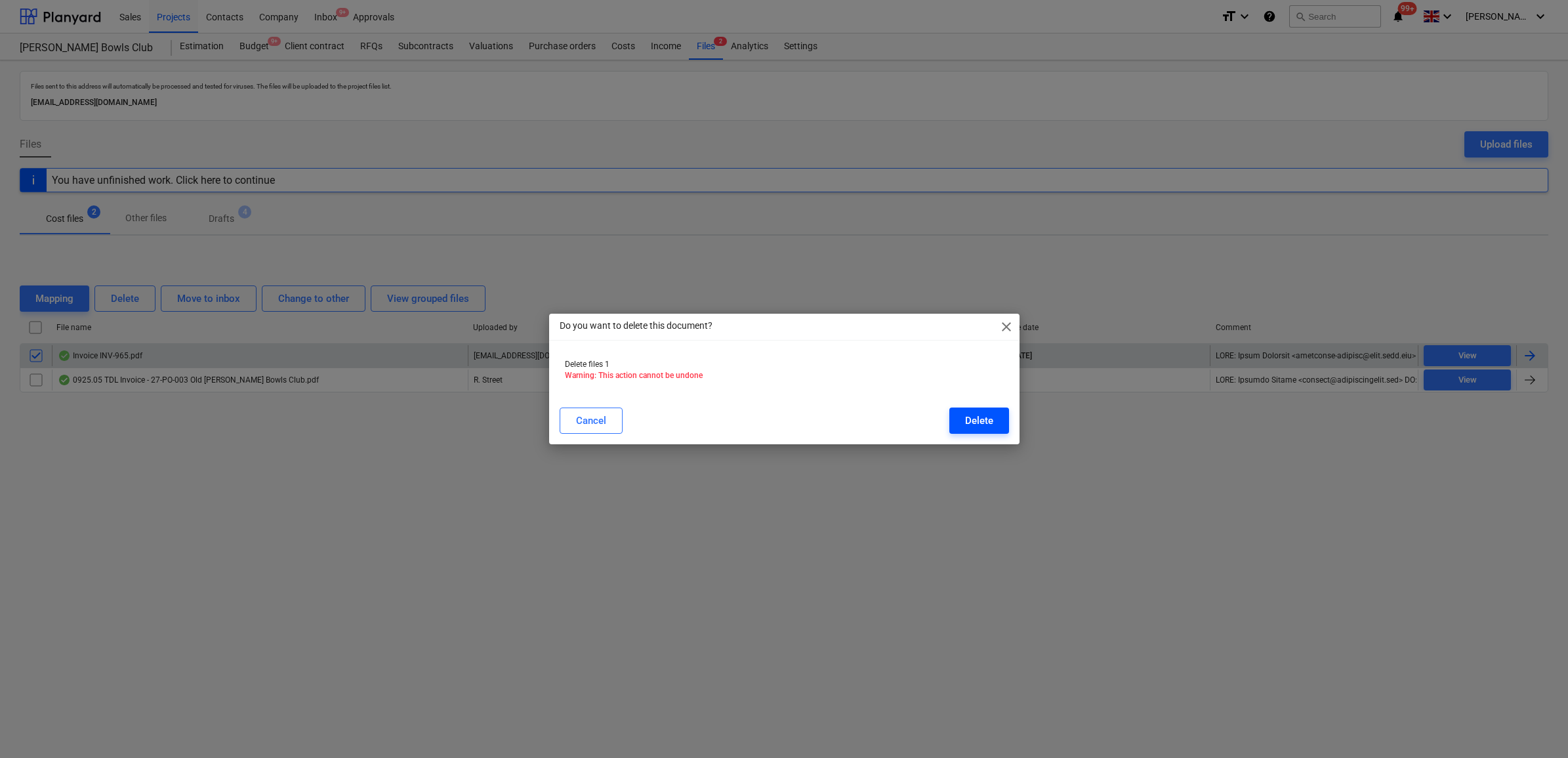
click at [972, 422] on div "Delete" at bounding box center [979, 420] width 28 height 17
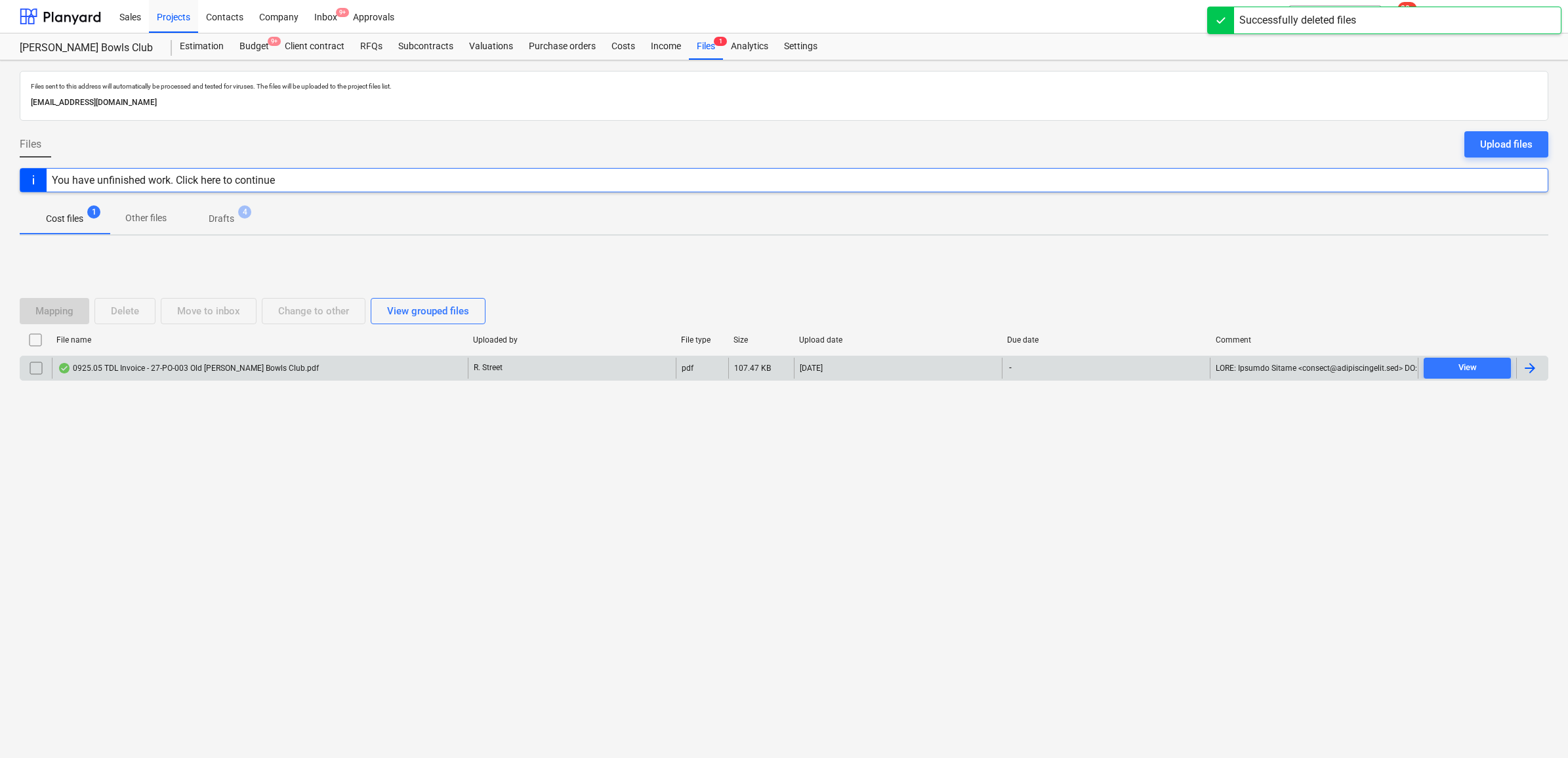
click at [1537, 372] on div at bounding box center [1530, 368] width 15 height 15
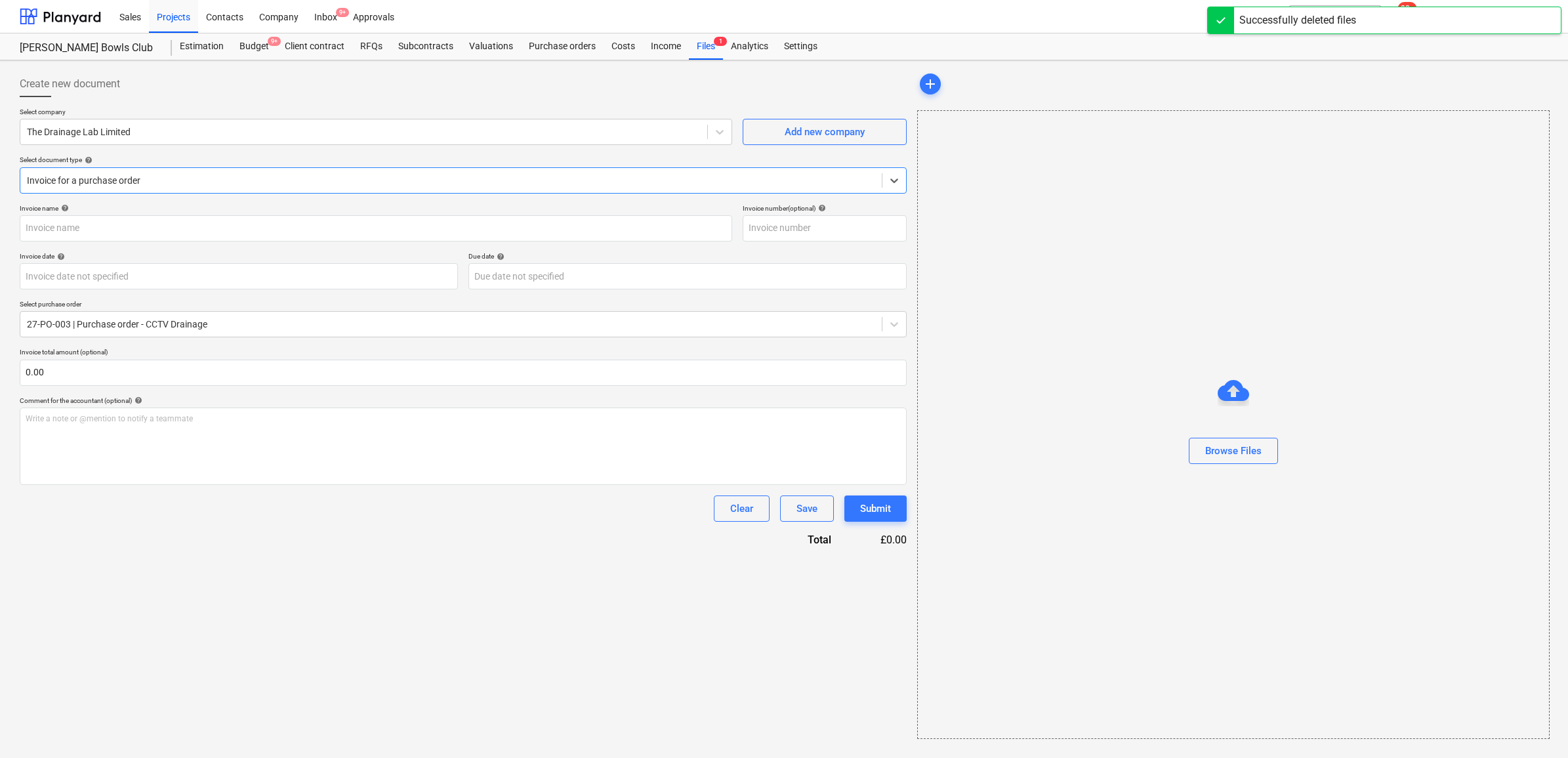
type input "73008312"
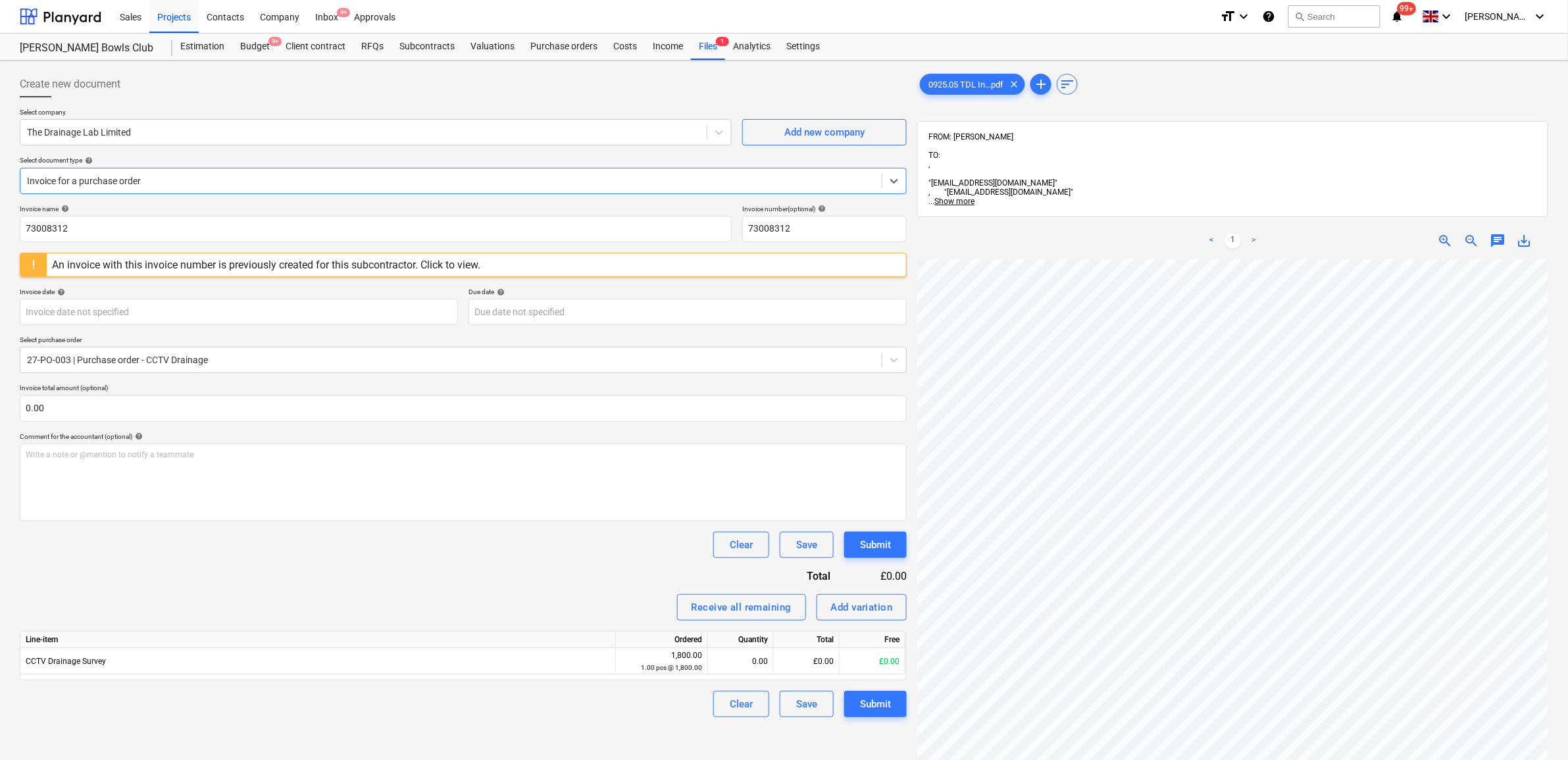
click at [386, 186] on div at bounding box center [451, 181] width 848 height 13
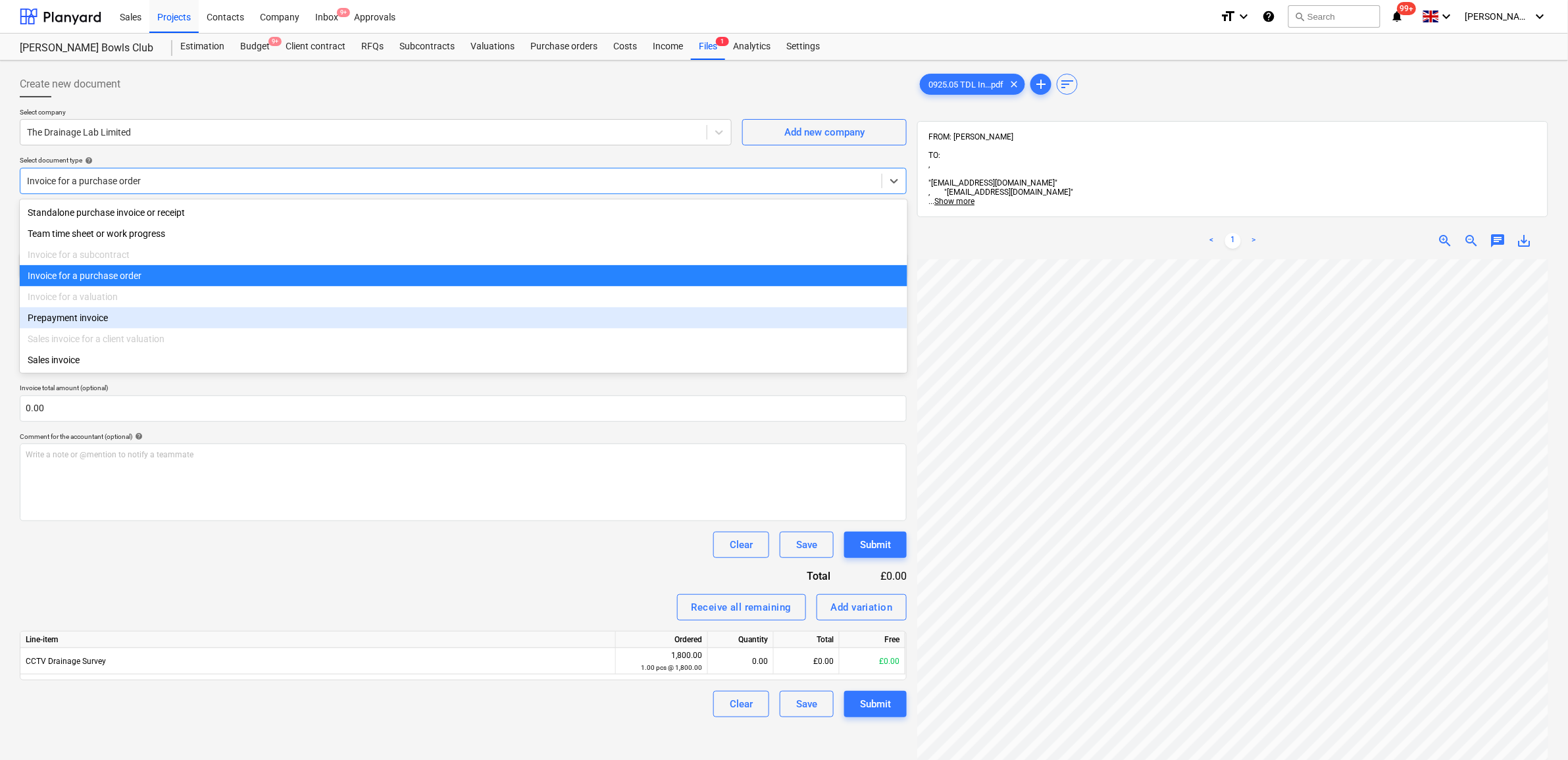
click at [316, 563] on div "Invoice name help 73008312 Invoice number (optional) help 73008312 An invoice w…" at bounding box center [463, 460] width 887 height 512
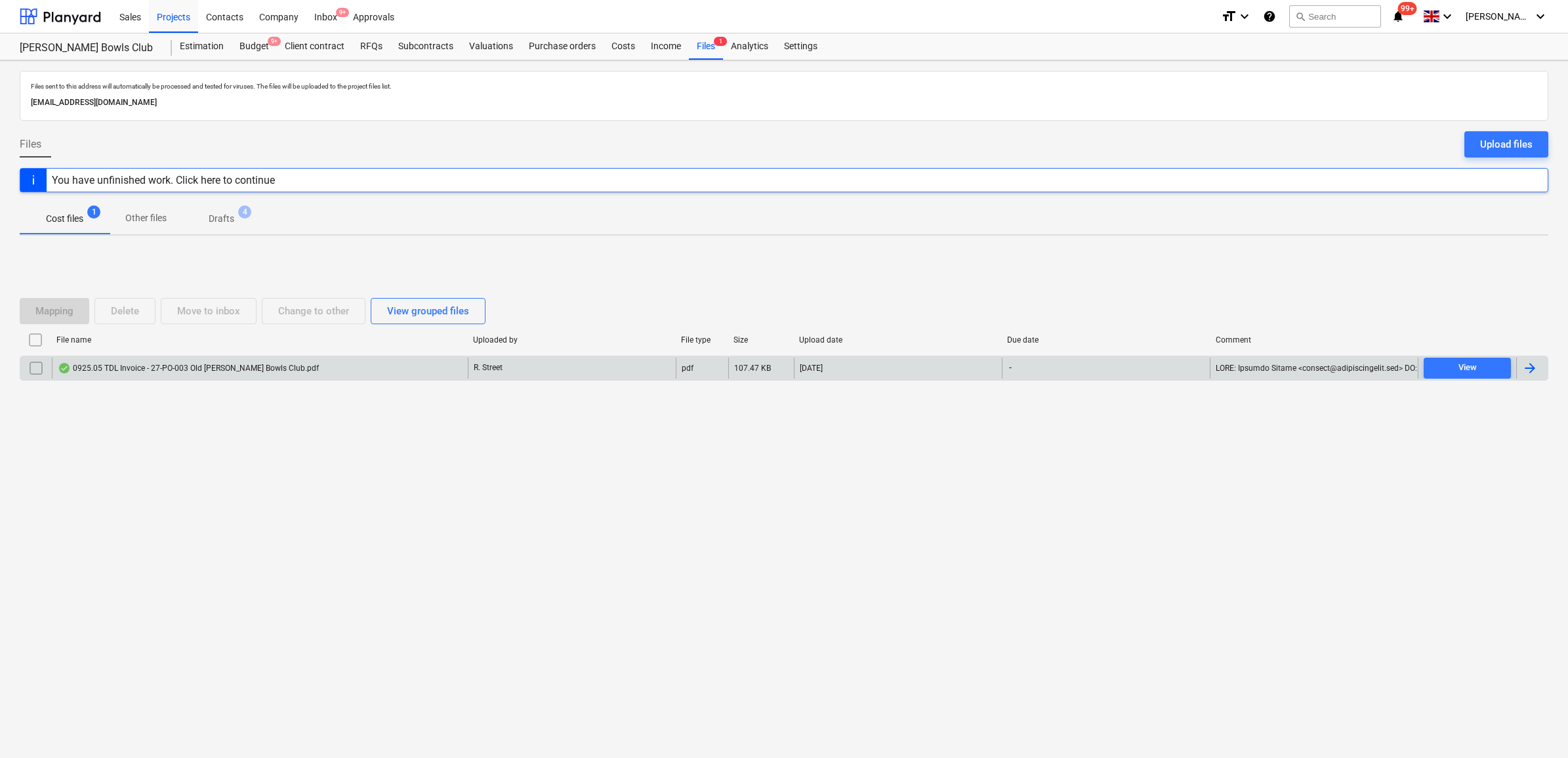
click at [31, 369] on input "checkbox" at bounding box center [36, 368] width 21 height 21
click at [112, 310] on div "Delete" at bounding box center [125, 311] width 28 height 17
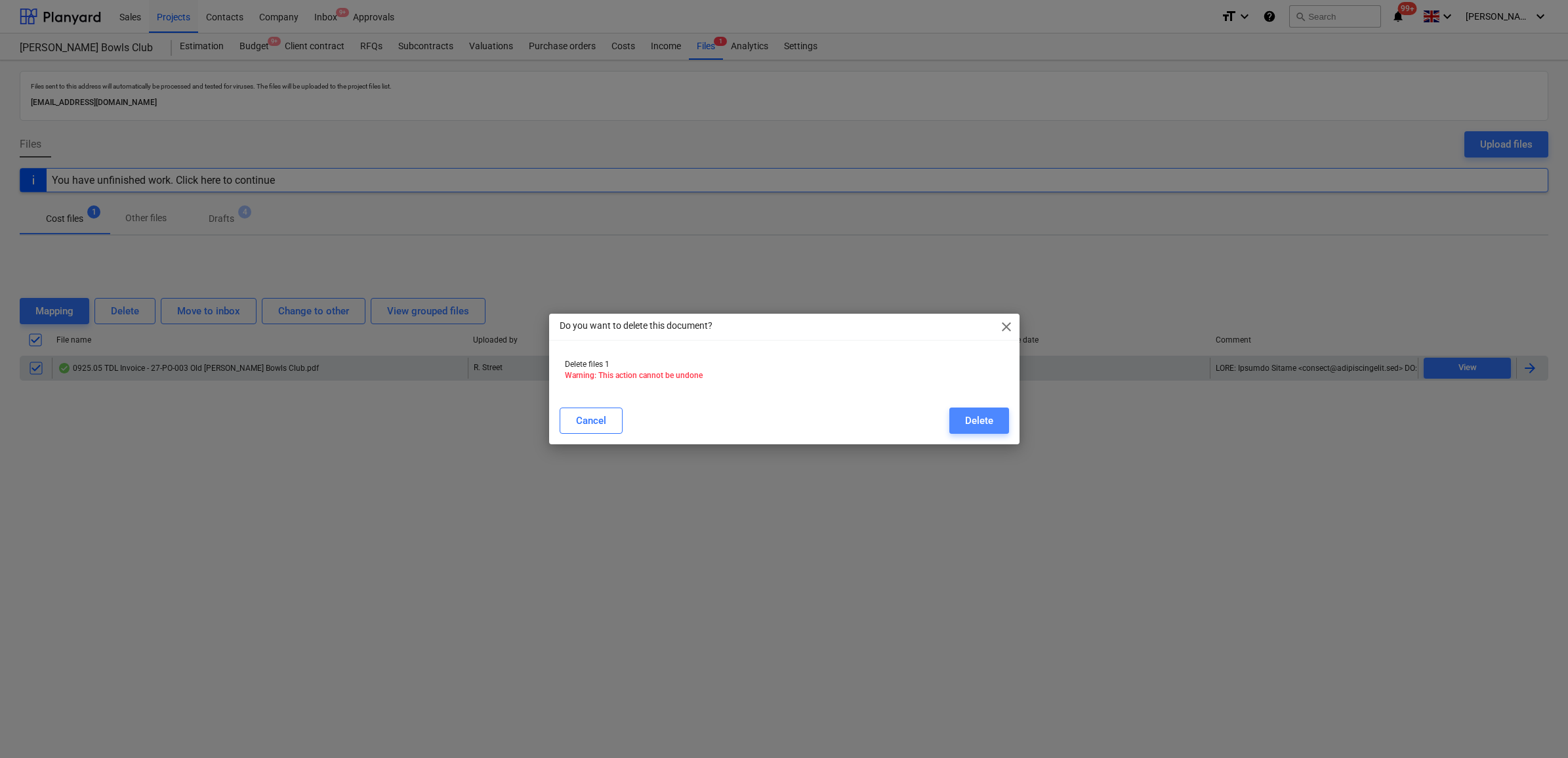
click at [969, 422] on div "Delete" at bounding box center [979, 420] width 28 height 17
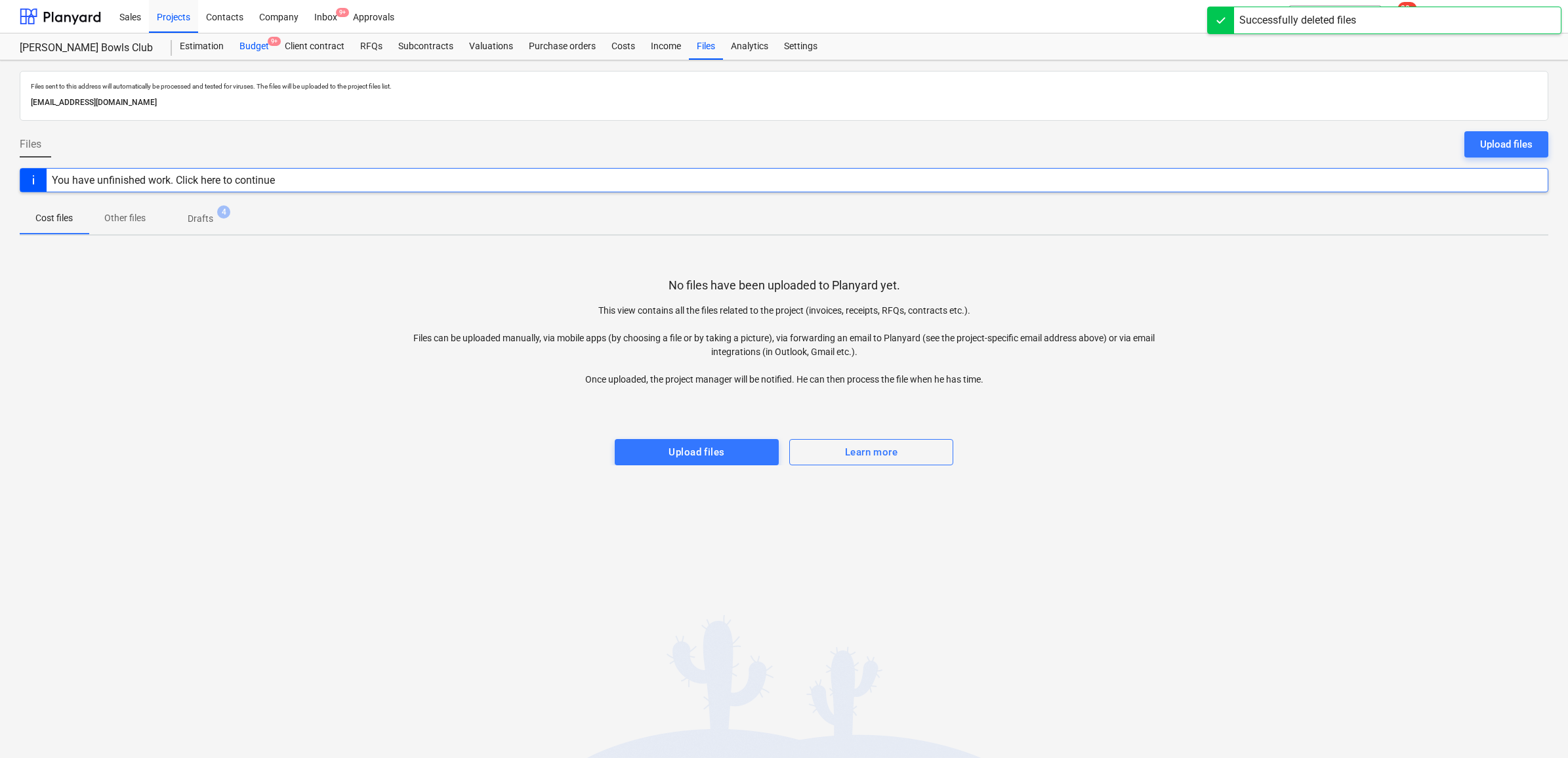
click at [257, 41] on div "Budget 9+" at bounding box center [254, 46] width 45 height 26
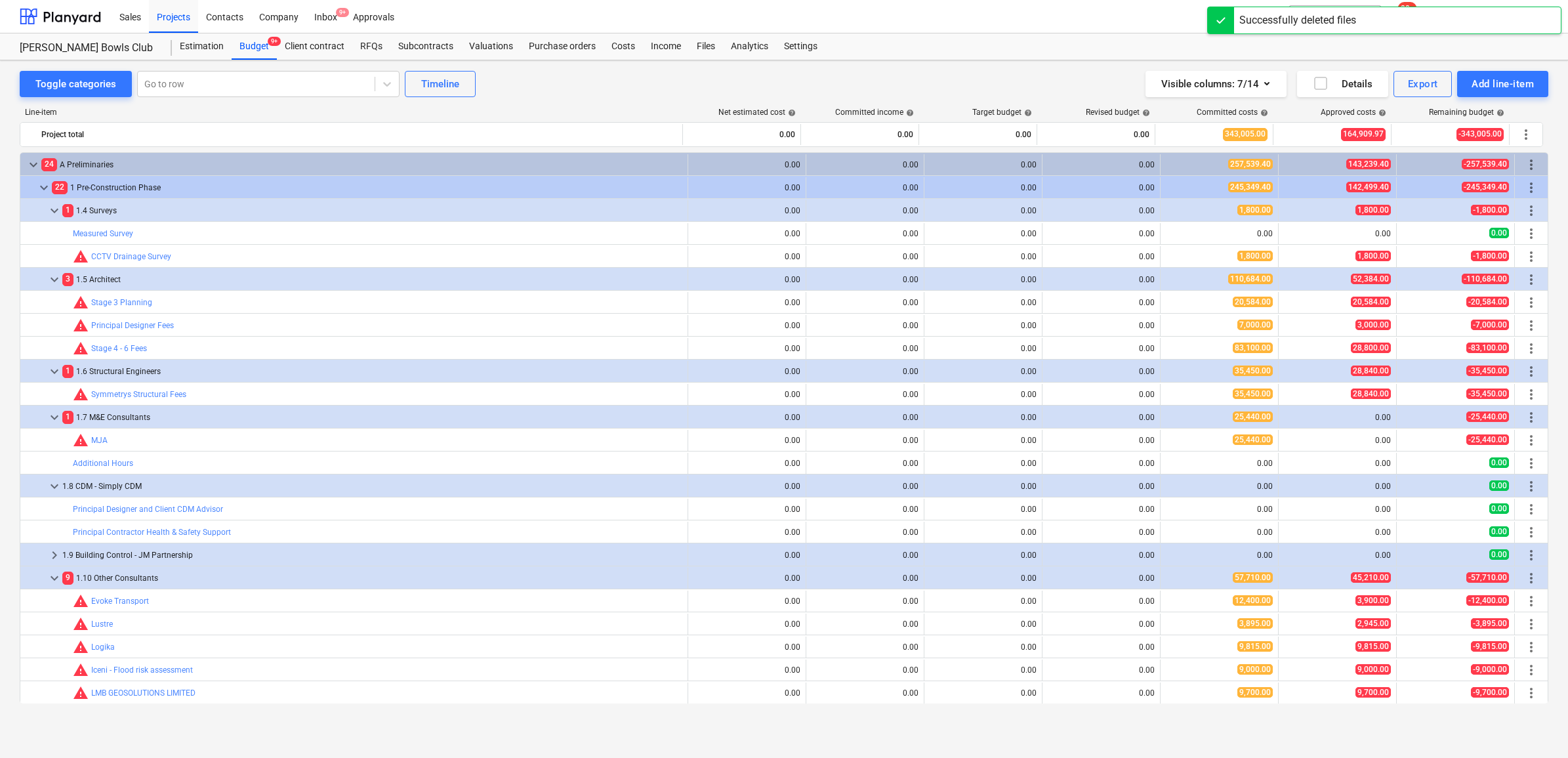
scroll to position [246, 0]
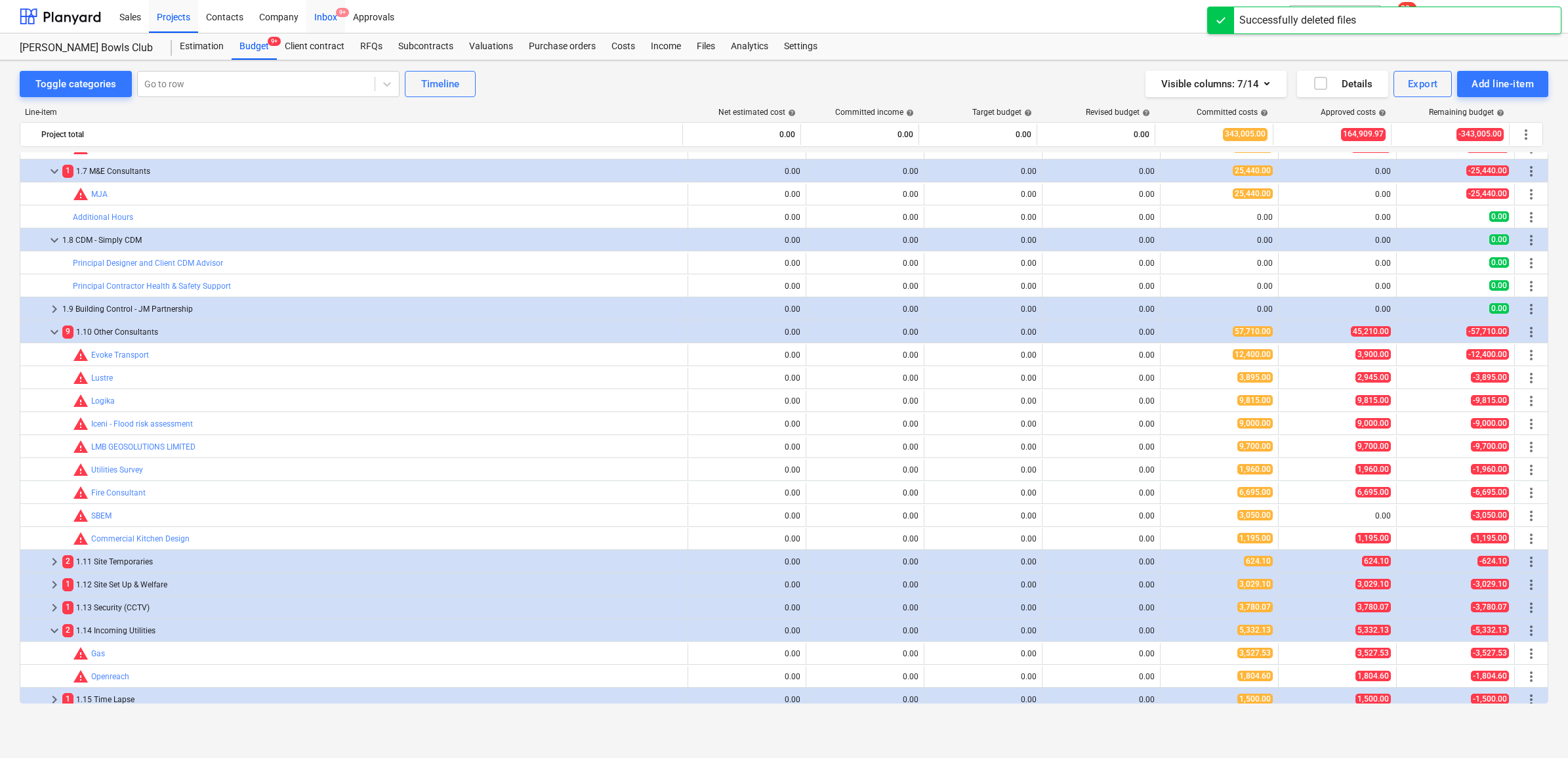
click at [317, 20] on div "Inbox 9+" at bounding box center [326, 16] width 39 height 34
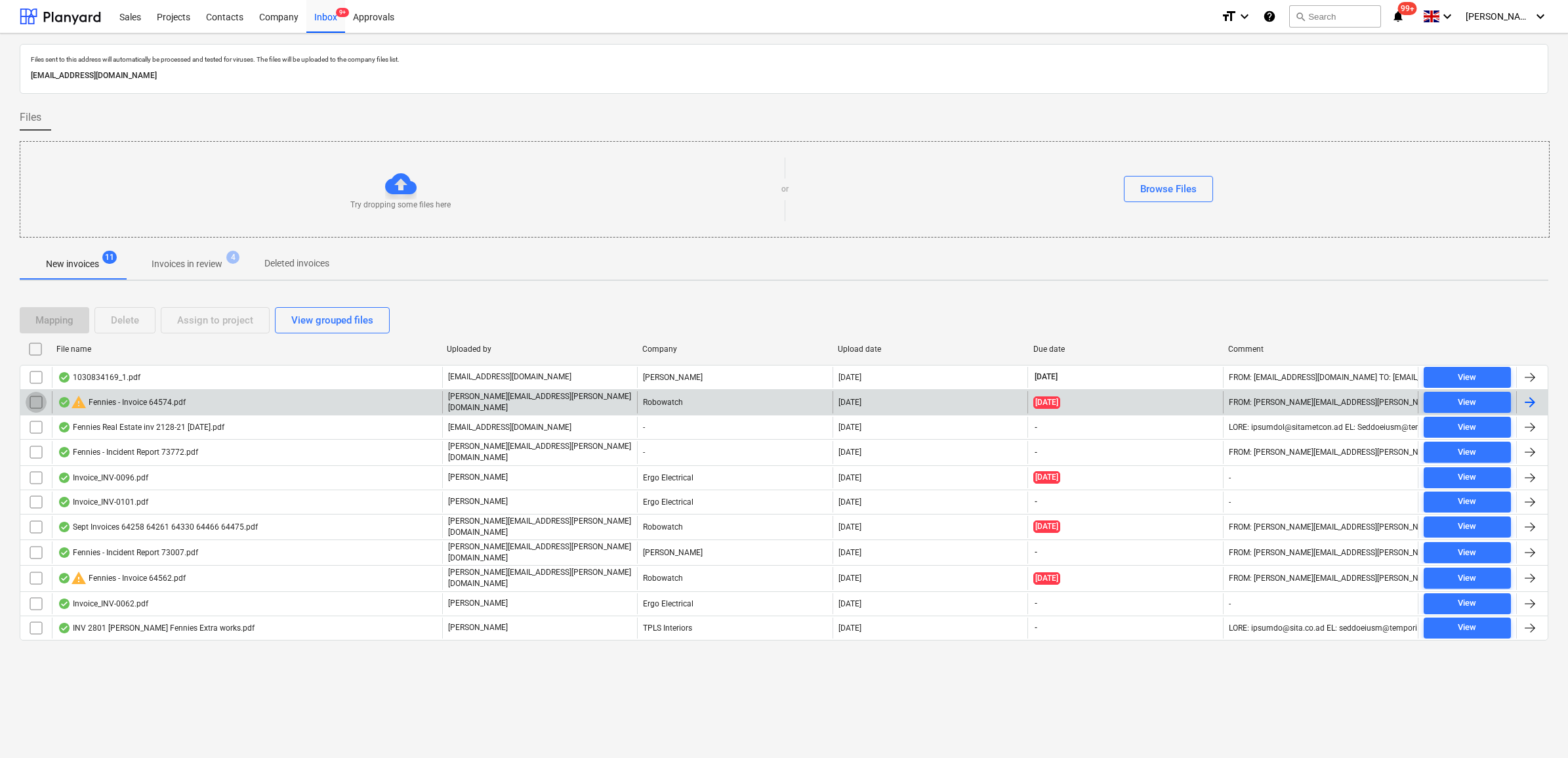
click at [37, 400] on input "checkbox" at bounding box center [36, 402] width 21 height 21
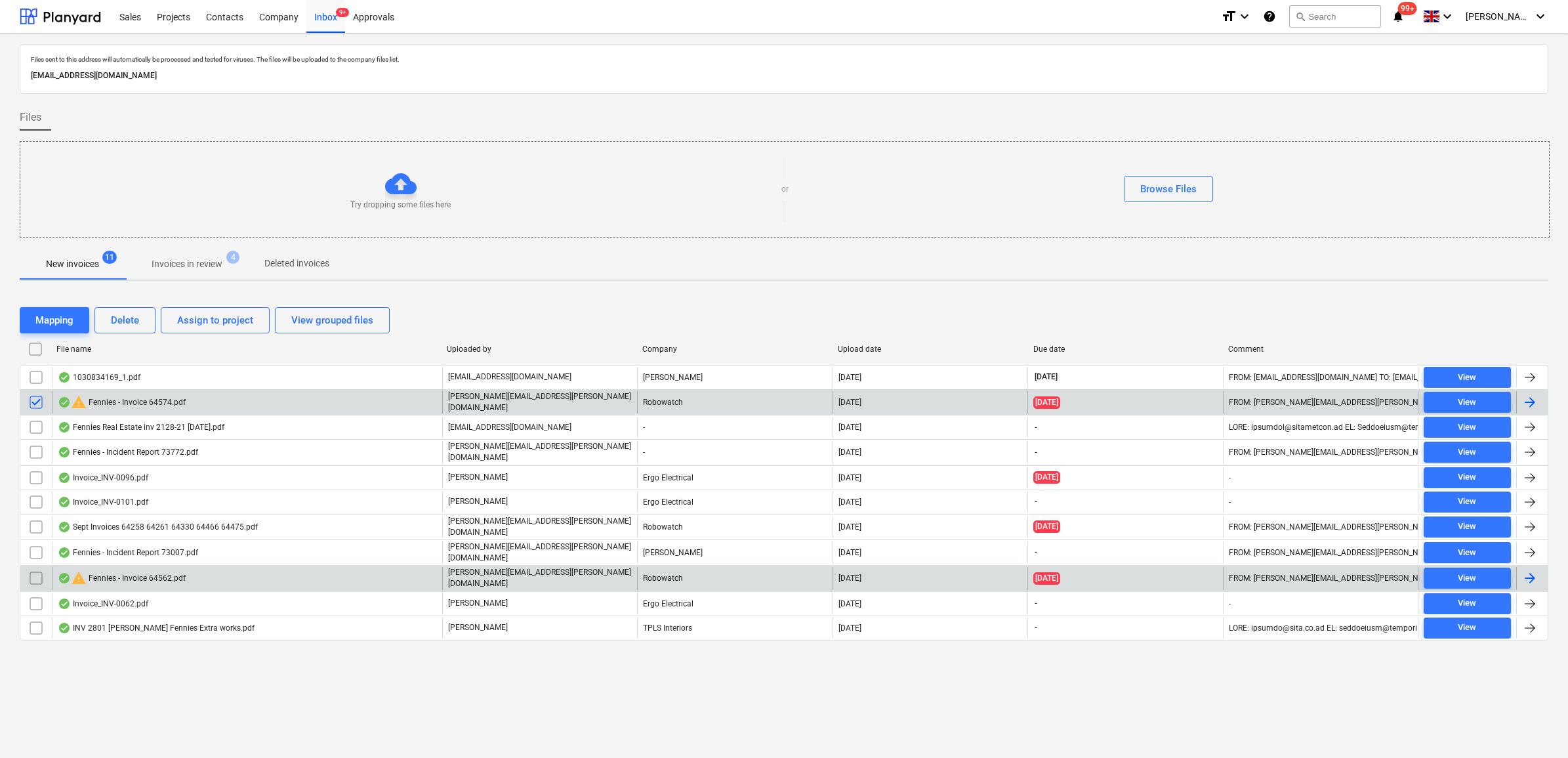
click at [33, 574] on input "checkbox" at bounding box center [36, 577] width 21 height 21
click at [129, 328] on div "Delete" at bounding box center [125, 320] width 28 height 17
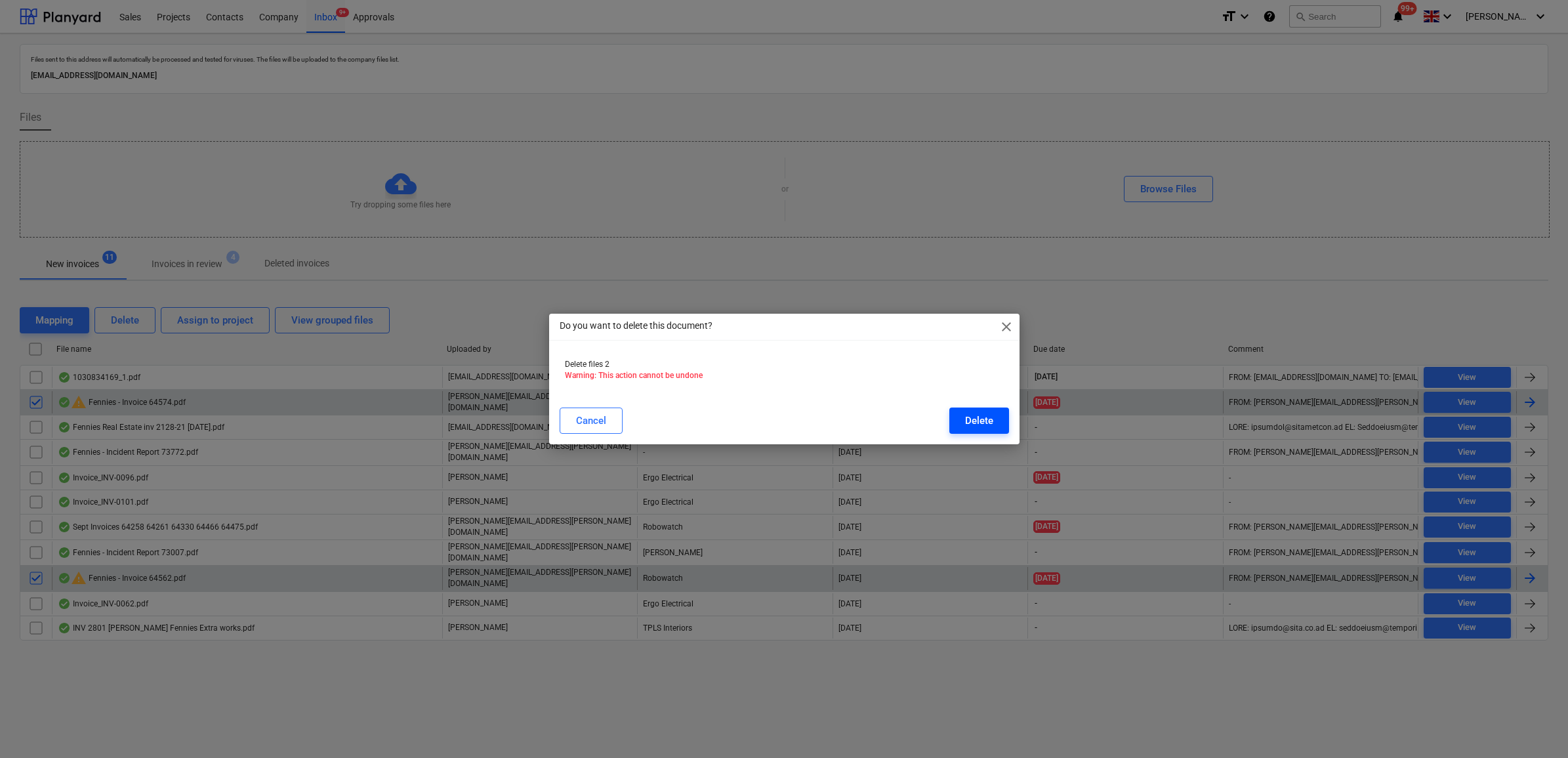
click at [981, 422] on div "Delete" at bounding box center [979, 420] width 28 height 17
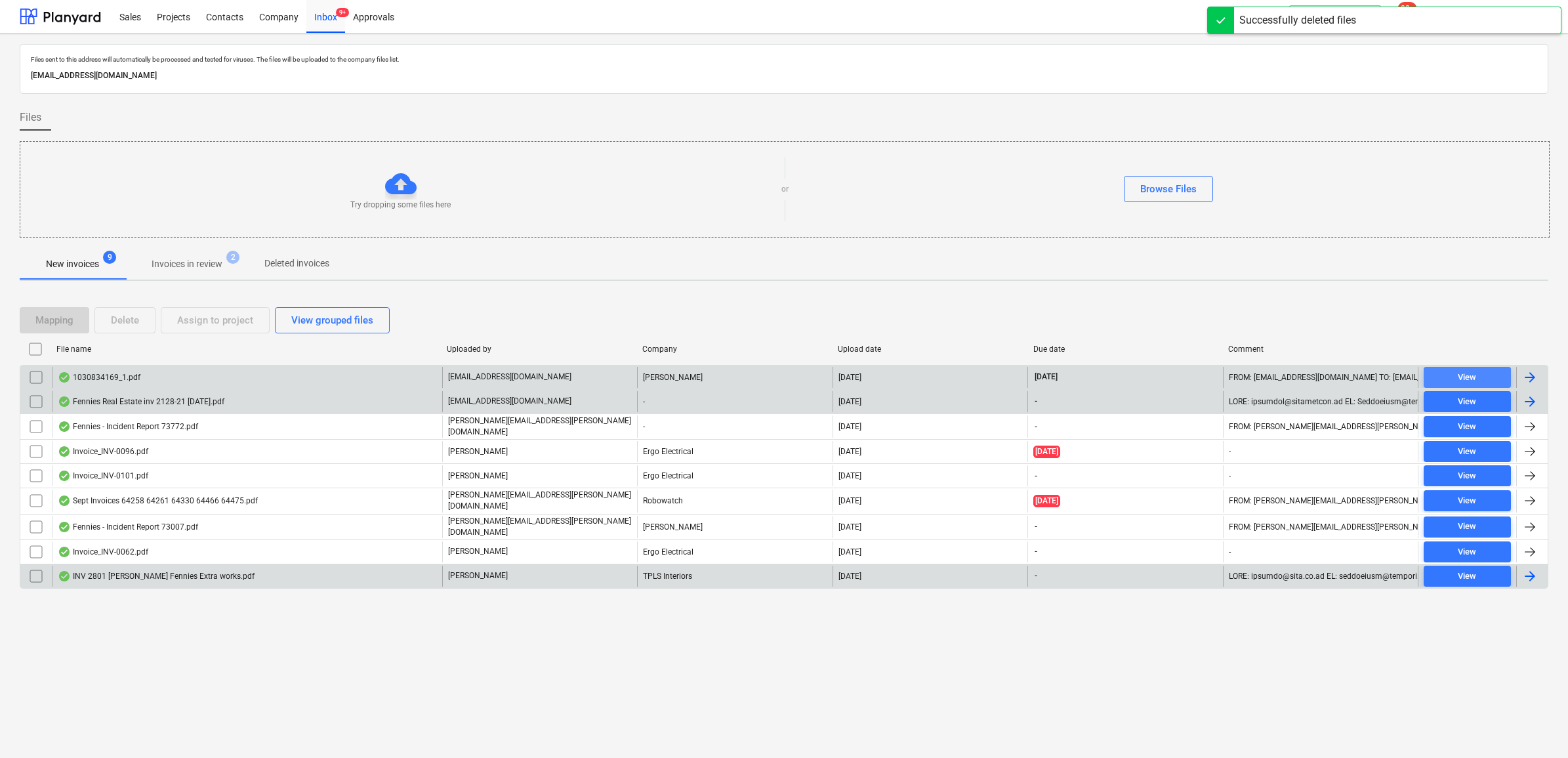
click at [1470, 367] on button "View" at bounding box center [1467, 377] width 87 height 21
click at [1477, 398] on span "View" at bounding box center [1467, 401] width 77 height 15
click at [1523, 400] on div at bounding box center [1530, 401] width 15 height 15
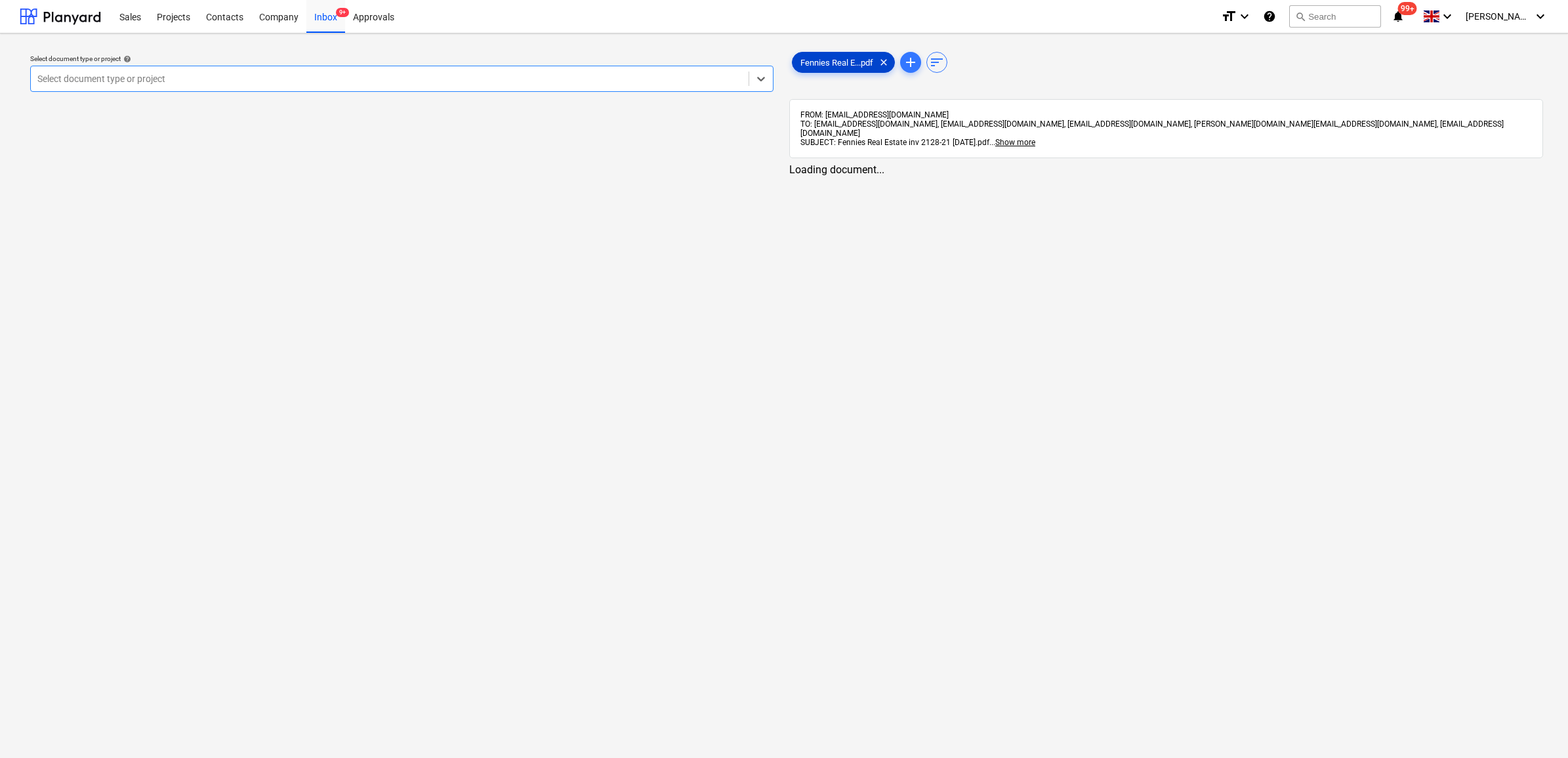
click at [840, 67] on span "Fennies Real E...pdf" at bounding box center [837, 62] width 89 height 10
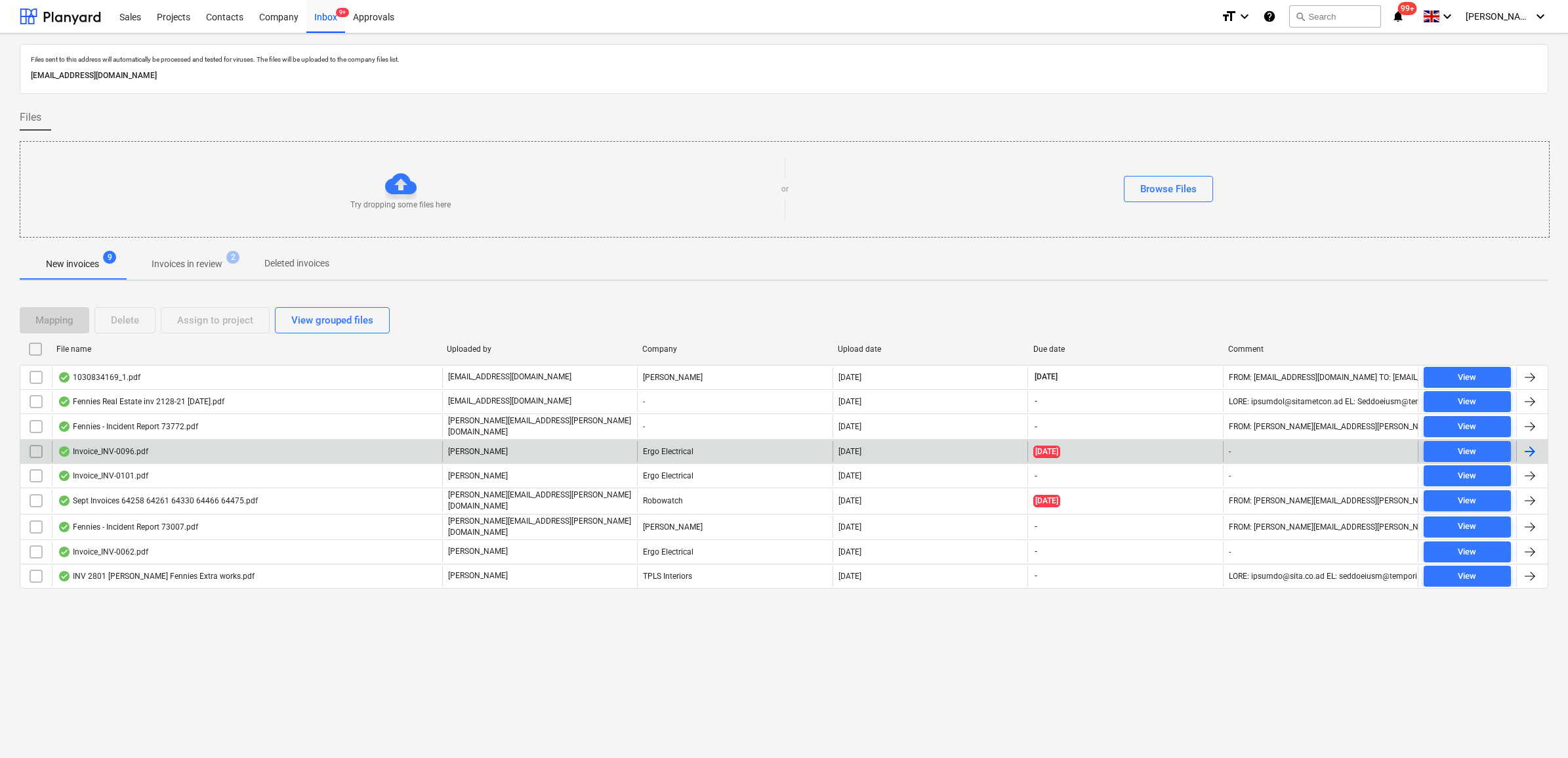
click at [1532, 450] on div at bounding box center [1530, 451] width 15 height 15
click at [1494, 453] on span "View" at bounding box center [1467, 452] width 77 height 15
click at [1487, 450] on span "View" at bounding box center [1467, 452] width 77 height 15
click at [30, 451] on input "checkbox" at bounding box center [36, 451] width 21 height 21
click at [189, 325] on div "Assign to project" at bounding box center [215, 320] width 76 height 17
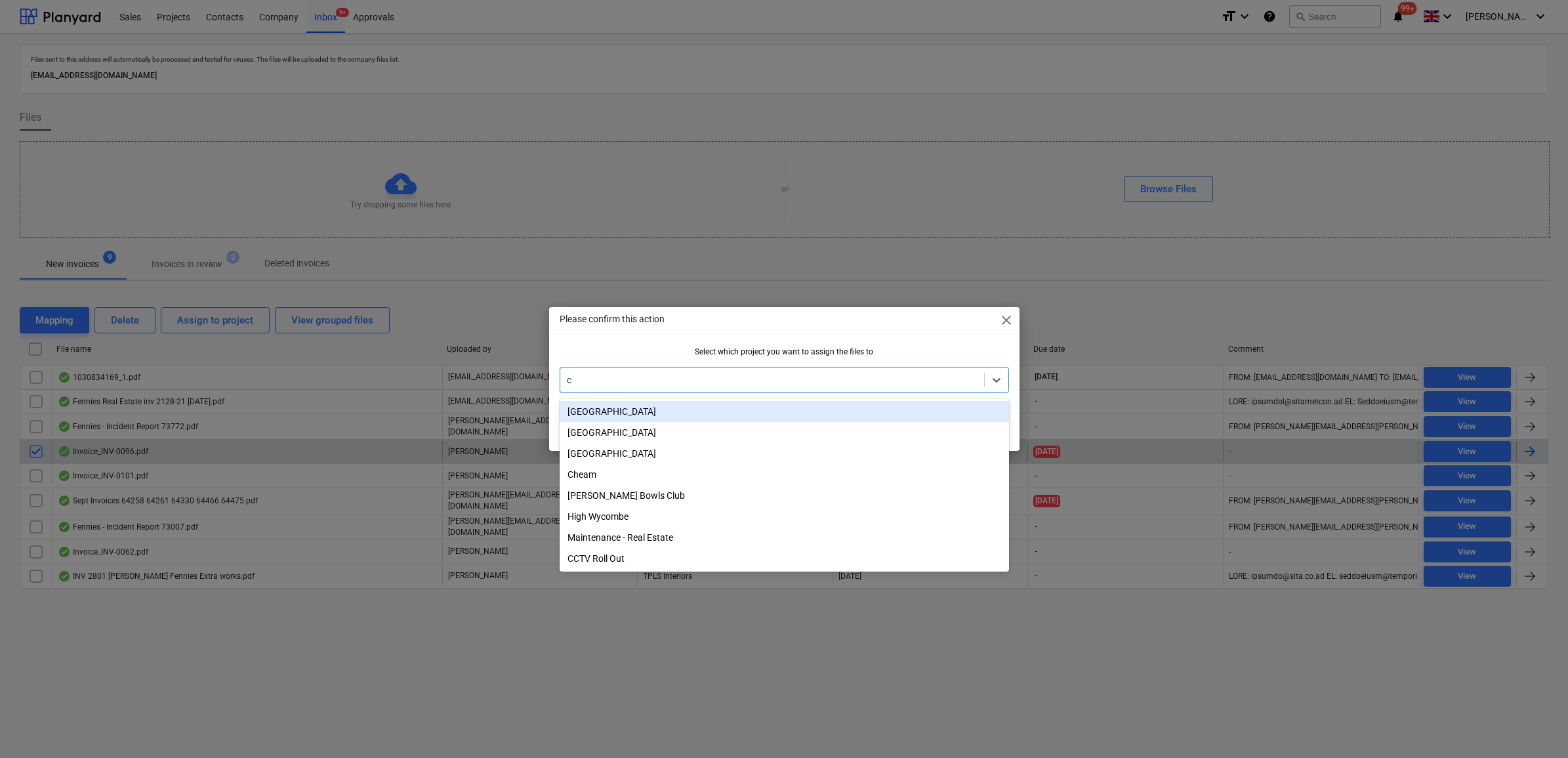
type input "ch"
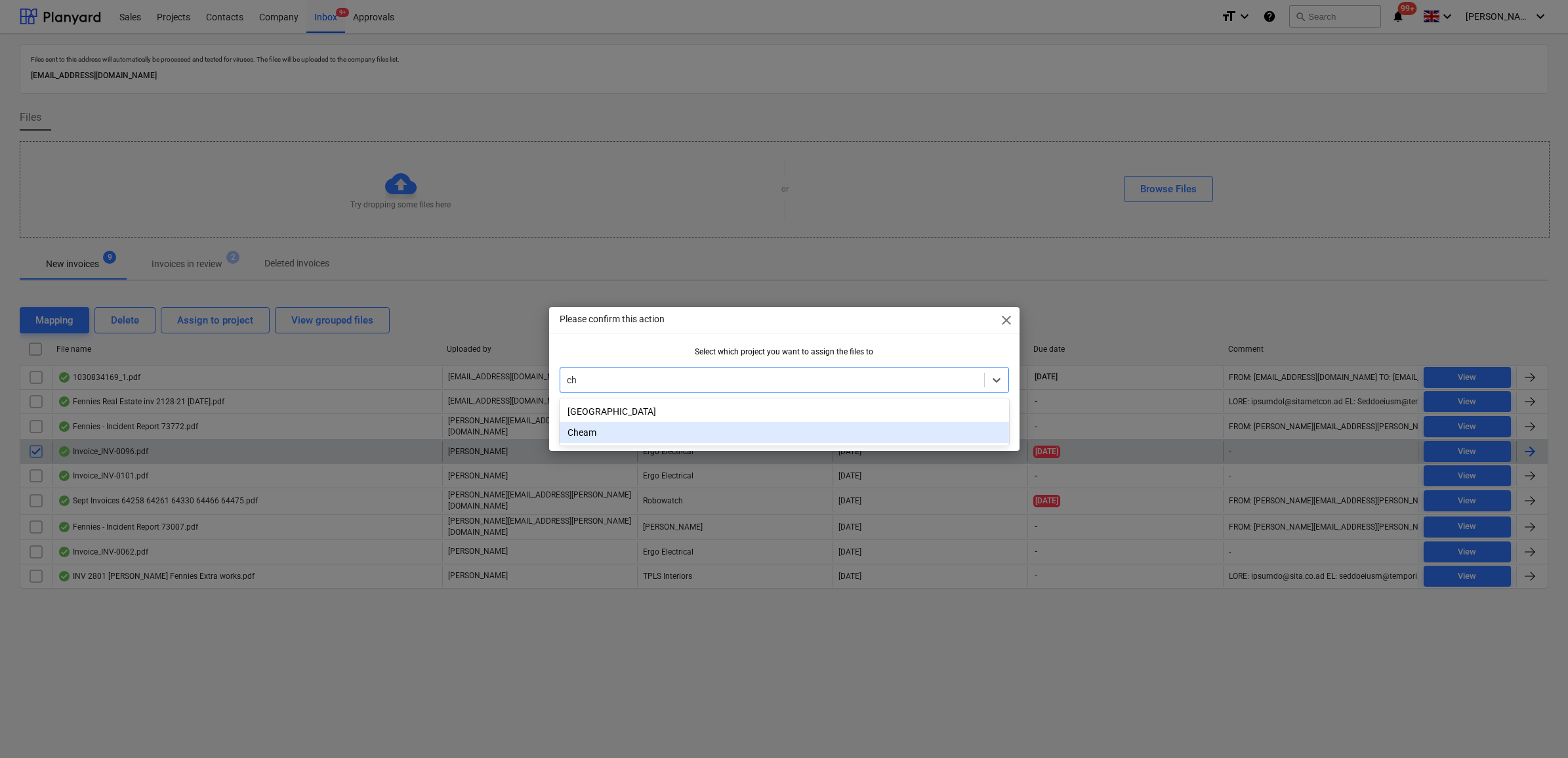
click at [586, 436] on div "Cheam" at bounding box center [785, 432] width 450 height 21
click at [986, 430] on div "OK" at bounding box center [987, 427] width 13 height 17
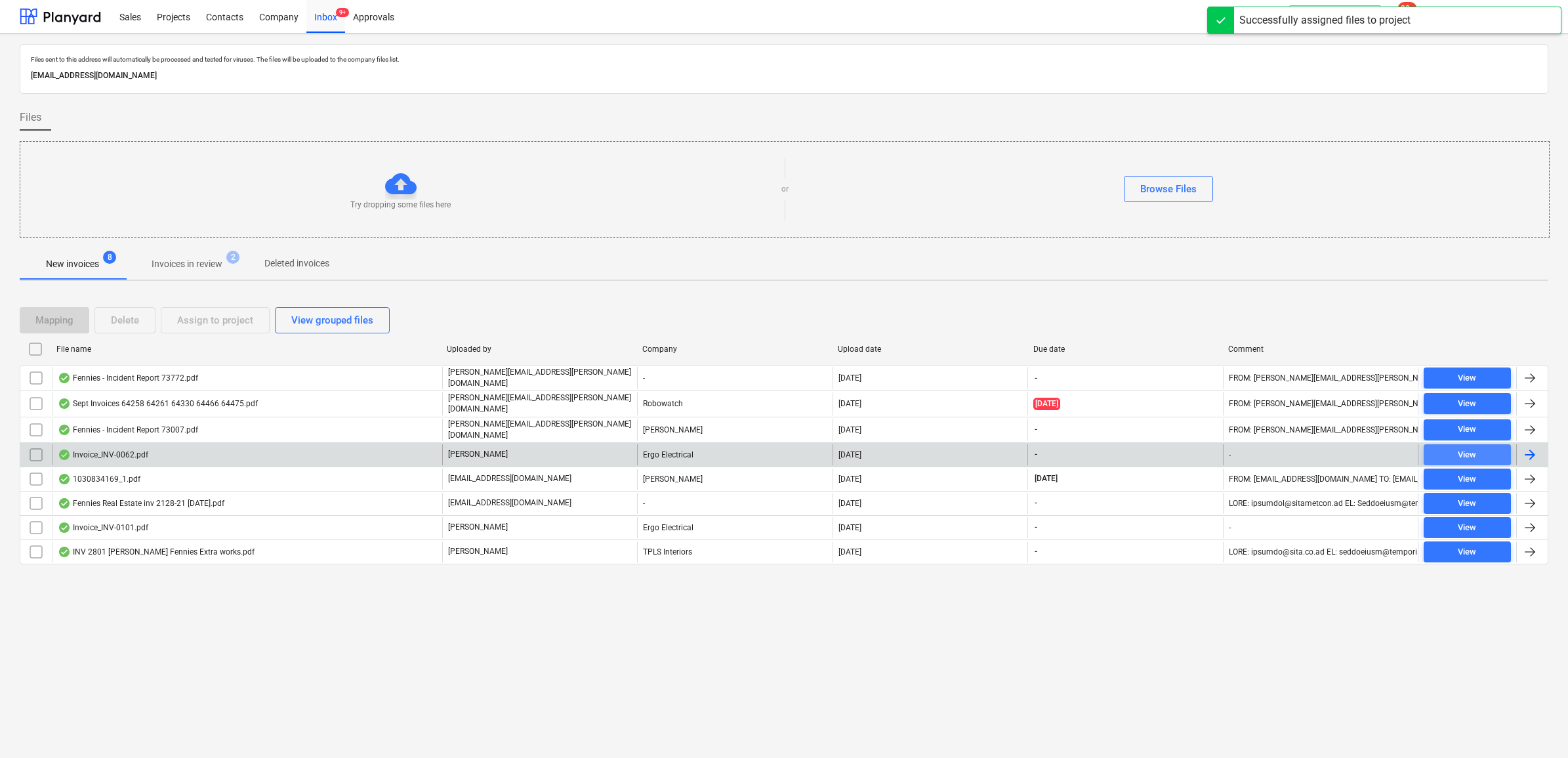
click at [1488, 451] on span "View" at bounding box center [1467, 455] width 77 height 15
click at [37, 450] on input "checkbox" at bounding box center [36, 455] width 21 height 21
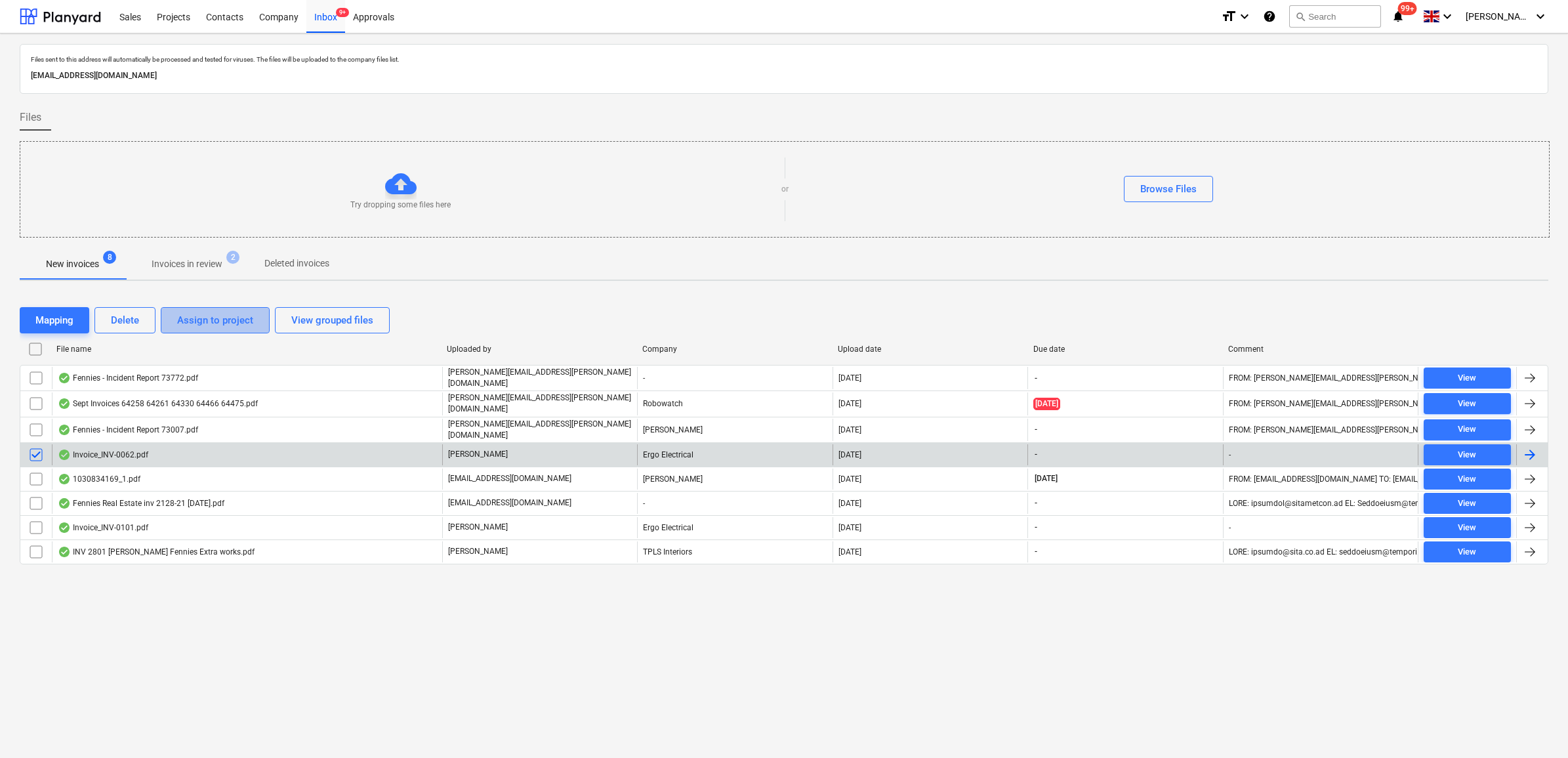
click at [189, 325] on div "Assign to project" at bounding box center [215, 320] width 76 height 17
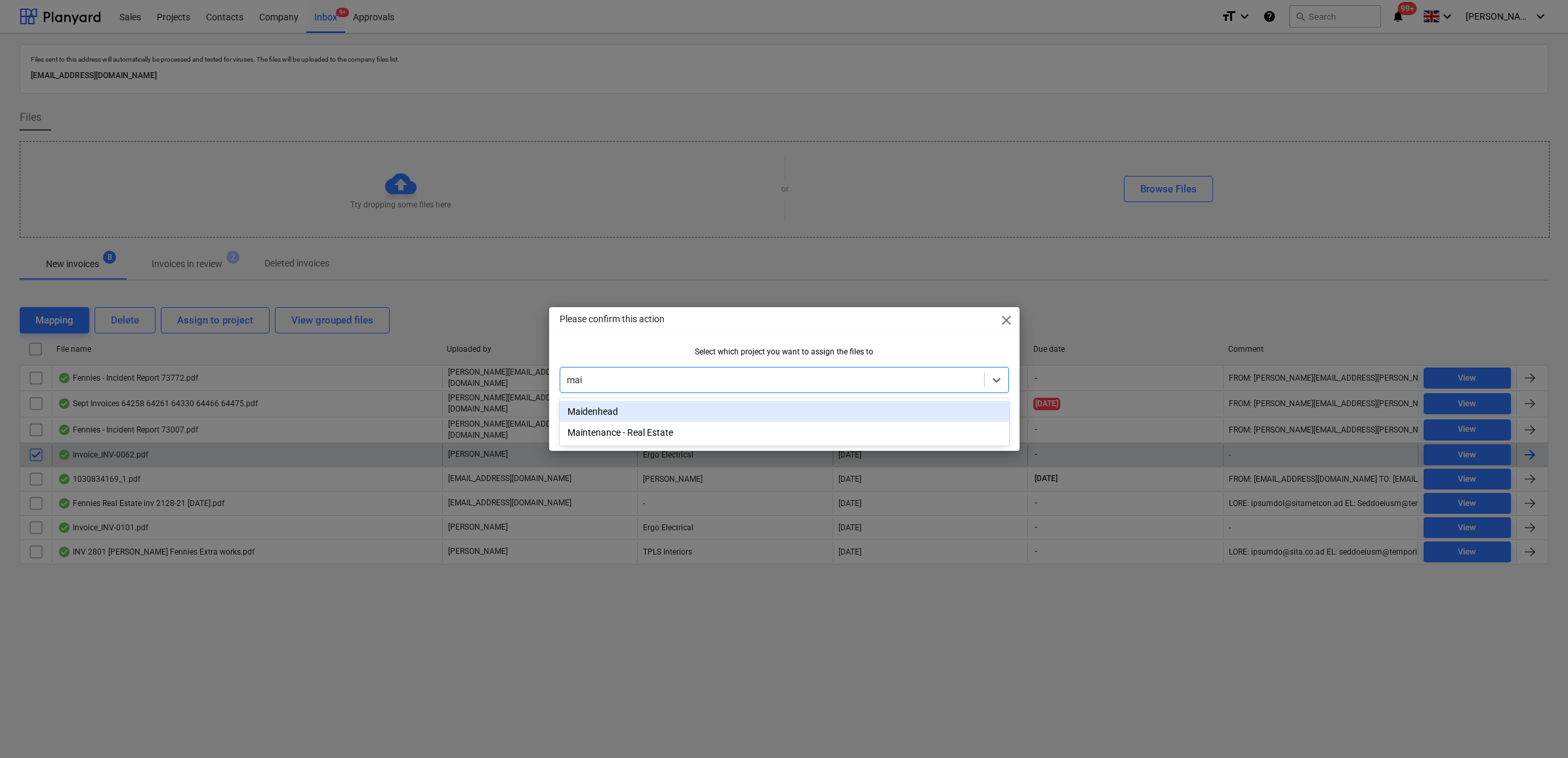
type input "main"
click at [660, 414] on div "Maintenance - Real Estate" at bounding box center [785, 411] width 450 height 21
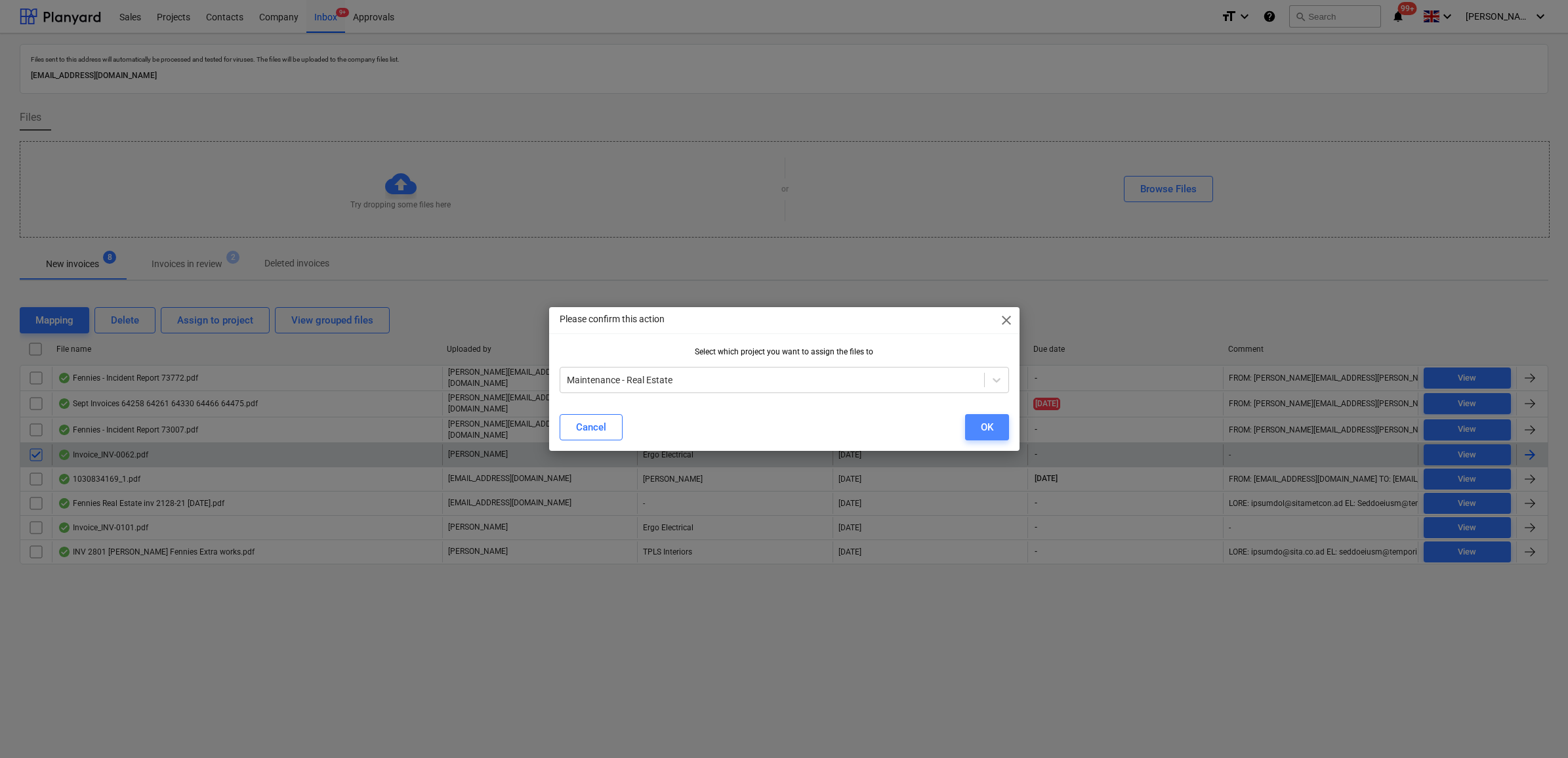
click at [986, 425] on div "OK" at bounding box center [987, 427] width 13 height 17
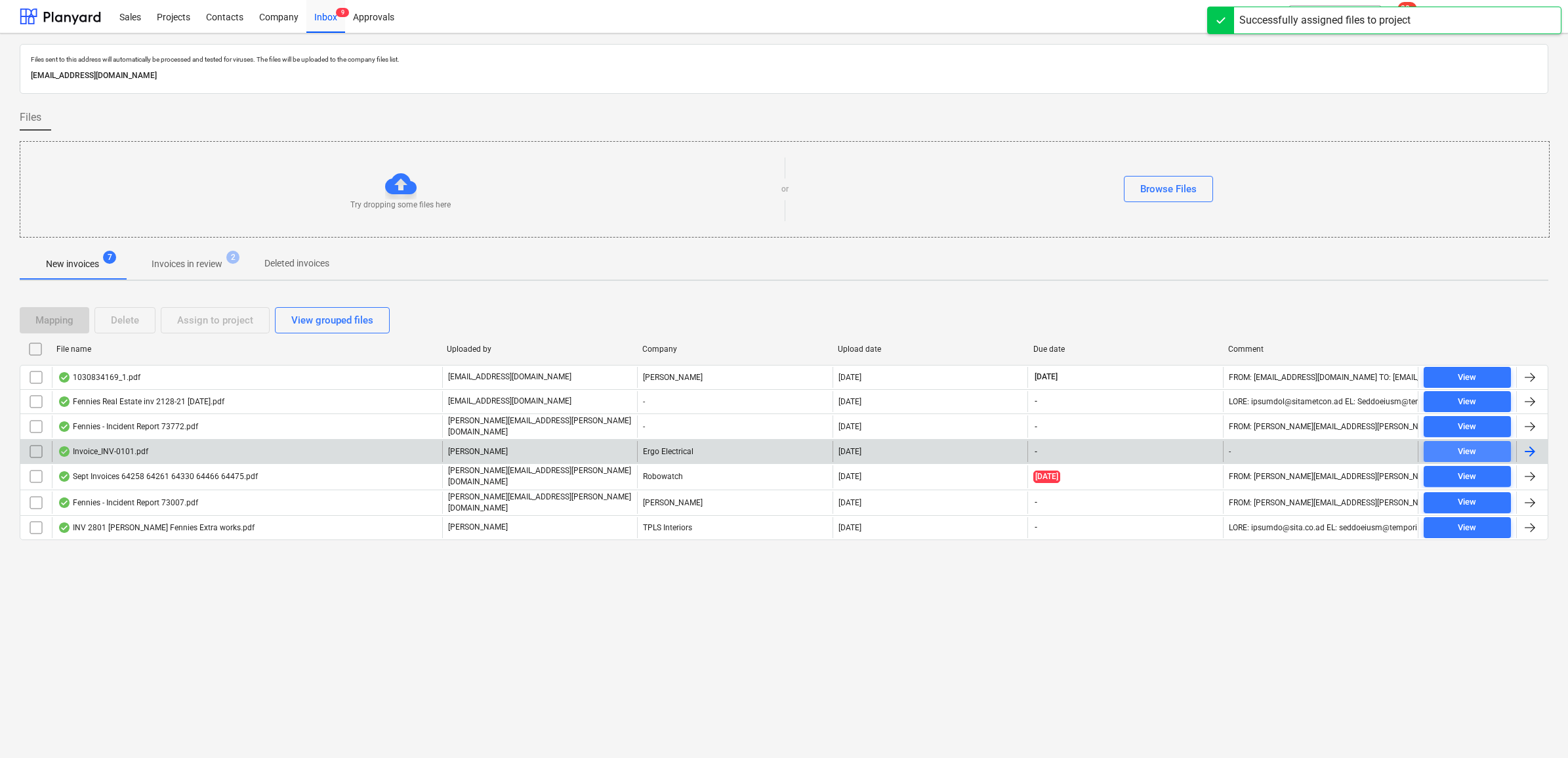
click at [1471, 456] on div "View" at bounding box center [1467, 452] width 18 height 15
click at [33, 448] on input "checkbox" at bounding box center [36, 451] width 21 height 21
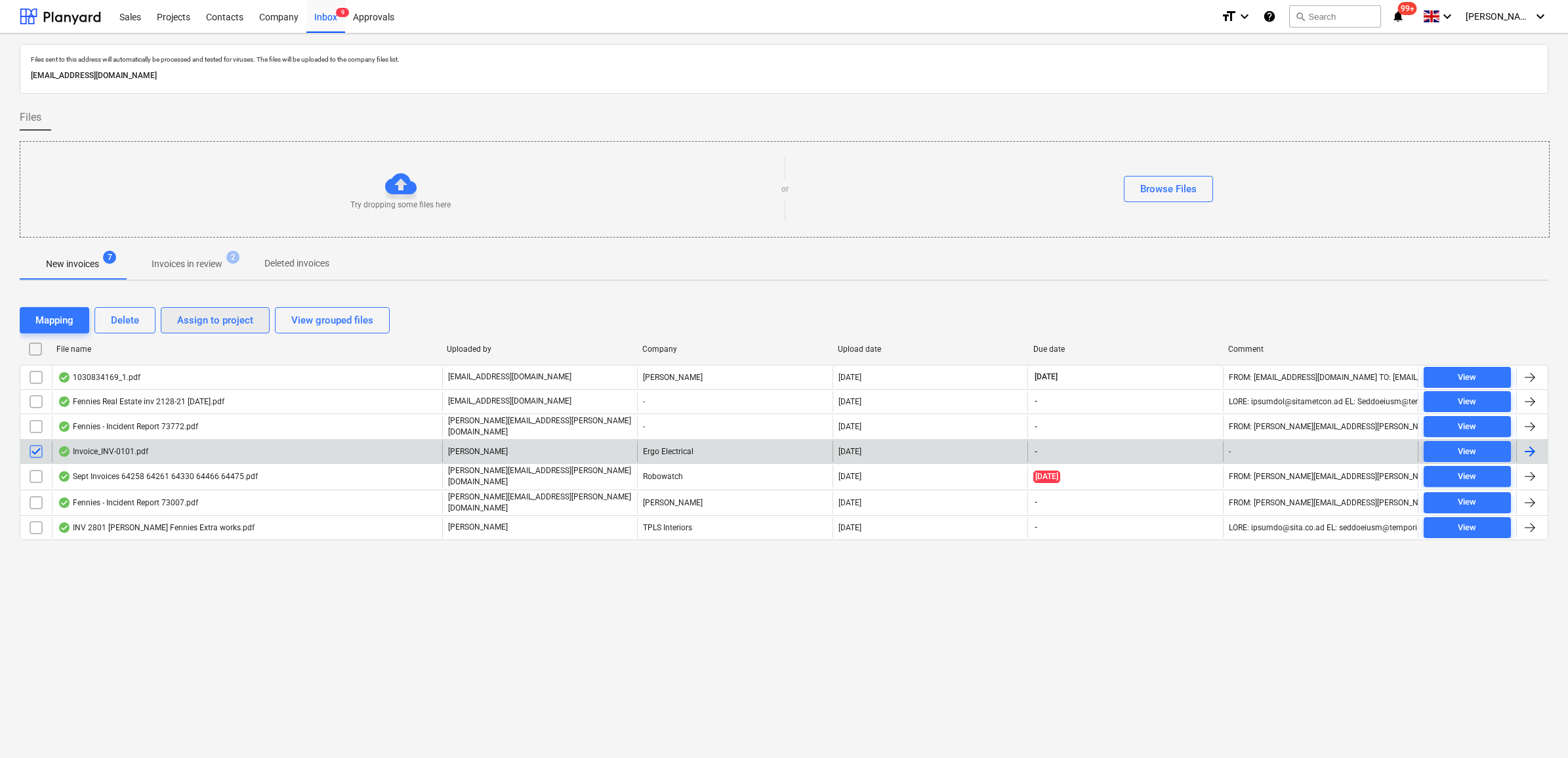
click at [205, 328] on div "Assign to project" at bounding box center [215, 320] width 76 height 17
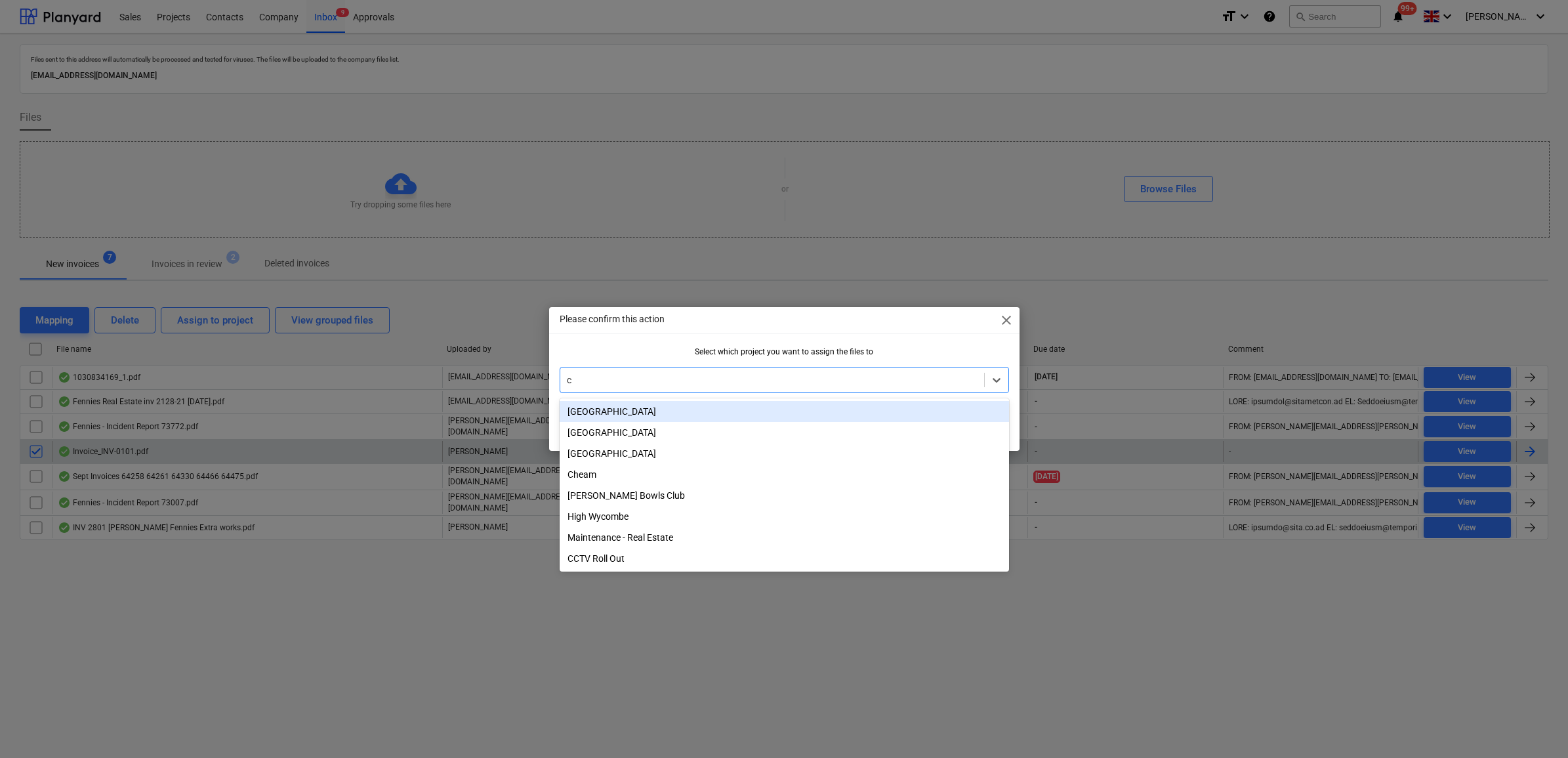
type input "cc"
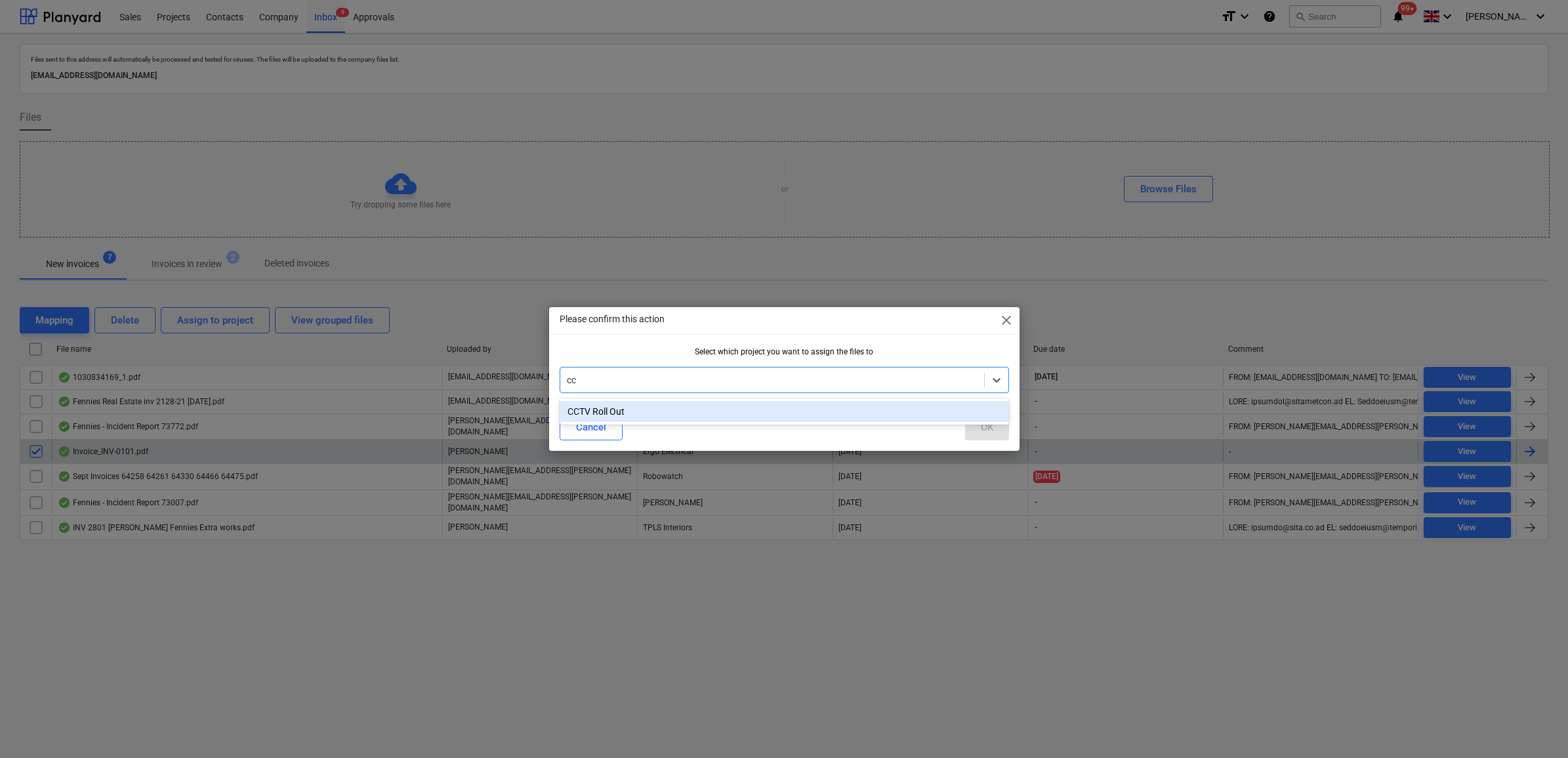
click at [671, 412] on div "CCTV Roll Out" at bounding box center [785, 411] width 450 height 21
click at [989, 435] on div "OK" at bounding box center [987, 427] width 13 height 17
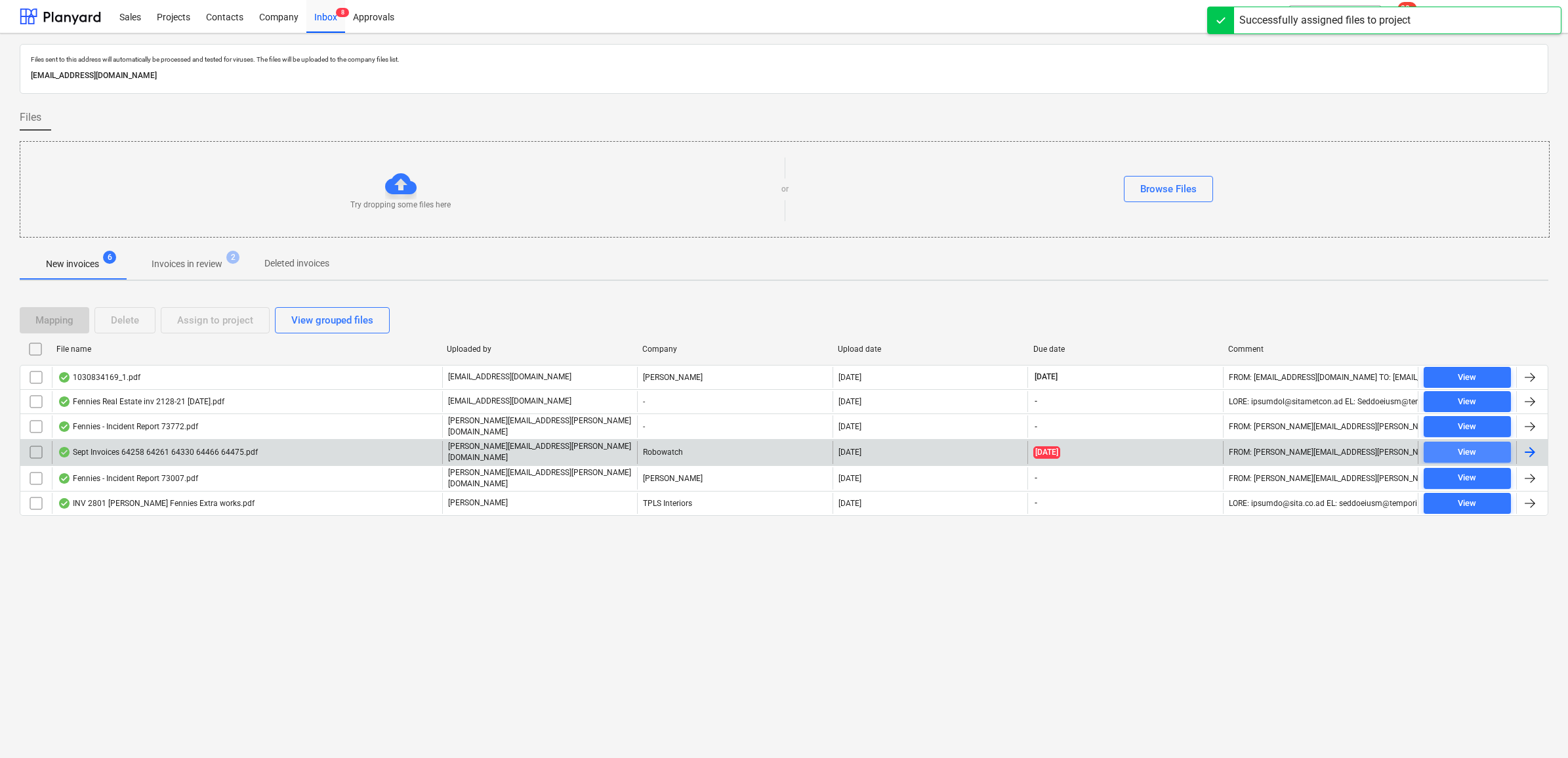
click at [1447, 454] on span "View" at bounding box center [1467, 453] width 77 height 15
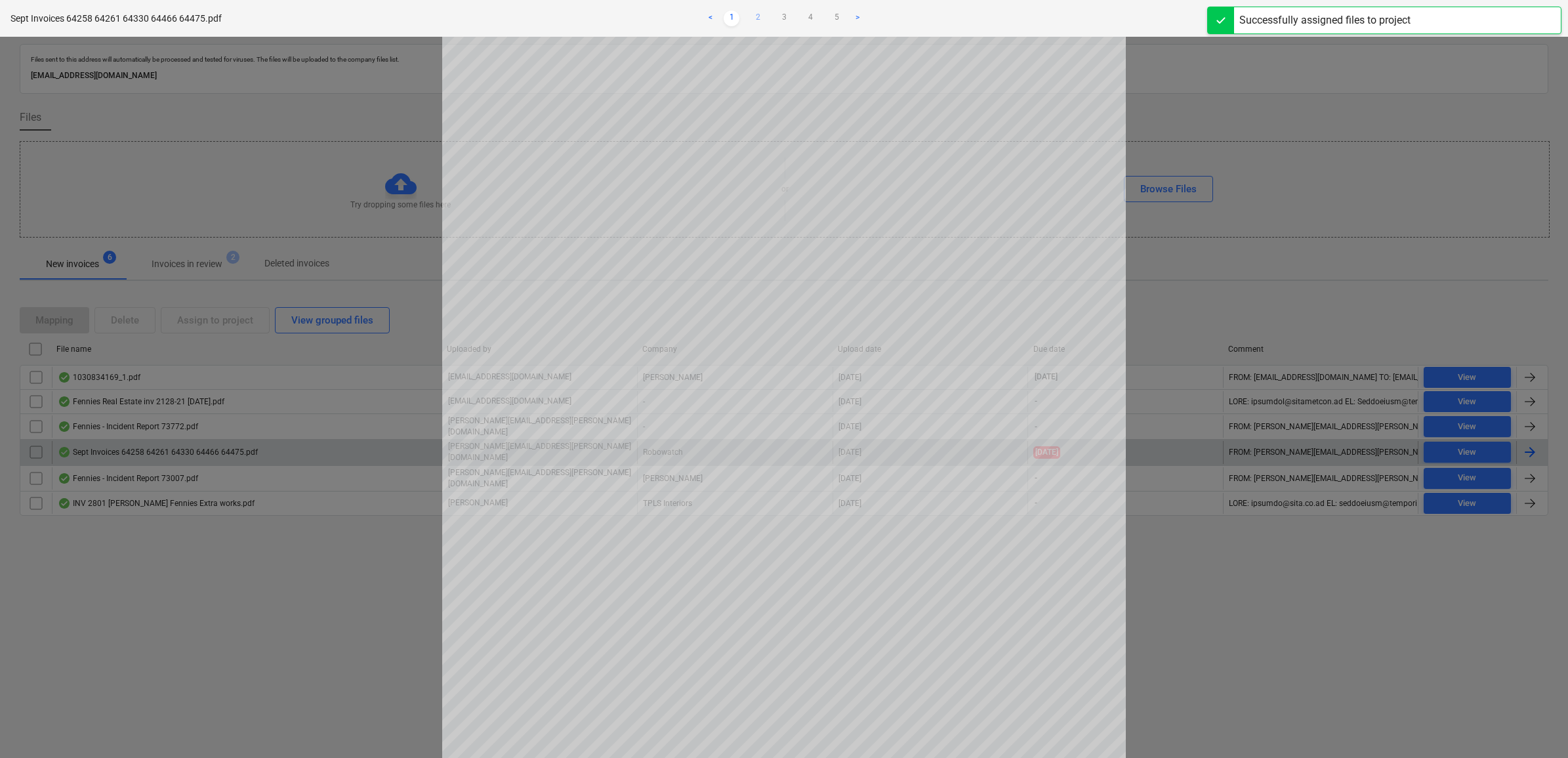
click at [753, 11] on link "2" at bounding box center [757, 18] width 15 height 15
click at [779, 16] on link "3" at bounding box center [783, 18] width 15 height 15
click at [812, 14] on link "4" at bounding box center [810, 18] width 15 height 15
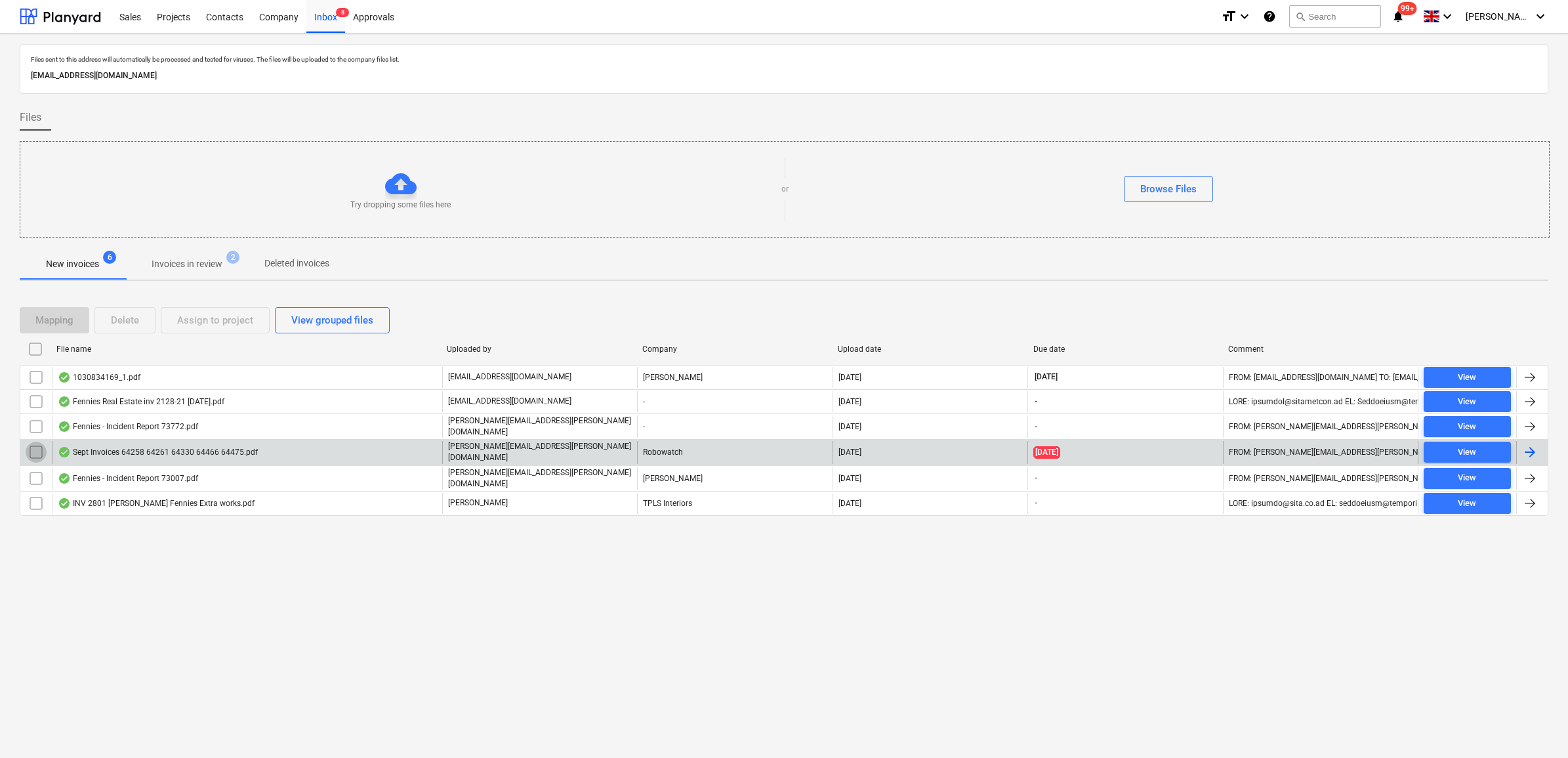
click at [38, 457] on input "checkbox" at bounding box center [36, 452] width 21 height 21
click at [139, 322] on div "Delete" at bounding box center [125, 320] width 28 height 17
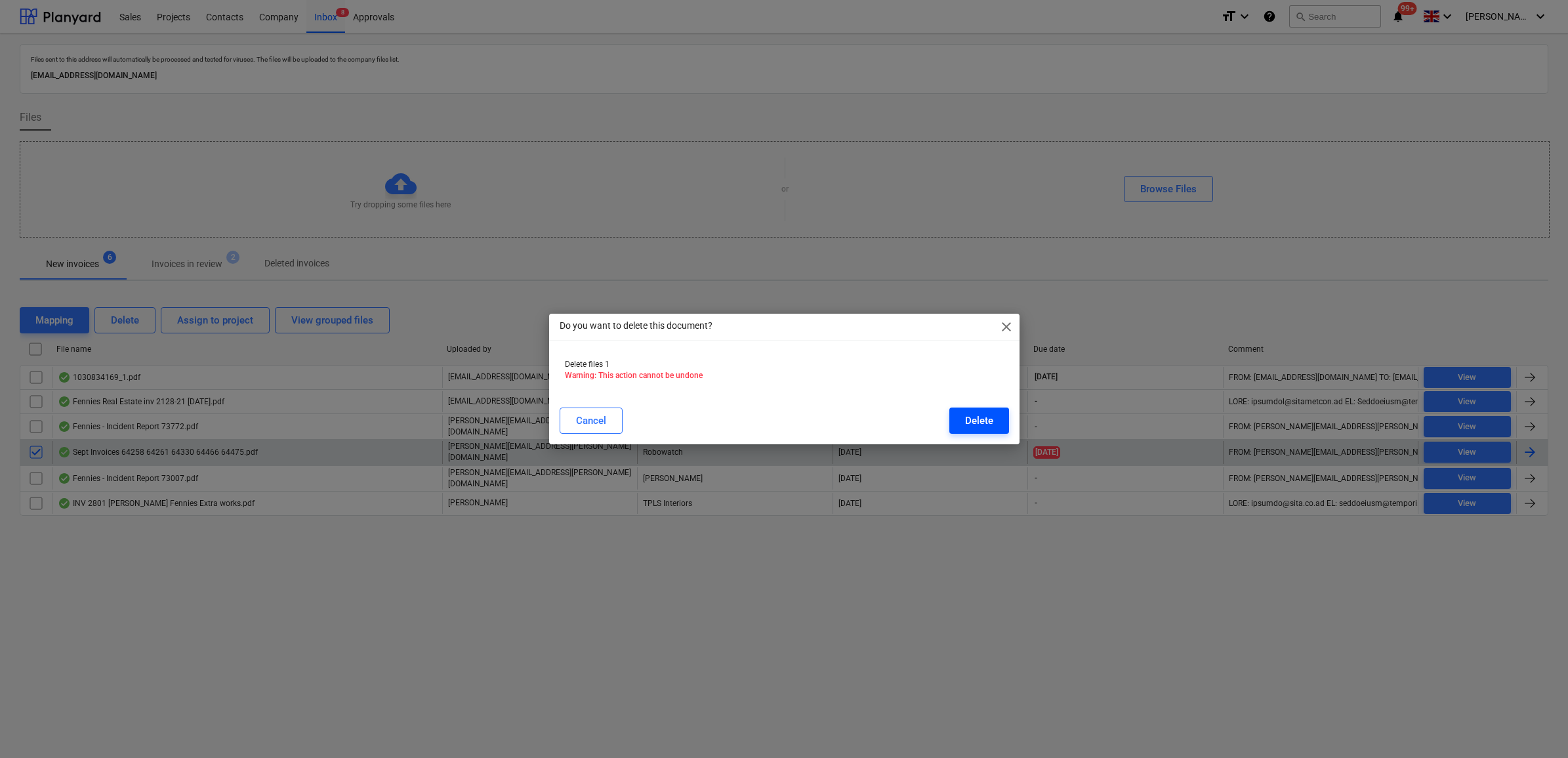
click at [987, 422] on div "Delete" at bounding box center [979, 420] width 28 height 17
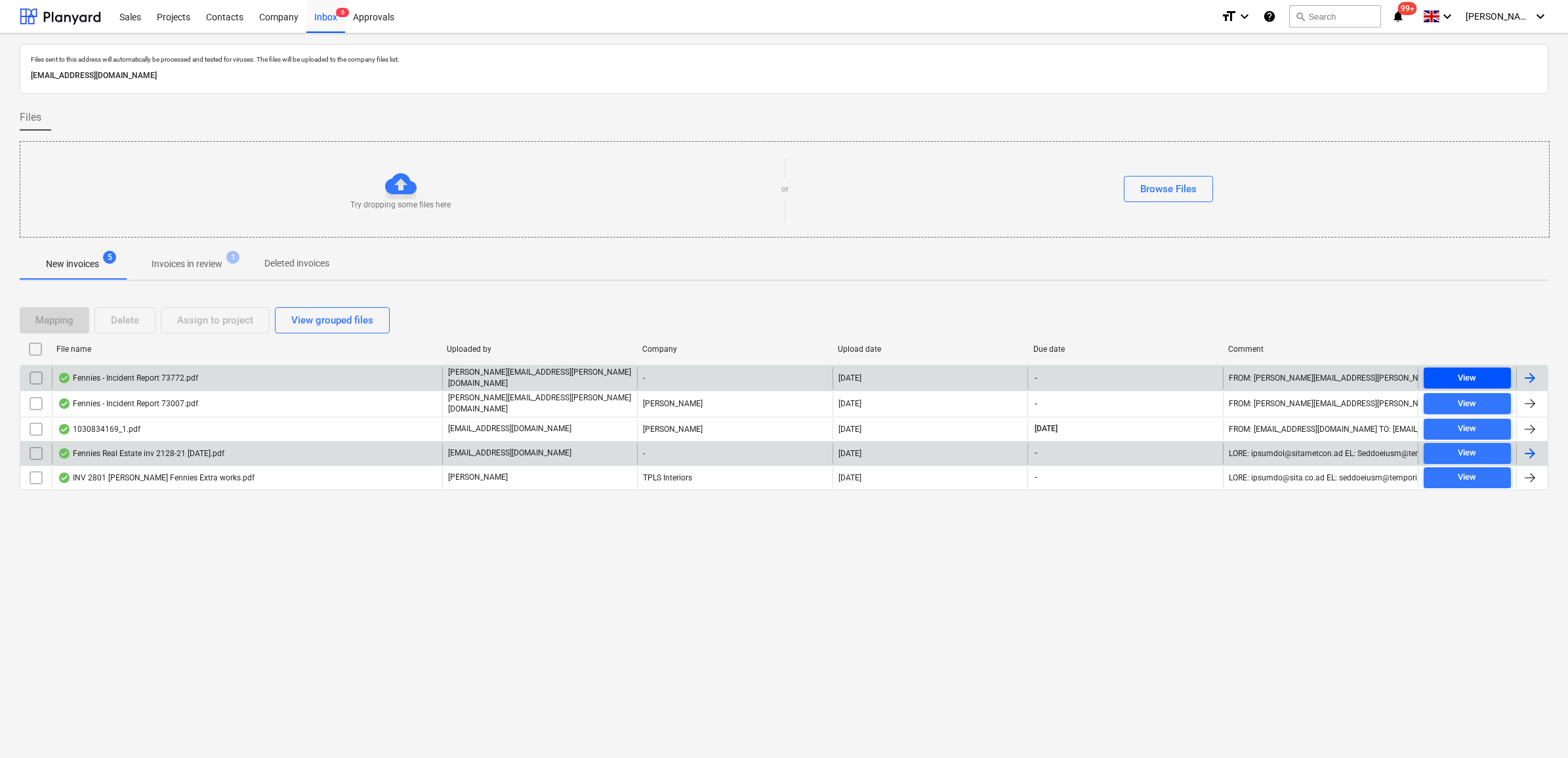
click at [1486, 372] on span "View" at bounding box center [1467, 378] width 77 height 15
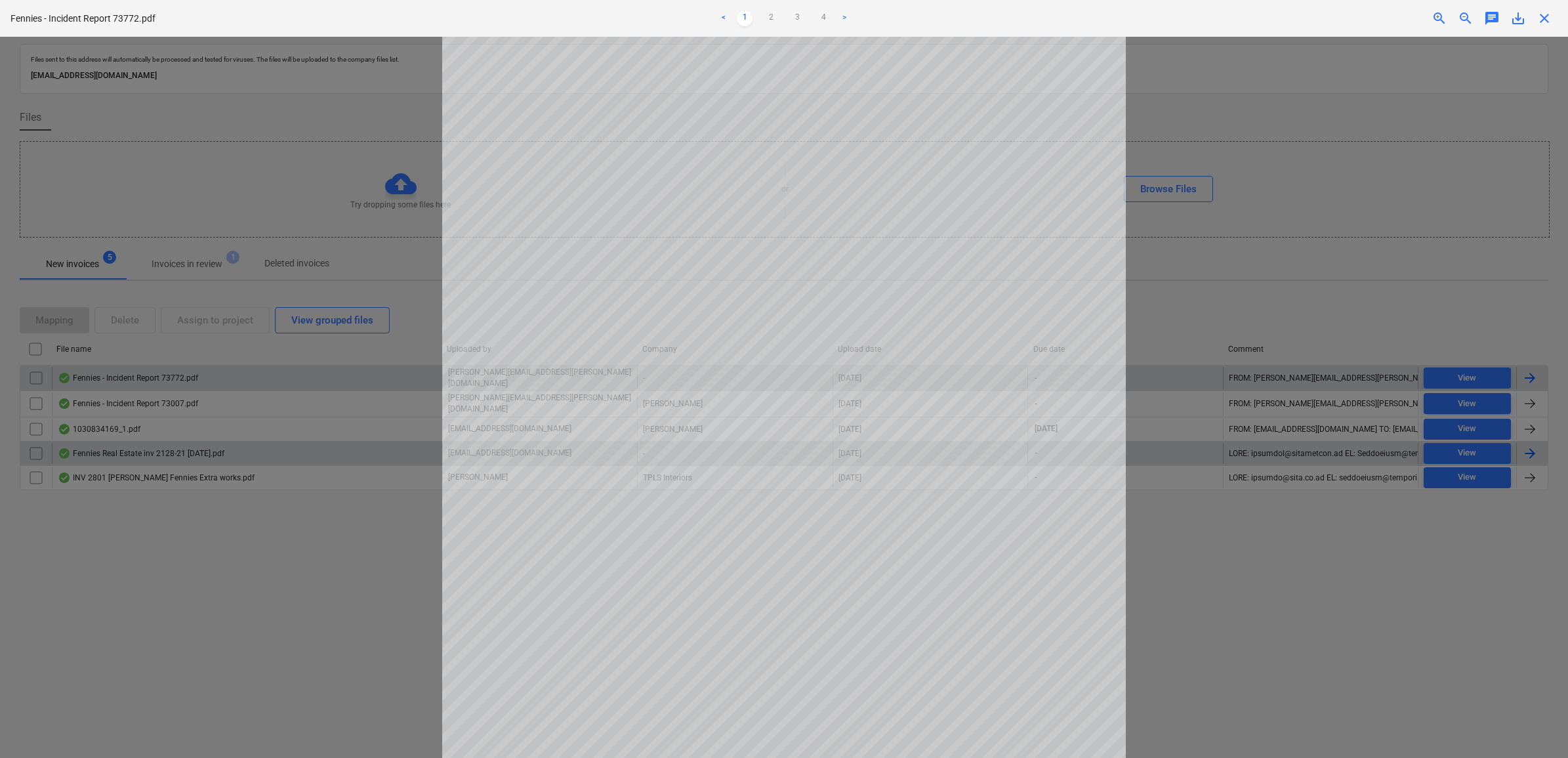
scroll to position [165, 0]
click at [1543, 21] on span "close" at bounding box center [1544, 18] width 15 height 15
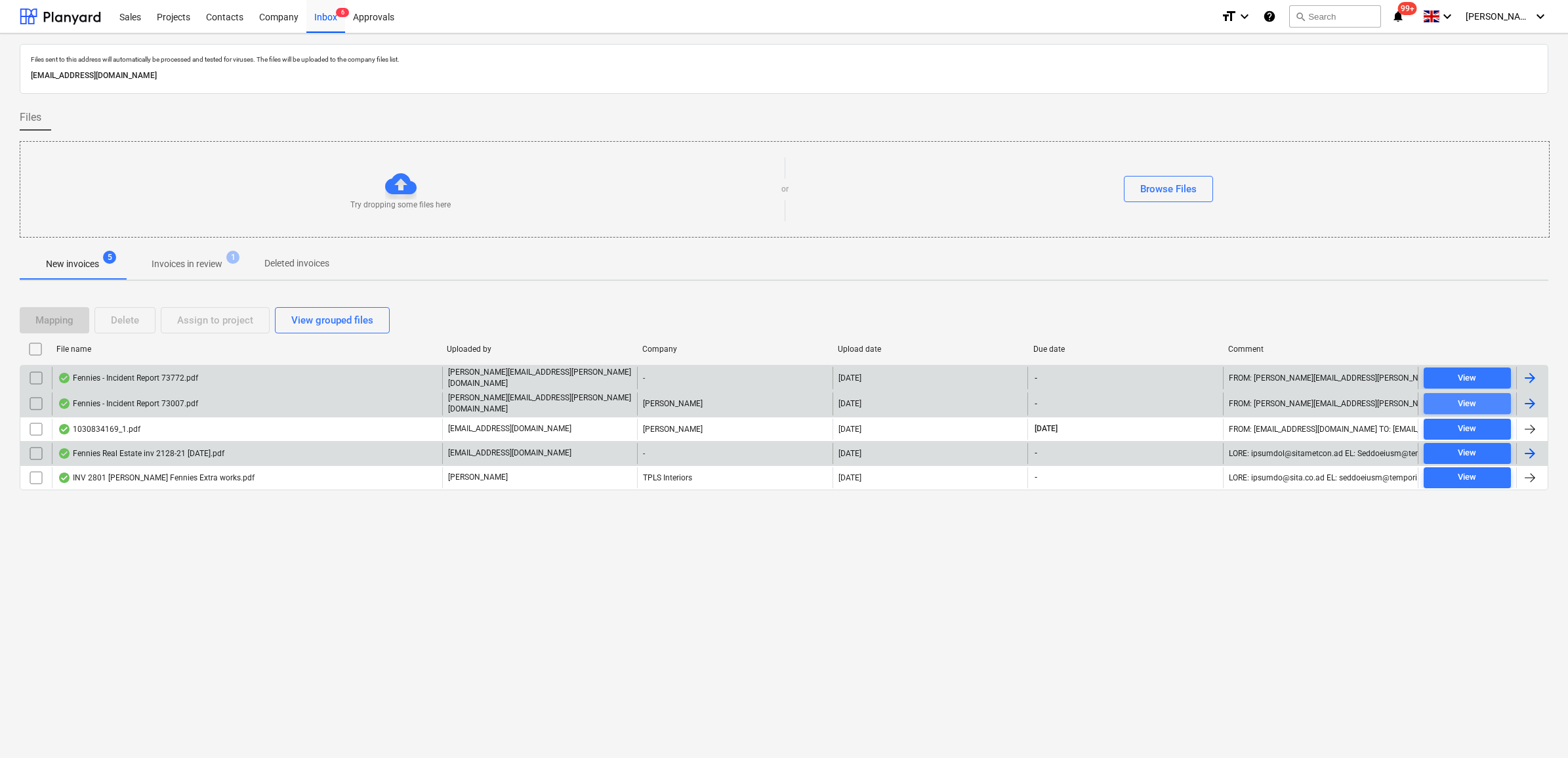
click at [1483, 401] on span "View" at bounding box center [1467, 404] width 77 height 15
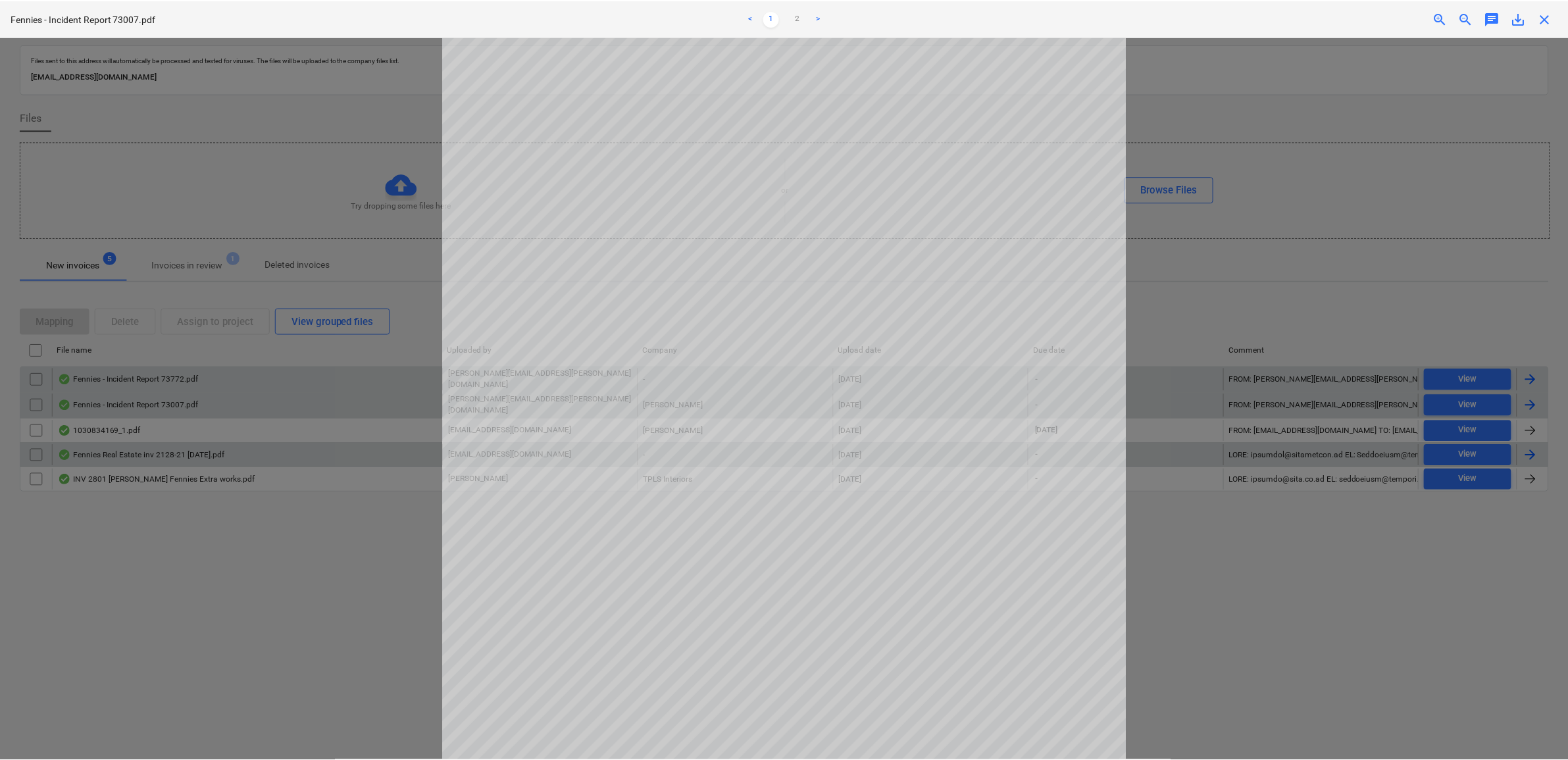
scroll to position [247, 0]
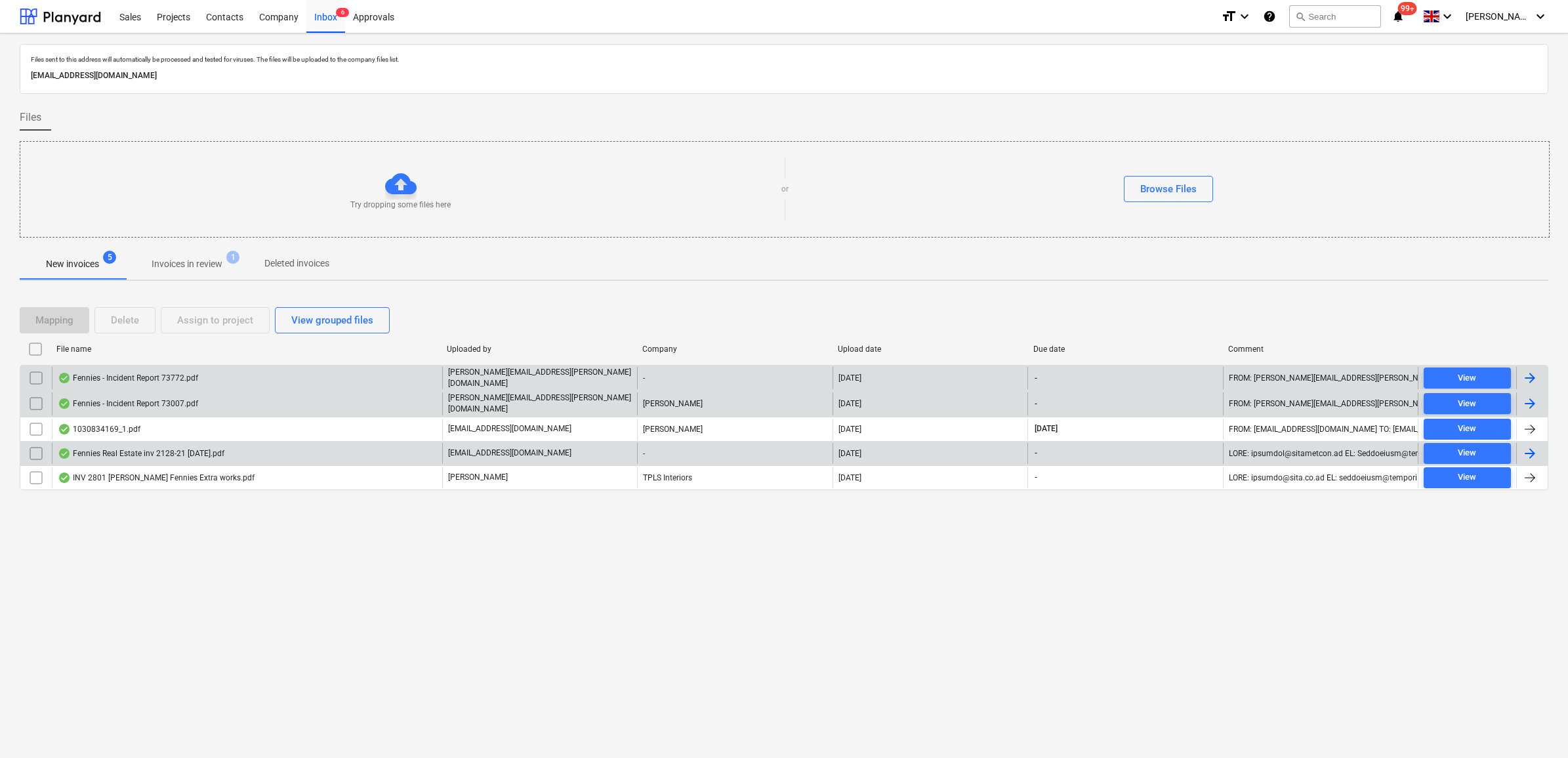
click at [41, 379] on input "checkbox" at bounding box center [36, 377] width 21 height 21
click at [41, 393] on input "checkbox" at bounding box center [36, 403] width 21 height 21
click at [119, 324] on div "Delete" at bounding box center [125, 320] width 28 height 17
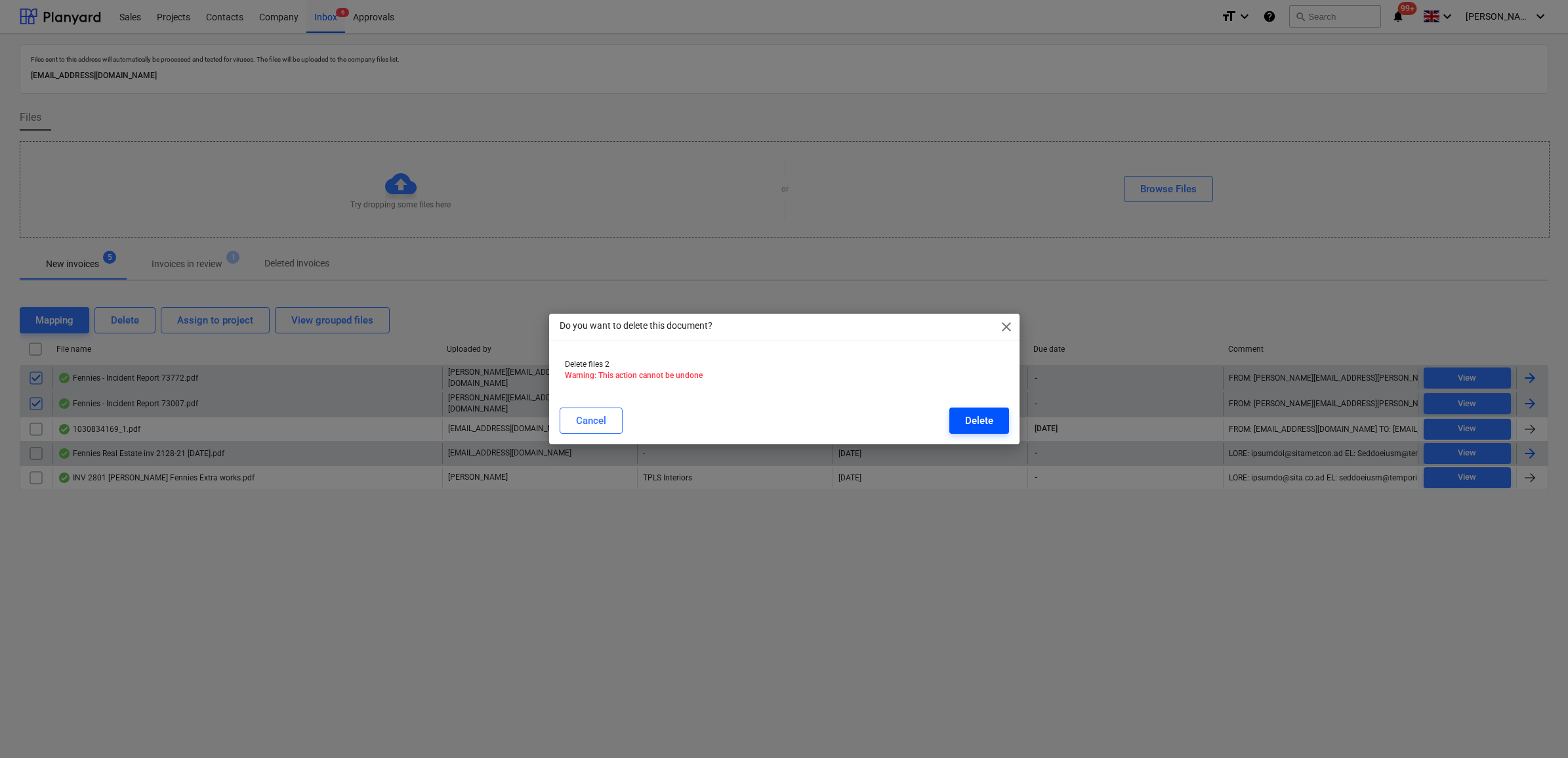
click at [978, 416] on div "Delete" at bounding box center [979, 420] width 28 height 17
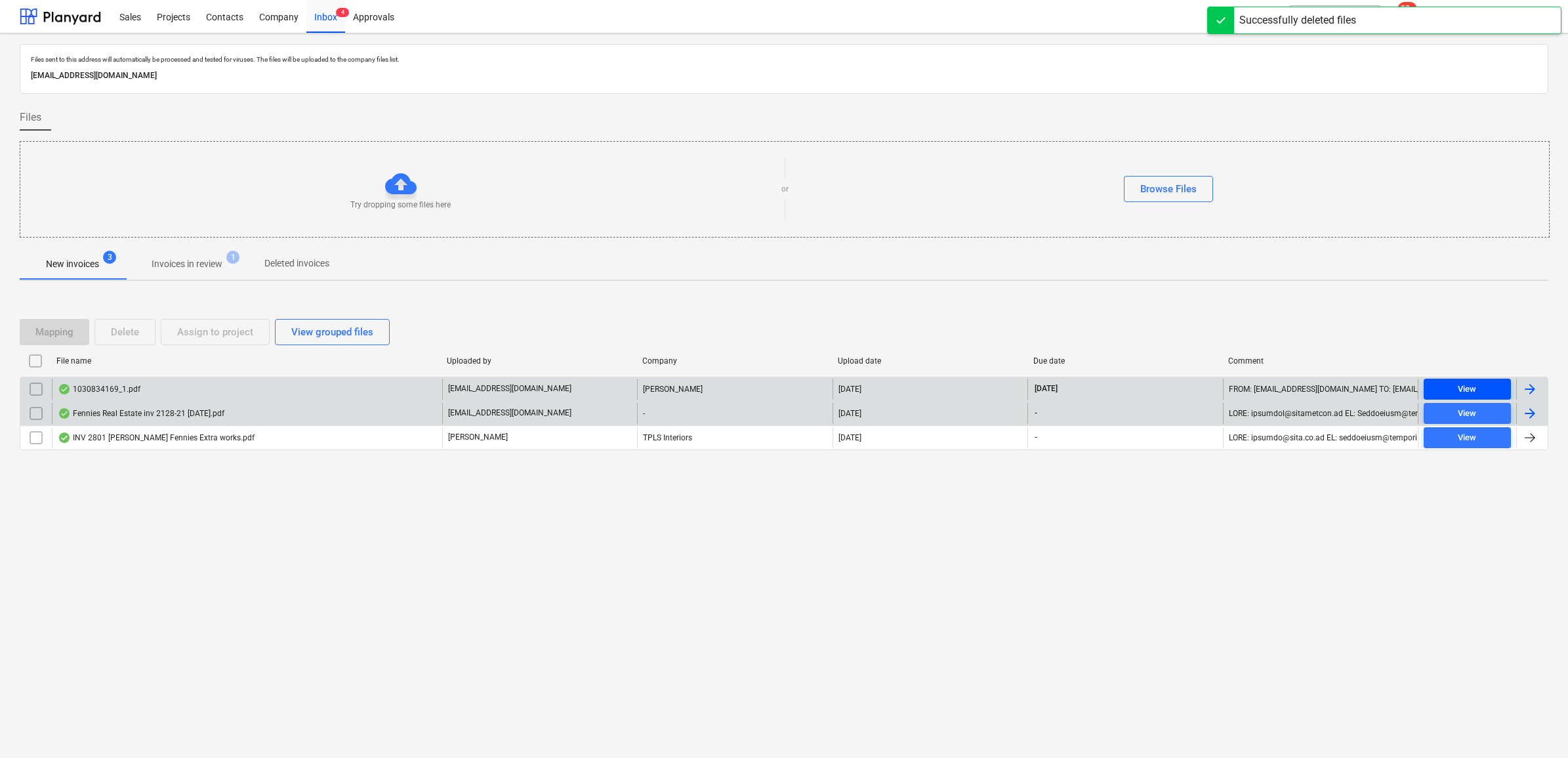
click at [1487, 392] on span "View" at bounding box center [1467, 389] width 77 height 15
click at [1484, 404] on button "View" at bounding box center [1467, 413] width 87 height 21
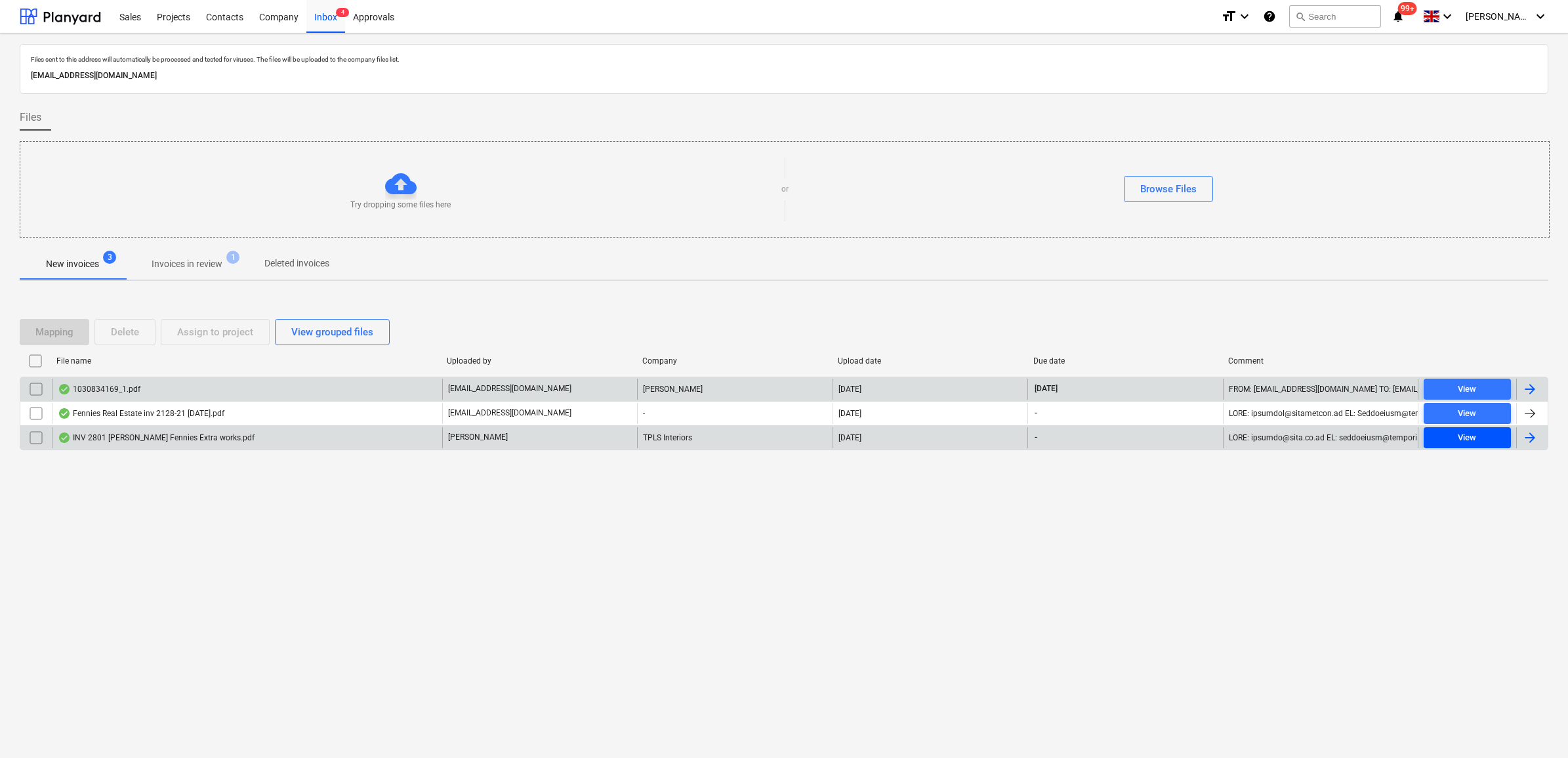
click at [1467, 433] on div "View" at bounding box center [1467, 438] width 18 height 15
click at [158, 12] on div "Projects" at bounding box center [173, 16] width 49 height 34
